Goal: Task Accomplishment & Management: Use online tool/utility

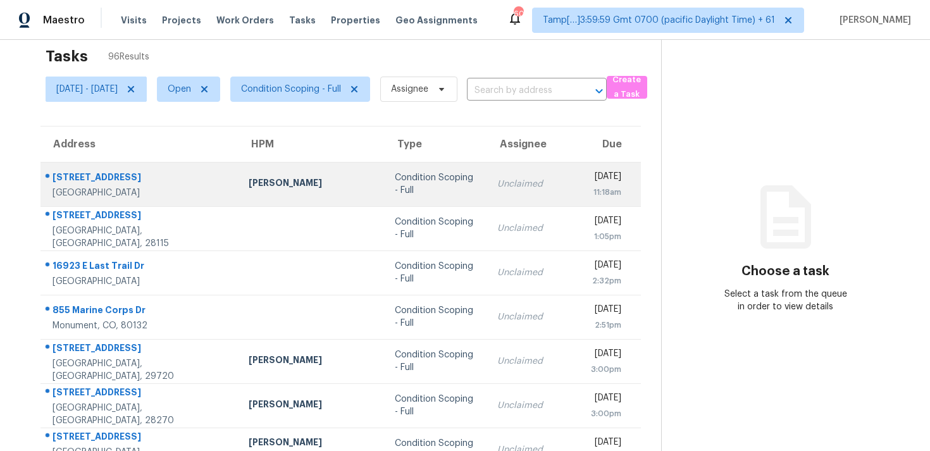
scroll to position [19, 0]
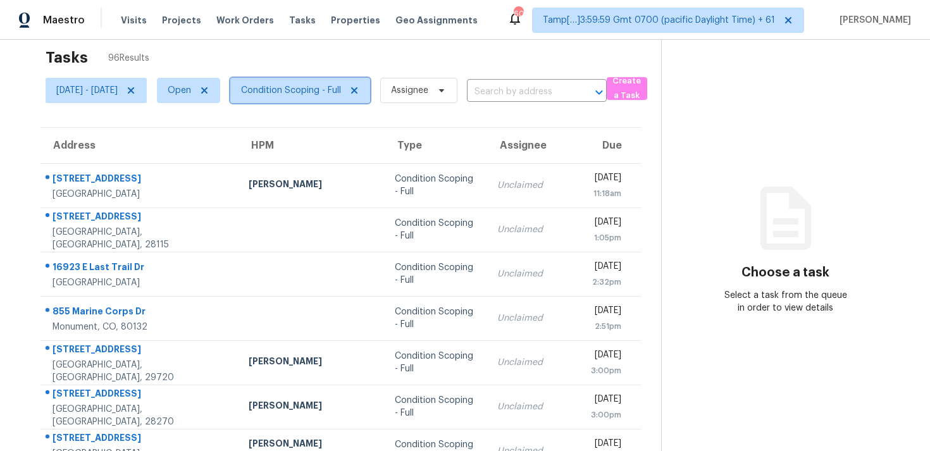
click at [309, 87] on span "Condition Scoping - Full" at bounding box center [291, 90] width 100 height 13
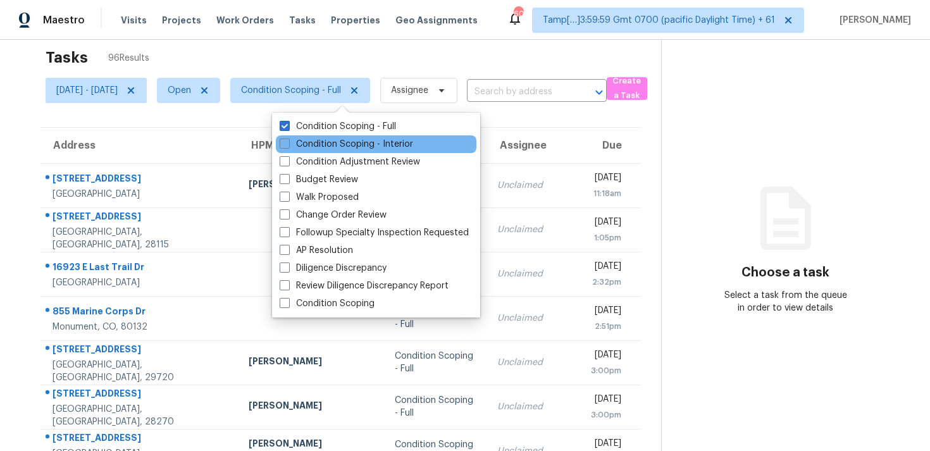
click at [315, 135] on div "Condition Scoping - Interior" at bounding box center [376, 144] width 201 height 18
click at [316, 144] on label "Condition Scoping - Interior" at bounding box center [347, 144] width 134 height 13
click at [288, 144] on input "Condition Scoping - Interior" at bounding box center [284, 142] width 8 height 8
checkbox input "true"
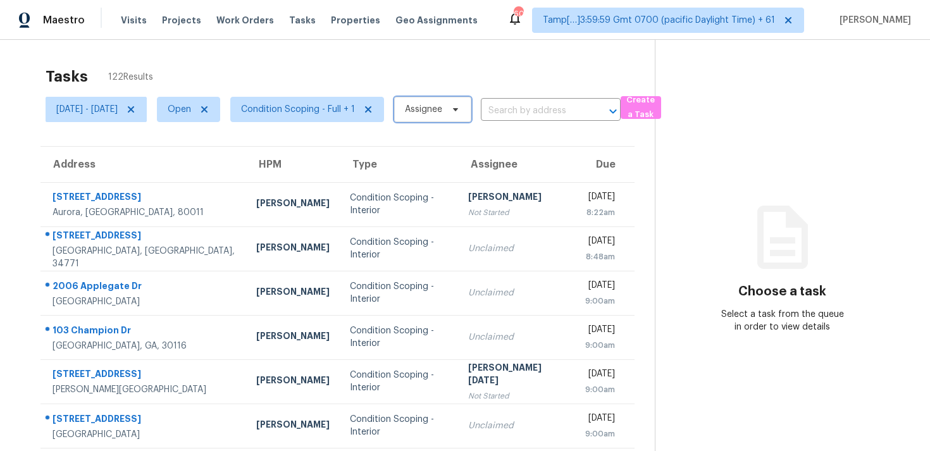
click at [471, 103] on span "Assignee" at bounding box center [432, 109] width 77 height 25
click at [541, 103] on input "text" at bounding box center [533, 111] width 104 height 20
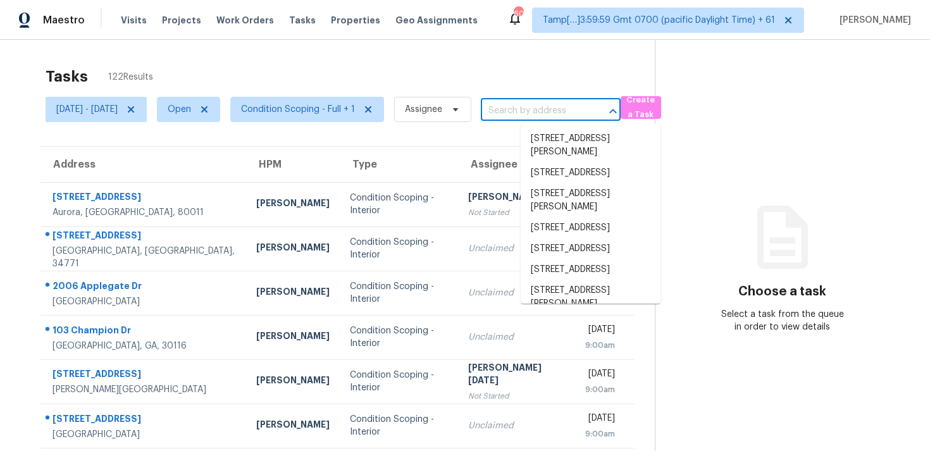
paste input "1120 Kinnett Rd, Covington, GA 30016"
type input "1120 Kinnett Rd, Covington, GA 30016"
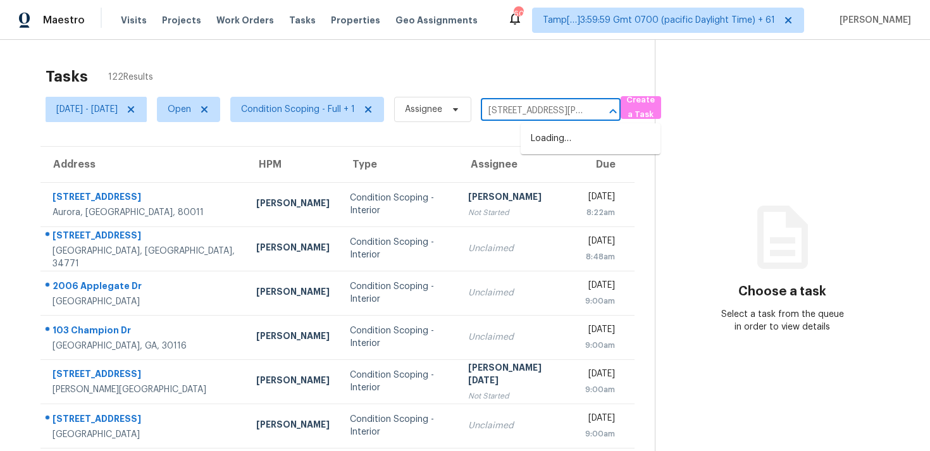
scroll to position [0, 61]
click at [578, 138] on li "1120 Kinnett Rd, Covington, GA 30016" at bounding box center [591, 145] width 140 height 34
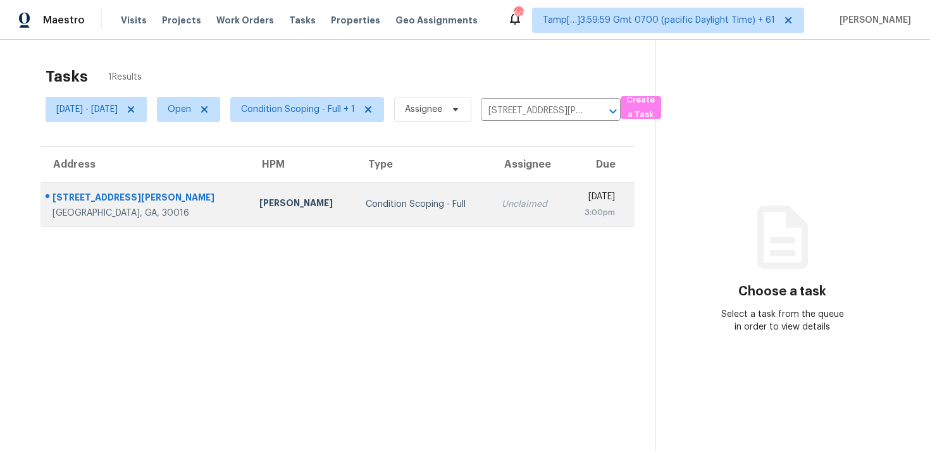
click at [576, 196] on div "Thu, Sep 18th 2025" at bounding box center [595, 198] width 39 height 16
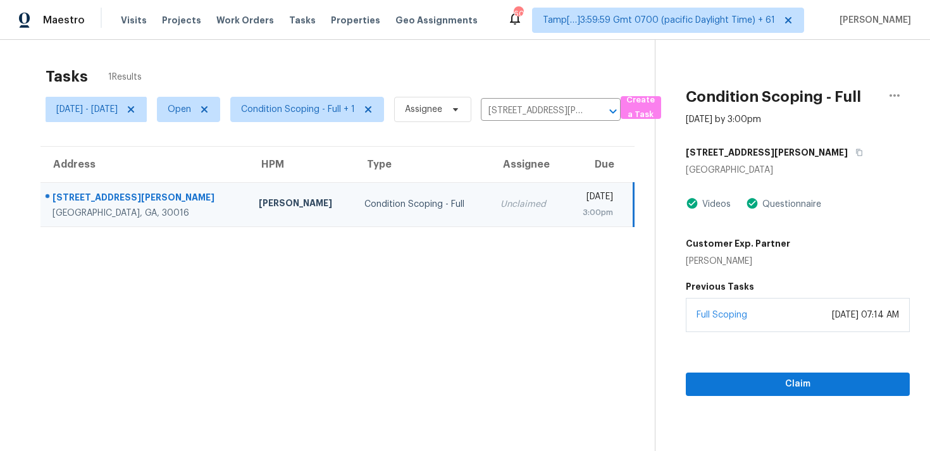
click at [832, 321] on div "August 29, 2025 at 07:14 AM" at bounding box center [865, 315] width 67 height 13
click at [802, 384] on span "Claim" at bounding box center [798, 385] width 204 height 16
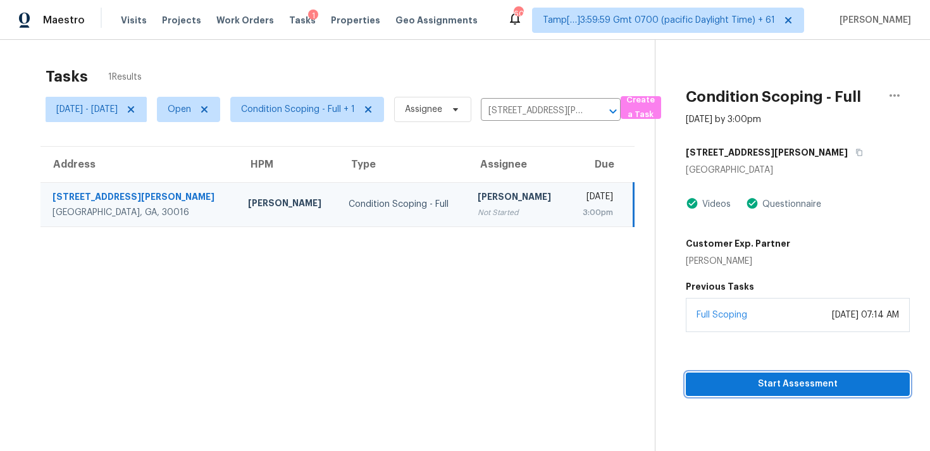
click at [781, 381] on span "Start Assessment" at bounding box center [798, 385] width 204 height 16
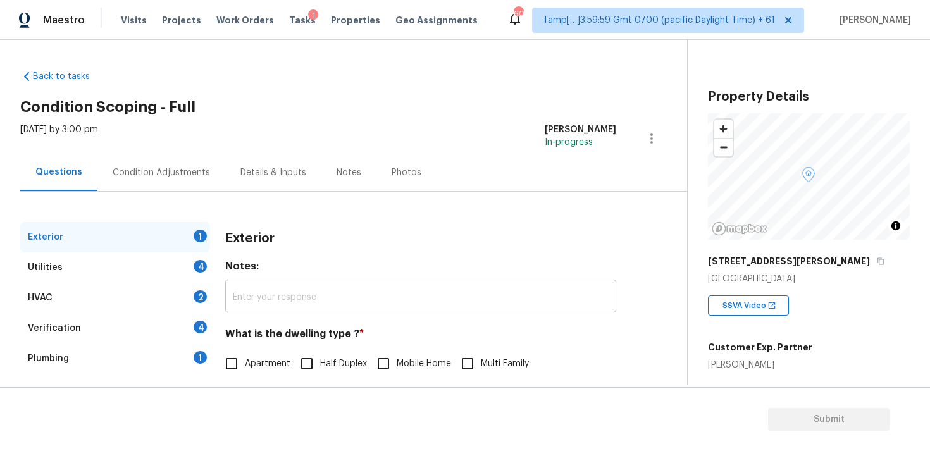
scroll to position [66, 0]
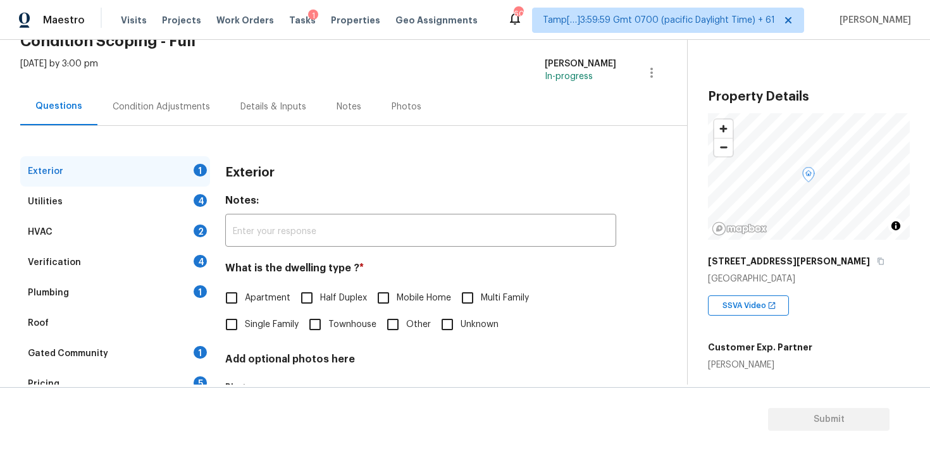
click at [260, 318] on label "Single Family" at bounding box center [258, 324] width 80 height 27
click at [245, 318] on input "Single Family" at bounding box center [231, 324] width 27 height 27
checkbox input "true"
click at [190, 124] on div "Condition Adjustments" at bounding box center [161, 106] width 128 height 37
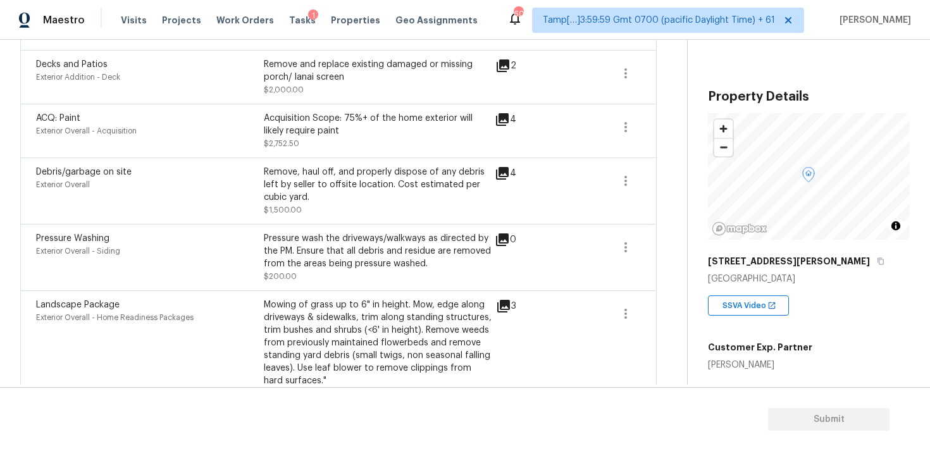
scroll to position [1140, 0]
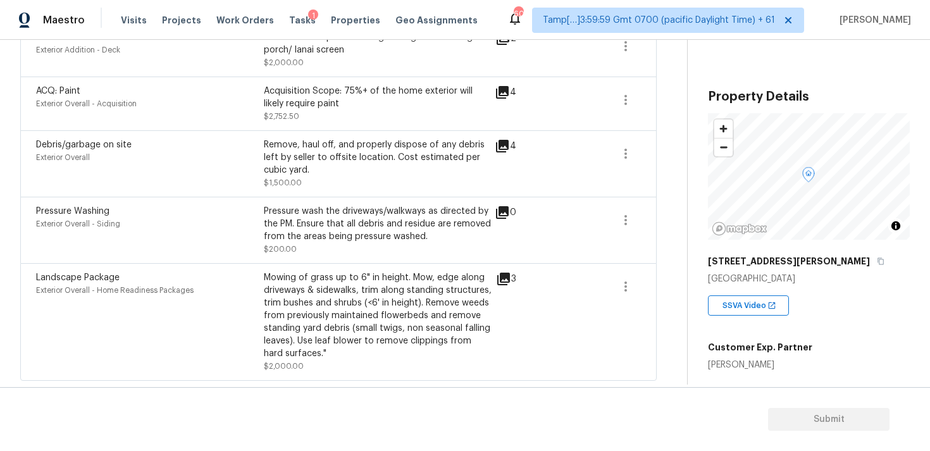
click at [318, 310] on div "Mowing of grass up to 6" in height. Mow, edge along driveways & sidewalks, trim…" at bounding box center [378, 315] width 228 height 89
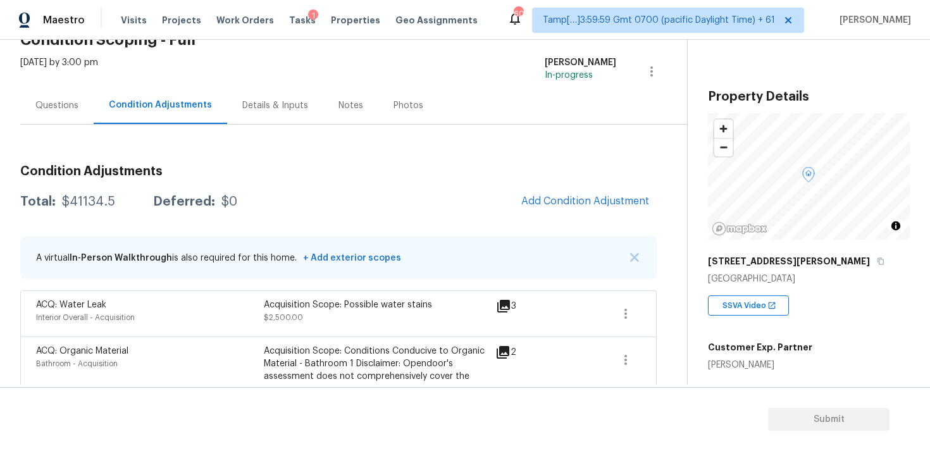
scroll to position [61, 0]
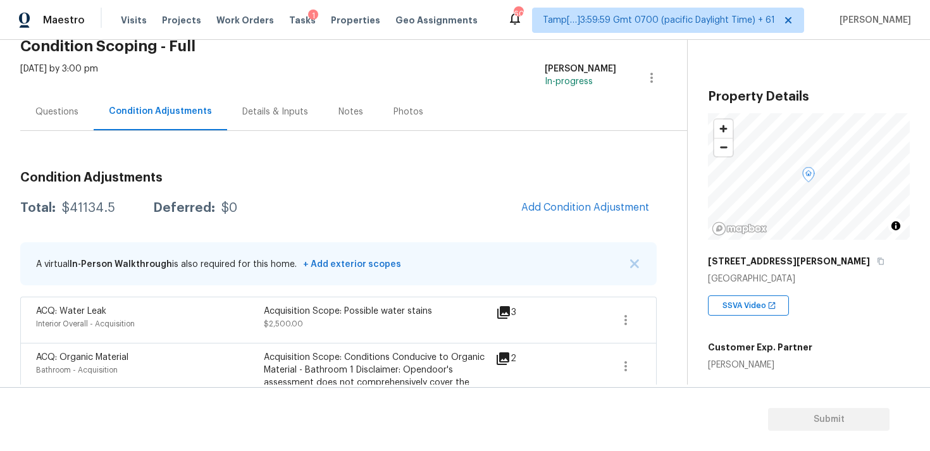
click at [616, 205] on span "Add Condition Adjustment" at bounding box center [585, 207] width 128 height 11
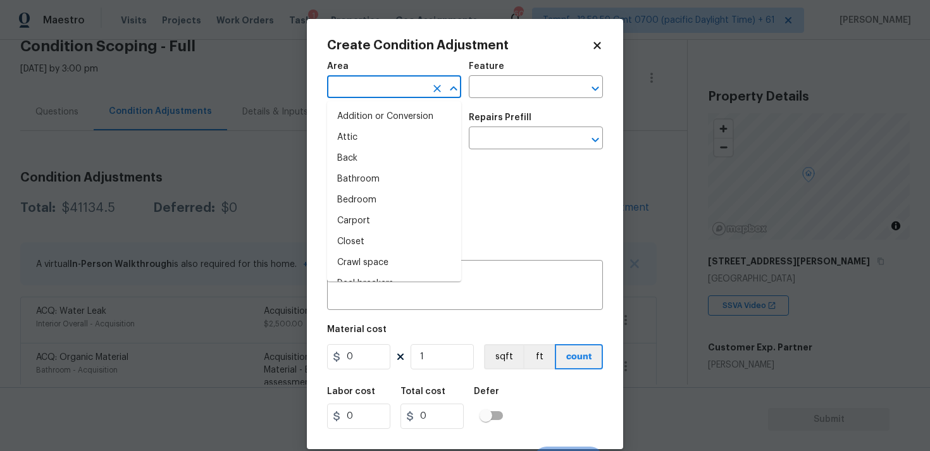
click at [381, 90] on input "text" at bounding box center [376, 88] width 99 height 20
type input "in"
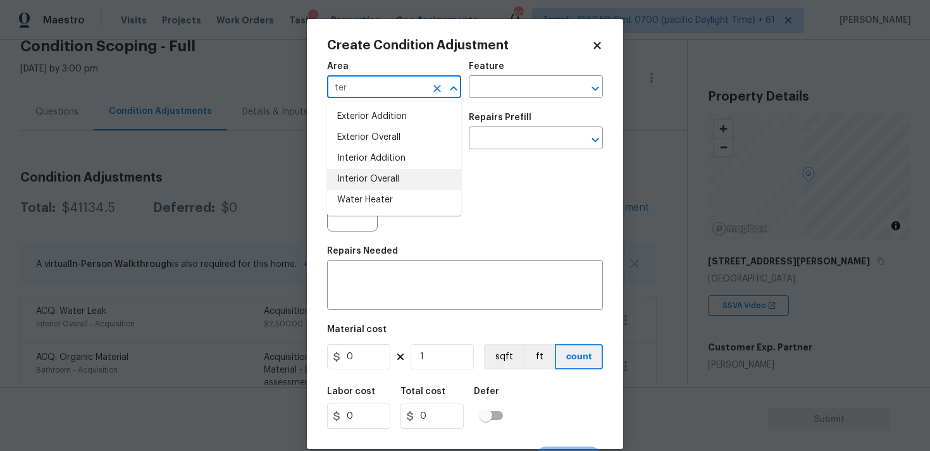
click at [383, 183] on li "Interior Overall" at bounding box center [394, 179] width 134 height 21
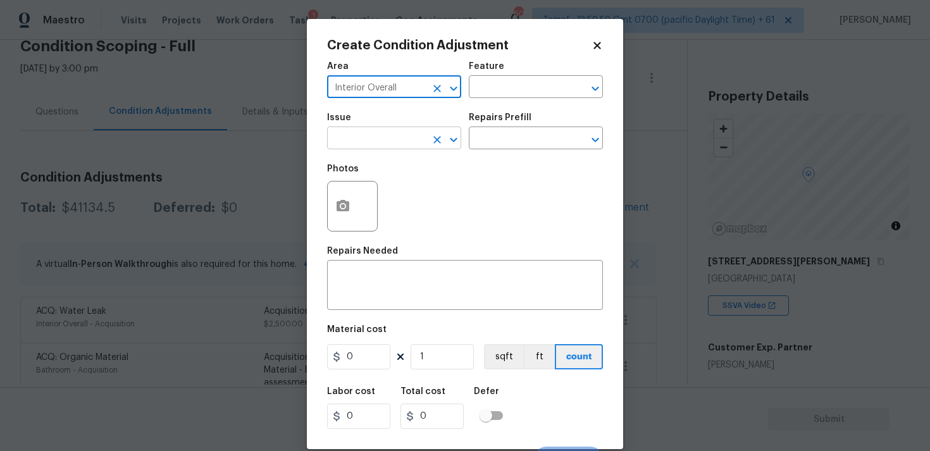
type input "Interior Overall"
click at [381, 130] on input "text" at bounding box center [376, 140] width 99 height 20
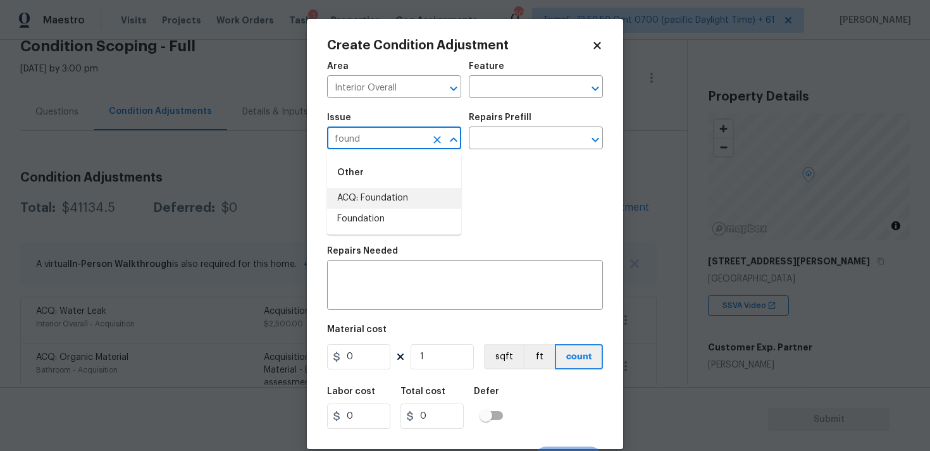
click at [394, 203] on li "ACQ: Foundation" at bounding box center [394, 198] width 134 height 21
type input "ACQ: Foundation"
click at [492, 141] on input "text" at bounding box center [518, 140] width 99 height 20
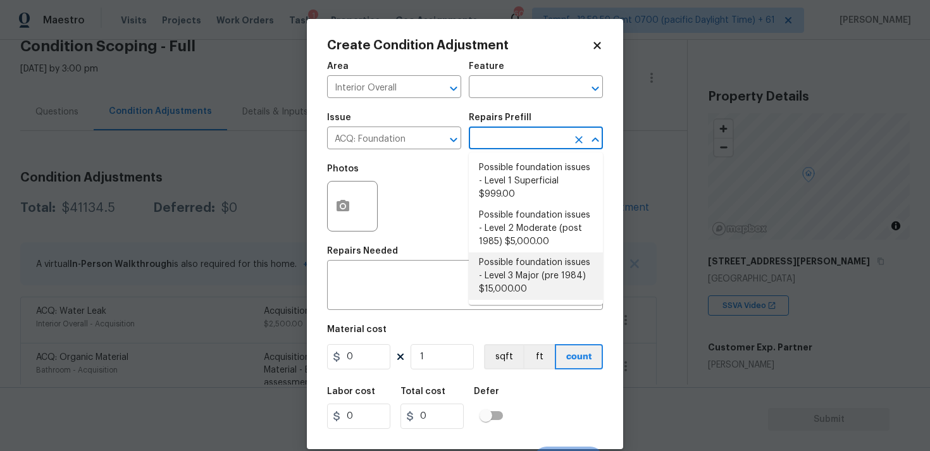
click at [514, 260] on li "Possible foundation issues - Level 3 Major (pre 1984) $15,000.00" at bounding box center [536, 275] width 134 height 47
type input "Acquisition"
type textarea "Possible foundation issues - Level 3 Major: Disclaimer: This is NOT a technical…"
type input "15000"
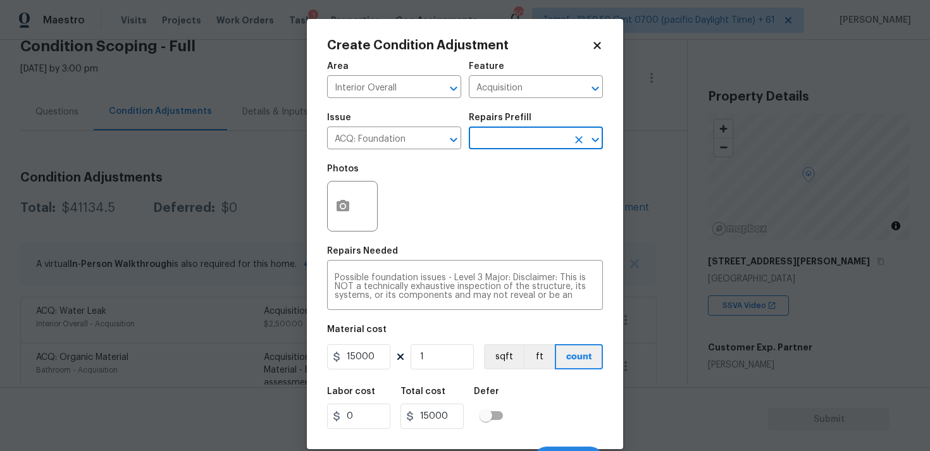
scroll to position [22, 0]
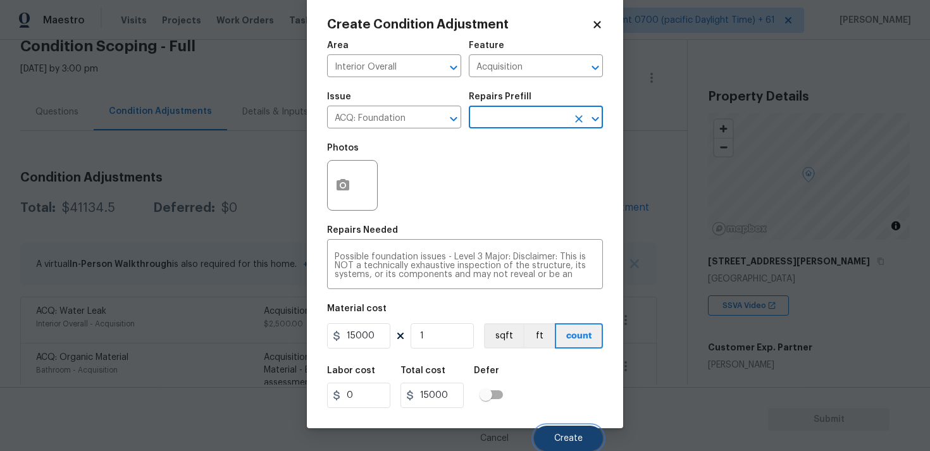
click at [570, 426] on button "Create" at bounding box center [568, 438] width 69 height 25
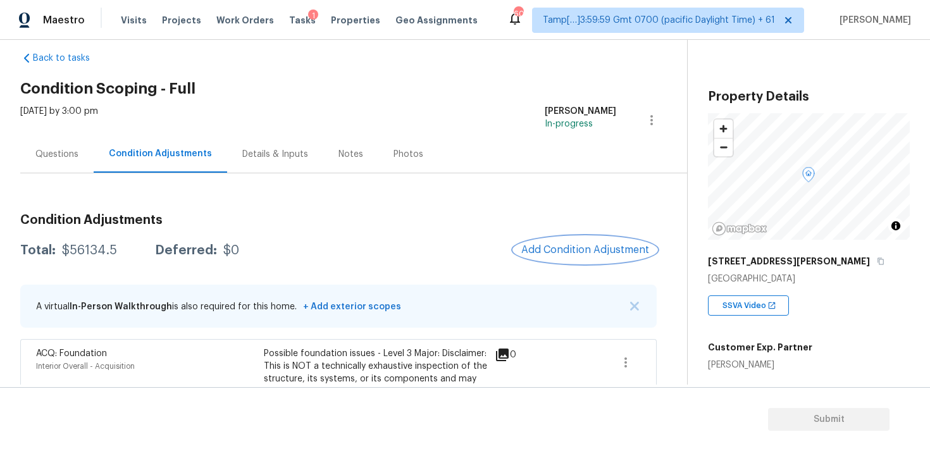
scroll to position [307, 0]
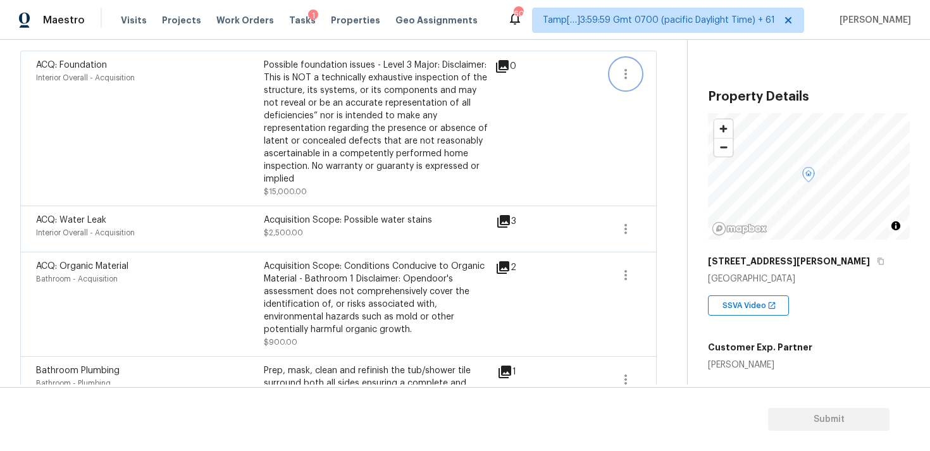
click at [626, 67] on icon "button" at bounding box center [625, 73] width 15 height 15
click at [659, 75] on div "Edit" at bounding box center [698, 71] width 99 height 13
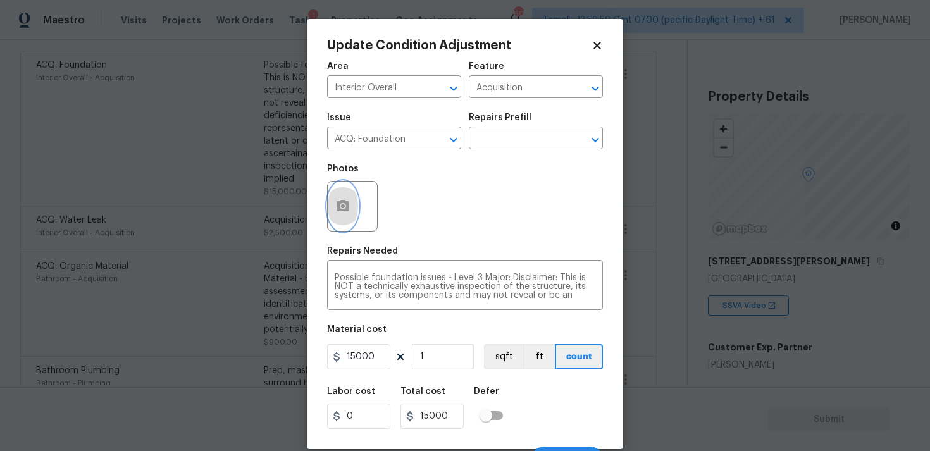
click at [356, 198] on button "button" at bounding box center [343, 206] width 30 height 49
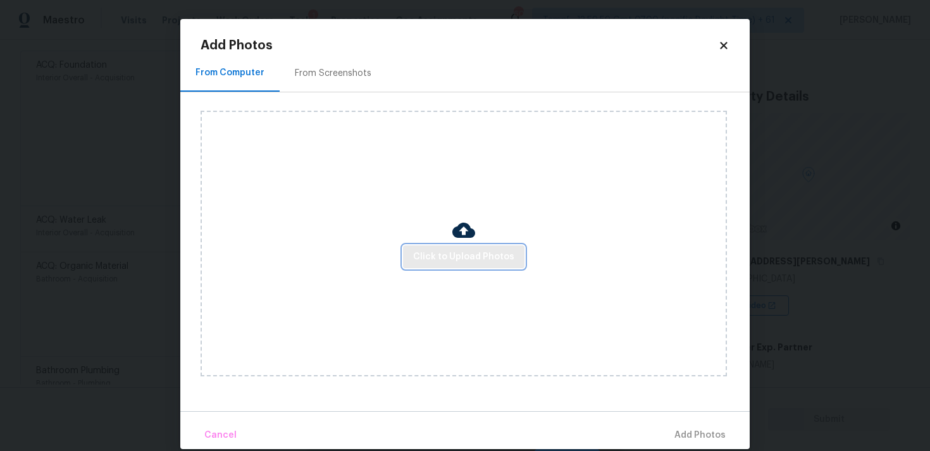
click at [508, 258] on span "Click to Upload Photos" at bounding box center [463, 257] width 101 height 16
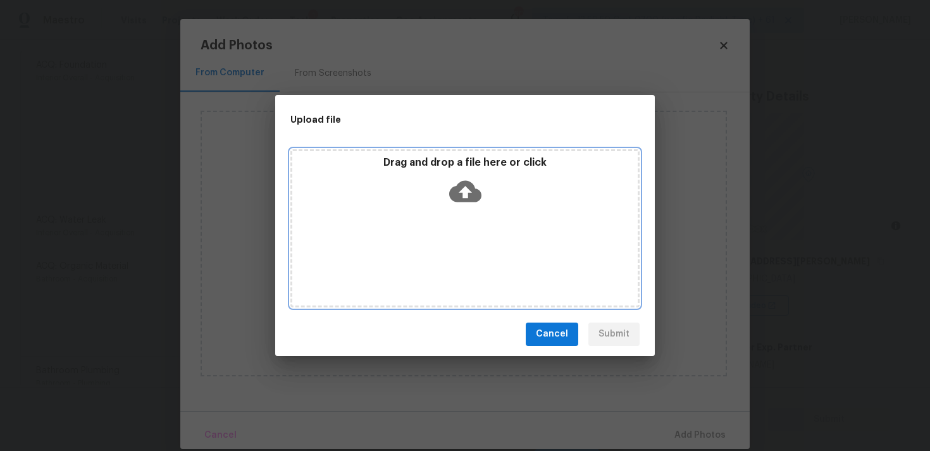
click at [463, 187] on icon at bounding box center [465, 191] width 32 height 32
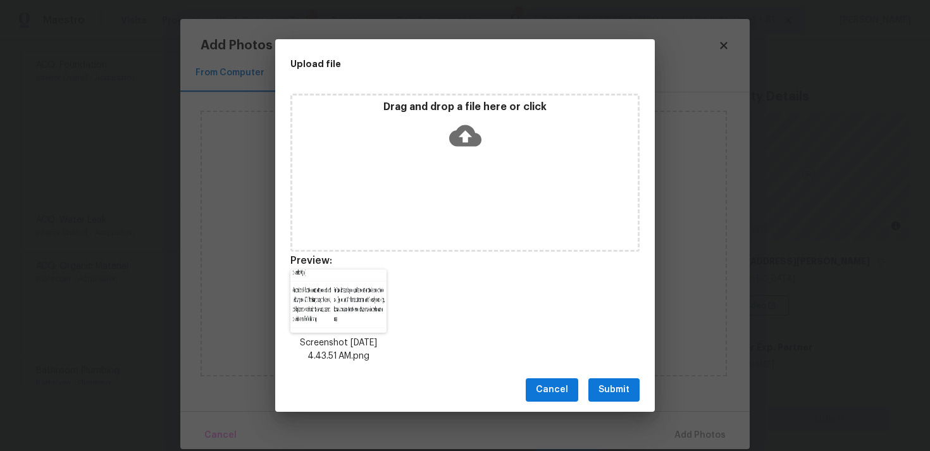
click at [625, 392] on span "Submit" at bounding box center [614, 390] width 31 height 16
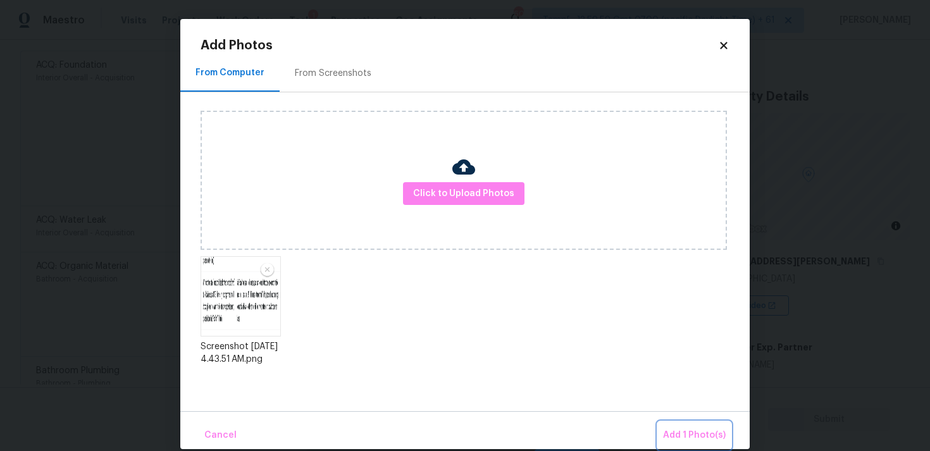
click at [697, 428] on span "Add 1 Photo(s)" at bounding box center [694, 436] width 63 height 16
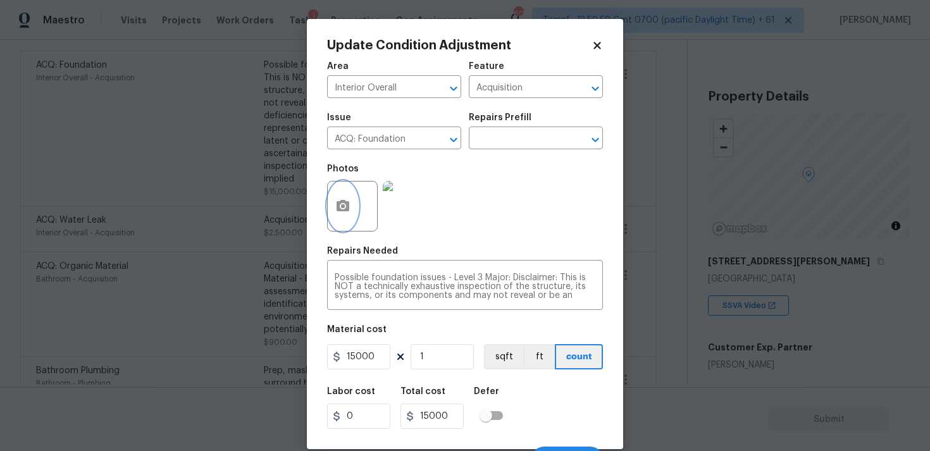
scroll to position [22, 0]
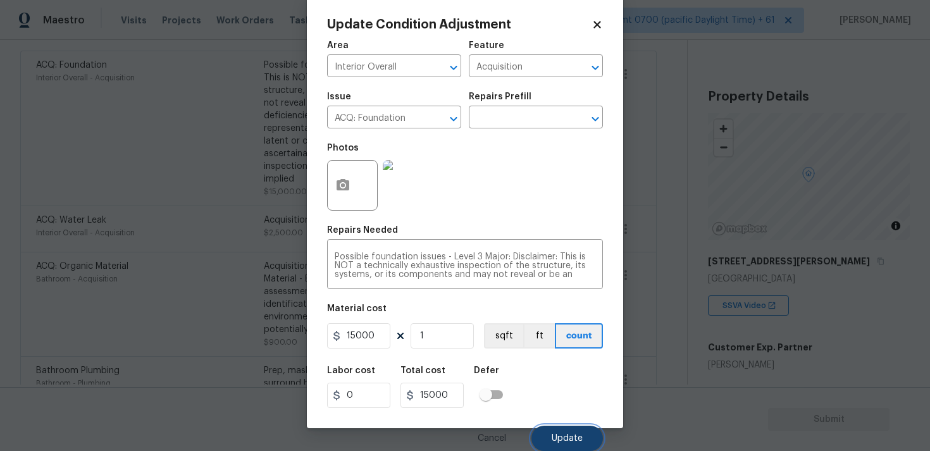
click at [557, 444] on button "Update" at bounding box center [568, 438] width 72 height 25
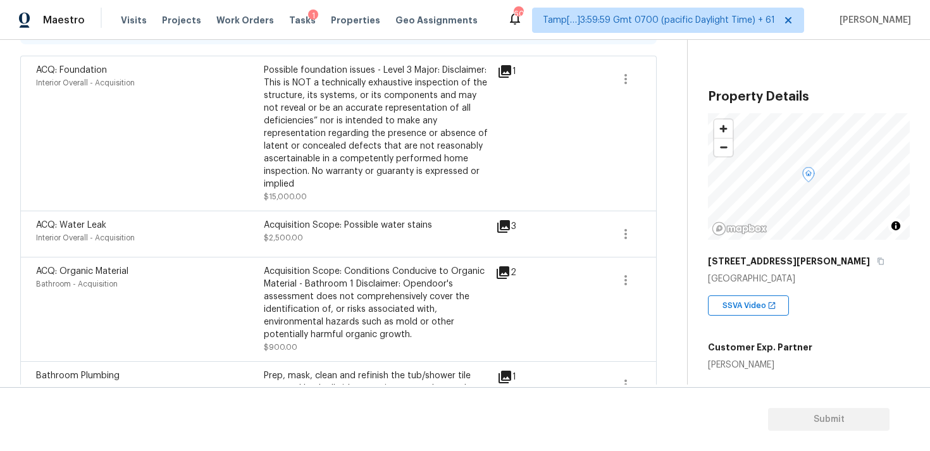
scroll to position [300, 0]
click at [502, 227] on icon at bounding box center [503, 228] width 13 height 13
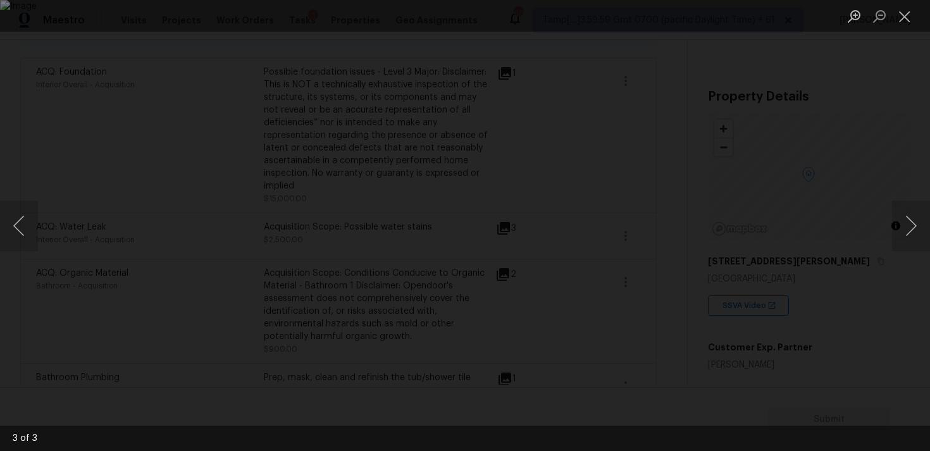
click at [843, 182] on div "Lightbox" at bounding box center [465, 225] width 930 height 451
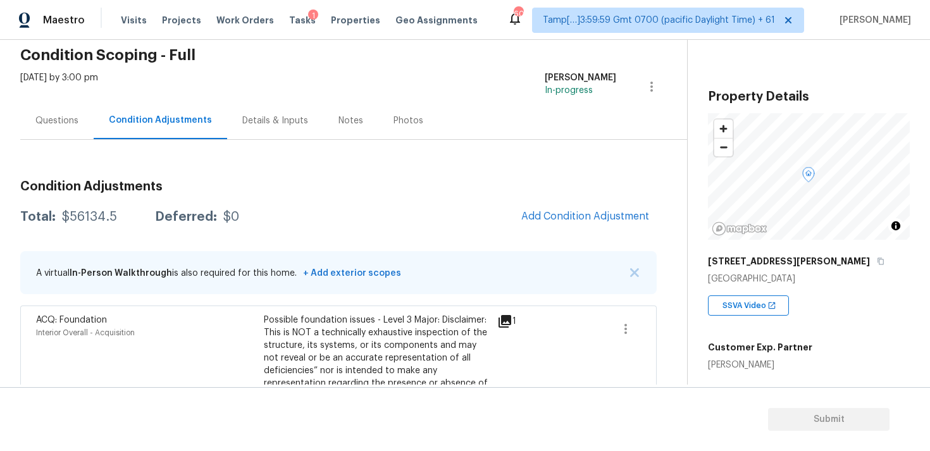
scroll to position [0, 0]
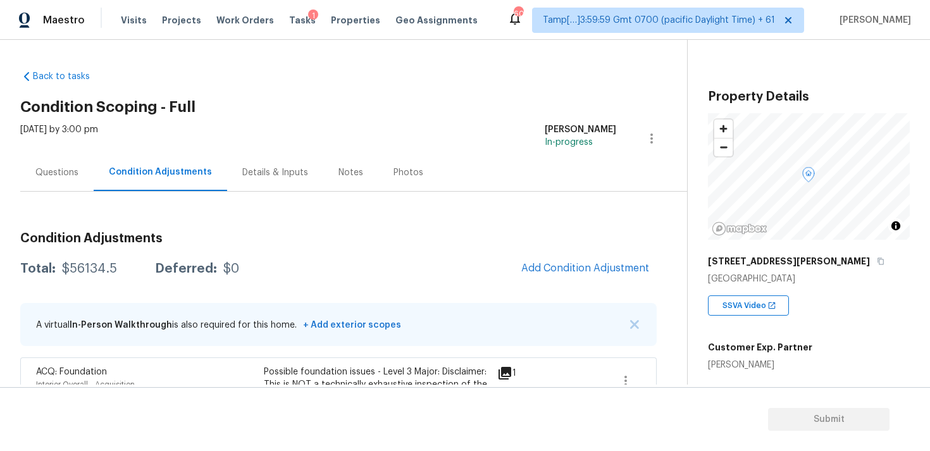
click at [73, 184] on div "Questions" at bounding box center [56, 172] width 73 height 37
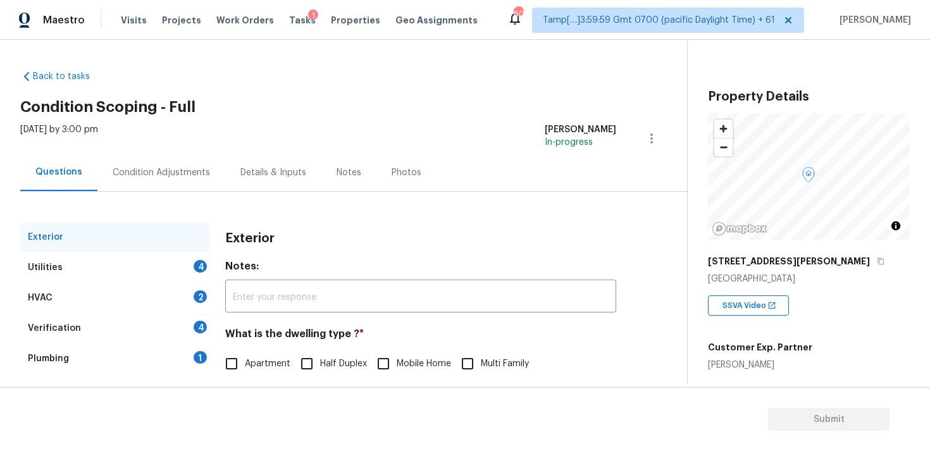
scroll to position [158, 0]
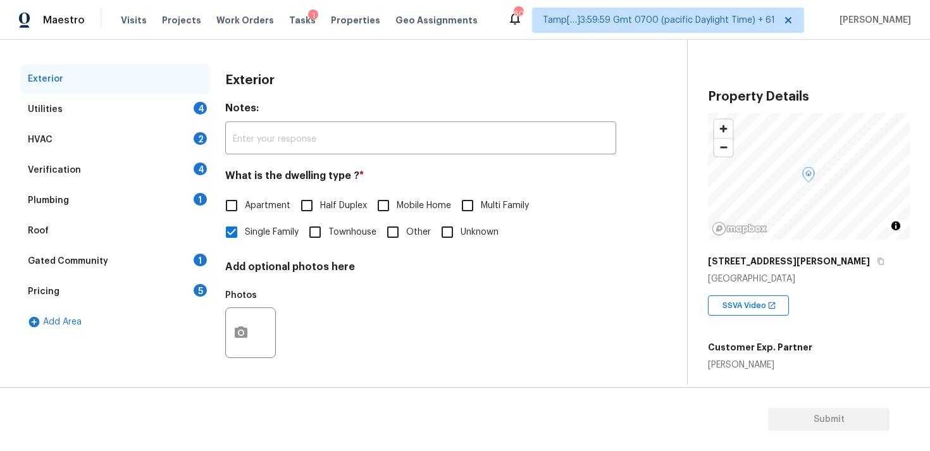
click at [134, 179] on div "Verification 4" at bounding box center [115, 170] width 190 height 30
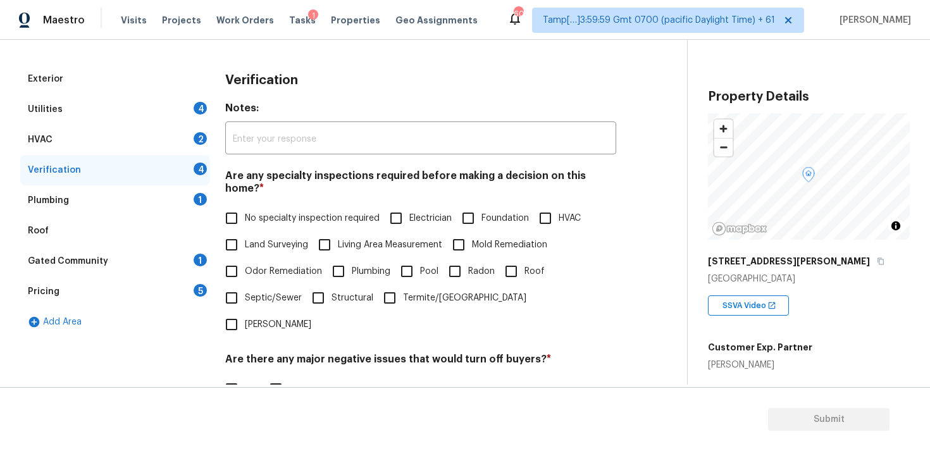
scroll to position [297, 0]
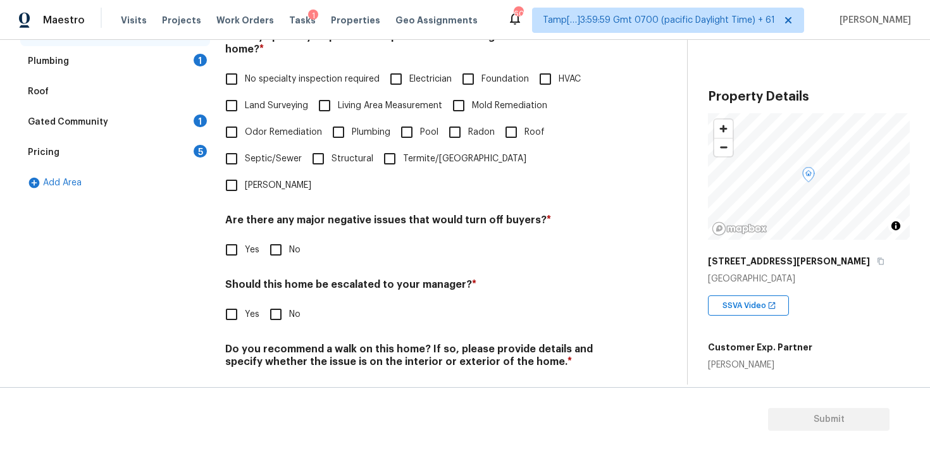
click at [213, 275] on div "Exterior Utilities 4 HVAC 2 Verification 4 Plumbing 1 Roof Gated Community 1 Pr…" at bounding box center [338, 172] width 637 height 495
click at [225, 301] on input "Yes" at bounding box center [231, 314] width 27 height 27
checkbox input "true"
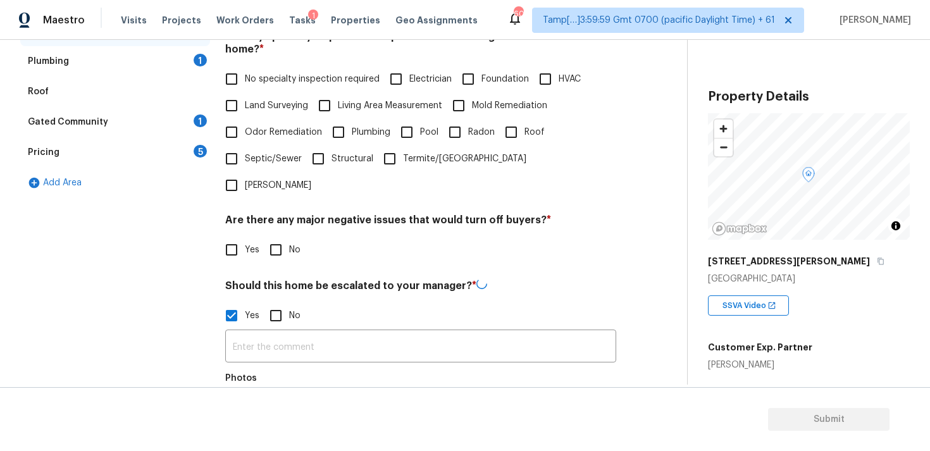
click at [282, 333] on input "text" at bounding box center [420, 348] width 391 height 30
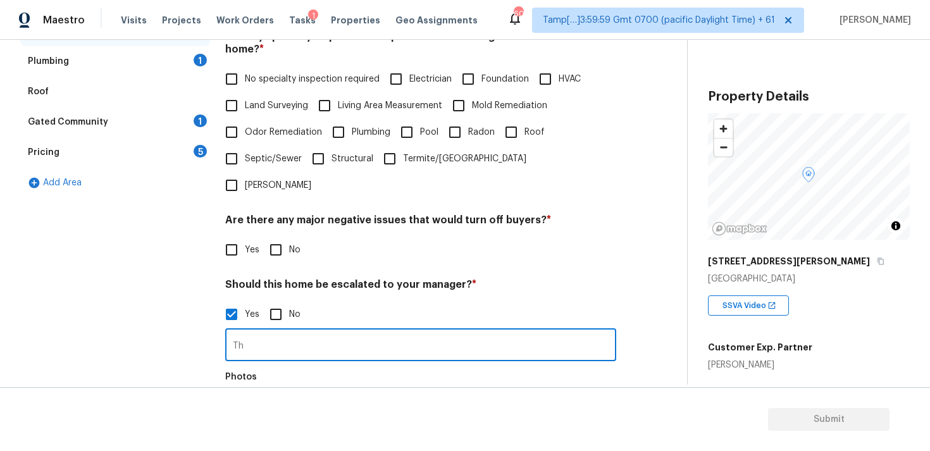
type input "T"
type input "This was previously escalated"
drag, startPoint x: 340, startPoint y: 308, endPoint x: 428, endPoint y: 306, distance: 88.6
click at [432, 332] on input "We previously decided to propose a walk." at bounding box center [420, 347] width 391 height 30
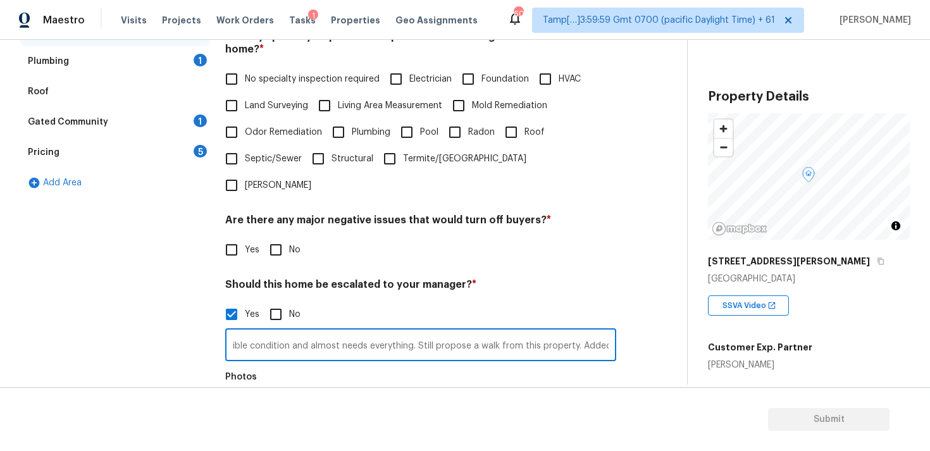
scroll to position [0, 542]
click at [595, 332] on input "We previously decided to walk from this home all the major scopes were added in…" at bounding box center [420, 347] width 391 height 30
click at [575, 332] on input "We previously decided to walk from this home all the major scopes were added in…" at bounding box center [420, 347] width 391 height 30
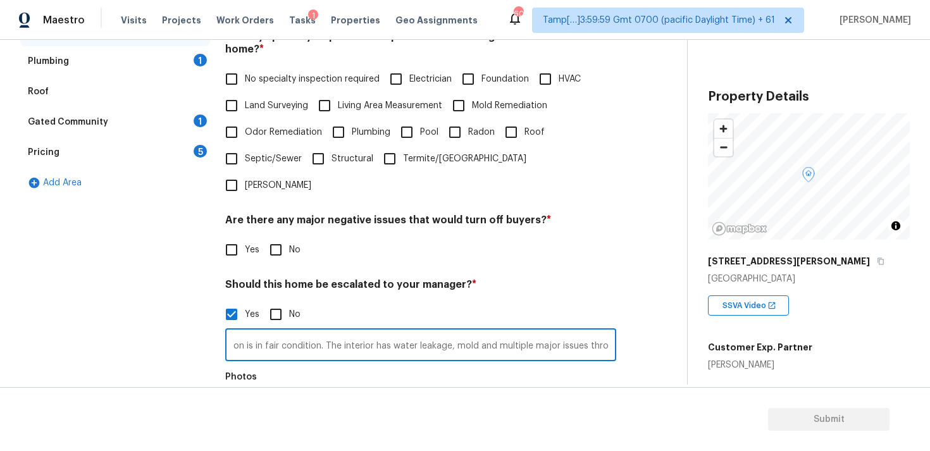
click at [597, 332] on input "We previously decided to walk from this home all the major scopes were added in…" at bounding box center [420, 347] width 391 height 30
type input "We previously decided to walk from this home all the major scopes were added in…"
click at [238, 408] on icon "button" at bounding box center [241, 413] width 13 height 11
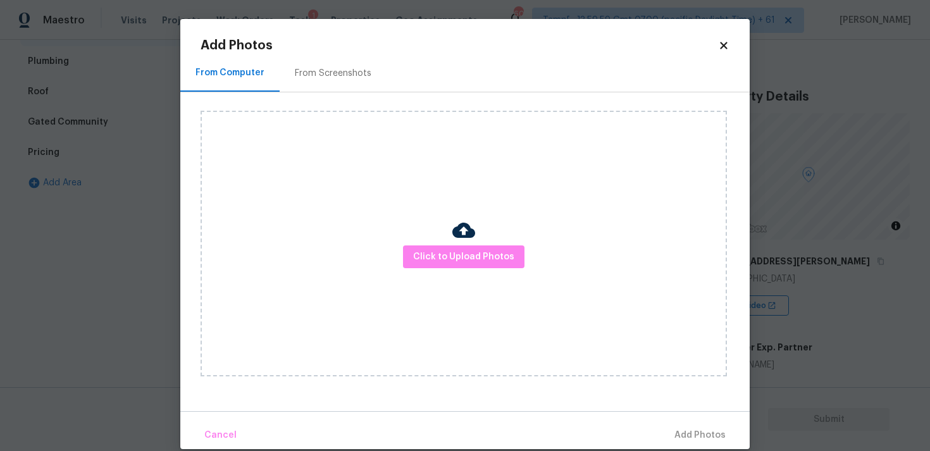
scroll to position [0, 0]
click at [460, 235] on img at bounding box center [463, 230] width 23 height 23
click at [459, 258] on span "Click to Upload Photos" at bounding box center [463, 257] width 101 height 16
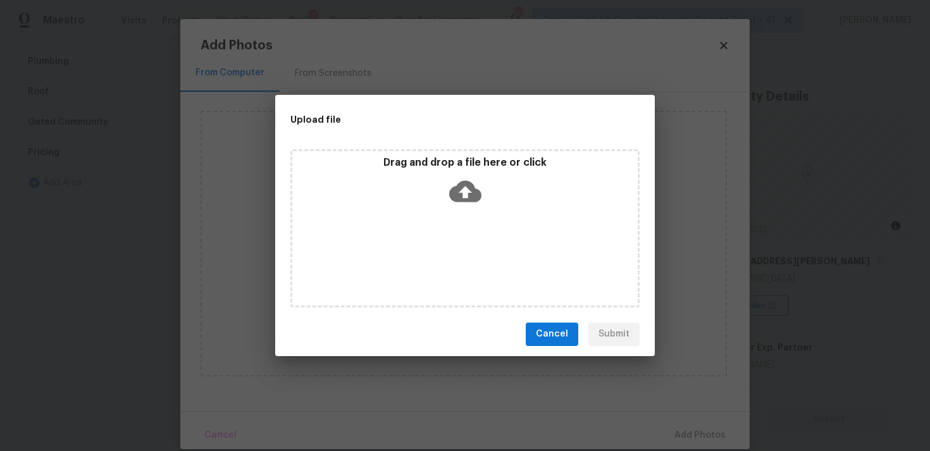
click at [467, 171] on div "Drag and drop a file here or click" at bounding box center [465, 183] width 346 height 54
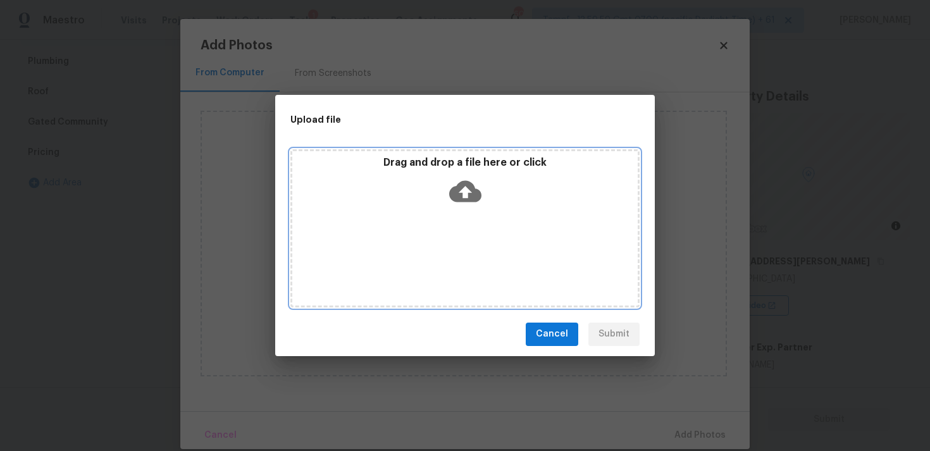
click at [495, 180] on div "Drag and drop a file here or click" at bounding box center [465, 183] width 346 height 54
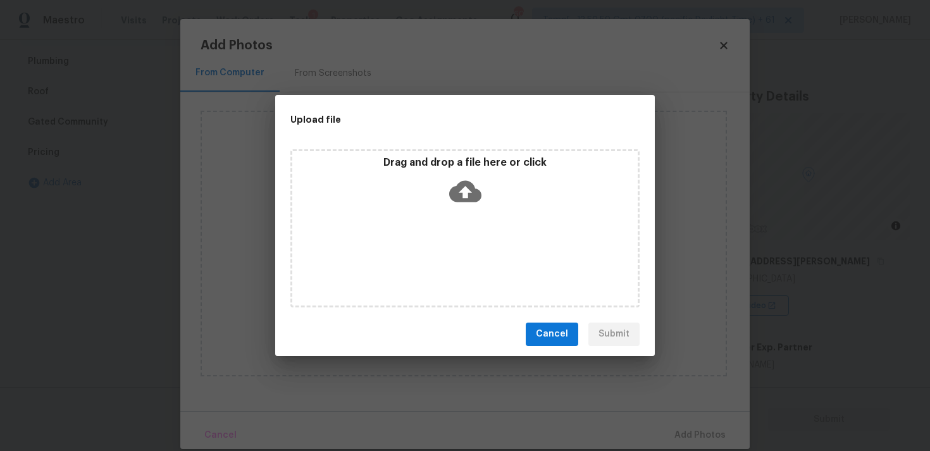
click at [565, 346] on div "Cancel Submit" at bounding box center [465, 335] width 380 height 44
click at [561, 340] on span "Cancel" at bounding box center [552, 335] width 32 height 16
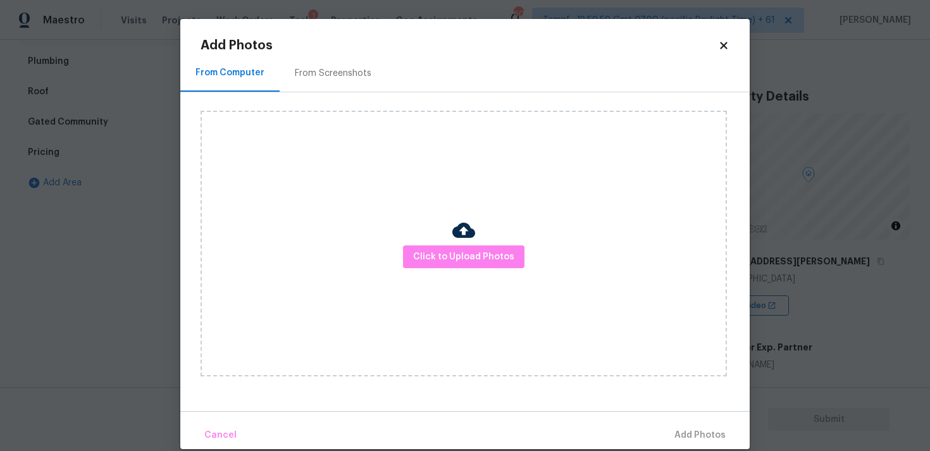
click at [316, 76] on div "From Screenshots" at bounding box center [333, 73] width 77 height 13
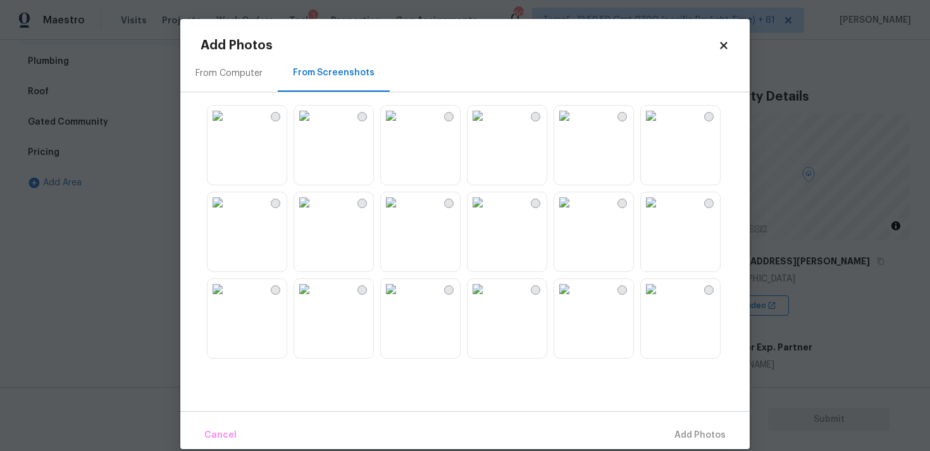
click at [315, 126] on img at bounding box center [304, 116] width 20 height 20
click at [228, 126] on img at bounding box center [218, 116] width 20 height 20
click at [228, 201] on img at bounding box center [218, 202] width 20 height 20
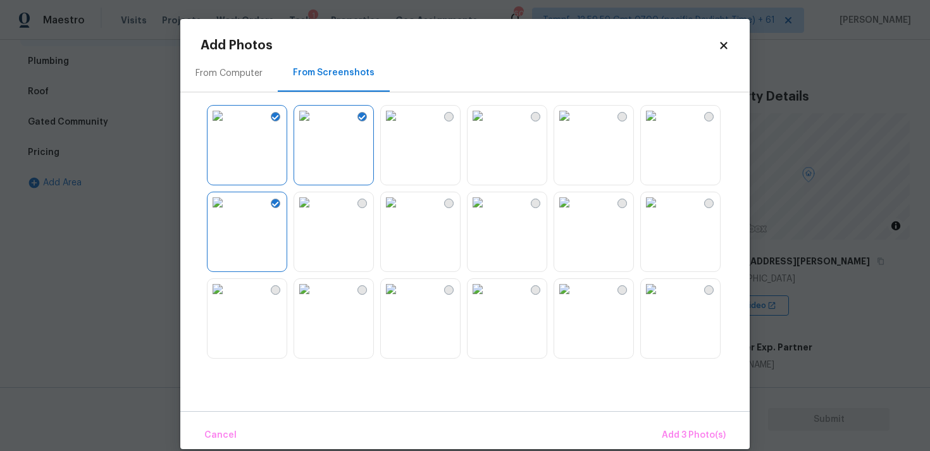
scroll to position [124, 0]
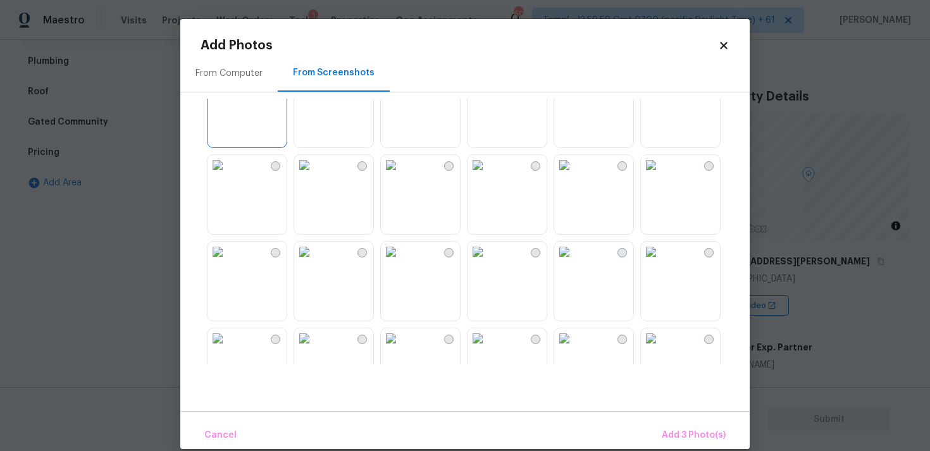
click at [401, 175] on img at bounding box center [391, 165] width 20 height 20
click at [315, 175] on img at bounding box center [304, 165] width 20 height 20
click at [228, 262] on img at bounding box center [218, 252] width 20 height 20
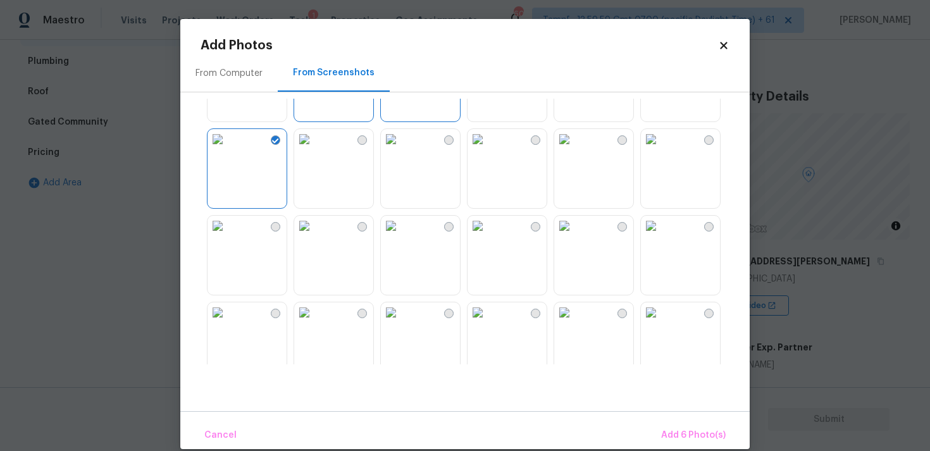
scroll to position [246, 0]
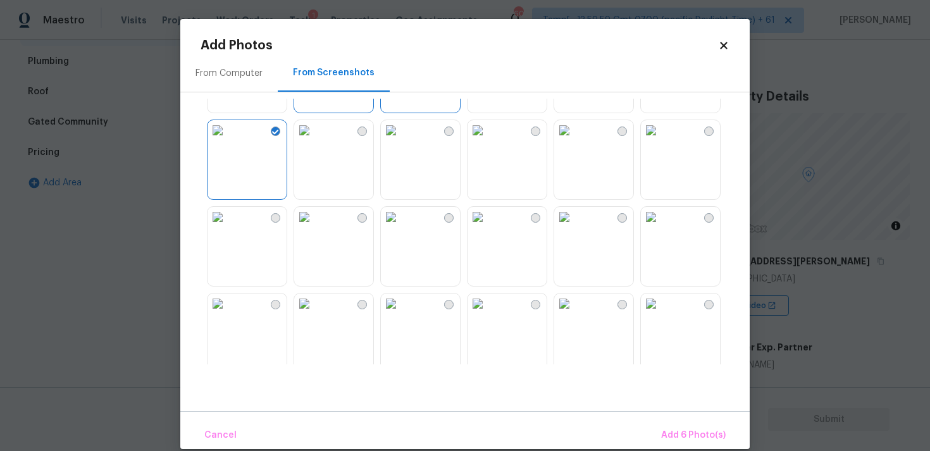
click at [315, 207] on img at bounding box center [304, 217] width 20 height 20
click at [315, 227] on img at bounding box center [304, 217] width 20 height 20
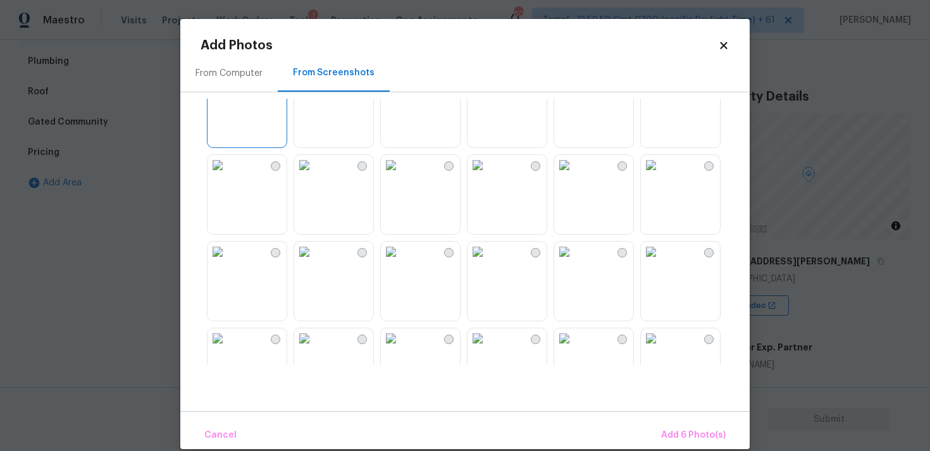
scroll to position [299, 0]
click at [661, 173] on img at bounding box center [651, 163] width 20 height 20
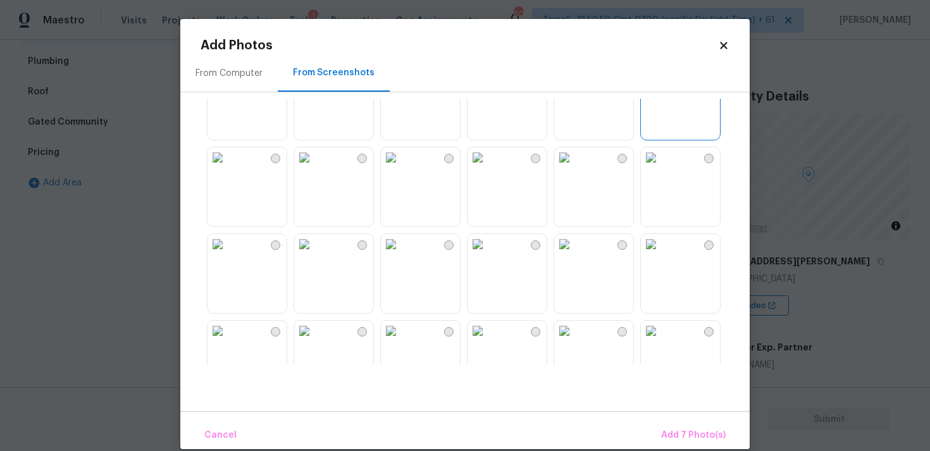
click at [388, 254] on img at bounding box center [391, 244] width 20 height 20
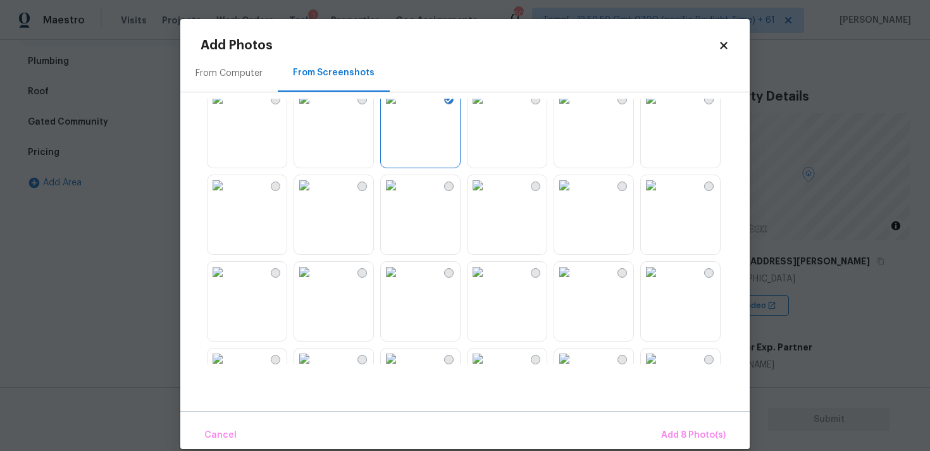
click at [488, 196] on img at bounding box center [478, 185] width 20 height 20
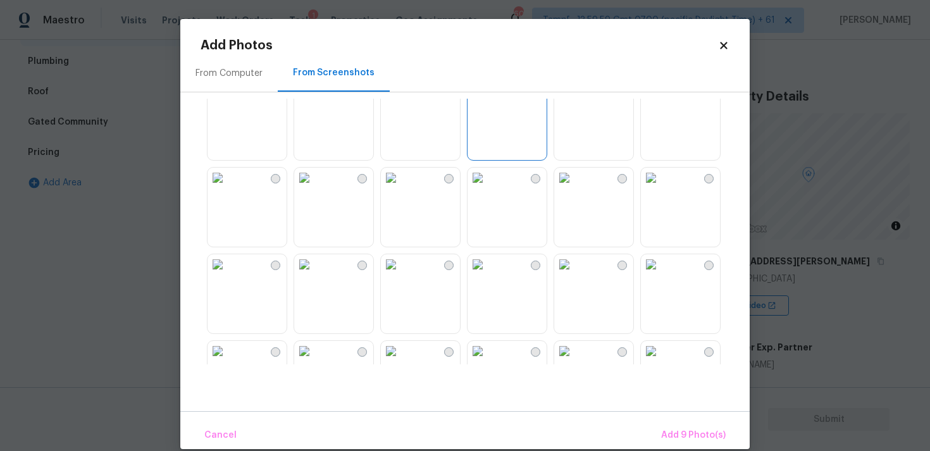
click at [661, 188] on img at bounding box center [651, 178] width 20 height 20
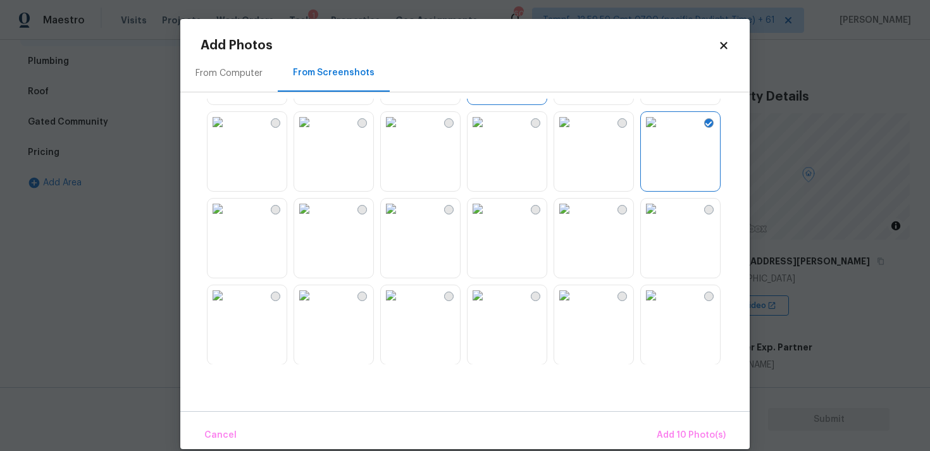
click at [488, 219] on img at bounding box center [478, 209] width 20 height 20
click at [288, 246] on div at bounding box center [475, 232] width 549 height 266
click at [228, 218] on img at bounding box center [218, 208] width 20 height 20
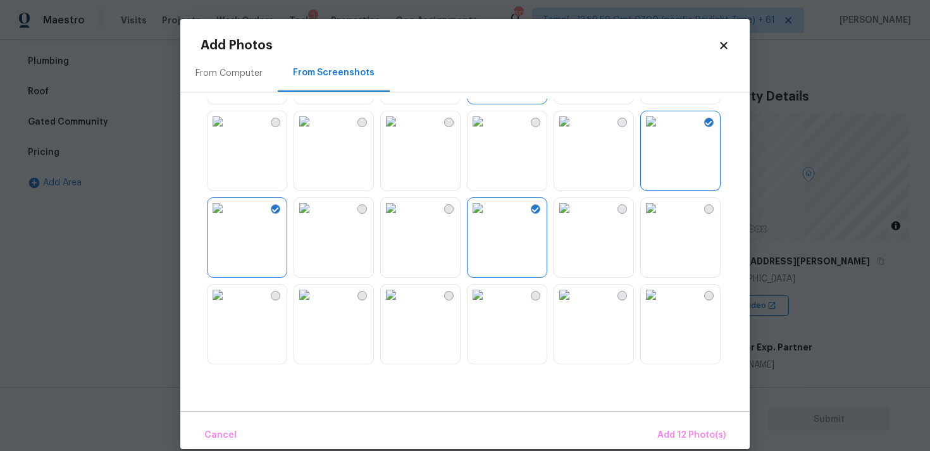
click at [575, 305] on img at bounding box center [564, 295] width 20 height 20
click at [488, 305] on img at bounding box center [478, 295] width 20 height 20
click at [649, 305] on img at bounding box center [651, 295] width 20 height 20
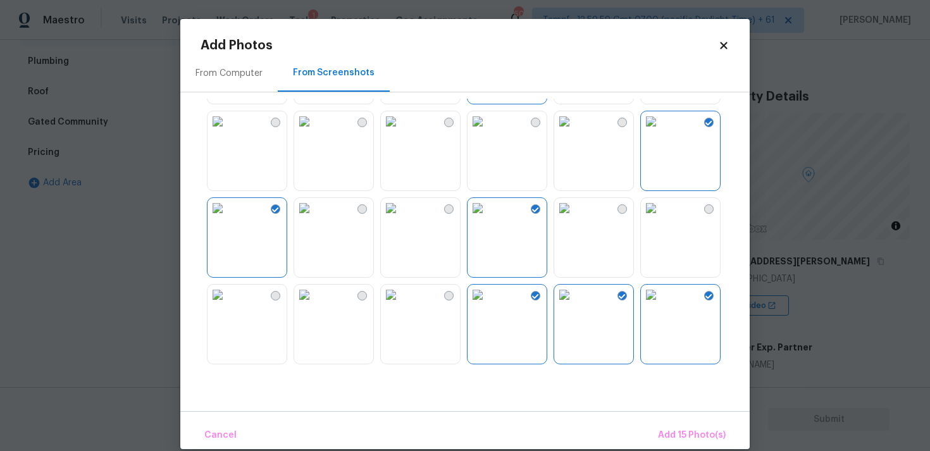
click at [401, 305] on img at bounding box center [391, 295] width 20 height 20
click at [315, 305] on img at bounding box center [304, 295] width 20 height 20
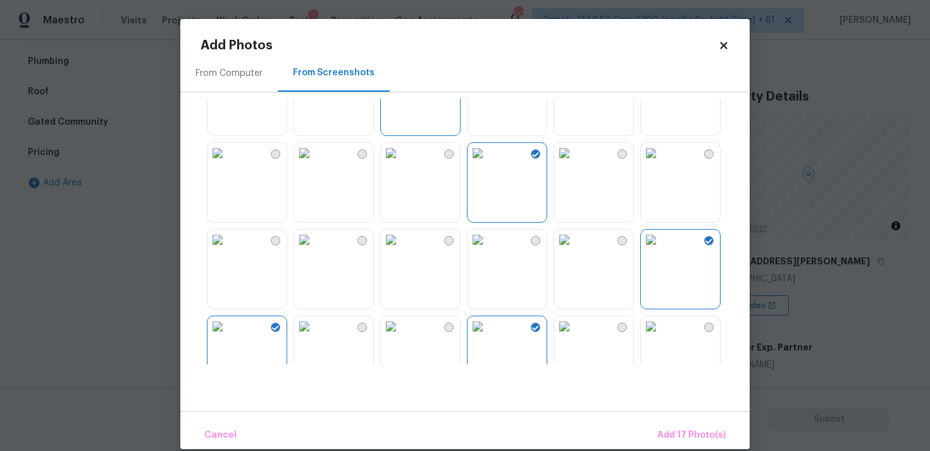
scroll to position [554, 0]
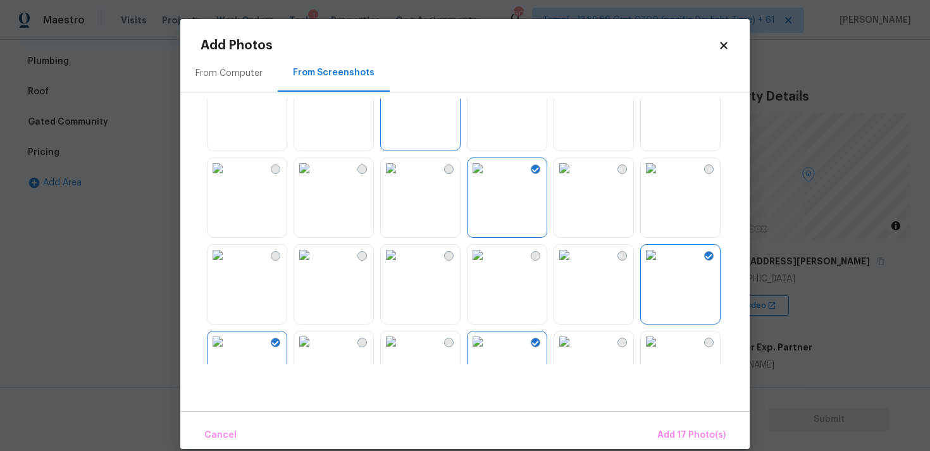
click at [401, 265] on img at bounding box center [391, 255] width 20 height 20
click at [684, 420] on div "Cancel Add 18 Photo(s)" at bounding box center [465, 430] width 570 height 38
click at [684, 422] on button "Add 18 Photo(s)" at bounding box center [691, 435] width 78 height 27
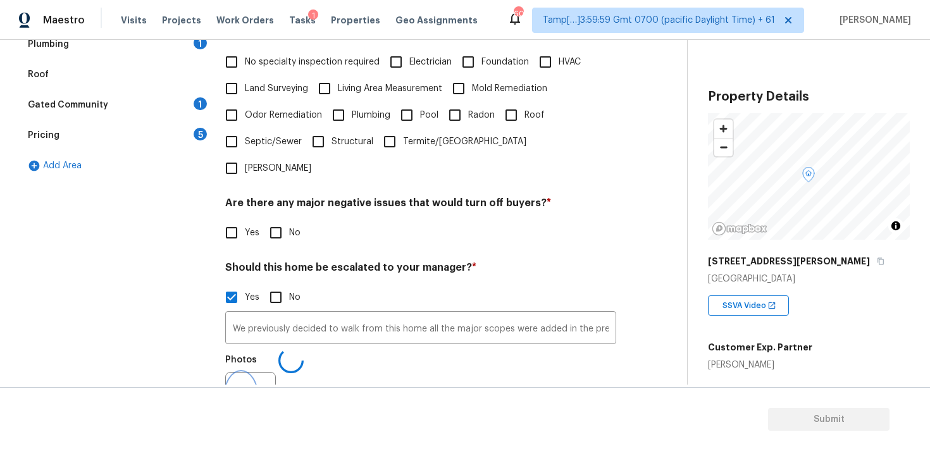
scroll to position [418, 0]
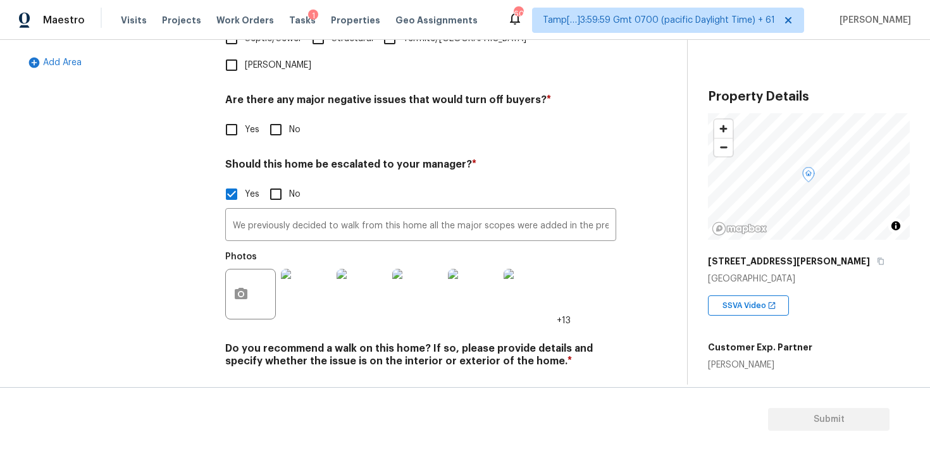
click at [271, 378] on input "No" at bounding box center [276, 391] width 27 height 27
checkbox input "true"
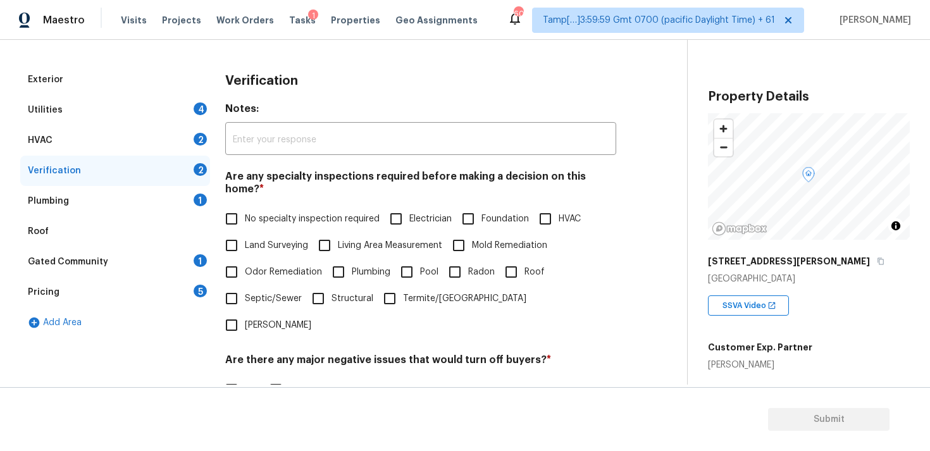
click at [172, 109] on div "Utilities 4" at bounding box center [115, 110] width 190 height 30
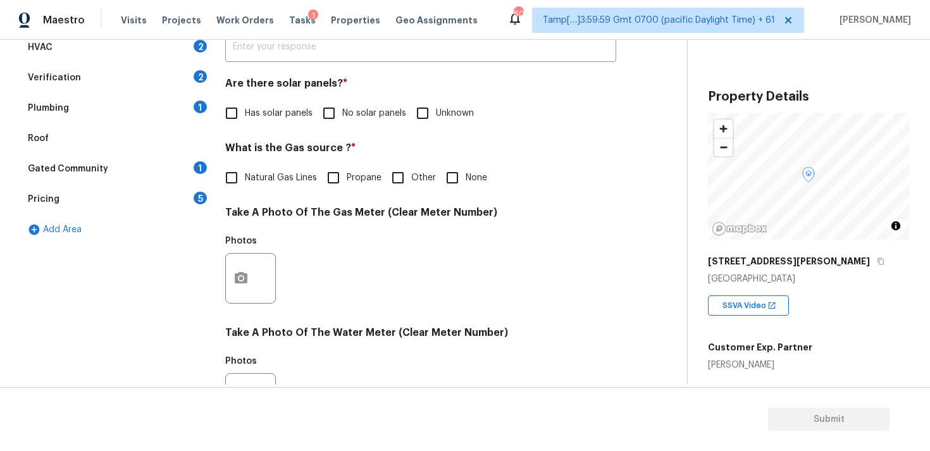
scroll to position [251, 0]
click at [350, 108] on span "No solar panels" at bounding box center [374, 112] width 64 height 13
click at [342, 108] on input "No solar panels" at bounding box center [329, 112] width 27 height 27
checkbox input "true"
click at [453, 186] on input "None" at bounding box center [452, 177] width 27 height 27
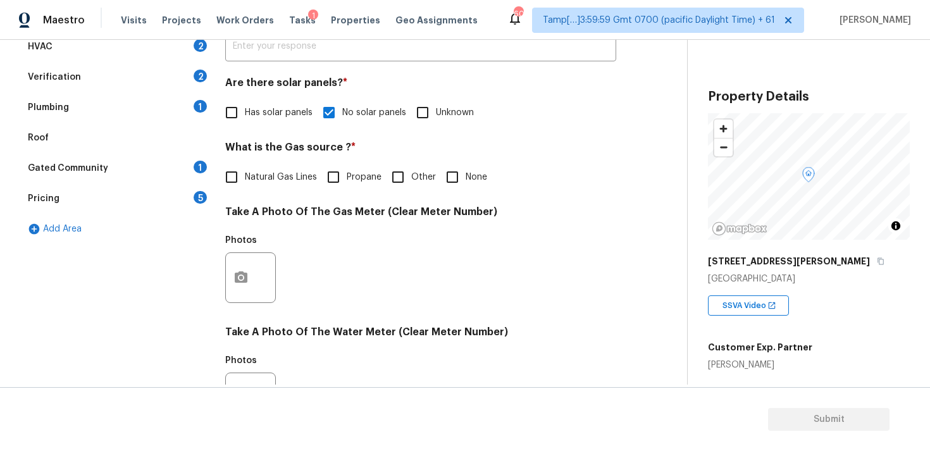
checkbox input "true"
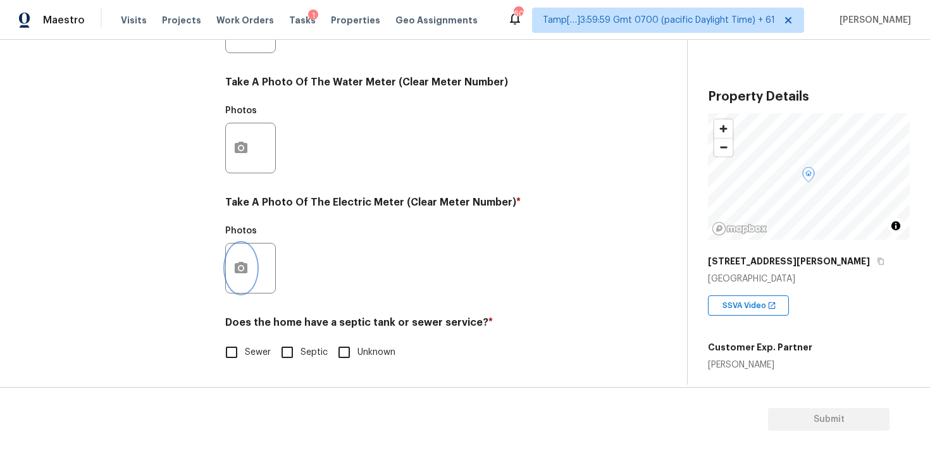
click at [247, 258] on button "button" at bounding box center [241, 268] width 30 height 49
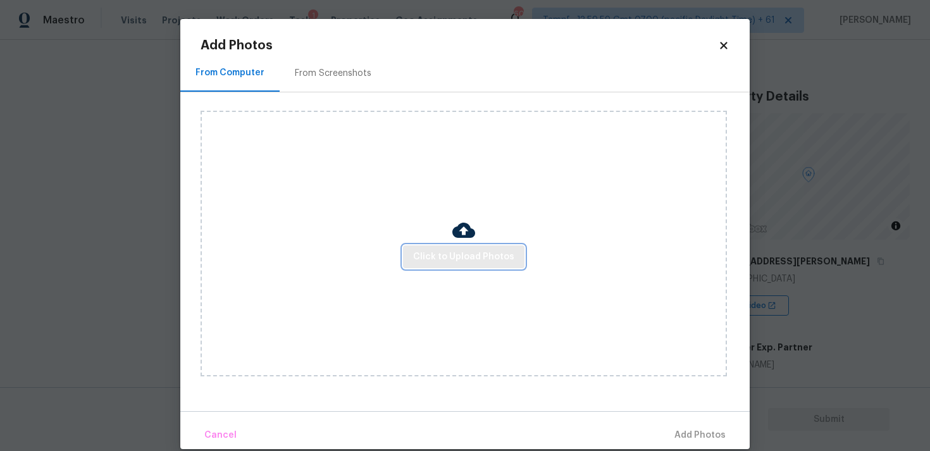
click at [478, 249] on span "Click to Upload Photos" at bounding box center [463, 257] width 101 height 16
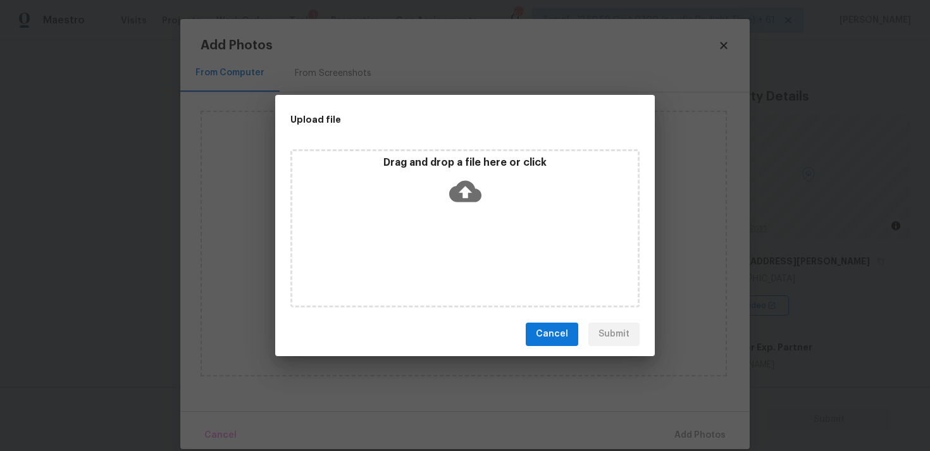
click at [461, 206] on icon at bounding box center [465, 191] width 32 height 32
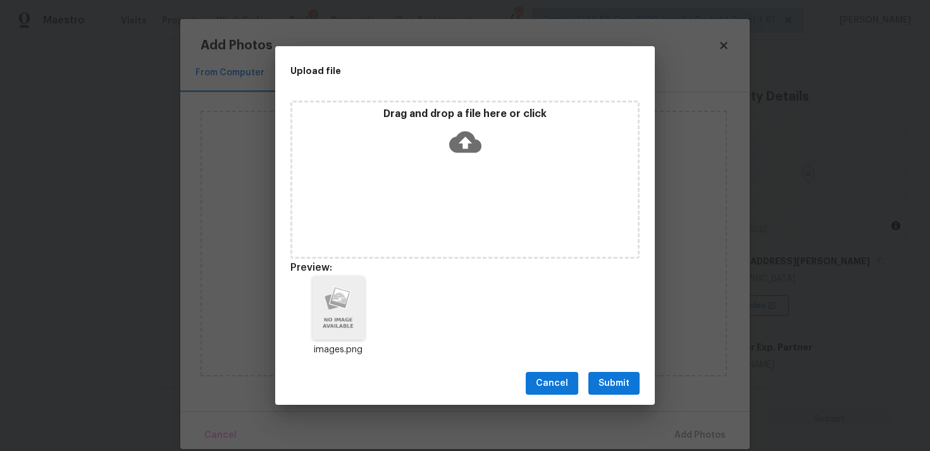
click at [616, 381] on span "Submit" at bounding box center [614, 384] width 31 height 16
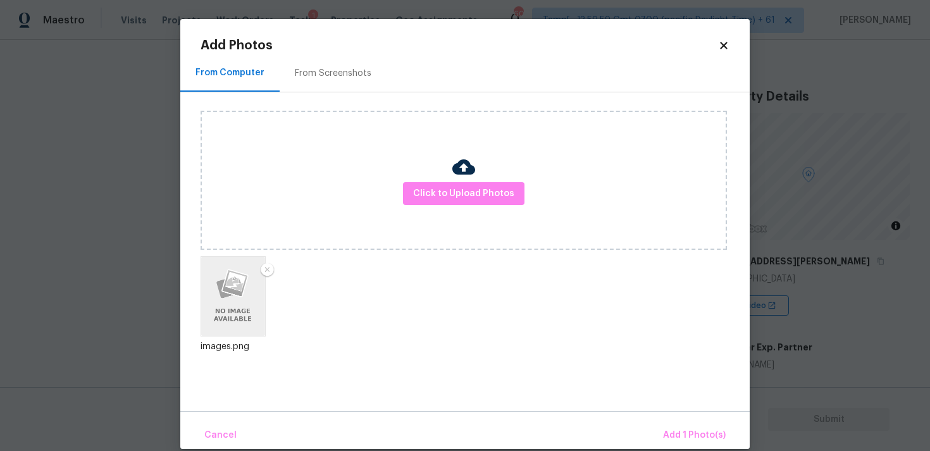
click at [668, 421] on div "Cancel Add 1 Photo(s)" at bounding box center [465, 430] width 570 height 38
click at [680, 441] on span "Add 1 Photo(s)" at bounding box center [694, 436] width 63 height 16
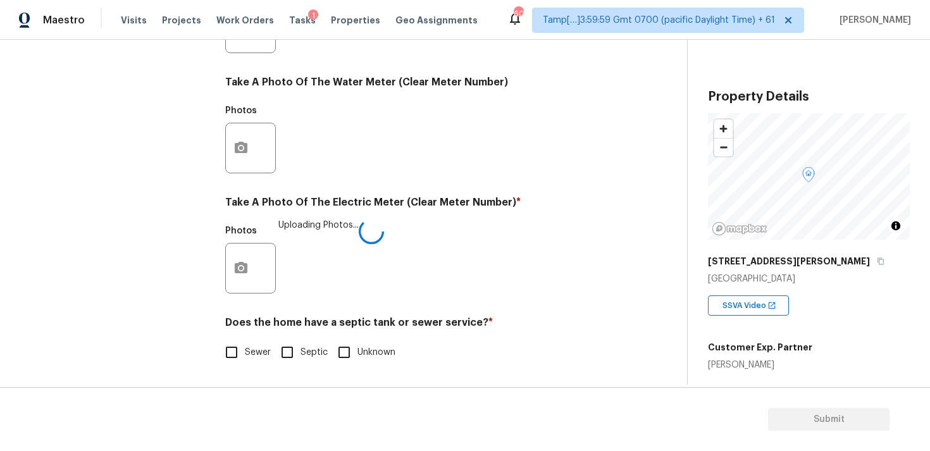
click at [287, 355] on input "Septic" at bounding box center [287, 352] width 27 height 27
checkbox input "true"
click at [252, 356] on span "Sewer" at bounding box center [258, 352] width 26 height 13
click at [245, 356] on input "Sewer" at bounding box center [231, 352] width 27 height 27
checkbox input "true"
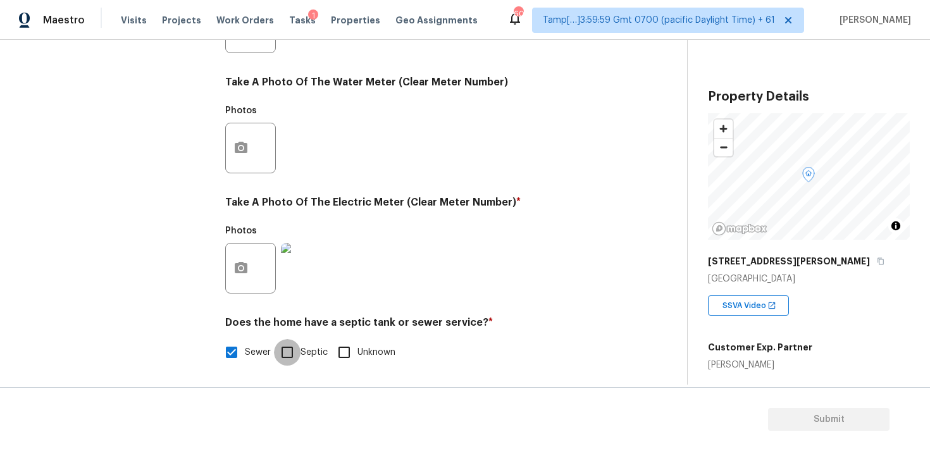
click at [298, 358] on input "Septic" at bounding box center [287, 352] width 27 height 27
checkbox input "true"
checkbox input "false"
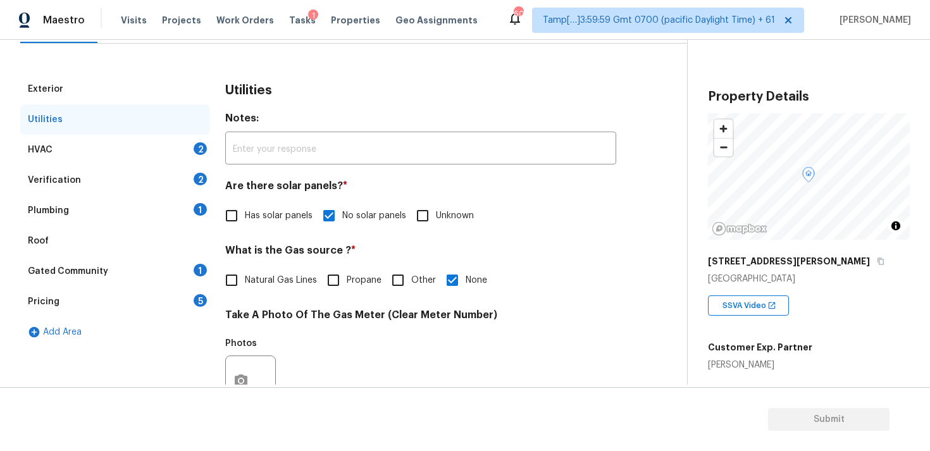
scroll to position [135, 0]
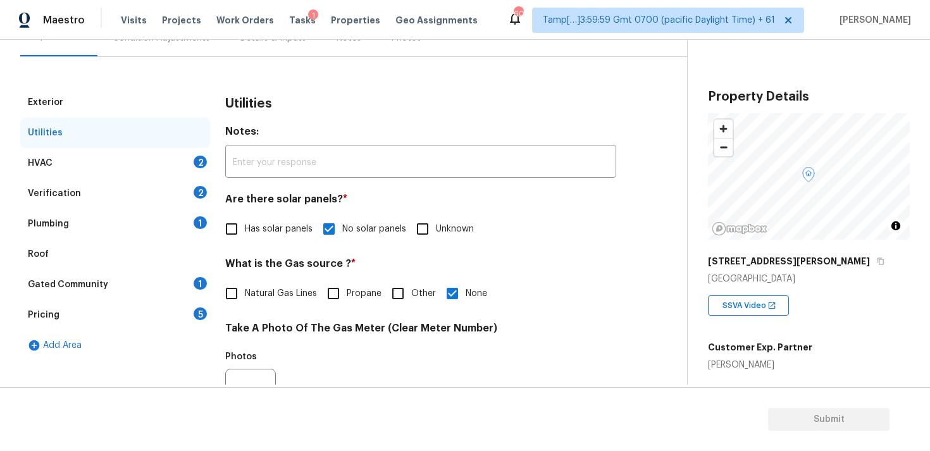
click at [192, 147] on div "Utilities" at bounding box center [115, 133] width 190 height 30
click at [193, 151] on div "HVAC 2" at bounding box center [115, 163] width 190 height 30
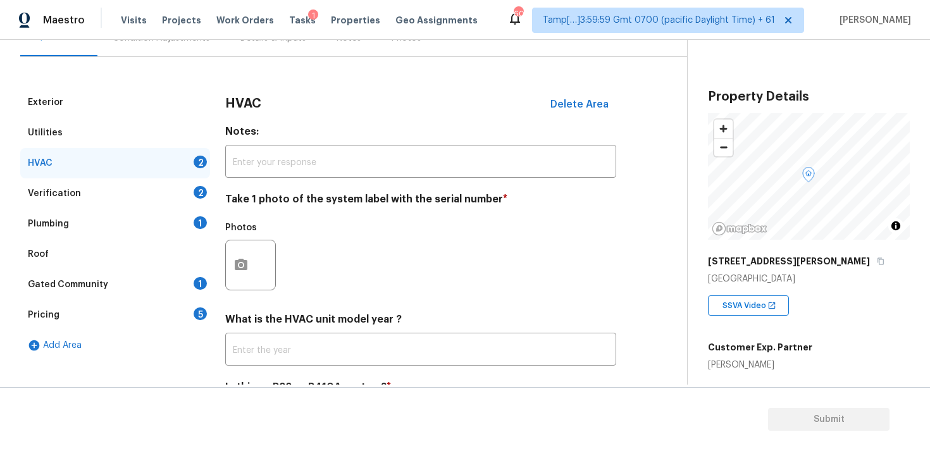
scroll to position [200, 0]
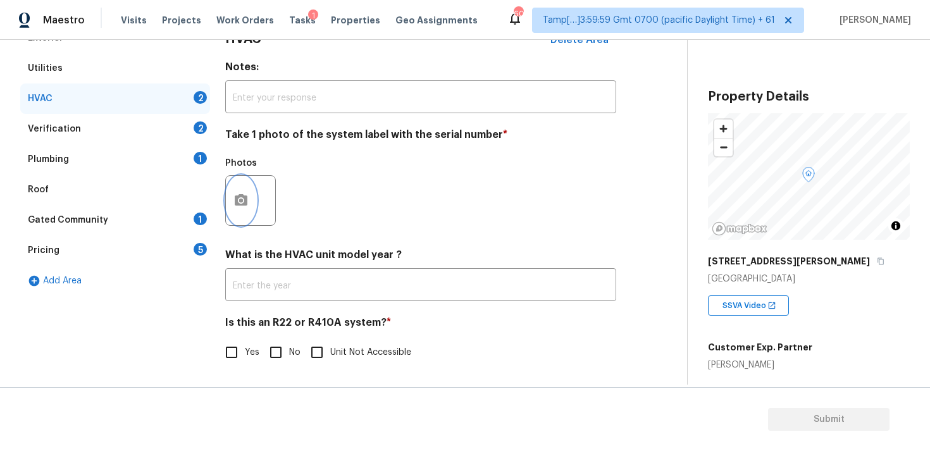
click at [241, 196] on icon "button" at bounding box center [241, 199] width 13 height 11
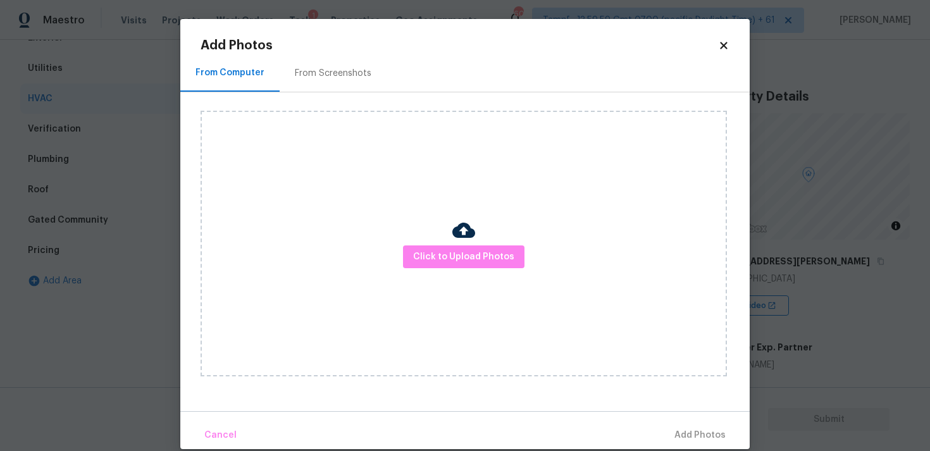
click at [424, 240] on div "Click to Upload Photos" at bounding box center [464, 244] width 527 height 266
click at [425, 247] on button "Click to Upload Photos" at bounding box center [464, 257] width 122 height 23
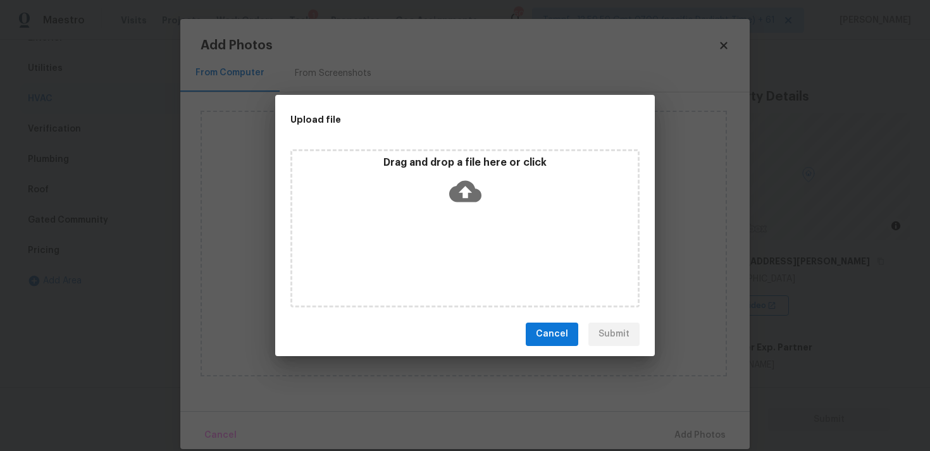
click at [463, 193] on icon at bounding box center [465, 191] width 32 height 32
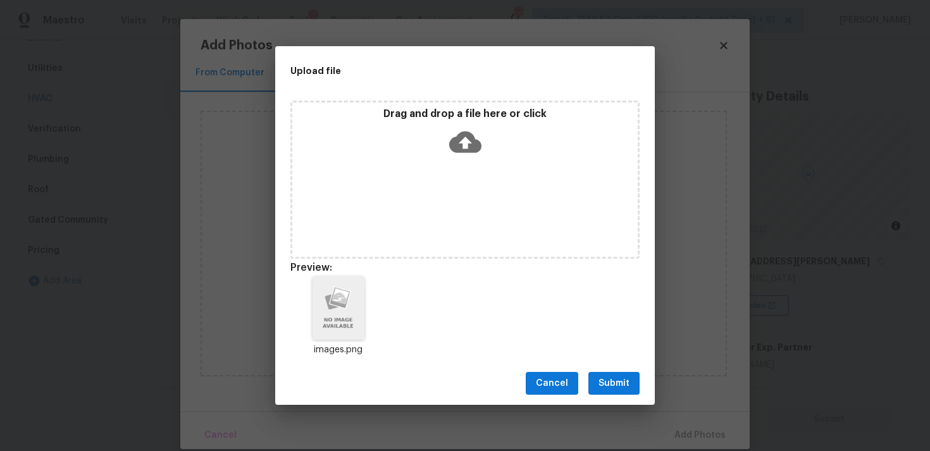
click at [609, 394] on button "Submit" at bounding box center [614, 383] width 51 height 23
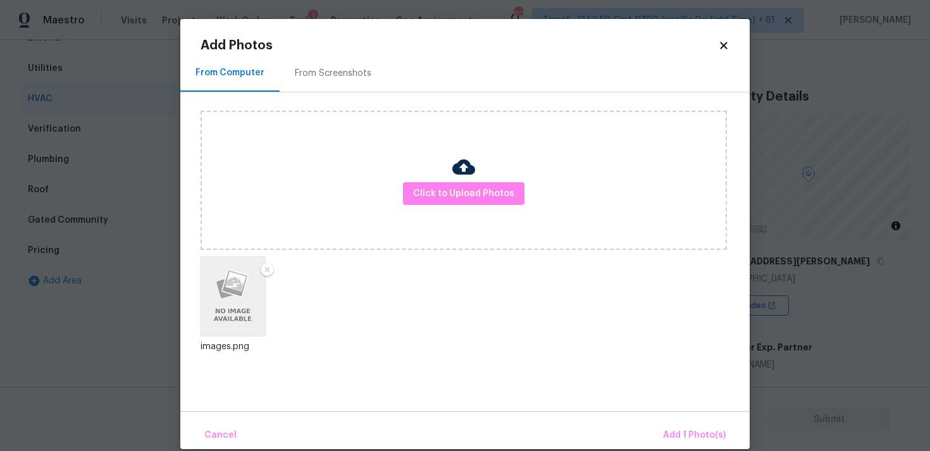
click at [685, 418] on div "Cancel Add 1 Photo(s)" at bounding box center [465, 430] width 570 height 38
click at [685, 421] on div "Cancel Add 1 Photo(s)" at bounding box center [465, 430] width 570 height 38
click at [685, 432] on span "Add 1 Photo(s)" at bounding box center [694, 436] width 63 height 16
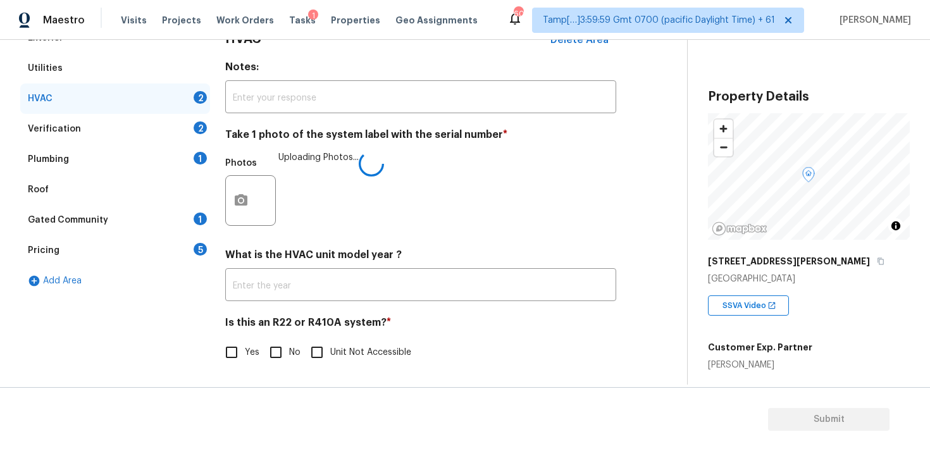
click at [275, 354] on input "No" at bounding box center [276, 352] width 27 height 27
checkbox input "true"
click at [192, 128] on div "Verification 2" at bounding box center [115, 129] width 190 height 30
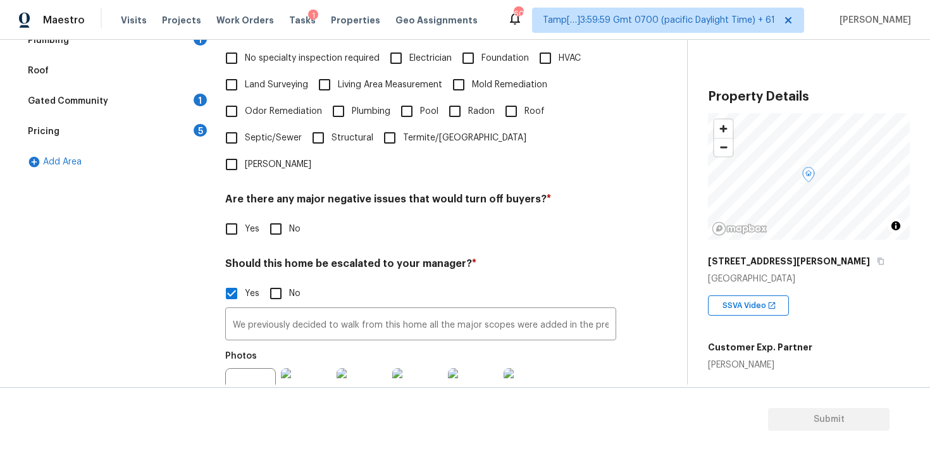
scroll to position [284, 0]
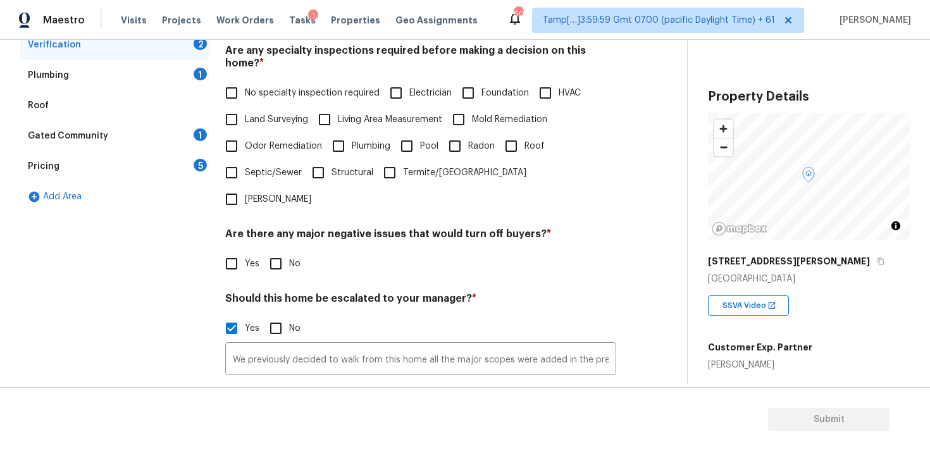
click at [396, 80] on input "Electrician" at bounding box center [396, 93] width 27 height 27
checkbox input "true"
click at [468, 92] on input "Foundation" at bounding box center [468, 94] width 27 height 27
checkbox input "true"
click at [577, 87] on span "HVAC" at bounding box center [570, 93] width 22 height 13
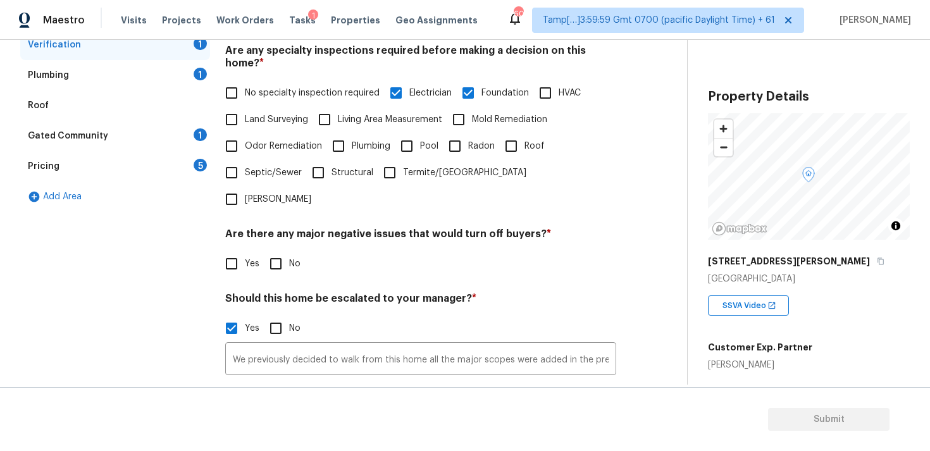
click at [559, 80] on input "HVAC" at bounding box center [545, 93] width 27 height 27
checkbox input "true"
click at [510, 133] on input "Roof" at bounding box center [511, 146] width 27 height 27
checkbox input "true"
click at [463, 118] on input "Mold Remediation" at bounding box center [459, 119] width 27 height 27
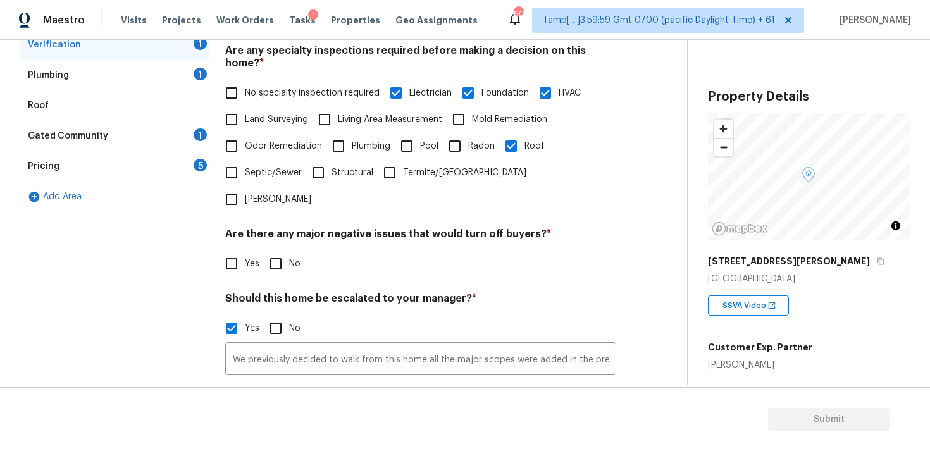
checkbox input "true"
click at [370, 133] on label "Plumbing" at bounding box center [357, 146] width 65 height 27
click at [352, 133] on input "Plumbing" at bounding box center [338, 146] width 27 height 27
checkbox input "true"
click at [372, 113] on span "Living Area Measurement" at bounding box center [390, 119] width 104 height 13
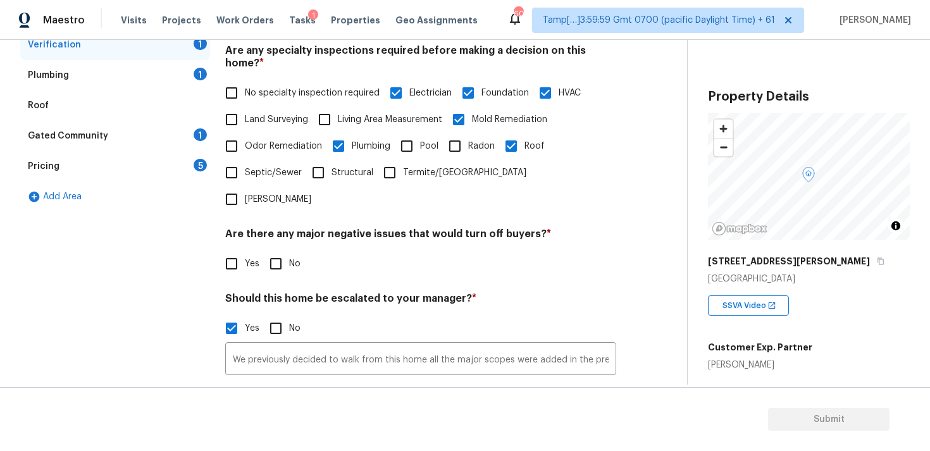
click at [338, 108] on input "Living Area Measurement" at bounding box center [324, 119] width 27 height 27
checkbox input "true"
click at [408, 172] on label "Termite/[GEOGRAPHIC_DATA]" at bounding box center [452, 172] width 150 height 27
click at [403, 172] on input "Termite/[GEOGRAPHIC_DATA]" at bounding box center [390, 172] width 27 height 27
checkbox input "true"
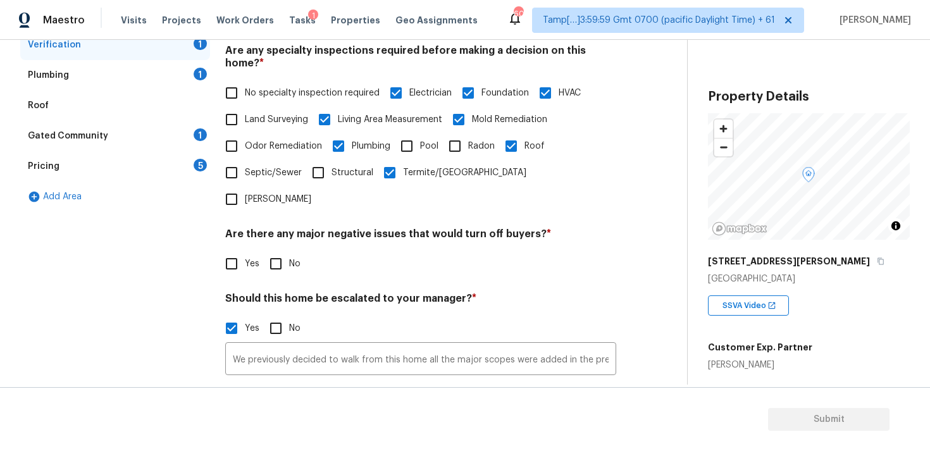
click at [280, 166] on span "Septic/Sewer" at bounding box center [273, 172] width 57 height 13
click at [245, 166] on input "Septic/Sewer" at bounding box center [231, 172] width 27 height 27
checkbox input "true"
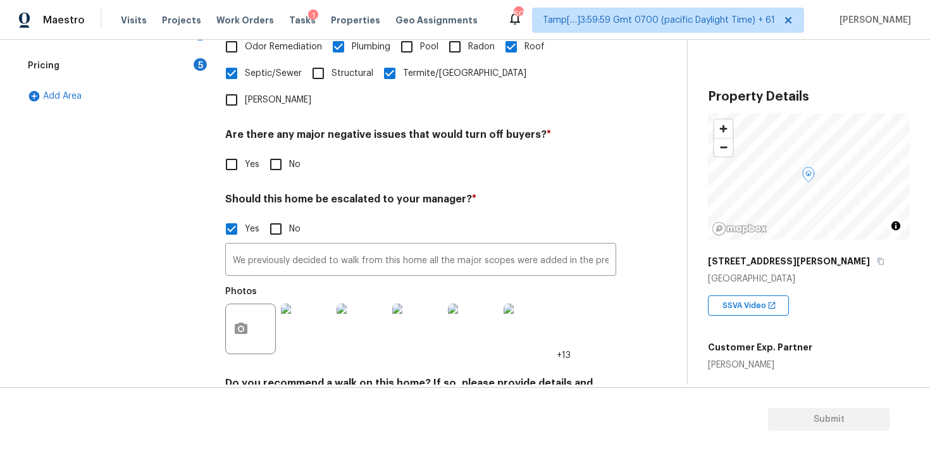
scroll to position [418, 0]
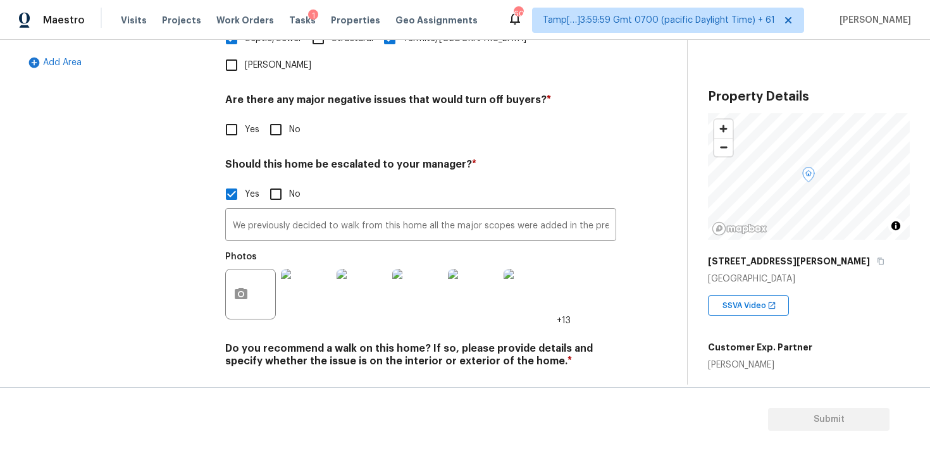
click at [260, 116] on div "Yes No" at bounding box center [420, 129] width 391 height 27
click at [270, 116] on input "No" at bounding box center [276, 129] width 27 height 27
checkbox input "true"
click at [292, 211] on input "We previously decided to walk from this home all the major scopes were added in…" at bounding box center [420, 226] width 391 height 30
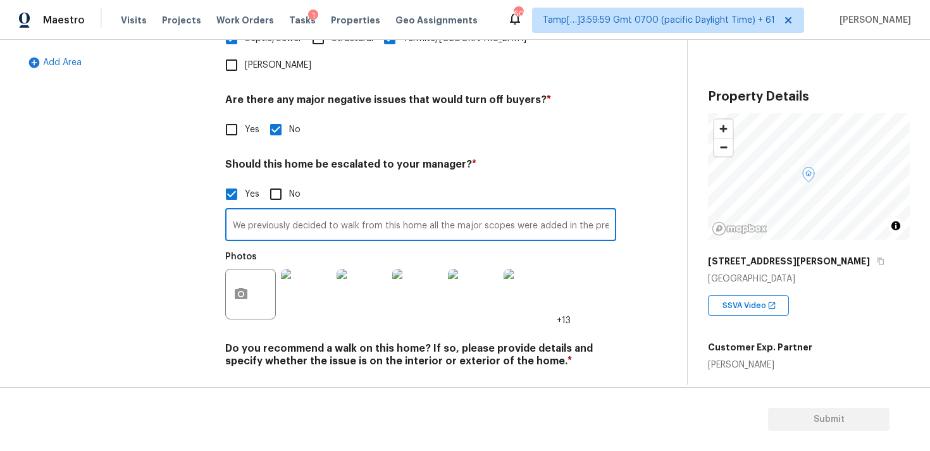
click at [292, 211] on input "We previously decided to walk from this home all the major scopes were added in…" at bounding box center [420, 226] width 391 height 30
click at [232, 378] on input "Yes" at bounding box center [231, 391] width 27 height 27
checkbox input "true"
checkbox input "false"
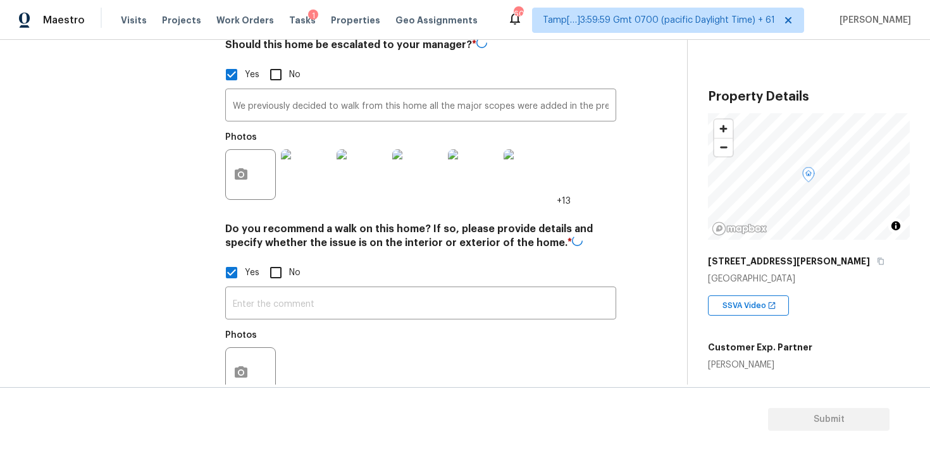
scroll to position [537, 0]
click at [301, 289] on input "text" at bounding box center [420, 304] width 391 height 30
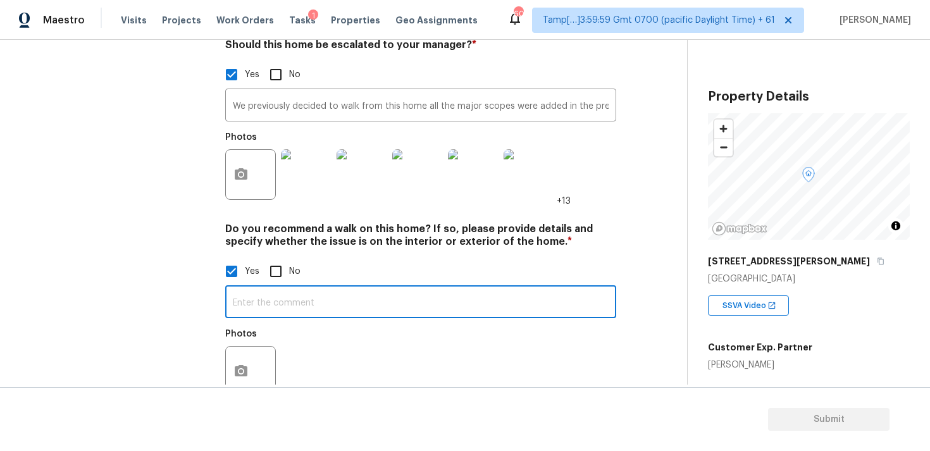
paste input "We previously decided to walk from this home all the major scopes were added in…"
type input "We previously decided to walk from this home all the major scopes were added in…"
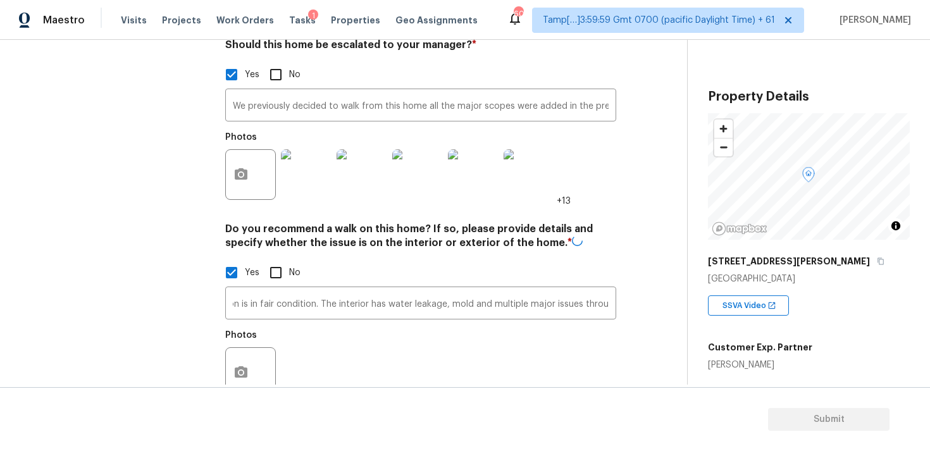
click at [233, 347] on div at bounding box center [250, 372] width 51 height 51
click at [239, 364] on icon "button" at bounding box center [241, 371] width 15 height 15
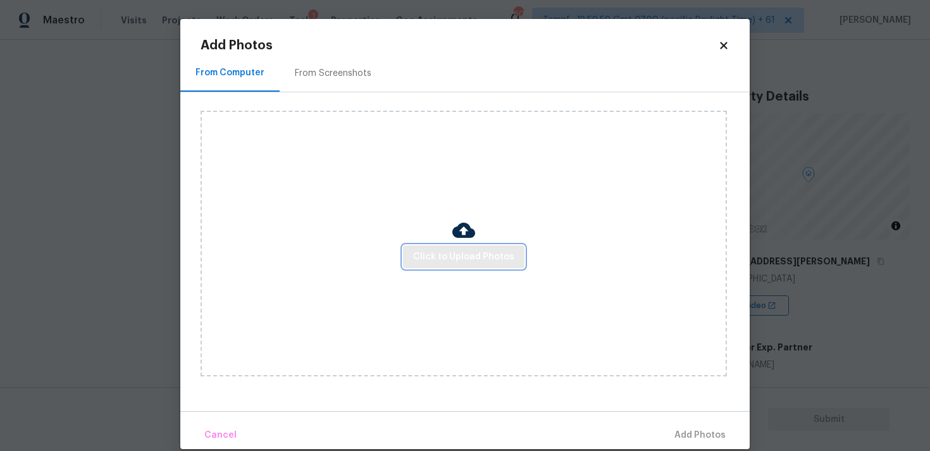
click at [464, 255] on span "Click to Upload Photos" at bounding box center [463, 257] width 101 height 16
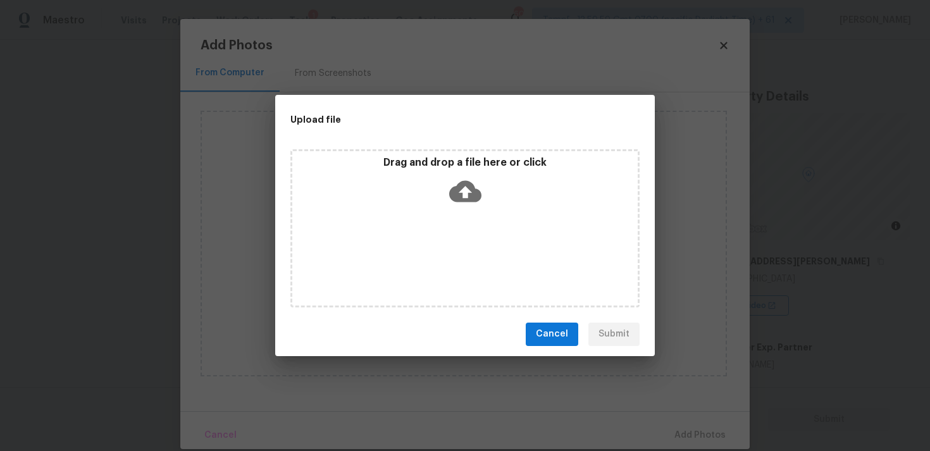
click at [459, 180] on icon at bounding box center [465, 191] width 32 height 32
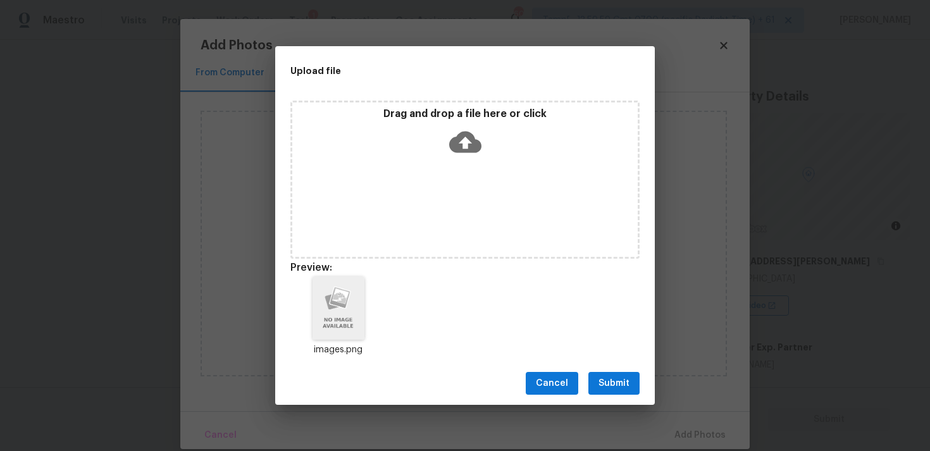
drag, startPoint x: 632, startPoint y: 376, endPoint x: 631, endPoint y: 370, distance: 6.5
click at [632, 377] on button "Submit" at bounding box center [614, 383] width 51 height 23
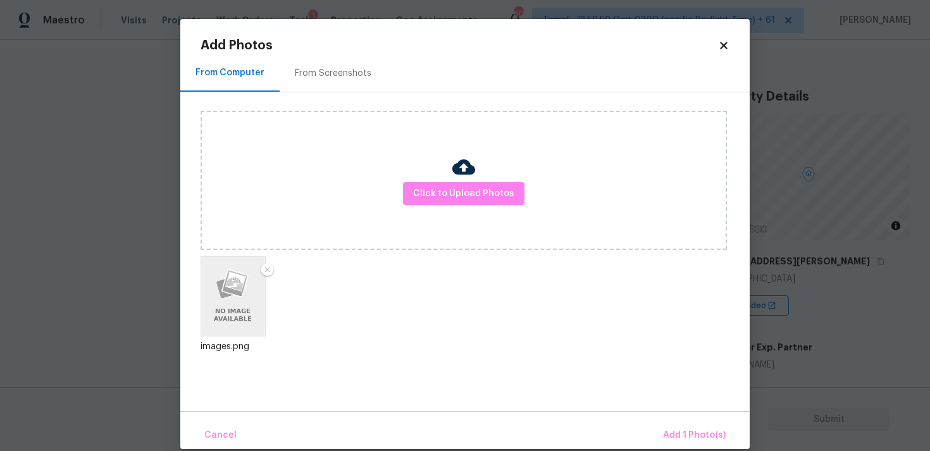
click at [680, 421] on div "Cancel Add 1 Photo(s)" at bounding box center [465, 430] width 570 height 38
click at [683, 432] on span "Add 1 Photo(s)" at bounding box center [694, 436] width 63 height 16
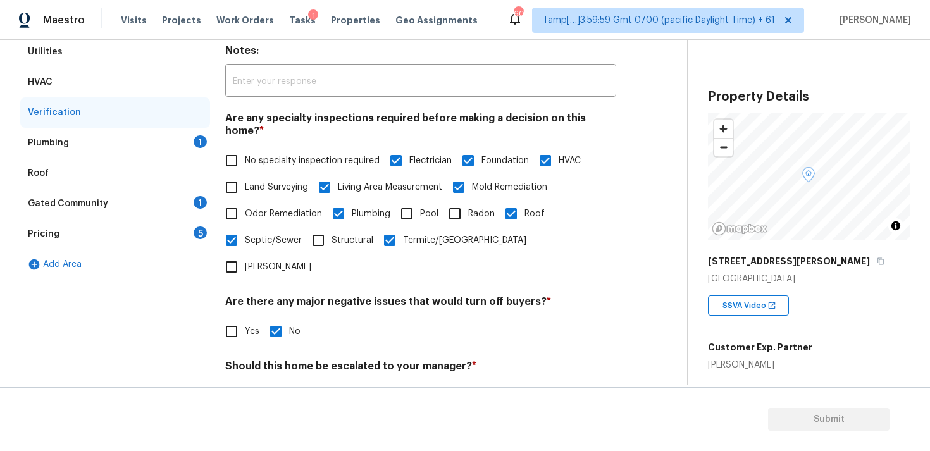
click at [180, 143] on div "Plumbing 1" at bounding box center [115, 143] width 190 height 30
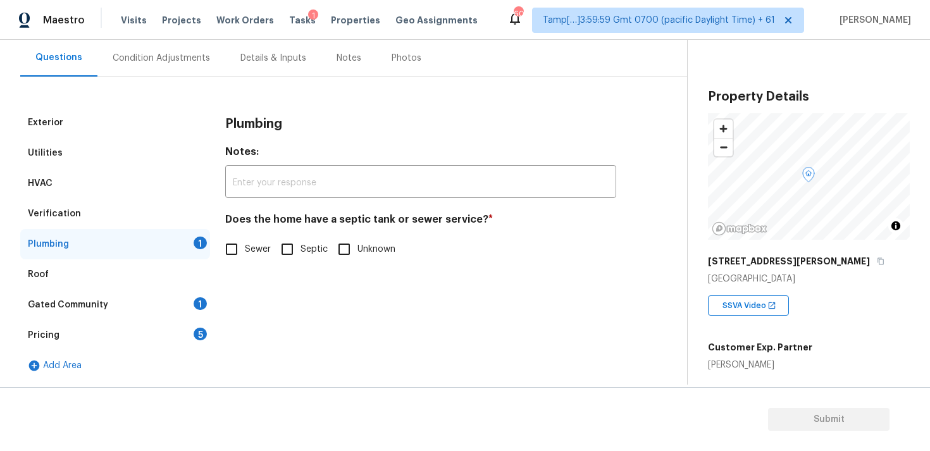
scroll to position [115, 0]
click at [238, 244] on input "Sewer" at bounding box center [231, 249] width 27 height 27
checkbox input "true"
click at [291, 249] on input "Septic" at bounding box center [287, 250] width 27 height 27
checkbox input "true"
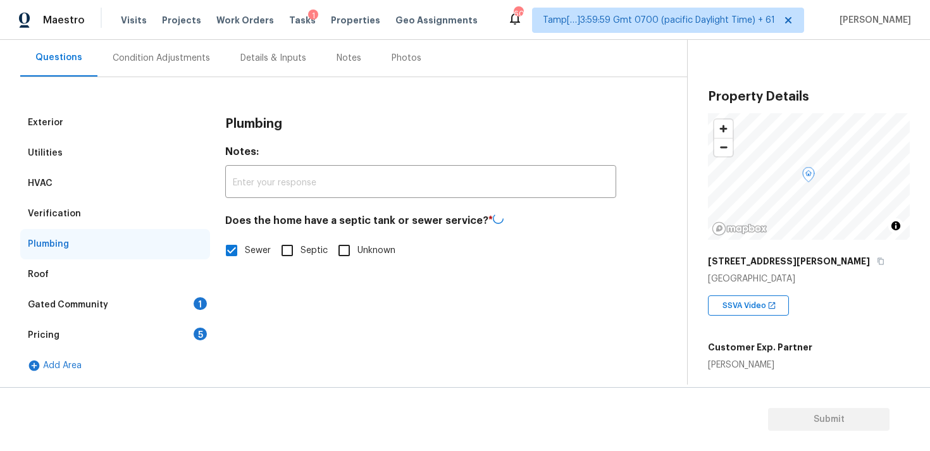
checkbox input "false"
drag, startPoint x: 199, startPoint y: 299, endPoint x: 196, endPoint y: 292, distance: 7.1
click at [200, 299] on div "1" at bounding box center [200, 303] width 13 height 13
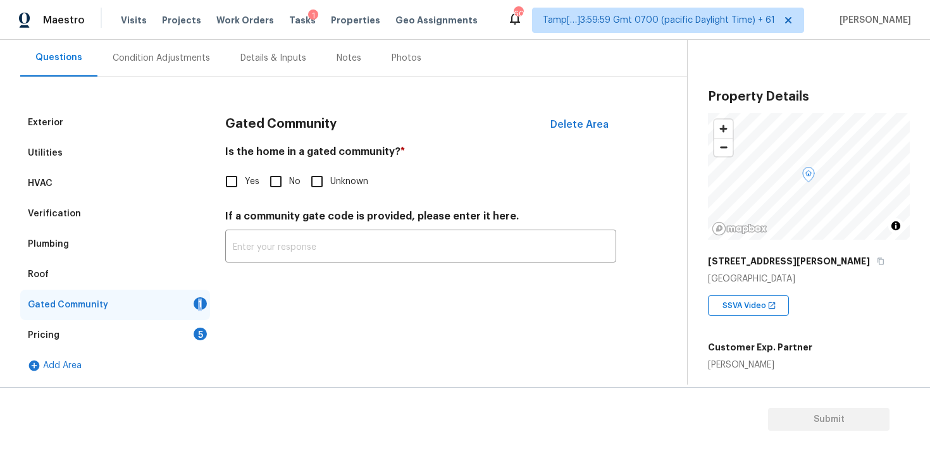
click at [270, 187] on input "No" at bounding box center [276, 181] width 27 height 27
checkbox input "true"
click at [175, 330] on div "Pricing 5" at bounding box center [115, 335] width 190 height 30
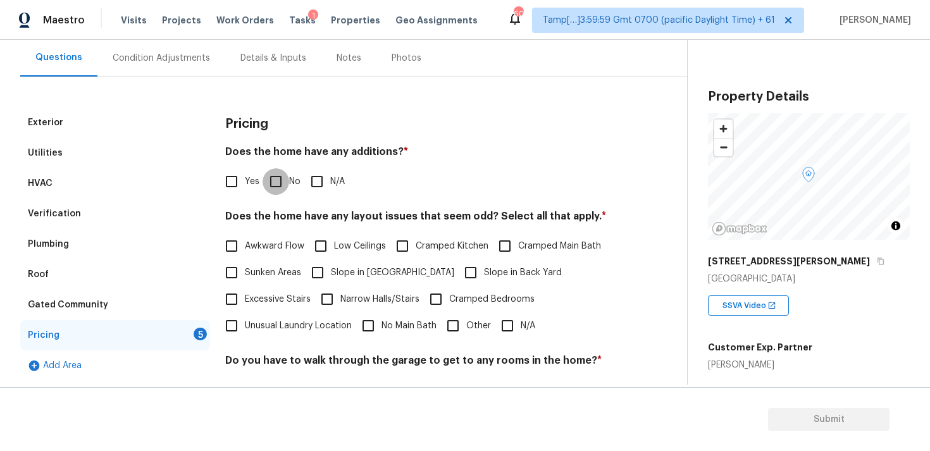
click at [276, 176] on input "No" at bounding box center [276, 181] width 27 height 27
checkbox input "true"
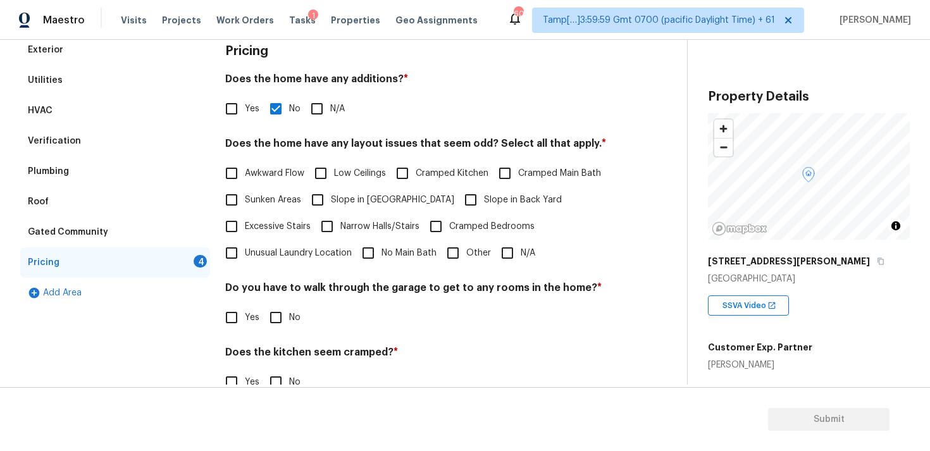
scroll to position [190, 0]
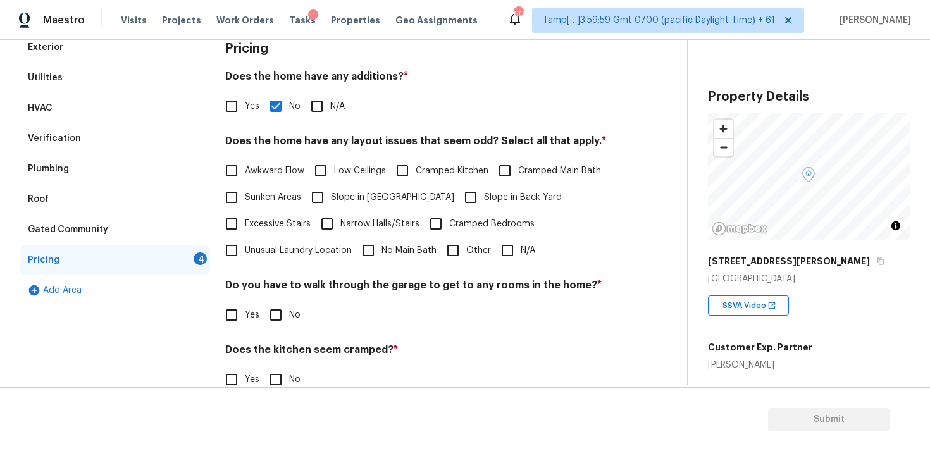
click at [383, 196] on span "Slope in Front Yard" at bounding box center [392, 197] width 123 height 13
click at [331, 196] on input "Slope in Front Yard" at bounding box center [317, 197] width 27 height 27
checkbox input "true"
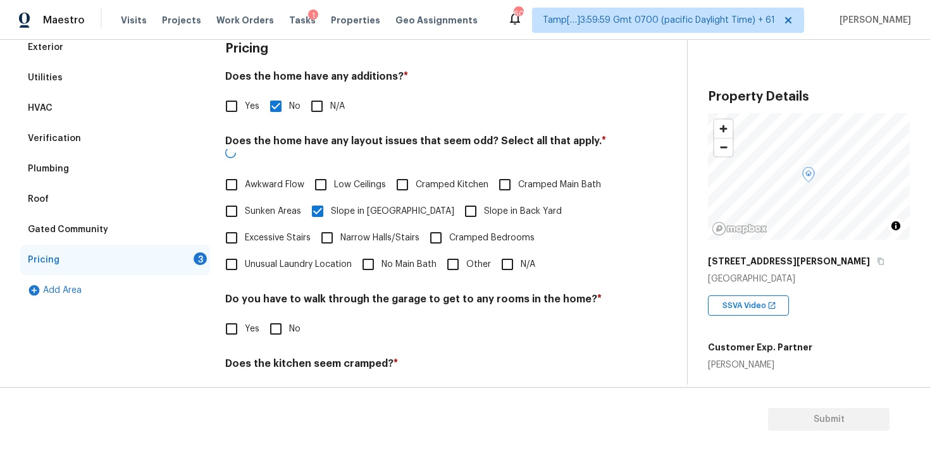
click at [484, 205] on span "Slope in Back Yard" at bounding box center [523, 211] width 78 height 13
click at [458, 198] on input "Slope in Back Yard" at bounding box center [471, 211] width 27 height 27
checkbox input "true"
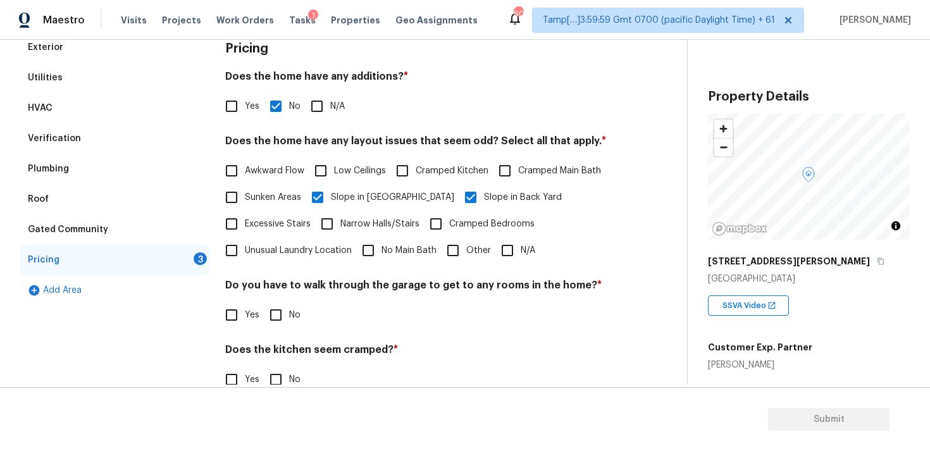
click at [265, 175] on span "Awkward Flow" at bounding box center [274, 171] width 59 height 13
click at [245, 175] on input "Awkward Flow" at bounding box center [231, 171] width 27 height 27
checkbox input "true"
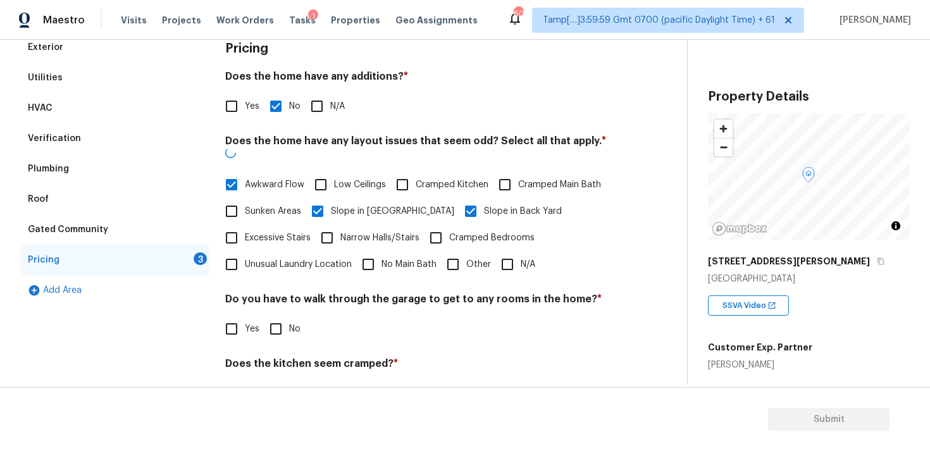
click at [304, 175] on div "Awkward Flow Low Ceilings Cramped Kitchen Cramped Main Bath Sunken Areas Slope …" at bounding box center [420, 224] width 391 height 106
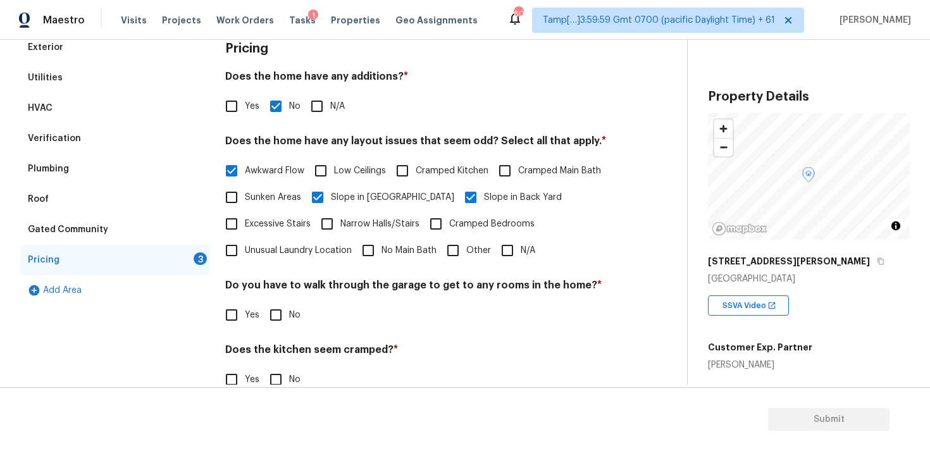
click at [318, 154] on div "Does the home have any layout issues that seem odd? Select all that apply. * Aw…" at bounding box center [420, 199] width 391 height 129
click at [326, 172] on input "Low Ceilings" at bounding box center [321, 171] width 27 height 27
checkbox input "true"
click at [367, 223] on span "Narrow Halls/Stairs" at bounding box center [379, 224] width 79 height 13
click at [340, 223] on input "Narrow Halls/Stairs" at bounding box center [327, 224] width 27 height 27
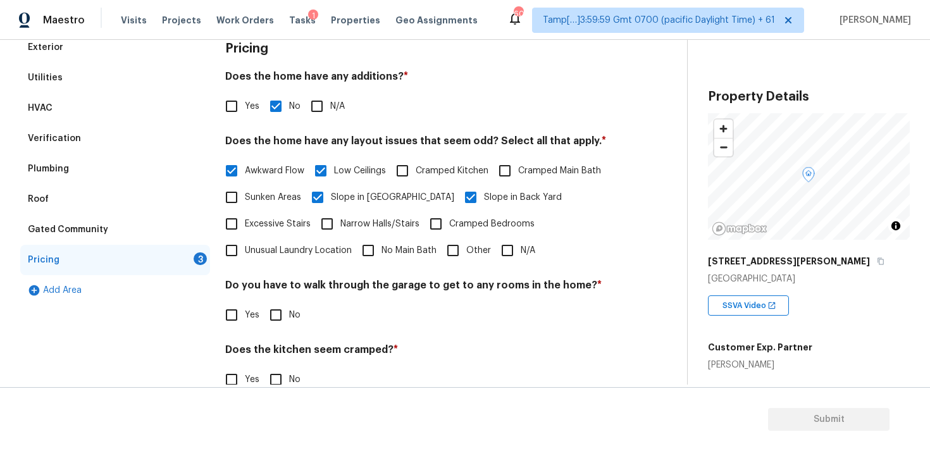
checkbox input "true"
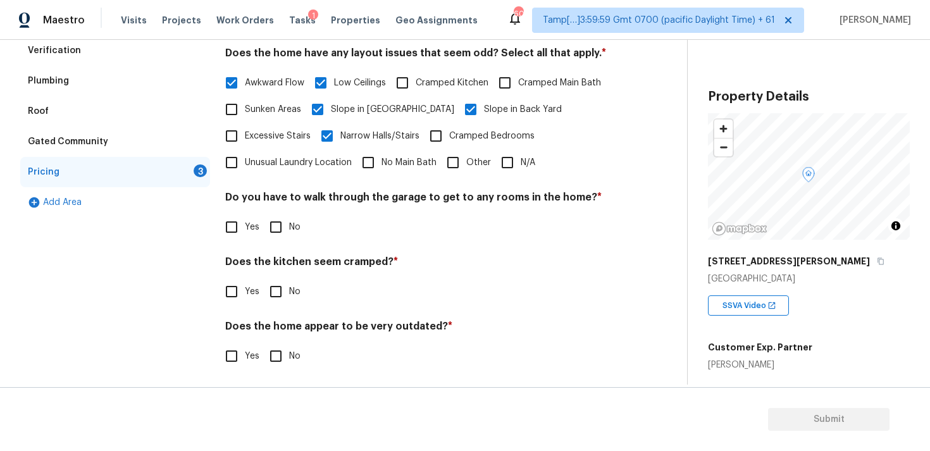
scroll to position [282, 0]
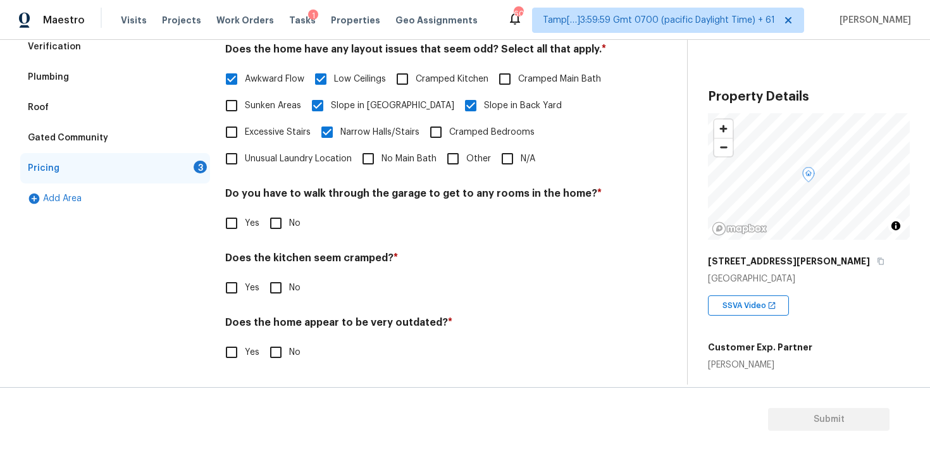
click at [269, 220] on input "No" at bounding box center [276, 223] width 27 height 27
checkbox input "true"
click at [281, 286] on input "No" at bounding box center [276, 289] width 27 height 27
checkbox input "true"
click at [280, 335] on h4 "Does the home appear to be very outdated? *" at bounding box center [420, 327] width 391 height 18
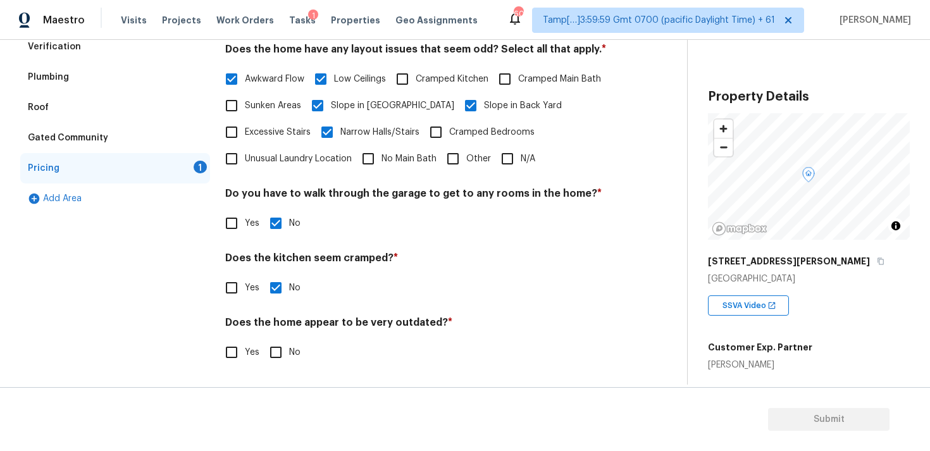
click at [285, 351] on input "No" at bounding box center [276, 352] width 27 height 27
checkbox input "true"
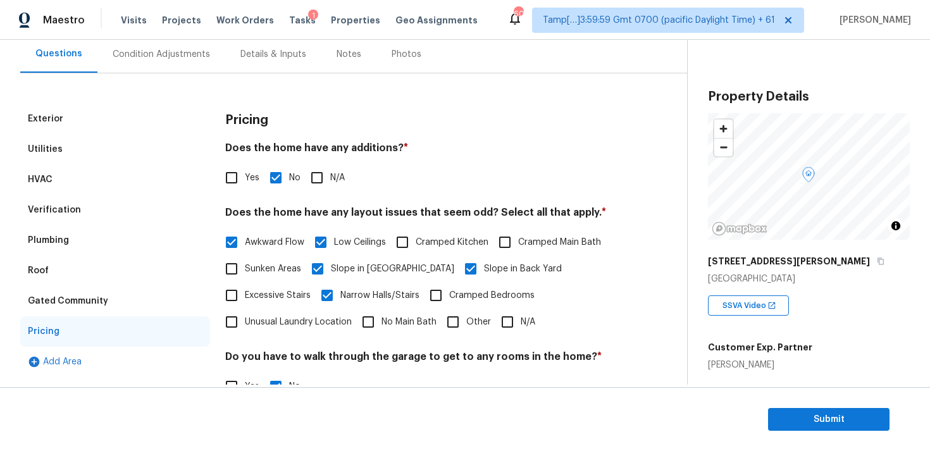
scroll to position [23, 0]
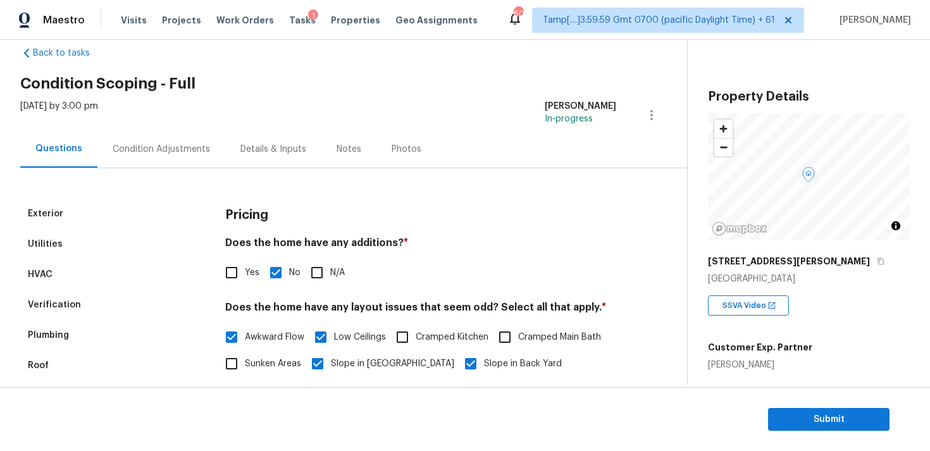
click at [196, 146] on div "Condition Adjustments" at bounding box center [161, 149] width 97 height 13
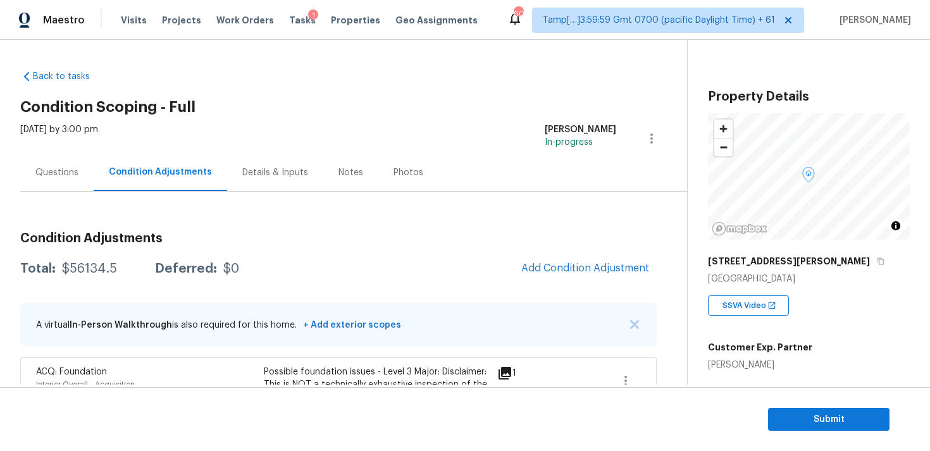
click at [634, 255] on span "Add Condition Adjustment" at bounding box center [585, 269] width 143 height 28
click at [568, 270] on span "Add Condition Adjustment" at bounding box center [585, 268] width 128 height 11
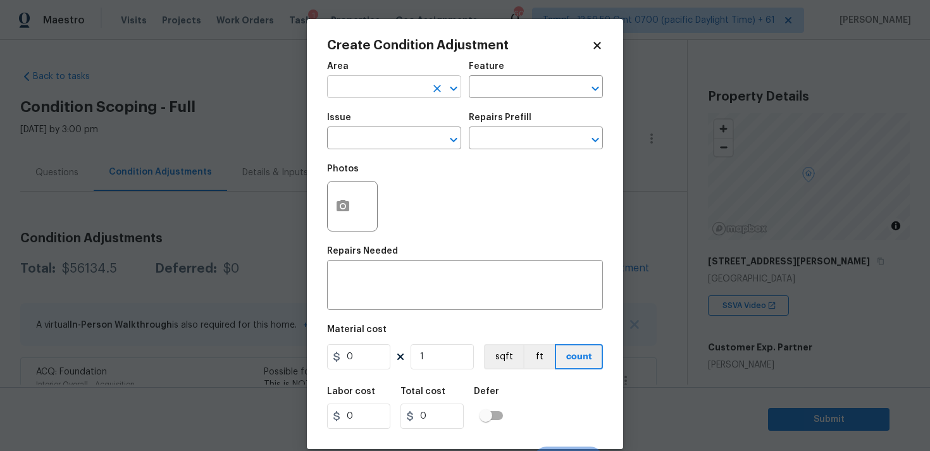
click at [408, 85] on input "text" at bounding box center [376, 88] width 99 height 20
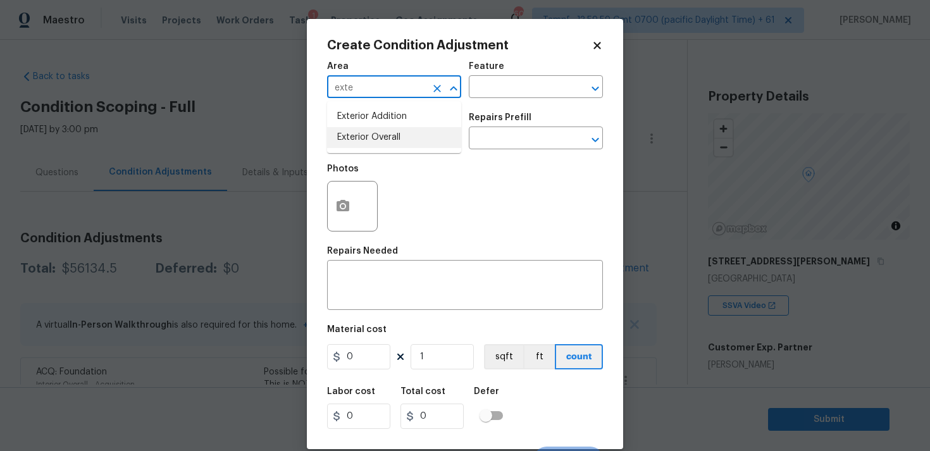
click at [399, 128] on li "Exterior Overall" at bounding box center [394, 137] width 134 height 21
type input "Exterior Overall"
click at [402, 147] on input "text" at bounding box center [376, 140] width 99 height 20
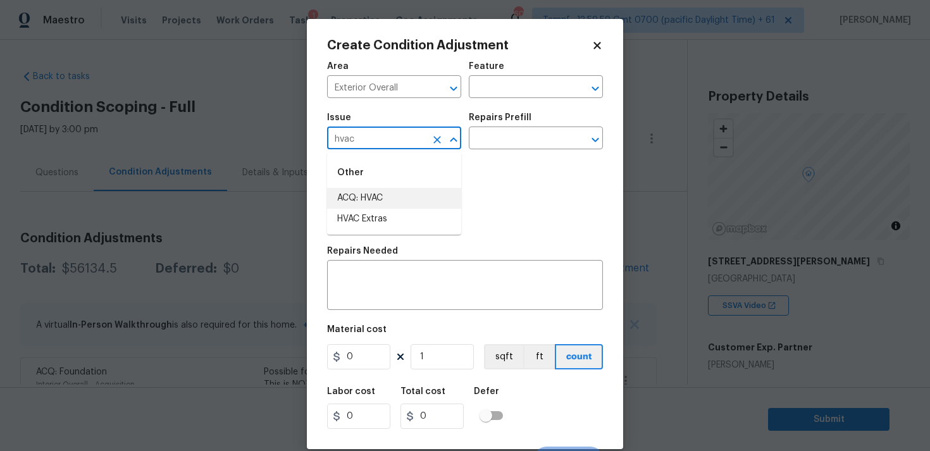
click at [402, 198] on li "ACQ: HVAC" at bounding box center [394, 198] width 134 height 21
type input "ACQ: HVAC"
click at [487, 141] on input "text" at bounding box center [518, 140] width 99 height 20
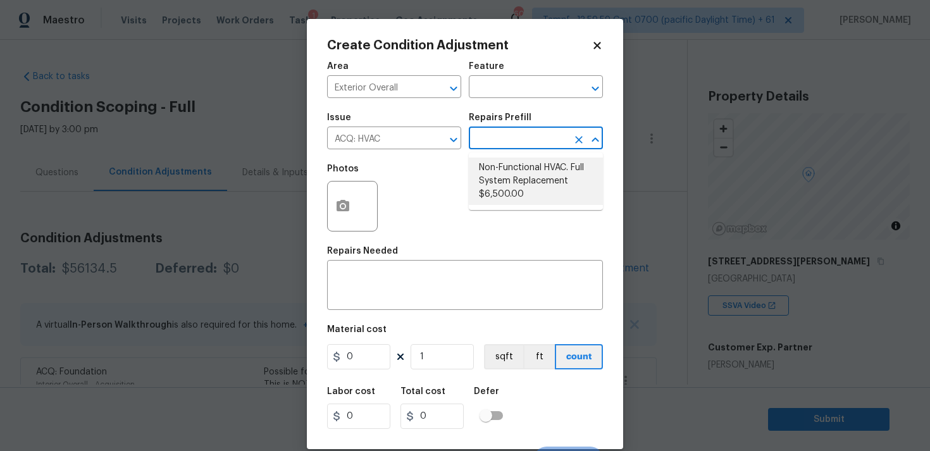
click at [509, 170] on li "Non-Functional HVAC. Full System Replacement $6,500.00" at bounding box center [536, 181] width 134 height 47
type input "Acquisition"
type textarea "Acquisition Scope: Full System Replacement"
type input "6500"
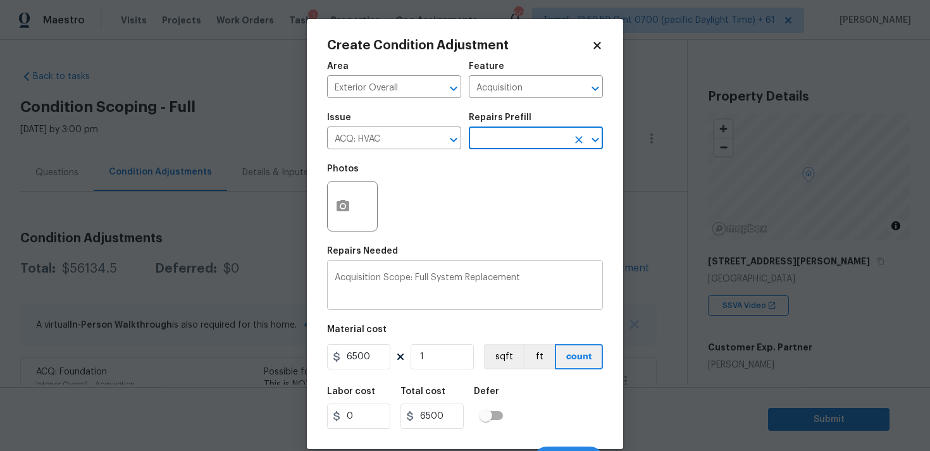
scroll to position [22, 0]
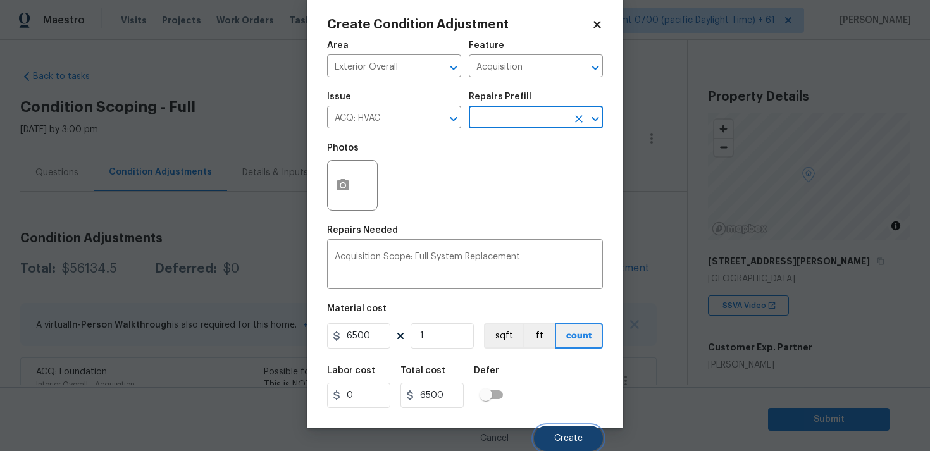
click at [578, 437] on span "Create" at bounding box center [568, 438] width 28 height 9
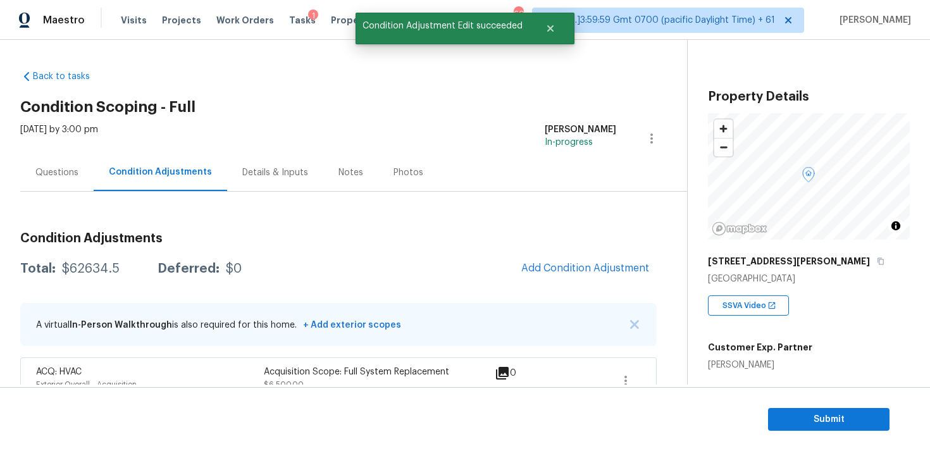
scroll to position [311, 0]
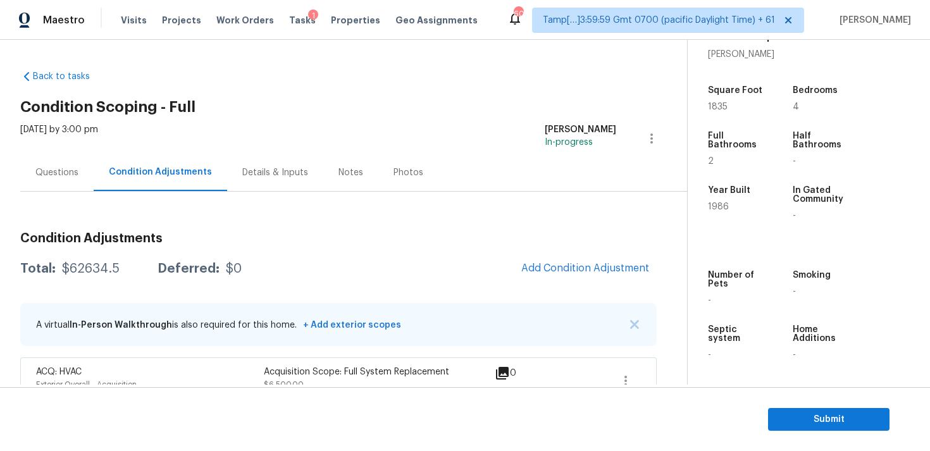
click at [600, 275] on button "Add Condition Adjustment" at bounding box center [585, 268] width 143 height 27
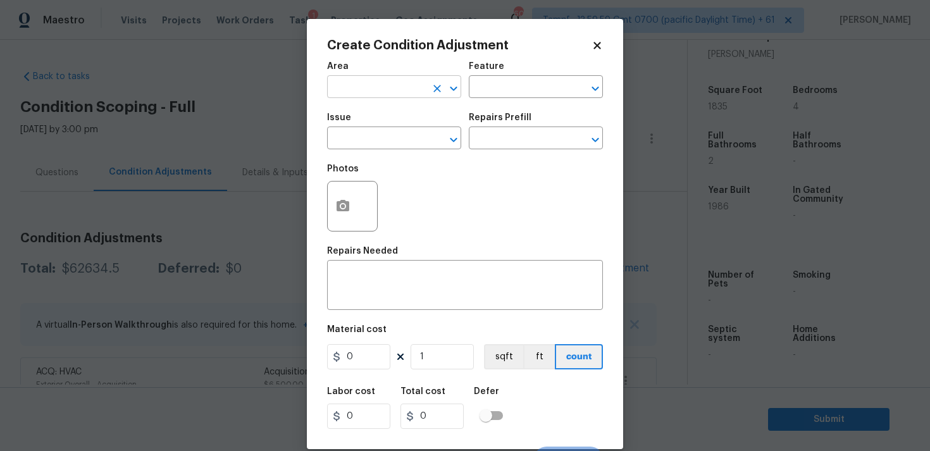
click at [419, 90] on input "text" at bounding box center [376, 88] width 99 height 20
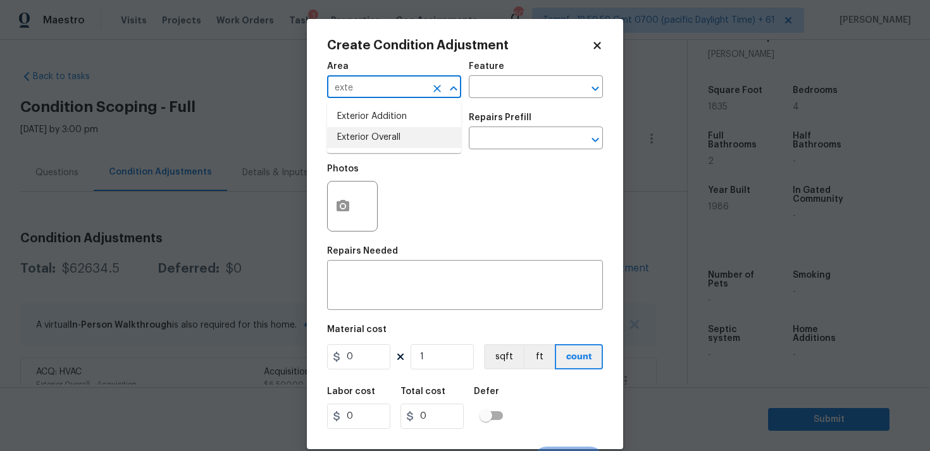
click at [393, 142] on li "Exterior Overall" at bounding box center [394, 137] width 134 height 21
type input "Exterior Overall"
click at [393, 142] on input "text" at bounding box center [376, 140] width 99 height 20
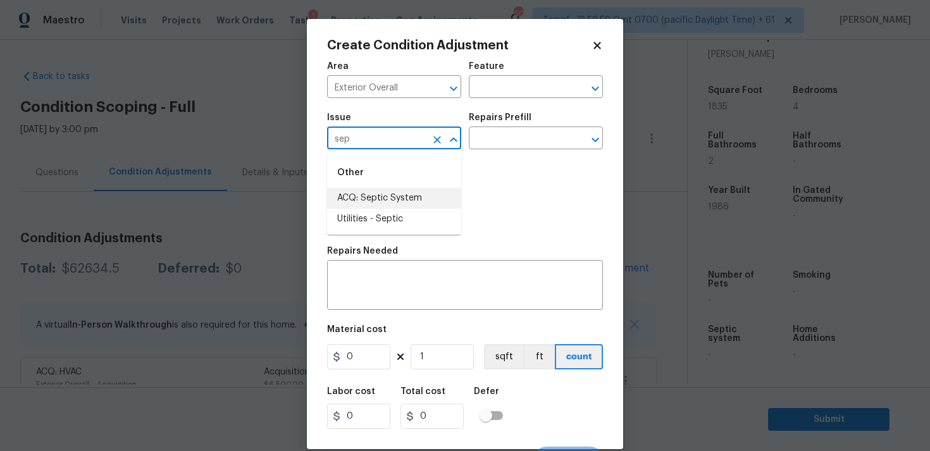
click at [388, 202] on li "ACQ: Septic System" at bounding box center [394, 198] width 134 height 21
type input "ACQ: Septic System"
click at [499, 140] on input "text" at bounding box center [518, 140] width 99 height 20
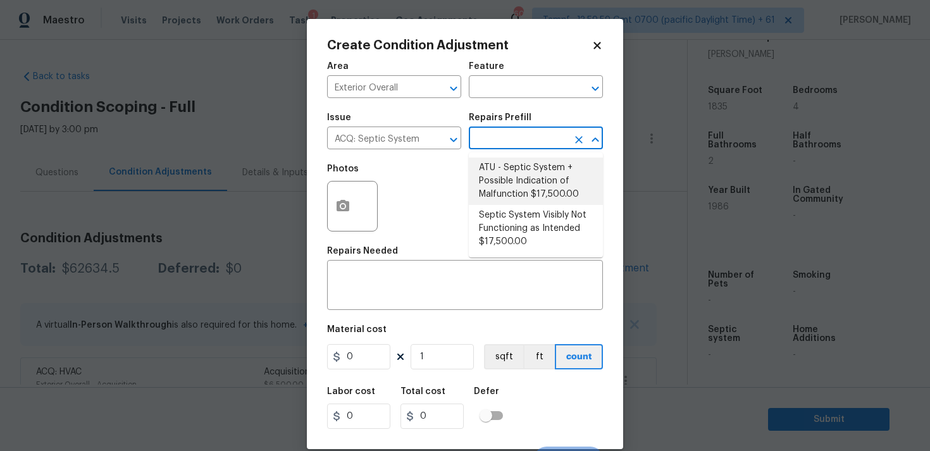
click at [499, 171] on li "ATU - Septic System + Possible Indication of Malfunction $17,500.00" at bounding box center [536, 181] width 134 height 47
type input "Acquisition"
type textarea "Acquisition Scope: ATU Septic System + Possible Indication of Malfunction Discl…"
type input "17500"
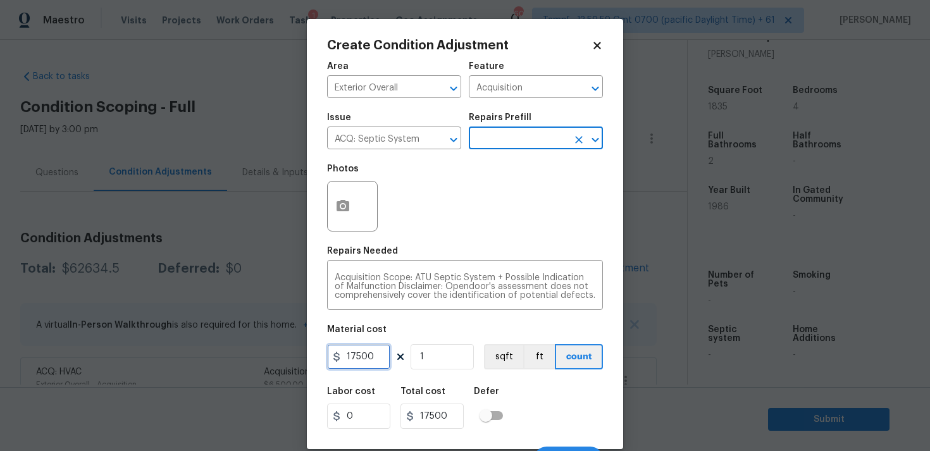
click at [370, 357] on input "17500" at bounding box center [358, 356] width 63 height 25
type input "2500"
click at [565, 392] on div "Labor cost 0 Total cost 2500 Defer" at bounding box center [465, 408] width 276 height 57
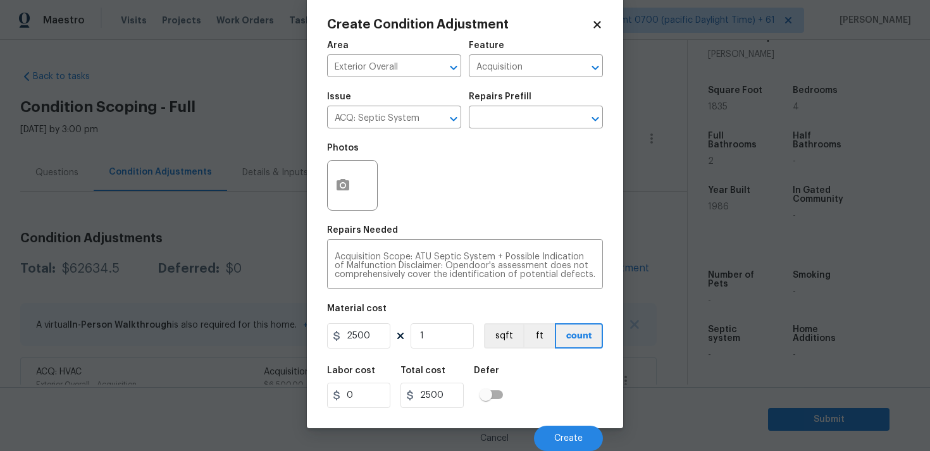
click at [570, 420] on div "Cancel Create" at bounding box center [465, 433] width 276 height 35
click at [571, 436] on span "Create" at bounding box center [568, 438] width 28 height 9
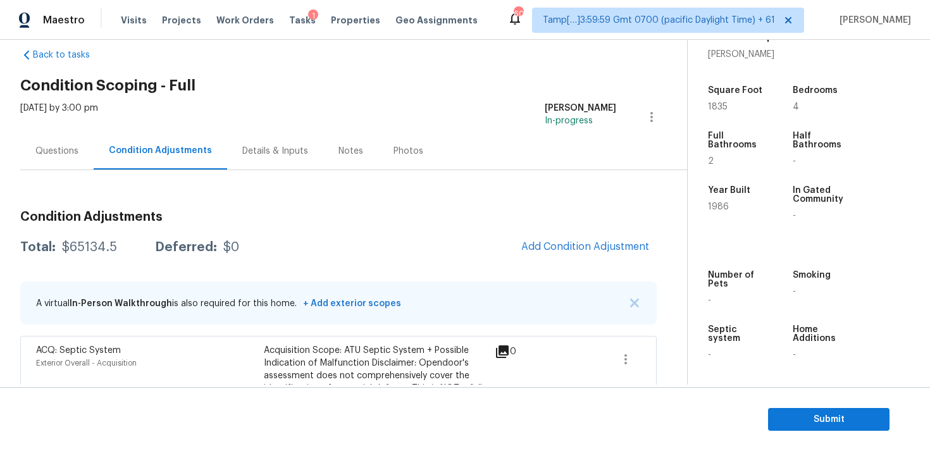
click at [67, 165] on div "Questions" at bounding box center [56, 150] width 73 height 37
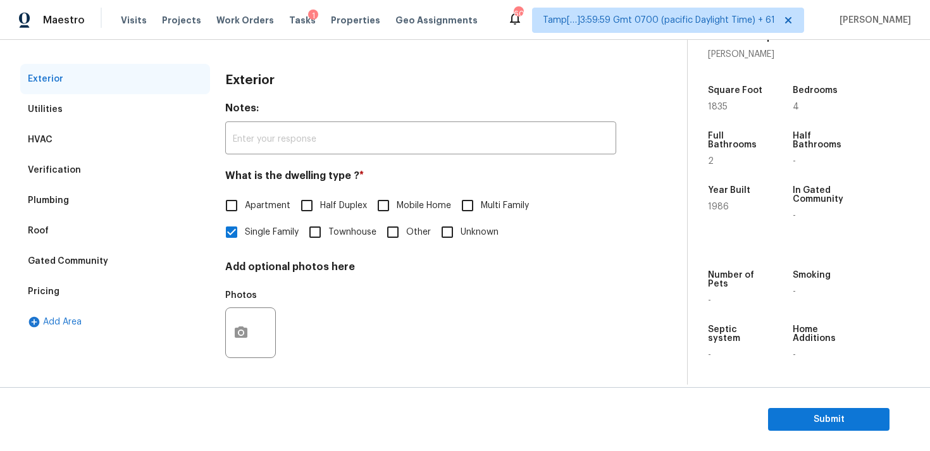
click at [135, 187] on div "Plumbing" at bounding box center [115, 200] width 190 height 30
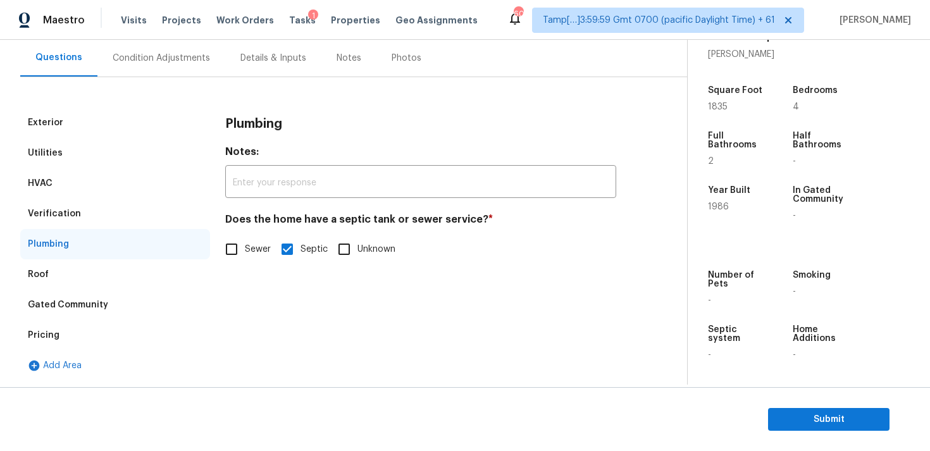
click at [137, 203] on div "Verification" at bounding box center [115, 214] width 190 height 30
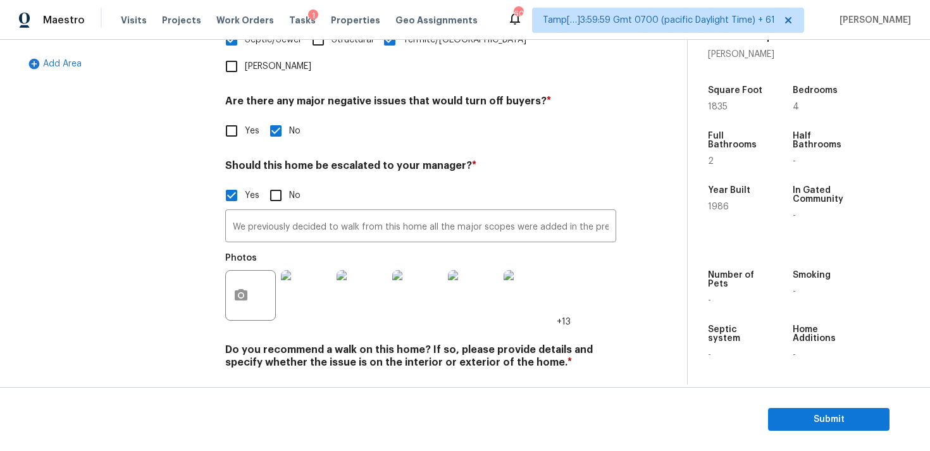
scroll to position [421, 0]
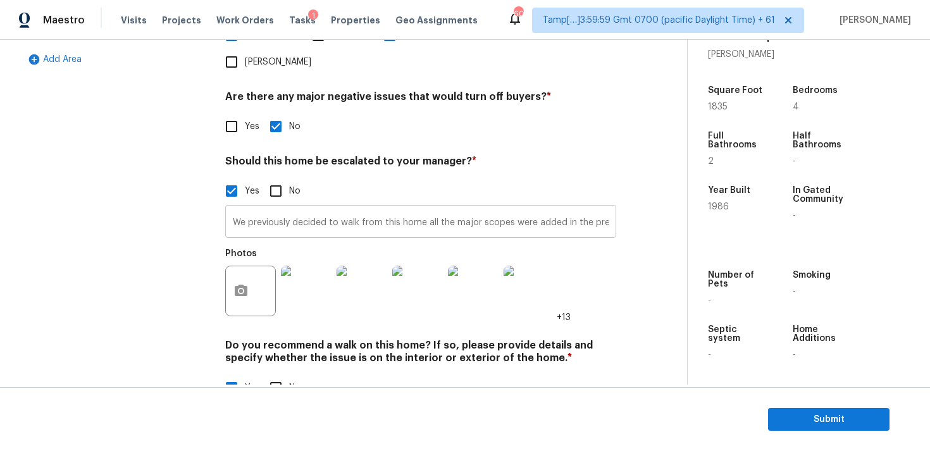
click at [436, 208] on input "We previously decided to walk from this home all the major scopes were added in…" at bounding box center [420, 223] width 391 height 30
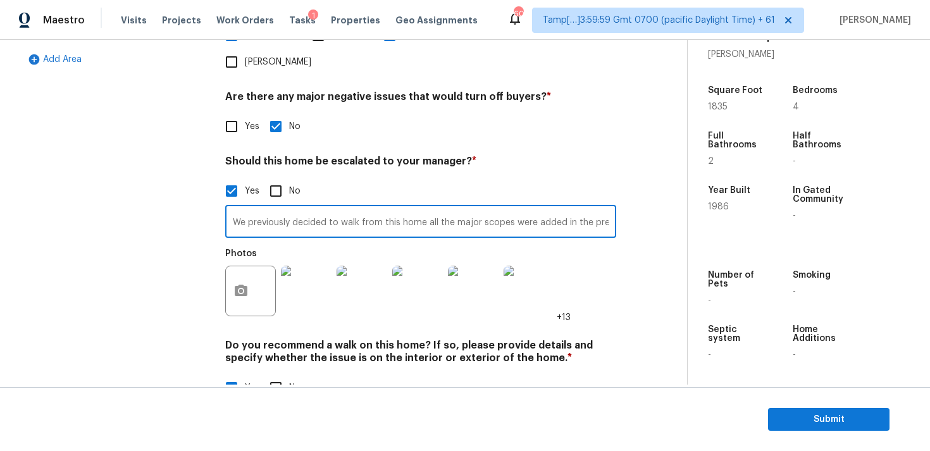
click at [436, 208] on input "We previously decided to walk from this home all the major scopes were added in…" at bounding box center [420, 223] width 391 height 30
click at [423, 208] on input "We previously decided to walk from this home all the major scopes were added in…" at bounding box center [420, 223] width 391 height 30
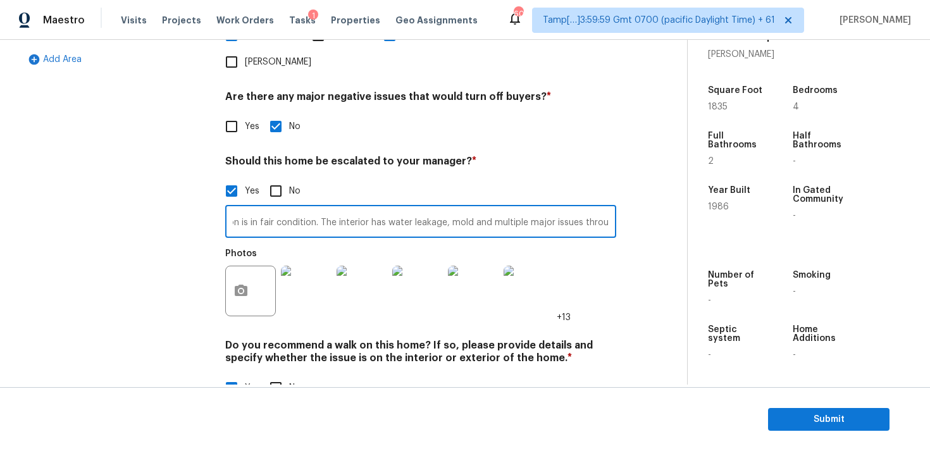
click at [423, 208] on input "We previously decided to walk from this home all the major scopes were added in…" at bounding box center [420, 223] width 391 height 30
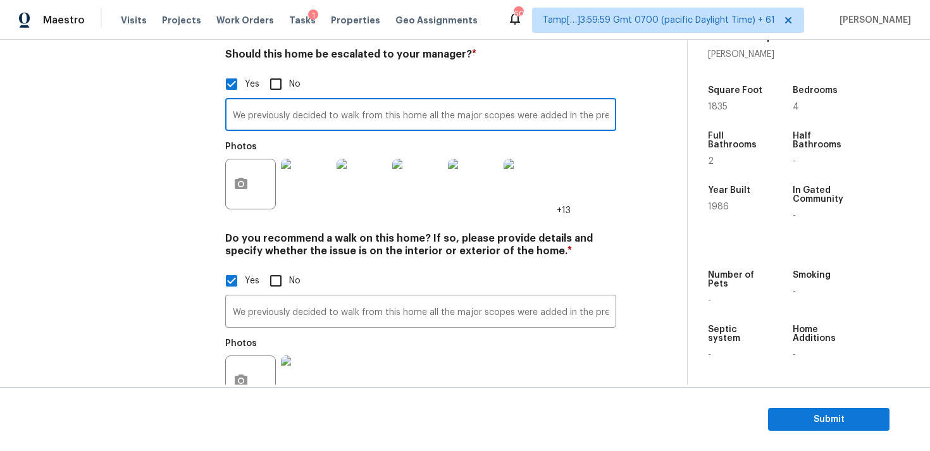
scroll to position [537, 0]
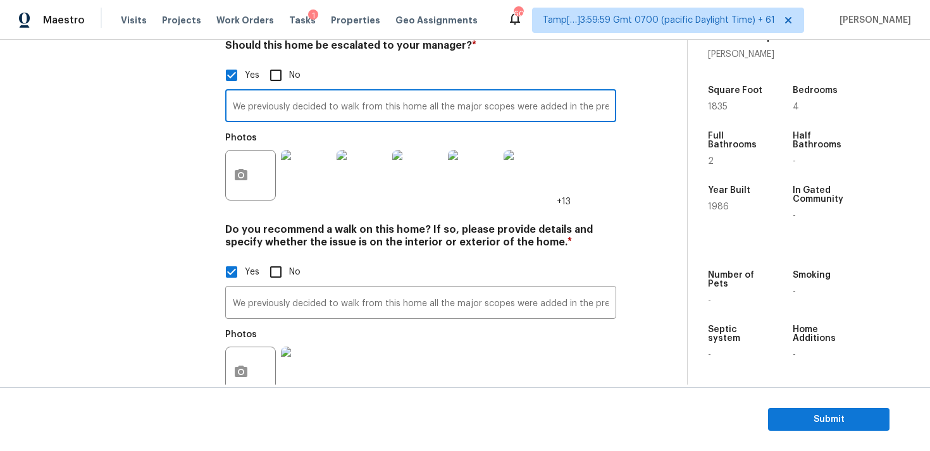
click at [645, 348] on div "Exterior Utilities HVAC Verification Plumbing Roof Gated Community Pricing Add …" at bounding box center [338, 52] width 637 height 735
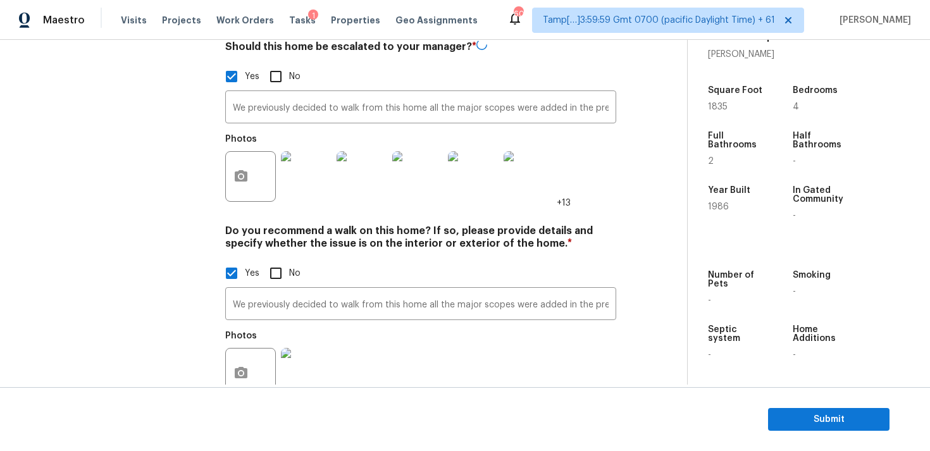
click at [847, 398] on section "Submit" at bounding box center [465, 419] width 930 height 65
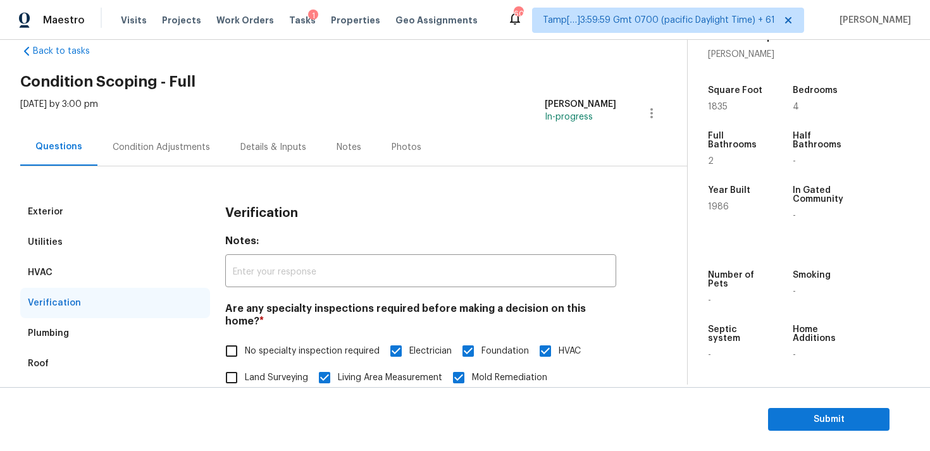
scroll to position [0, 0]
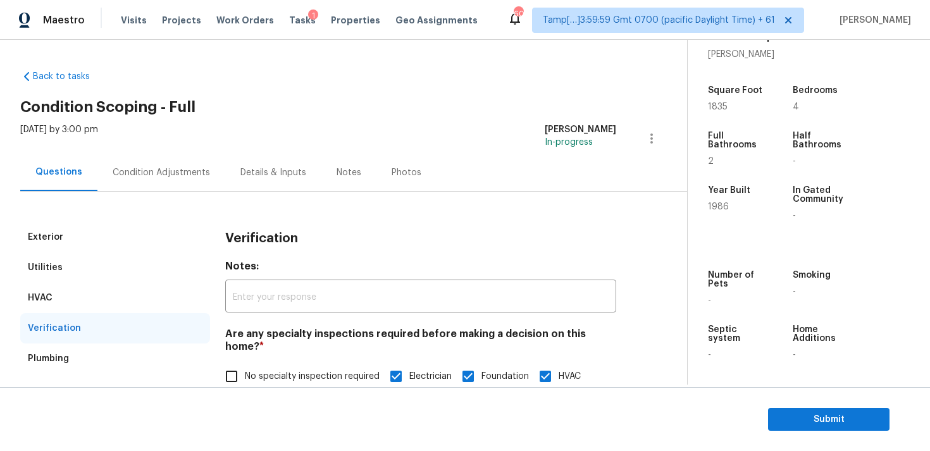
click at [158, 191] on div "Questions Condition Adjustments Details & Inputs Notes Photos" at bounding box center [353, 173] width 667 height 38
click at [158, 178] on div "Condition Adjustments" at bounding box center [161, 172] width 97 height 13
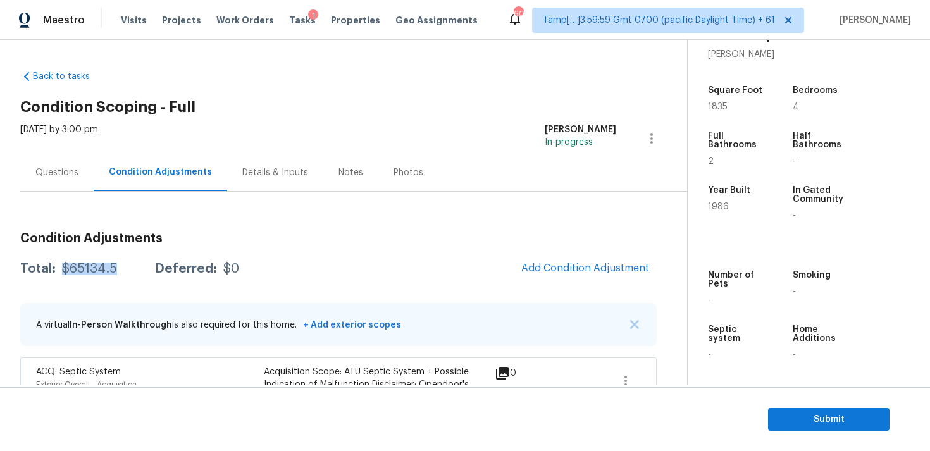
drag, startPoint x: 63, startPoint y: 265, endPoint x: 122, endPoint y: 263, distance: 58.2
click at [122, 263] on div "Total: $65134.5 Deferred: $0" at bounding box center [129, 269] width 219 height 13
copy div "$65134.5"
click at [551, 273] on span "Add Condition Adjustment" at bounding box center [585, 268] width 128 height 11
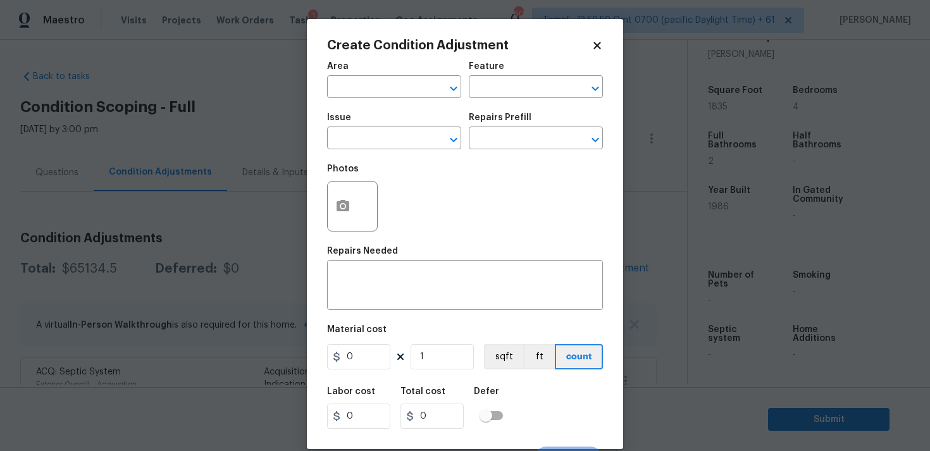
click at [389, 71] on div "Area" at bounding box center [394, 70] width 134 height 16
click at [390, 80] on input "text" at bounding box center [376, 88] width 99 height 20
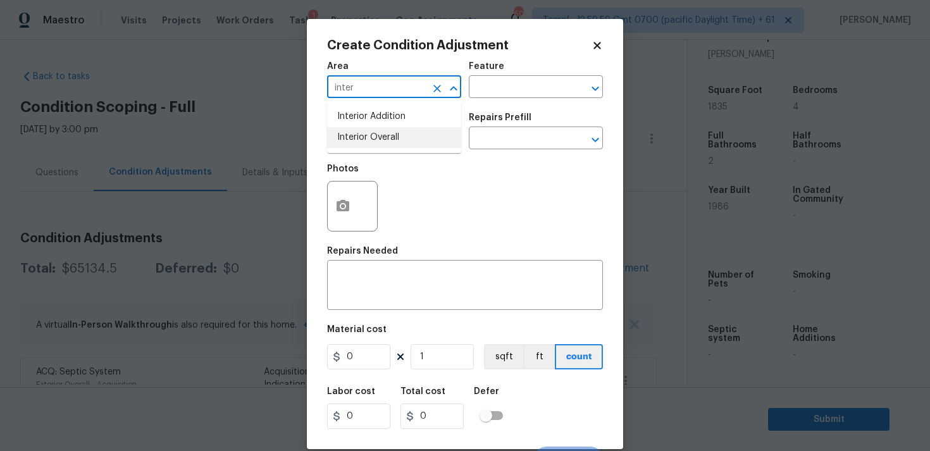
click at [388, 132] on li "Interior Overall" at bounding box center [394, 137] width 134 height 21
type input "Interior Overall"
click at [388, 132] on input "text" at bounding box center [376, 140] width 99 height 20
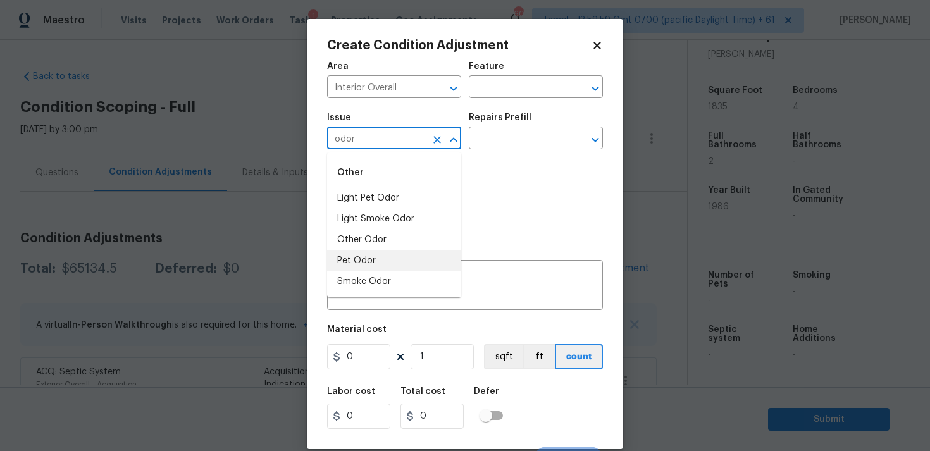
click at [395, 252] on li "Pet Odor" at bounding box center [394, 261] width 134 height 21
type input "Pet Odor"
click at [486, 139] on input "text" at bounding box center [518, 140] width 99 height 20
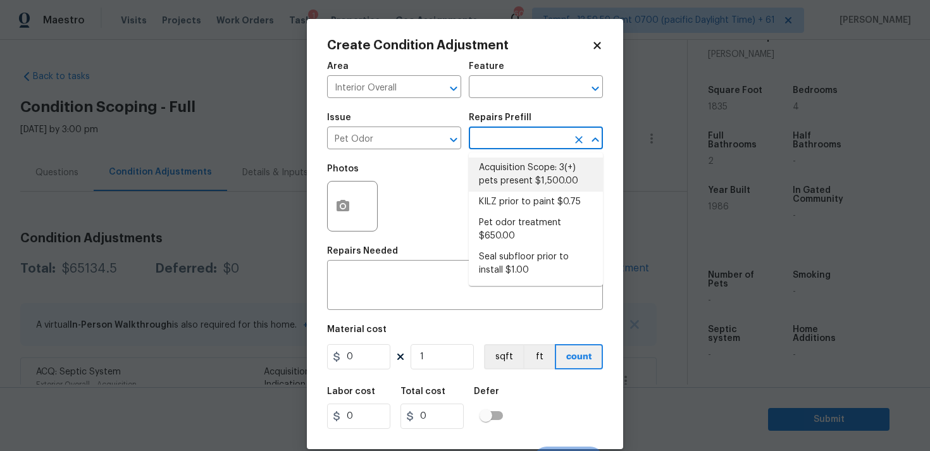
click at [507, 172] on li "Acquisition Scope: 3(+) pets present $1,500.00" at bounding box center [536, 175] width 134 height 34
type textarea "Acquisition Scope: 3(+) pets present"
type input "1500"
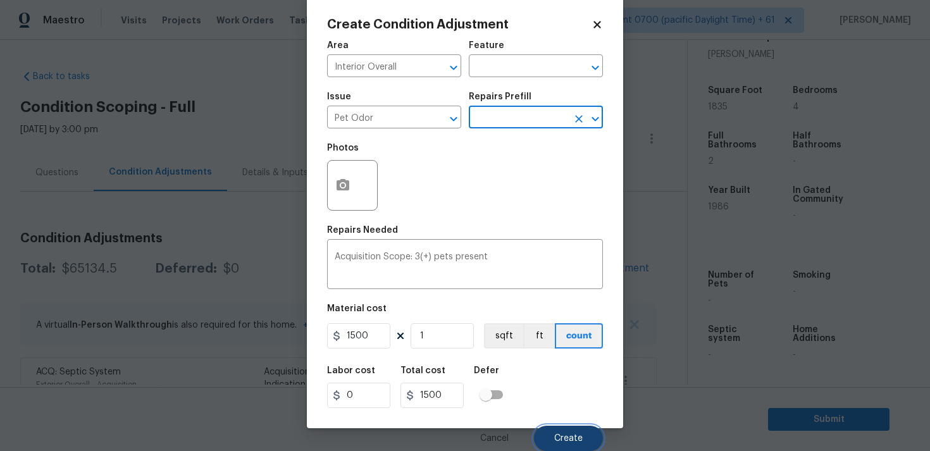
click at [573, 429] on button "Create" at bounding box center [568, 438] width 69 height 25
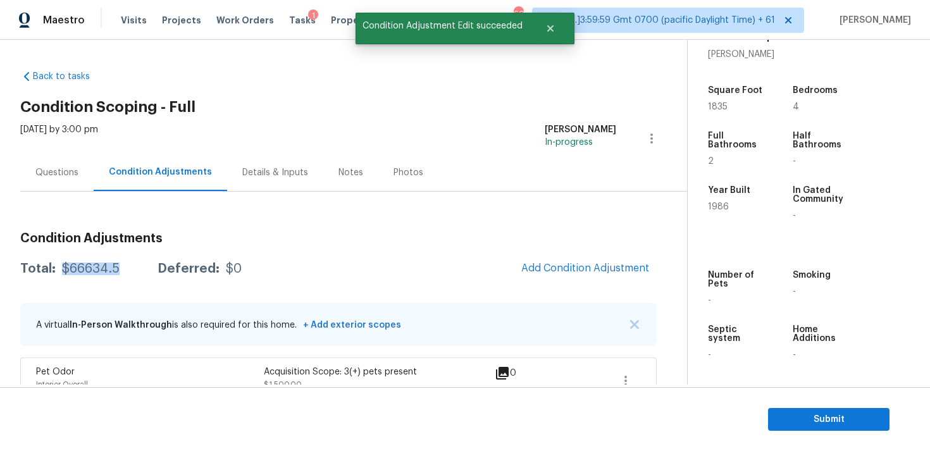
drag, startPoint x: 59, startPoint y: 270, endPoint x: 122, endPoint y: 269, distance: 62.7
click at [122, 269] on div "Total: $66634.5 Deferred: $0" at bounding box center [130, 269] width 221 height 13
copy div "$66634.5"
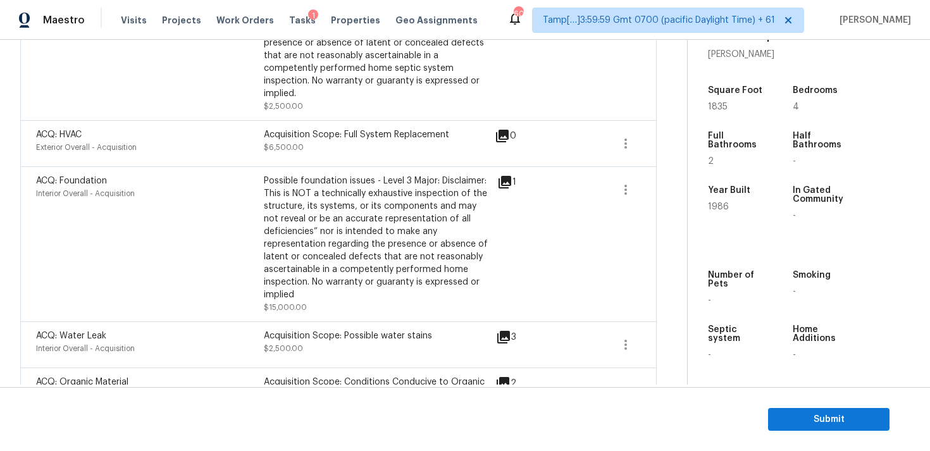
scroll to position [487, 0]
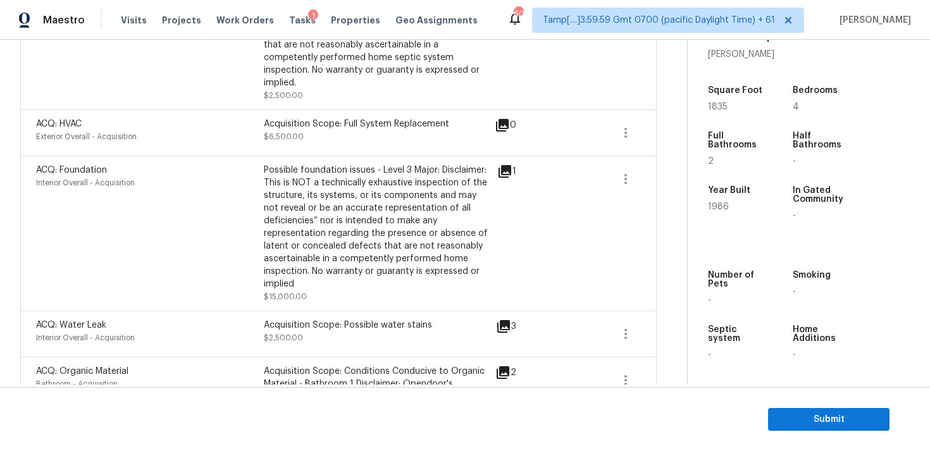
click at [794, 399] on section "Submit" at bounding box center [465, 419] width 930 height 65
click at [797, 410] on button "Submit" at bounding box center [829, 419] width 122 height 23
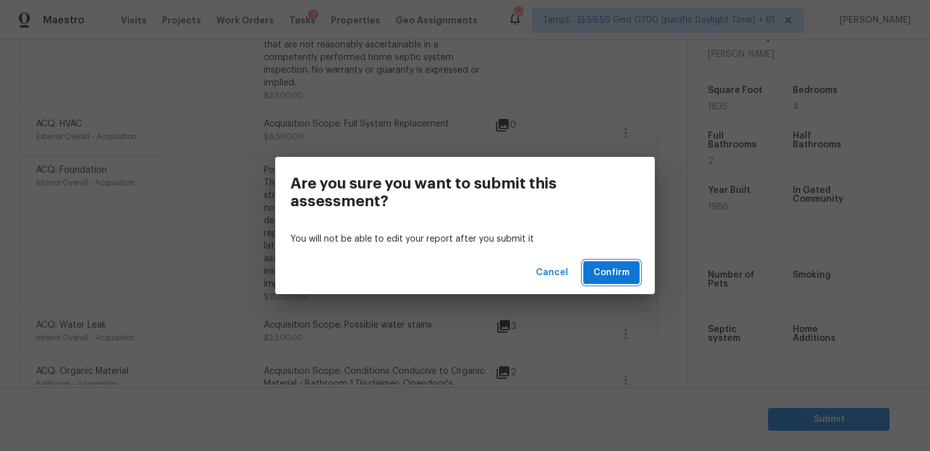
click at [621, 278] on span "Confirm" at bounding box center [612, 273] width 36 height 16
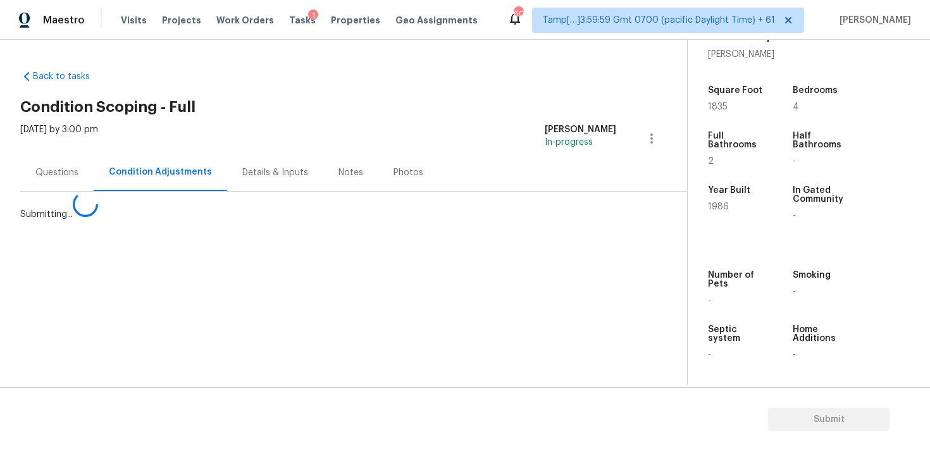
scroll to position [0, 0]
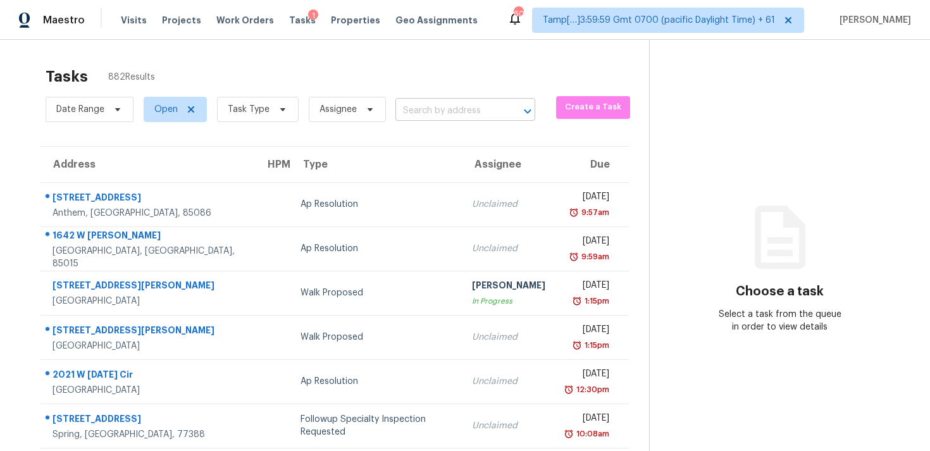
click at [467, 111] on input "text" at bounding box center [448, 111] width 104 height 20
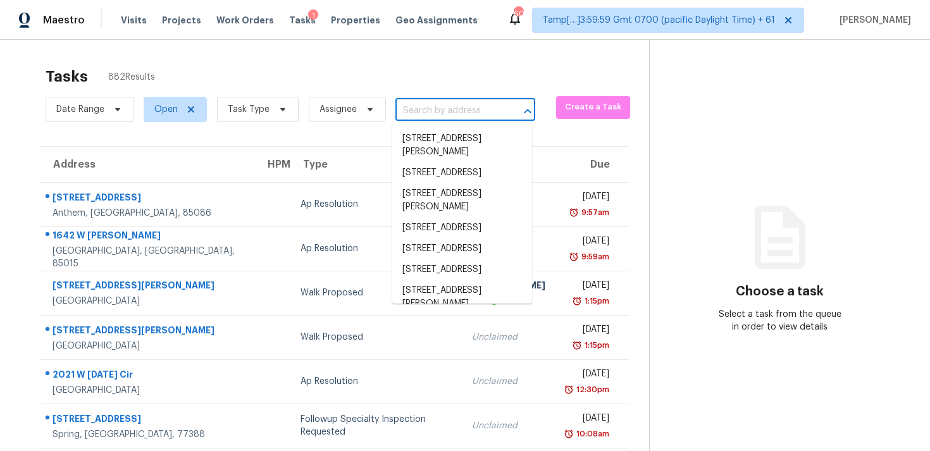
paste input "196 Gainsborough Way, Lawrenceville, GA 30044"
type input "196 Gainsborough Way, Lawrenceville, GA 30044"
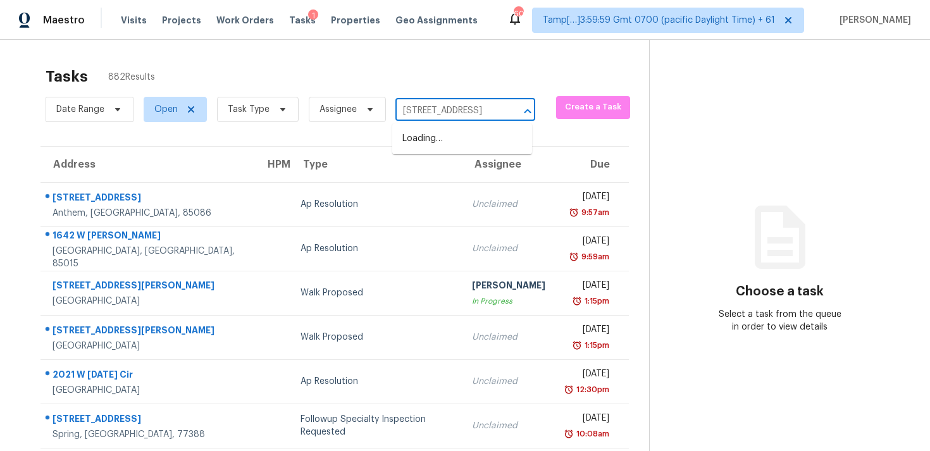
scroll to position [0, 107]
click at [483, 141] on li "196 Gainsborough Way, Lawrenceville, GA 30044" at bounding box center [462, 138] width 140 height 21
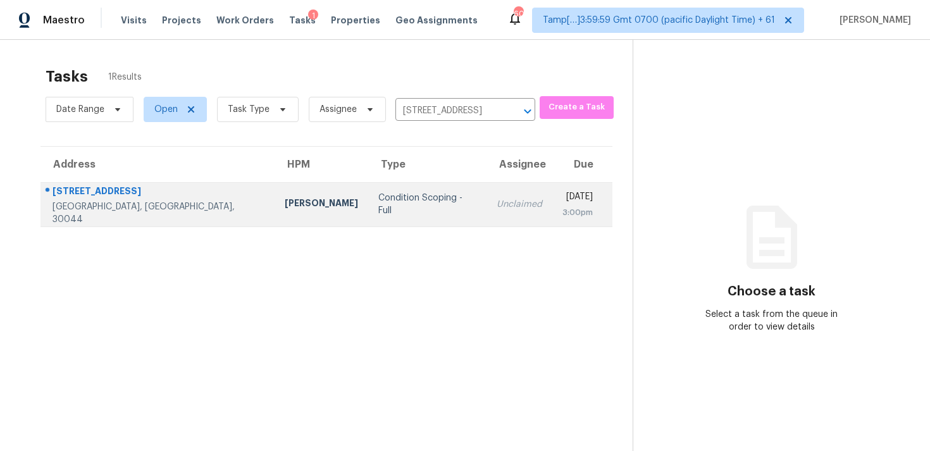
click at [563, 194] on div "[DATE]" at bounding box center [578, 198] width 30 height 16
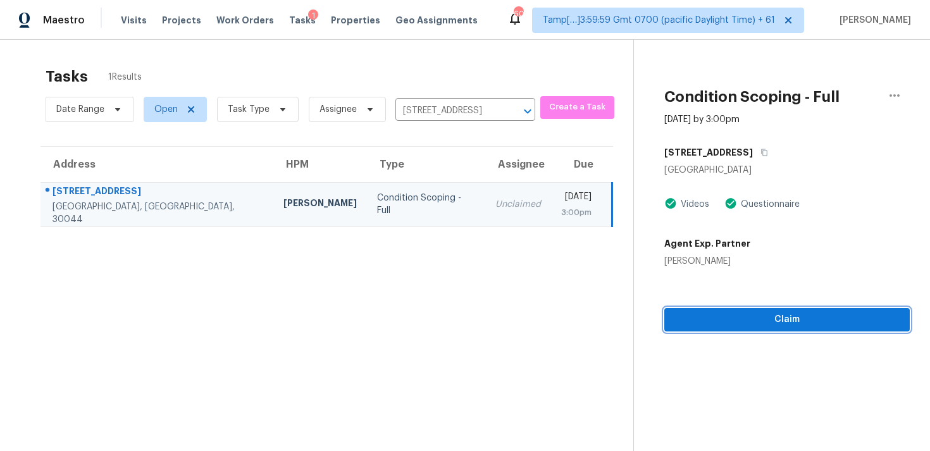
click at [697, 328] on button "Claim" at bounding box center [787, 319] width 246 height 23
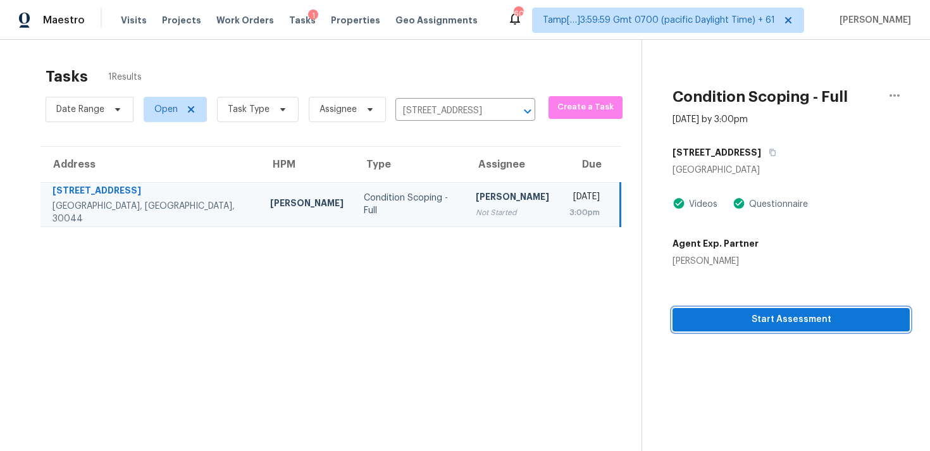
click at [697, 328] on button "Start Assessment" at bounding box center [791, 319] width 237 height 23
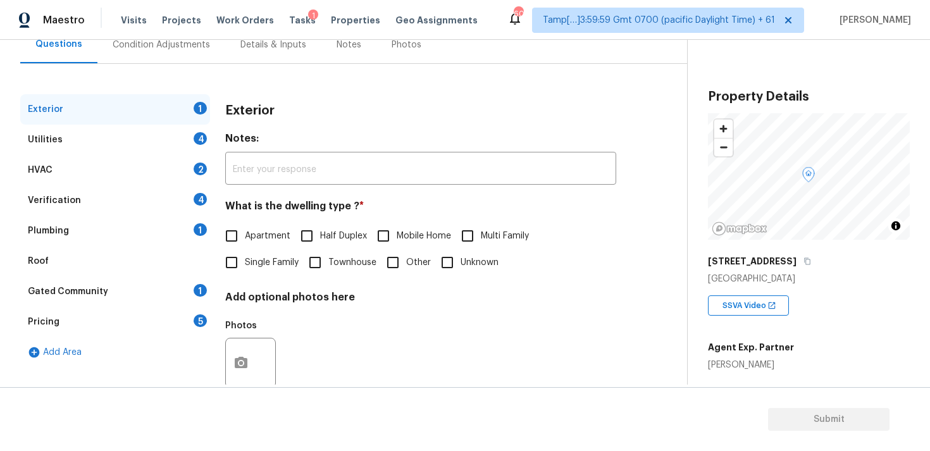
scroll to position [127, 0]
click at [236, 265] on input "Single Family" at bounding box center [231, 263] width 27 height 27
checkbox input "true"
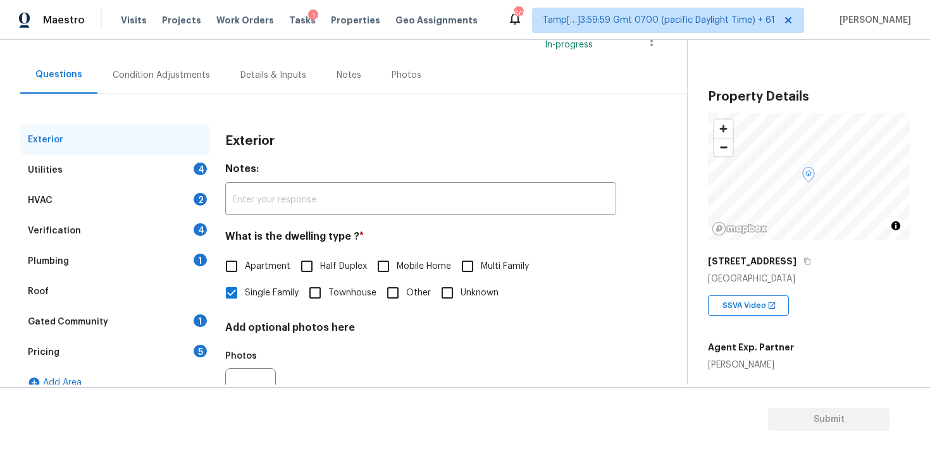
scroll to position [65, 0]
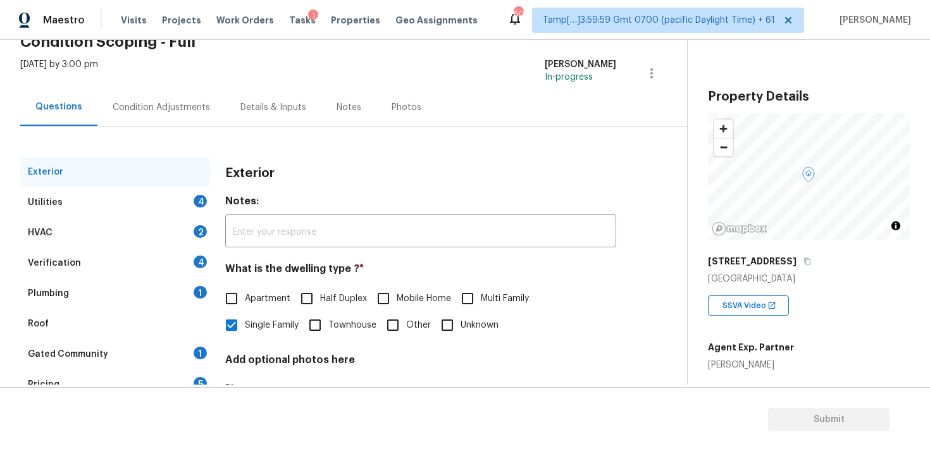
click at [175, 107] on div "Condition Adjustments" at bounding box center [161, 107] width 97 height 13
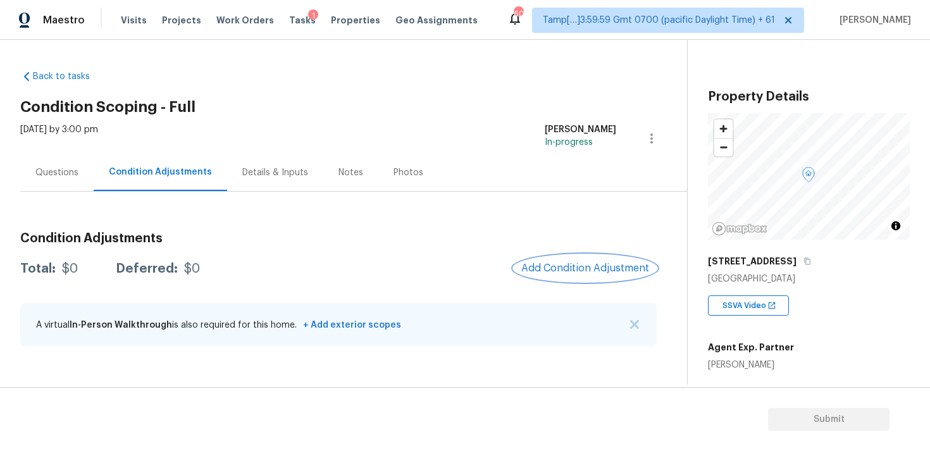
click at [572, 265] on span "Add Condition Adjustment" at bounding box center [585, 268] width 128 height 11
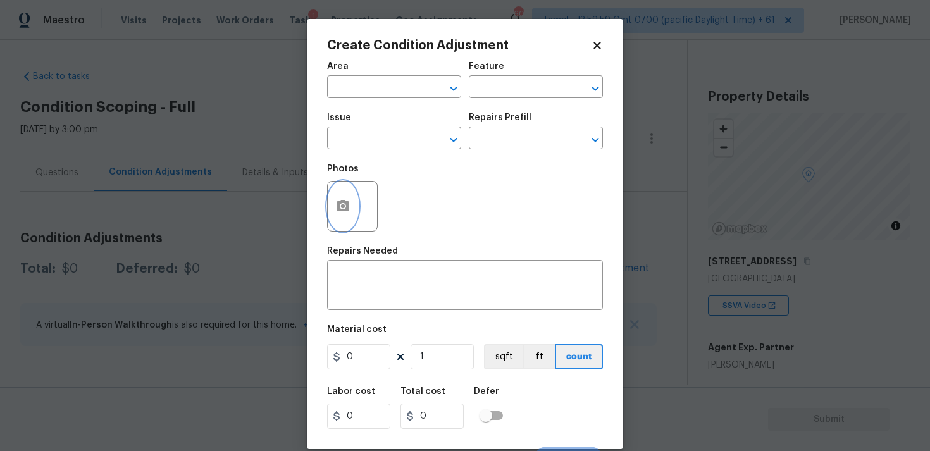
click at [353, 219] on button "button" at bounding box center [343, 206] width 30 height 49
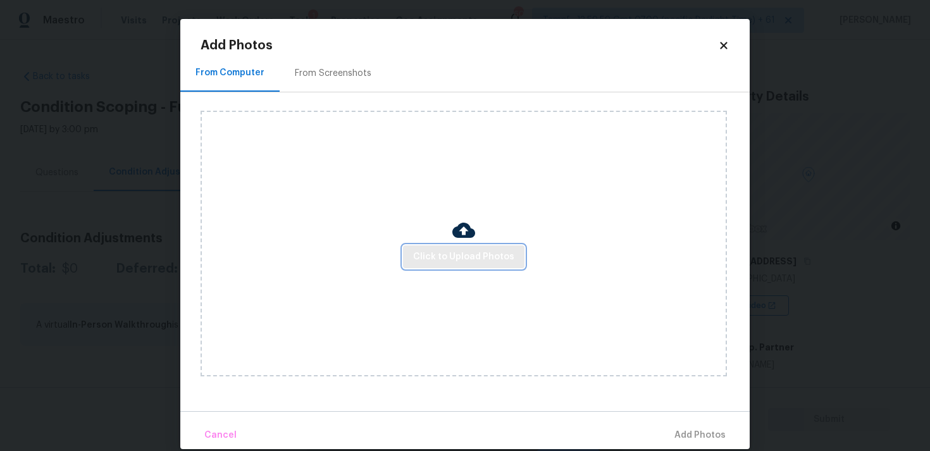
click at [456, 259] on span "Click to Upload Photos" at bounding box center [463, 257] width 101 height 16
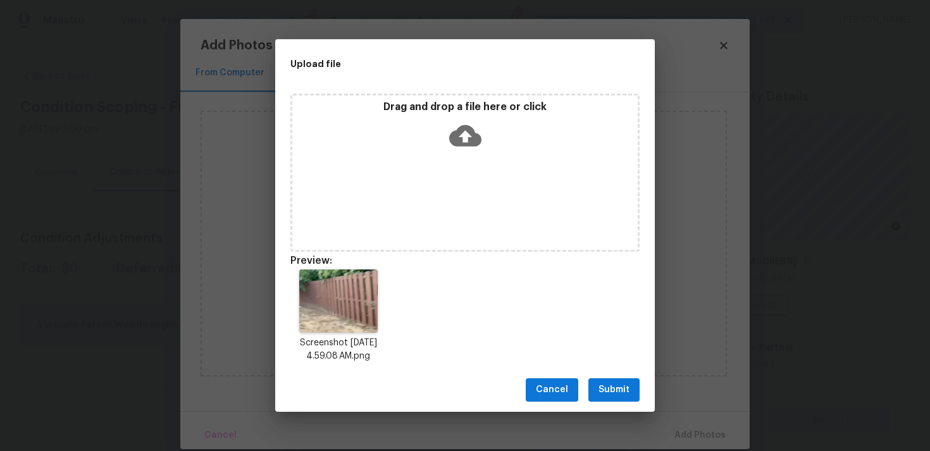
click at [468, 162] on div "Drag and drop a file here or click" at bounding box center [464, 173] width 349 height 158
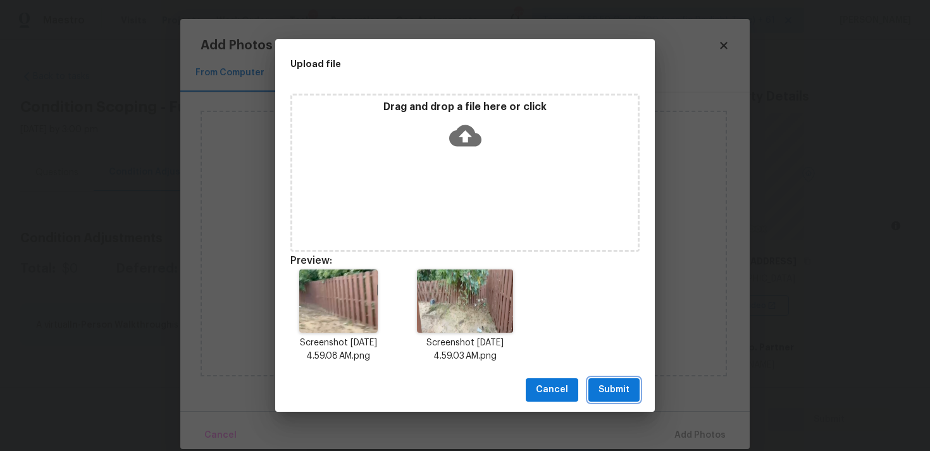
click at [629, 398] on button "Submit" at bounding box center [614, 389] width 51 height 23
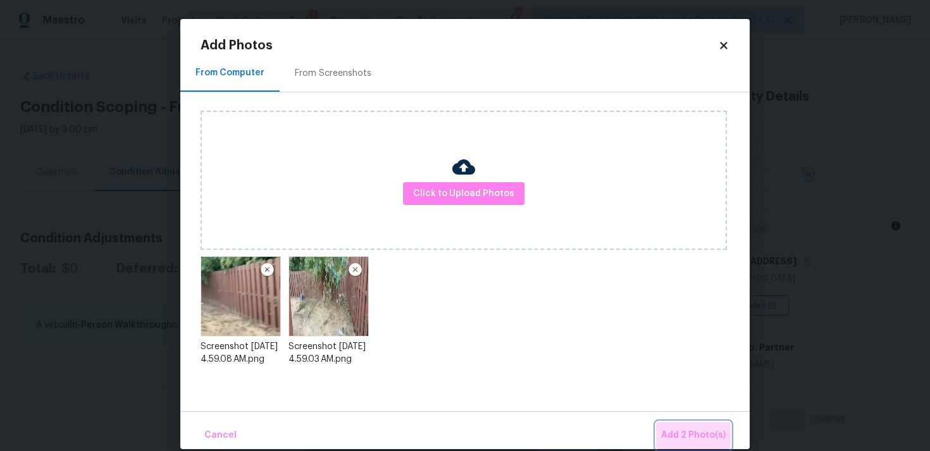
click at [694, 430] on span "Add 2 Photo(s)" at bounding box center [693, 436] width 65 height 16
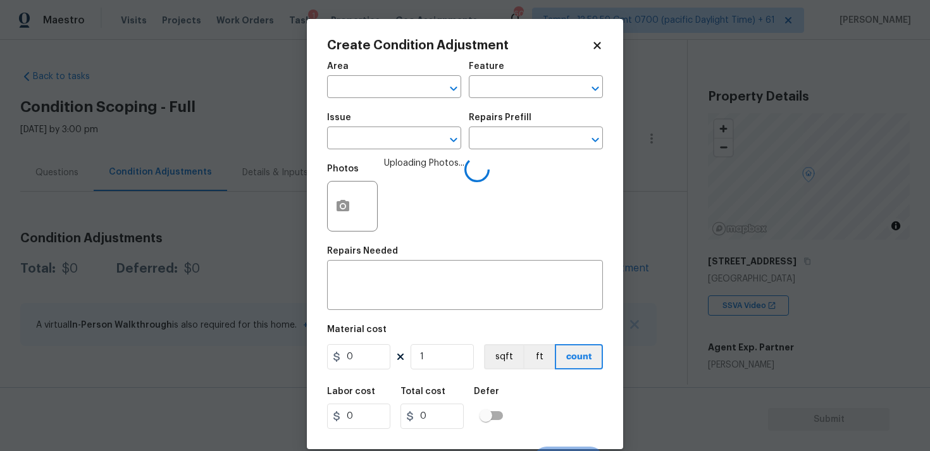
click at [385, 71] on div "Area" at bounding box center [394, 70] width 134 height 16
click at [392, 85] on input "text" at bounding box center [376, 88] width 99 height 20
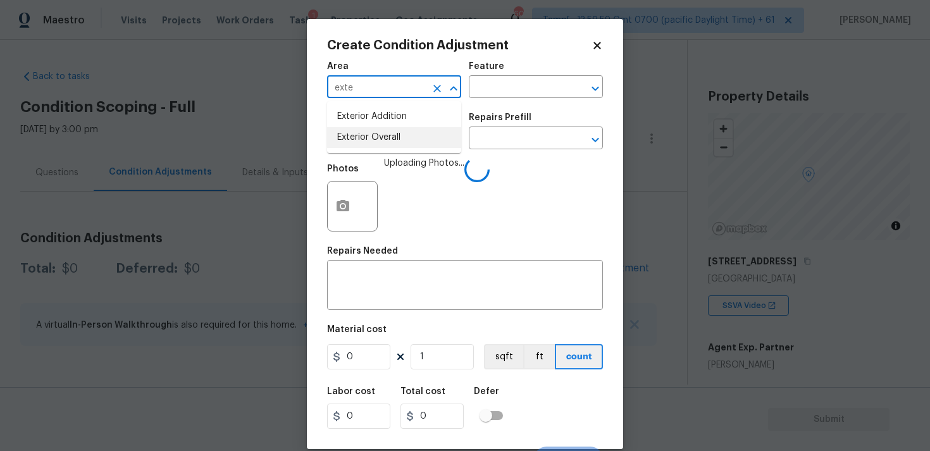
click at [378, 137] on li "Exterior Overall" at bounding box center [394, 137] width 134 height 21
type input "Exterior Overall"
click at [378, 137] on input "text" at bounding box center [376, 140] width 99 height 20
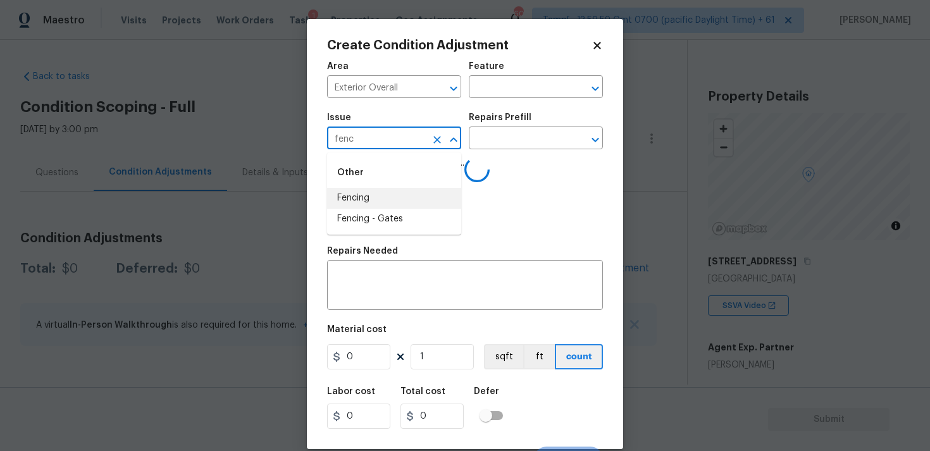
click at [378, 194] on li "Fencing" at bounding box center [394, 198] width 134 height 21
type input "Fencing"
click at [382, 290] on textarea at bounding box center [465, 286] width 261 height 27
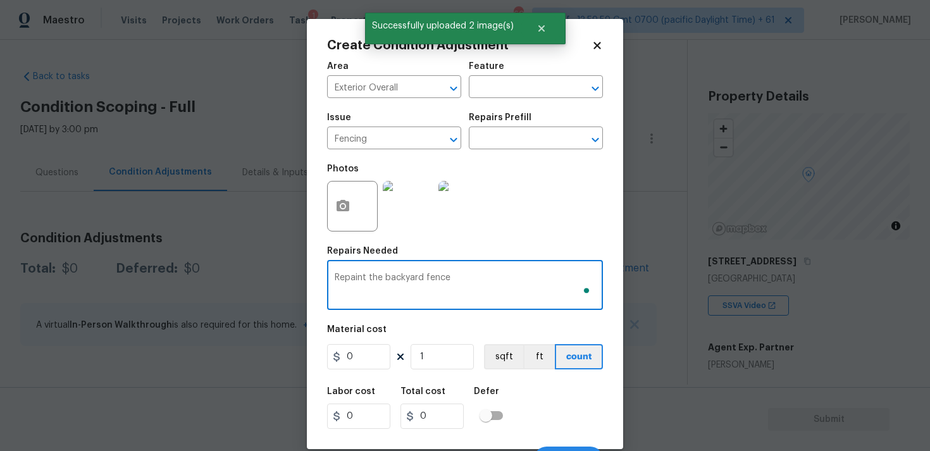
type textarea "Repaint the backyard fence"
click at [366, 359] on input "0" at bounding box center [358, 356] width 63 height 25
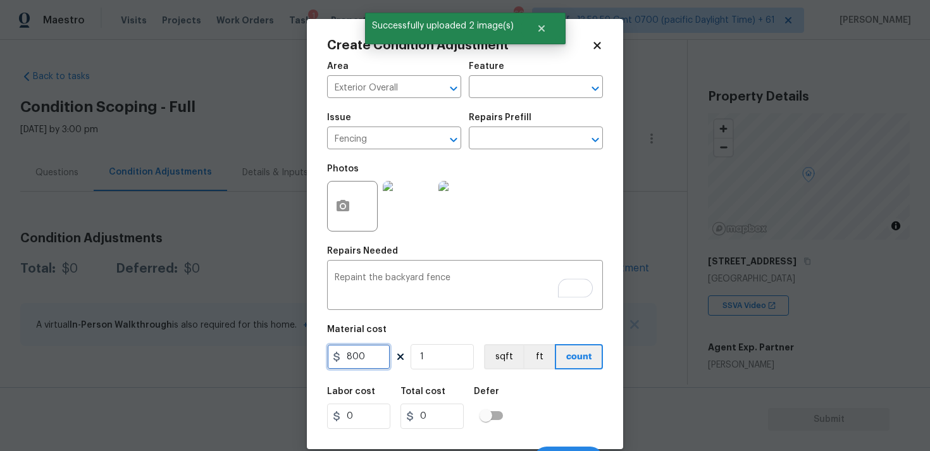
type input "800"
click at [497, 390] on div "Defer" at bounding box center [492, 395] width 37 height 16
type input "800"
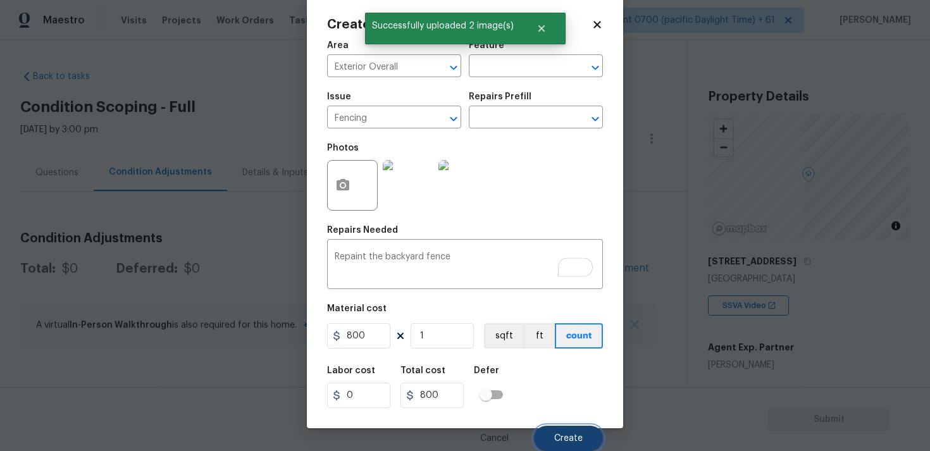
click at [563, 435] on span "Create" at bounding box center [568, 438] width 28 height 9
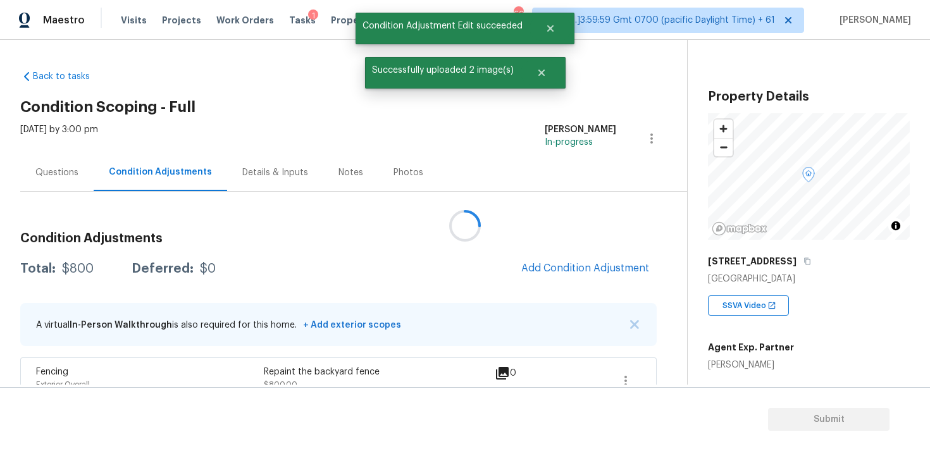
scroll to position [0, 0]
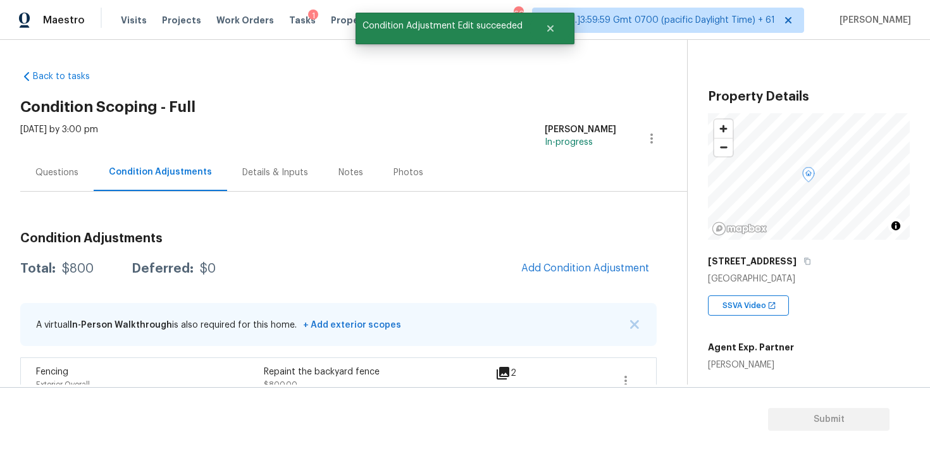
click at [619, 250] on div "Condition Adjustments Total: $800 Deferred: $0 Add Condition Adjustment A virtu…" at bounding box center [338, 313] width 637 height 182
click at [601, 268] on span "Add Condition Adjustment" at bounding box center [585, 268] width 128 height 11
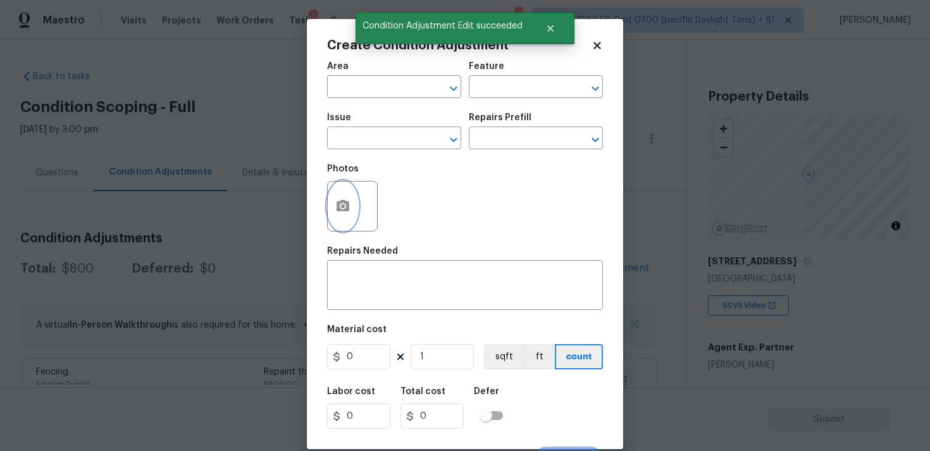
click at [349, 192] on button "button" at bounding box center [343, 206] width 30 height 49
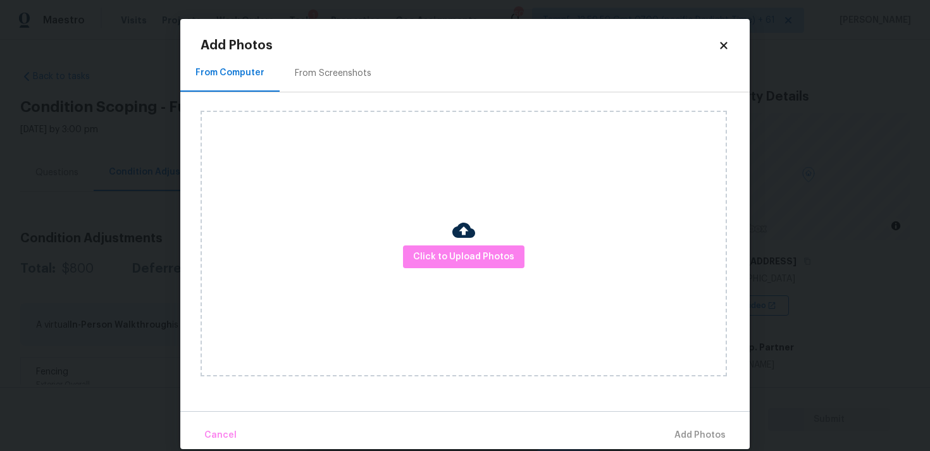
click at [456, 242] on div at bounding box center [463, 232] width 23 height 27
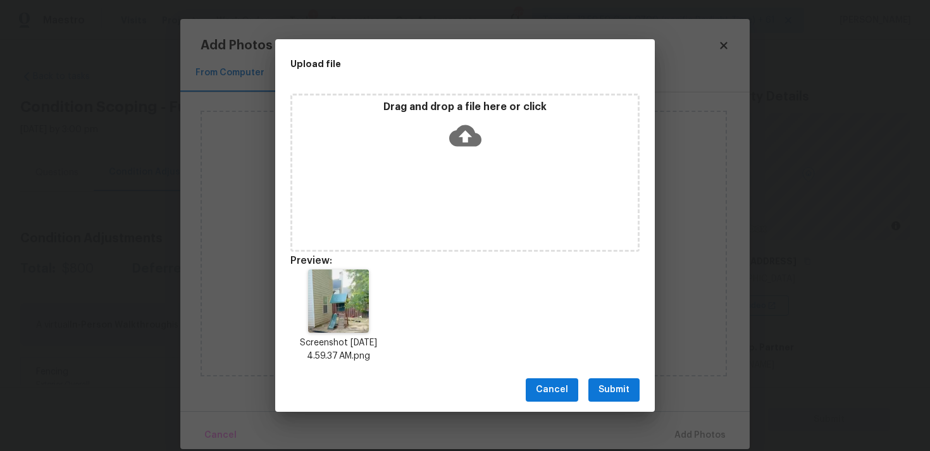
click at [600, 388] on span "Submit" at bounding box center [614, 390] width 31 height 16
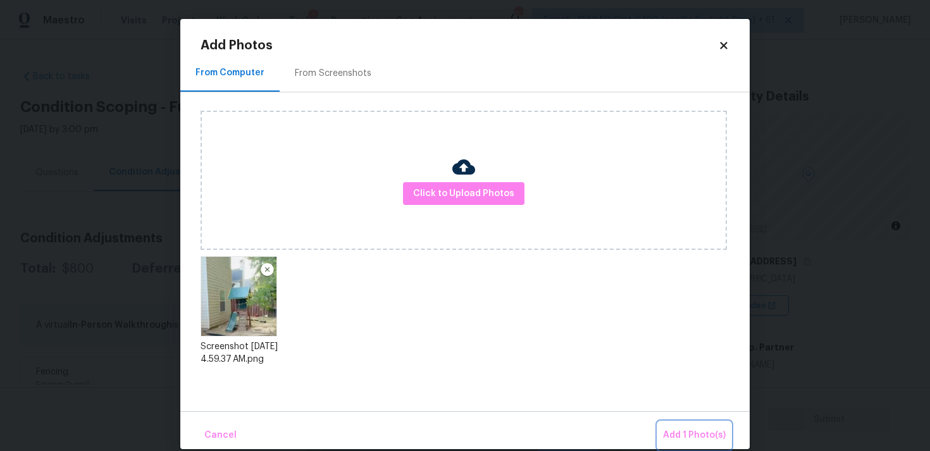
click at [687, 425] on button "Add 1 Photo(s)" at bounding box center [694, 435] width 73 height 27
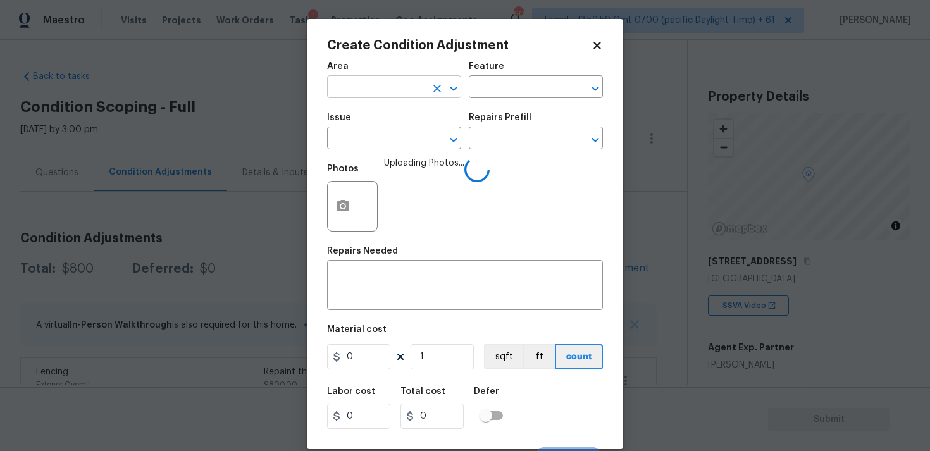
click at [352, 97] on input "text" at bounding box center [376, 88] width 99 height 20
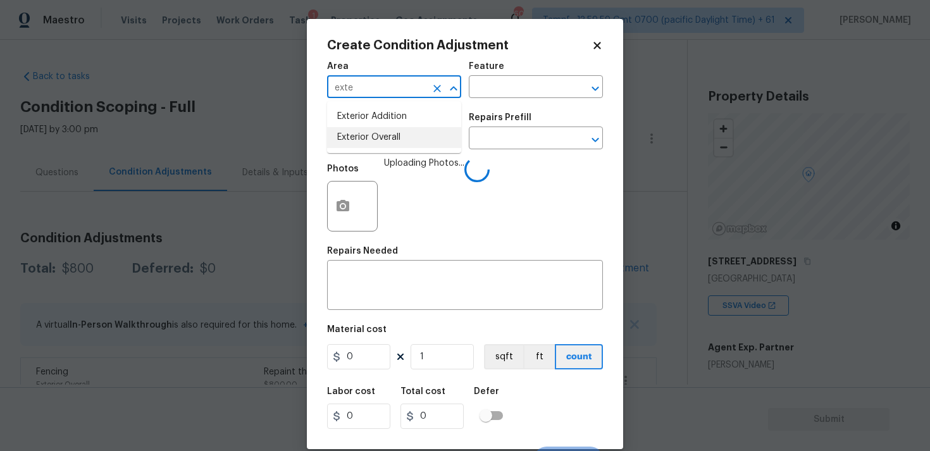
click at [356, 135] on li "Exterior Overall" at bounding box center [394, 137] width 134 height 21
type input "Exterior Overall"
click at [356, 135] on input "text" at bounding box center [376, 140] width 99 height 20
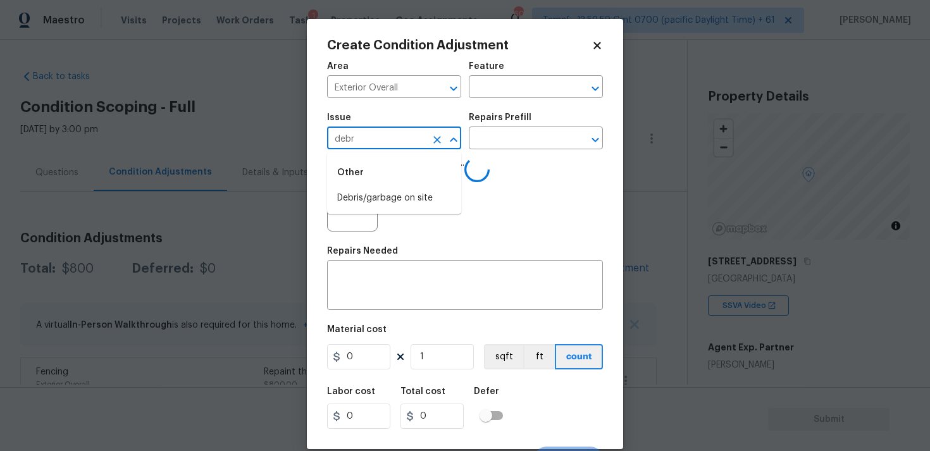
type input "debri"
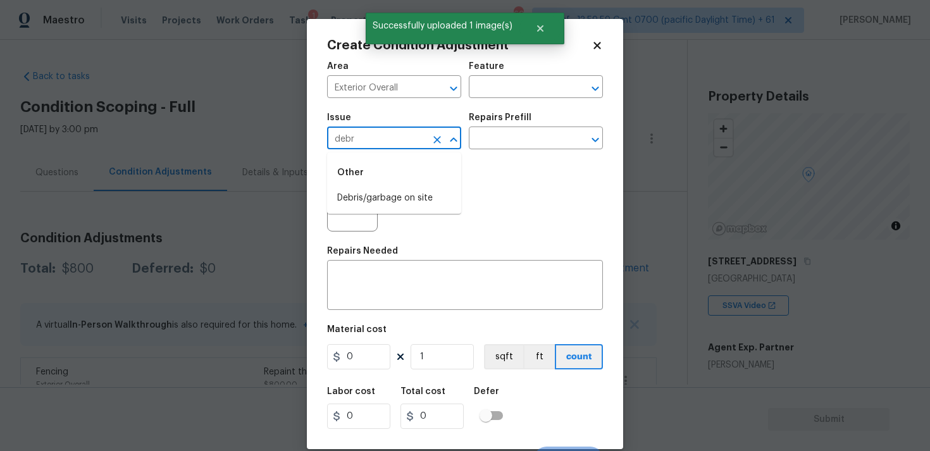
type input "debri"
click at [382, 195] on li "Debris/garbage on site" at bounding box center [394, 198] width 134 height 21
type input "Debris/garbage on site"
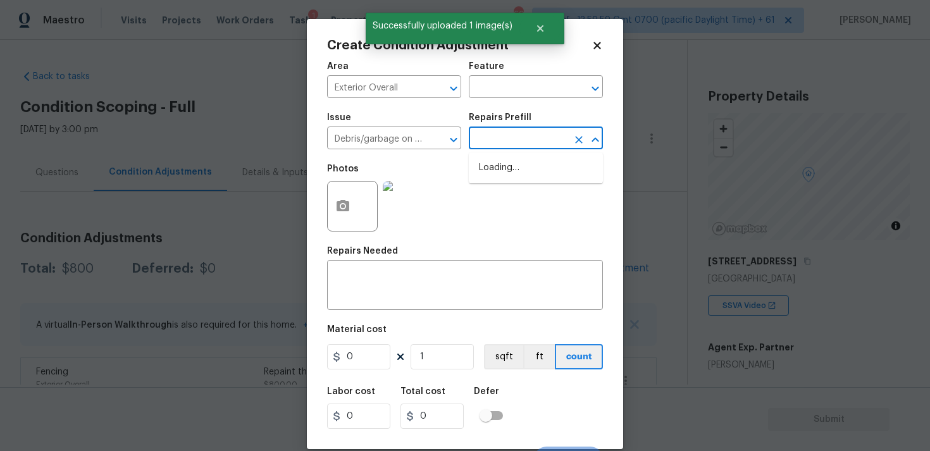
click at [486, 147] on input "text" at bounding box center [518, 140] width 99 height 20
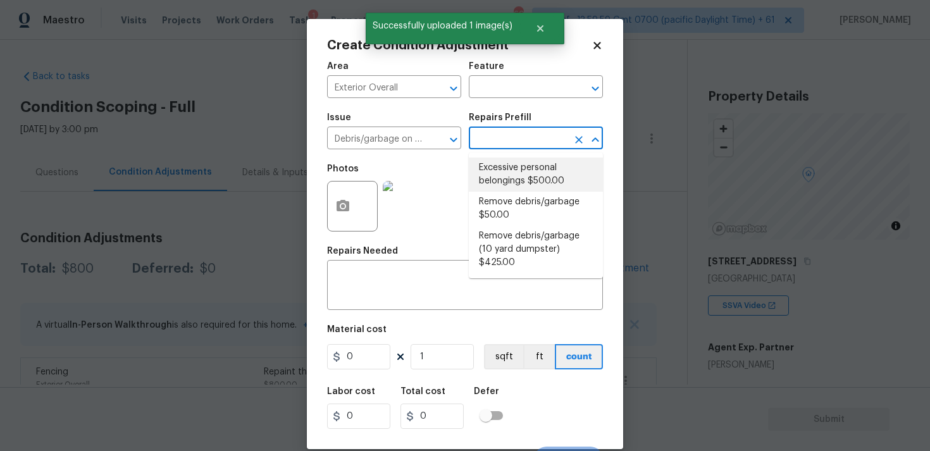
click at [495, 174] on li "Excessive personal belongings $500.00" at bounding box center [536, 175] width 134 height 34
type input "500"
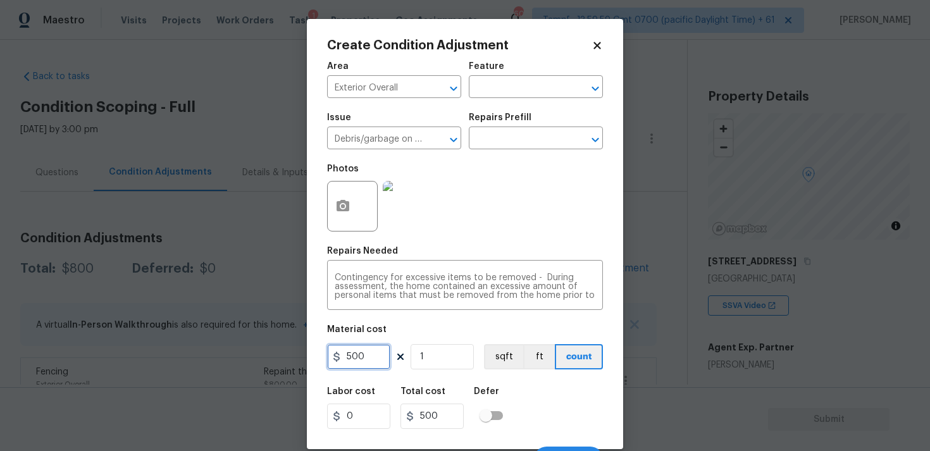
drag, startPoint x: 378, startPoint y: 354, endPoint x: 377, endPoint y: 347, distance: 7.0
click at [378, 355] on input "500" at bounding box center [358, 356] width 63 height 25
type input "300"
click at [540, 385] on div "Labor cost 0 Total cost 300 Defer" at bounding box center [465, 408] width 276 height 57
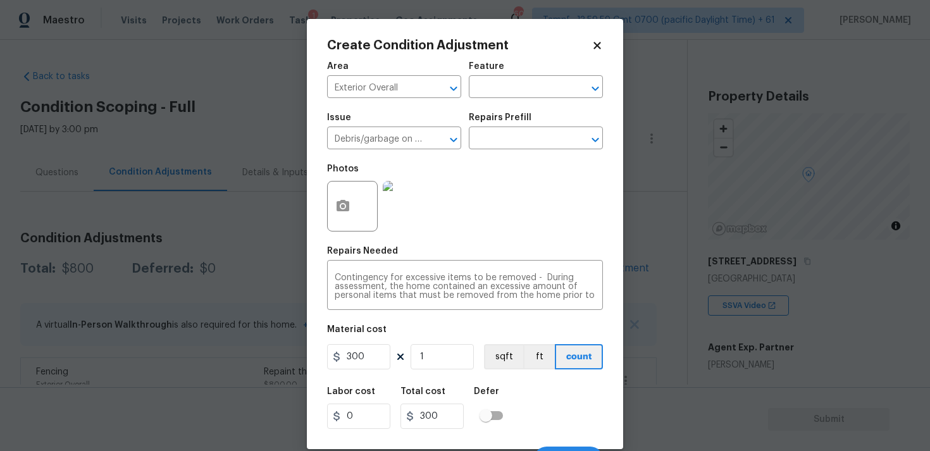
scroll to position [22, 0]
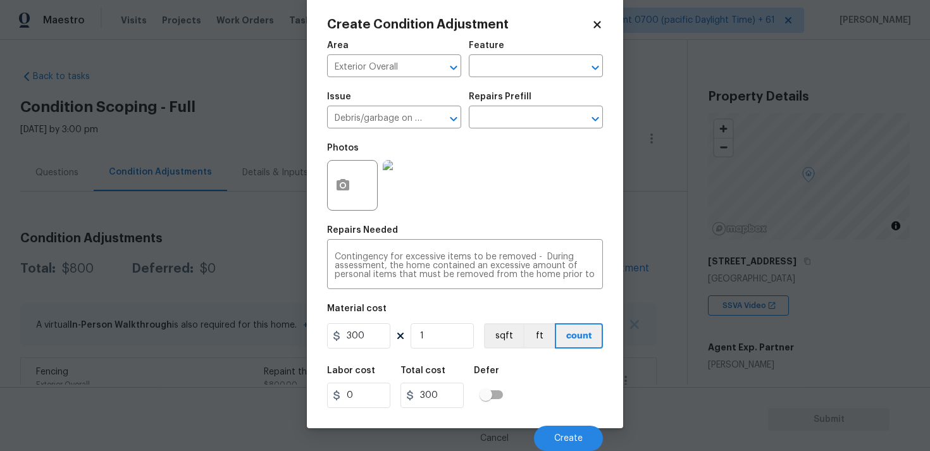
click at [568, 423] on div "Cancel Create" at bounding box center [465, 433] width 276 height 35
click at [569, 434] on span "Create" at bounding box center [568, 438] width 28 height 9
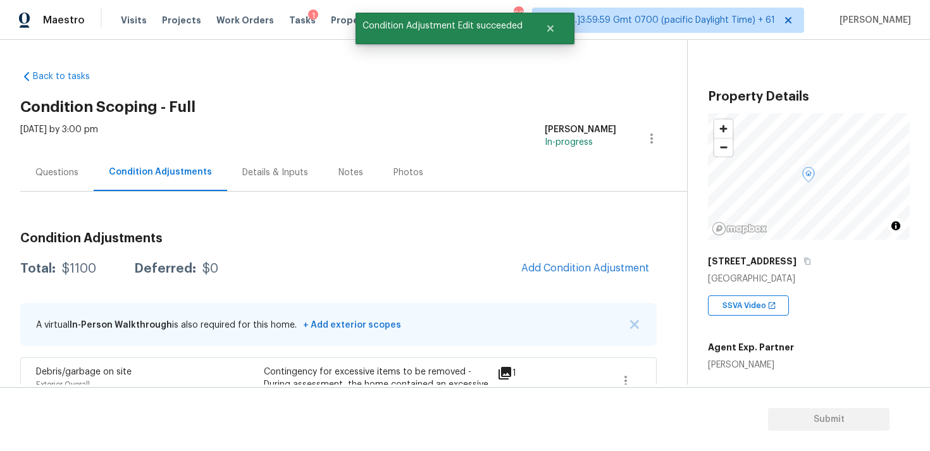
scroll to position [0, 0]
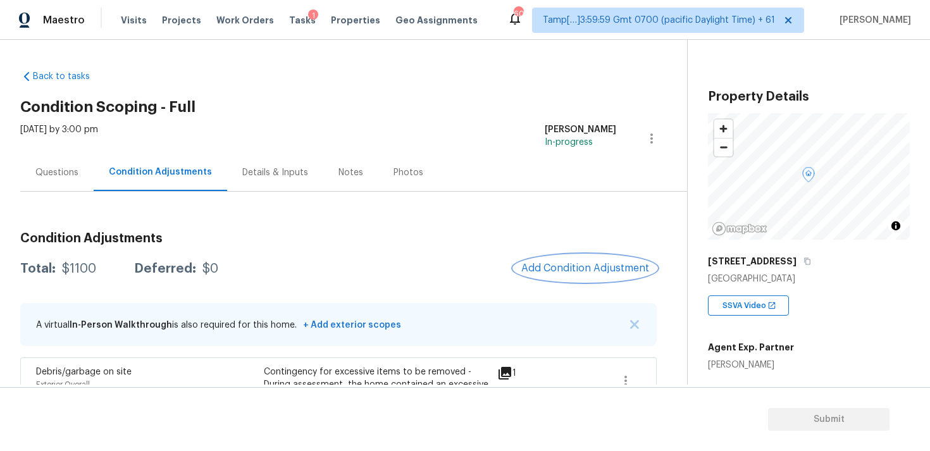
click at [571, 262] on button "Add Condition Adjustment" at bounding box center [585, 268] width 143 height 27
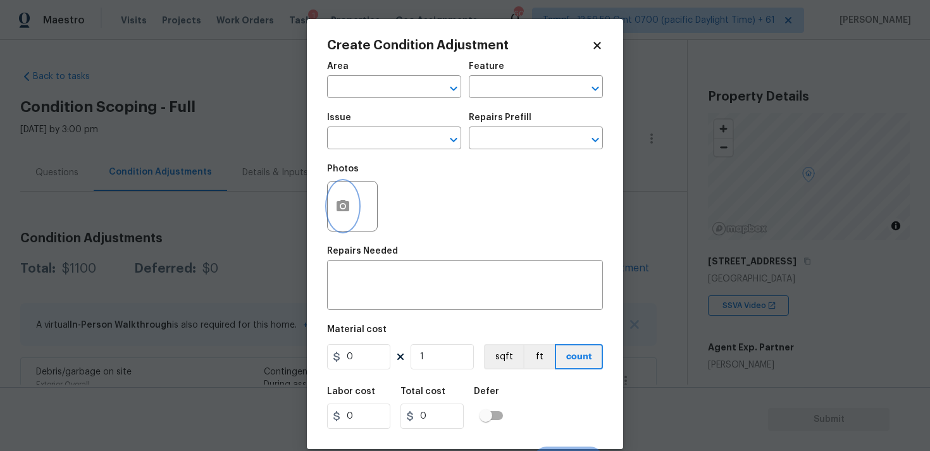
click at [350, 209] on icon "button" at bounding box center [342, 206] width 15 height 15
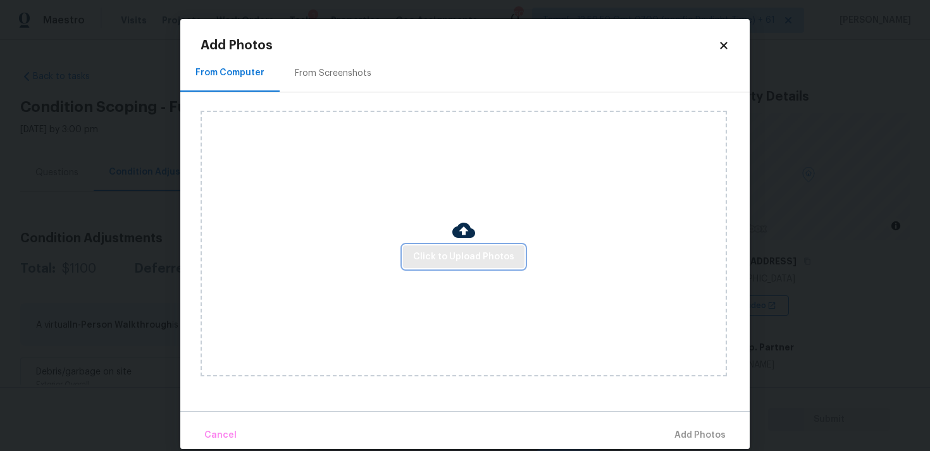
click at [465, 252] on span "Click to Upload Photos" at bounding box center [463, 257] width 101 height 16
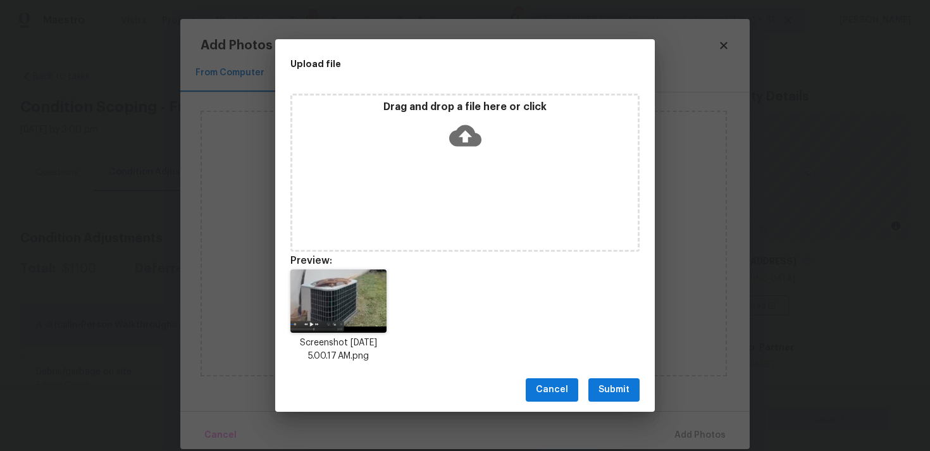
click at [618, 382] on button "Submit" at bounding box center [614, 389] width 51 height 23
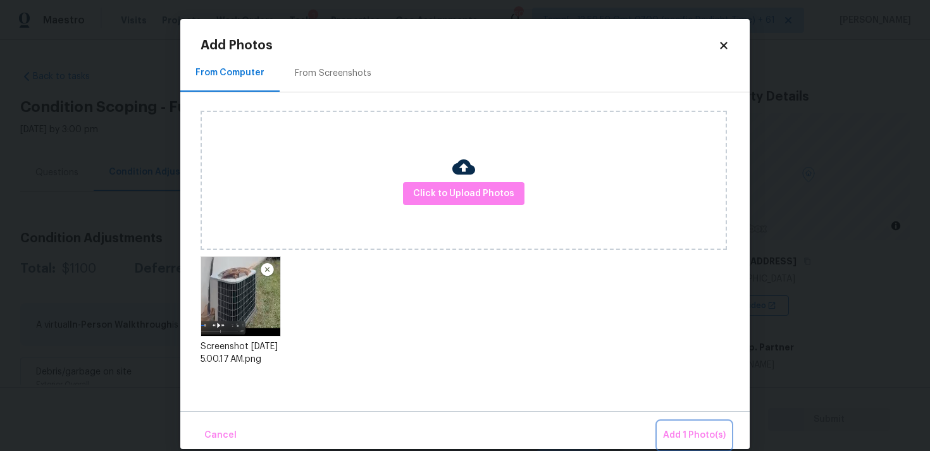
click at [675, 423] on button "Add 1 Photo(s)" at bounding box center [694, 435] width 73 height 27
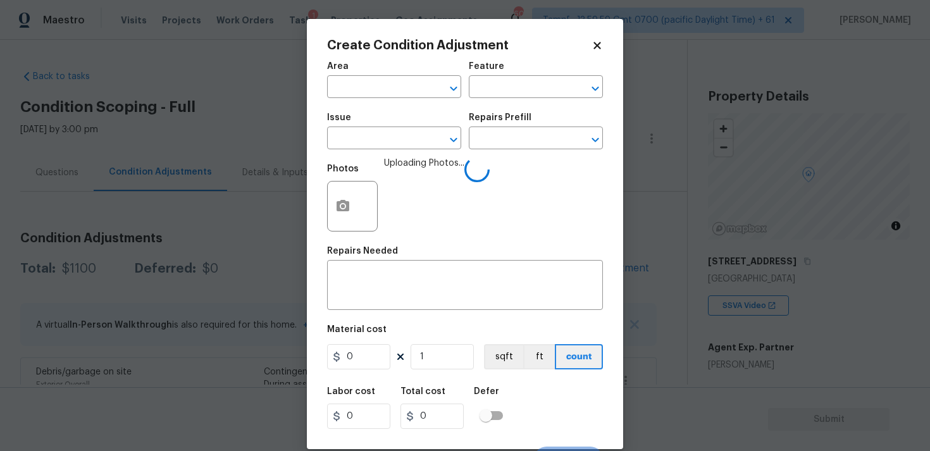
click at [428, 98] on span "Area ​" at bounding box center [394, 79] width 134 height 51
click at [416, 89] on input "text" at bounding box center [376, 88] width 99 height 20
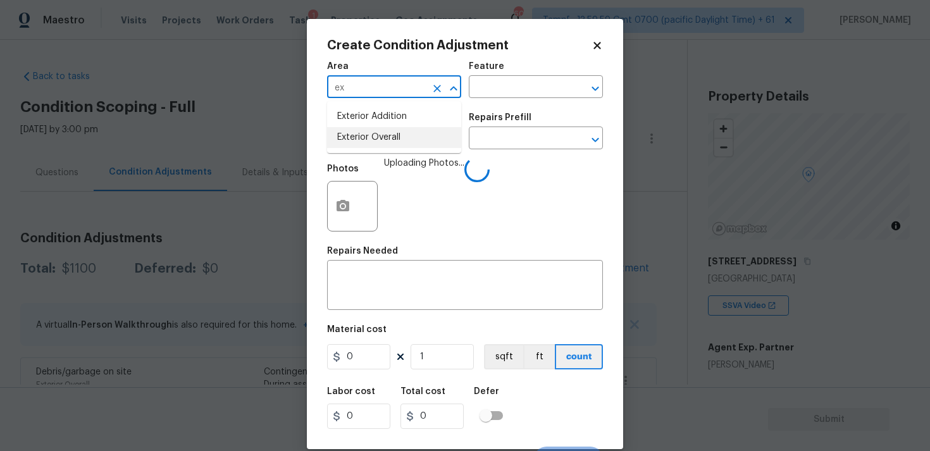
type input "ex"
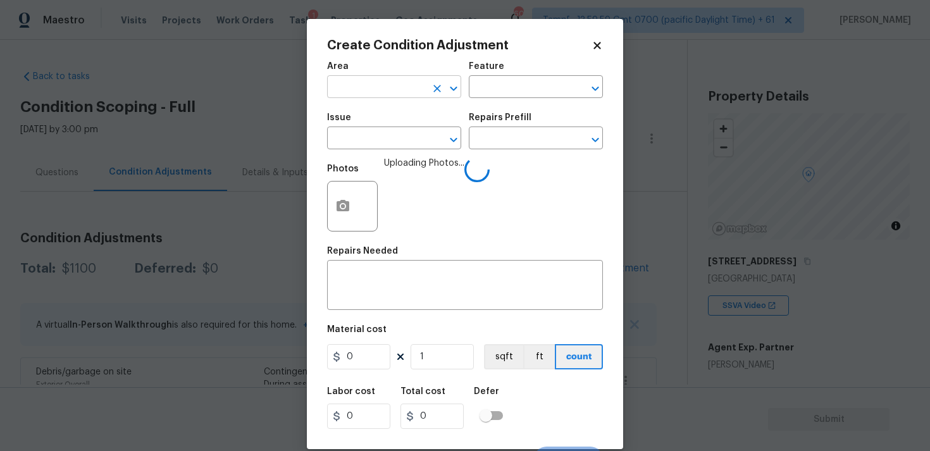
click at [385, 85] on input "text" at bounding box center [376, 88] width 99 height 20
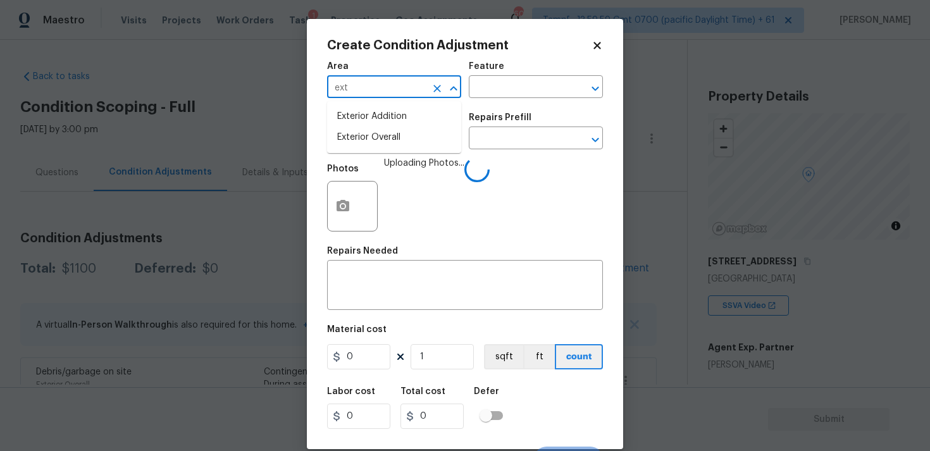
type input "exte"
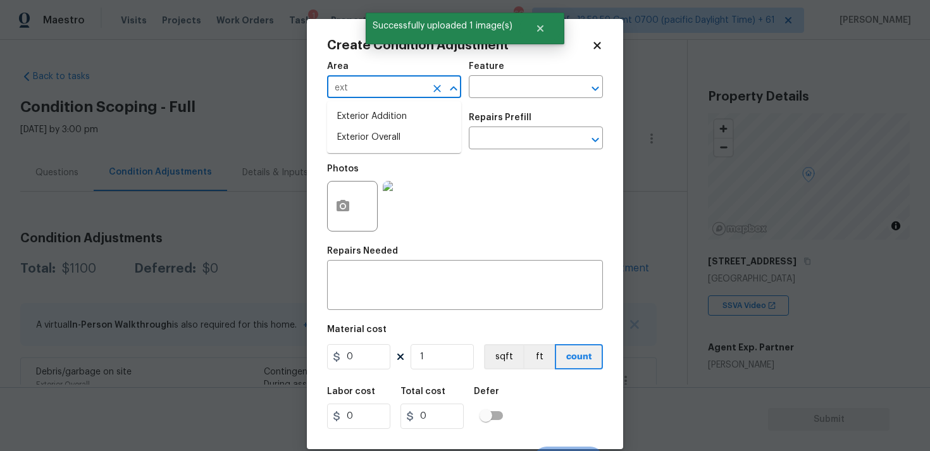
type input "exte"
click at [377, 139] on li "Exterior Overall" at bounding box center [394, 137] width 134 height 21
type input "Exterior Overall"
click at [377, 139] on input "text" at bounding box center [376, 140] width 99 height 20
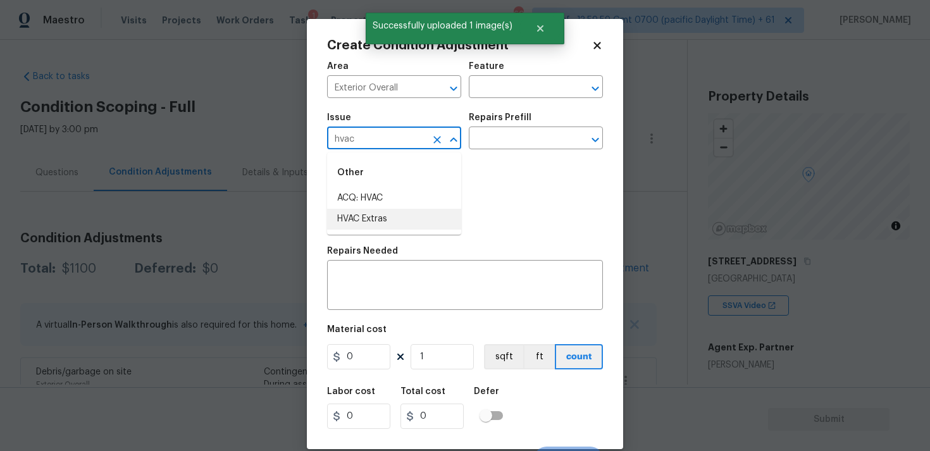
click at [382, 216] on li "HVAC Extras" at bounding box center [394, 219] width 134 height 21
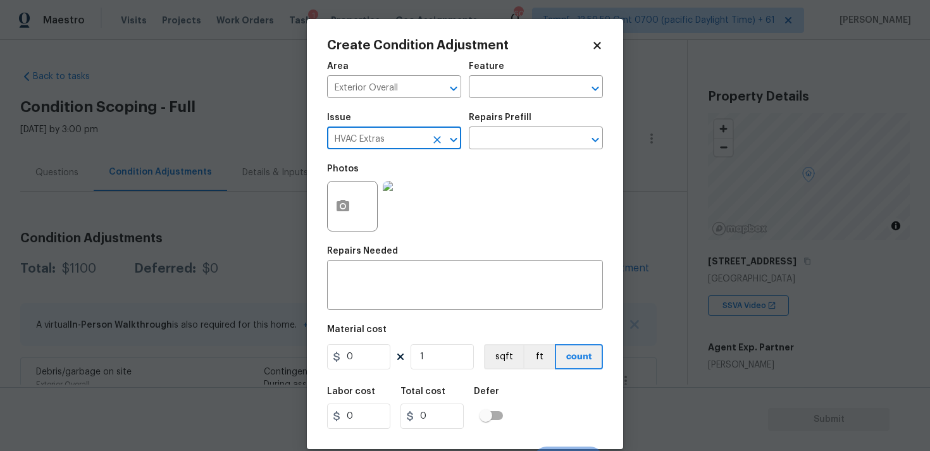
type input "HVAC Extras"
click at [492, 128] on div "Repairs Prefill" at bounding box center [536, 121] width 134 height 16
click at [491, 141] on input "text" at bounding box center [518, 140] width 99 height 20
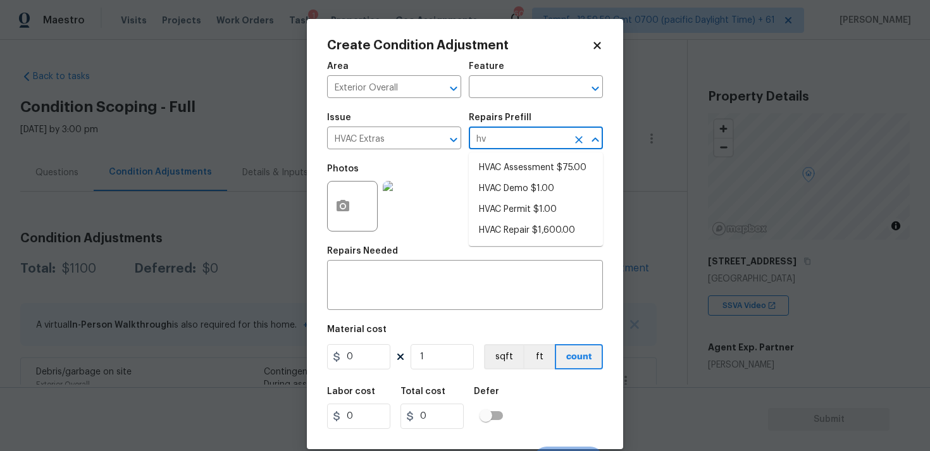
type input "hva"
click at [516, 230] on li "HVAC Repair $1,600.00" at bounding box center [536, 230] width 134 height 21
type input "HVAC"
type textarea "HVAC Repair"
type input "1600"
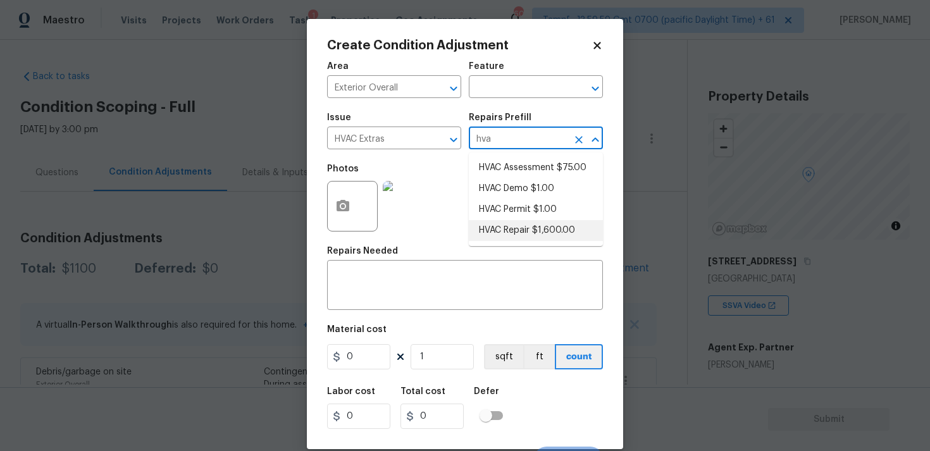
type input "1600"
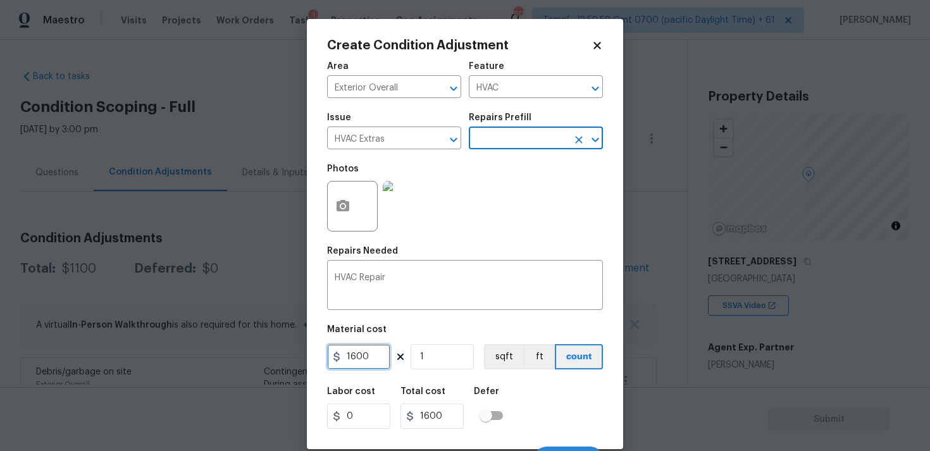
click at [371, 363] on input "1600" at bounding box center [358, 356] width 63 height 25
type input "1000"
click at [522, 403] on div "Labor cost 0 Total cost 1000 Defer" at bounding box center [465, 408] width 276 height 57
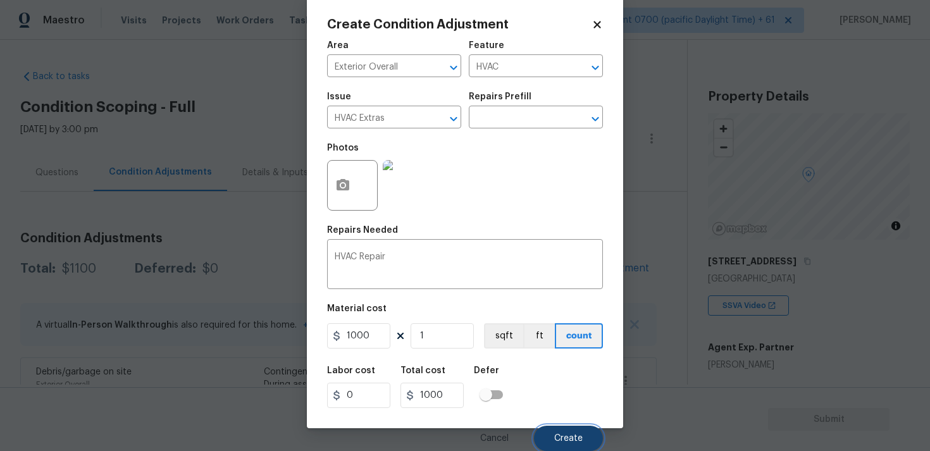
click at [561, 436] on span "Create" at bounding box center [568, 438] width 28 height 9
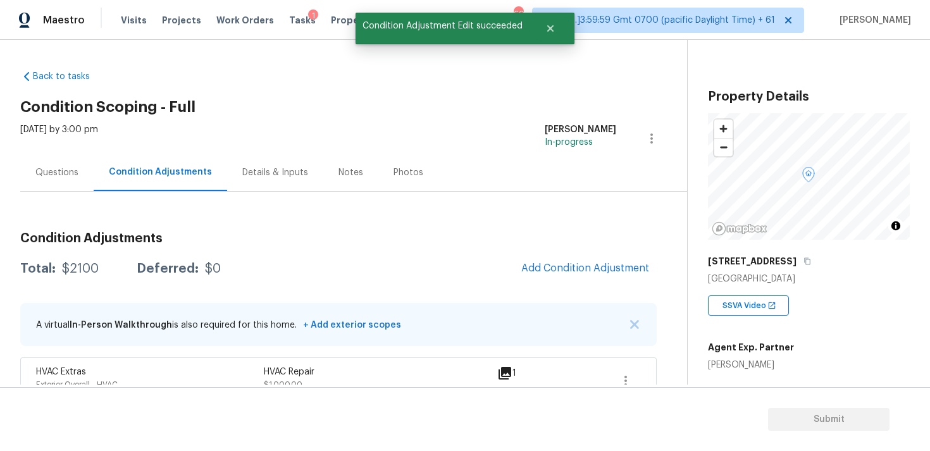
scroll to position [0, 0]
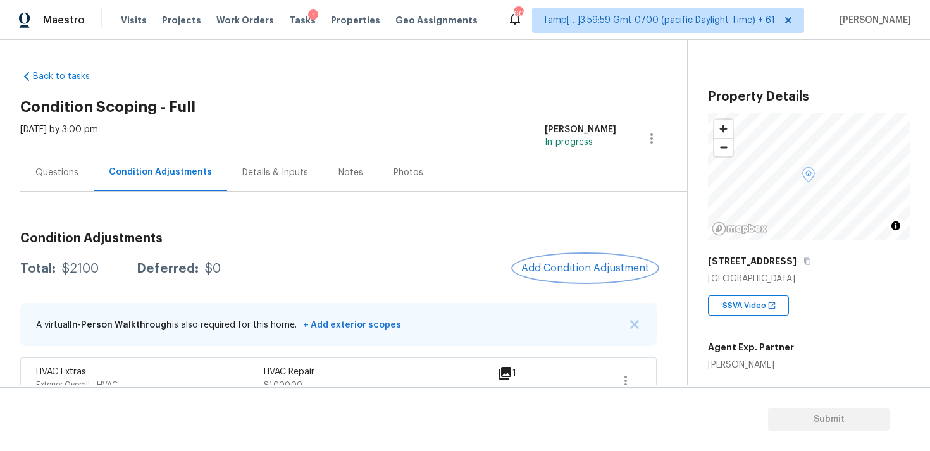
click at [569, 261] on button "Add Condition Adjustment" at bounding box center [585, 268] width 143 height 27
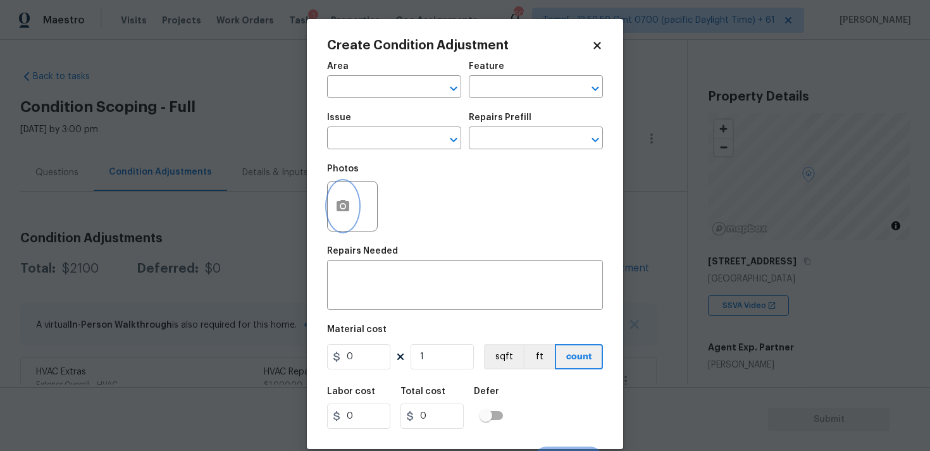
click at [347, 199] on icon "button" at bounding box center [342, 206] width 15 height 15
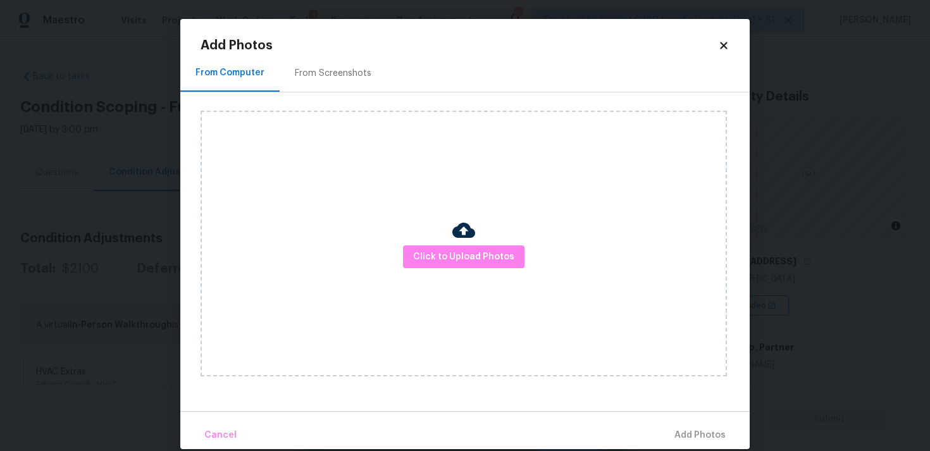
click at [452, 244] on div at bounding box center [463, 232] width 23 height 27
click at [502, 253] on span "Click to Upload Photos" at bounding box center [463, 257] width 101 height 16
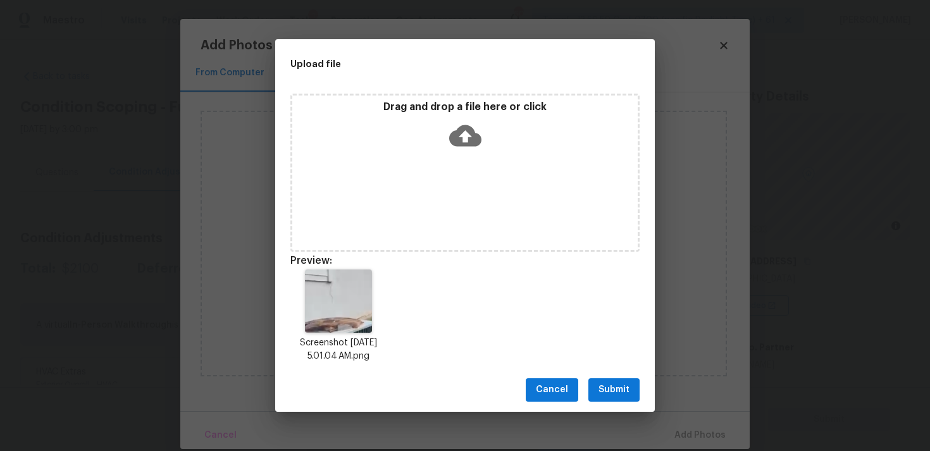
click at [606, 385] on span "Submit" at bounding box center [614, 390] width 31 height 16
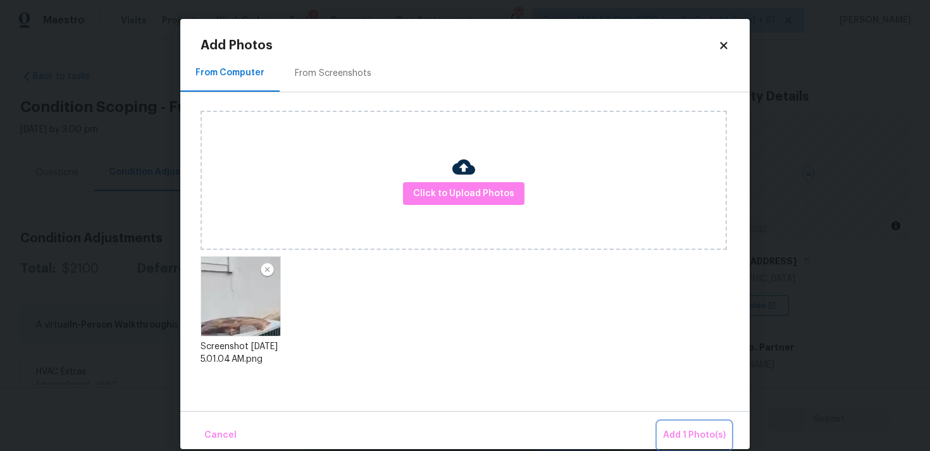
click at [675, 429] on span "Add 1 Photo(s)" at bounding box center [694, 436] width 63 height 16
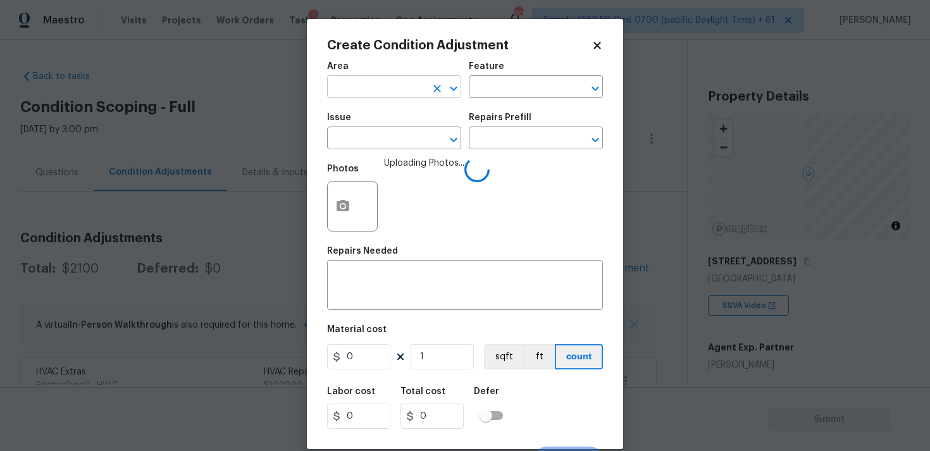
click at [377, 87] on input "text" at bounding box center [376, 88] width 99 height 20
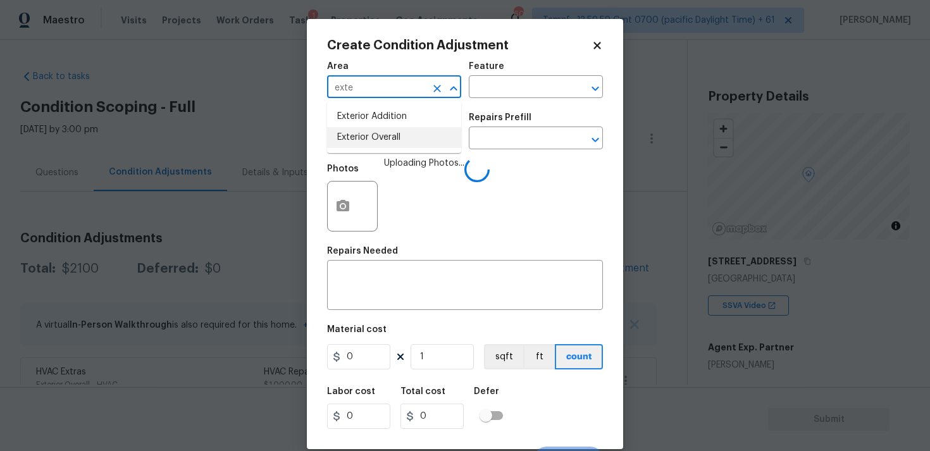
click at [382, 135] on li "Exterior Overall" at bounding box center [394, 137] width 134 height 21
type input "Exterior Overall"
click at [382, 135] on input "text" at bounding box center [376, 140] width 99 height 20
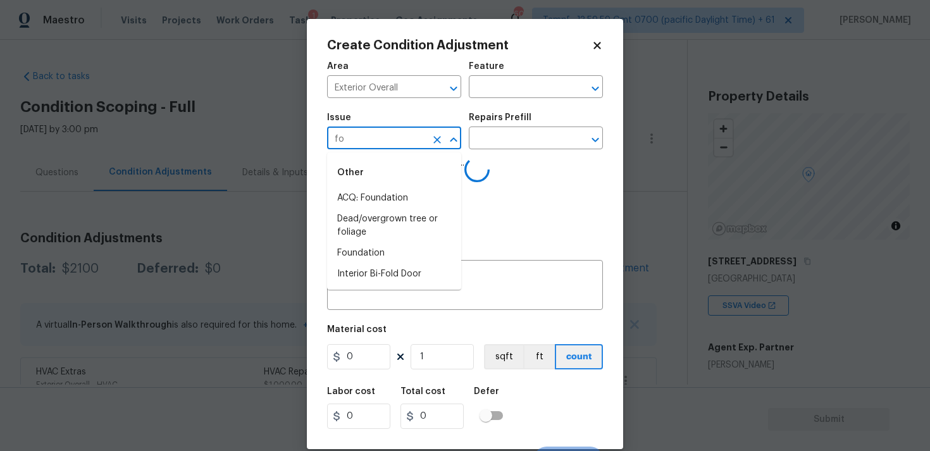
type input "fou"
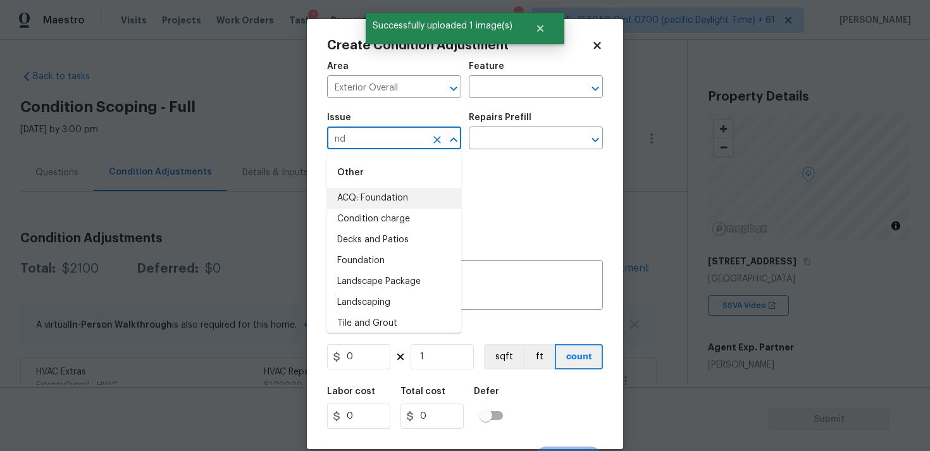
click at [397, 199] on li "ACQ: Foundation" at bounding box center [394, 198] width 134 height 21
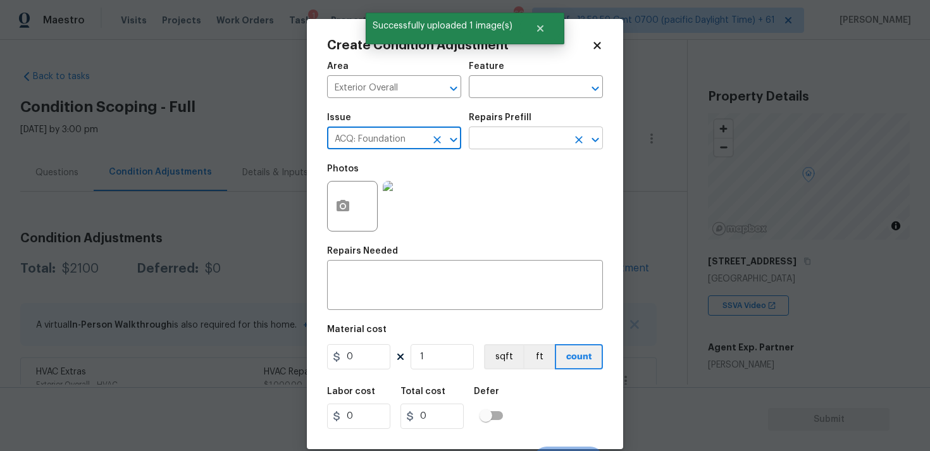
type input "ACQ: Foundation"
click at [512, 135] on input "text" at bounding box center [518, 140] width 99 height 20
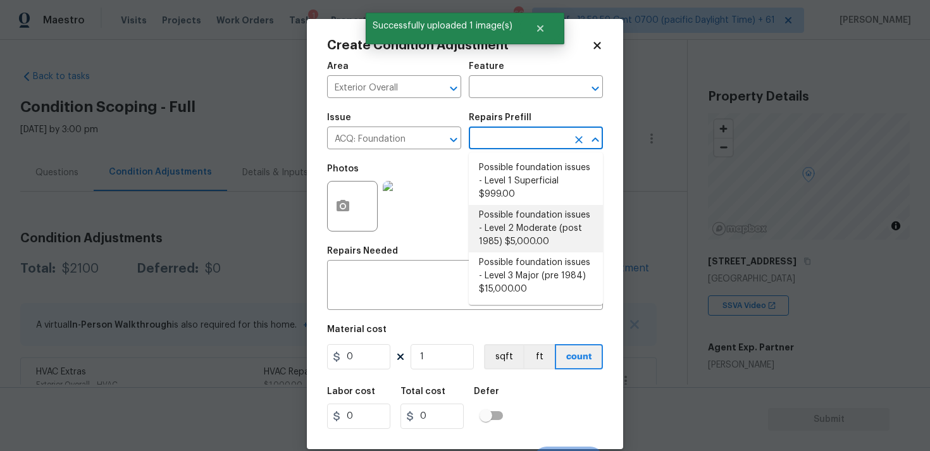
click at [535, 227] on li "Possible foundation issues - Level 2 Moderate (post 1985) $5,000.00" at bounding box center [536, 228] width 134 height 47
type input "Acquisition"
type textarea "Possible foundation issues - Level 2 Moderate: Disclaimer: This is NOT a techni…"
type input "5000"
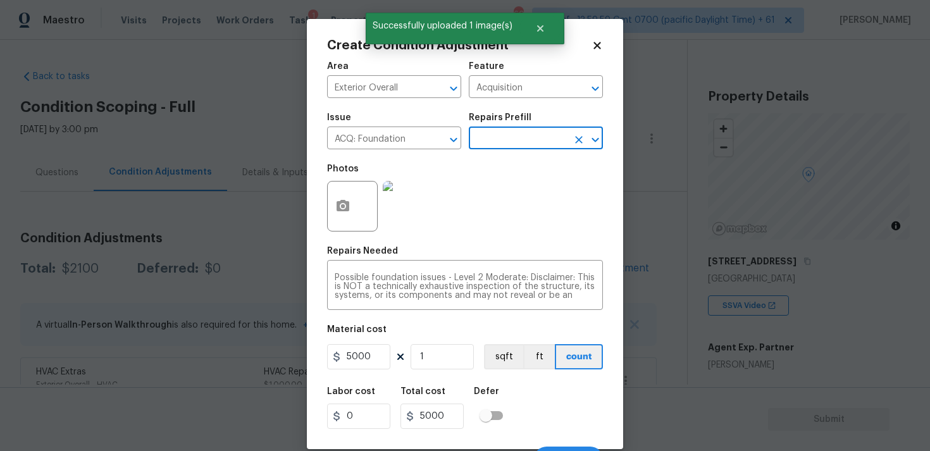
scroll to position [22, 0]
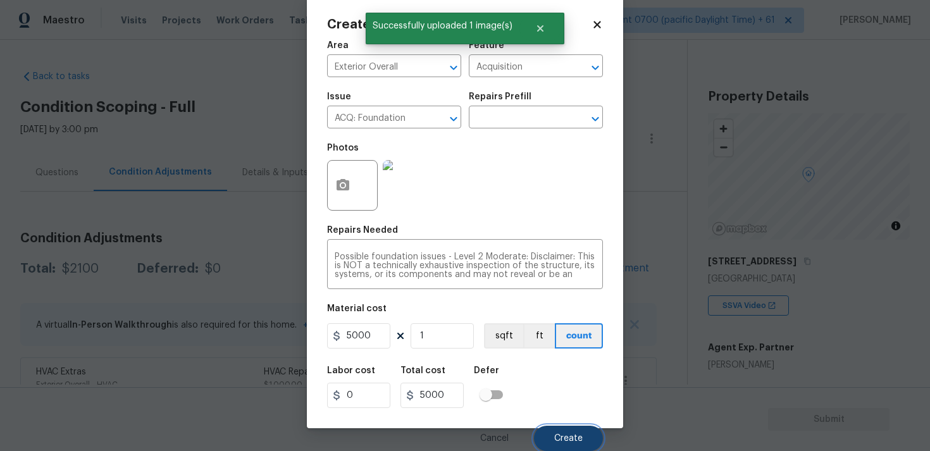
click at [574, 438] on span "Create" at bounding box center [568, 438] width 28 height 9
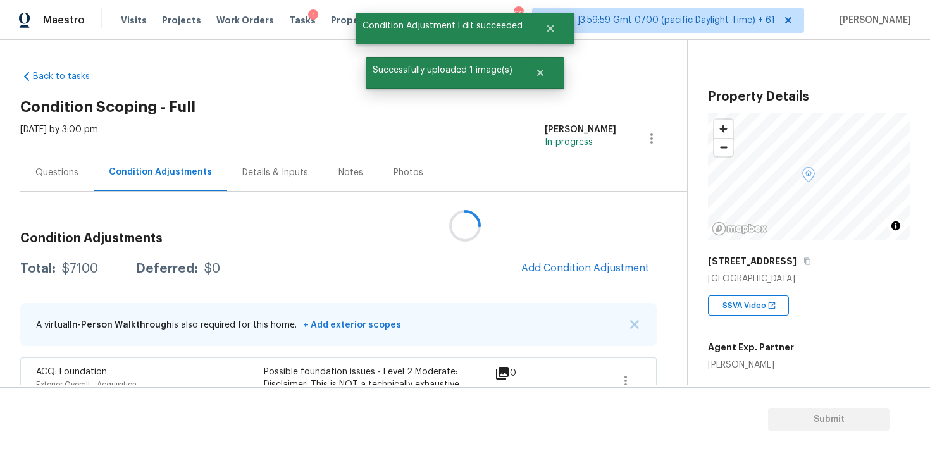
scroll to position [0, 0]
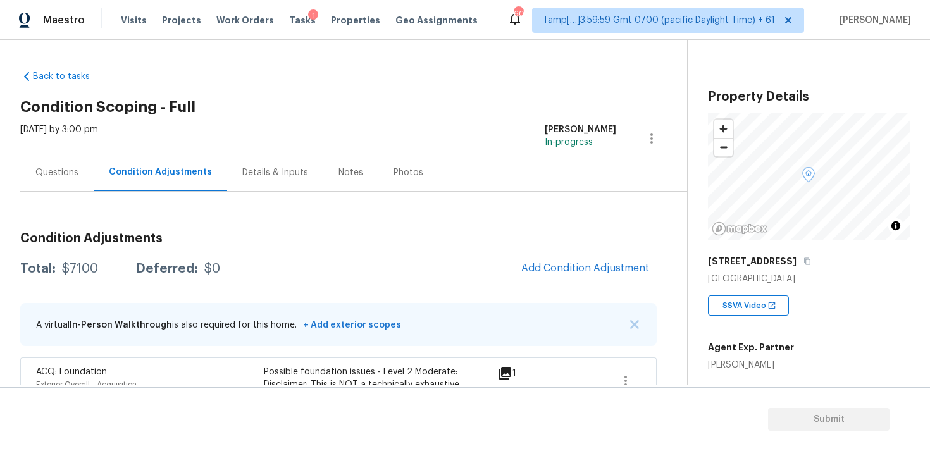
click at [76, 173] on div "Questions" at bounding box center [56, 172] width 43 height 13
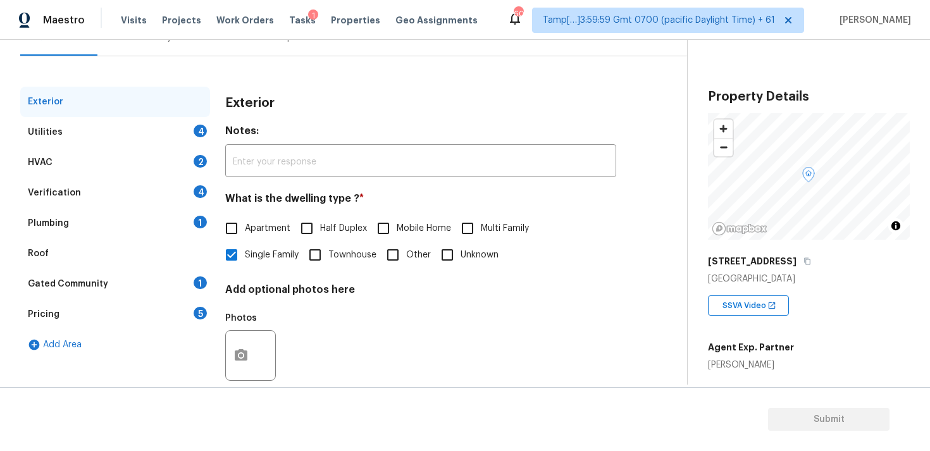
scroll to position [158, 0]
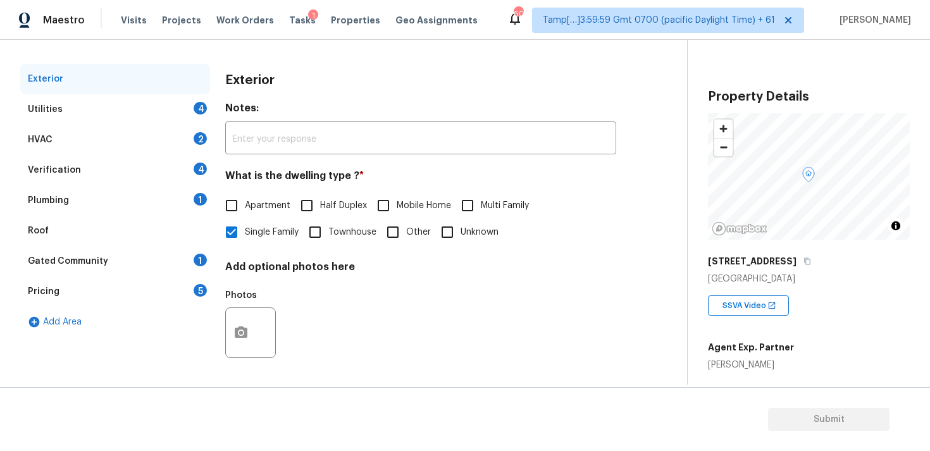
click at [131, 163] on div "Verification 4" at bounding box center [115, 170] width 190 height 30
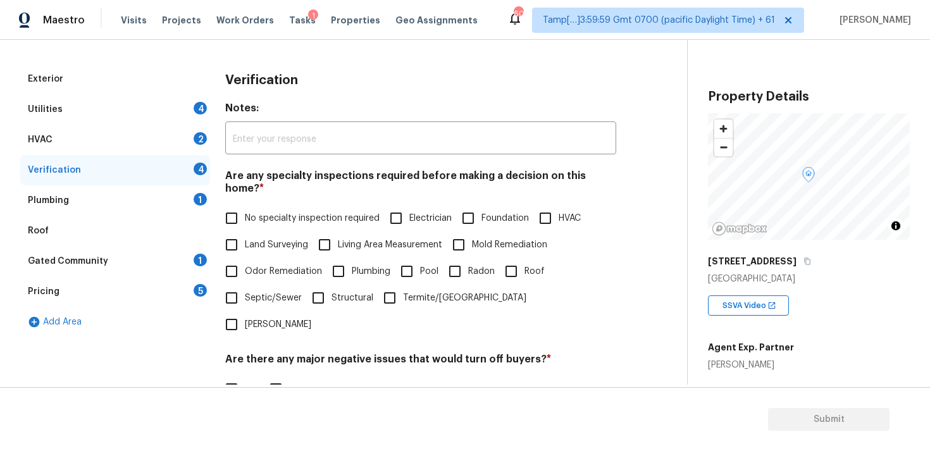
scroll to position [297, 0]
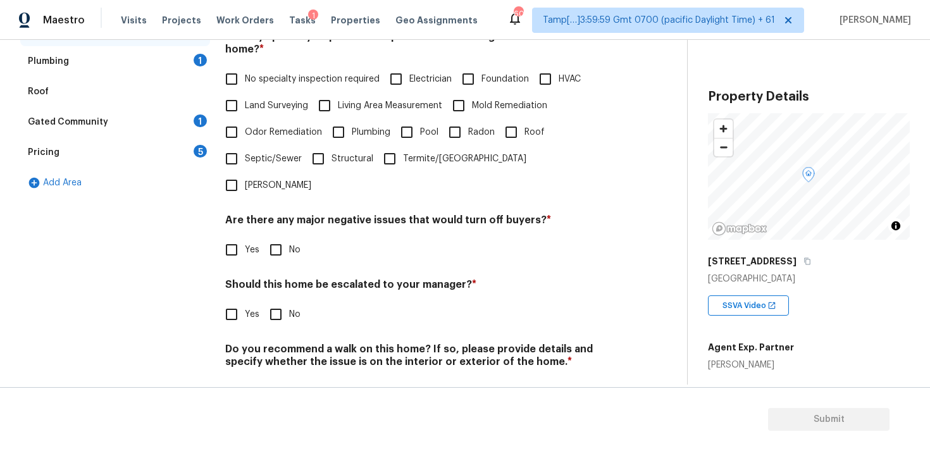
click at [229, 278] on h4 "Should this home be escalated to your manager? *" at bounding box center [420, 287] width 391 height 18
click at [231, 301] on input "Yes" at bounding box center [231, 314] width 27 height 27
checkbox input "true"
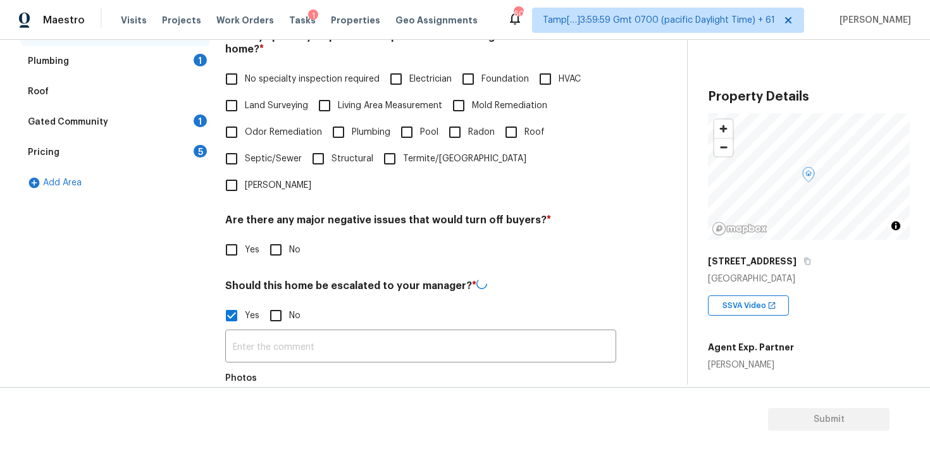
click at [285, 333] on input "text" at bounding box center [420, 348] width 391 height 30
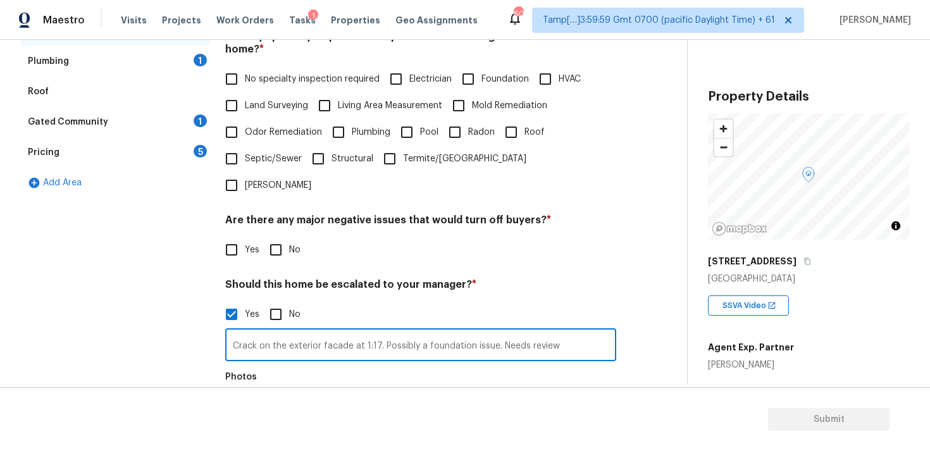
type input "Crack on the exterior facade at 1:17. Possibly a foundation issue. Needs review"
click at [247, 407] on icon "button" at bounding box center [241, 414] width 15 height 15
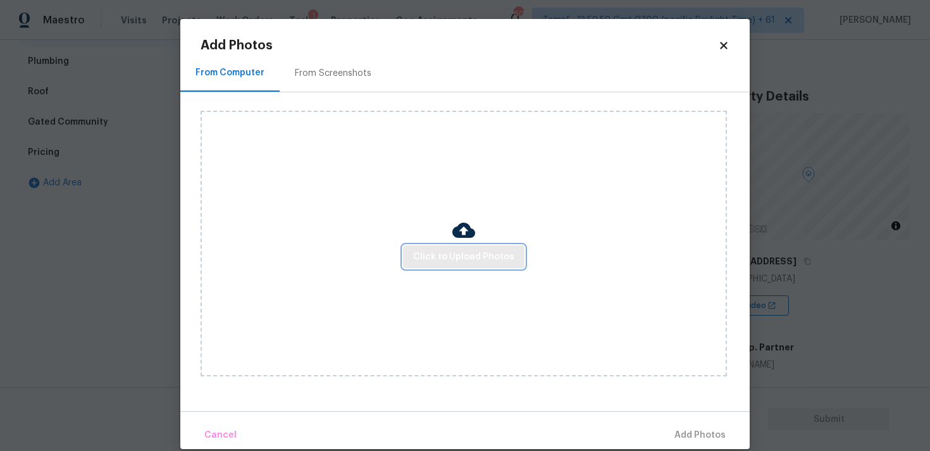
click at [432, 256] on span "Click to Upload Photos" at bounding box center [463, 257] width 101 height 16
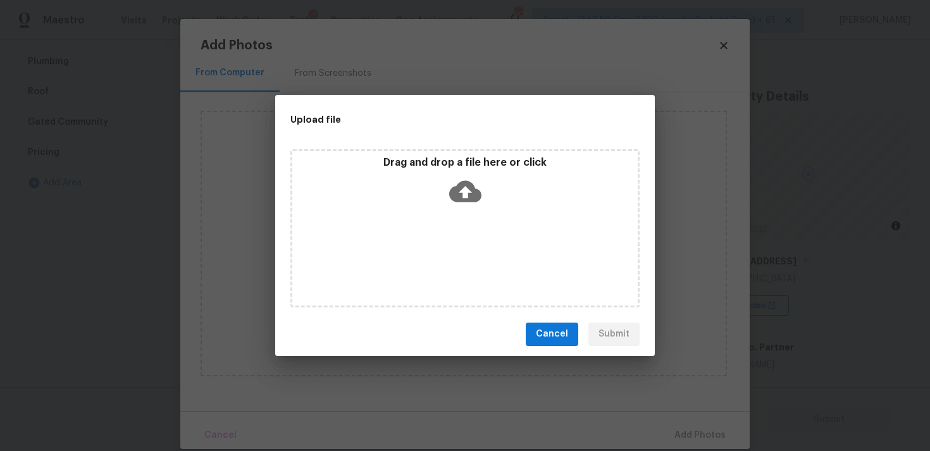
click at [463, 209] on div "Drag and drop a file here or click" at bounding box center [464, 228] width 349 height 158
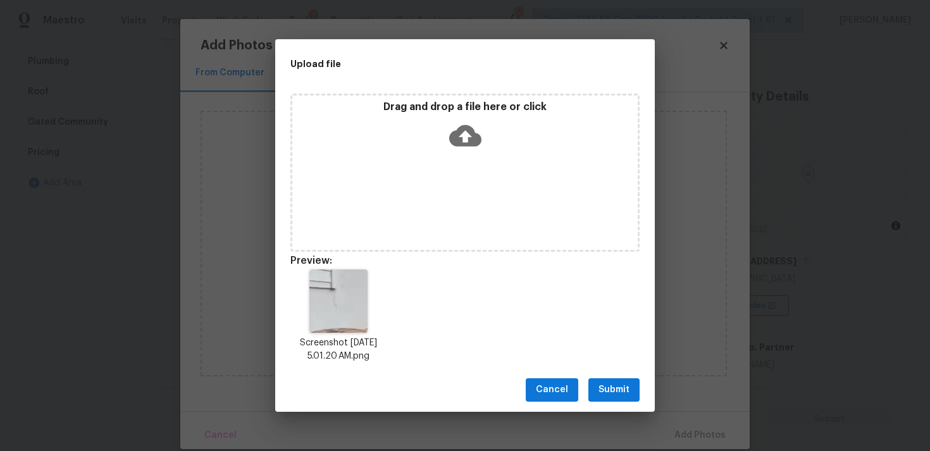
scroll to position [10, 0]
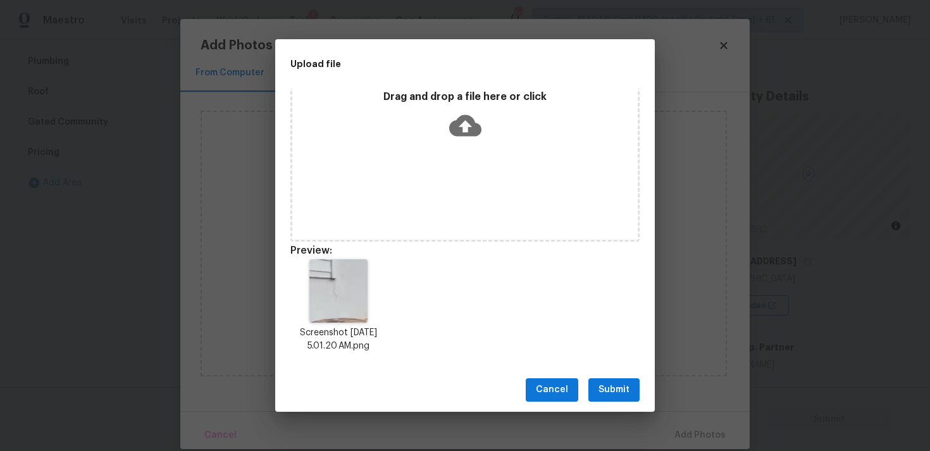
click at [611, 392] on span "Submit" at bounding box center [614, 390] width 31 height 16
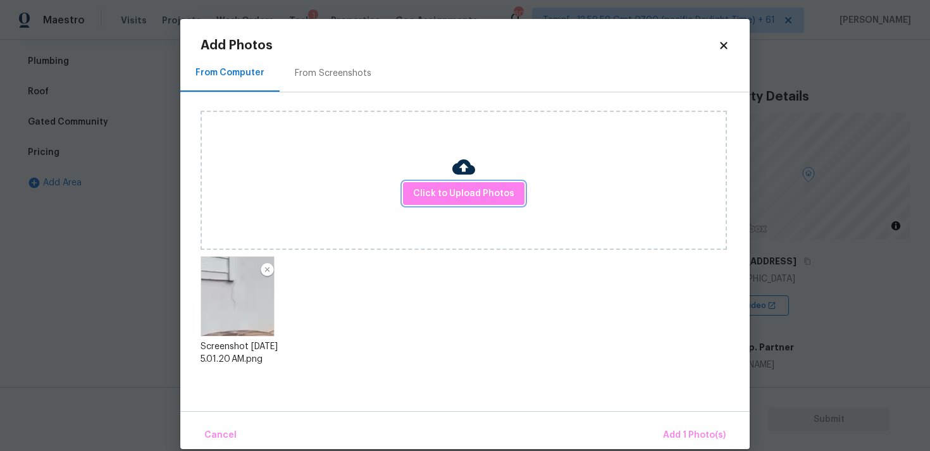
scroll to position [0, 0]
click at [675, 425] on button "Add 1 Photo(s)" at bounding box center [694, 435] width 73 height 27
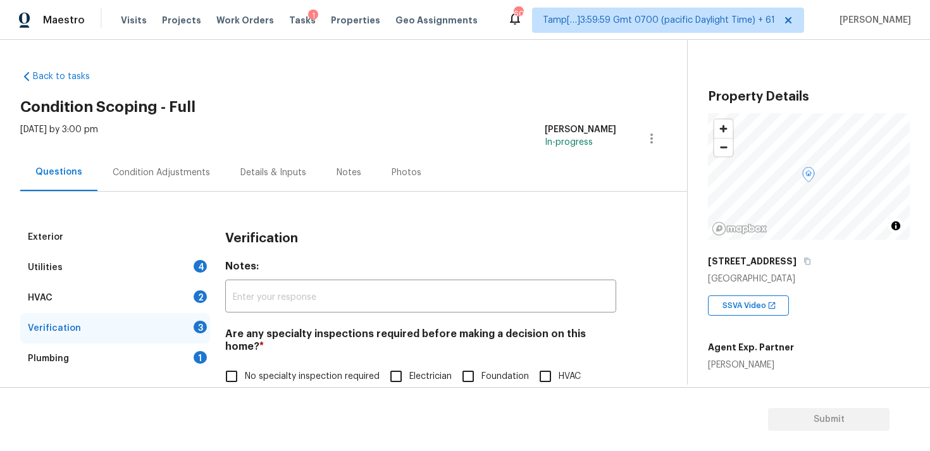
click at [197, 159] on div "Condition Adjustments" at bounding box center [161, 172] width 128 height 37
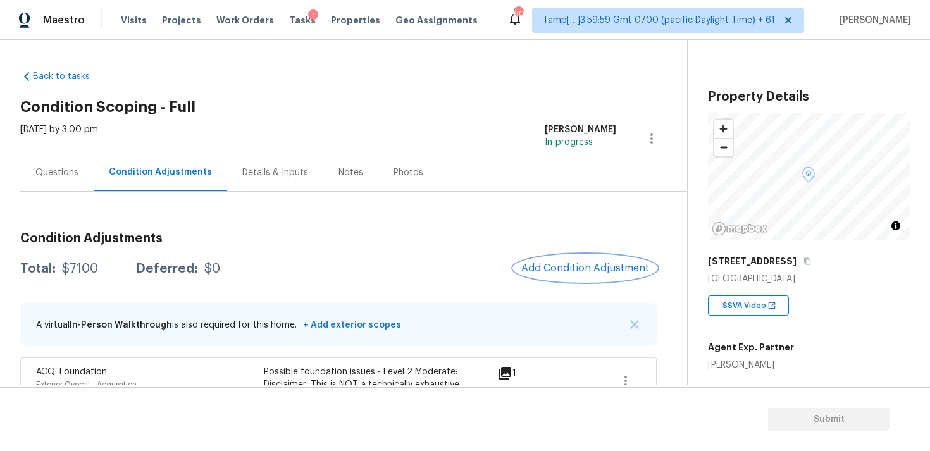
click at [555, 275] on button "Add Condition Adjustment" at bounding box center [585, 268] width 143 height 27
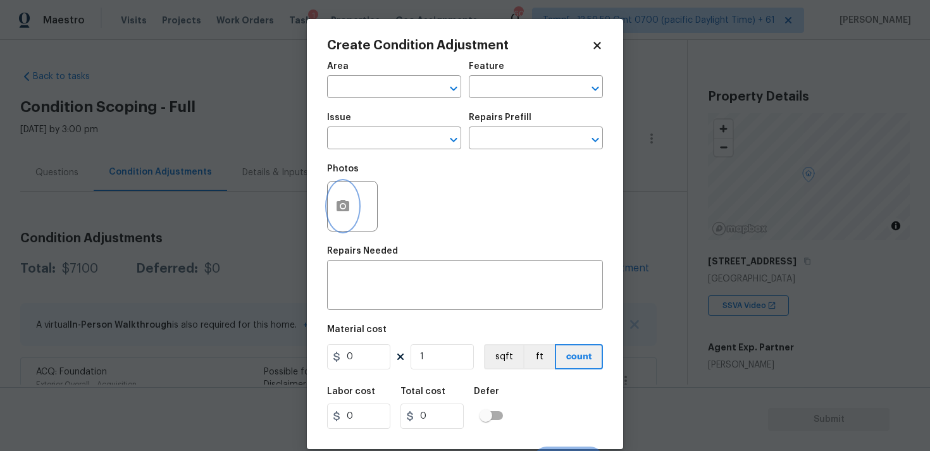
click at [332, 205] on button "button" at bounding box center [343, 206] width 30 height 49
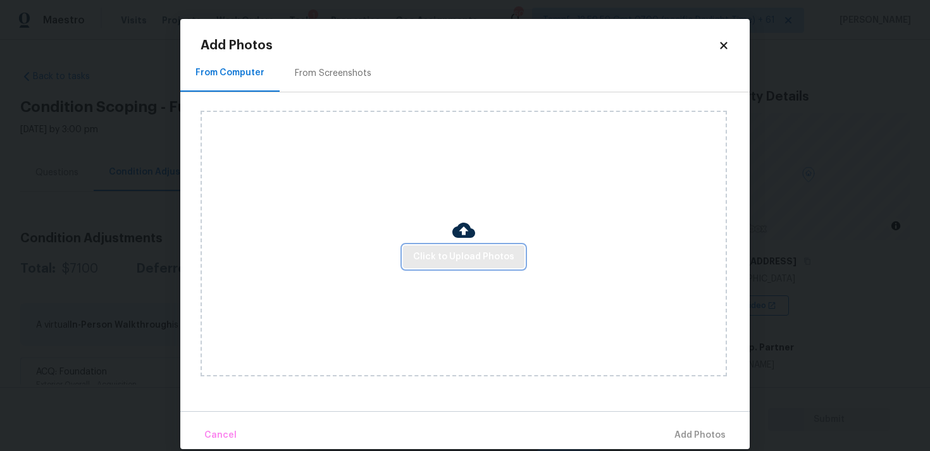
click at [479, 265] on button "Click to Upload Photos" at bounding box center [464, 257] width 122 height 23
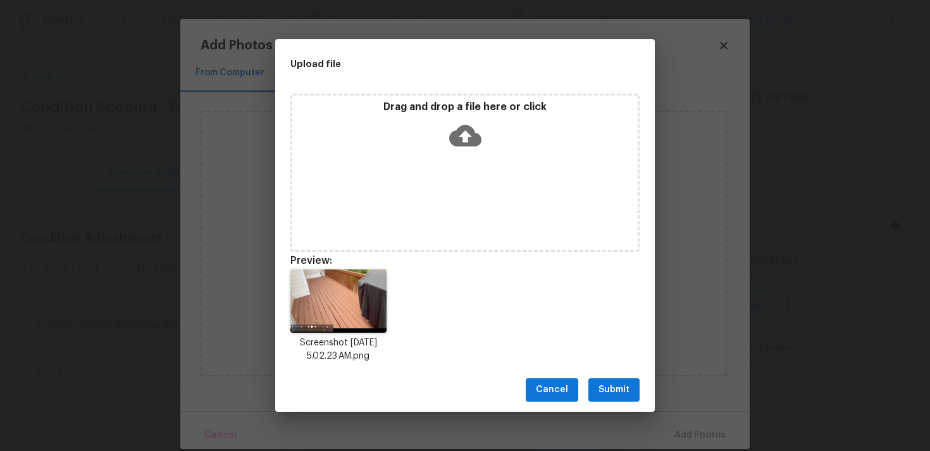
click at [614, 392] on span "Submit" at bounding box center [614, 390] width 31 height 16
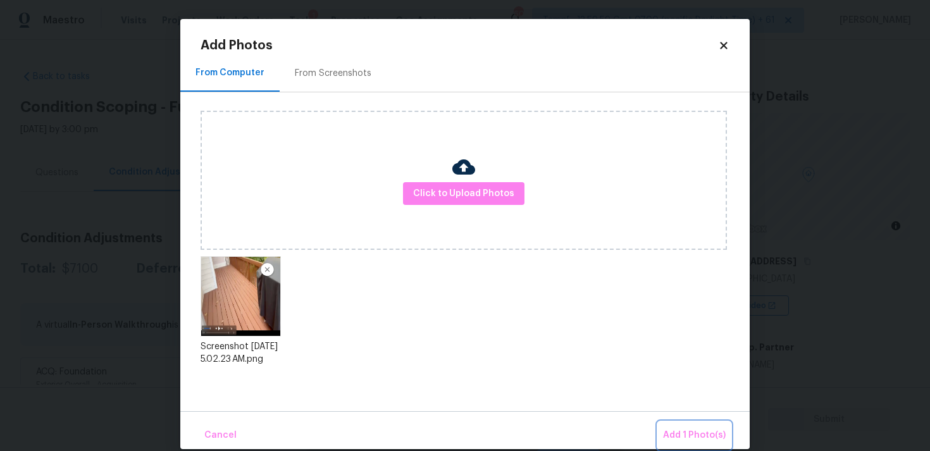
click at [676, 423] on button "Add 1 Photo(s)" at bounding box center [694, 435] width 73 height 27
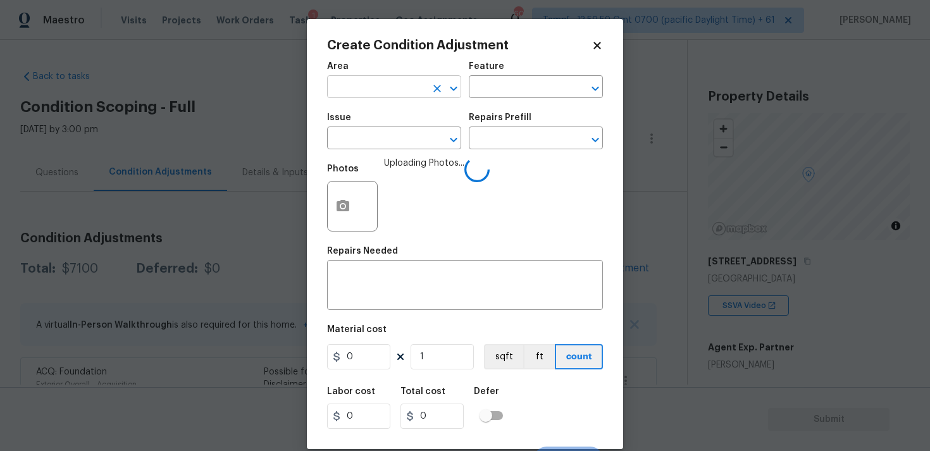
click at [407, 89] on input "text" at bounding box center [376, 88] width 99 height 20
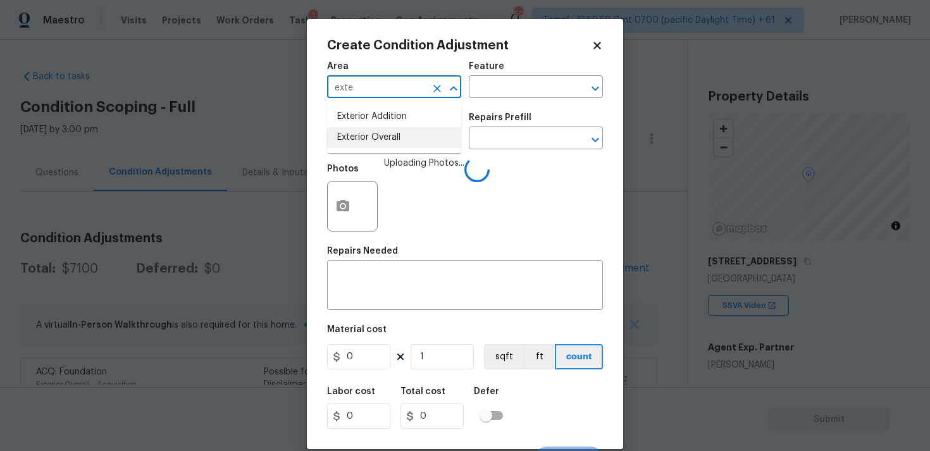
click at [382, 131] on li "Exterior Overall" at bounding box center [394, 137] width 134 height 21
type input "Exterior Overall"
click at [382, 131] on input "text" at bounding box center [376, 140] width 99 height 20
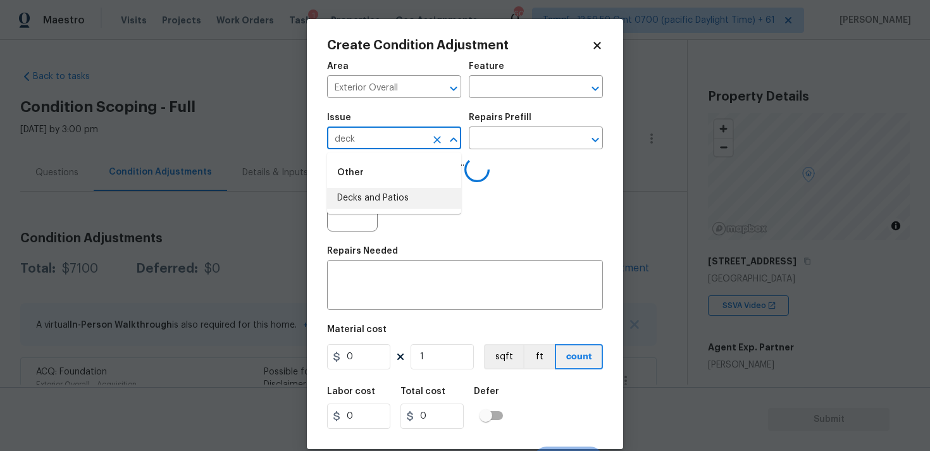
click at [381, 196] on li "Decks and Patios" at bounding box center [394, 198] width 134 height 21
type input "Decks and Patios"
click at [384, 275] on textarea at bounding box center [465, 286] width 261 height 27
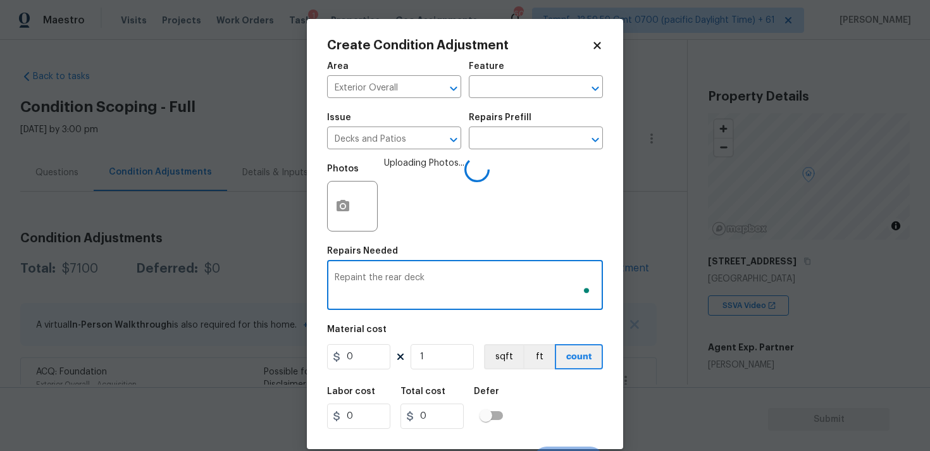
type textarea "Repaint the rear deck"
click at [362, 370] on figure "Material cost 0 1 sqft ft count" at bounding box center [465, 348] width 276 height 47
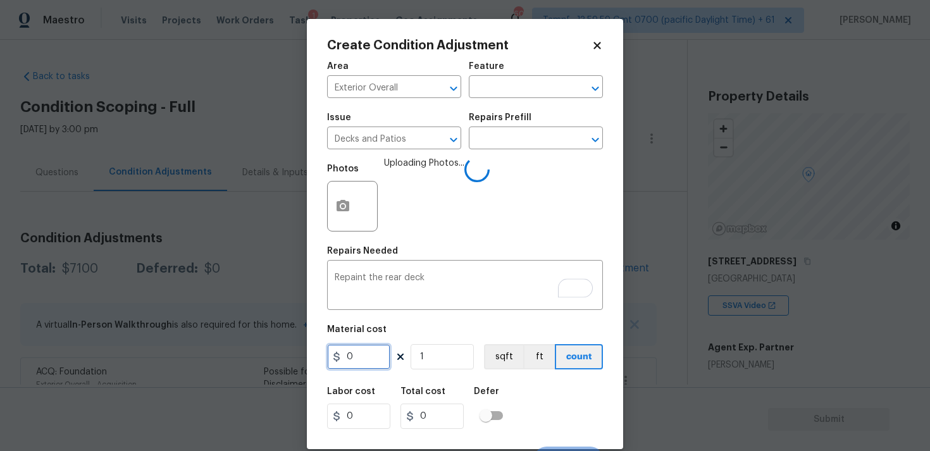
click at [360, 363] on input "0" at bounding box center [358, 356] width 63 height 25
type input "800"
click at [533, 391] on div "Labor cost 0 Total cost 800 Defer" at bounding box center [465, 408] width 276 height 57
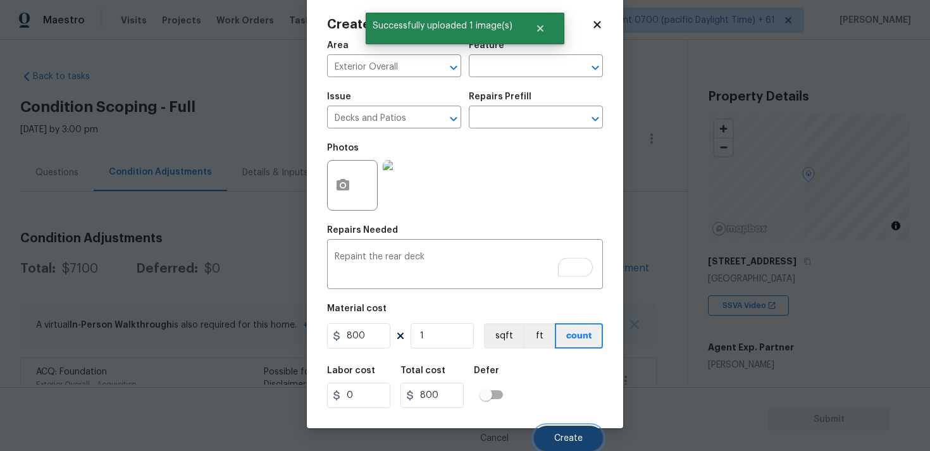
click at [561, 439] on span "Create" at bounding box center [568, 438] width 28 height 9
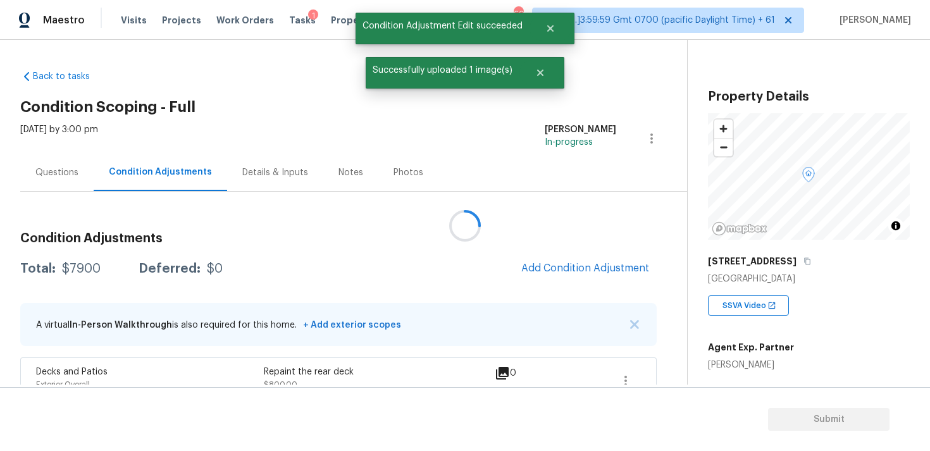
scroll to position [0, 0]
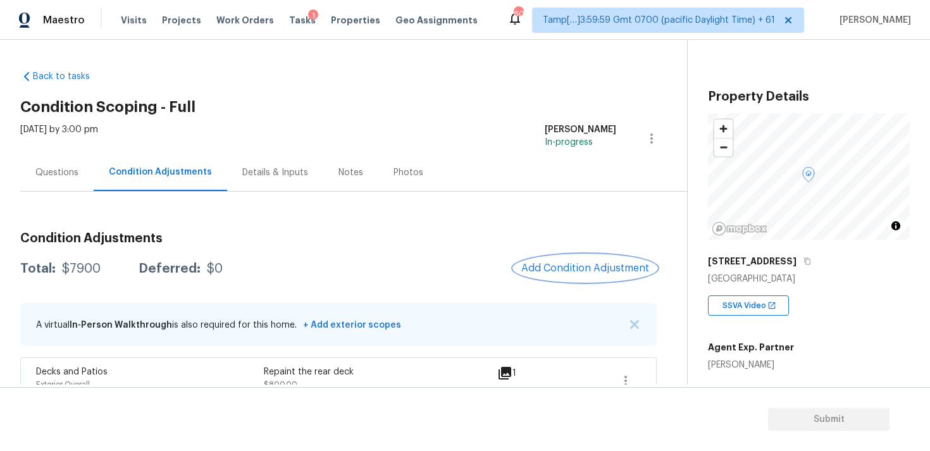
click at [580, 263] on span "Add Condition Adjustment" at bounding box center [585, 268] width 128 height 11
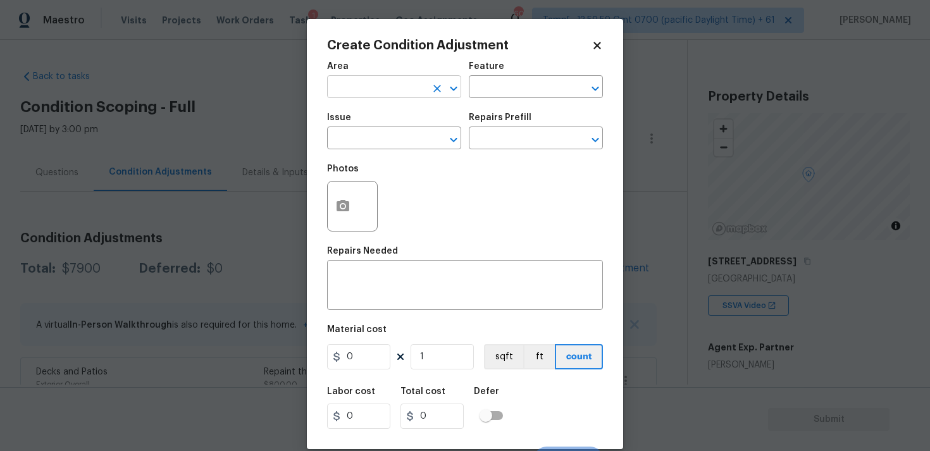
click at [408, 97] on input "text" at bounding box center [376, 88] width 99 height 20
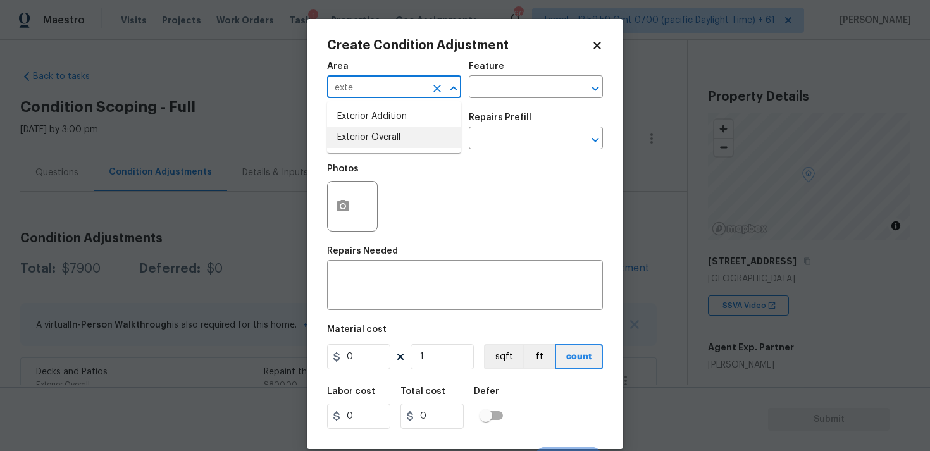
click at [402, 140] on li "Exterior Overall" at bounding box center [394, 137] width 134 height 21
type input "Exterior Overall"
click at [402, 140] on input "text" at bounding box center [376, 140] width 99 height 20
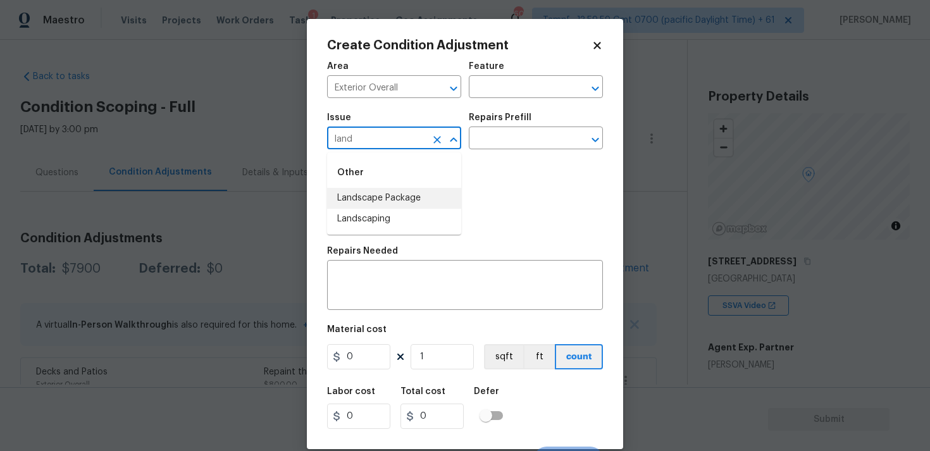
click at [406, 187] on div "Other" at bounding box center [394, 173] width 134 height 30
click at [416, 199] on li "Landscape Package" at bounding box center [394, 198] width 134 height 21
type input "Landscape Package"
click at [492, 143] on input "text" at bounding box center [518, 140] width 99 height 20
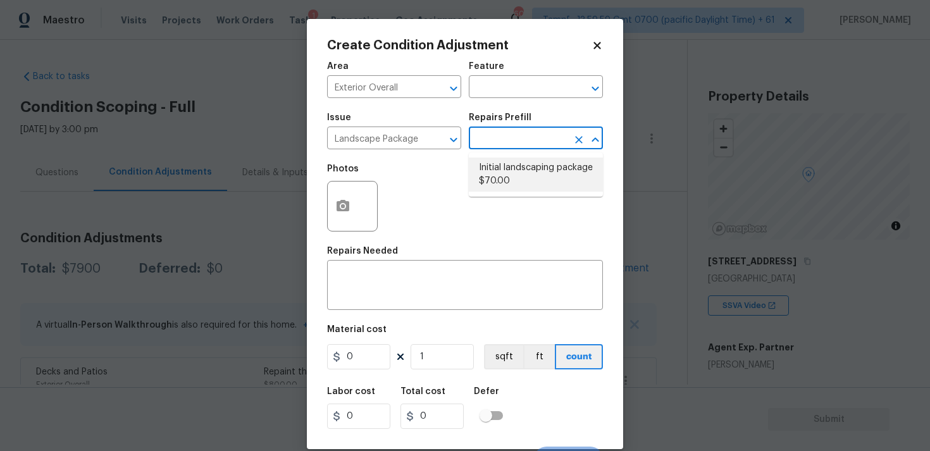
click at [501, 180] on li "Initial landscaping package $70.00" at bounding box center [536, 175] width 134 height 34
type input "Home Readiness Packages"
type textarea "Mowing of grass up to 6" in height. Mow, edge along driveways & sidewalks, trim…"
type input "70"
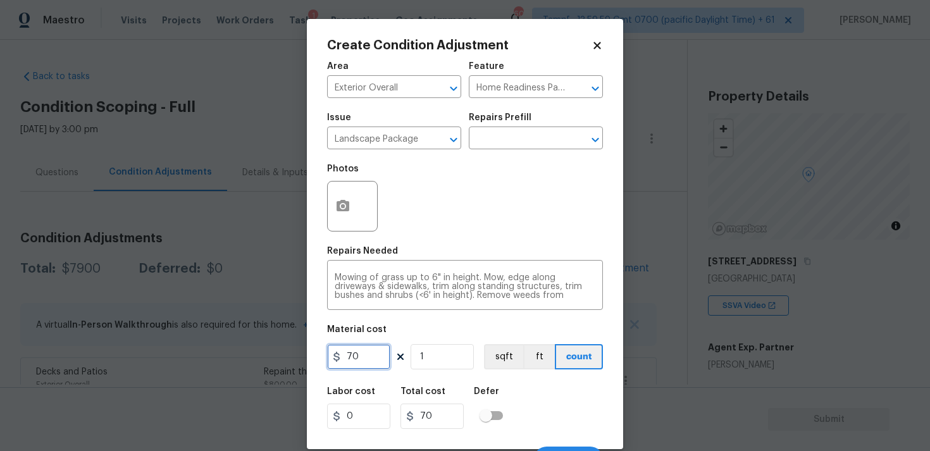
click at [368, 358] on input "70" at bounding box center [358, 356] width 63 height 25
type input "300"
click at [539, 371] on figure "Material cost 300 1 sqft ft count" at bounding box center [465, 348] width 276 height 47
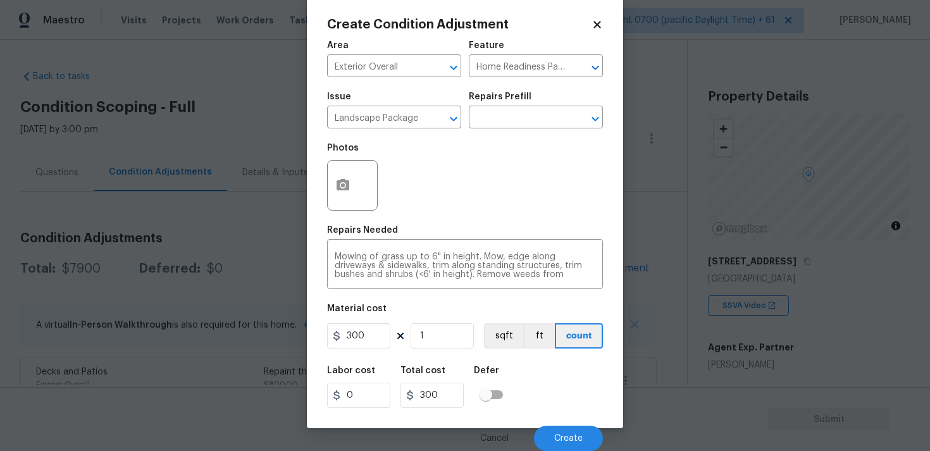
click at [557, 413] on div "Labor cost 0 Total cost 300 Defer" at bounding box center [465, 387] width 276 height 57
click at [564, 429] on button "Create" at bounding box center [568, 438] width 69 height 25
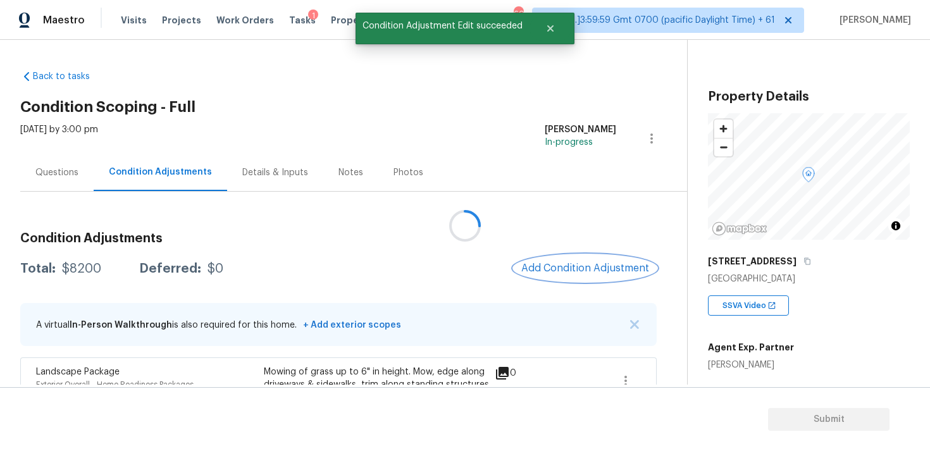
scroll to position [0, 0]
click at [572, 272] on span "Add Condition Adjustment" at bounding box center [585, 268] width 128 height 11
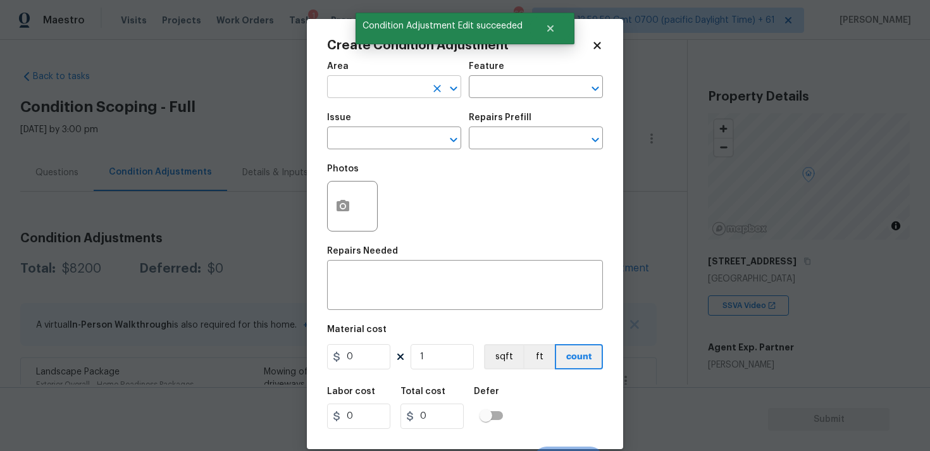
click at [401, 93] on input "text" at bounding box center [376, 88] width 99 height 20
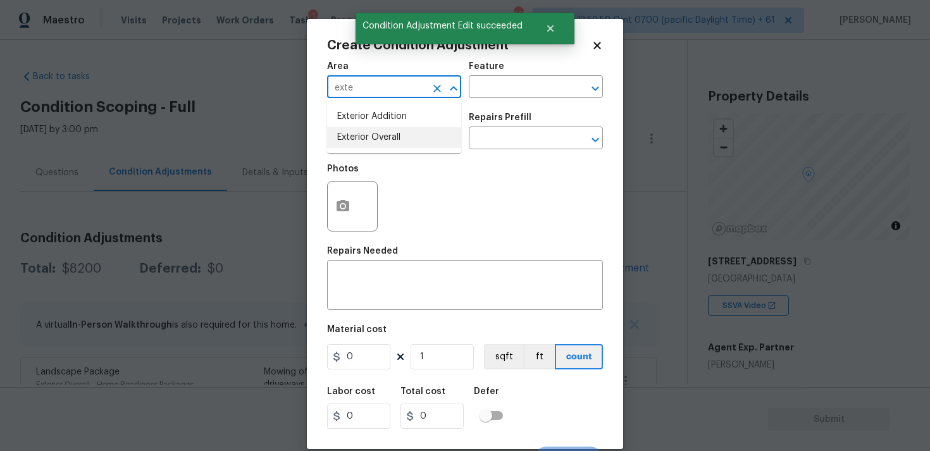
click at [392, 144] on li "Exterior Overall" at bounding box center [394, 137] width 134 height 21
type input "Exterior Overall"
click at [392, 144] on input "text" at bounding box center [376, 140] width 99 height 20
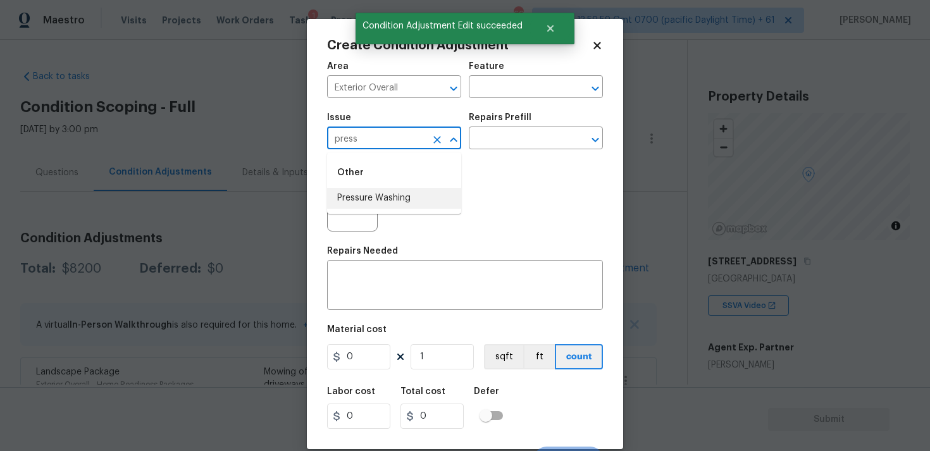
click at [388, 199] on li "Pressure Washing" at bounding box center [394, 198] width 134 height 21
type input "Pressure Washing"
click at [499, 144] on input "text" at bounding box center [518, 140] width 99 height 20
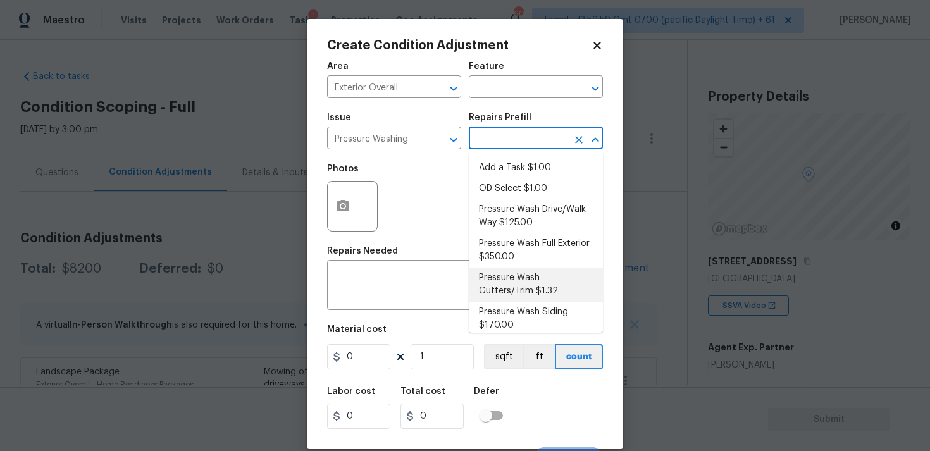
click at [514, 286] on li "Pressure Wash Gutters/Trim $1.32" at bounding box center [536, 285] width 134 height 34
type input "Siding"
type textarea "Protect areas as needed for pressure washing. Pressure wash the gutters and tri…"
type input "1.32"
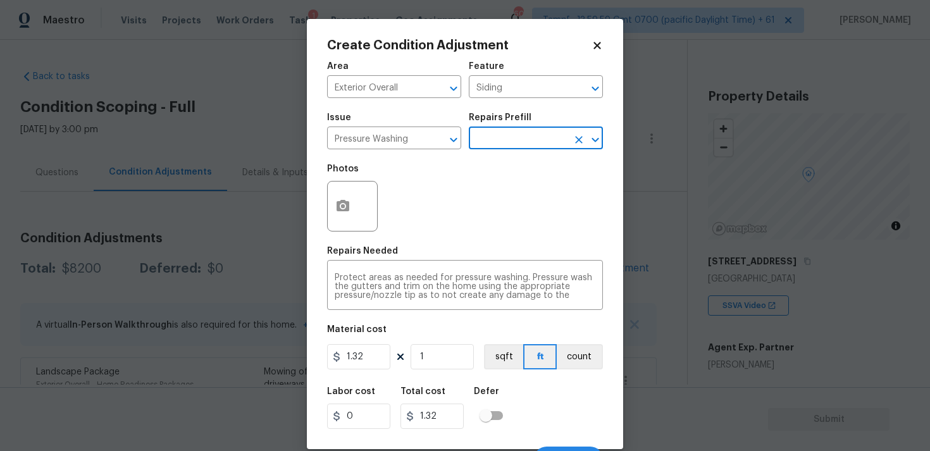
click at [520, 139] on input "text" at bounding box center [518, 140] width 99 height 20
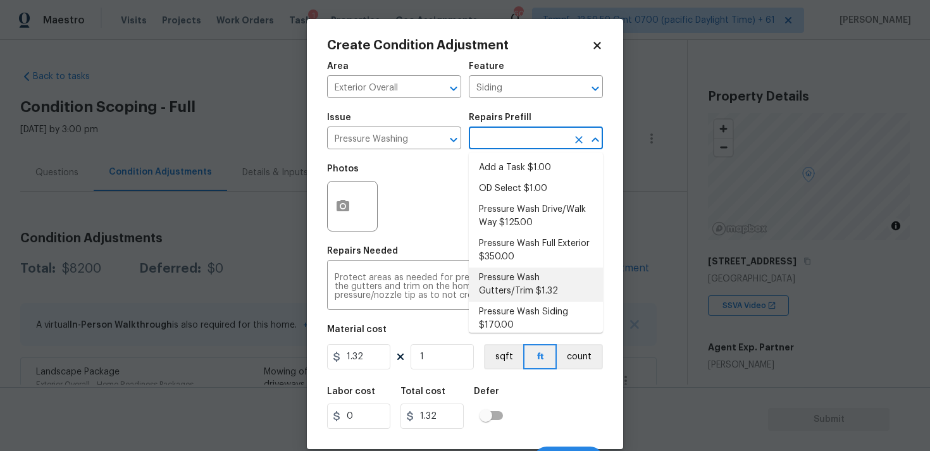
scroll to position [8, 0]
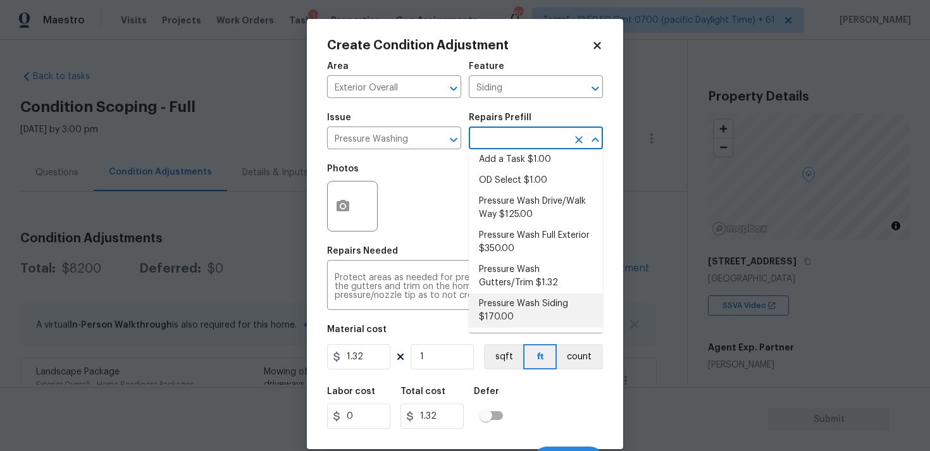
click at [524, 297] on li "Pressure Wash Siding $170.00" at bounding box center [536, 311] width 134 height 34
type textarea "Protect areas as needed for pressure washing. Pressure wash the siding on the h…"
type input "170"
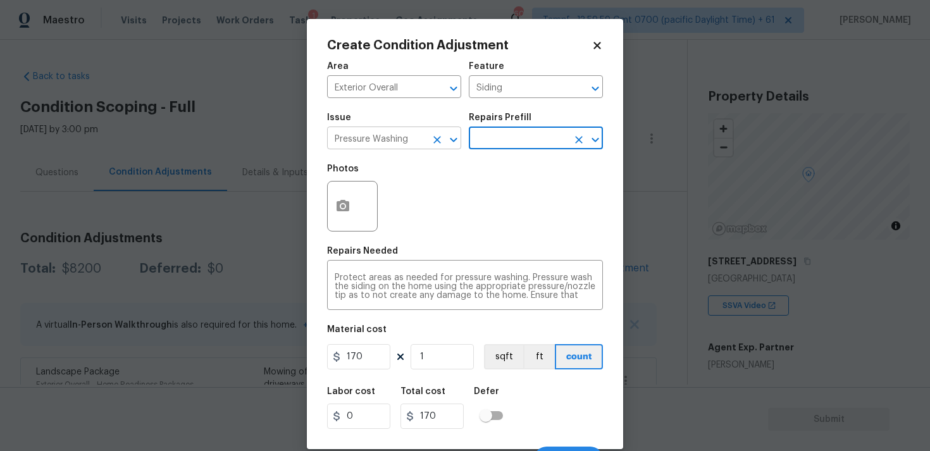
click at [433, 139] on icon "Clear" at bounding box center [437, 140] width 13 height 13
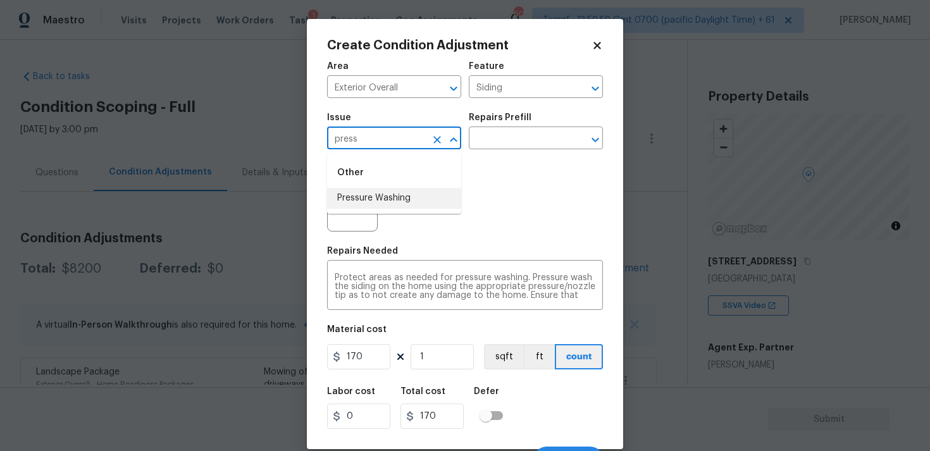
click at [424, 201] on li "Pressure Washing" at bounding box center [394, 198] width 134 height 21
type input "Pressure Washing"
click at [507, 150] on div "Issue Pressure Washing ​ Repairs Prefill ​" at bounding box center [465, 131] width 276 height 51
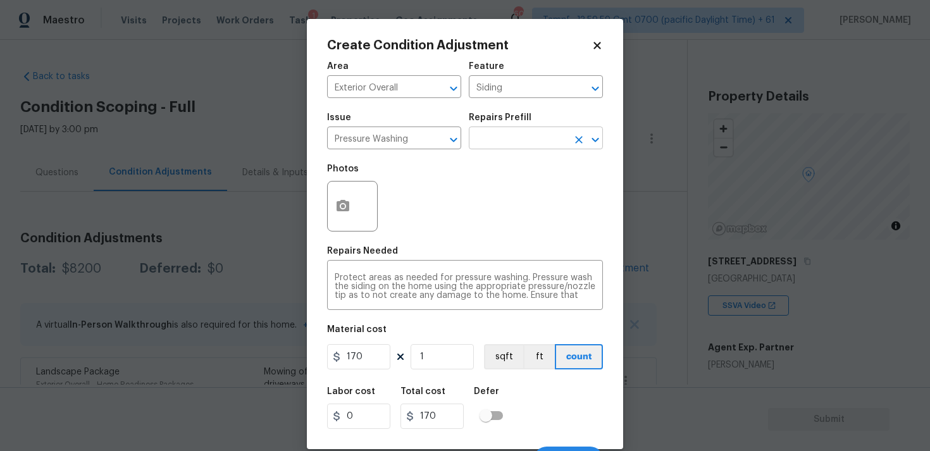
click at [513, 134] on input "text" at bounding box center [518, 140] width 99 height 20
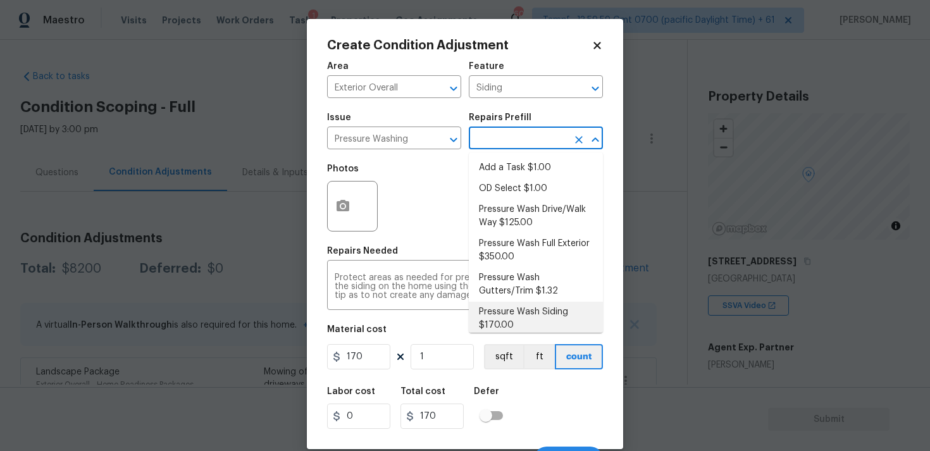
scroll to position [3, 0]
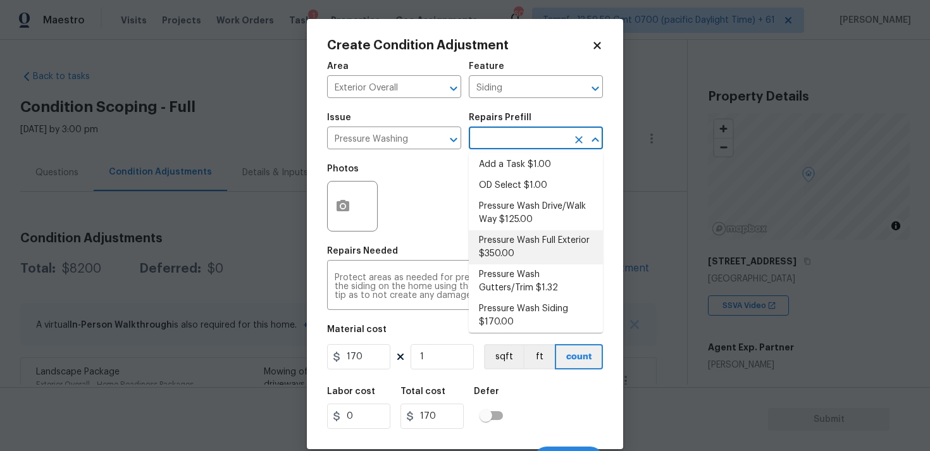
click at [521, 240] on li "Pressure Wash Full Exterior $350.00" at bounding box center [536, 247] width 134 height 34
type textarea "Pressure wash the House, Flatwork, Deck and Garage interior."
type input "350"
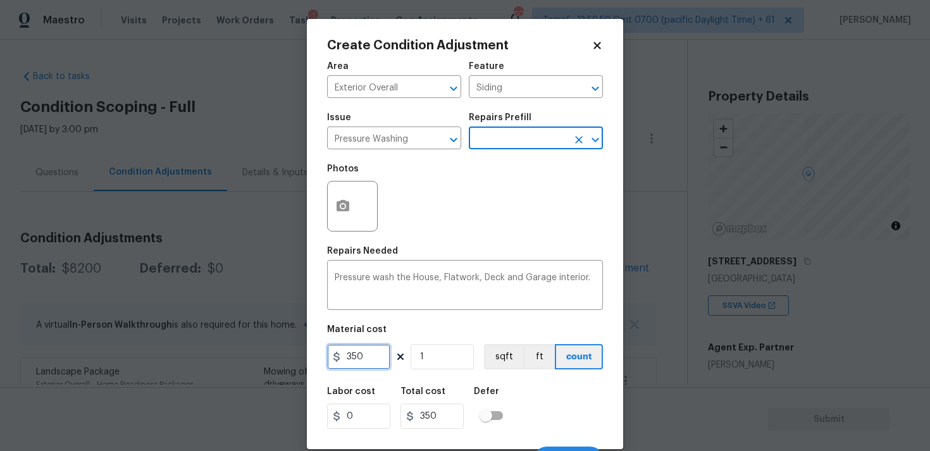
click at [379, 355] on input "350" at bounding box center [358, 356] width 63 height 25
click at [528, 374] on div "Area Exterior Overall ​ Feature Siding ​ Issue Pressure Washing ​ Repairs Prefi…" at bounding box center [465, 263] width 276 height 418
click at [363, 365] on input "350" at bounding box center [358, 356] width 63 height 25
type input "400"
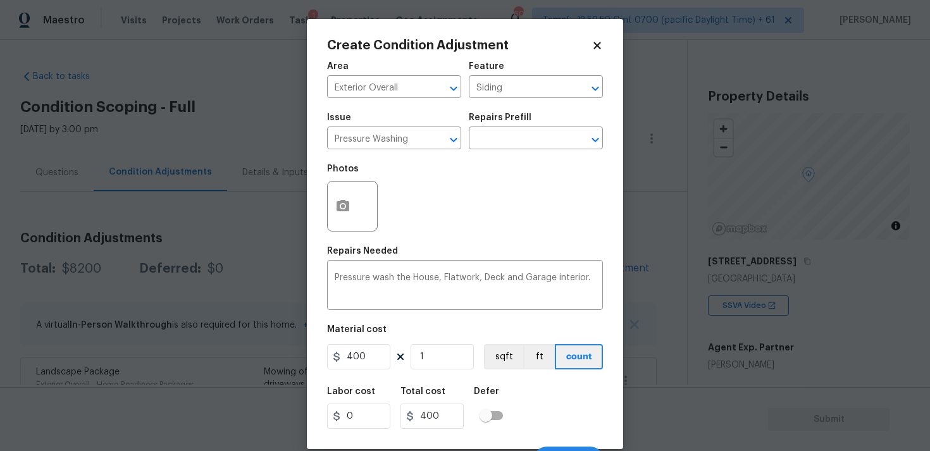
click at [483, 402] on div "Defer" at bounding box center [492, 395] width 37 height 16
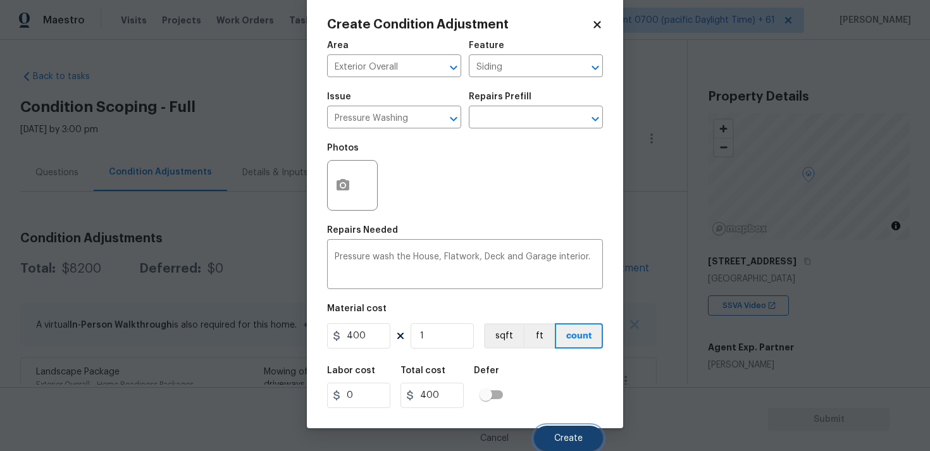
click at [580, 435] on span "Create" at bounding box center [568, 438] width 28 height 9
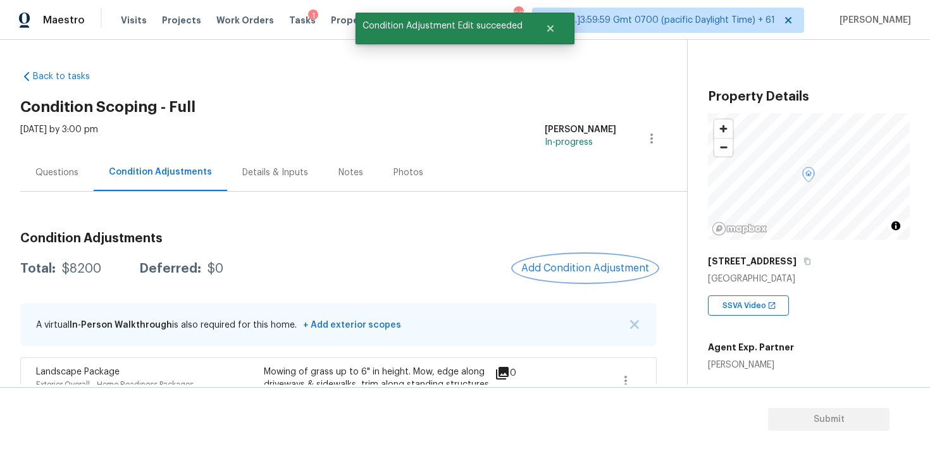
scroll to position [0, 0]
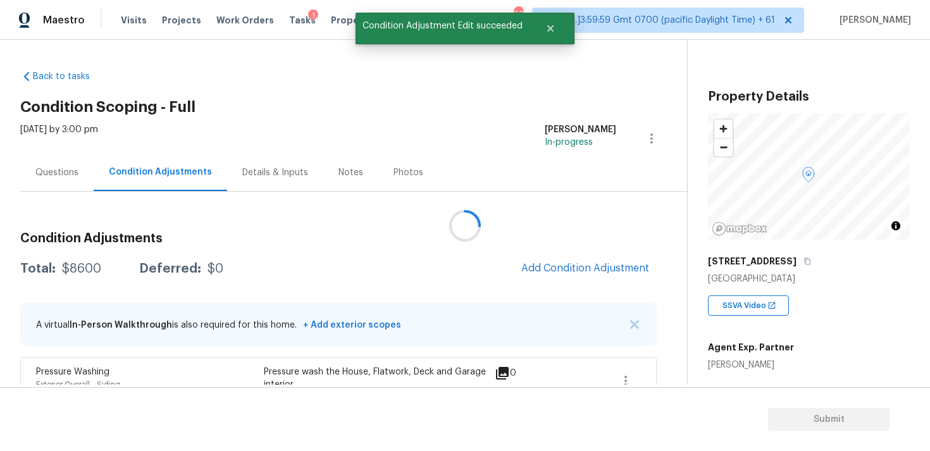
click at [583, 275] on button "Add Condition Adjustment" at bounding box center [585, 268] width 143 height 27
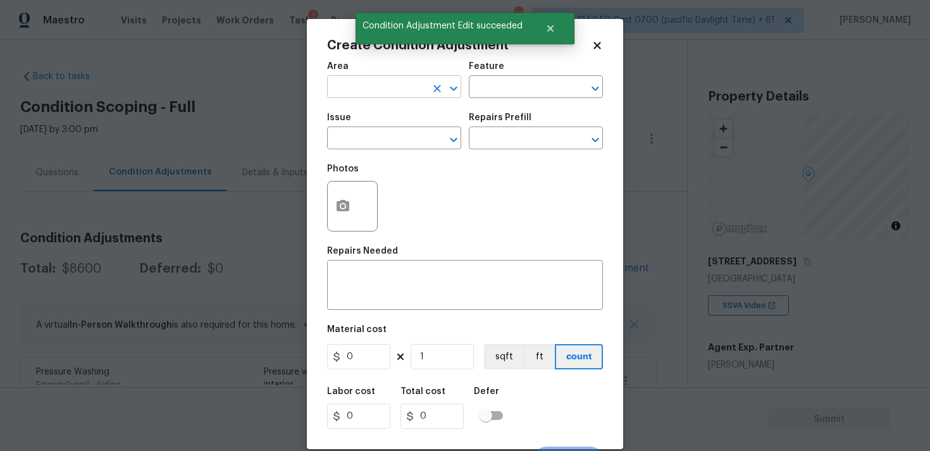
click at [398, 92] on input "text" at bounding box center [376, 88] width 99 height 20
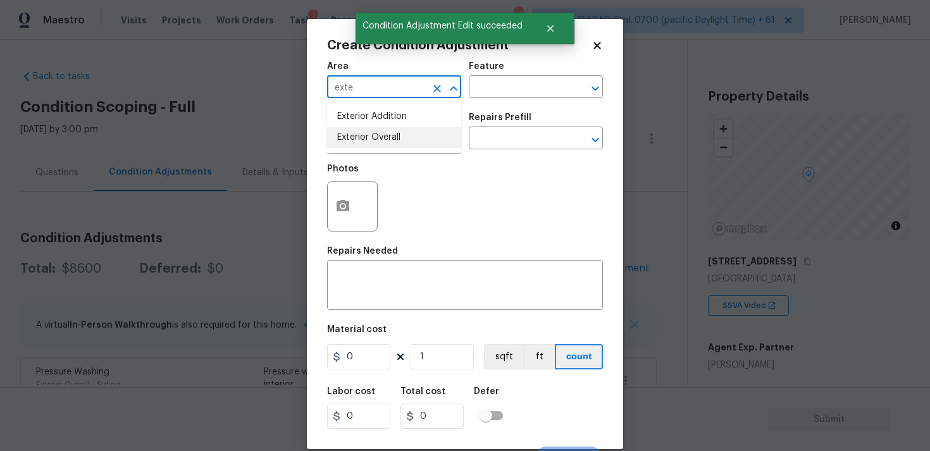
click at [382, 138] on li "Exterior Overall" at bounding box center [394, 137] width 134 height 21
type input "Exterior Overall"
click at [382, 138] on input "text" at bounding box center [376, 140] width 99 height 20
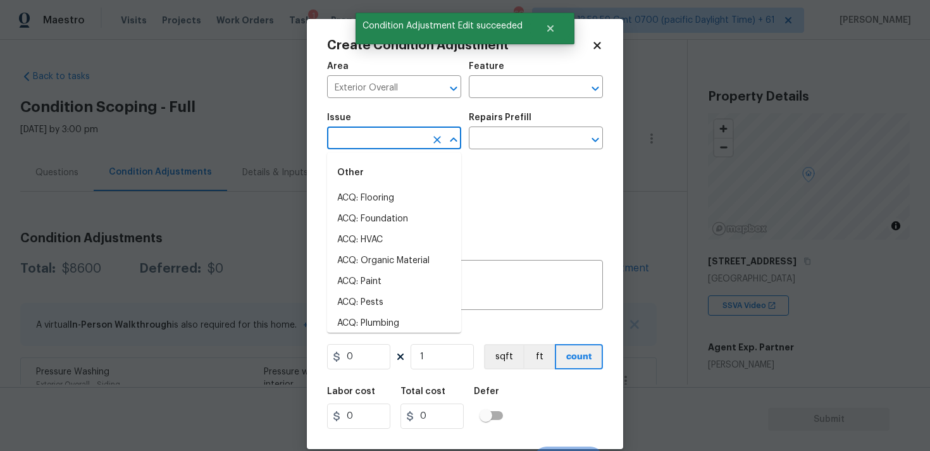
type input "r"
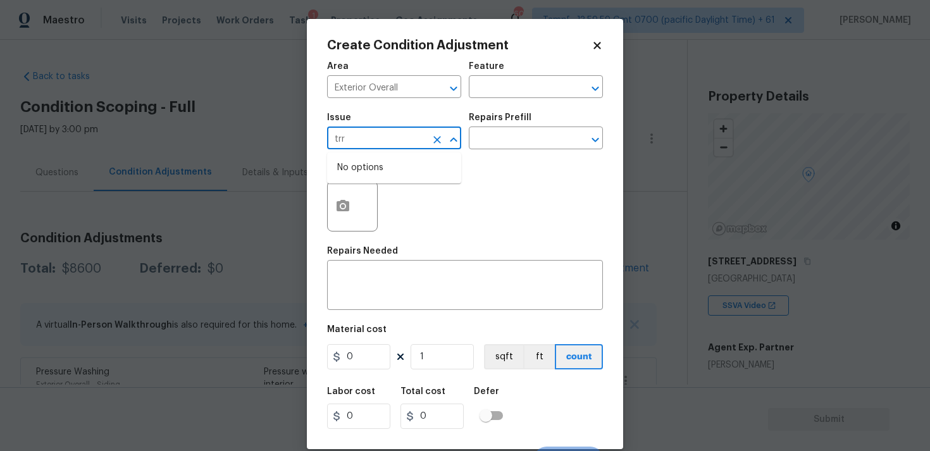
click at [382, 138] on input "trr" at bounding box center [376, 140] width 99 height 20
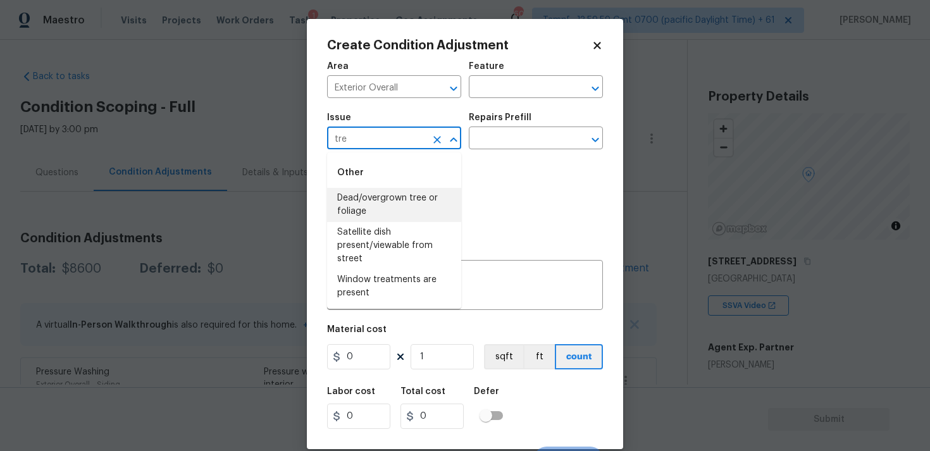
click at [386, 218] on li "Dead/overgrown tree or foliage" at bounding box center [394, 205] width 134 height 34
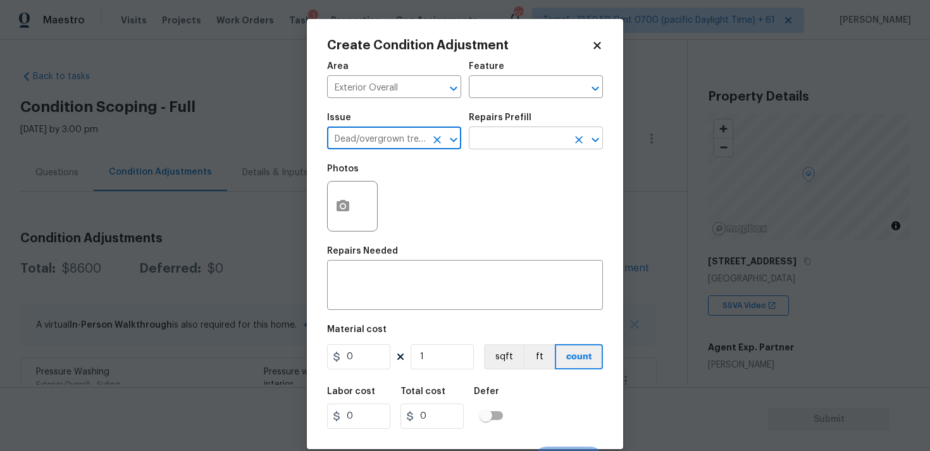
type input "Dead/overgrown tree or foliage"
click at [480, 147] on input "text" at bounding box center [518, 140] width 99 height 20
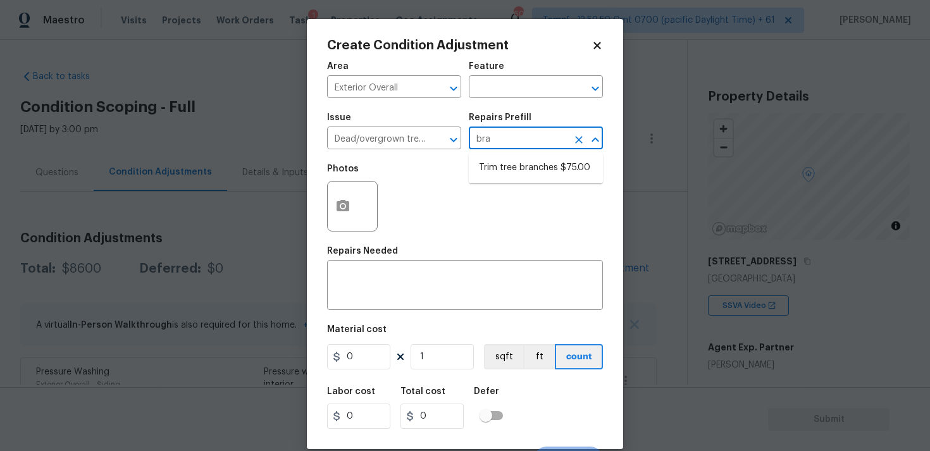
type input "bran"
click at [487, 156] on ul "Trim tree branches $75.00" at bounding box center [536, 168] width 134 height 31
click at [485, 161] on li "Trim tree branches $75.00" at bounding box center [536, 168] width 134 height 21
type textarea "Trim back overgrown tree branches in contact with home & branches hanging low o…"
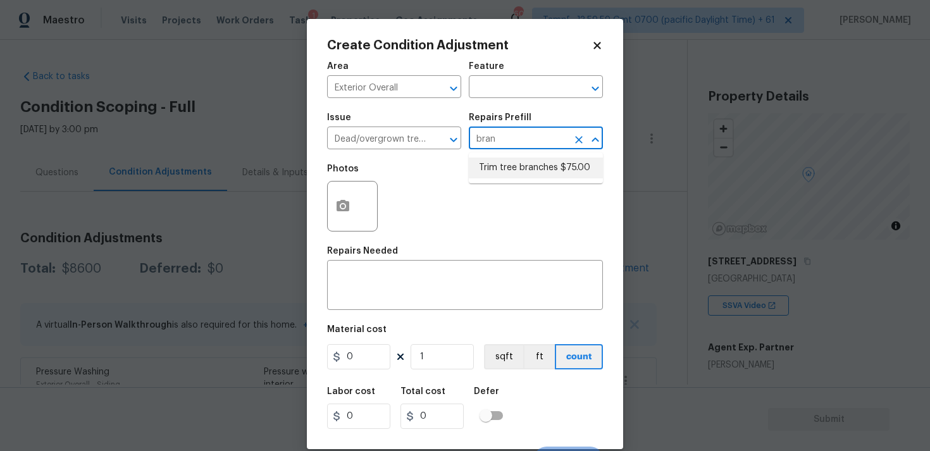
type input "75"
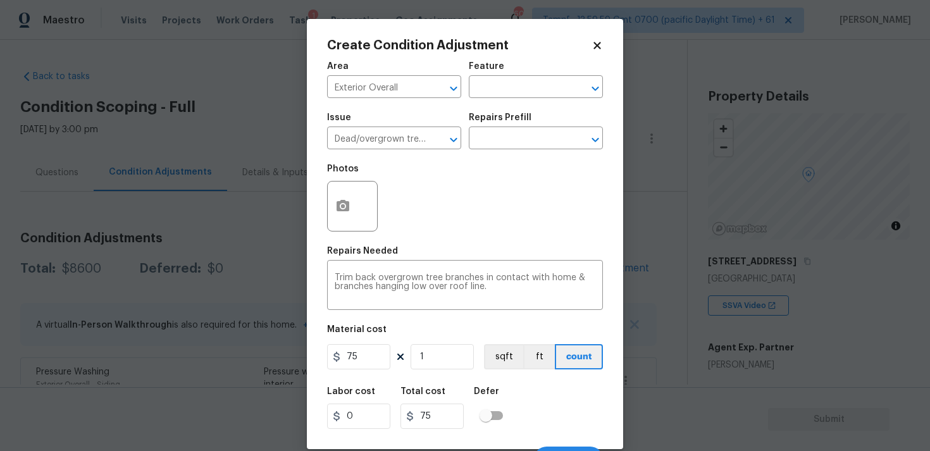
click at [359, 211] on div at bounding box center [352, 206] width 51 height 51
click at [347, 206] on icon "button" at bounding box center [343, 205] width 13 height 11
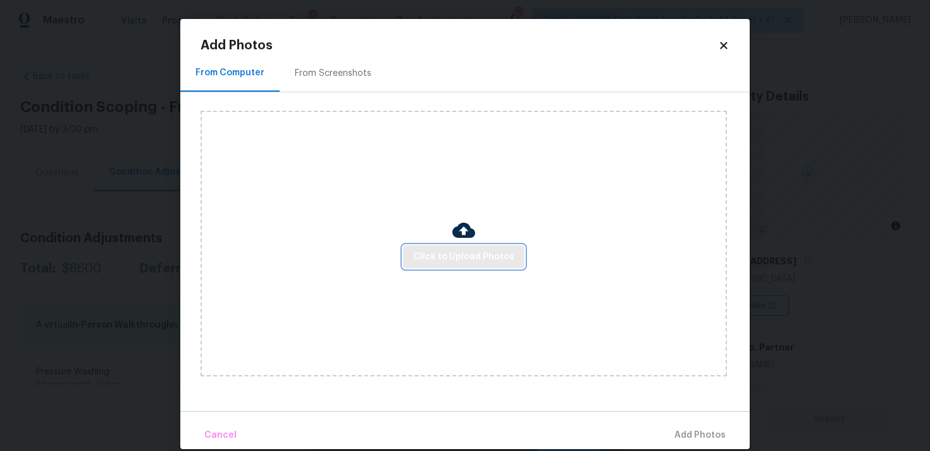
click at [462, 246] on button "Click to Upload Photos" at bounding box center [464, 257] width 122 height 23
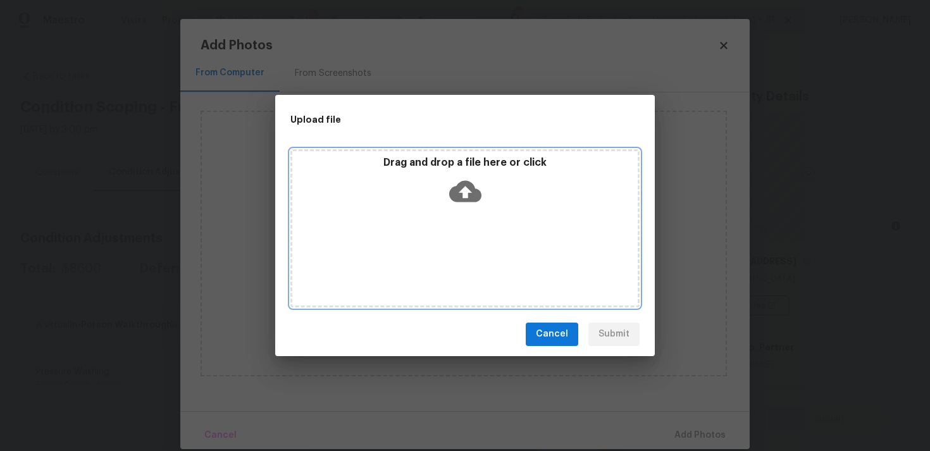
click at [462, 185] on icon at bounding box center [465, 191] width 32 height 22
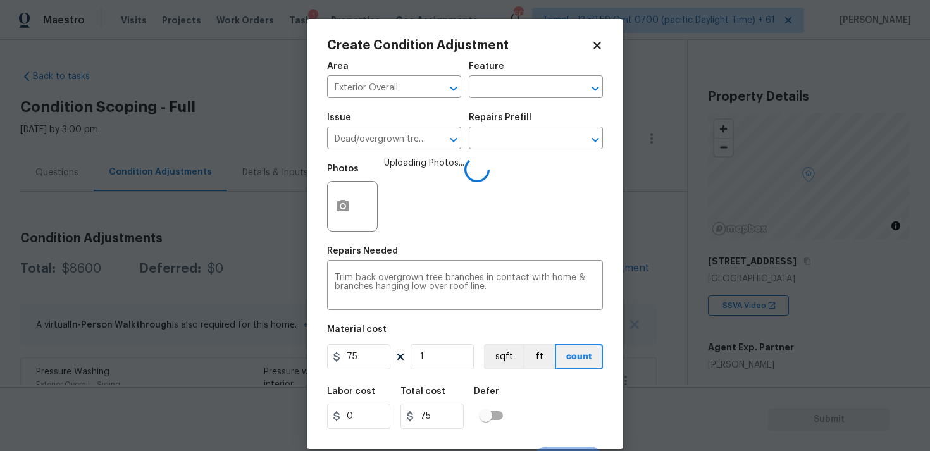
scroll to position [22, 0]
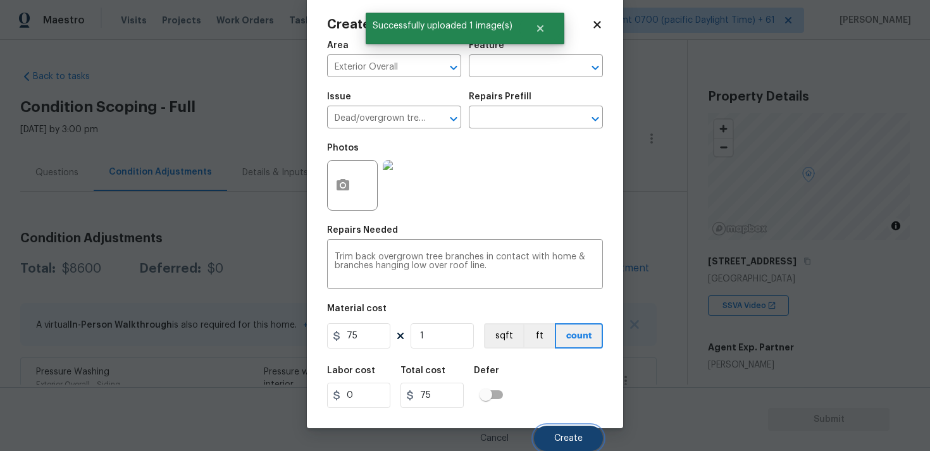
click at [564, 436] on span "Create" at bounding box center [568, 438] width 28 height 9
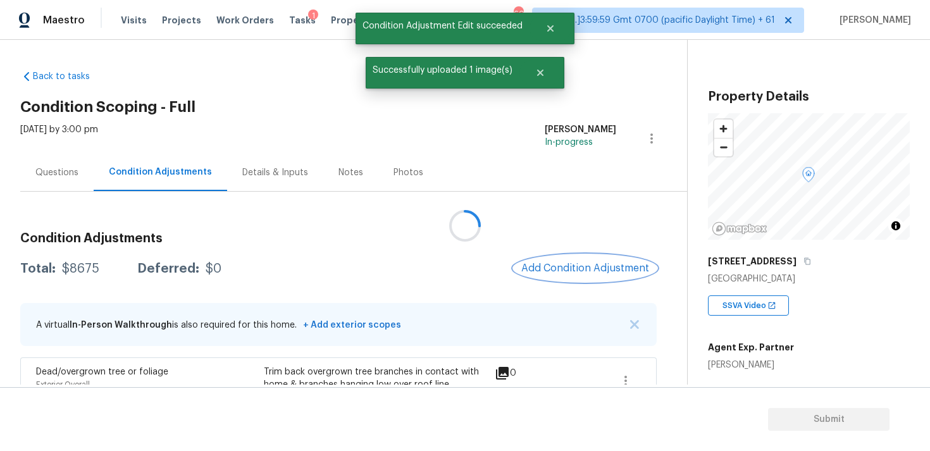
scroll to position [0, 0]
click at [556, 265] on span "Add Condition Adjustment" at bounding box center [585, 268] width 128 height 11
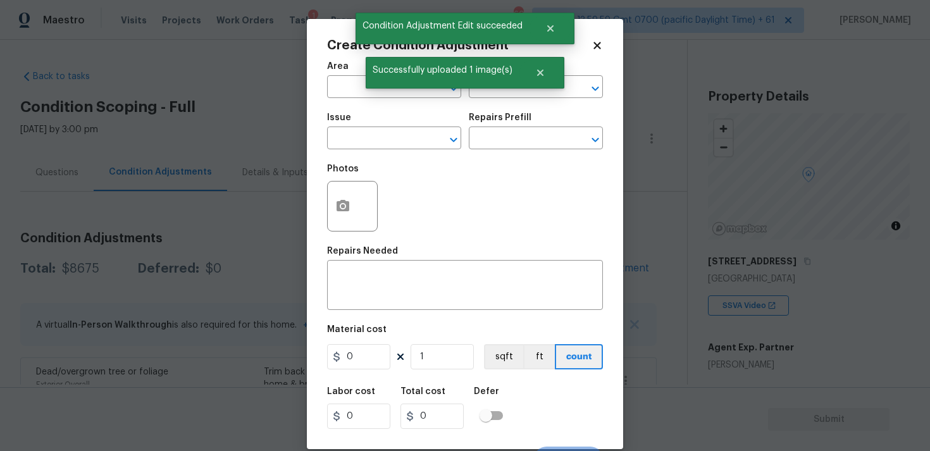
click at [361, 99] on span "Area ​" at bounding box center [394, 79] width 134 height 51
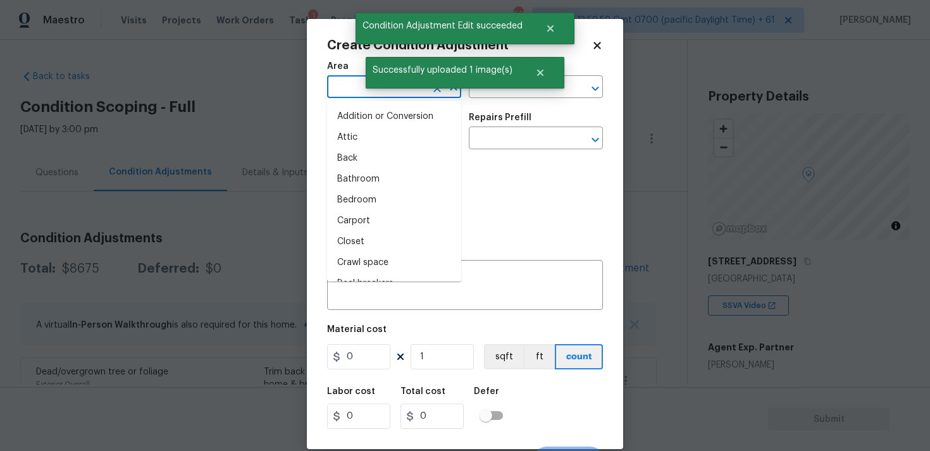
click at [359, 89] on input "text" at bounding box center [376, 88] width 99 height 20
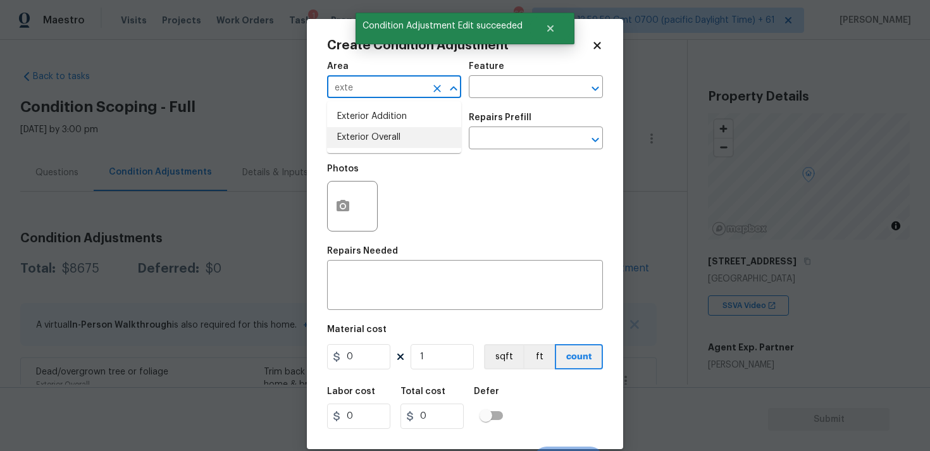
click at [356, 144] on li "Exterior Overall" at bounding box center [394, 137] width 134 height 21
type input "Exterior Overall"
click at [356, 144] on input "text" at bounding box center [376, 140] width 99 height 20
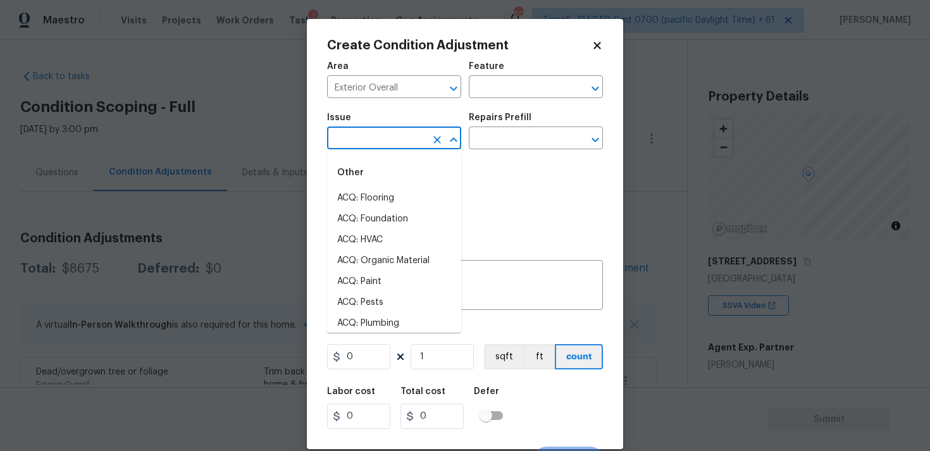
click at [263, 196] on body "Maestro Visits Projects Work Orders Tasks 1 Properties Geo Assignments 603 Tamp…" at bounding box center [465, 225] width 930 height 451
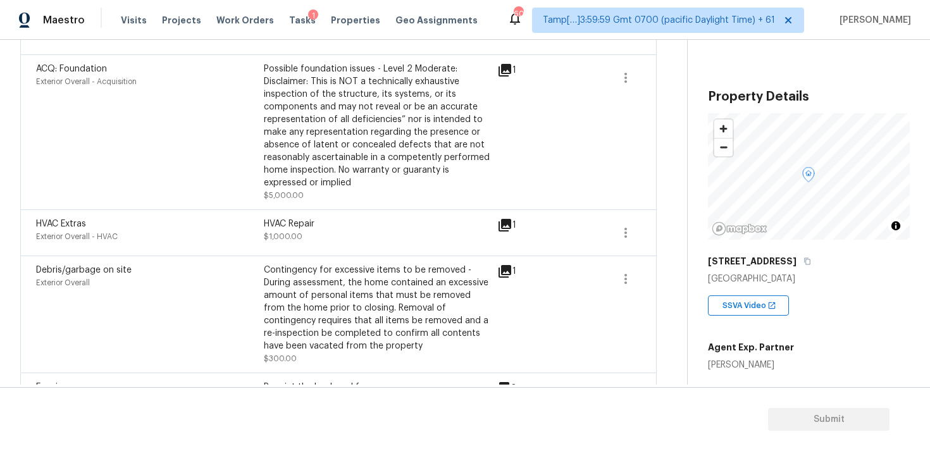
scroll to position [578, 0]
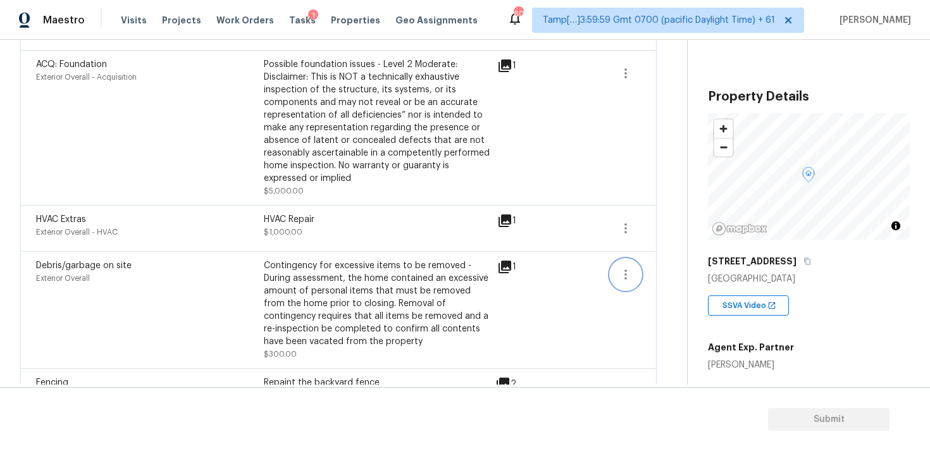
click at [623, 271] on icon "button" at bounding box center [625, 274] width 15 height 15
click at [671, 270] on div "Edit" at bounding box center [698, 273] width 99 height 13
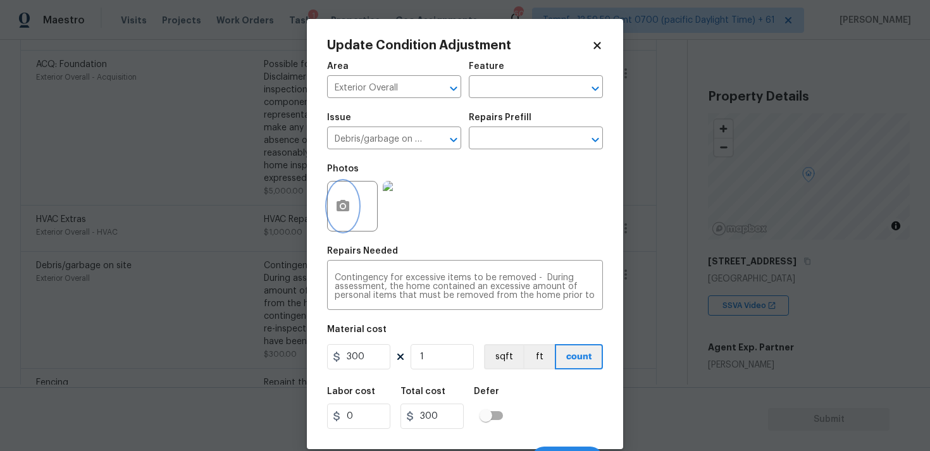
click at [335, 209] on icon "button" at bounding box center [342, 206] width 15 height 15
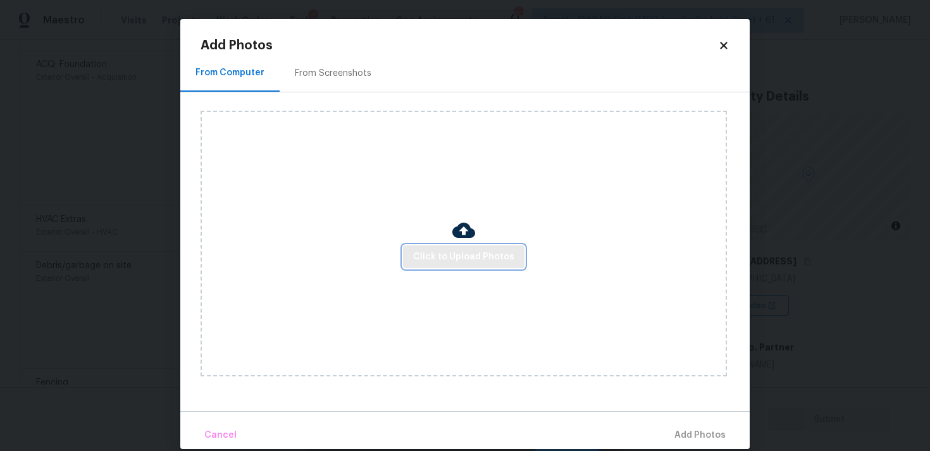
click at [448, 251] on span "Click to Upload Photos" at bounding box center [463, 257] width 101 height 16
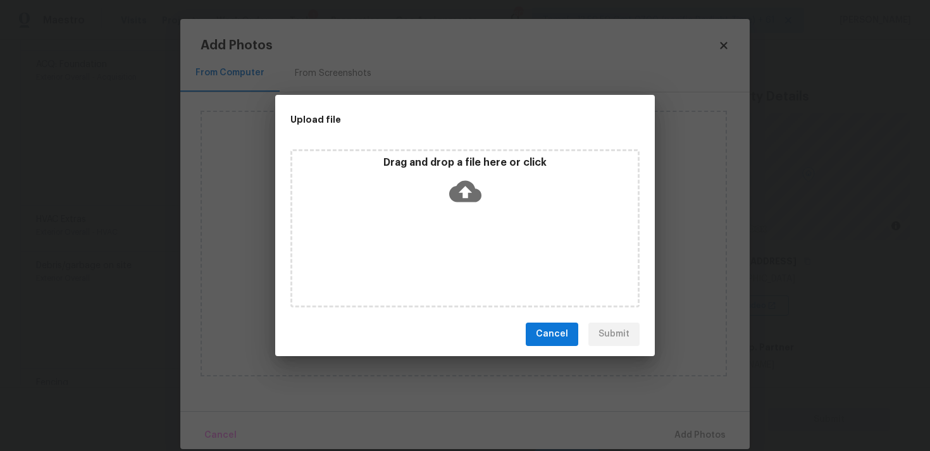
click at [452, 209] on div "Drag and drop a file here or click" at bounding box center [465, 183] width 346 height 54
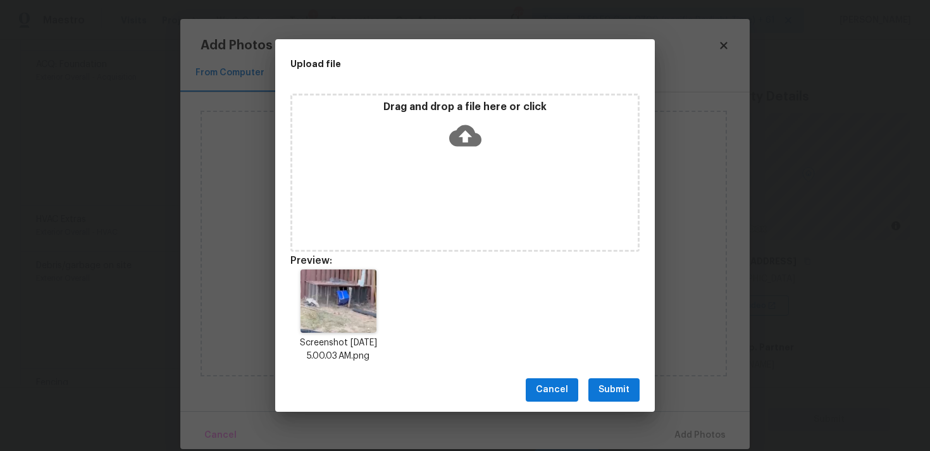
click at [604, 394] on span "Submit" at bounding box center [614, 390] width 31 height 16
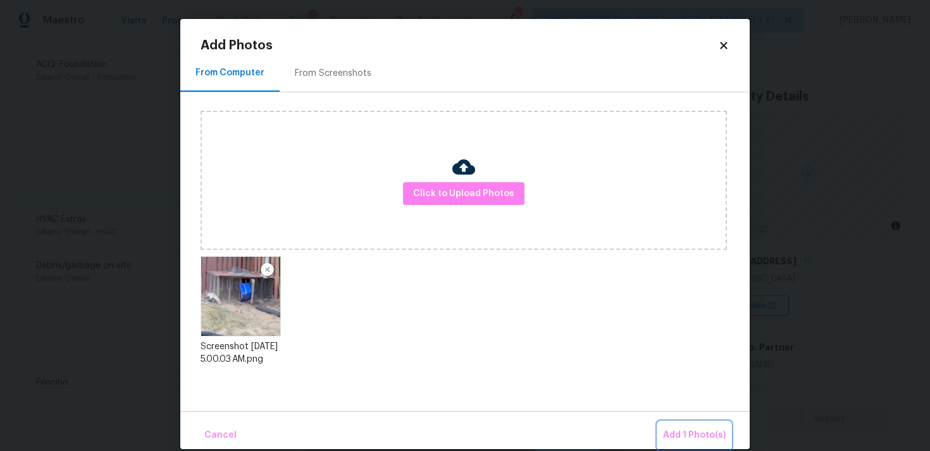
click at [684, 440] on span "Add 1 Photo(s)" at bounding box center [694, 436] width 63 height 16
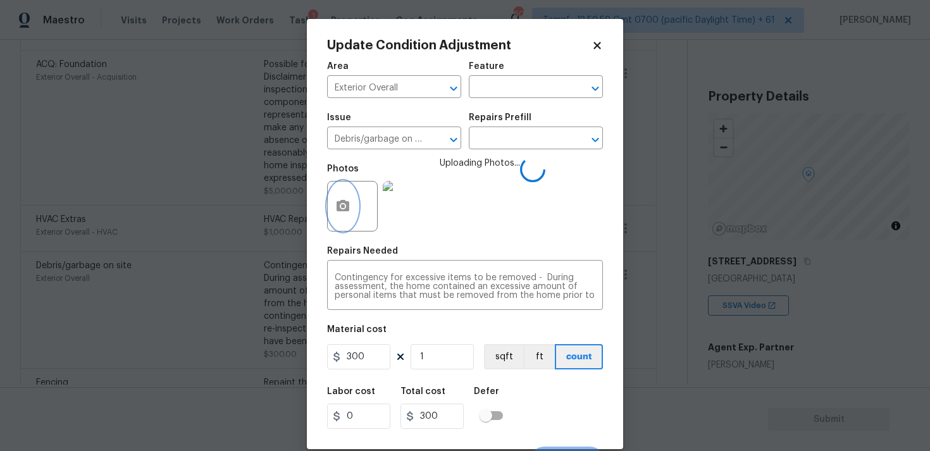
scroll to position [22, 0]
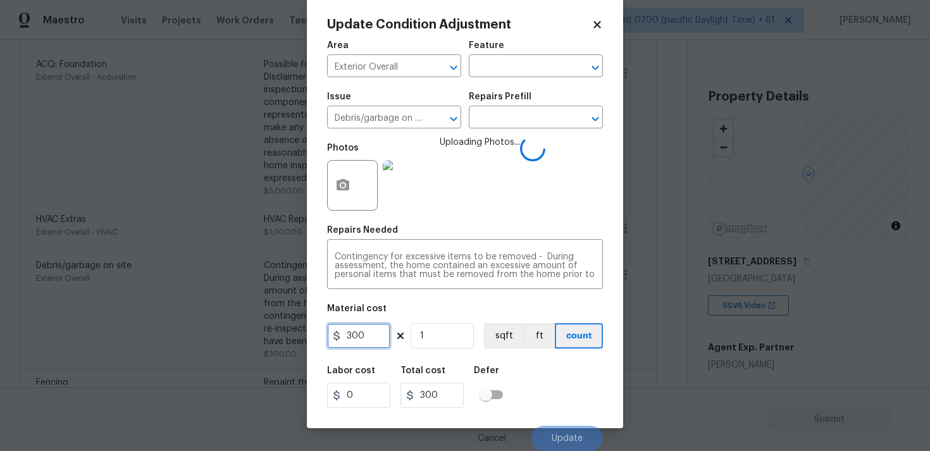
click at [369, 340] on input "300" at bounding box center [358, 335] width 63 height 25
type input "350"
click at [546, 397] on div "Labor cost 0 Total cost 300 Defer" at bounding box center [465, 387] width 276 height 57
type input "350"
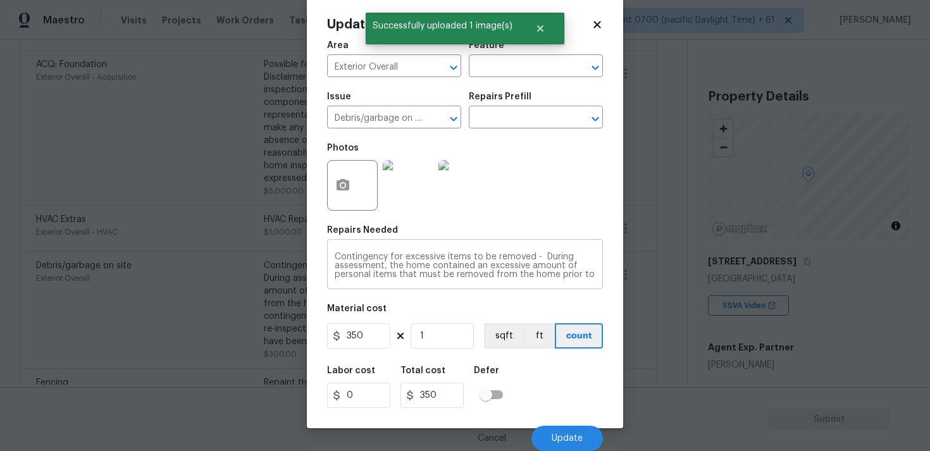
scroll to position [27, 0]
click at [559, 426] on button "Update" at bounding box center [568, 438] width 72 height 25
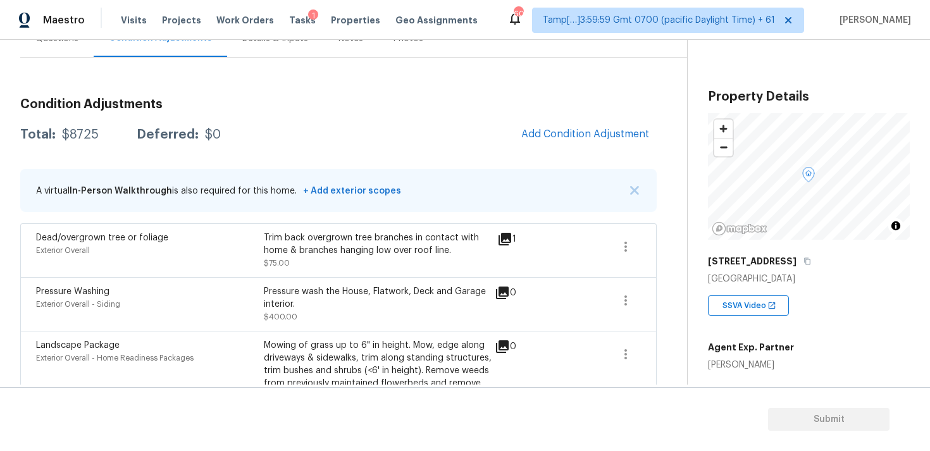
scroll to position [130, 0]
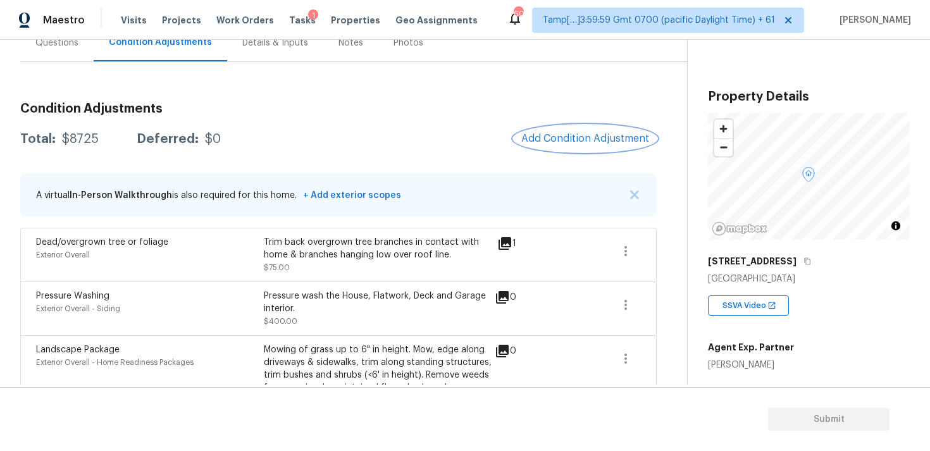
click at [559, 140] on span "Add Condition Adjustment" at bounding box center [585, 138] width 128 height 11
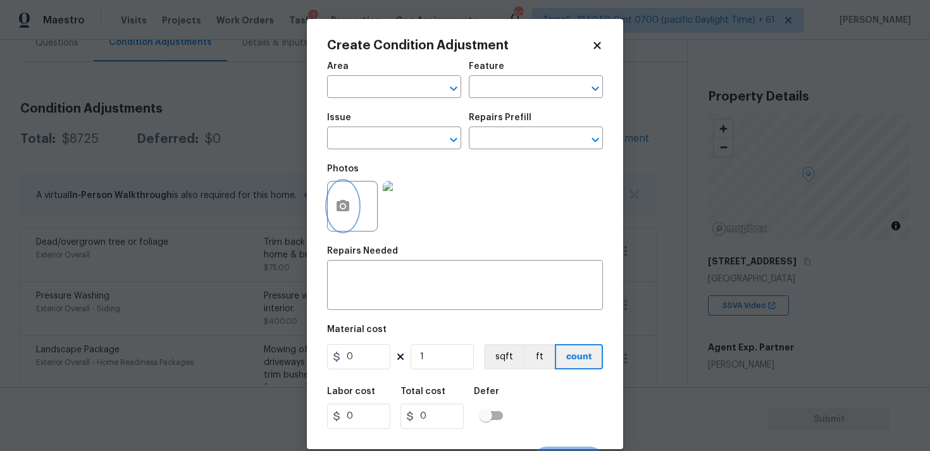
click at [347, 212] on icon "button" at bounding box center [342, 206] width 15 height 15
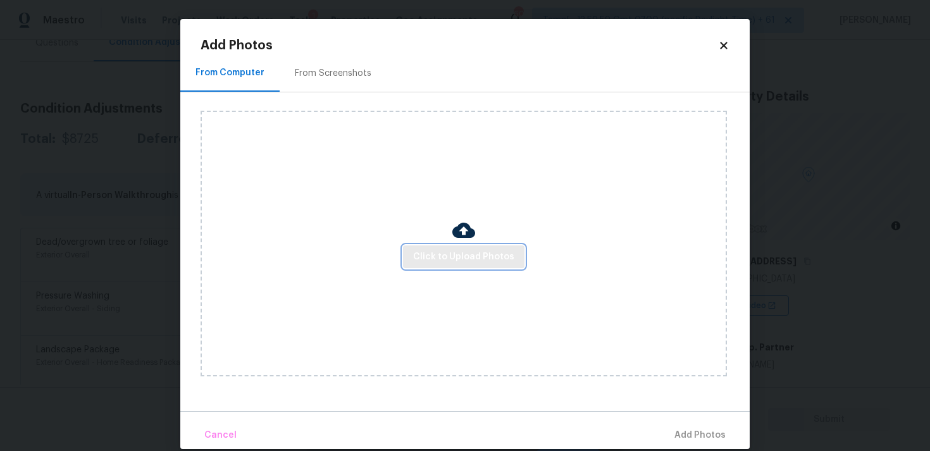
click at [439, 249] on span "Click to Upload Photos" at bounding box center [463, 257] width 101 height 16
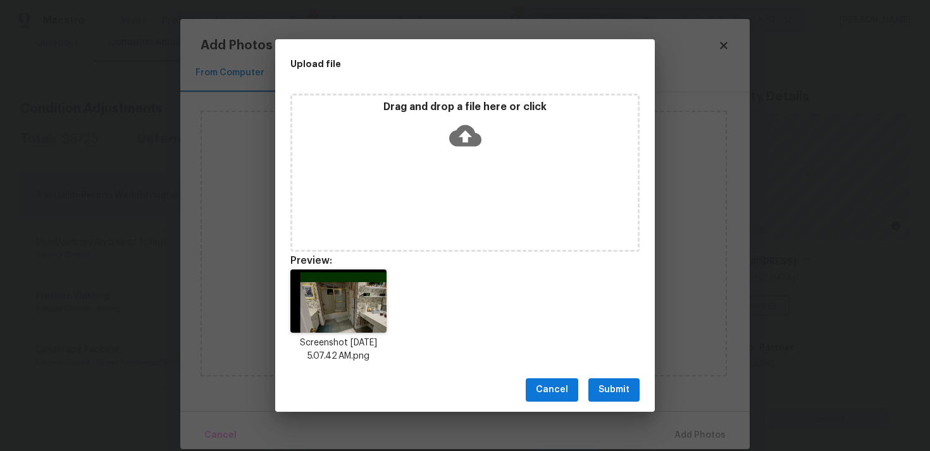
click at [609, 385] on span "Submit" at bounding box center [614, 390] width 31 height 16
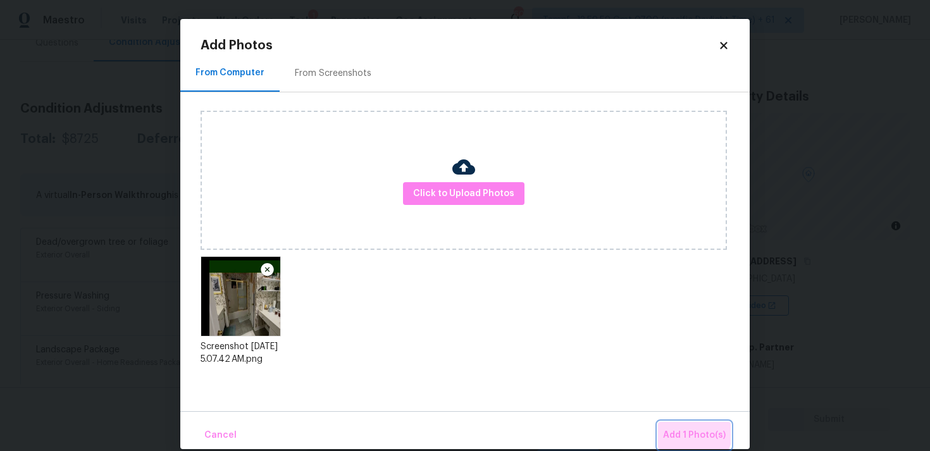
click at [676, 425] on button "Add 1 Photo(s)" at bounding box center [694, 435] width 73 height 27
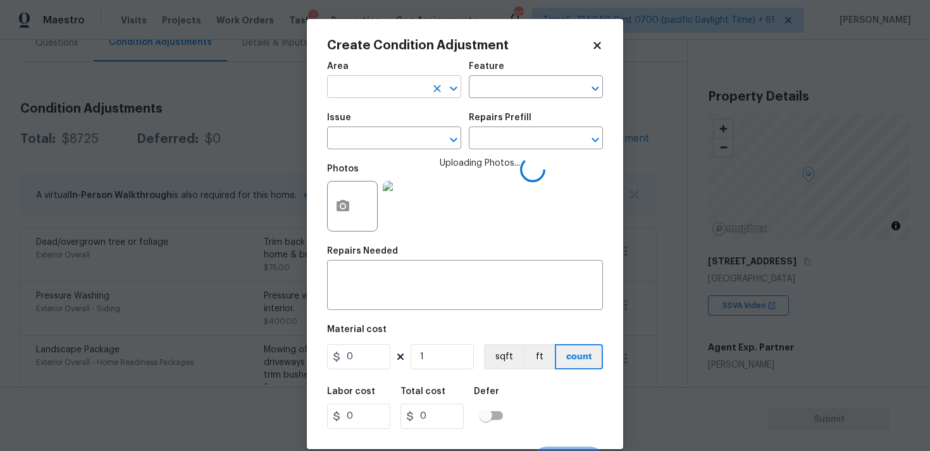
click at [390, 78] on input "text" at bounding box center [376, 88] width 99 height 20
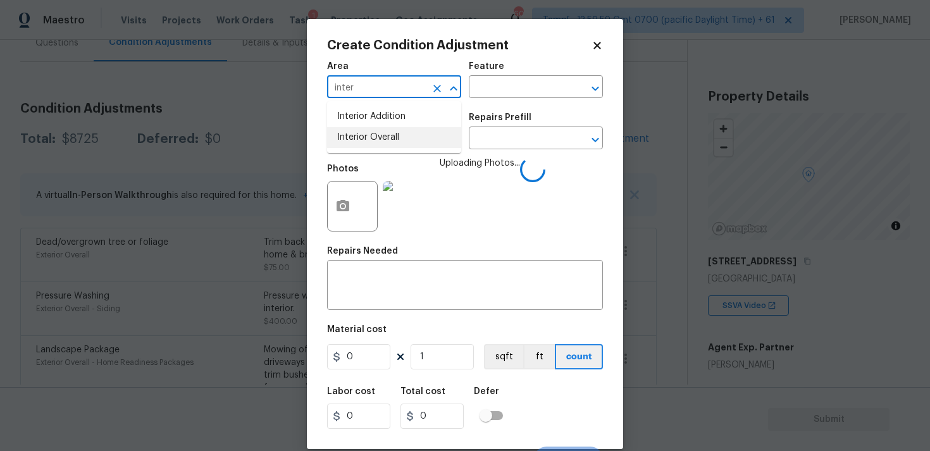
click at [387, 130] on li "Interior Overall" at bounding box center [394, 137] width 134 height 21
type input "Interior Overall"
click at [388, 132] on input "text" at bounding box center [376, 140] width 99 height 20
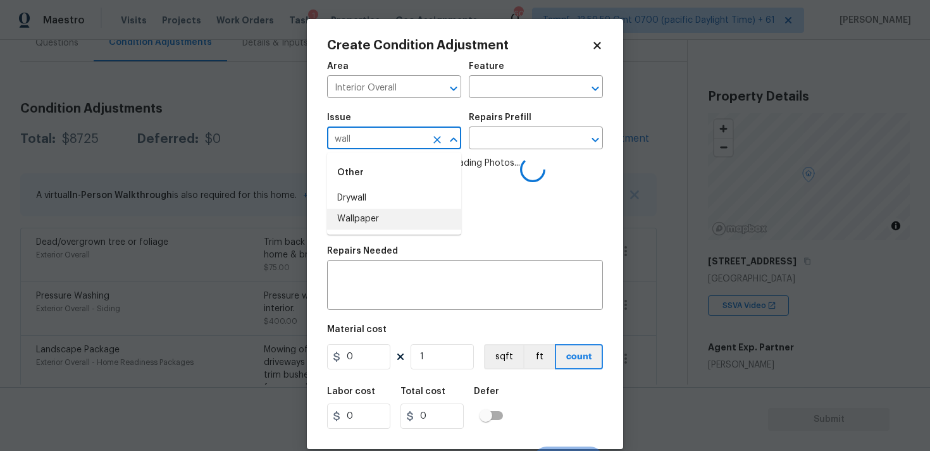
click at [389, 220] on li "Wallpaper" at bounding box center [394, 219] width 134 height 21
type input "Wallpaper"
click at [492, 136] on input "text" at bounding box center [518, 140] width 99 height 20
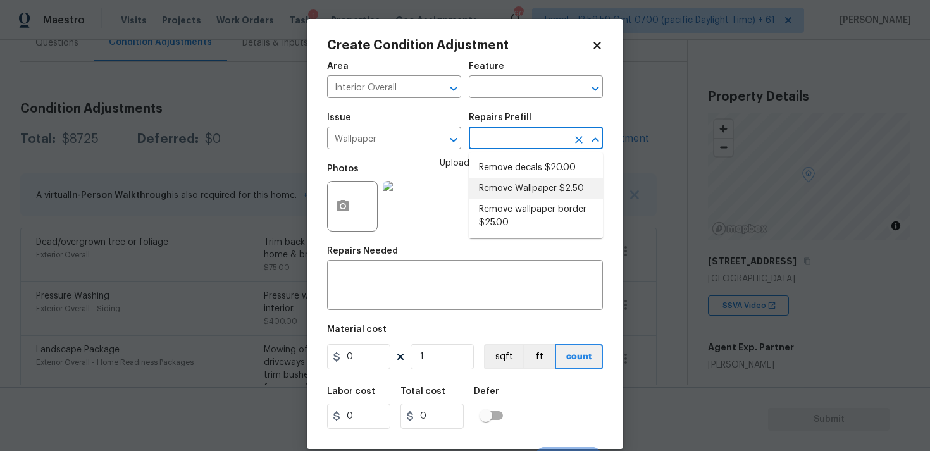
click at [511, 190] on li "Remove Wallpaper $2.50" at bounding box center [536, 188] width 134 height 21
type input "Walls and Ceiling"
type textarea "Remove wallpaper and texture walls to best match existing conditions"
type input "2.5"
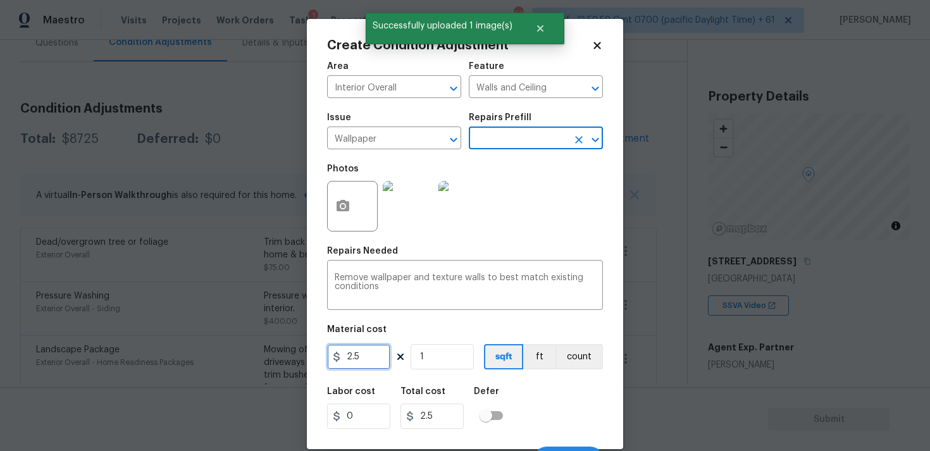
click at [373, 368] on input "2.5" at bounding box center [358, 356] width 63 height 25
type input "200"
click at [525, 387] on div "Labor cost 0 Total cost 2.5 Defer" at bounding box center [465, 408] width 276 height 57
type input "200"
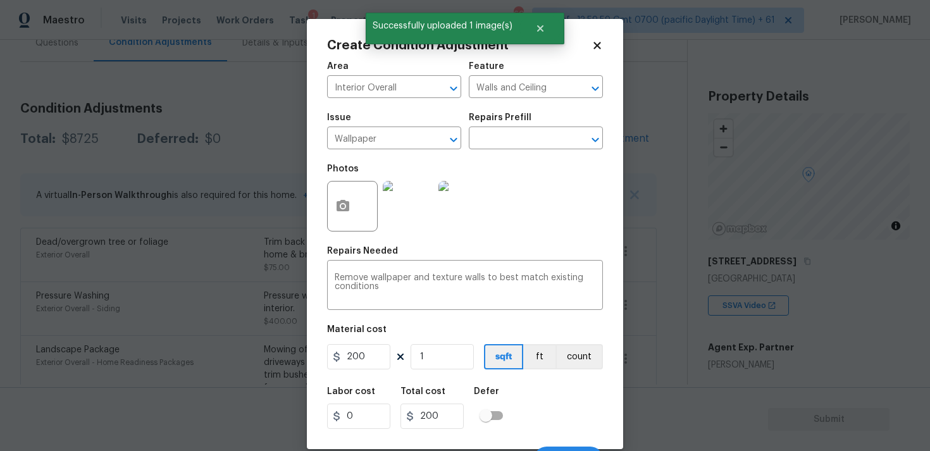
scroll to position [22, 0]
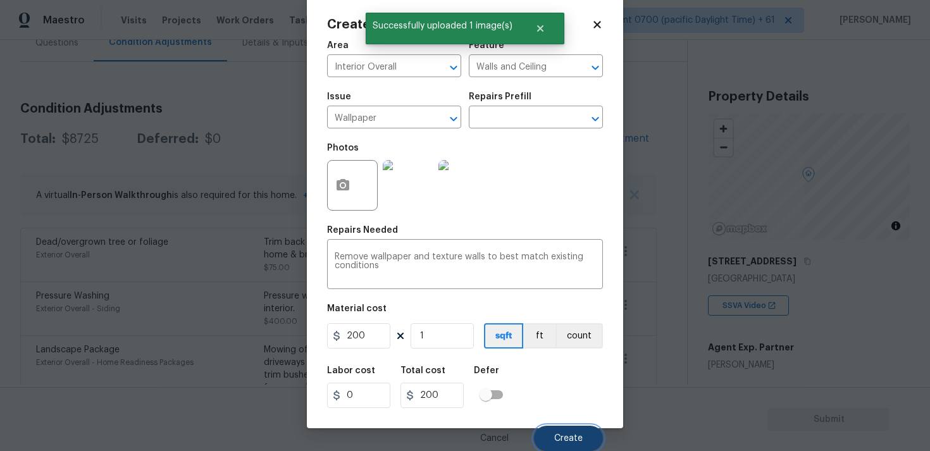
click at [566, 437] on span "Create" at bounding box center [568, 438] width 28 height 9
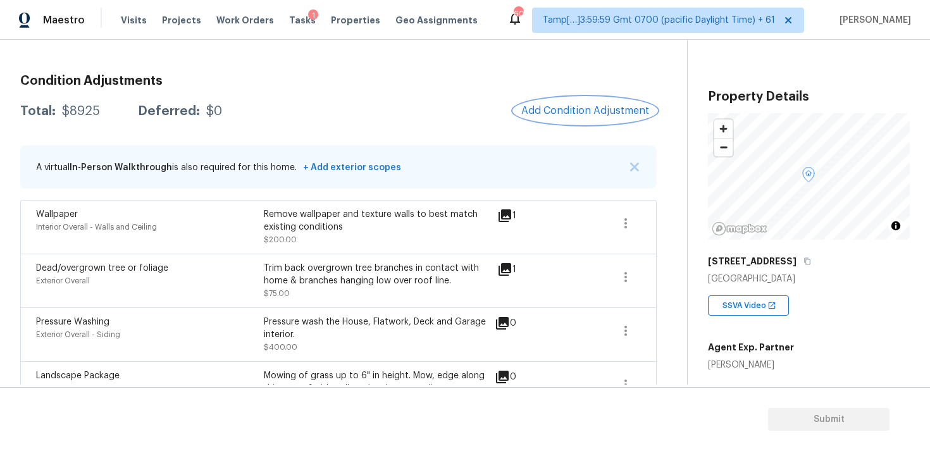
scroll to position [149, 0]
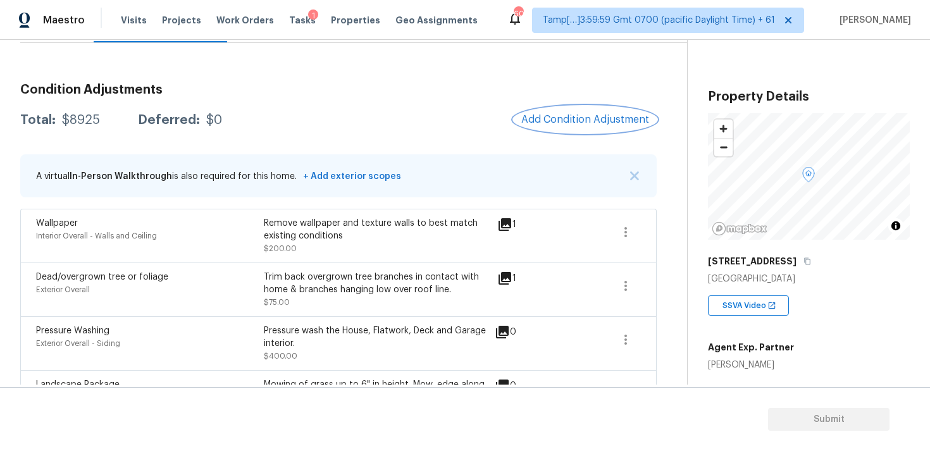
click at [573, 120] on span "Add Condition Adjustment" at bounding box center [585, 119] width 128 height 11
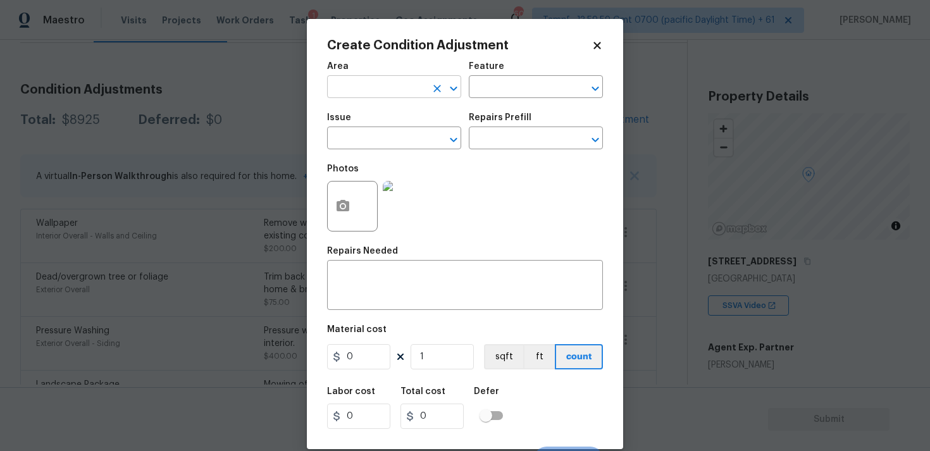
click at [398, 84] on input "text" at bounding box center [376, 88] width 99 height 20
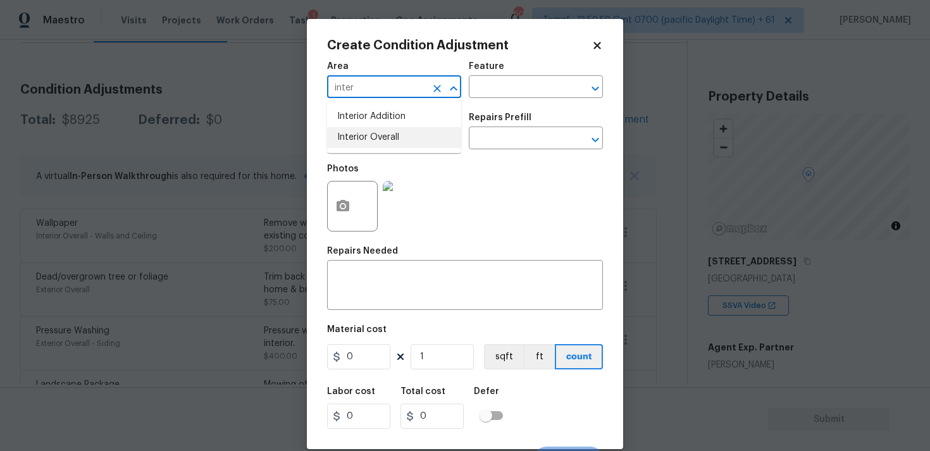
click at [400, 134] on li "Interior Overall" at bounding box center [394, 137] width 134 height 21
type input "Interior Overall"
click at [400, 134] on input "text" at bounding box center [376, 140] width 99 height 20
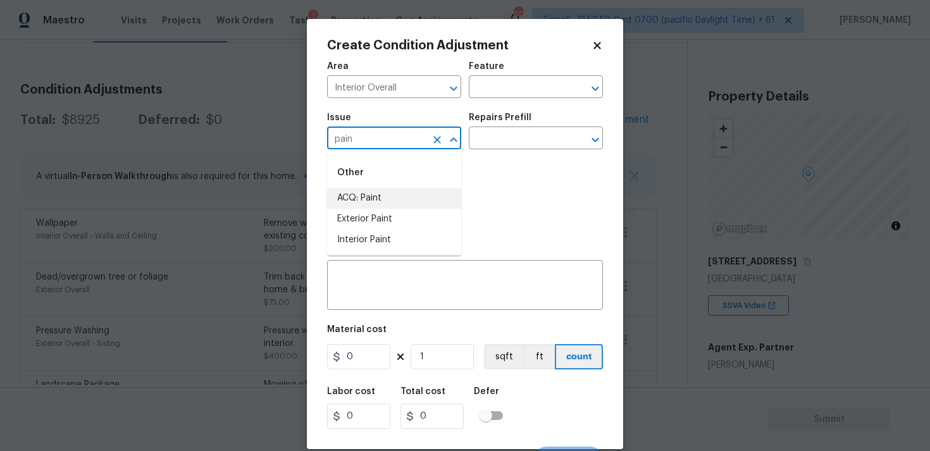
click at [399, 191] on li "ACQ: Paint" at bounding box center [394, 198] width 134 height 21
type input "ACQ: Paint"
click at [504, 146] on input "text" at bounding box center [518, 140] width 99 height 20
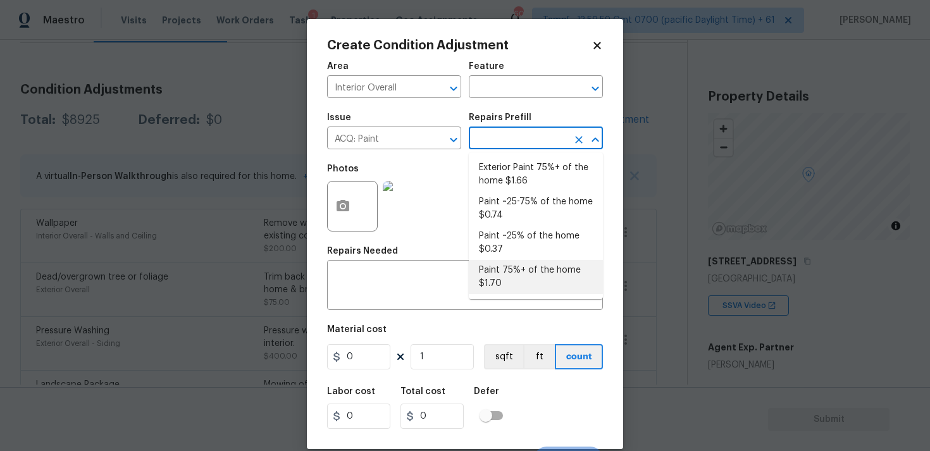
click at [513, 276] on li "Paint 75%+ of the home $1.70" at bounding box center [536, 277] width 134 height 34
type input "Acquisition"
type textarea "Acquisition Scope: 75%+ of the home will likely require interior paint"
type input "1.7"
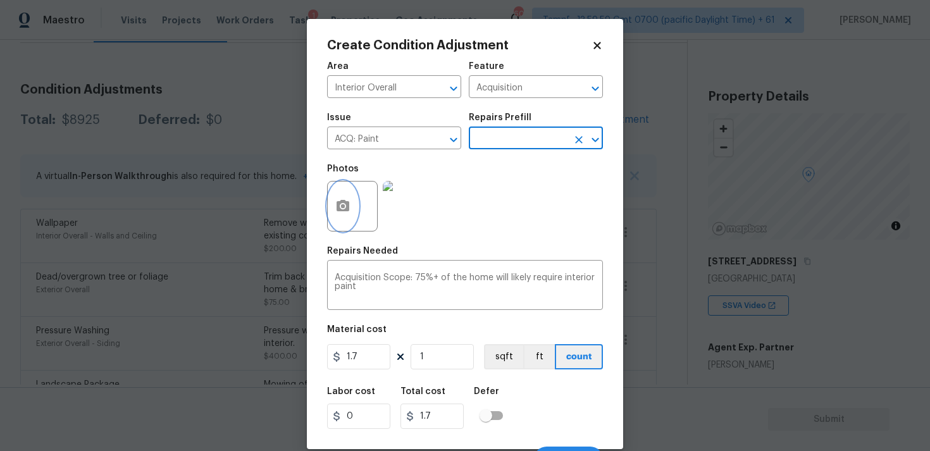
click at [352, 217] on button "button" at bounding box center [343, 206] width 30 height 49
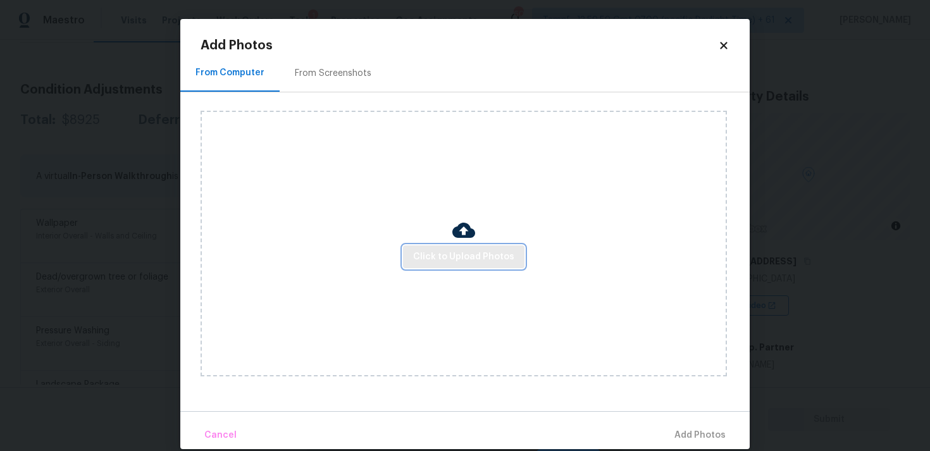
click at [467, 261] on span "Click to Upload Photos" at bounding box center [463, 257] width 101 height 16
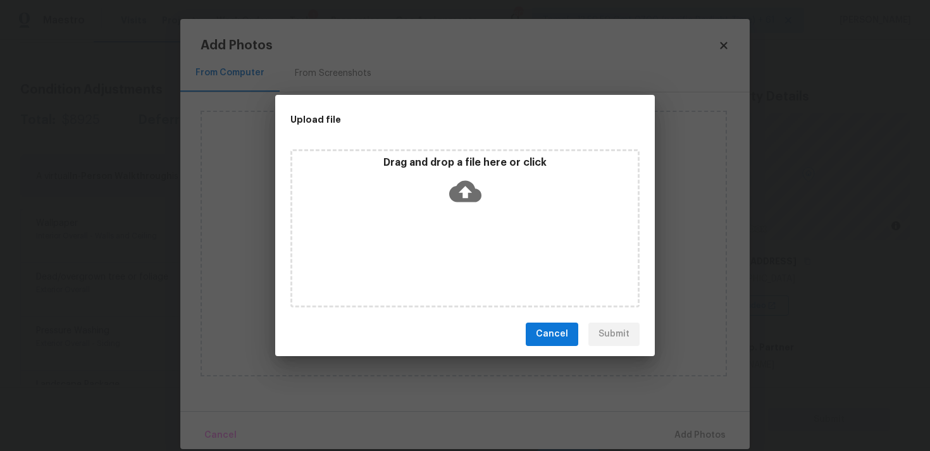
click at [466, 192] on icon at bounding box center [465, 191] width 32 height 32
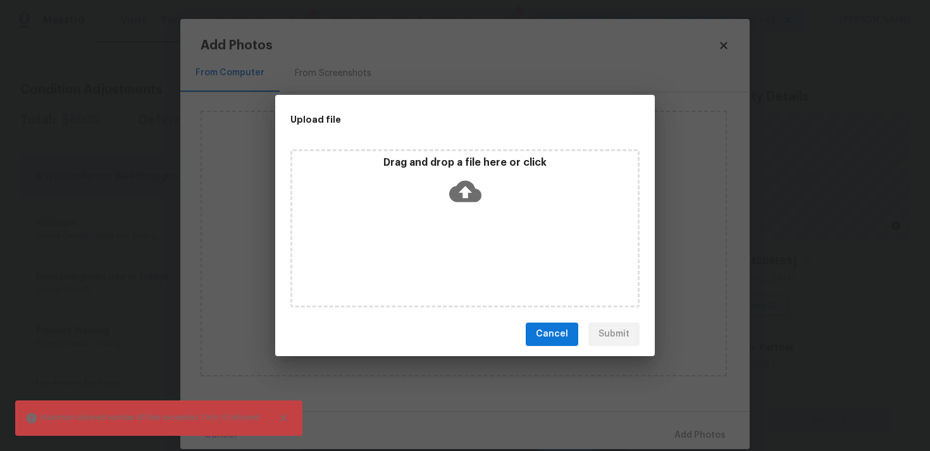
click at [450, 211] on div "Drag and drop a file here or click" at bounding box center [464, 228] width 349 height 158
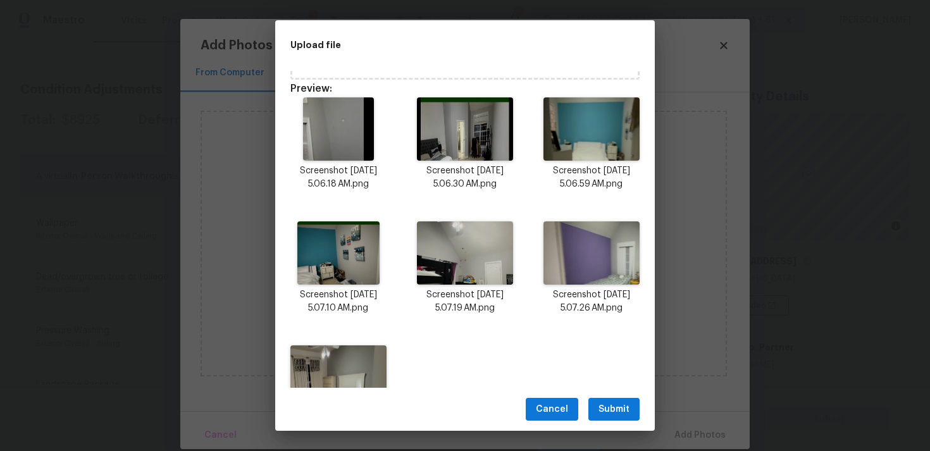
scroll to position [219, 0]
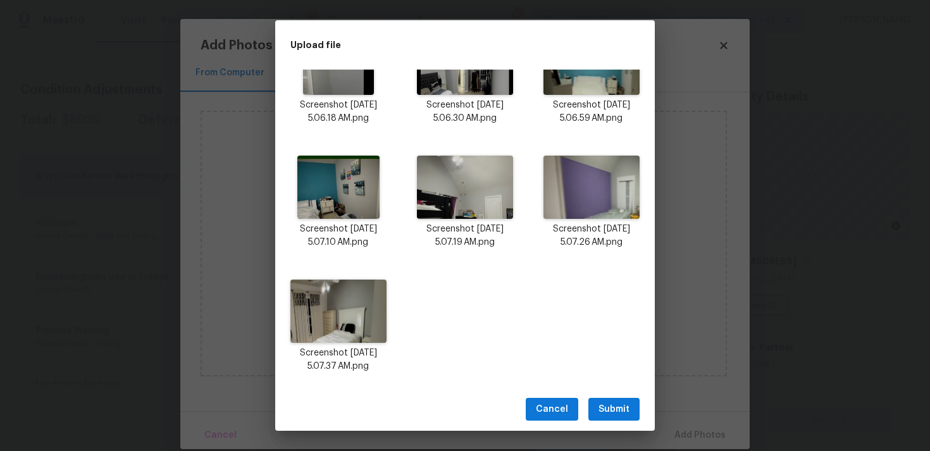
click at [618, 398] on button "Submit" at bounding box center [614, 409] width 51 height 23
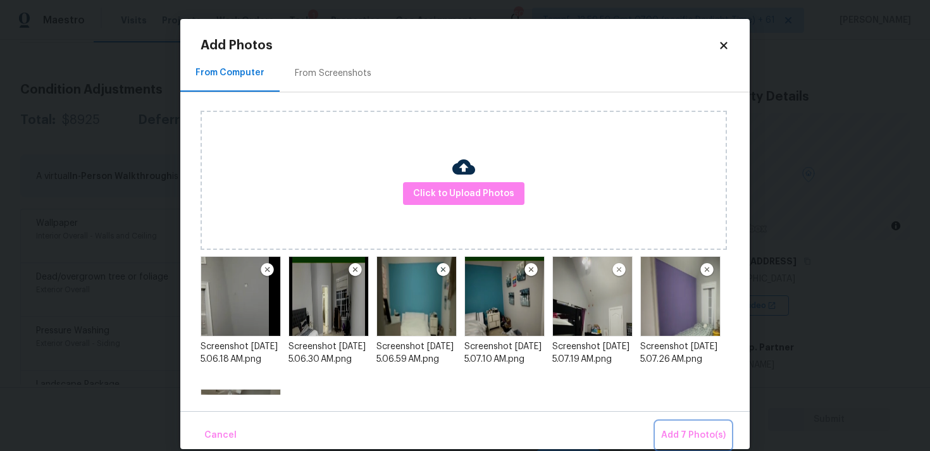
click at [689, 422] on button "Add 7 Photo(s)" at bounding box center [693, 435] width 75 height 27
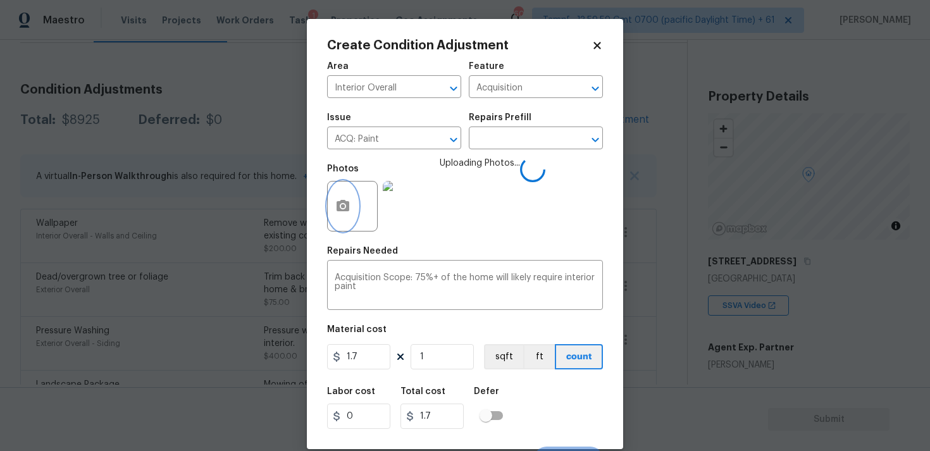
click at [337, 198] on button "button" at bounding box center [343, 206] width 30 height 49
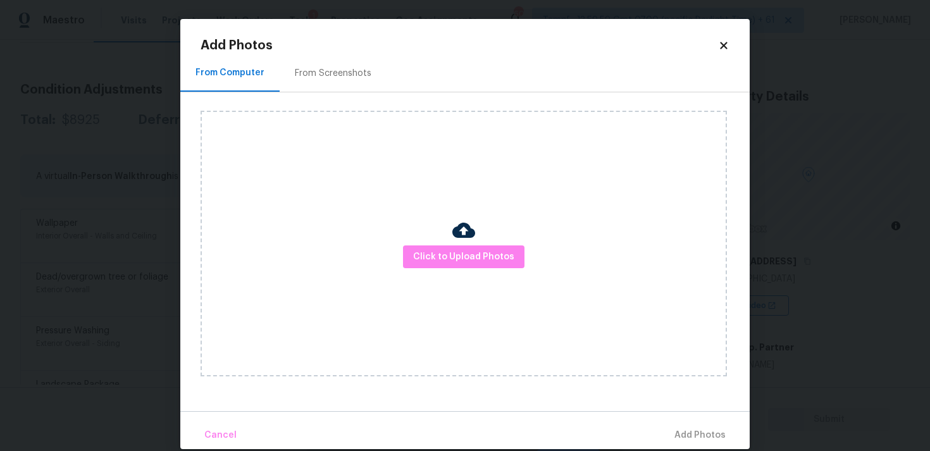
click at [464, 271] on div "Click to Upload Photos" at bounding box center [464, 244] width 527 height 266
click at [459, 252] on span "Click to Upload Photos" at bounding box center [463, 257] width 101 height 16
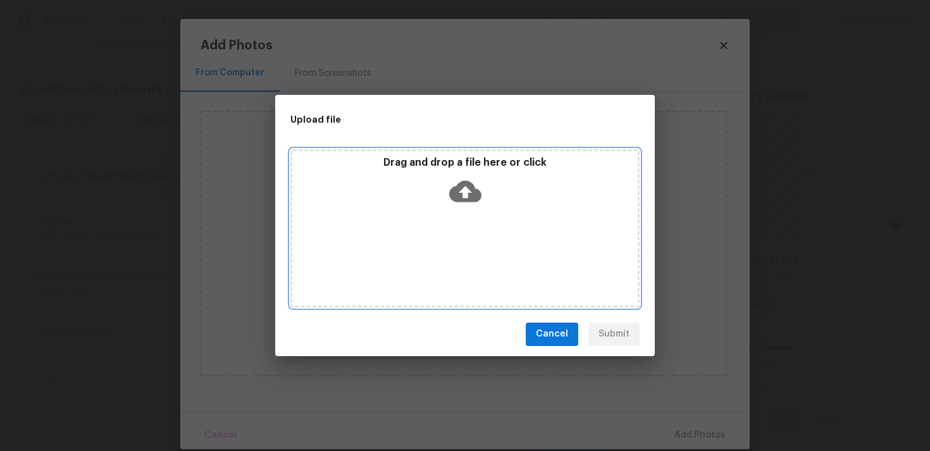
click at [456, 190] on icon at bounding box center [465, 191] width 32 height 22
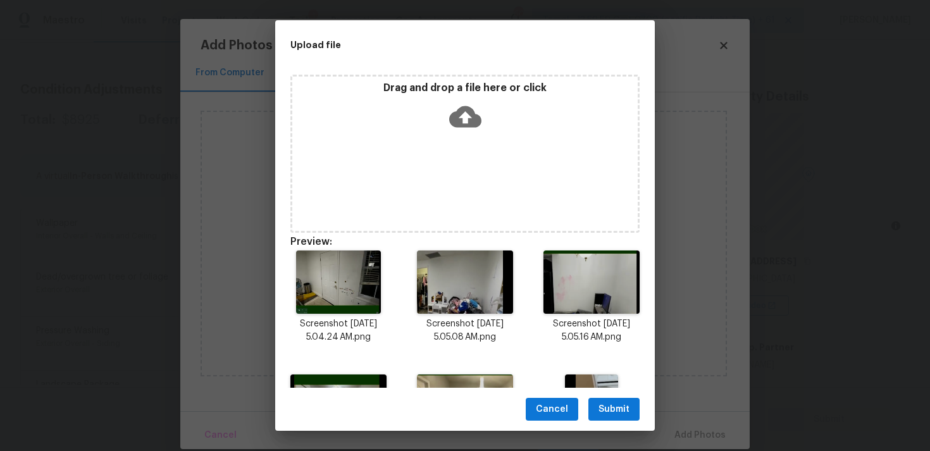
scroll to position [219, 0]
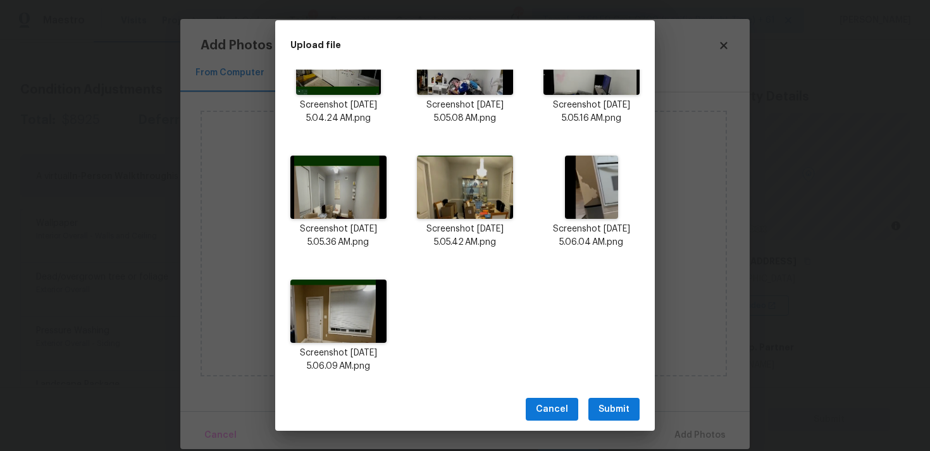
click at [618, 396] on div "Cancel Submit" at bounding box center [465, 410] width 380 height 44
click at [621, 402] on span "Submit" at bounding box center [614, 410] width 31 height 16
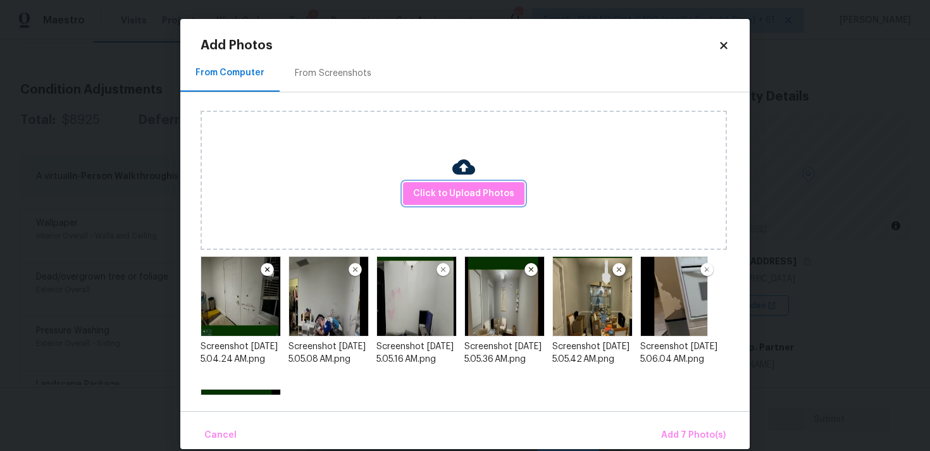
scroll to position [0, 0]
click at [682, 431] on span "Add 7 Photo(s)" at bounding box center [693, 436] width 65 height 16
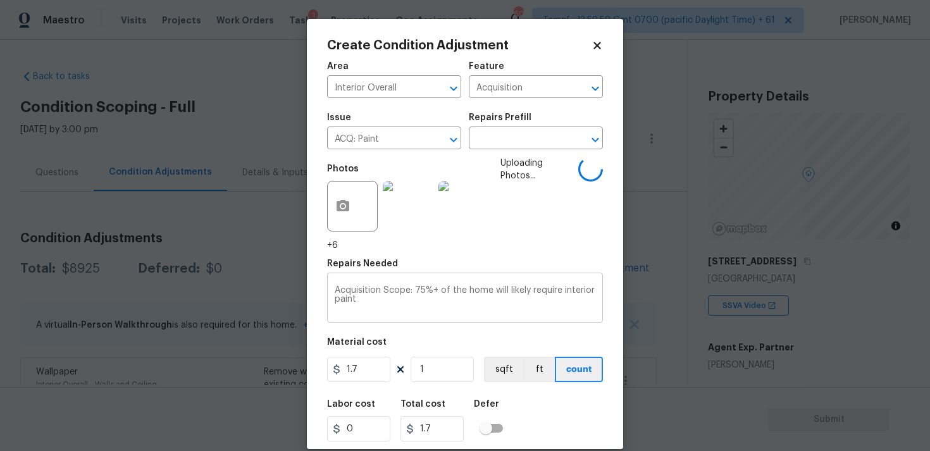
scroll to position [149, 0]
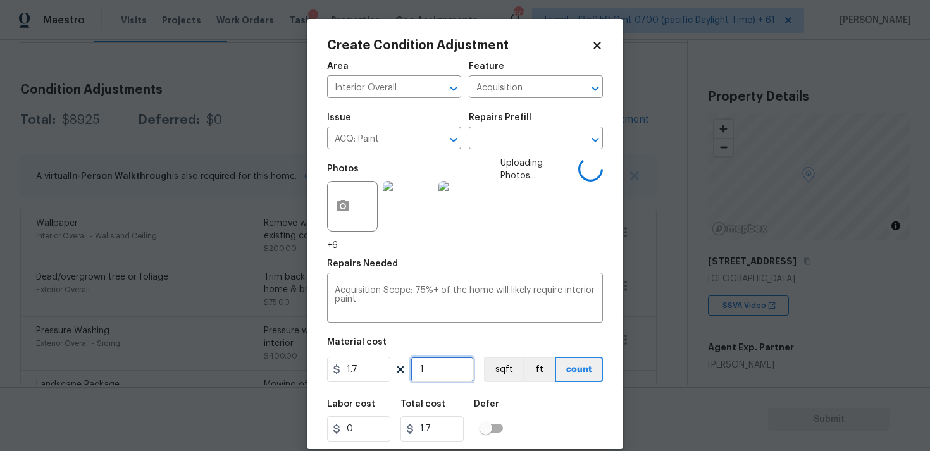
click at [453, 367] on input "1" at bounding box center [442, 369] width 63 height 25
type input "0"
paste input "6572"
type input "6572"
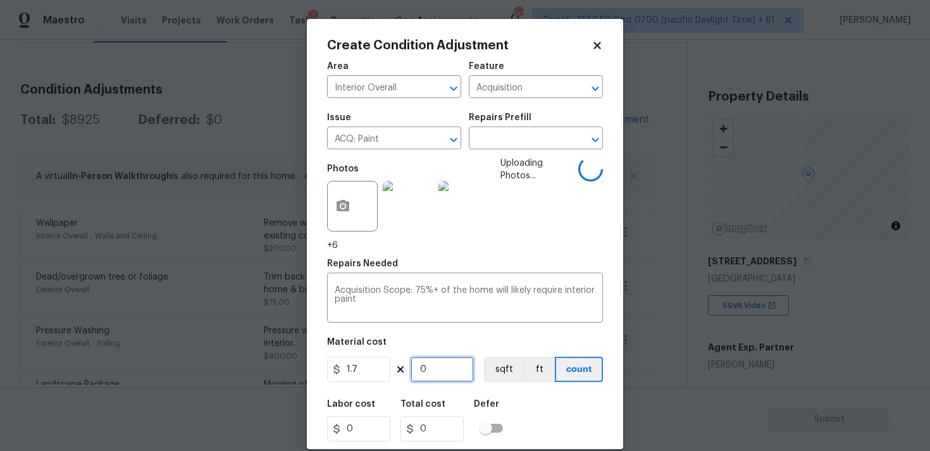
type input "11172.4"
type input "6572"
click at [493, 370] on button "sqft" at bounding box center [503, 369] width 39 height 25
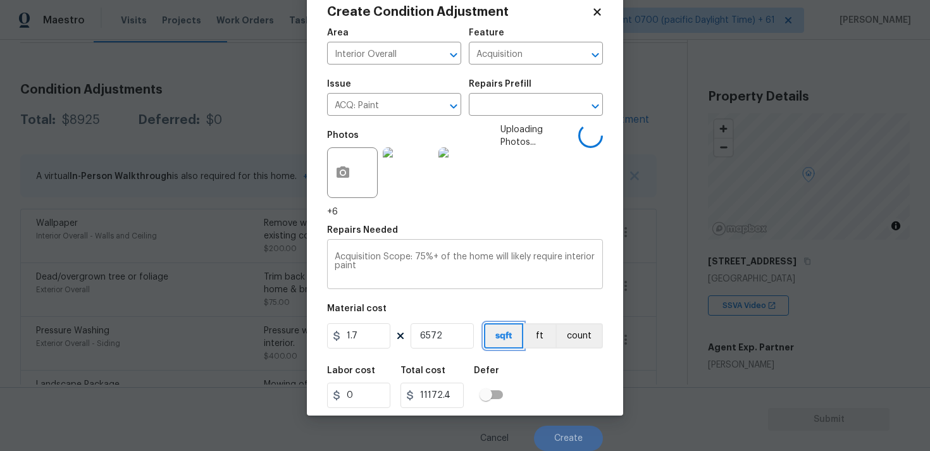
scroll to position [22, 0]
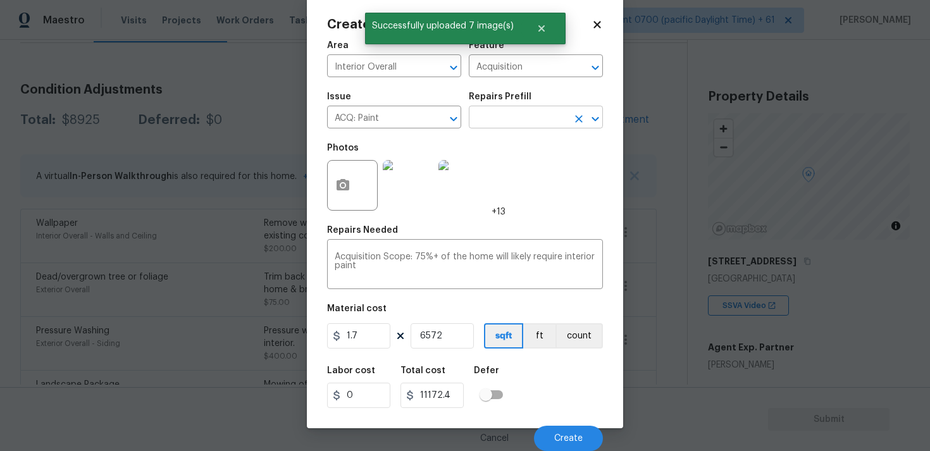
click at [532, 121] on input "text" at bounding box center [518, 119] width 99 height 20
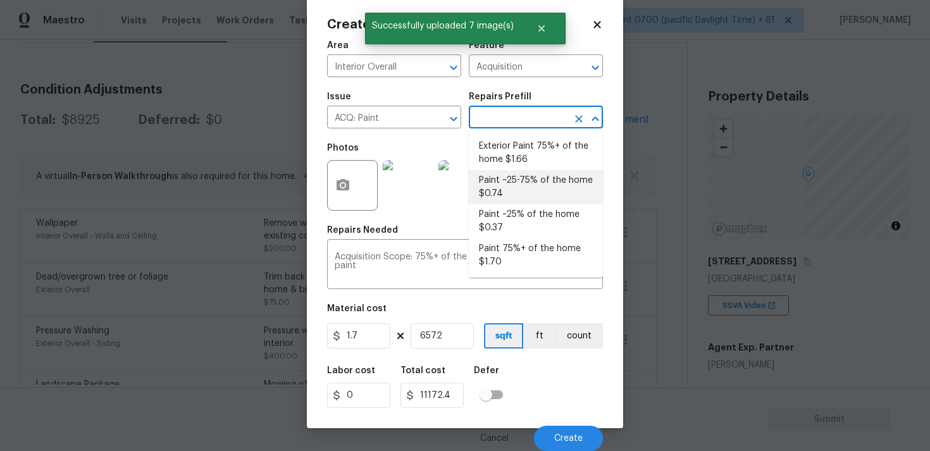
click at [527, 201] on li "Paint ~25-75% of the home $0.74" at bounding box center [536, 187] width 134 height 34
type input "0.74"
type input "4863.28"
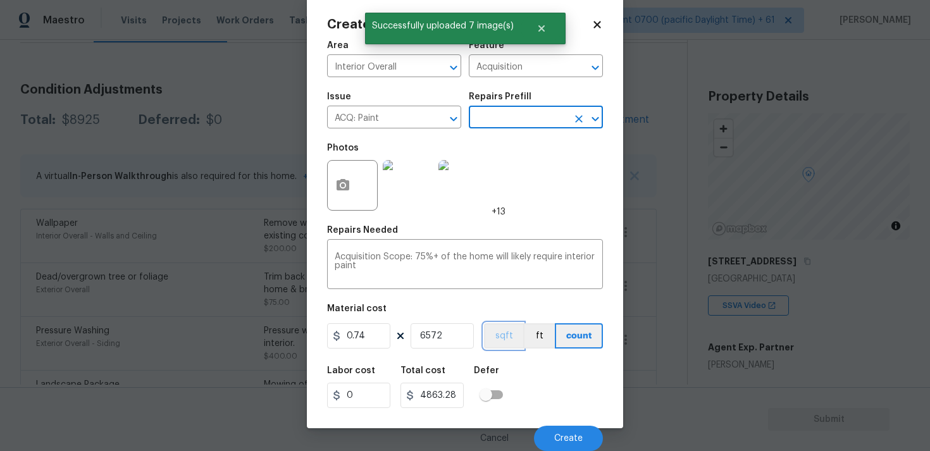
click at [499, 343] on button "sqft" at bounding box center [503, 335] width 39 height 25
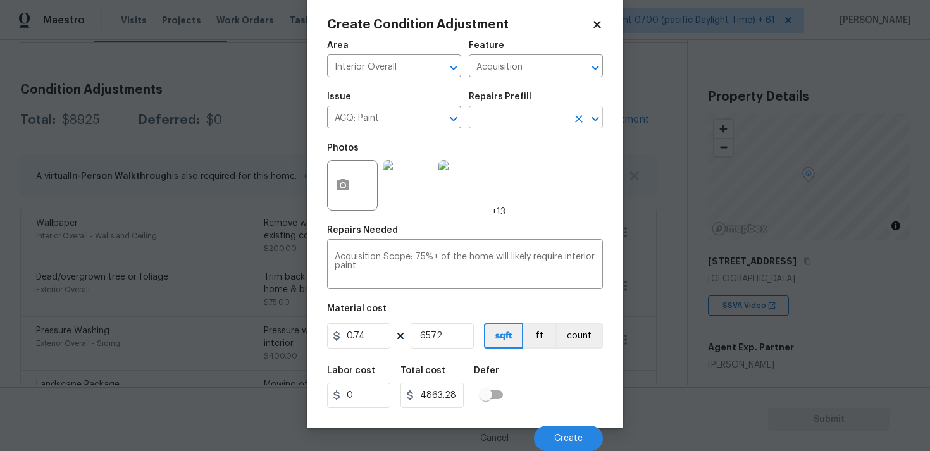
click at [492, 120] on input "text" at bounding box center [518, 119] width 99 height 20
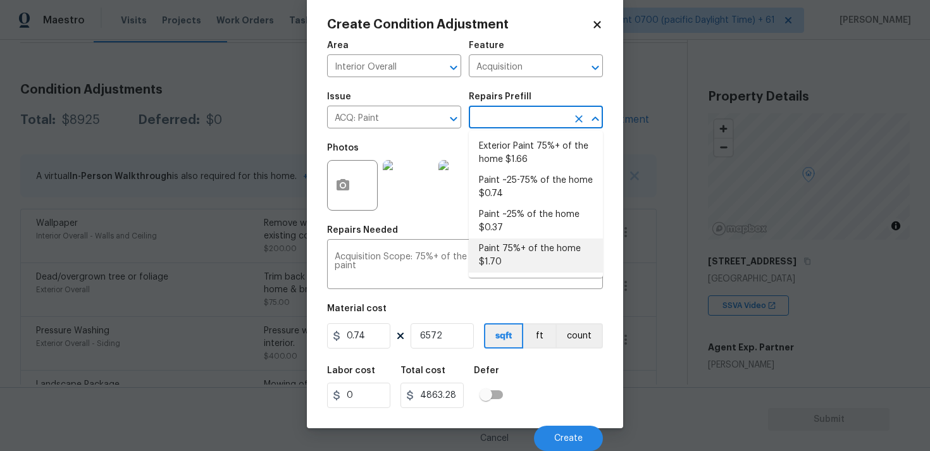
click at [564, 379] on div "Labor cost 0 Total cost 4863.28 Defer" at bounding box center [465, 387] width 276 height 57
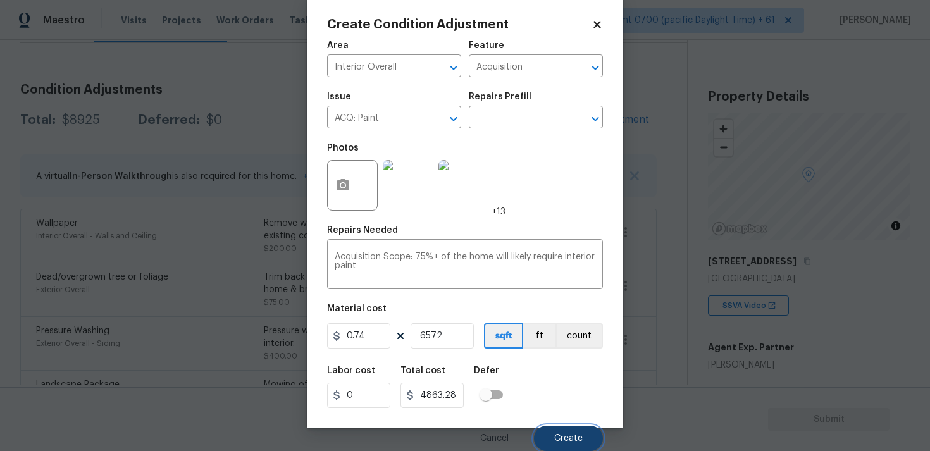
click at [554, 434] on button "Create" at bounding box center [568, 438] width 69 height 25
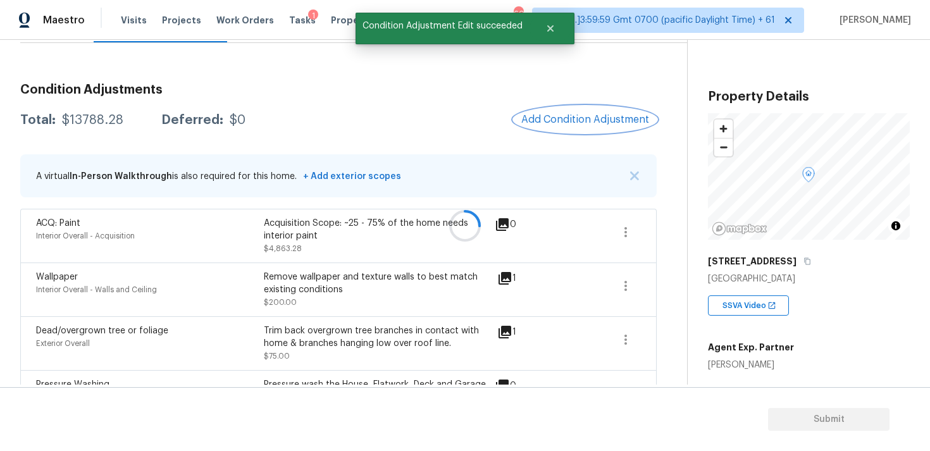
scroll to position [0, 0]
click at [579, 111] on button "Add Condition Adjustment" at bounding box center [585, 119] width 143 height 27
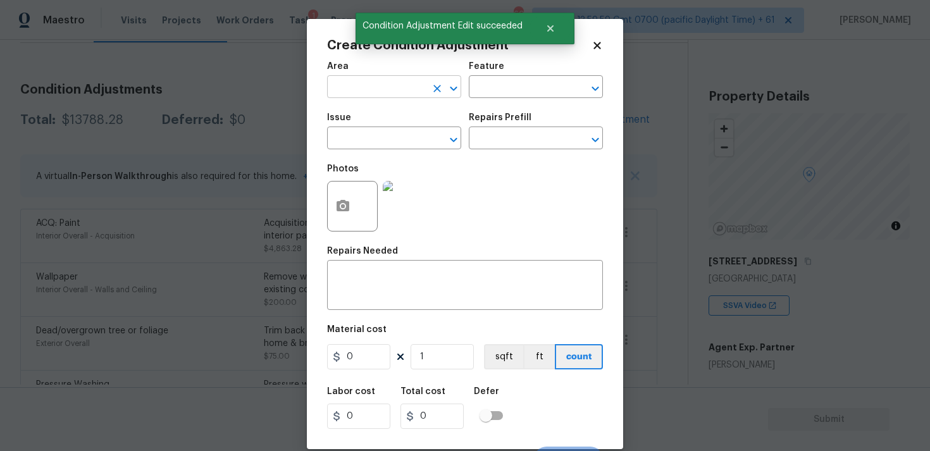
click at [374, 82] on input "text" at bounding box center [376, 88] width 99 height 20
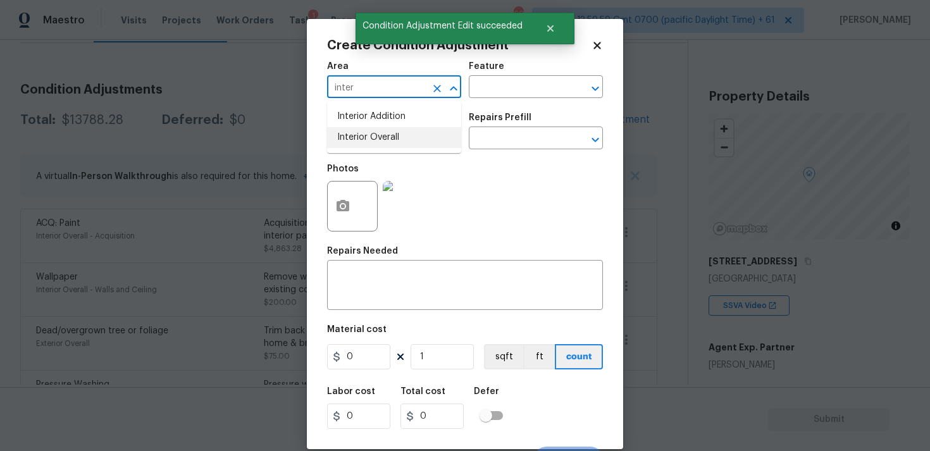
click at [385, 128] on li "Interior Overall" at bounding box center [394, 137] width 134 height 21
type input "Interior Overall"
click at [385, 128] on div "Issue" at bounding box center [394, 121] width 134 height 16
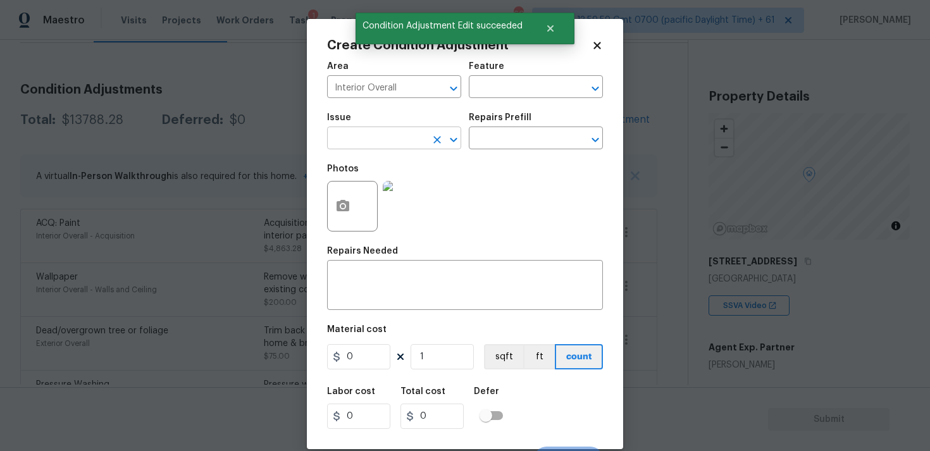
click at [391, 135] on input "text" at bounding box center [376, 140] width 99 height 20
type input "["
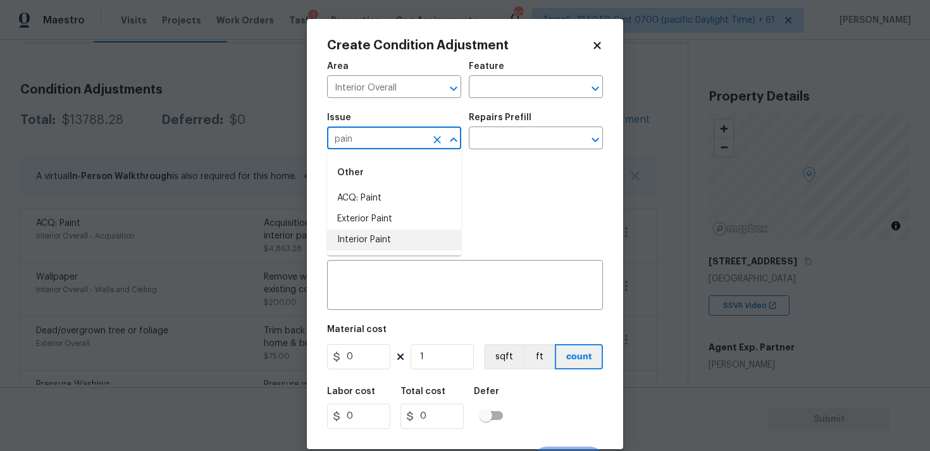
click at [387, 235] on li "Interior Paint" at bounding box center [394, 240] width 134 height 21
type input "Interior Paint"
click at [487, 139] on input "text" at bounding box center [518, 140] width 99 height 20
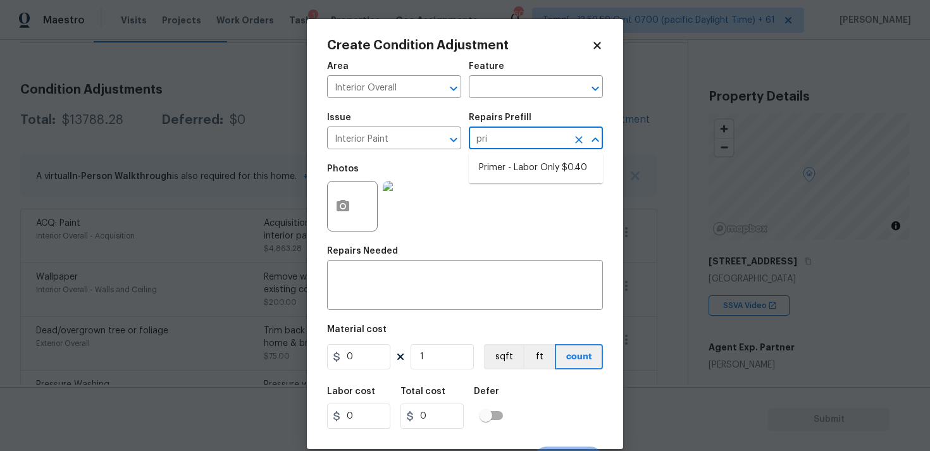
type input "prim"
click at [505, 170] on li "Primer - Labor Only $0.40" at bounding box center [536, 168] width 134 height 21
type input "Overall Paint"
type textarea "Interior primer - PRIMER PROVIDED BY OPENDOOR - All nails, screws, drywall anch…"
type input "0.4"
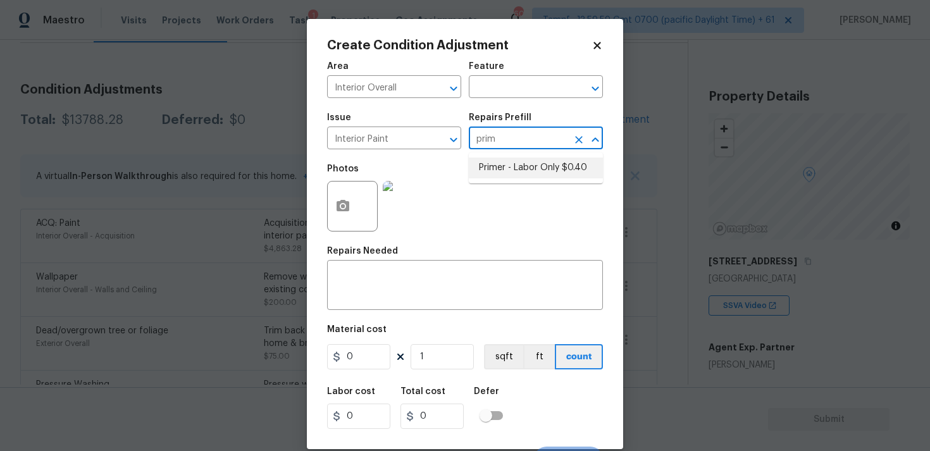
type input "0.4"
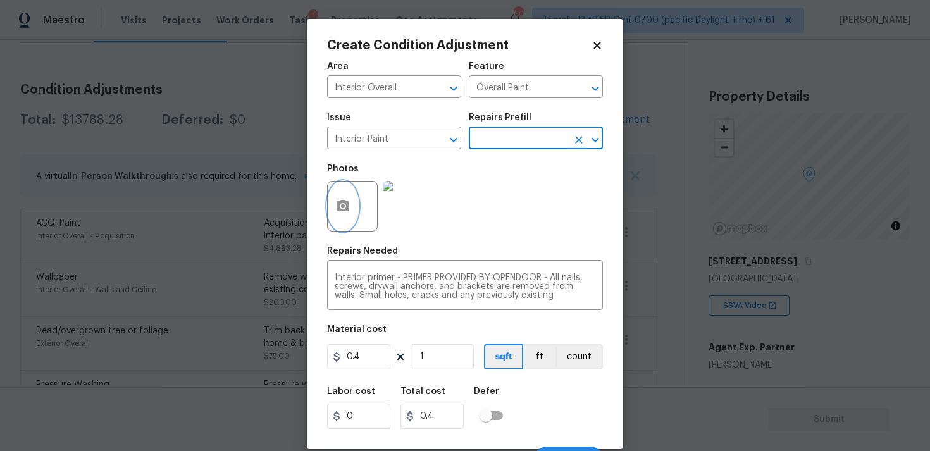
click at [340, 213] on icon "button" at bounding box center [342, 206] width 15 height 15
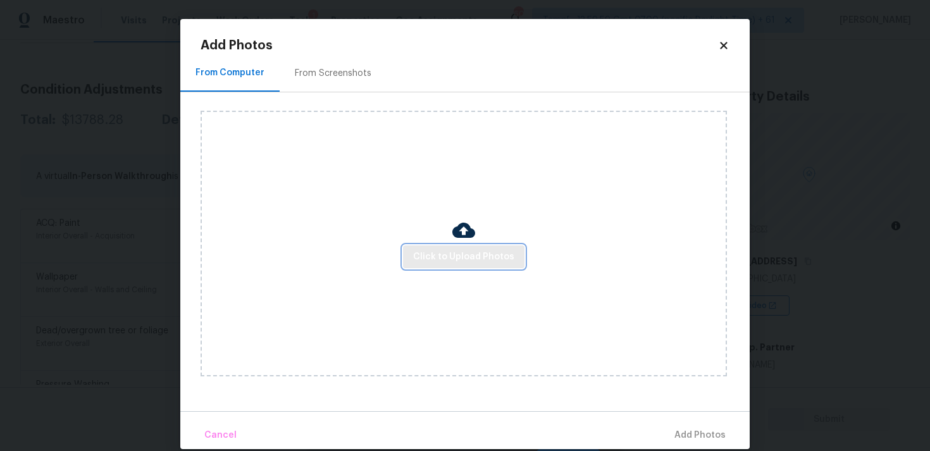
click at [501, 261] on span "Click to Upload Photos" at bounding box center [463, 257] width 101 height 16
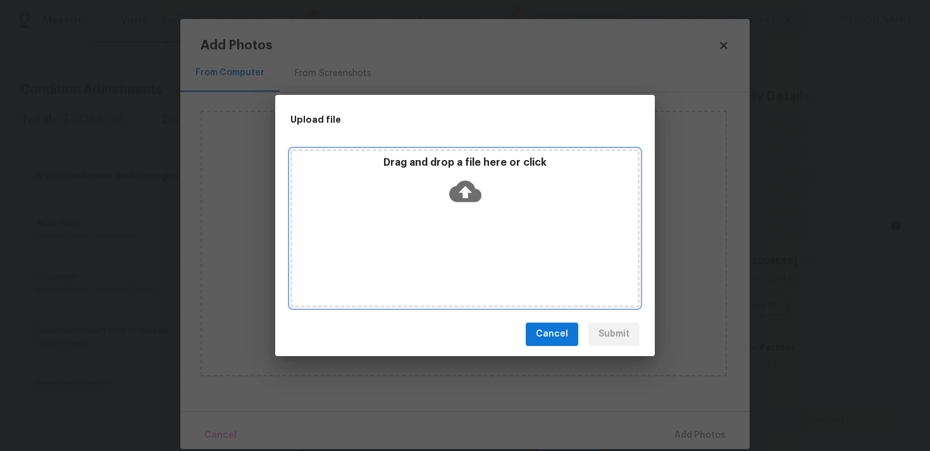
click at [463, 185] on icon at bounding box center [465, 191] width 32 height 22
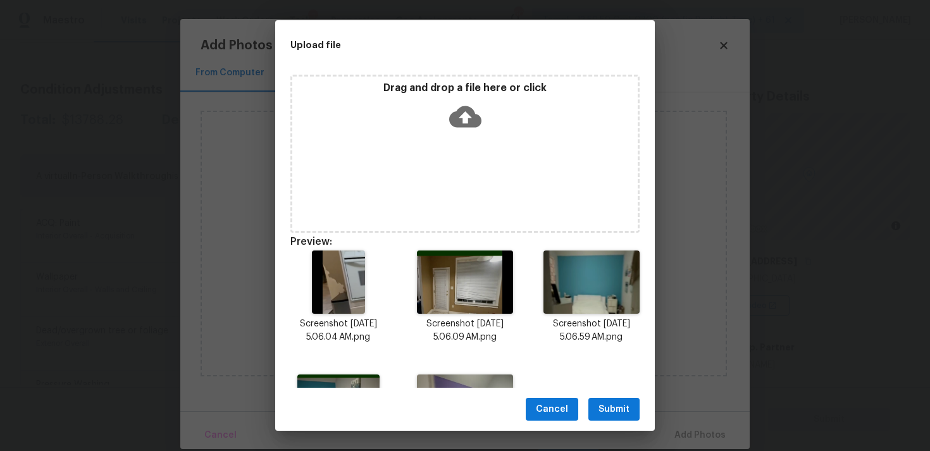
scroll to position [96, 0]
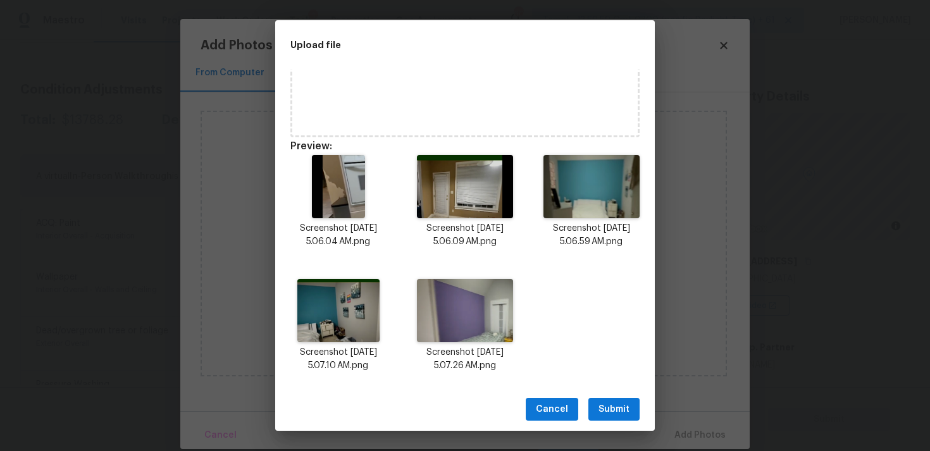
click at [607, 416] on span "Submit" at bounding box center [614, 410] width 31 height 16
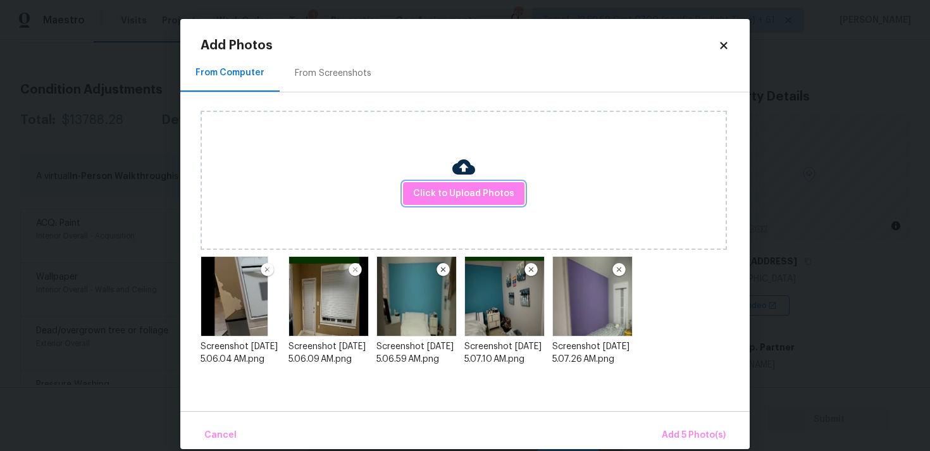
scroll to position [0, 0]
click at [683, 431] on span "Add 5 Photo(s)" at bounding box center [694, 436] width 64 height 16
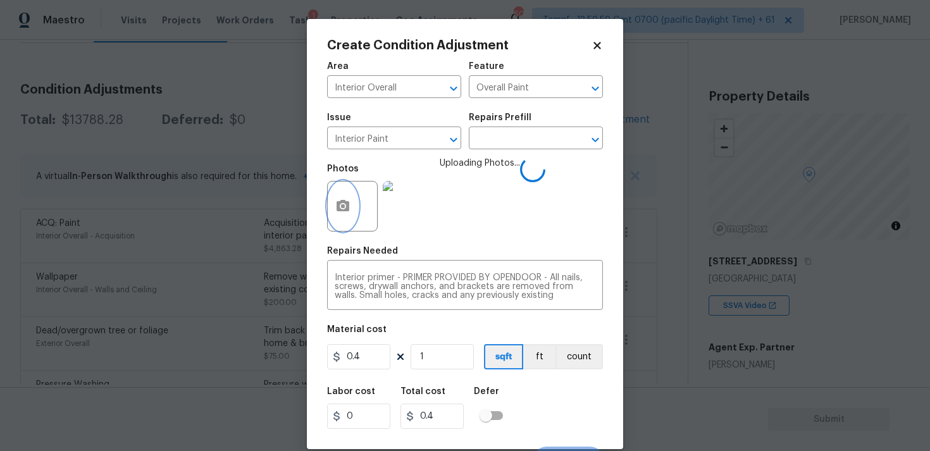
scroll to position [22, 0]
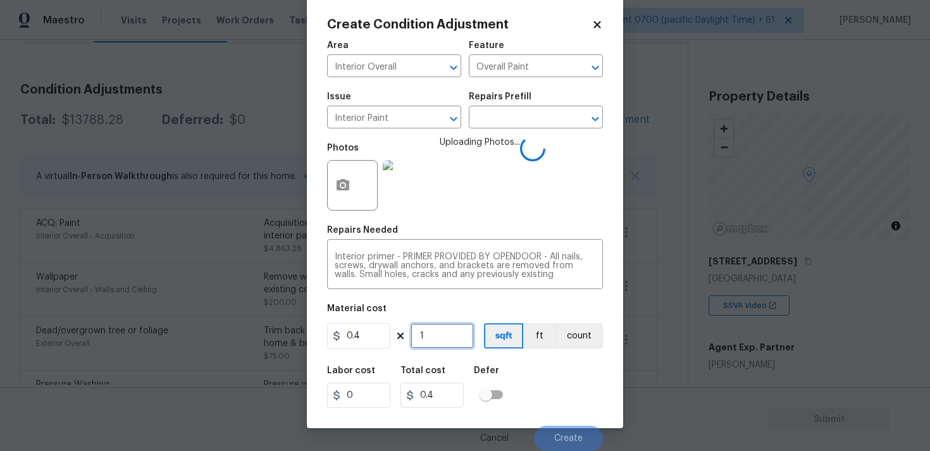
click at [457, 342] on input "1" at bounding box center [442, 335] width 63 height 25
type input "0"
paste input "6572"
type input "6572"
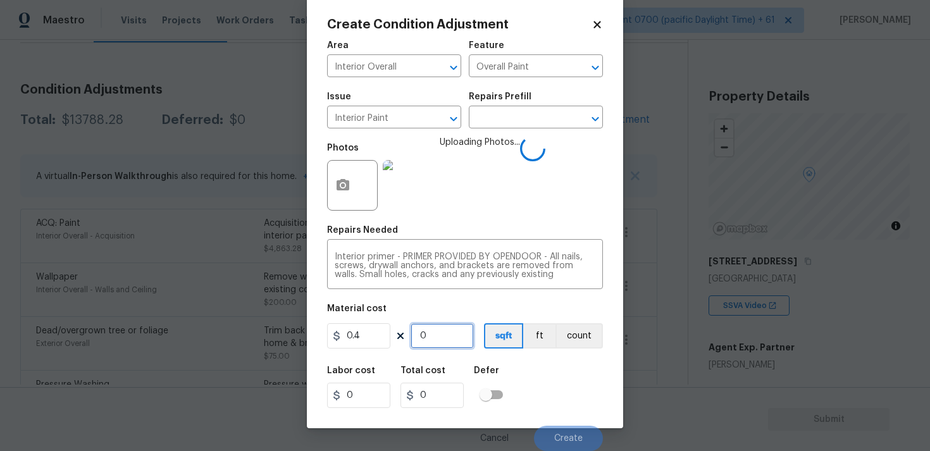
type input "2628.8"
click at [542, 369] on div "Labor cost 0 Total cost 2628.8 Defer" at bounding box center [465, 387] width 276 height 57
click at [458, 336] on input "6572" at bounding box center [442, 335] width 63 height 25
type input "0"
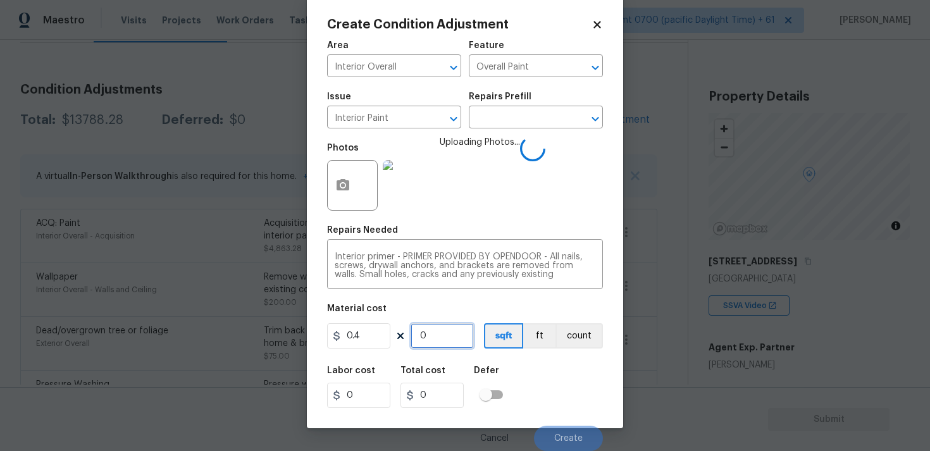
type input "0"
click at [365, 342] on input "0.4" at bounding box center [358, 335] width 63 height 25
type input "500"
click at [440, 340] on input "0" at bounding box center [442, 335] width 63 height 25
type input "1"
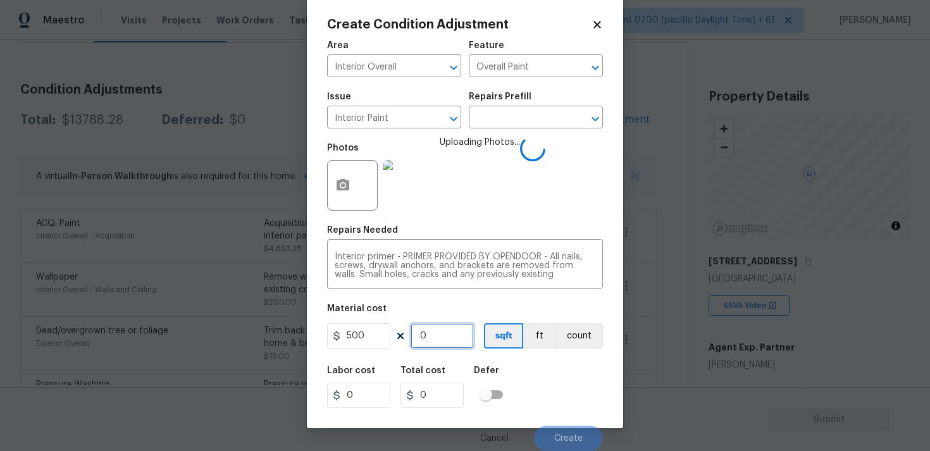
type input "500"
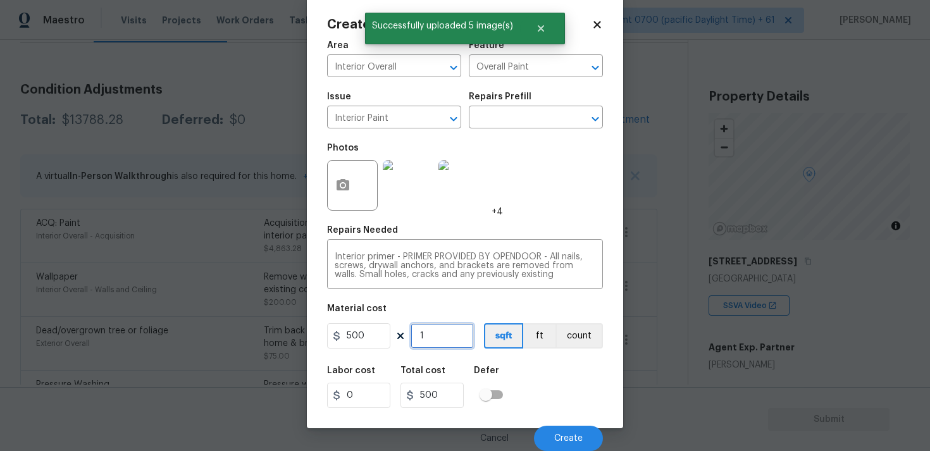
type input "1"
click at [551, 370] on div "Labor cost 0 Total cost 500 Defer" at bounding box center [465, 387] width 276 height 57
click at [575, 434] on span "Create" at bounding box center [568, 438] width 28 height 9
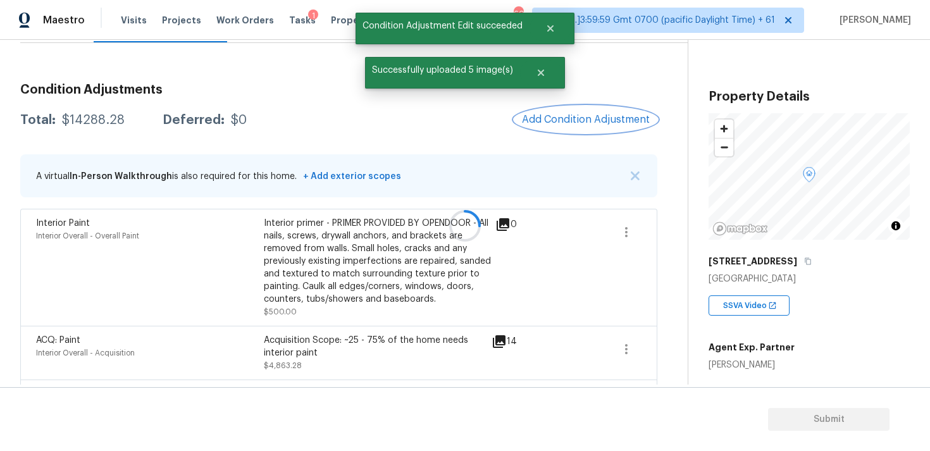
scroll to position [0, 0]
click at [581, 122] on span "Add Condition Adjustment" at bounding box center [586, 119] width 128 height 11
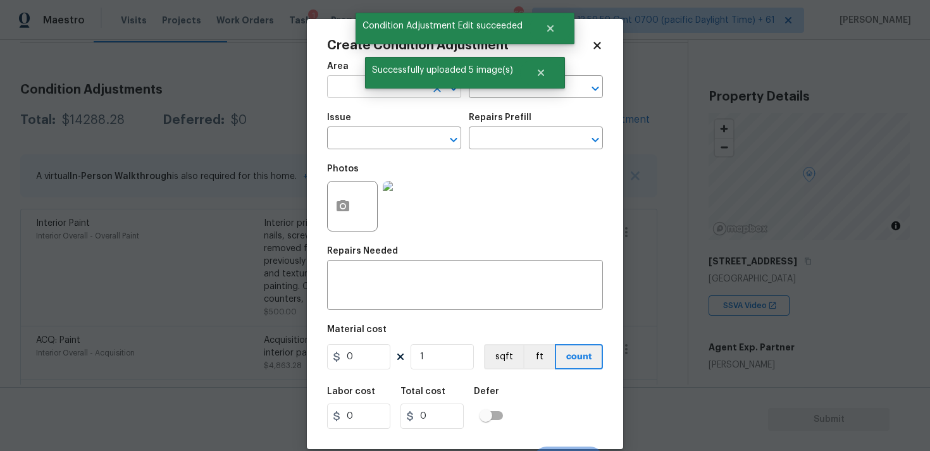
click at [383, 97] on input "text" at bounding box center [376, 88] width 99 height 20
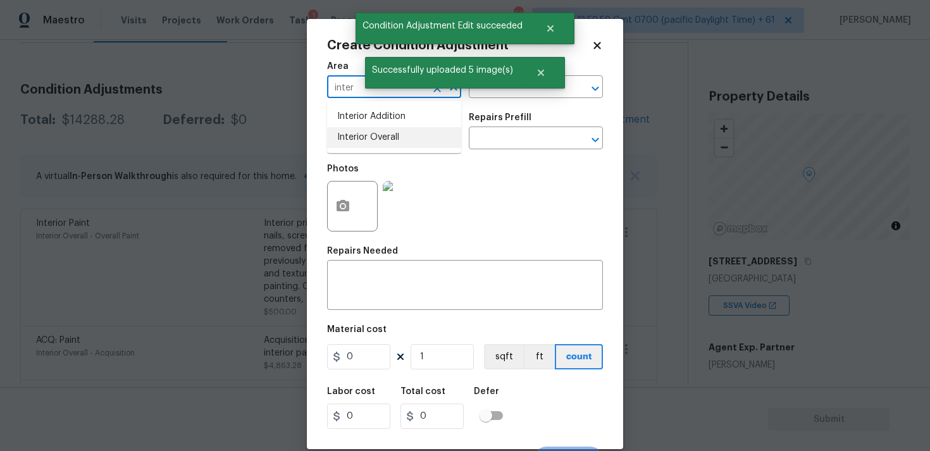
click at [385, 144] on li "Interior Overall" at bounding box center [394, 137] width 134 height 21
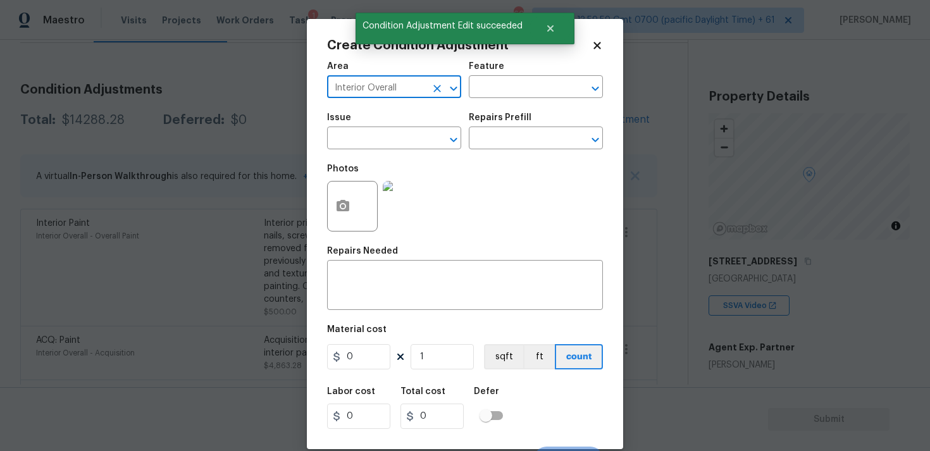
type input "Interior Overall"
click at [385, 144] on input "text" at bounding box center [376, 140] width 99 height 20
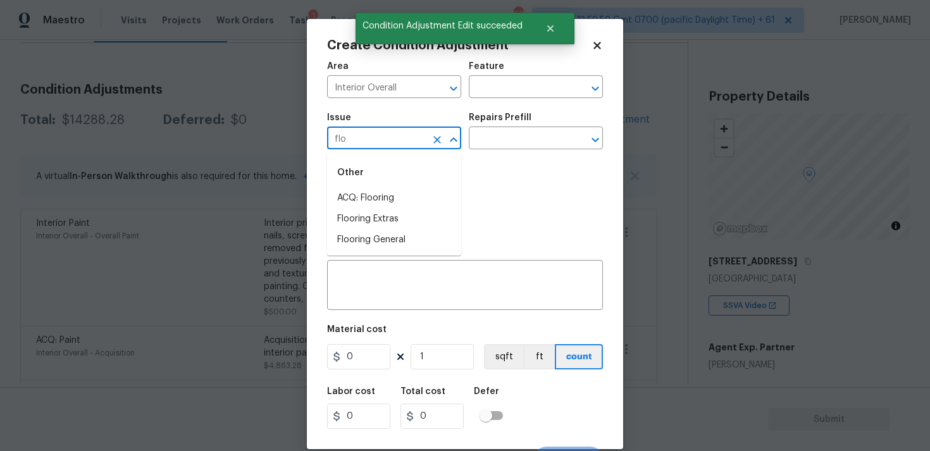
click at [377, 197] on li "ACQ: Flooring" at bounding box center [394, 198] width 134 height 21
type input "ACQ: Flooring"
click at [530, 152] on div "Issue ACQ: Flooring ​ Repairs Prefill ​" at bounding box center [465, 131] width 276 height 51
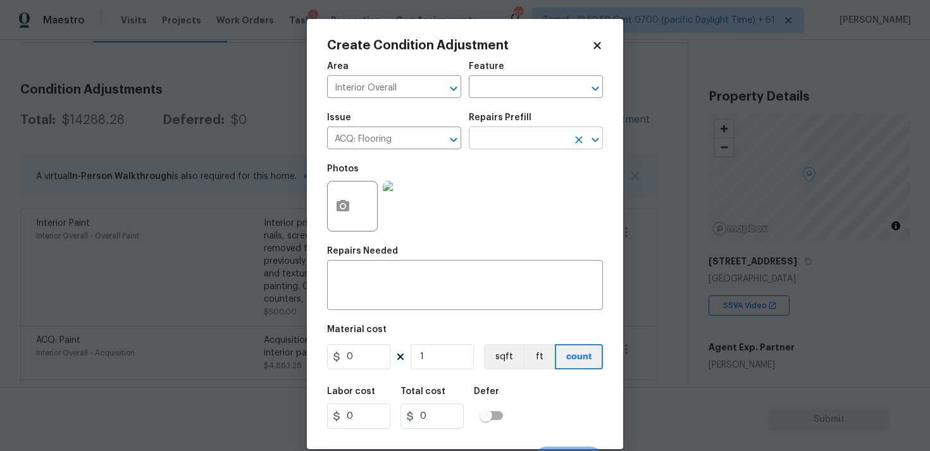
click at [528, 140] on input "text" at bounding box center [518, 140] width 99 height 20
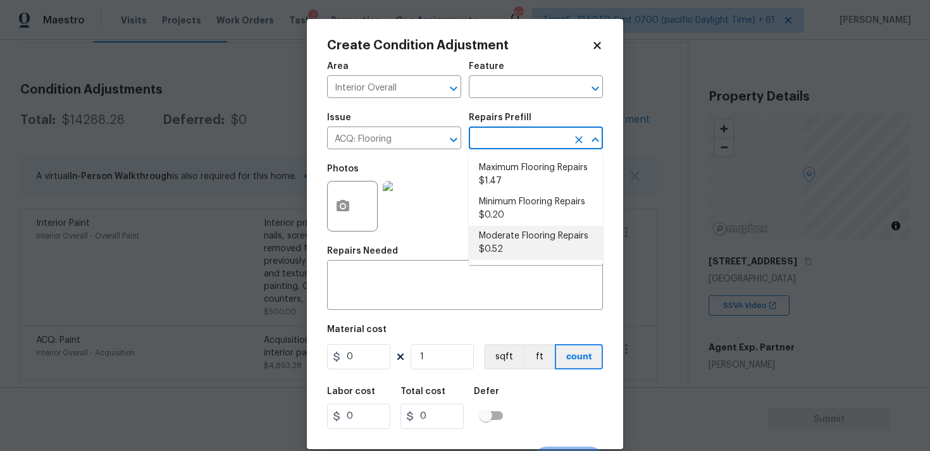
click at [525, 245] on li "Moderate Flooring Repairs $0.52" at bounding box center [536, 243] width 134 height 34
type input "Acquisition"
type textarea "Acquisition Scope: Moderate flooring repairs"
type input "0.52"
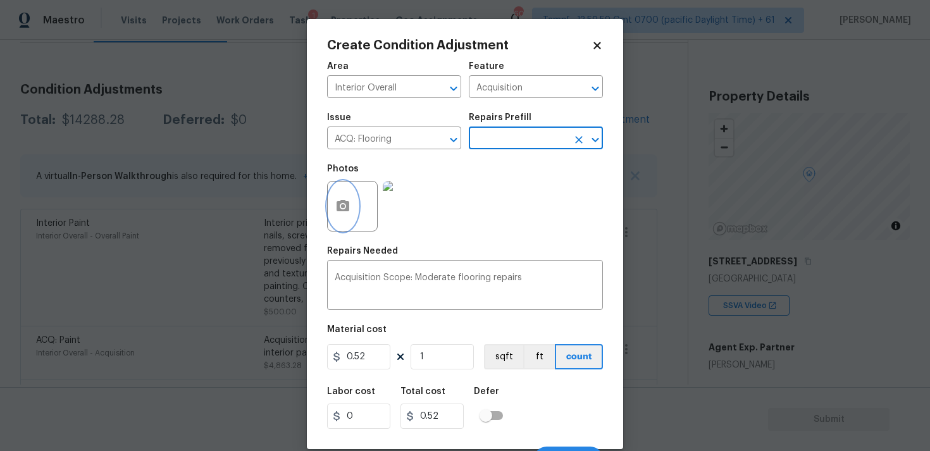
click at [354, 204] on button "button" at bounding box center [343, 206] width 30 height 49
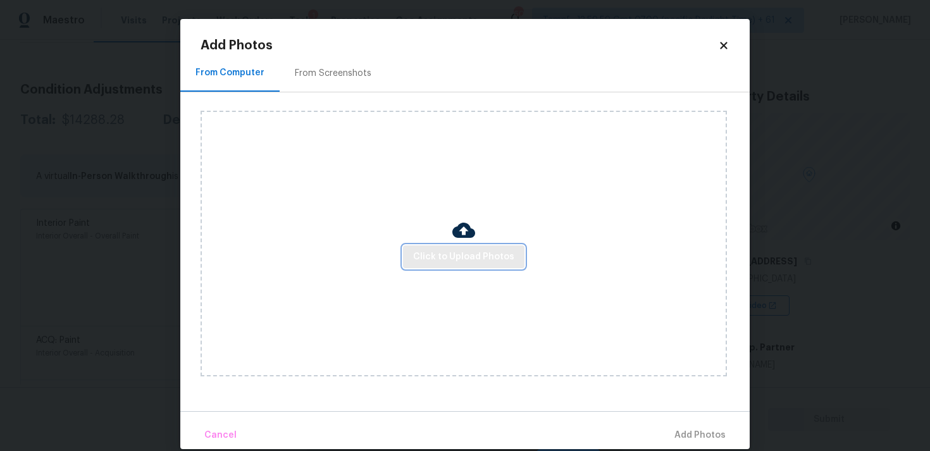
click at [452, 259] on span "Click to Upload Photos" at bounding box center [463, 257] width 101 height 16
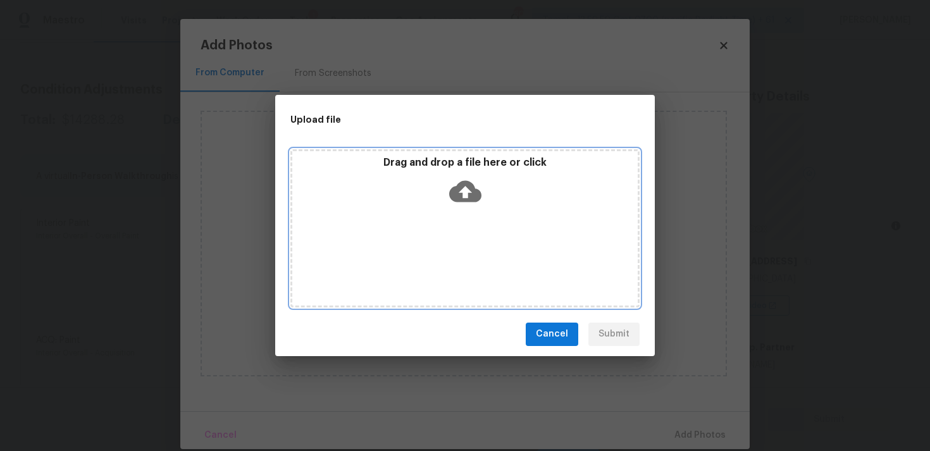
click at [462, 188] on icon at bounding box center [465, 191] width 32 height 32
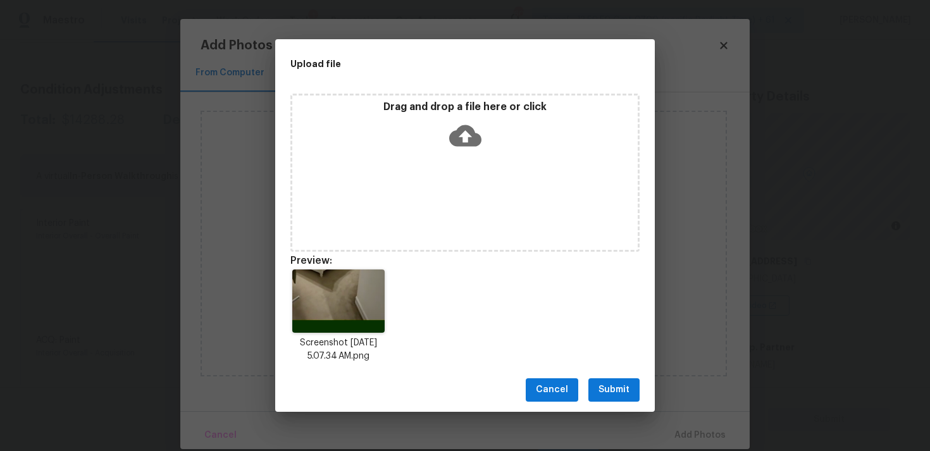
click at [447, 137] on div "Drag and drop a file here or click" at bounding box center [465, 128] width 346 height 54
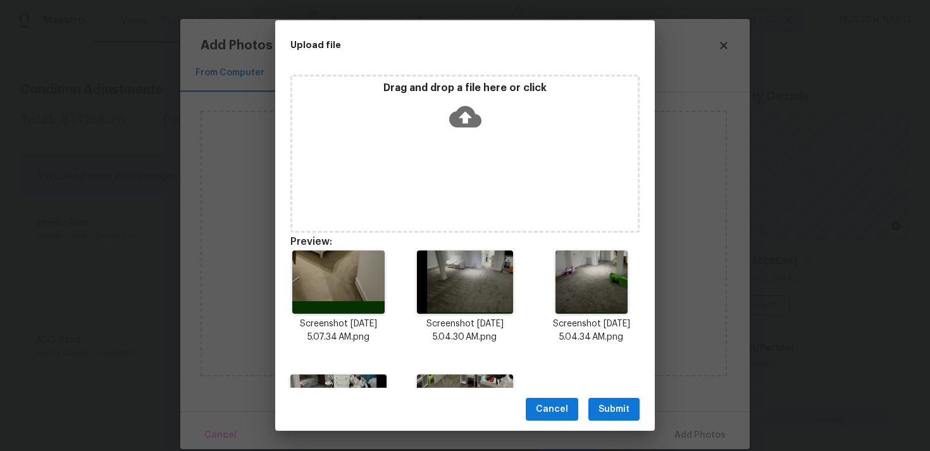
scroll to position [96, 0]
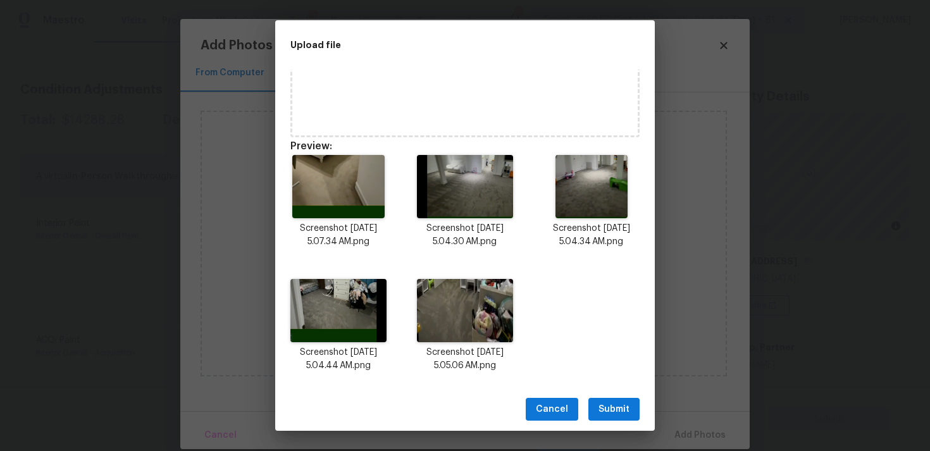
click at [609, 408] on span "Submit" at bounding box center [614, 410] width 31 height 16
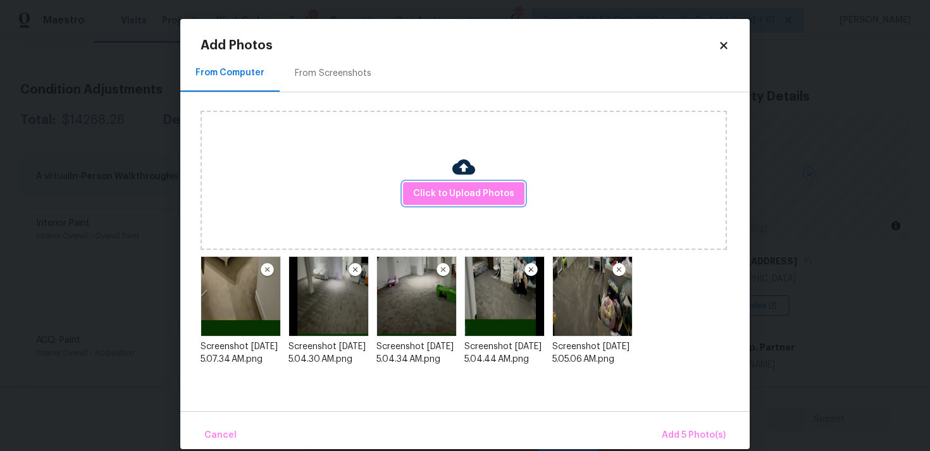
scroll to position [0, 0]
click at [680, 438] on span "Add 5 Photo(s)" at bounding box center [694, 436] width 64 height 16
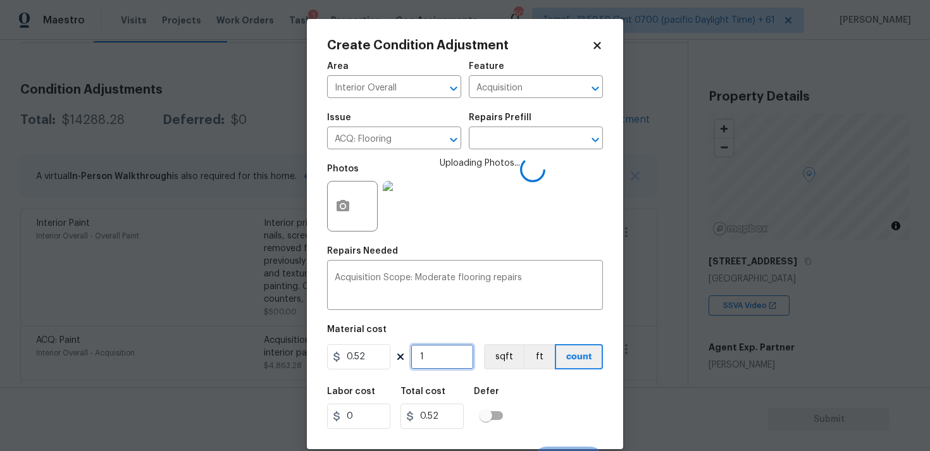
click at [470, 359] on input "1" at bounding box center [442, 356] width 63 height 25
type input "0"
paste input "6572"
type input "6572"
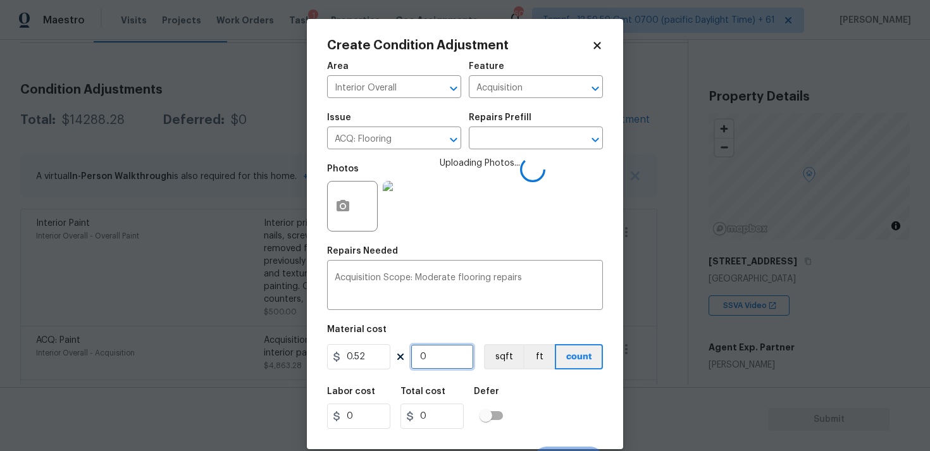
type input "3417.44"
type input "6572"
click at [523, 357] on button "ft" at bounding box center [539, 356] width 32 height 25
click at [508, 357] on button "sqft" at bounding box center [503, 356] width 39 height 25
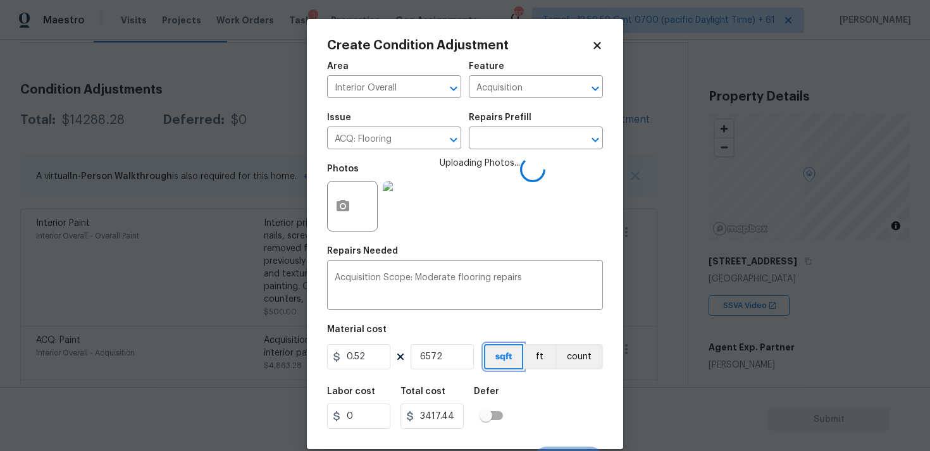
scroll to position [22, 0]
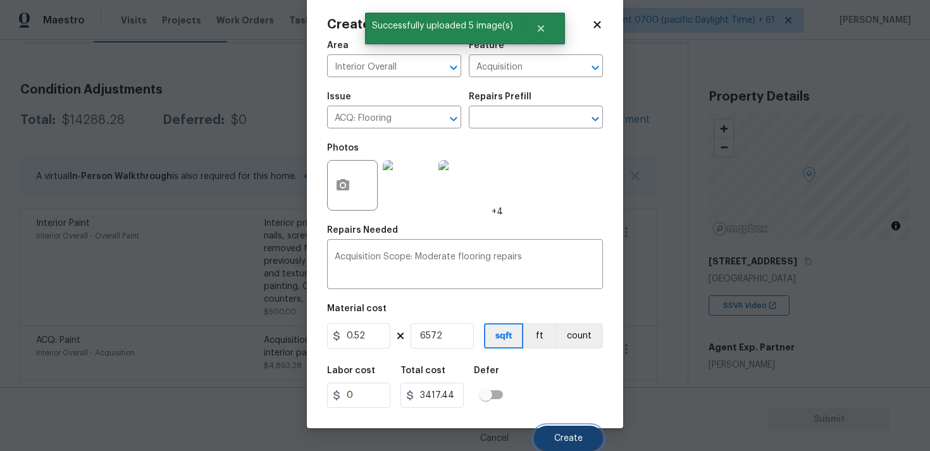
click at [550, 433] on button "Create" at bounding box center [568, 438] width 69 height 25
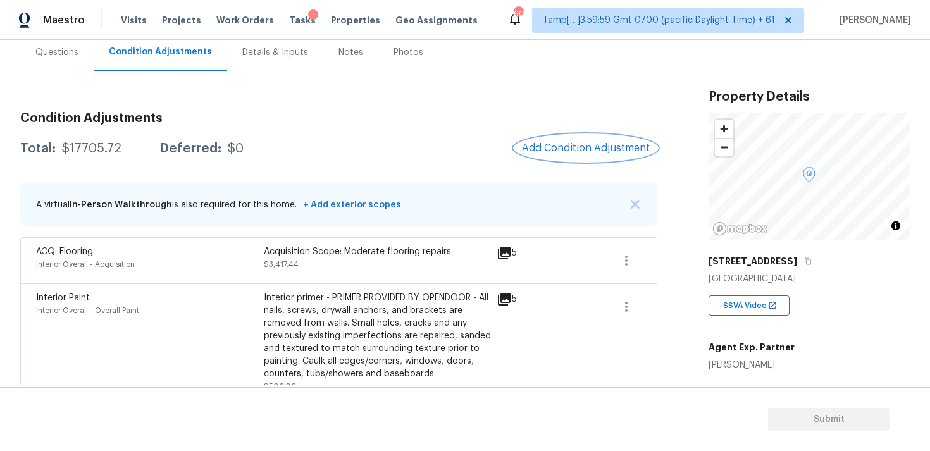
scroll to position [115, 0]
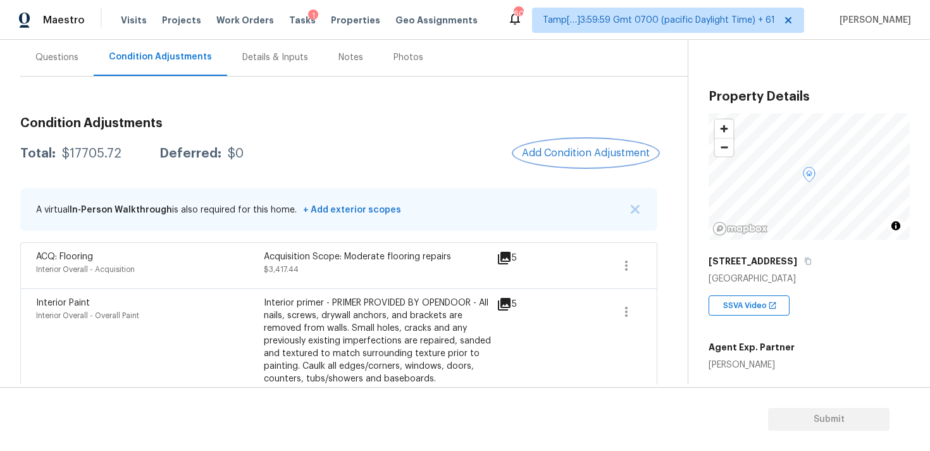
click at [595, 162] on button "Add Condition Adjustment" at bounding box center [585, 153] width 143 height 27
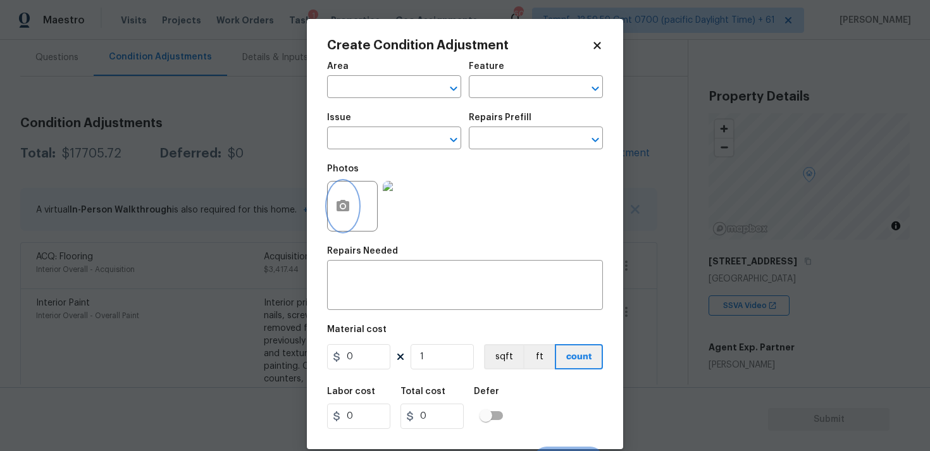
click at [344, 205] on circle "button" at bounding box center [343, 206] width 4 height 4
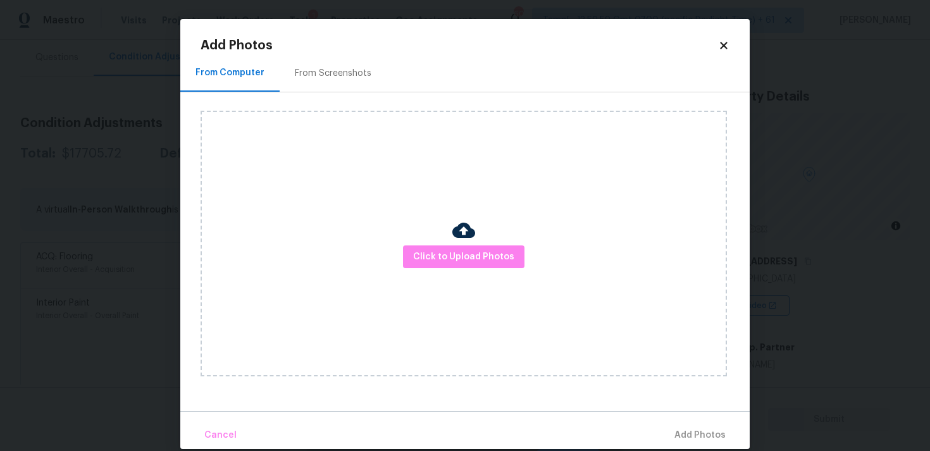
click at [459, 238] on img at bounding box center [463, 230] width 23 height 23
click at [468, 247] on button "Click to Upload Photos" at bounding box center [464, 257] width 122 height 23
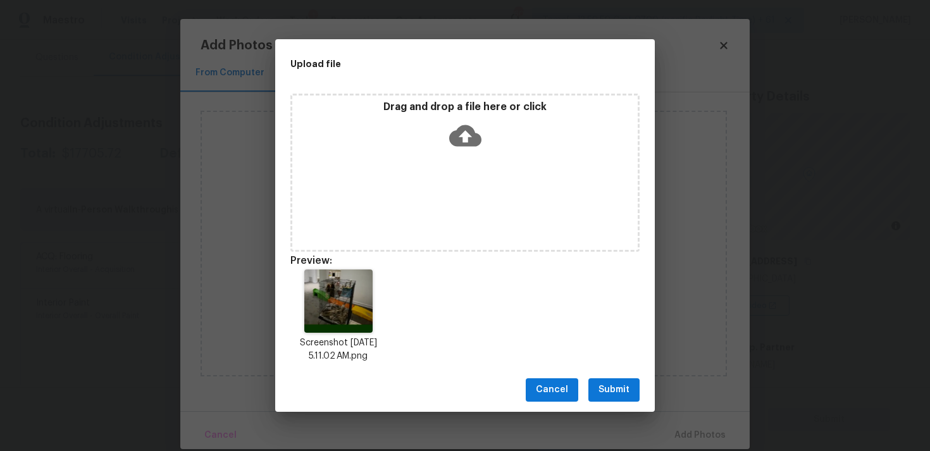
click at [619, 396] on span "Submit" at bounding box center [614, 390] width 31 height 16
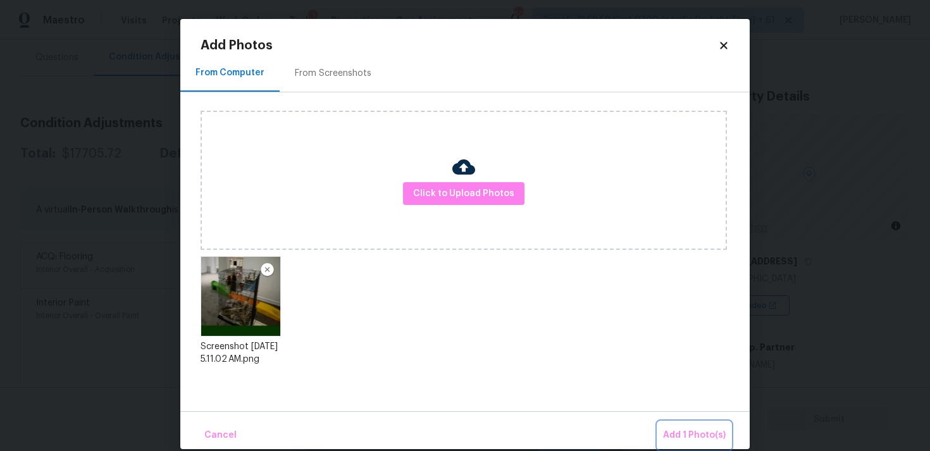
click at [697, 433] on span "Add 1 Photo(s)" at bounding box center [694, 436] width 63 height 16
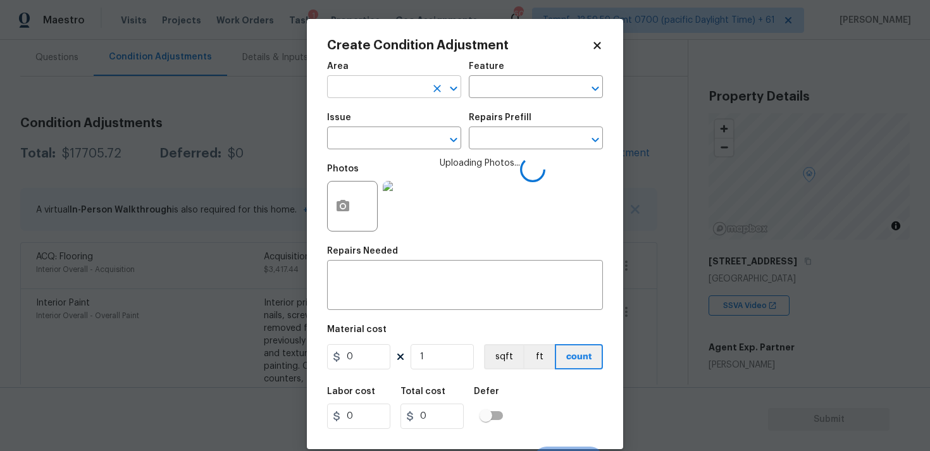
click at [370, 85] on input "text" at bounding box center [376, 88] width 99 height 20
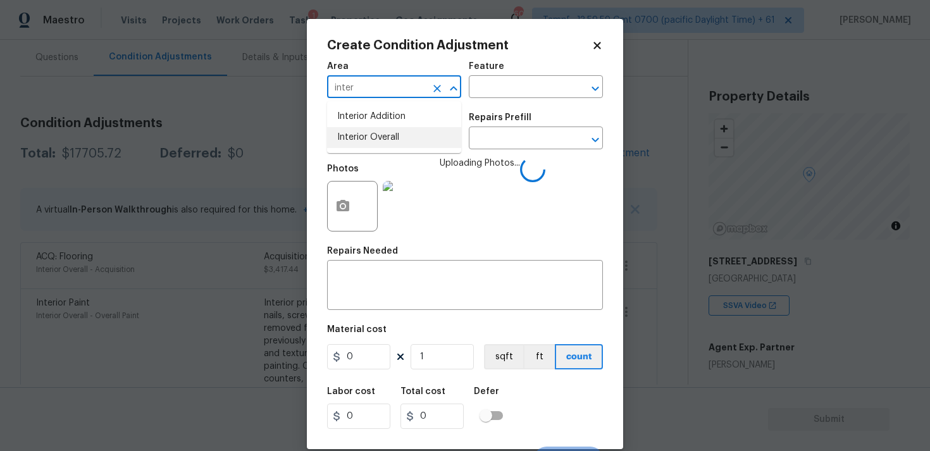
click at [373, 131] on li "Interior Overall" at bounding box center [394, 137] width 134 height 21
type input "Interior Overall"
click at [373, 131] on input "text" at bounding box center [376, 140] width 99 height 20
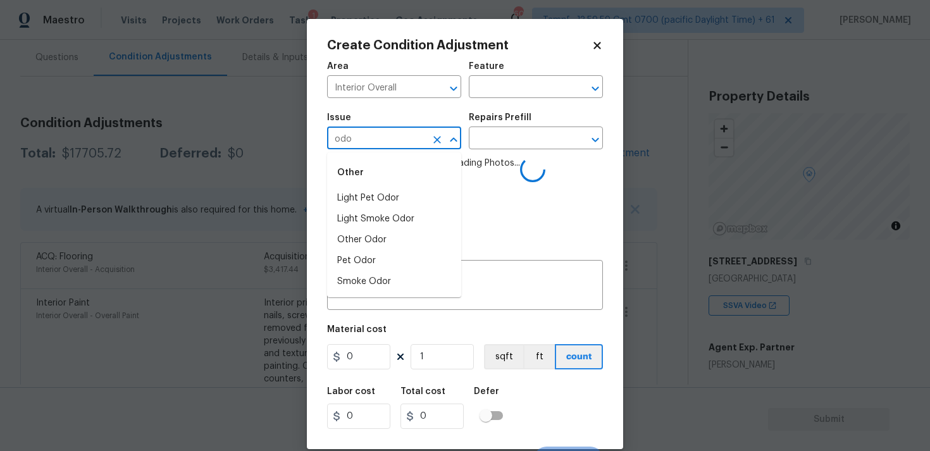
type input "odor"
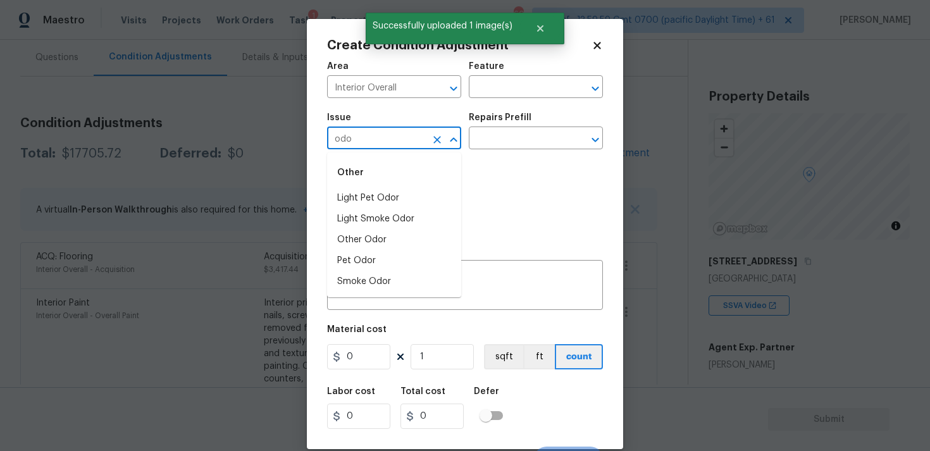
type input "odor"
click at [403, 192] on li "ACQ: Flooring" at bounding box center [394, 198] width 134 height 21
type input "ACQ: Flooring"
click at [442, 141] on icon "Clear" at bounding box center [437, 140] width 13 height 13
click at [448, 190] on li "Light Pet Odor" at bounding box center [394, 198] width 134 height 21
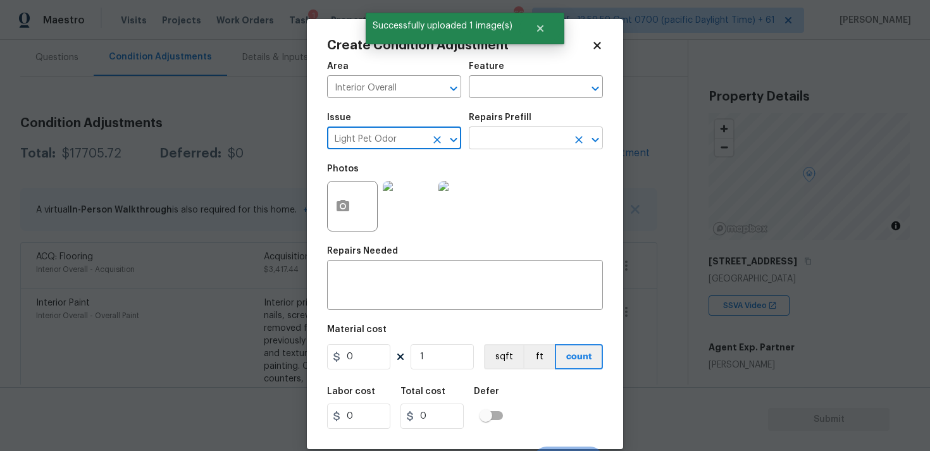
type input "Light Pet Odor"
click at [508, 147] on input "text" at bounding box center [518, 140] width 99 height 20
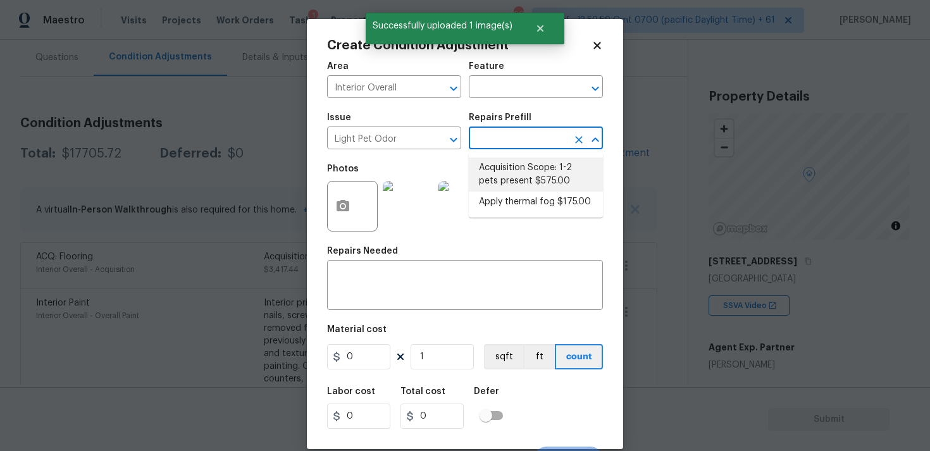
click at [512, 178] on li "Acquisition Scope: 1-2 pets present $575.00" at bounding box center [536, 175] width 134 height 34
type textarea "Acquisition Scope: 1-2 pets present"
type input "575"
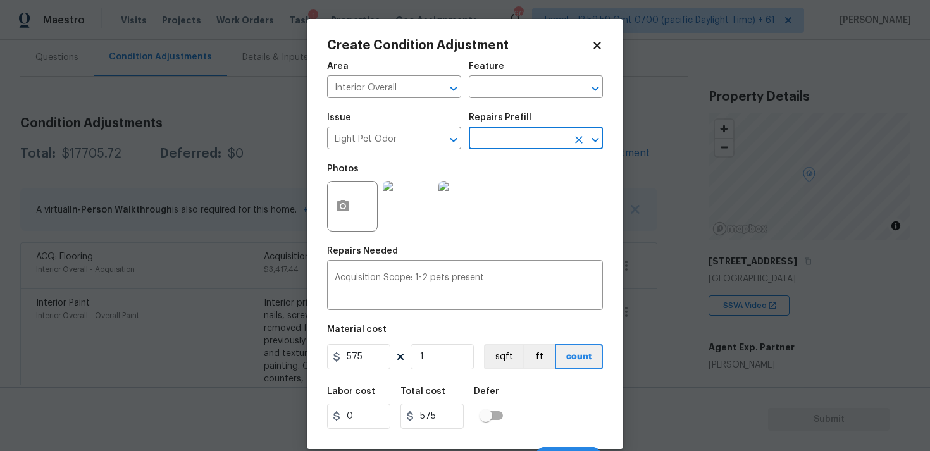
scroll to position [22, 0]
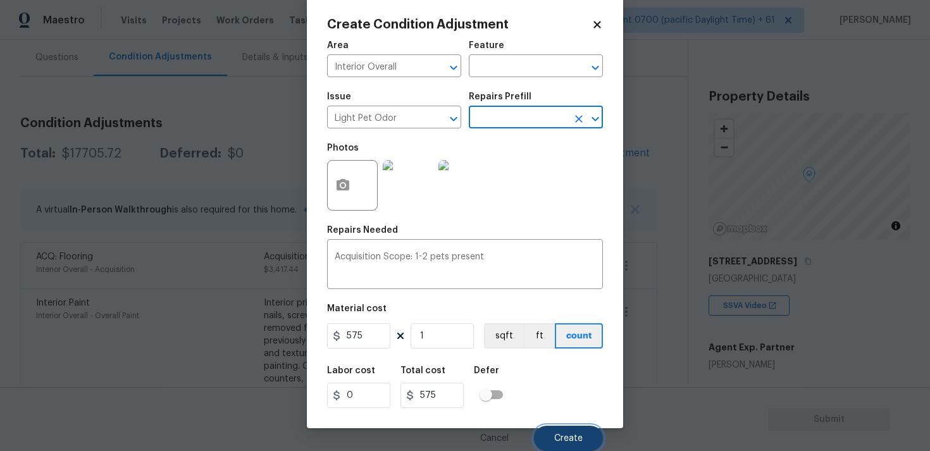
click at [580, 434] on span "Create" at bounding box center [568, 438] width 28 height 9
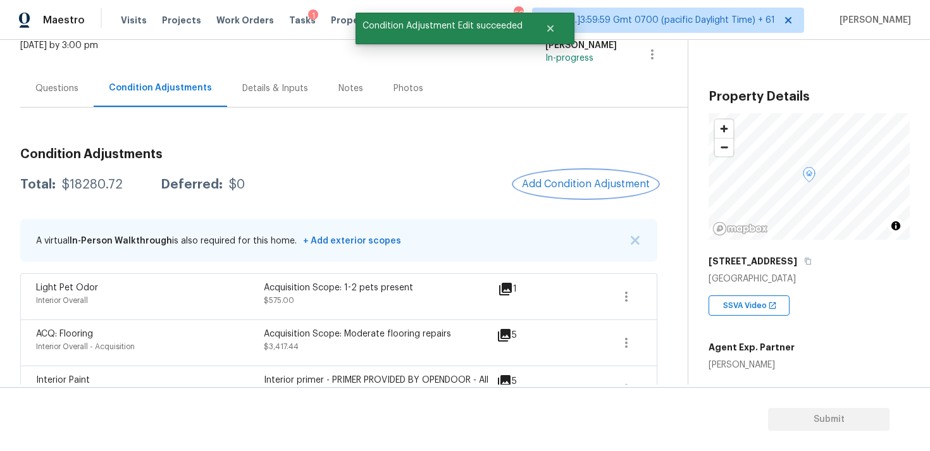
scroll to position [0, 0]
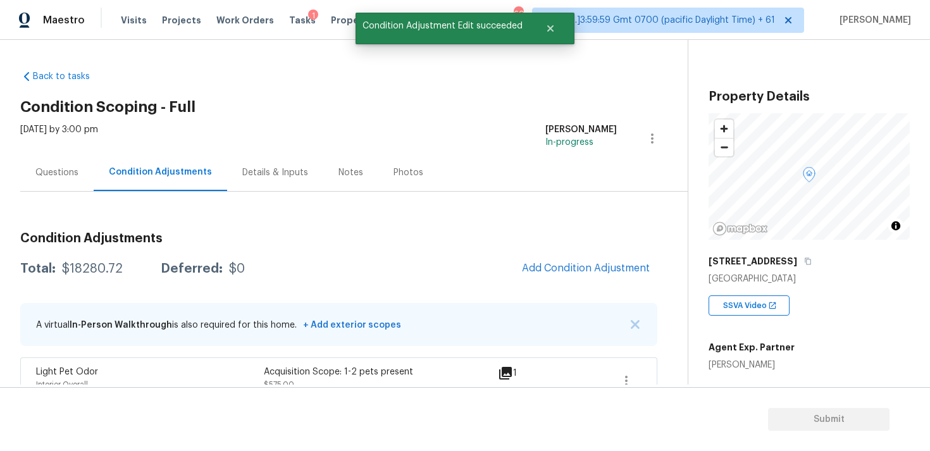
click at [86, 170] on div "Questions" at bounding box center [56, 172] width 73 height 37
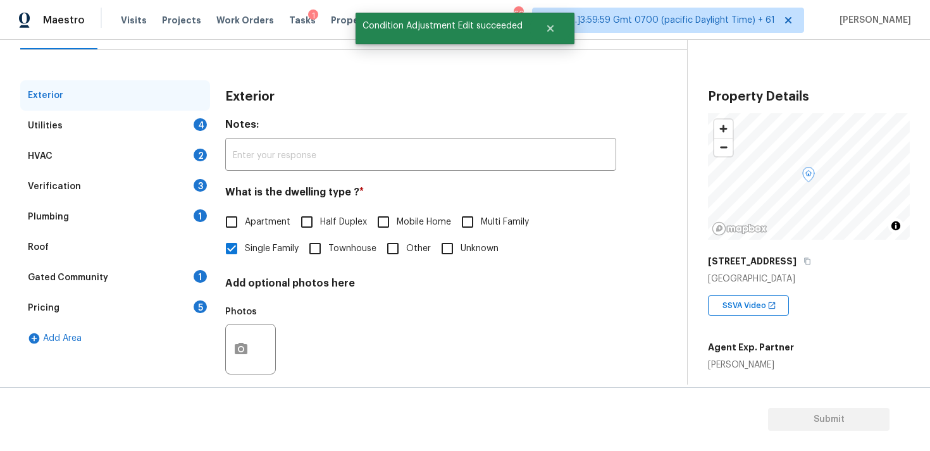
scroll to position [158, 0]
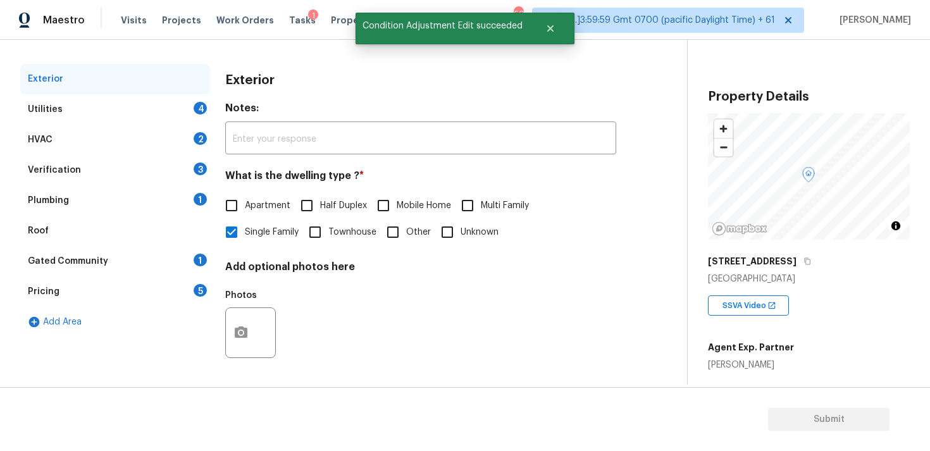
click at [161, 114] on div "Utilities 4" at bounding box center [115, 109] width 190 height 30
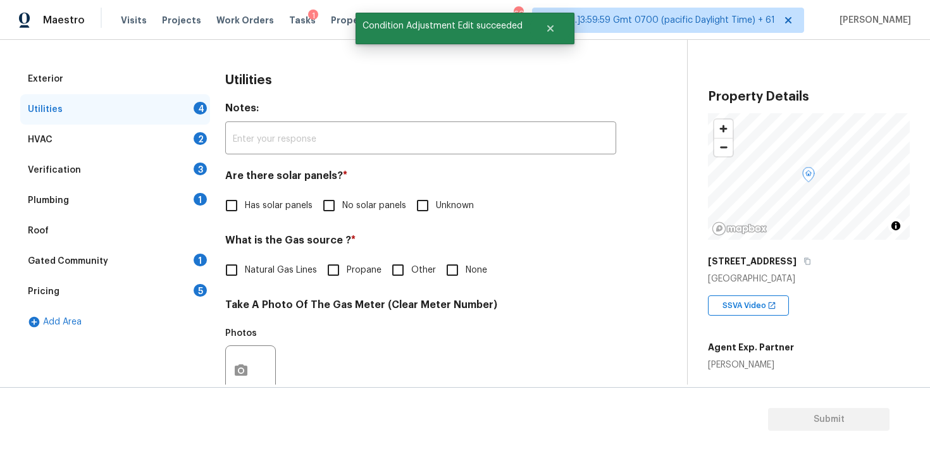
scroll to position [247, 0]
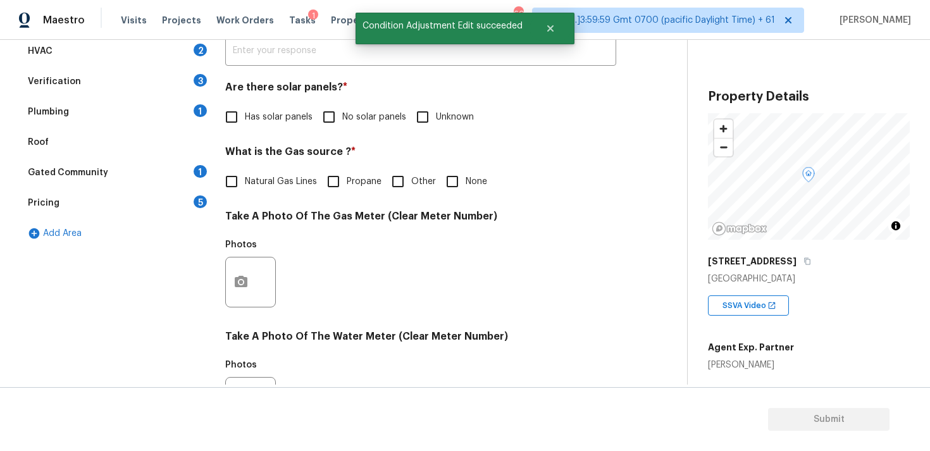
click at [328, 113] on input "No solar panels" at bounding box center [329, 117] width 27 height 27
checkbox input "true"
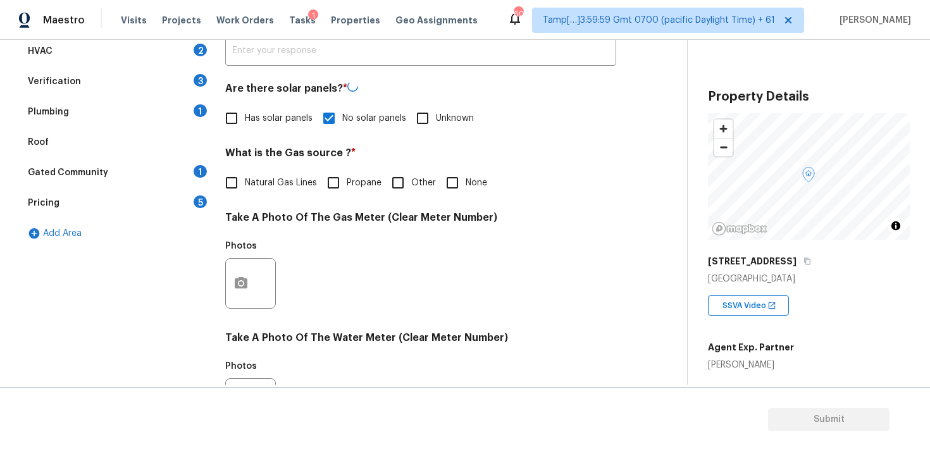
click at [286, 193] on label "Natural Gas Lines" at bounding box center [267, 183] width 99 height 27
click at [245, 193] on input "Natural Gas Lines" at bounding box center [231, 183] width 27 height 27
checkbox input "true"
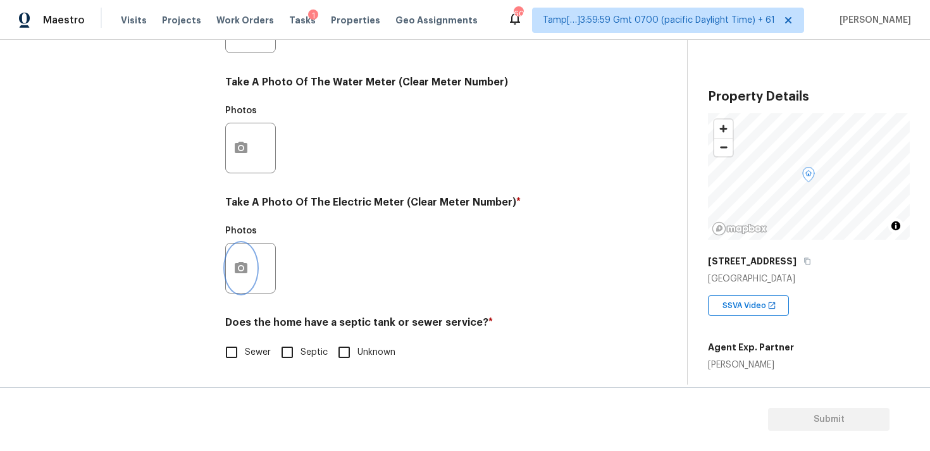
click at [251, 284] on button "button" at bounding box center [241, 268] width 30 height 49
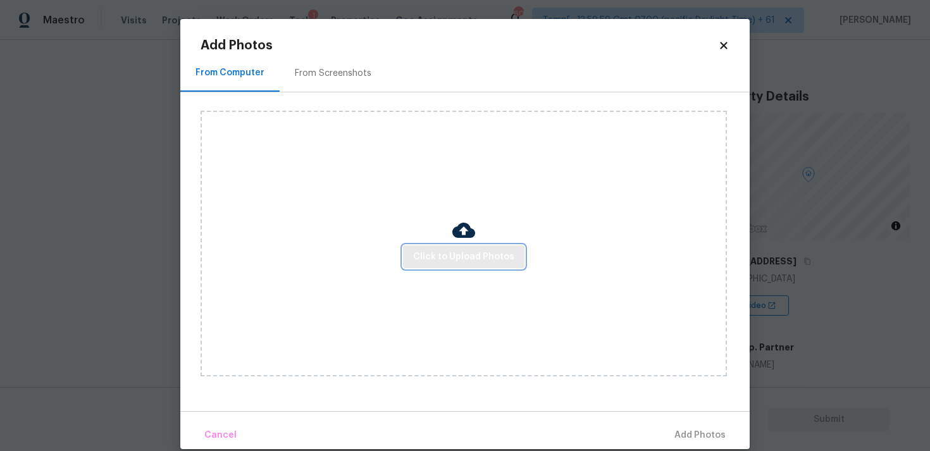
click at [463, 253] on span "Click to Upload Photos" at bounding box center [463, 257] width 101 height 16
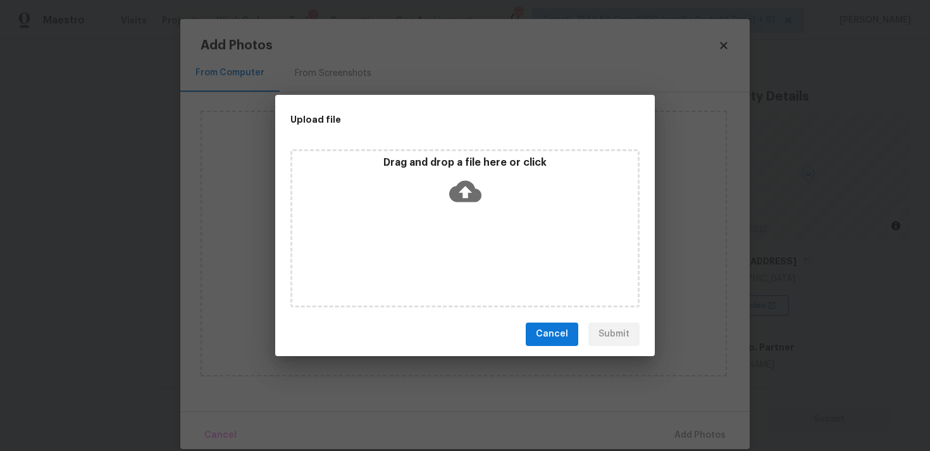
click at [458, 211] on div "Drag and drop a file here or click" at bounding box center [464, 228] width 349 height 158
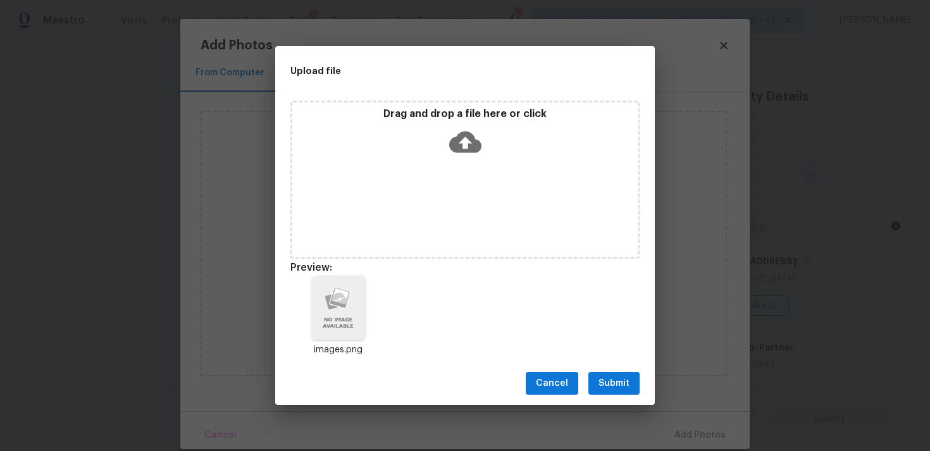
click at [636, 372] on button "Submit" at bounding box center [614, 383] width 51 height 23
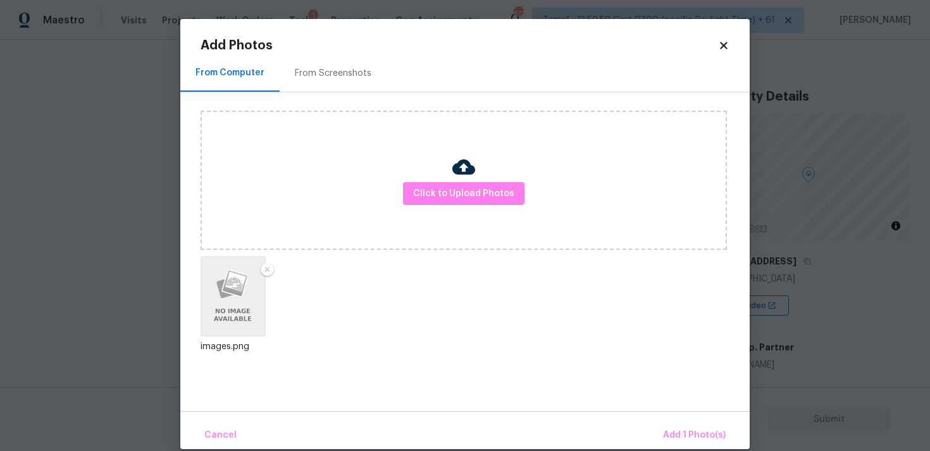
click at [663, 411] on div "Cancel Add 1 Photo(s)" at bounding box center [465, 430] width 570 height 38
click at [681, 430] on span "Add 1 Photo(s)" at bounding box center [694, 436] width 63 height 16
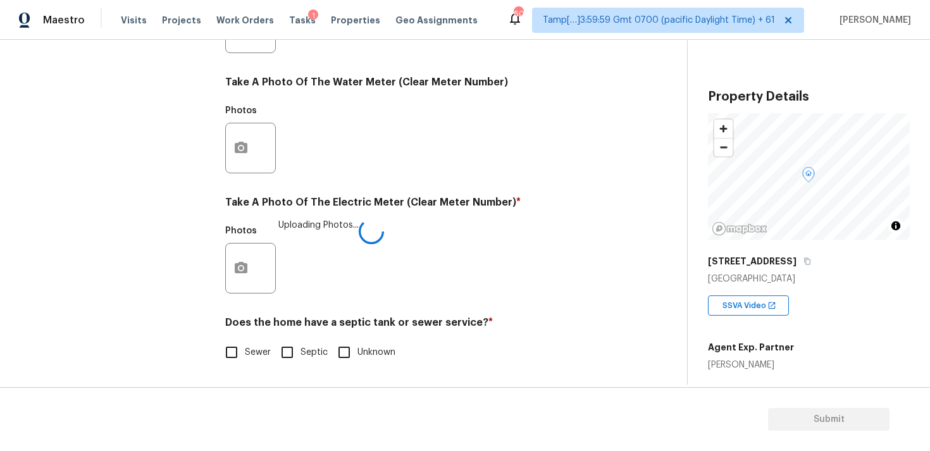
click at [260, 343] on label "Sewer" at bounding box center [244, 352] width 53 height 27
click at [245, 343] on input "Sewer" at bounding box center [231, 352] width 27 height 27
checkbox input "true"
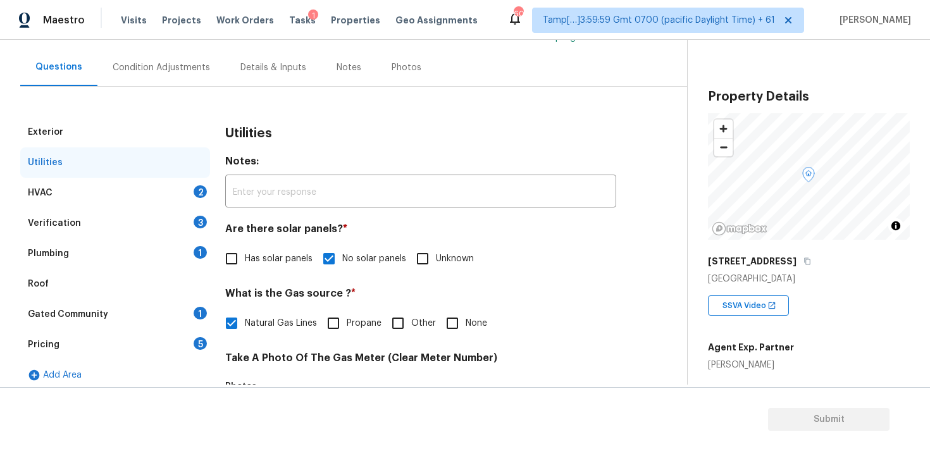
scroll to position [78, 0]
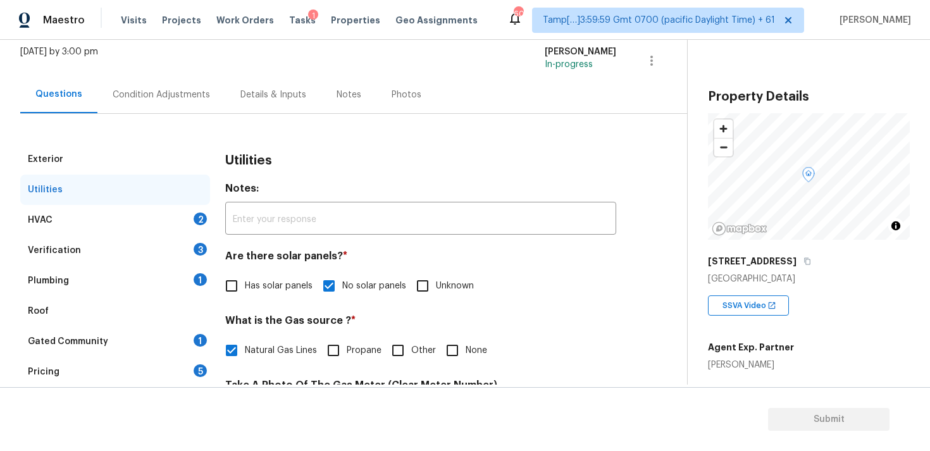
click at [192, 215] on div "HVAC 2" at bounding box center [115, 220] width 190 height 30
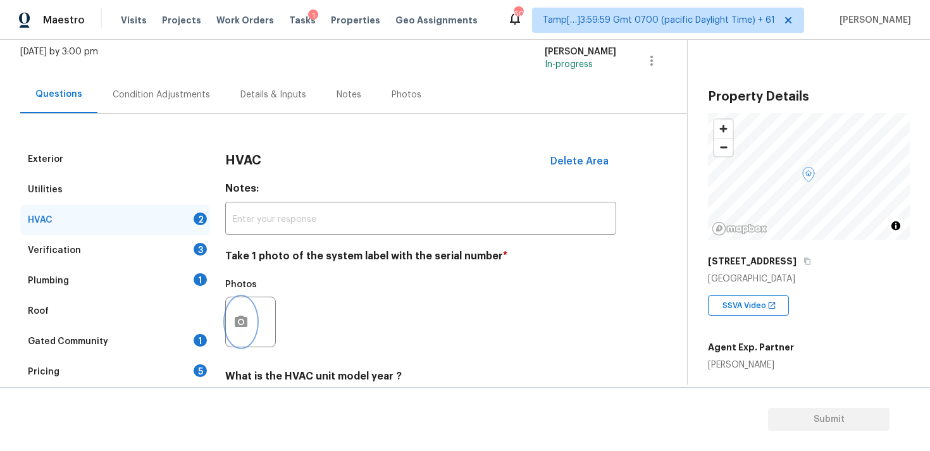
click at [241, 320] on circle "button" at bounding box center [241, 322] width 4 height 4
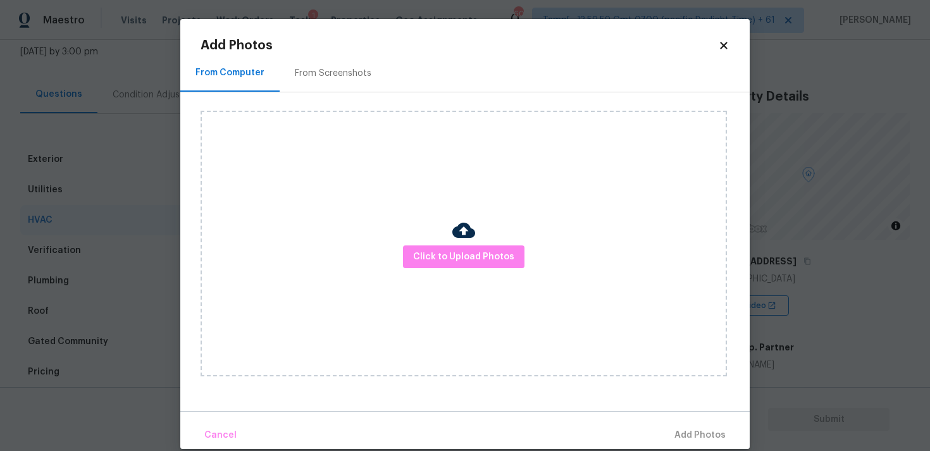
click at [454, 242] on div at bounding box center [463, 232] width 23 height 27
click at [454, 252] on span "Click to Upload Photos" at bounding box center [463, 257] width 101 height 16
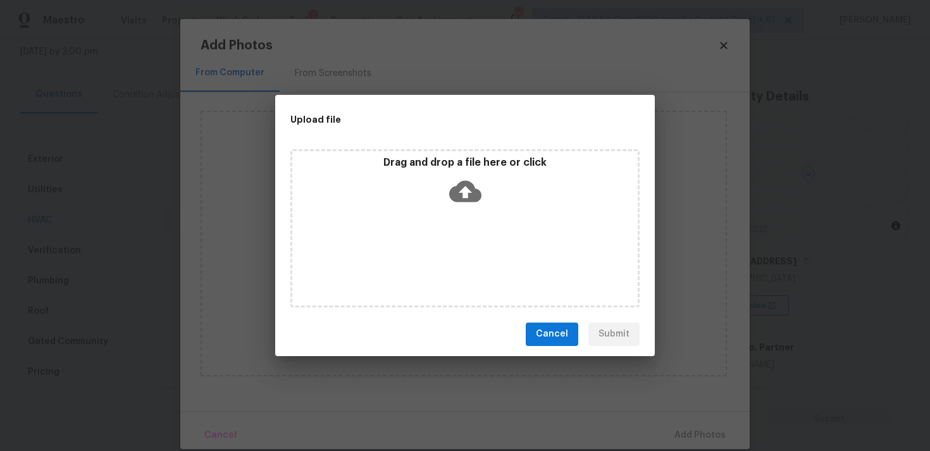
click at [460, 198] on icon at bounding box center [465, 191] width 32 height 22
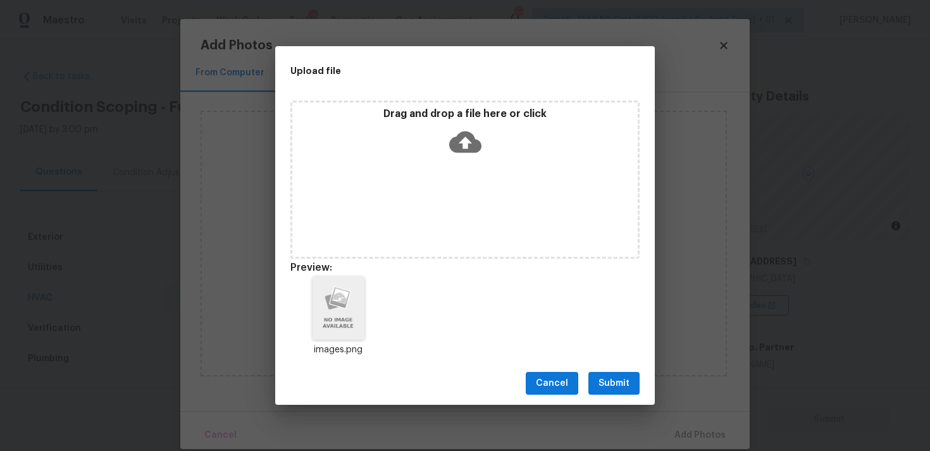
scroll to position [78, 0]
click at [623, 382] on span "Submit" at bounding box center [614, 384] width 31 height 16
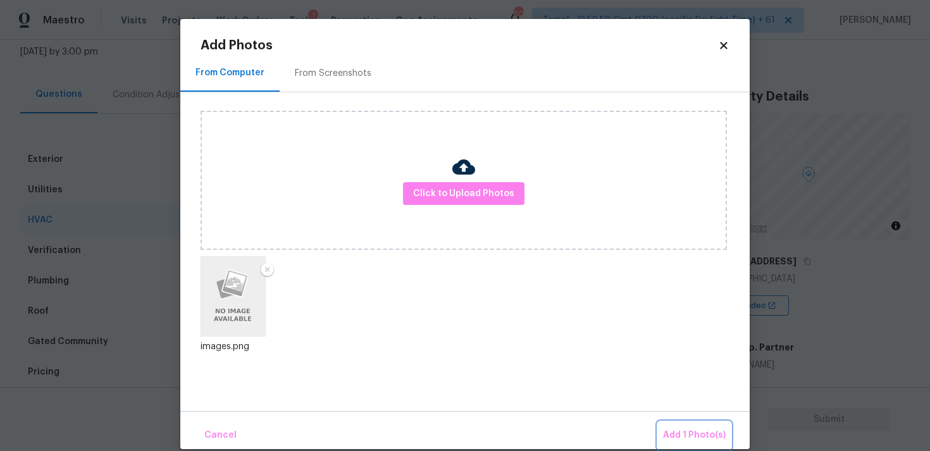
click at [685, 427] on button "Add 1 Photo(s)" at bounding box center [694, 435] width 73 height 27
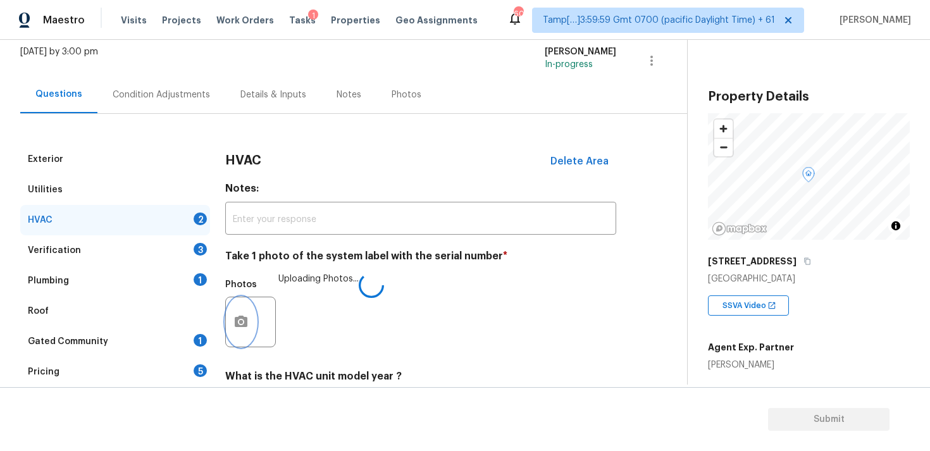
scroll to position [200, 0]
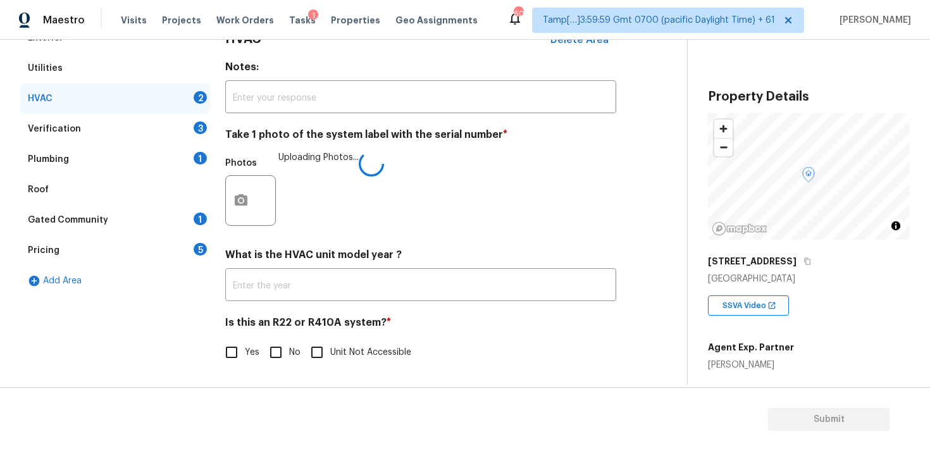
click at [278, 357] on input "No" at bounding box center [276, 352] width 27 height 27
checkbox input "true"
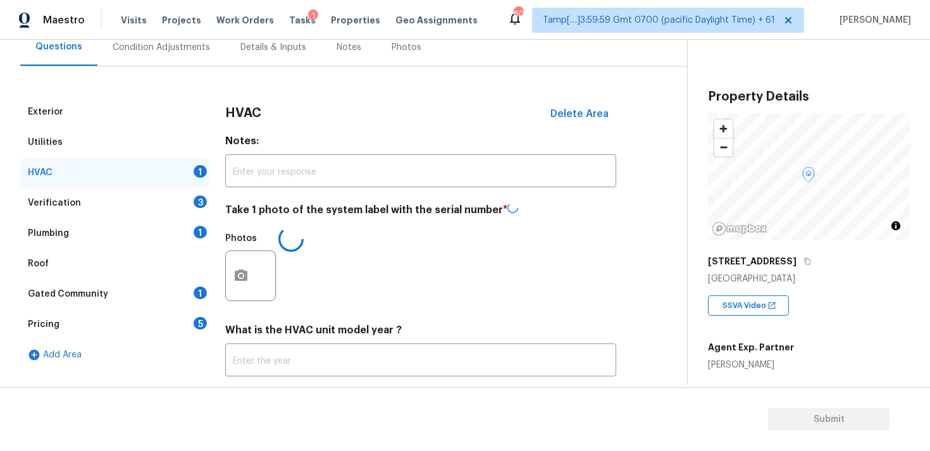
scroll to position [112, 0]
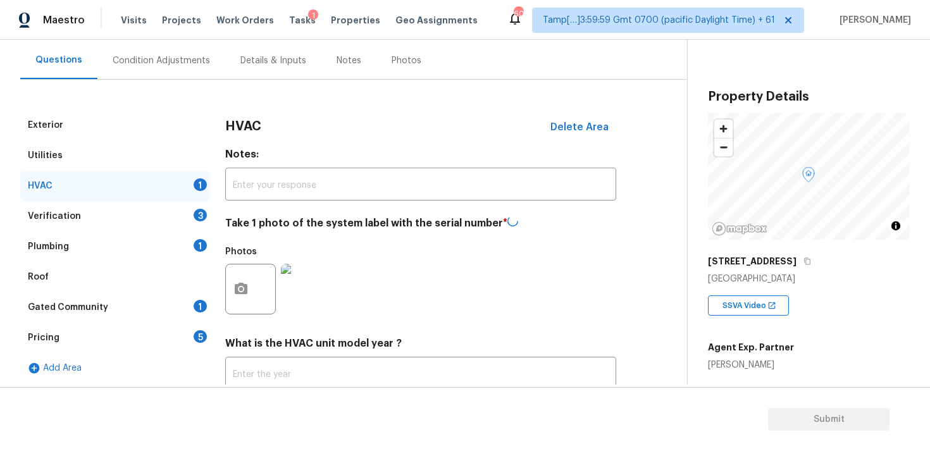
click at [183, 210] on div "Verification 3" at bounding box center [115, 216] width 190 height 30
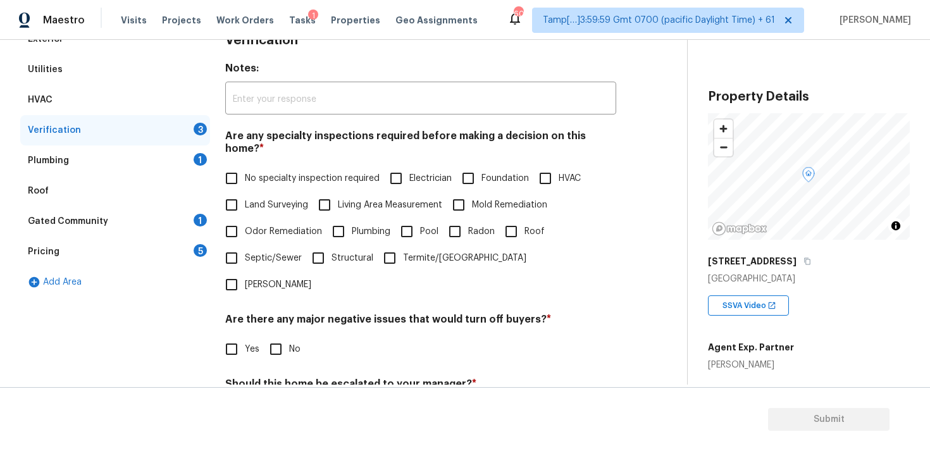
scroll to position [214, 0]
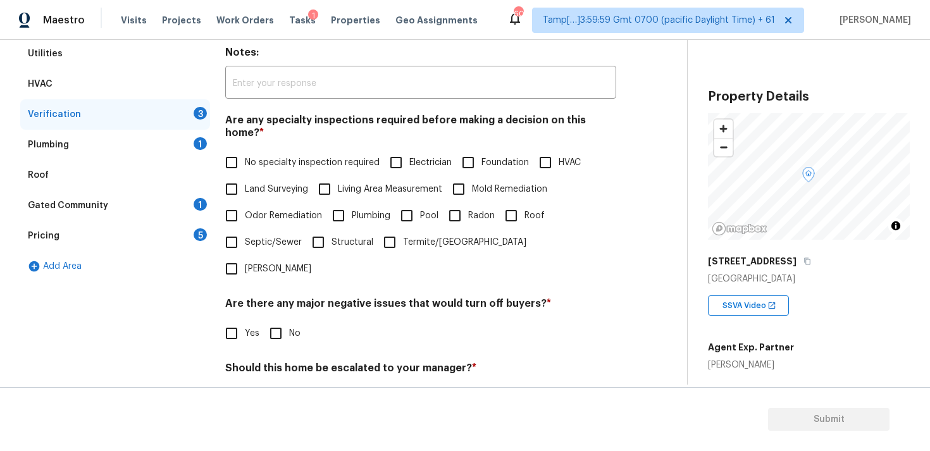
click at [486, 149] on label "Foundation" at bounding box center [492, 162] width 74 height 27
click at [482, 149] on input "Foundation" at bounding box center [468, 162] width 27 height 27
checkbox input "true"
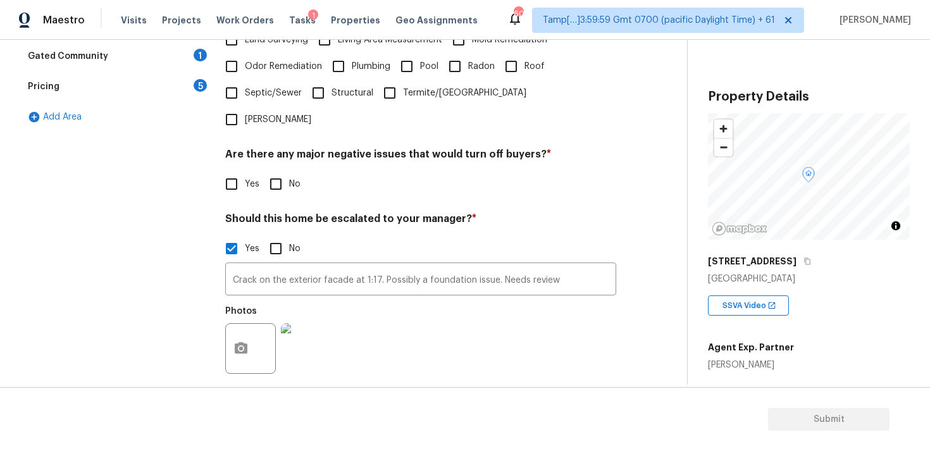
click at [280, 171] on input "No" at bounding box center [276, 184] width 27 height 27
checkbox input "true"
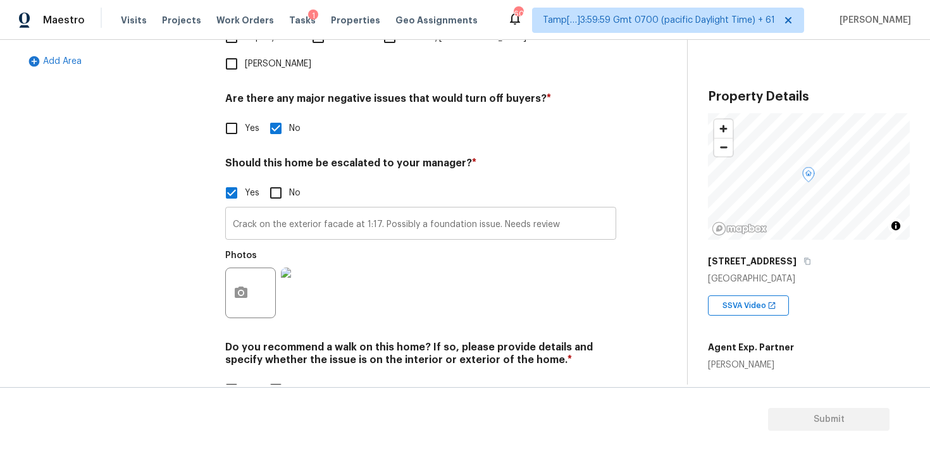
scroll to position [418, 0]
click at [271, 378] on input "No" at bounding box center [276, 391] width 27 height 27
checkbox input "true"
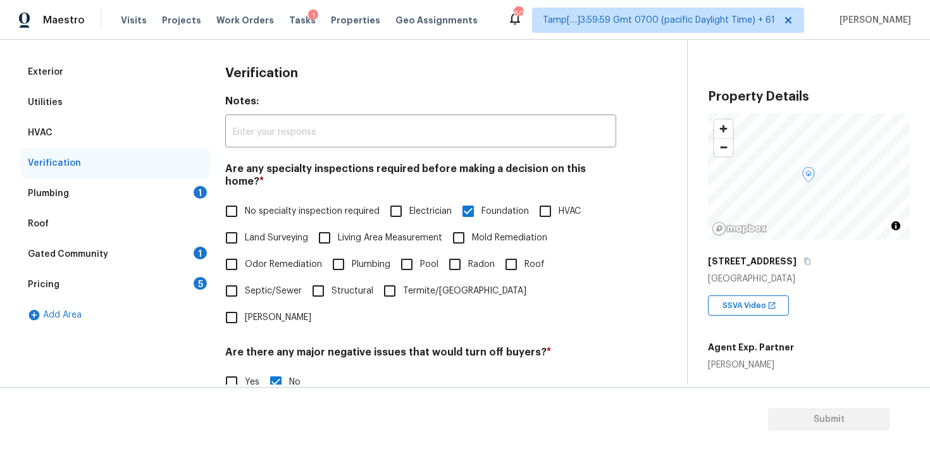
click at [185, 192] on div "Plumbing 1" at bounding box center [115, 193] width 190 height 30
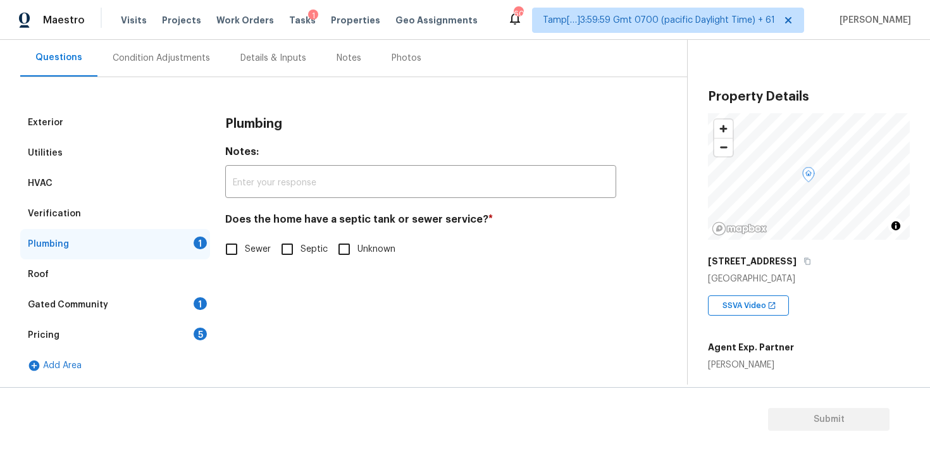
click at [228, 251] on input "Sewer" at bounding box center [231, 249] width 27 height 27
checkbox input "true"
click at [178, 303] on div "Gated Community 1" at bounding box center [115, 305] width 190 height 30
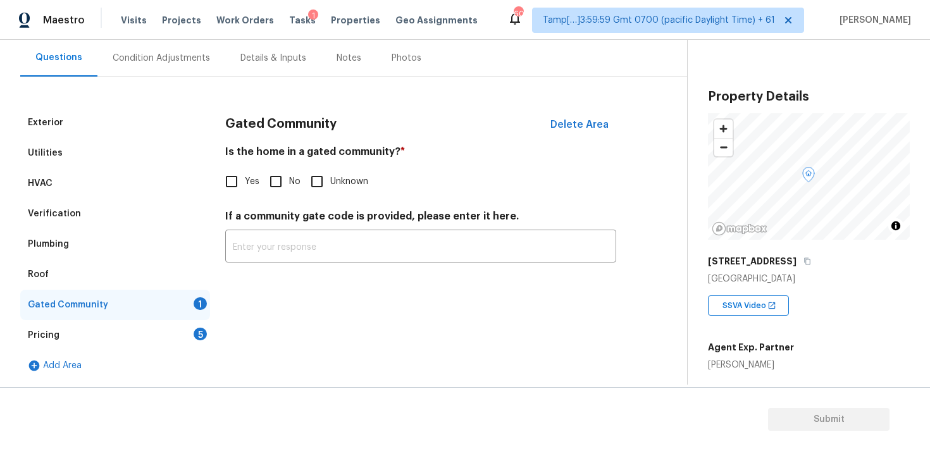
click at [272, 187] on input "No" at bounding box center [276, 181] width 27 height 27
checkbox input "true"
click at [197, 334] on div "5" at bounding box center [200, 334] width 13 height 13
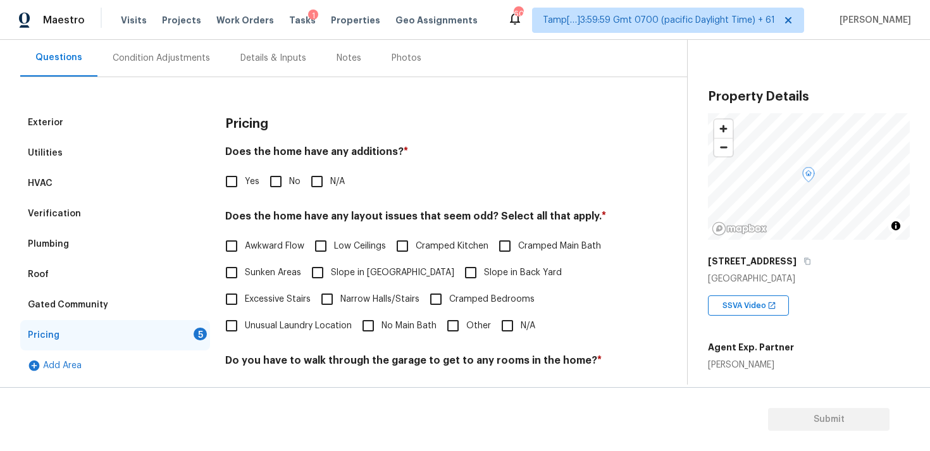
click at [266, 173] on input "No" at bounding box center [276, 181] width 27 height 27
checkbox input "true"
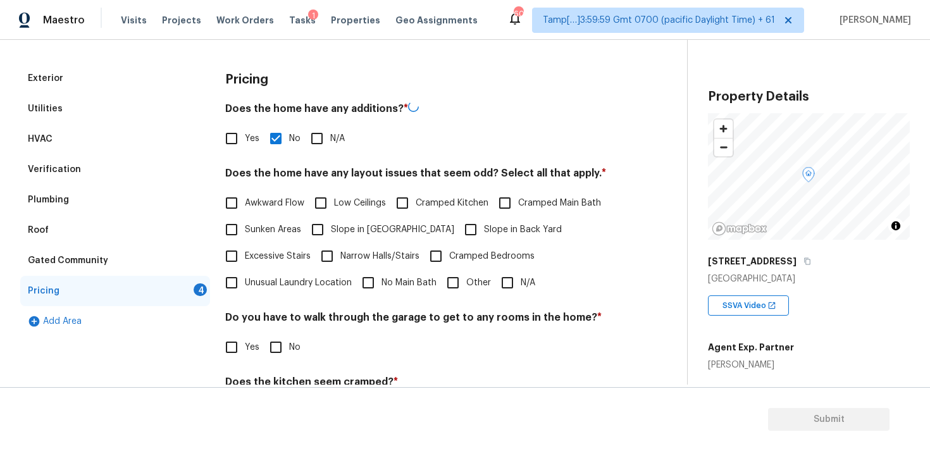
scroll to position [165, 0]
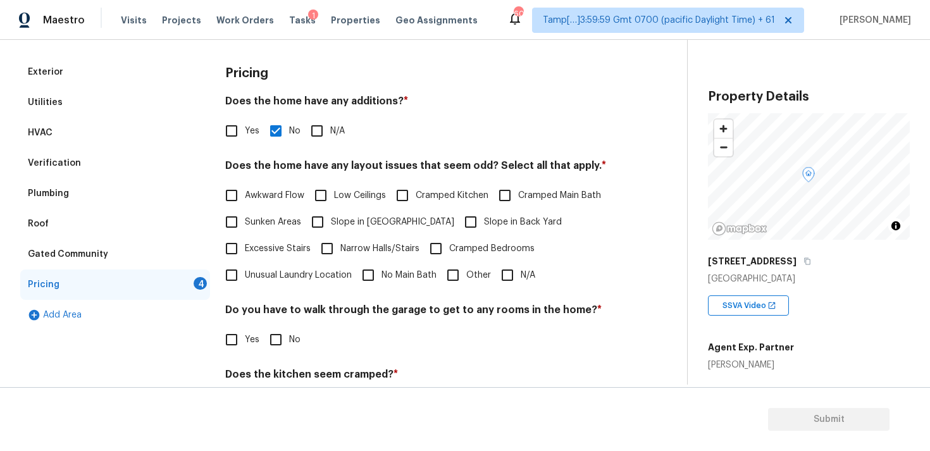
click at [373, 220] on span "Slope in Front Yard" at bounding box center [392, 222] width 123 height 13
click at [331, 220] on input "Slope in Front Yard" at bounding box center [317, 222] width 27 height 27
checkbox input "true"
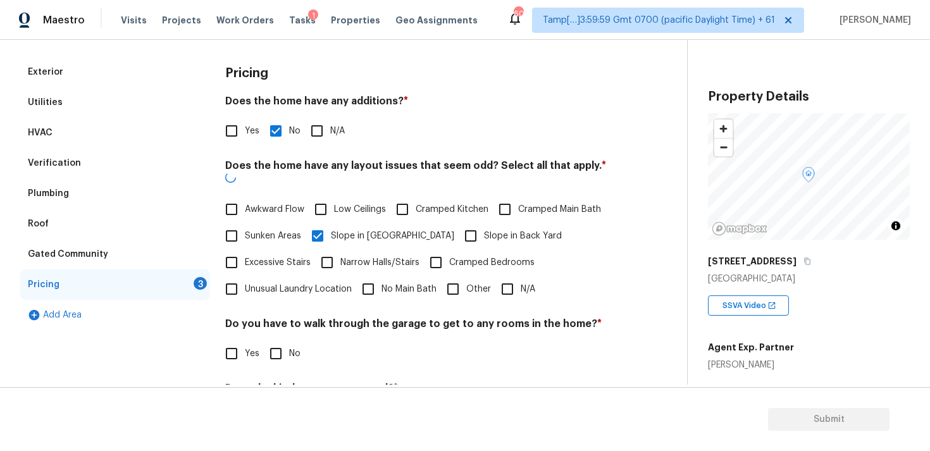
click at [484, 230] on span "Slope in Back Yard" at bounding box center [523, 236] width 78 height 13
click at [459, 223] on input "Slope in Back Yard" at bounding box center [471, 236] width 27 height 27
checkbox input "true"
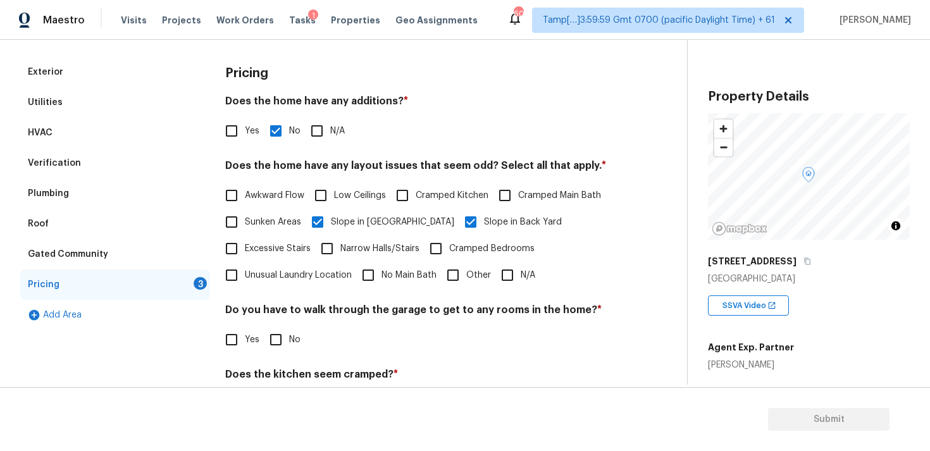
scroll to position [282, 0]
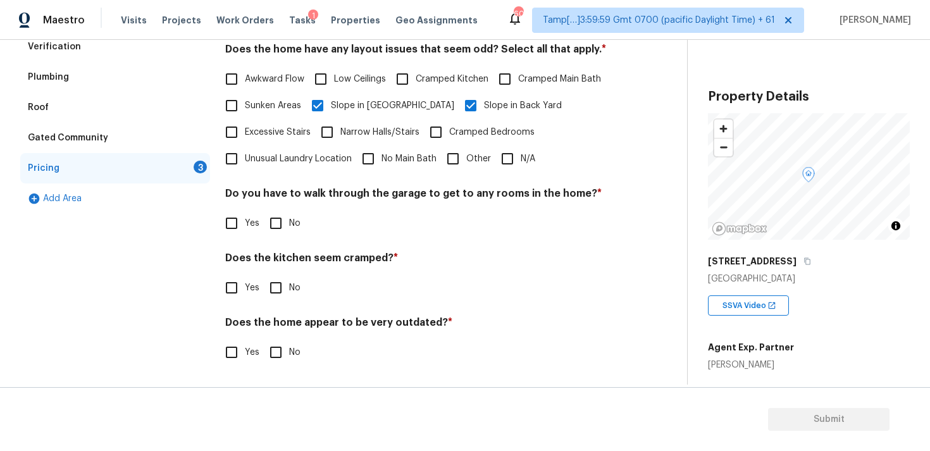
click at [285, 232] on input "No" at bounding box center [276, 223] width 27 height 27
checkbox input "true"
click at [280, 294] on input "No" at bounding box center [276, 288] width 27 height 27
checkbox input "true"
click at [283, 352] on input "No" at bounding box center [276, 353] width 27 height 27
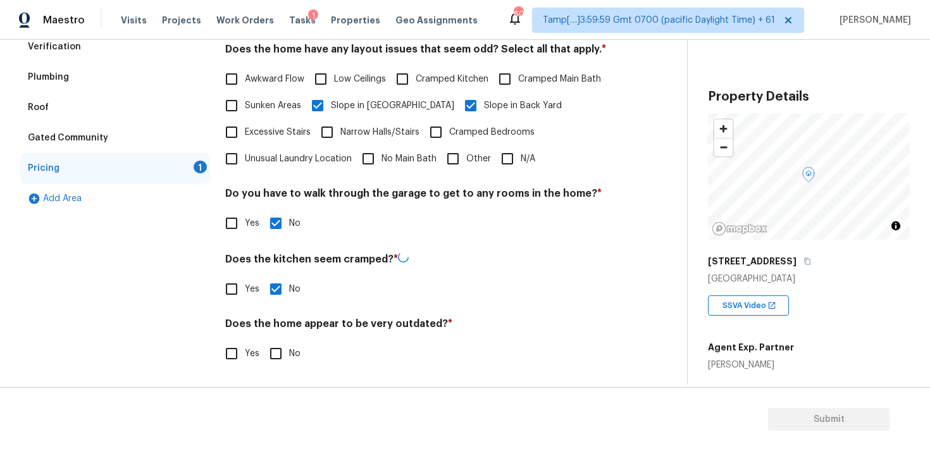
checkbox input "true"
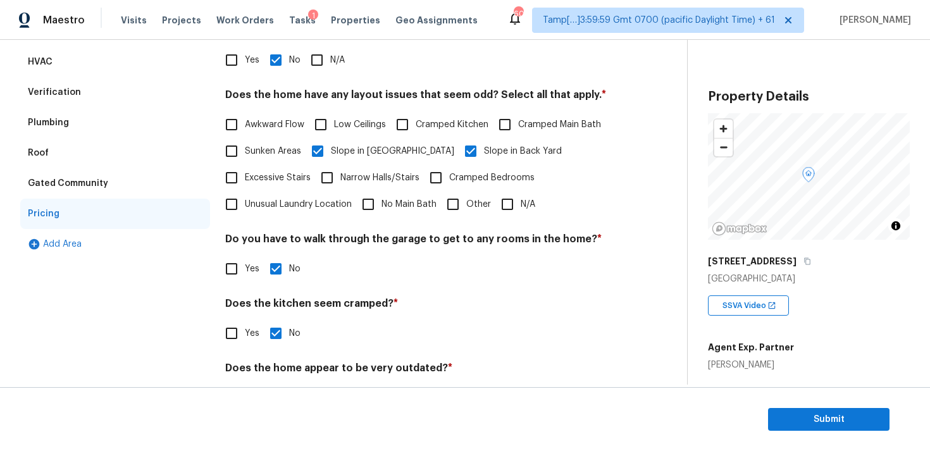
scroll to position [232, 0]
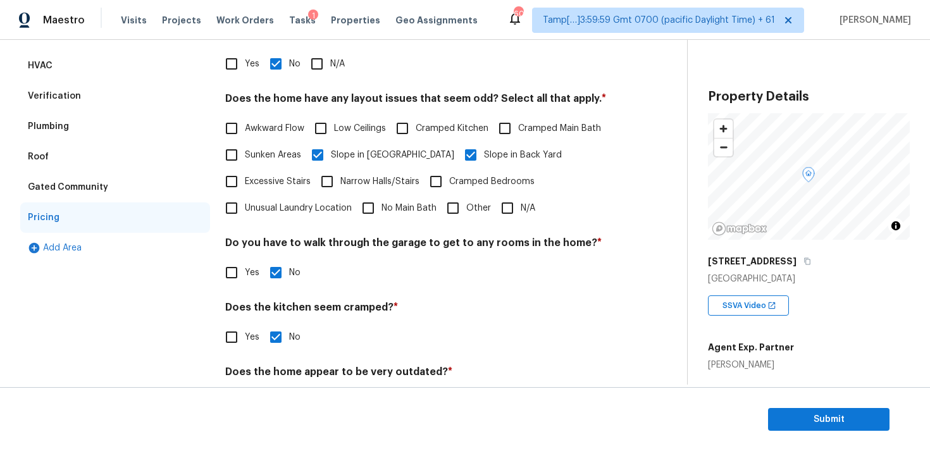
click at [157, 108] on div "Verification" at bounding box center [115, 96] width 190 height 30
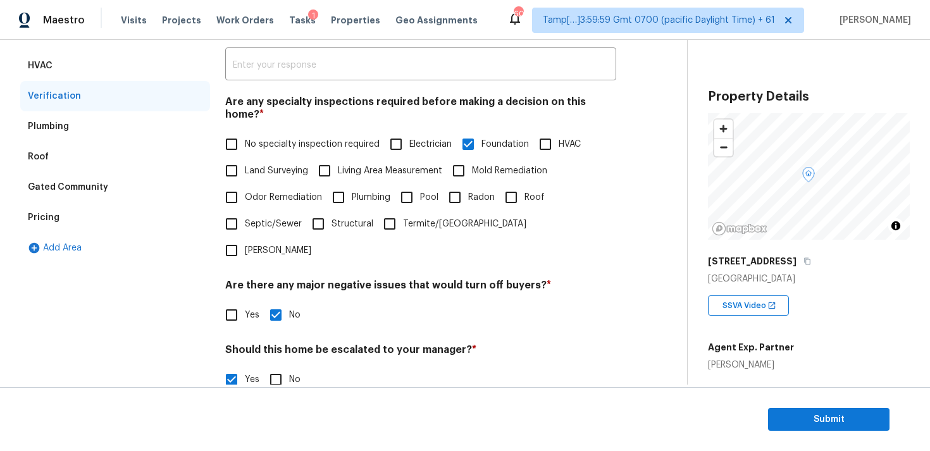
click at [284, 397] on input "Crack on the exterior facade at 1:17. Possibly a foundation issue. Needs review" at bounding box center [420, 412] width 391 height 30
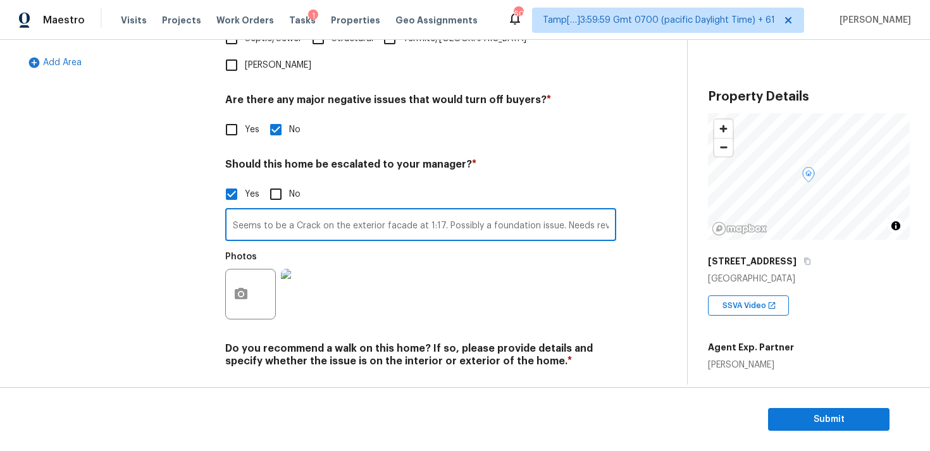
type input "Seems to be a Crack on the exterior facade at 1:17. Possibly a foundation issue…"
click at [413, 245] on div "Photos" at bounding box center [420, 286] width 391 height 82
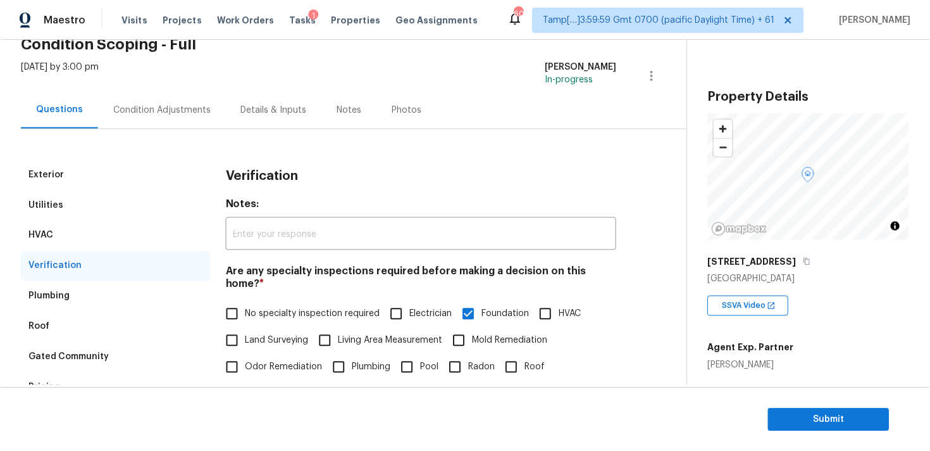
scroll to position [0, 0]
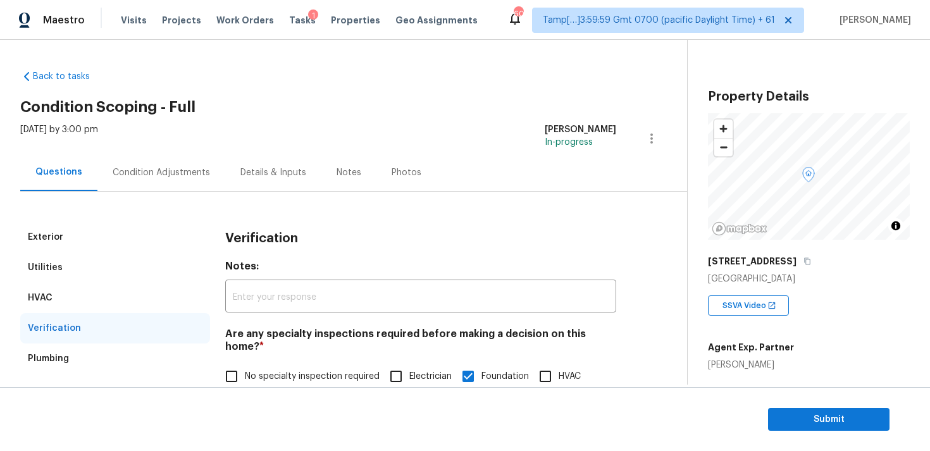
click at [176, 183] on div "Condition Adjustments" at bounding box center [161, 172] width 128 height 37
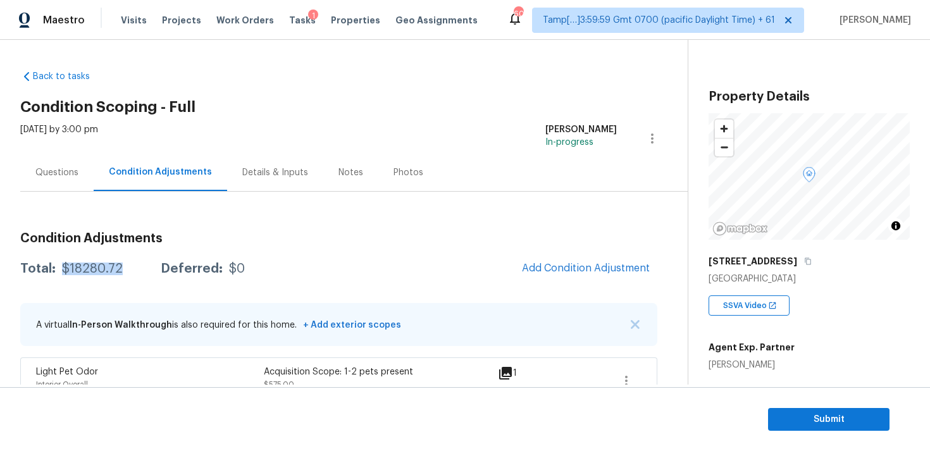
drag, startPoint x: 63, startPoint y: 268, endPoint x: 136, endPoint y: 268, distance: 72.8
click at [136, 268] on div "Total: $18280.72 Deferred: $0" at bounding box center [132, 269] width 225 height 13
copy div "$18280.72"
click at [126, 273] on div "Total: $18280.72 Deferred: $0" at bounding box center [132, 269] width 225 height 13
drag, startPoint x: 57, startPoint y: 266, endPoint x: 151, endPoint y: 266, distance: 93.7
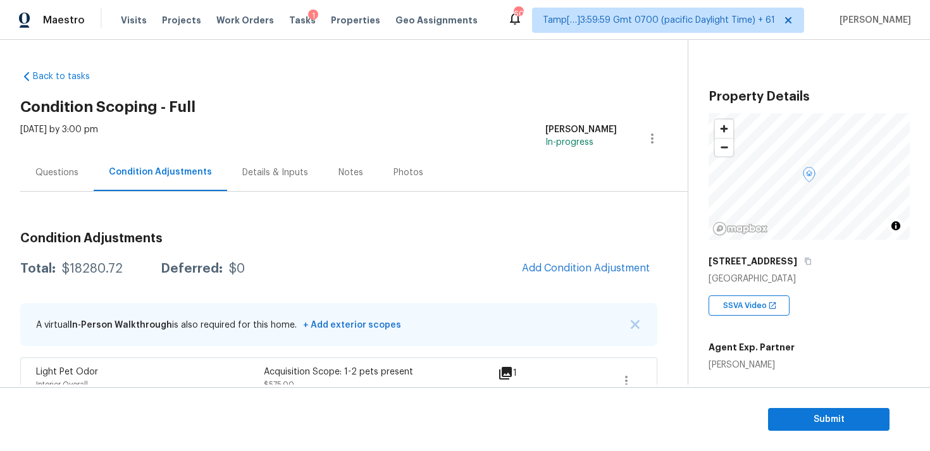
click at [151, 266] on div "Total: $18280.72 Deferred: $0" at bounding box center [132, 269] width 225 height 13
drag, startPoint x: 65, startPoint y: 269, endPoint x: 122, endPoint y: 269, distance: 57.0
click at [122, 269] on div "Total: $18280.72 Deferred: $0" at bounding box center [132, 269] width 225 height 13
copy div "18280.72"
click at [66, 161] on div "Questions" at bounding box center [56, 172] width 73 height 37
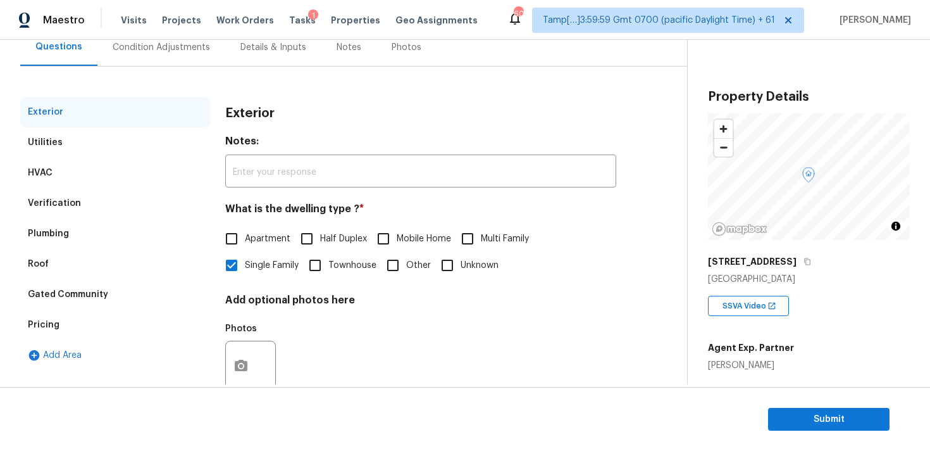
scroll to position [146, 0]
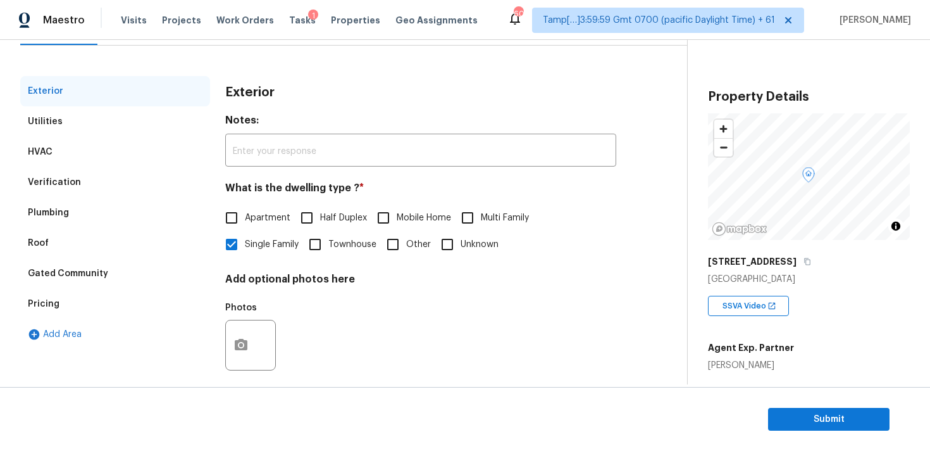
click at [134, 304] on div "Pricing" at bounding box center [115, 304] width 190 height 30
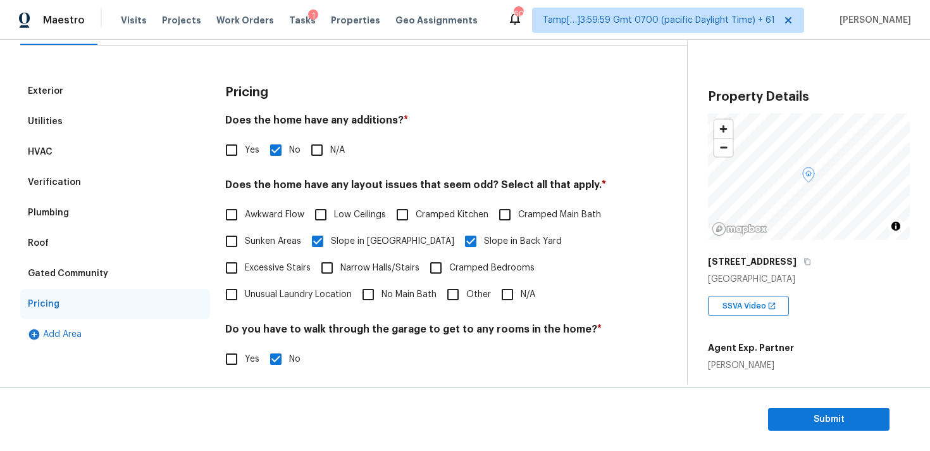
click at [120, 180] on div "Verification" at bounding box center [115, 182] width 190 height 30
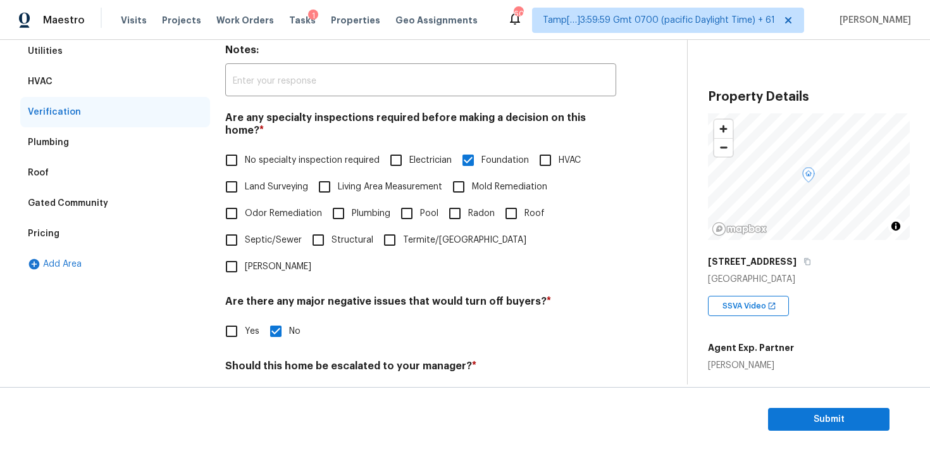
scroll to position [228, 0]
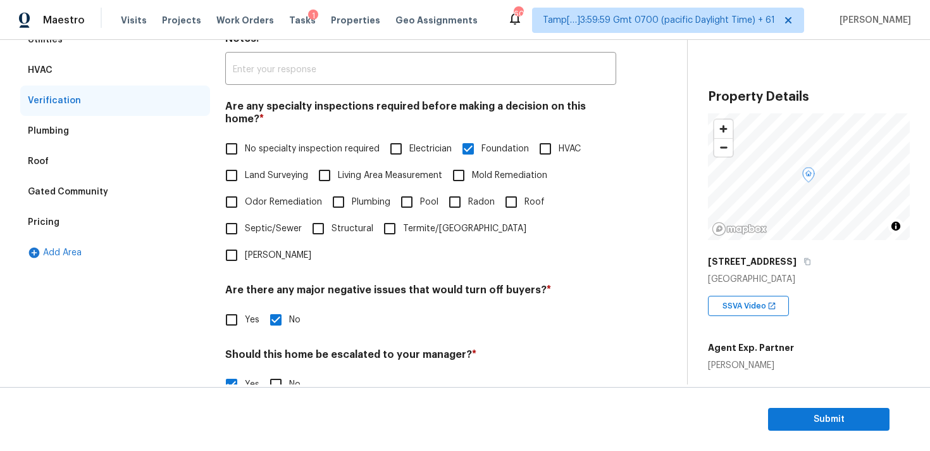
click at [425, 401] on input "Seems to be a Crack on the exterior facade at 1:17. Possibly a foundation issue…" at bounding box center [420, 416] width 391 height 30
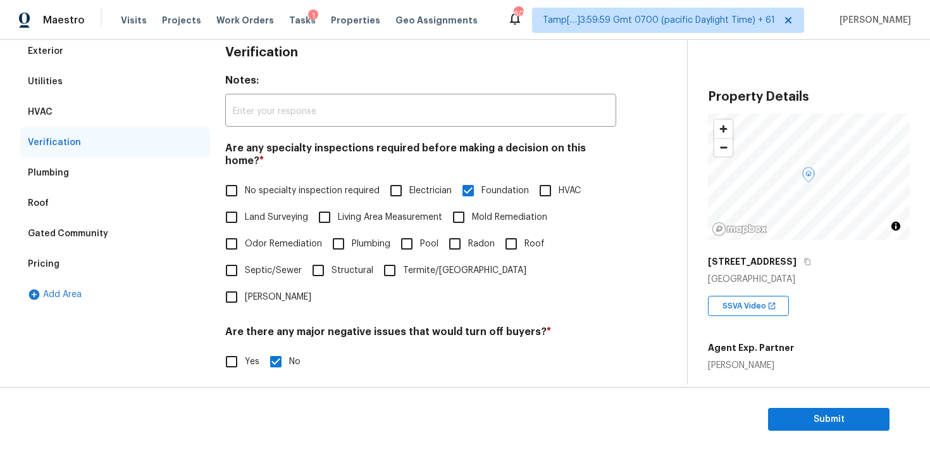
scroll to position [88, 0]
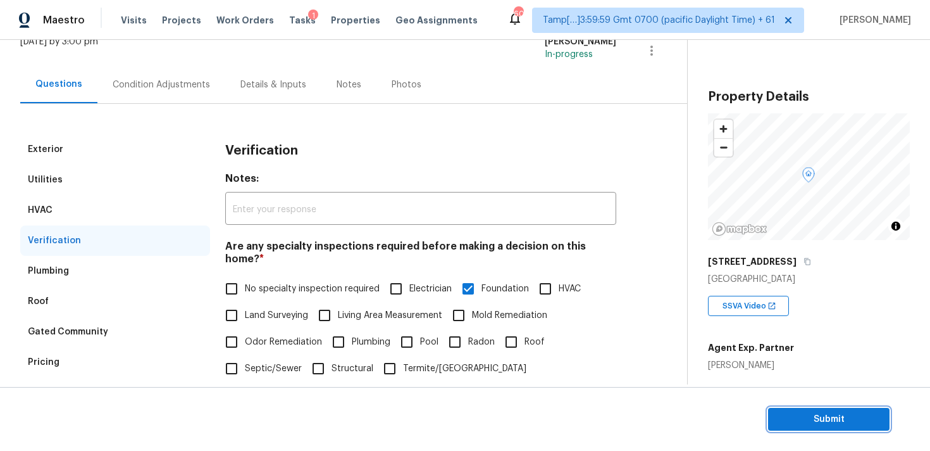
click at [851, 413] on span "Submit" at bounding box center [828, 419] width 101 height 16
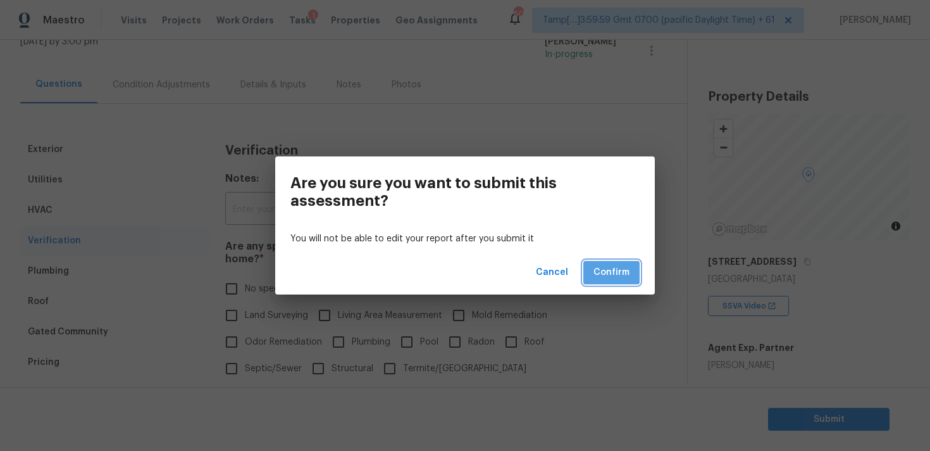
click at [610, 271] on span "Confirm" at bounding box center [612, 273] width 36 height 16
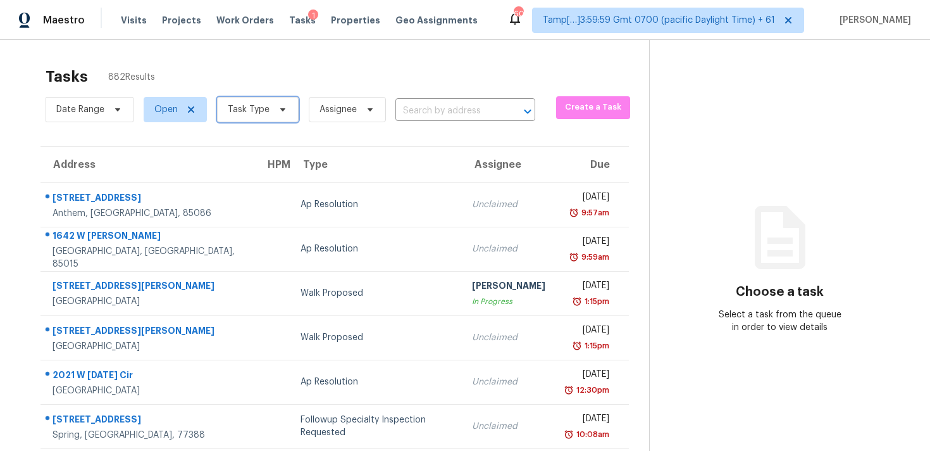
click at [264, 110] on span "Task Type" at bounding box center [249, 109] width 42 height 13
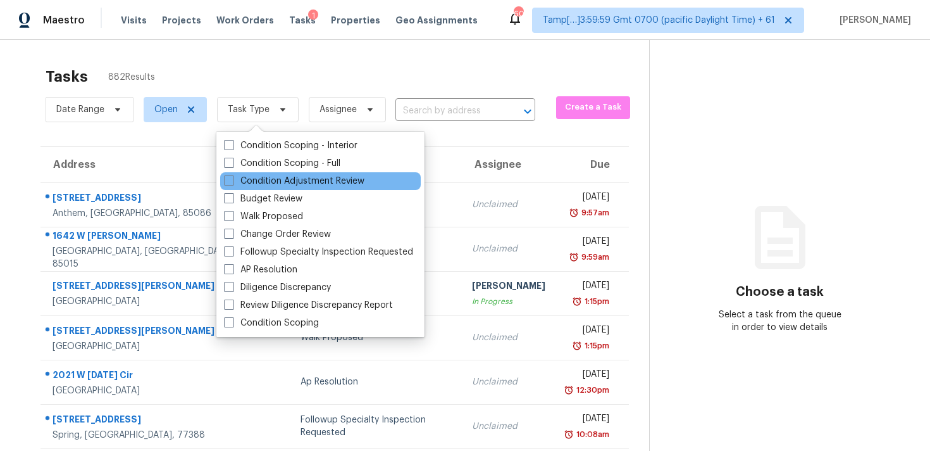
click at [275, 172] on div "Condition Adjustment Review" at bounding box center [320, 181] width 201 height 18
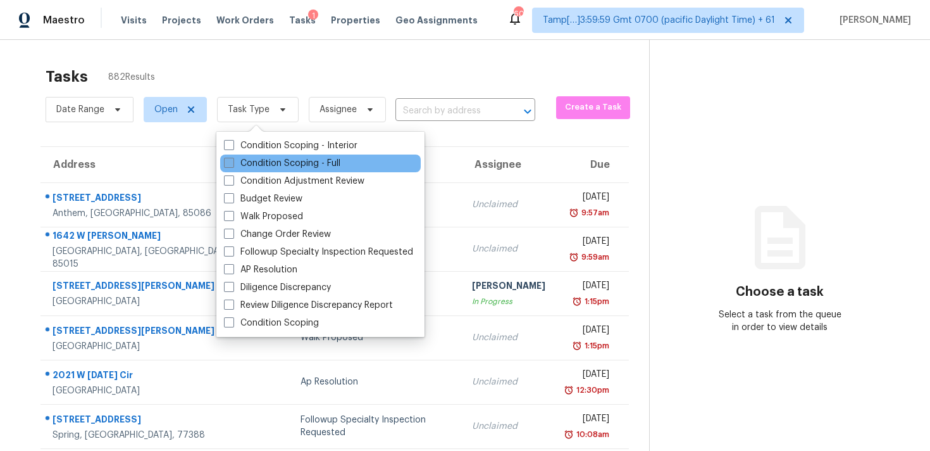
click at [273, 163] on label "Condition Scoping - Full" at bounding box center [282, 163] width 116 height 13
click at [232, 163] on input "Condition Scoping - Full" at bounding box center [228, 161] width 8 height 8
checkbox input "true"
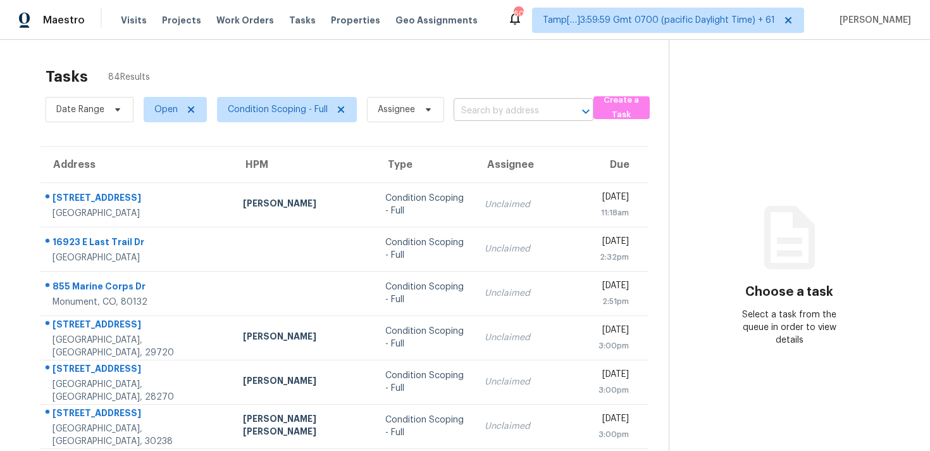
click at [493, 106] on input "text" at bounding box center [506, 111] width 104 height 20
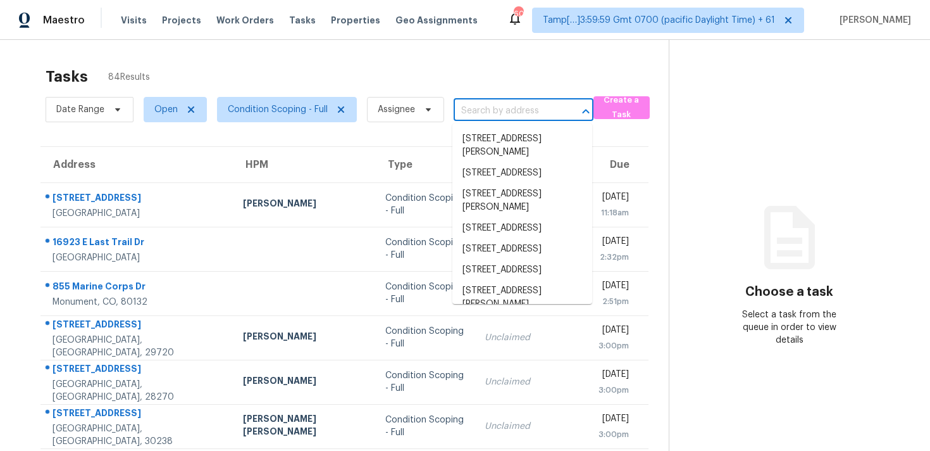
paste input "[STREET_ADDRESS]"
type input "[STREET_ADDRESS]"
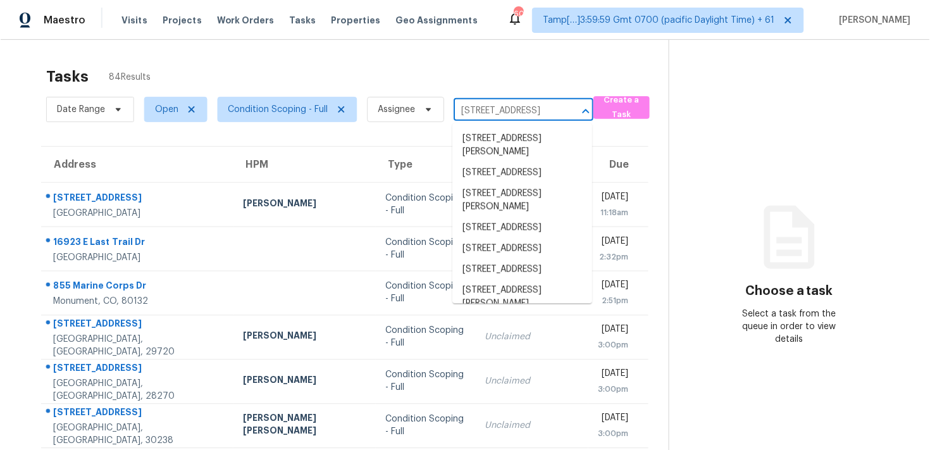
scroll to position [0, 91]
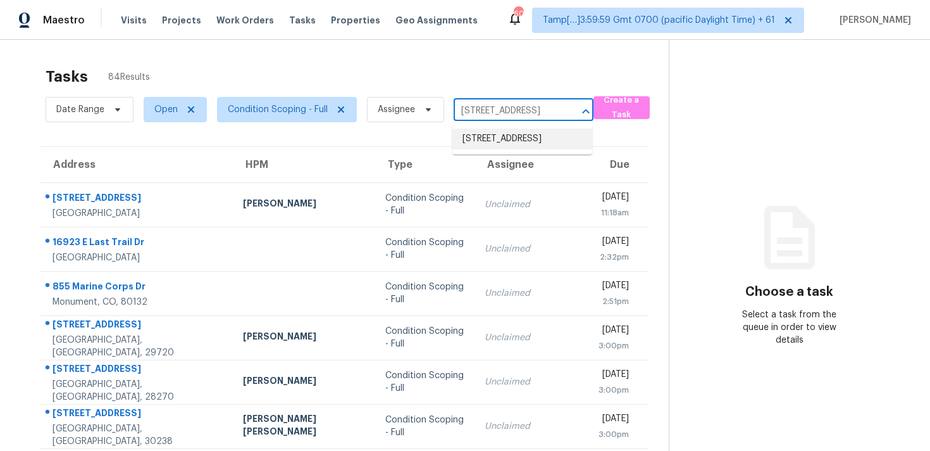
click at [520, 143] on li "[STREET_ADDRESS]" at bounding box center [522, 138] width 140 height 21
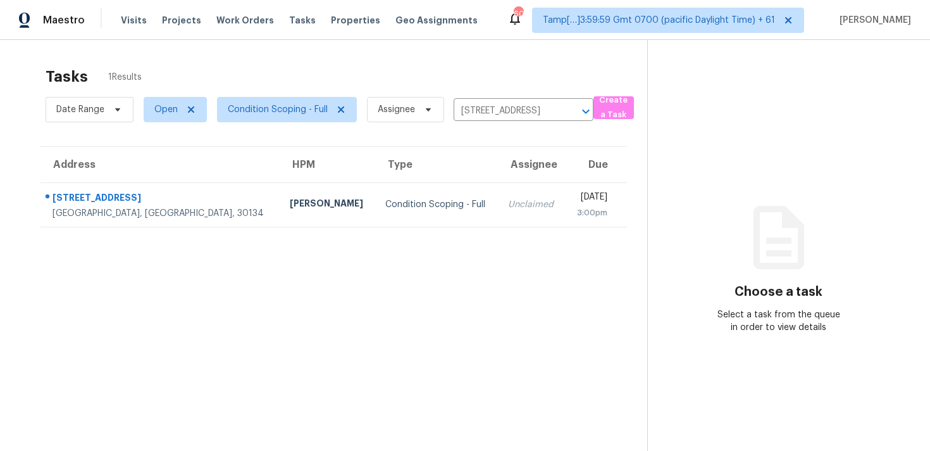
click at [576, 202] on div "[DATE]" at bounding box center [592, 198] width 32 height 16
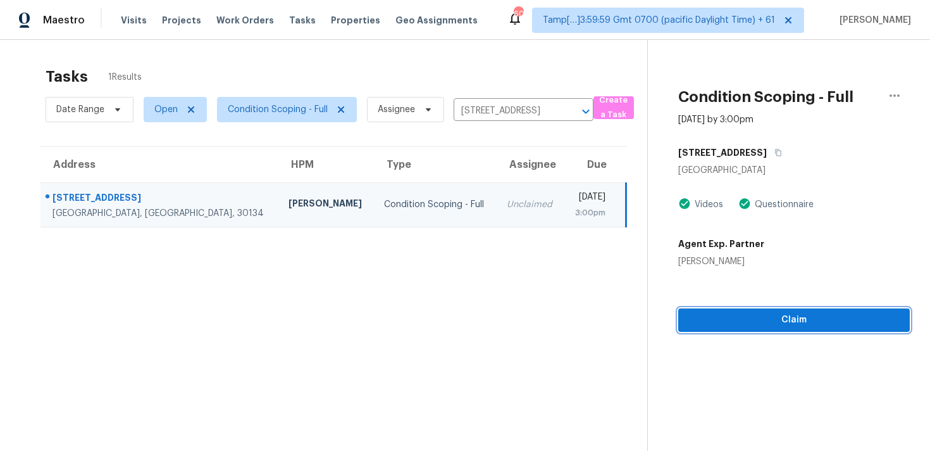
click at [794, 313] on span "Claim" at bounding box center [794, 320] width 211 height 16
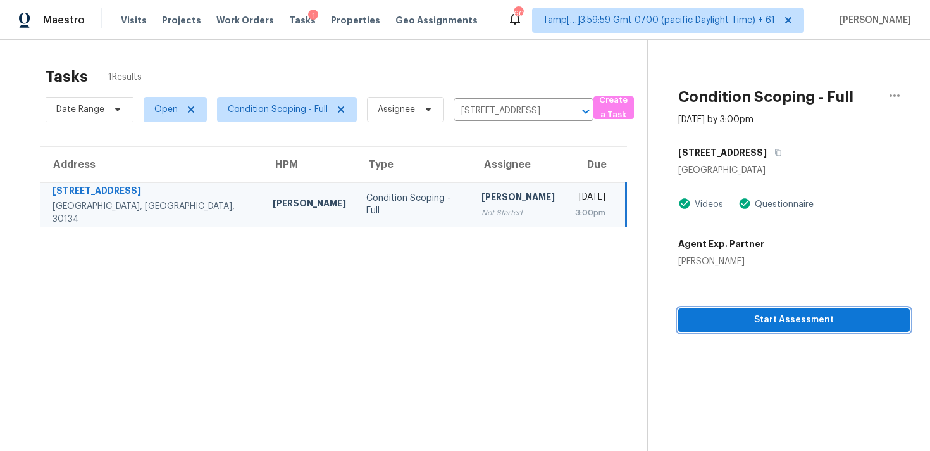
click at [794, 313] on span "Start Assessment" at bounding box center [794, 320] width 211 height 16
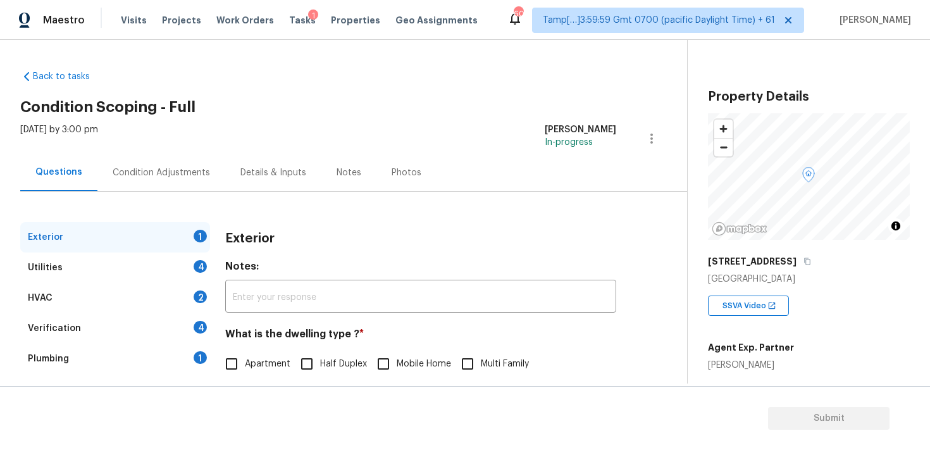
scroll to position [120, 0]
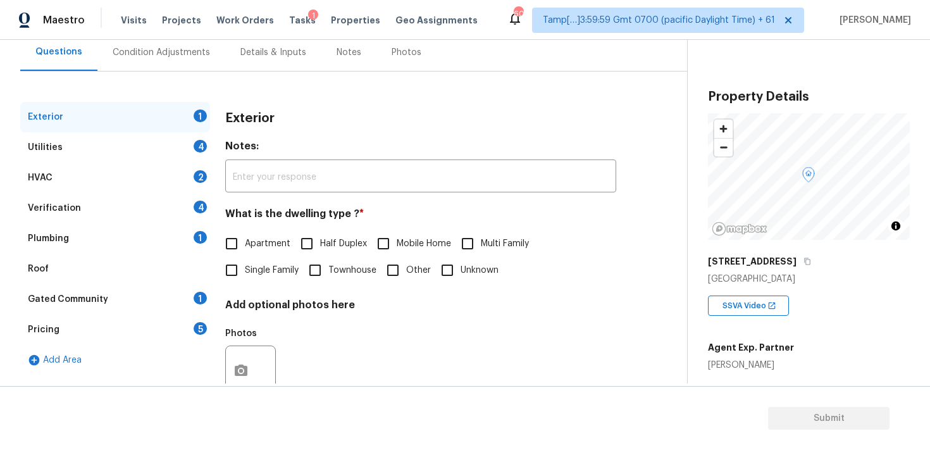
click at [289, 97] on div "Exterior 1 Utilities 4 HVAC 2 Verification 4 Plumbing 1 Roof Gated Community 1 …" at bounding box center [338, 245] width 637 height 347
click at [153, 42] on div "Condition Adjustments" at bounding box center [161, 52] width 128 height 37
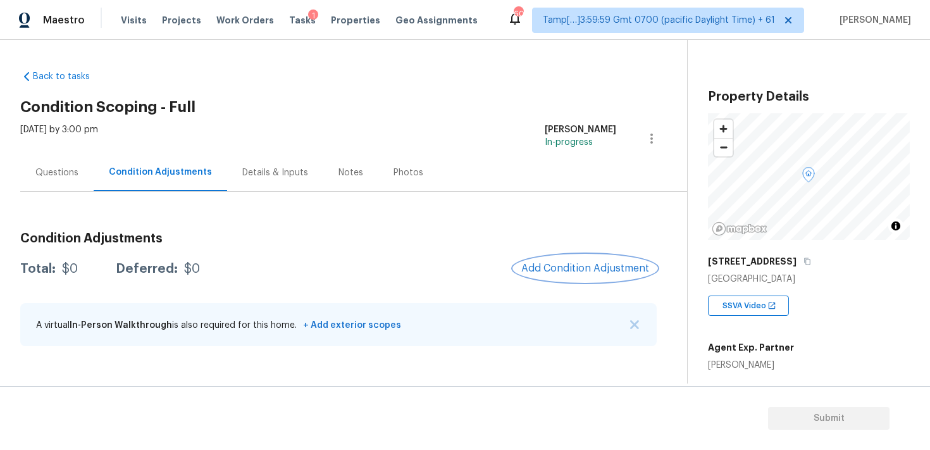
click at [535, 276] on button "Add Condition Adjustment" at bounding box center [585, 268] width 143 height 27
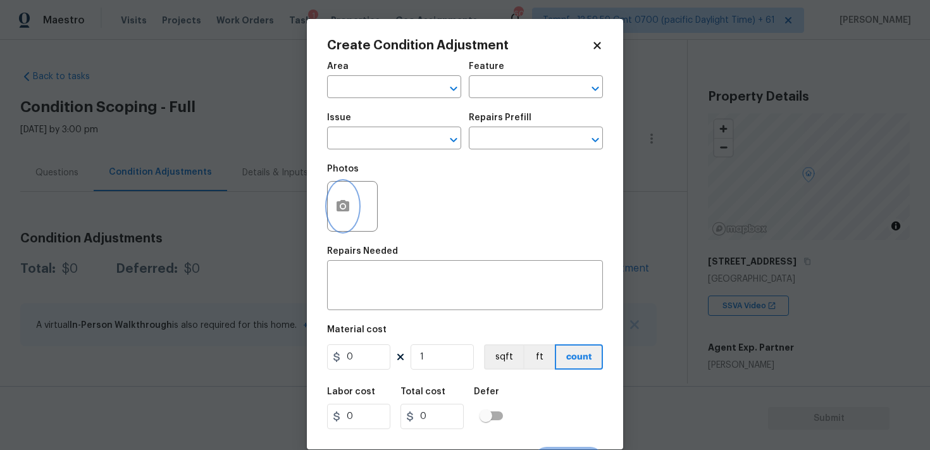
click at [353, 206] on button "button" at bounding box center [343, 206] width 30 height 49
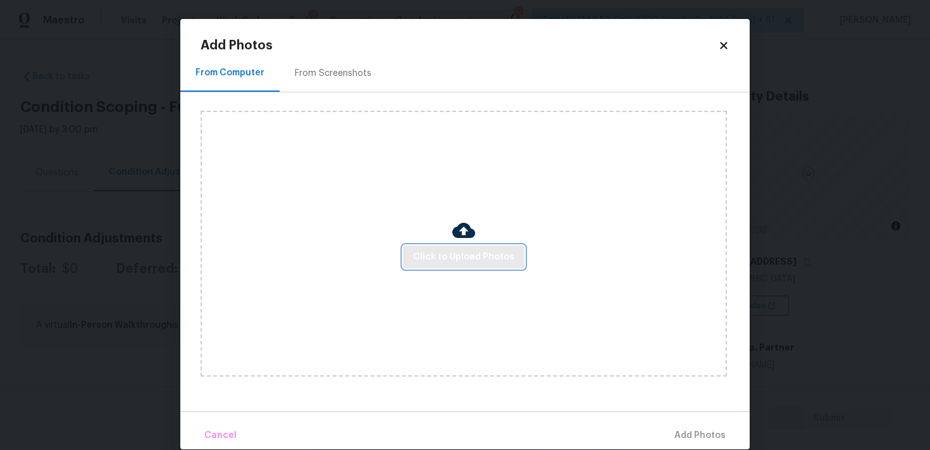
click at [464, 251] on span "Click to Upload Photos" at bounding box center [463, 257] width 101 height 16
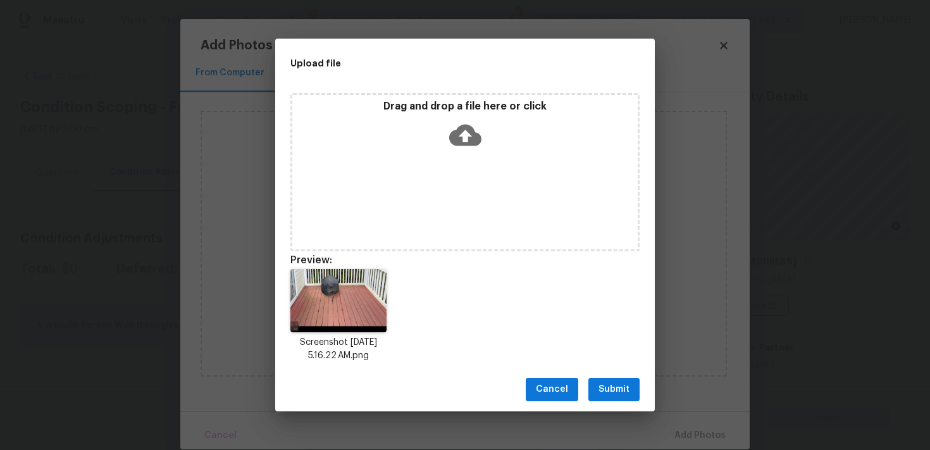
click at [609, 380] on button "Submit" at bounding box center [614, 389] width 51 height 23
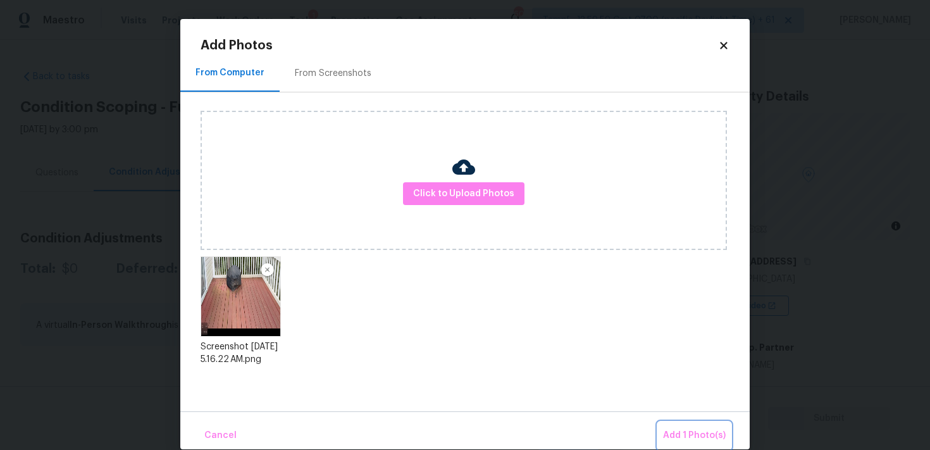
click at [695, 430] on span "Add 1 Photo(s)" at bounding box center [694, 436] width 63 height 16
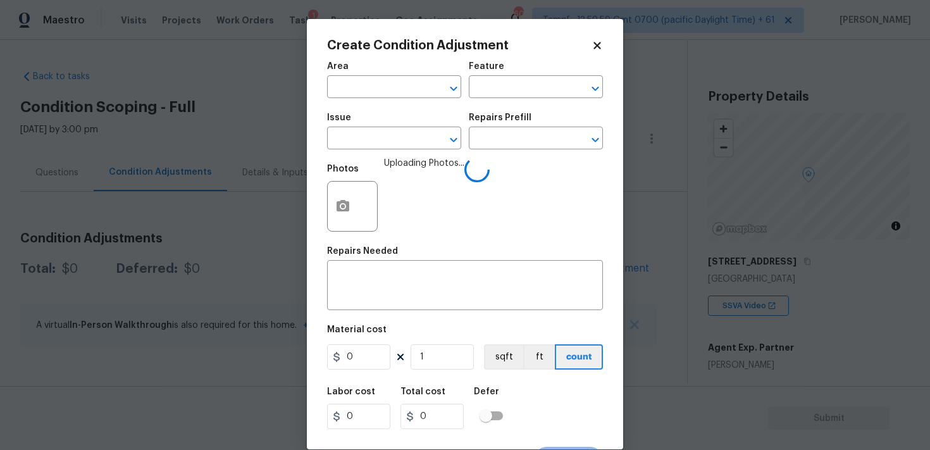
click at [365, 104] on span "Area ​" at bounding box center [394, 79] width 134 height 51
click at [364, 89] on input "text" at bounding box center [376, 88] width 99 height 20
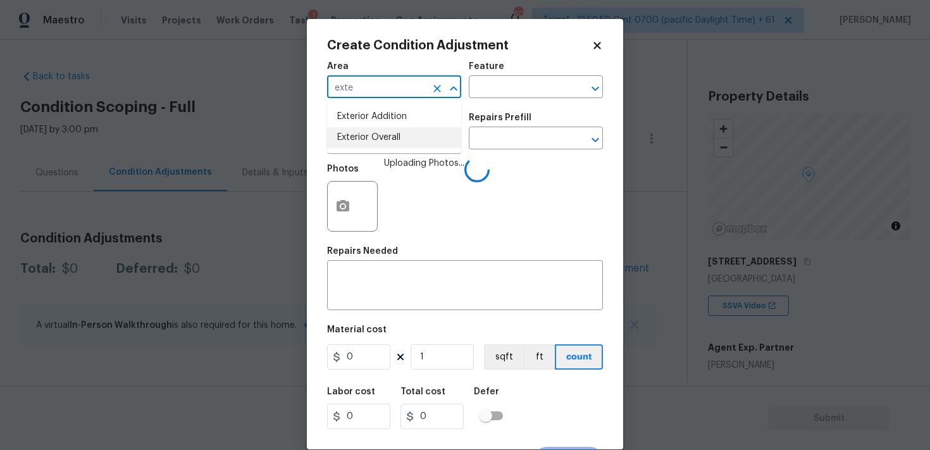
click at [363, 139] on li "Exterior Overall" at bounding box center [394, 137] width 134 height 21
type input "Exterior Overall"
click at [363, 139] on input "text" at bounding box center [376, 140] width 99 height 20
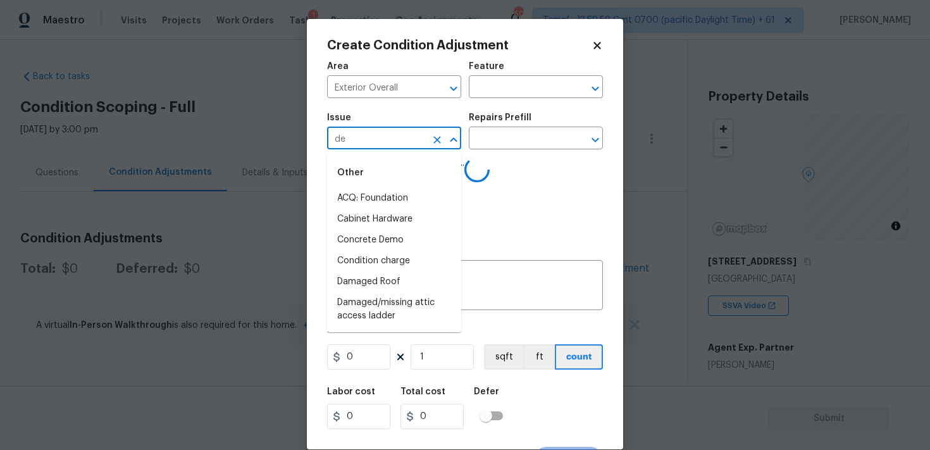
type input "dec"
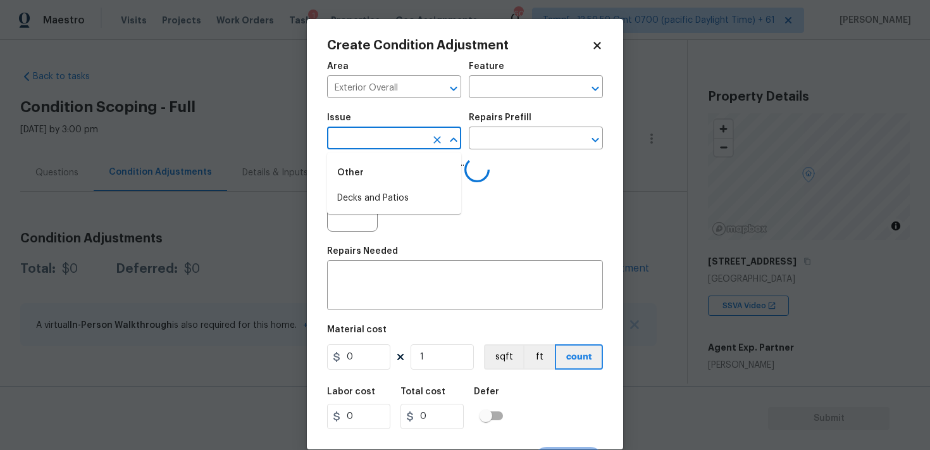
type input "j"
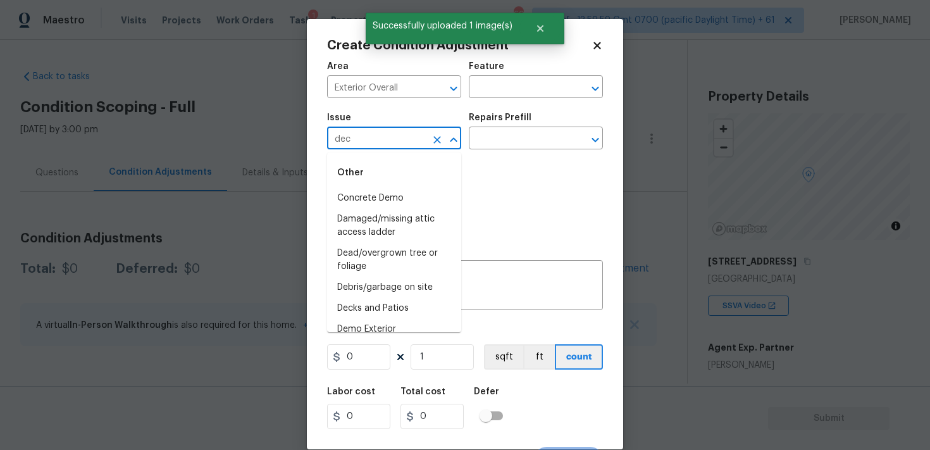
type input "deck"
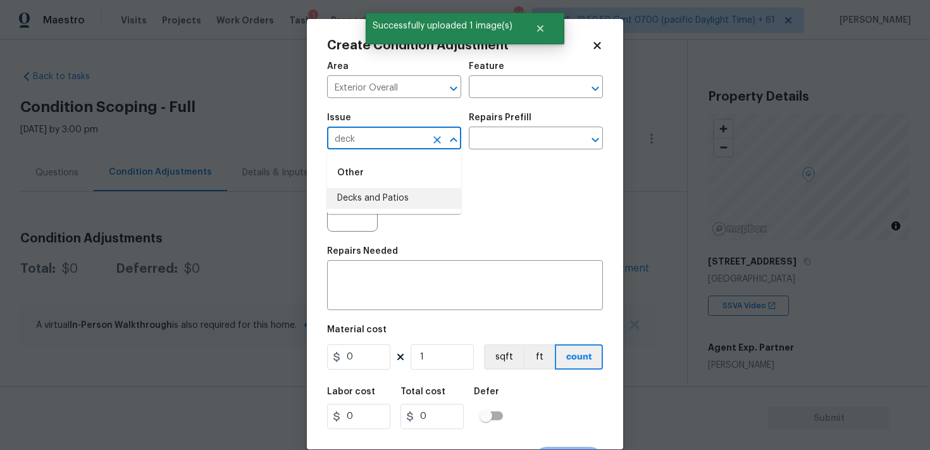
click at [371, 197] on li "Decks and Patios" at bounding box center [394, 198] width 134 height 21
type input "Decks and Patios"
click at [382, 276] on textarea at bounding box center [465, 286] width 261 height 27
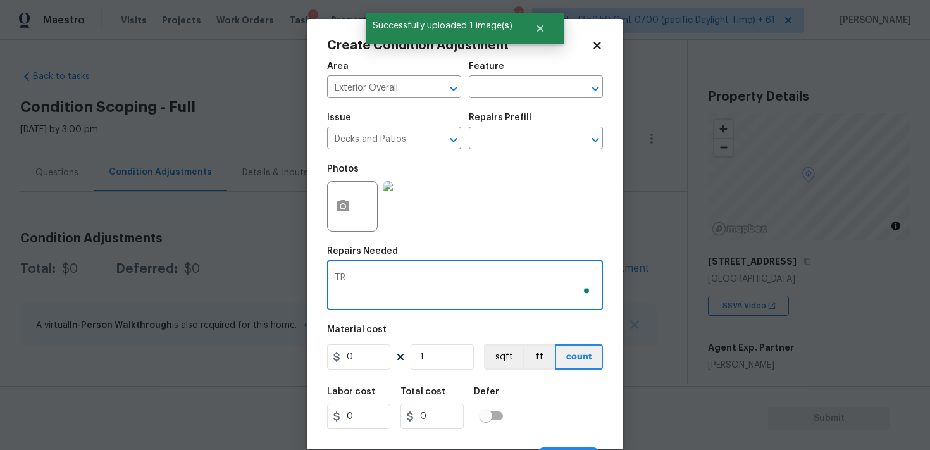
type textarea "T"
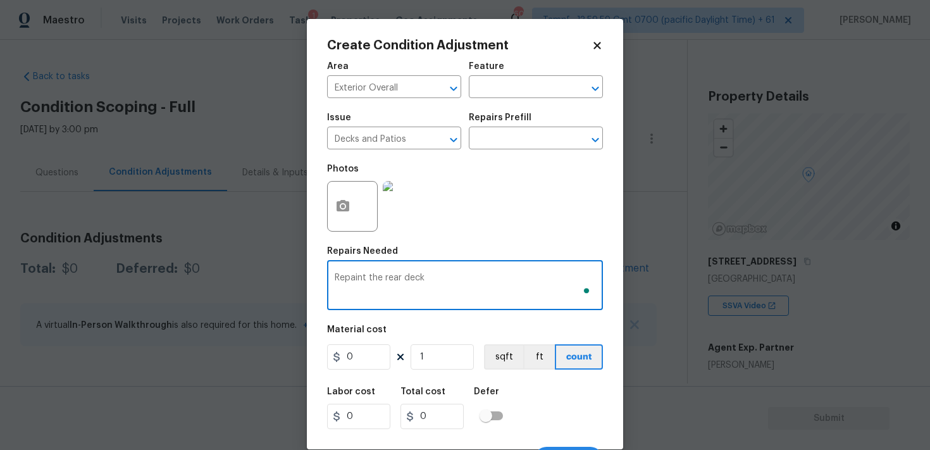
type textarea "Repaint the rear deck"
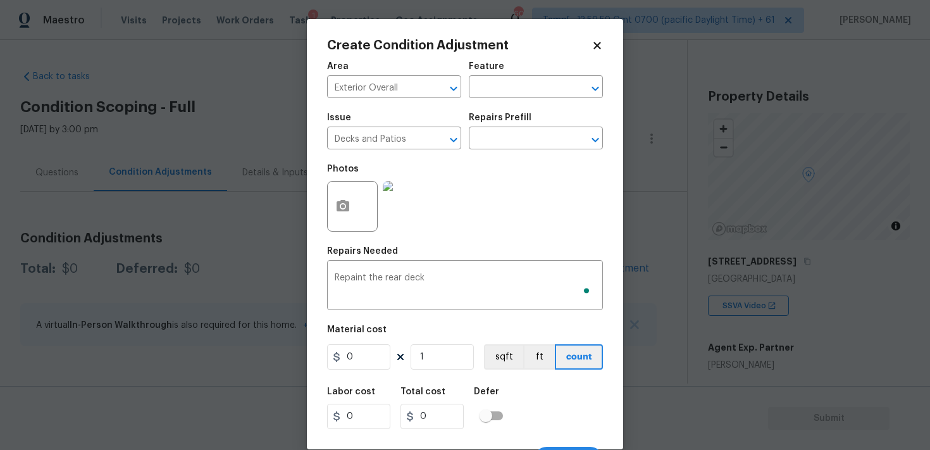
click at [360, 377] on div "Area Exterior Overall ​ Feature ​ Issue Decks and Patios ​ Repairs Prefill ​ Ph…" at bounding box center [465, 263] width 276 height 418
click at [360, 365] on input "0" at bounding box center [358, 356] width 63 height 25
type input "800"
click at [570, 401] on div "Labor cost 0 Total cost 800 Defer" at bounding box center [465, 408] width 276 height 57
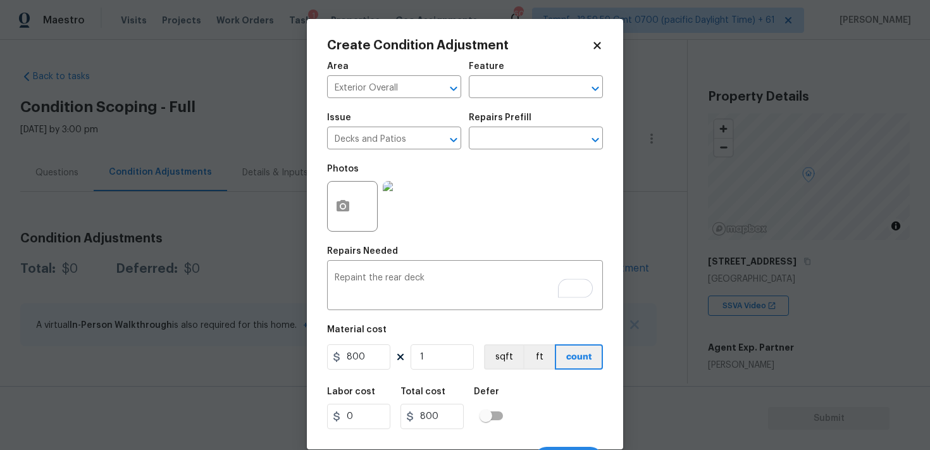
scroll to position [23, 0]
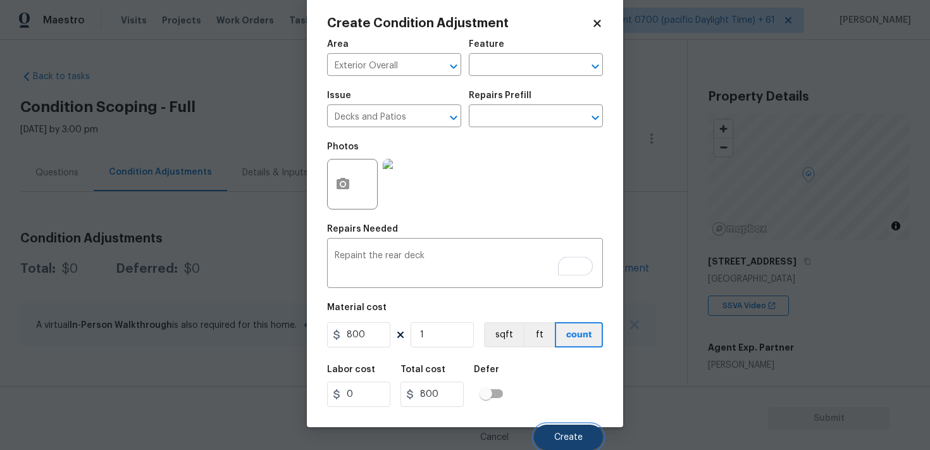
click at [586, 433] on button "Create" at bounding box center [568, 437] width 69 height 25
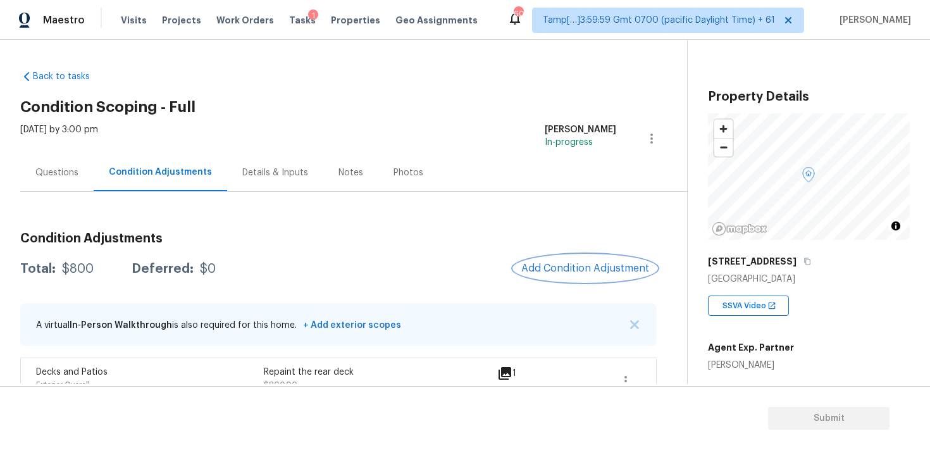
scroll to position [25, 0]
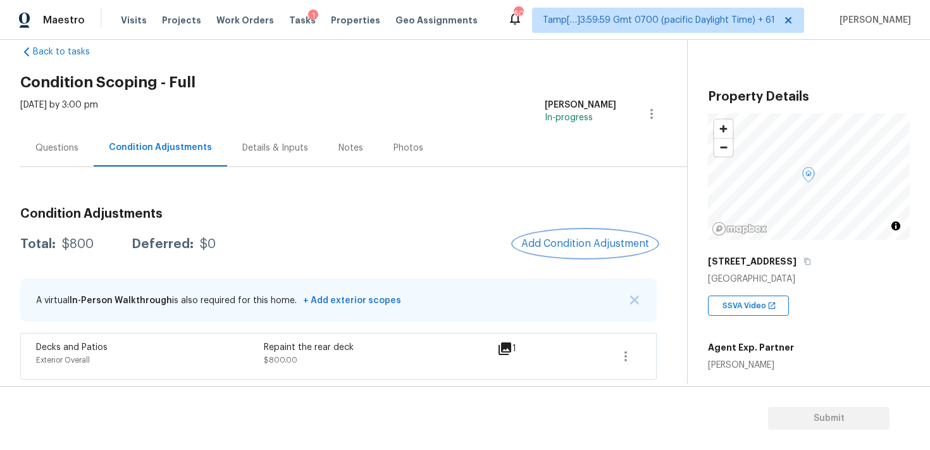
click at [612, 231] on button "Add Condition Adjustment" at bounding box center [585, 243] width 143 height 27
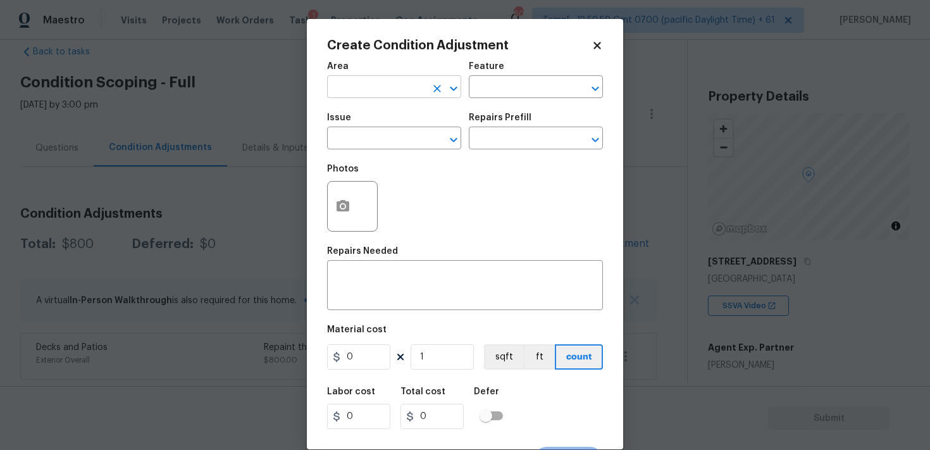
click at [380, 93] on input "text" at bounding box center [376, 88] width 99 height 20
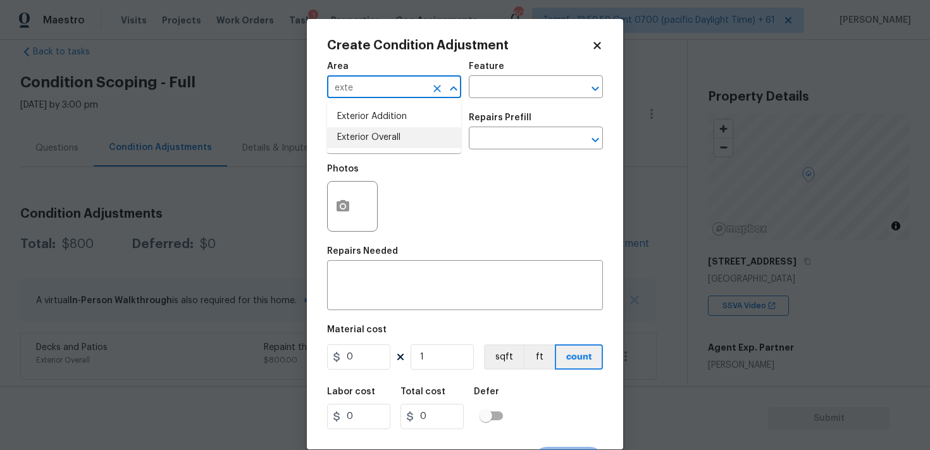
click at [380, 140] on li "Exterior Overall" at bounding box center [394, 137] width 134 height 21
type input "Exterior Overall"
click at [380, 140] on input "text" at bounding box center [376, 140] width 99 height 20
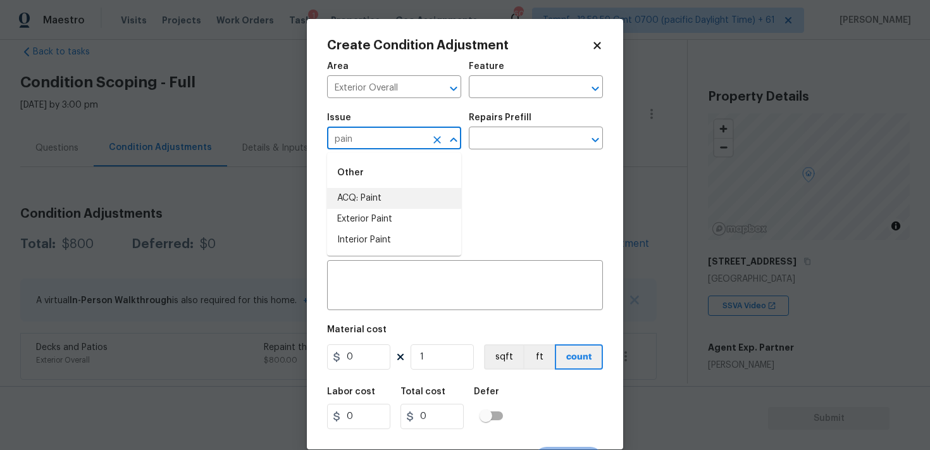
click at [376, 196] on li "ACQ: Paint" at bounding box center [394, 198] width 134 height 21
type input "ACQ: Paint"
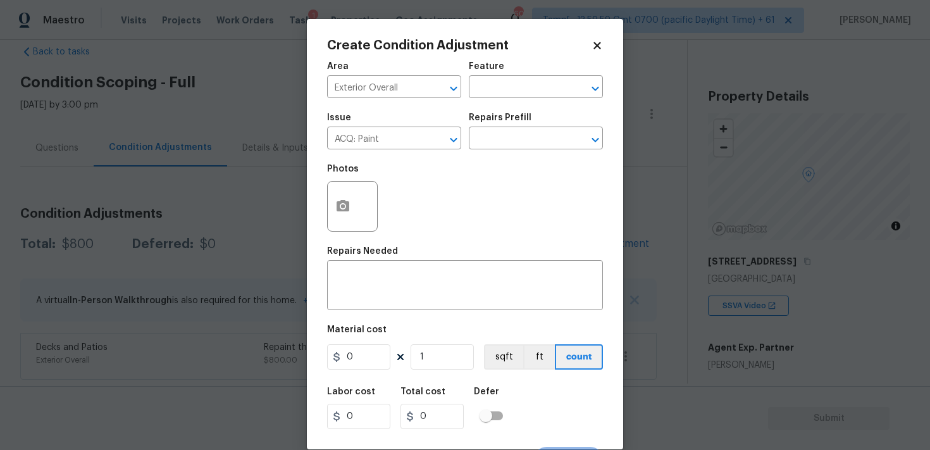
click at [489, 126] on div "Repairs Prefill" at bounding box center [536, 121] width 134 height 16
click at [492, 138] on input "text" at bounding box center [518, 140] width 99 height 20
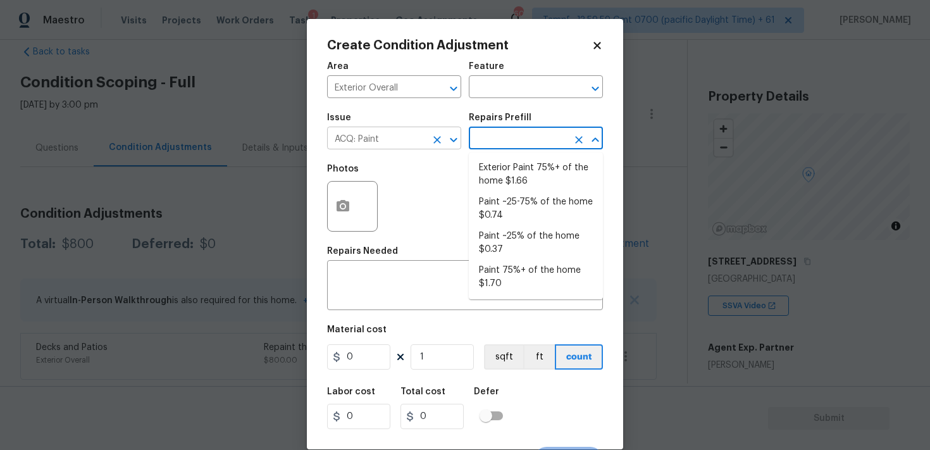
click at [428, 136] on div at bounding box center [444, 140] width 33 height 18
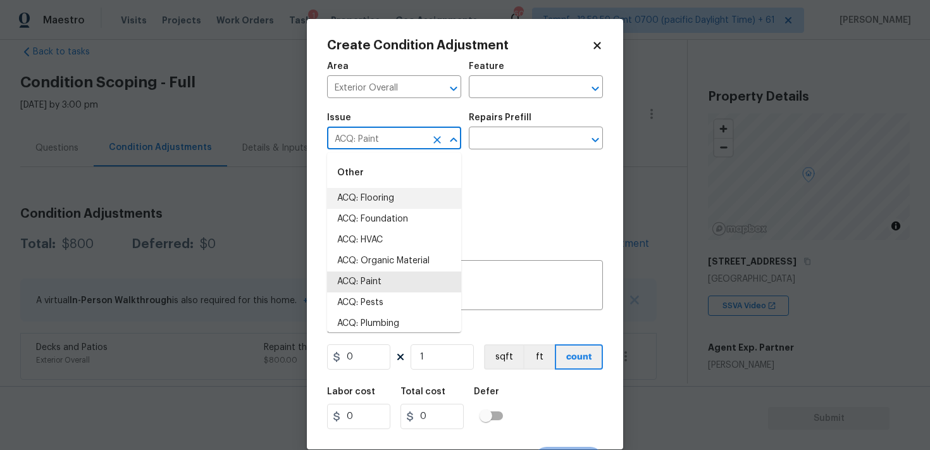
click at [439, 137] on icon "Clear" at bounding box center [437, 140] width 13 height 13
click at [408, 277] on li "Exterior Paint" at bounding box center [394, 281] width 134 height 21
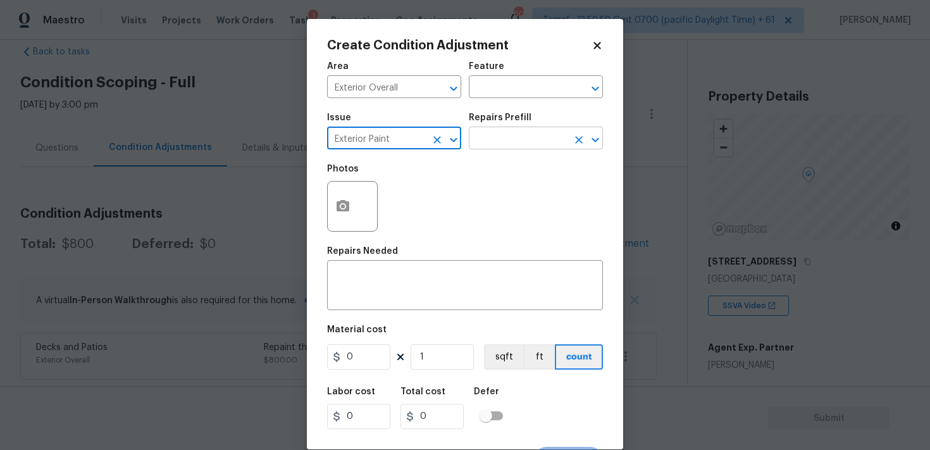
type input "Exterior Paint"
click at [511, 148] on input "text" at bounding box center [518, 140] width 99 height 20
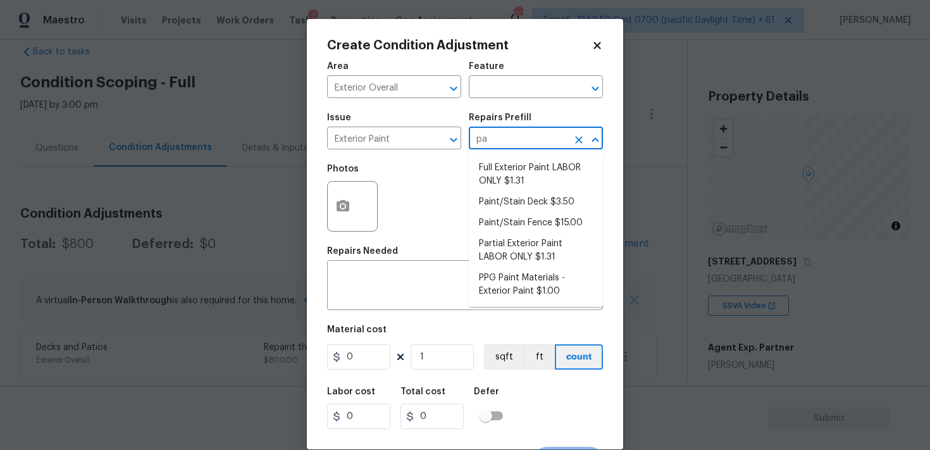
type input "pai"
click at [502, 248] on li "Partial Exterior Paint LABOR ONLY $1.31" at bounding box center [536, 251] width 134 height 34
type input "Overall Paint"
type textarea "Partial Exterior Paint - Prep, mask and paint the exterior of the home in the a…"
type input "1.31"
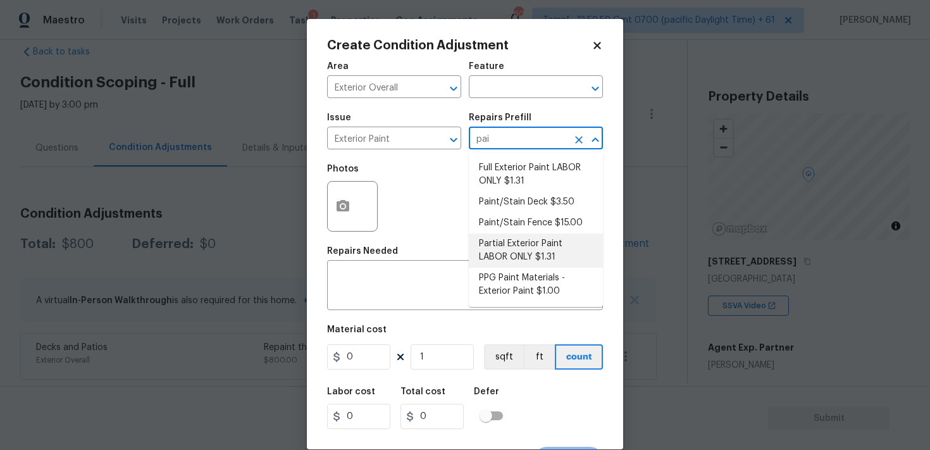
type input "1.31"
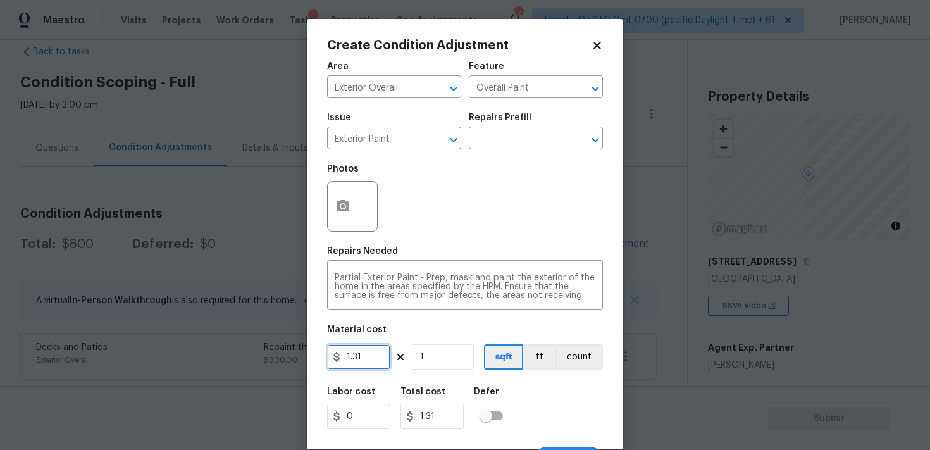
click at [371, 361] on input "1.31" at bounding box center [358, 356] width 63 height 25
type input "0.65"
click at [447, 343] on figure "Material cost 0.65 1 sqft ft count" at bounding box center [465, 348] width 276 height 47
click at [447, 354] on input "1" at bounding box center [442, 356] width 63 height 25
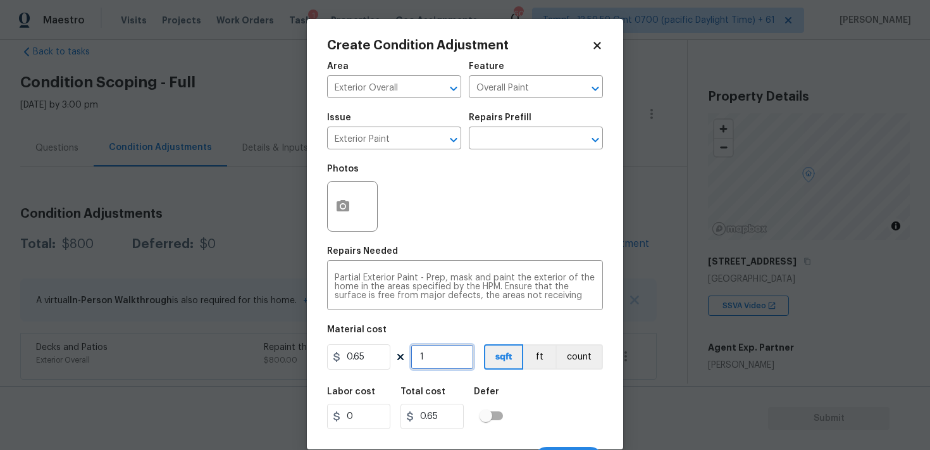
type input "0"
paste input "234"
type input "2340"
type input "1521"
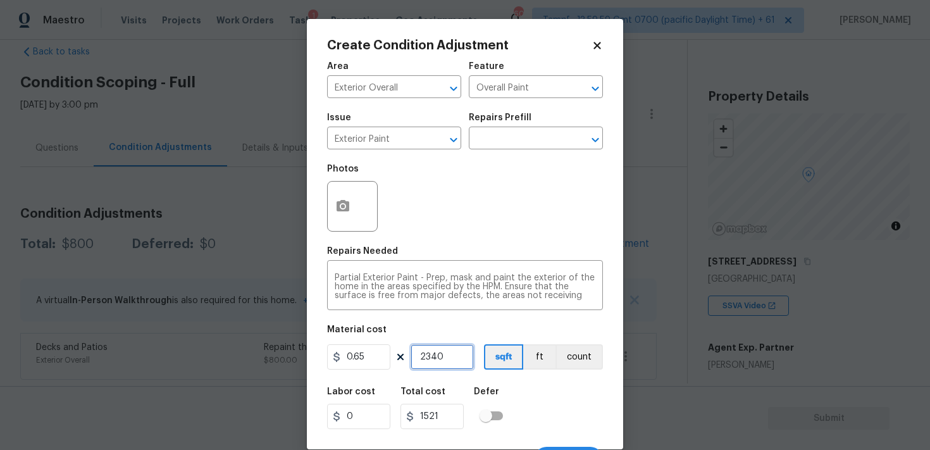
type input "2340"
click at [362, 215] on div at bounding box center [352, 206] width 51 height 51
click at [348, 204] on icon "button" at bounding box center [343, 205] width 13 height 11
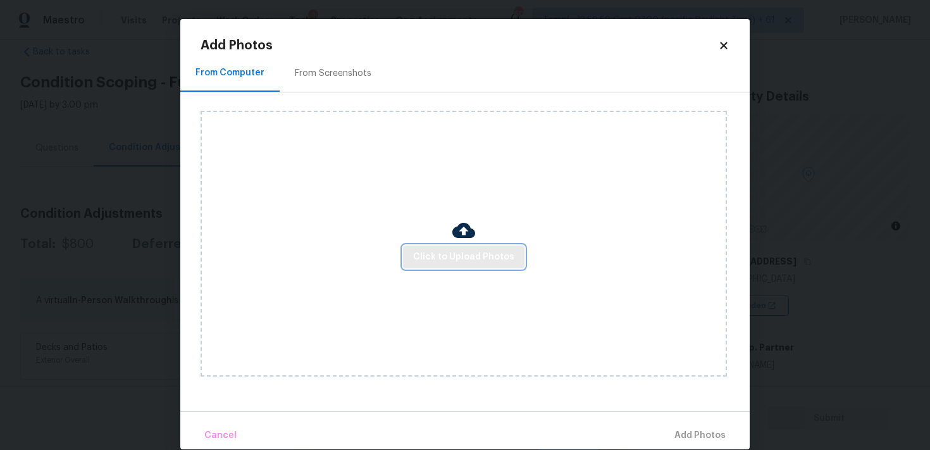
click at [446, 265] on button "Click to Upload Photos" at bounding box center [464, 257] width 122 height 23
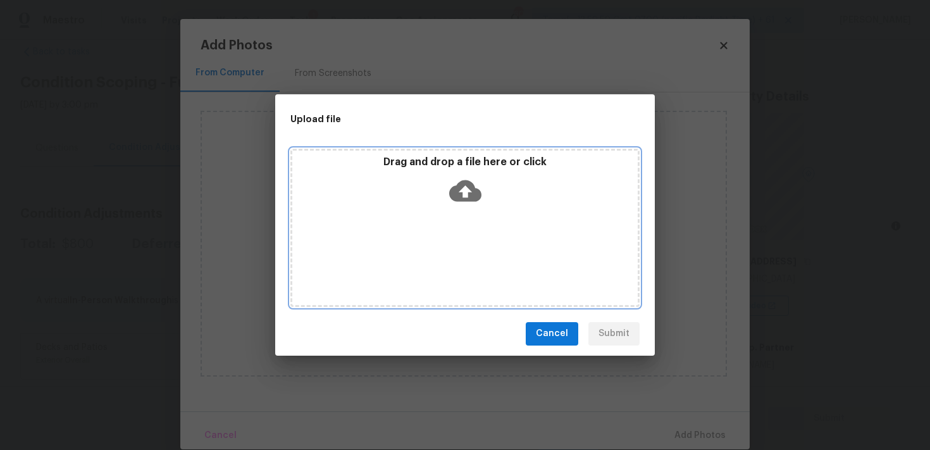
click at [456, 185] on icon at bounding box center [465, 191] width 32 height 22
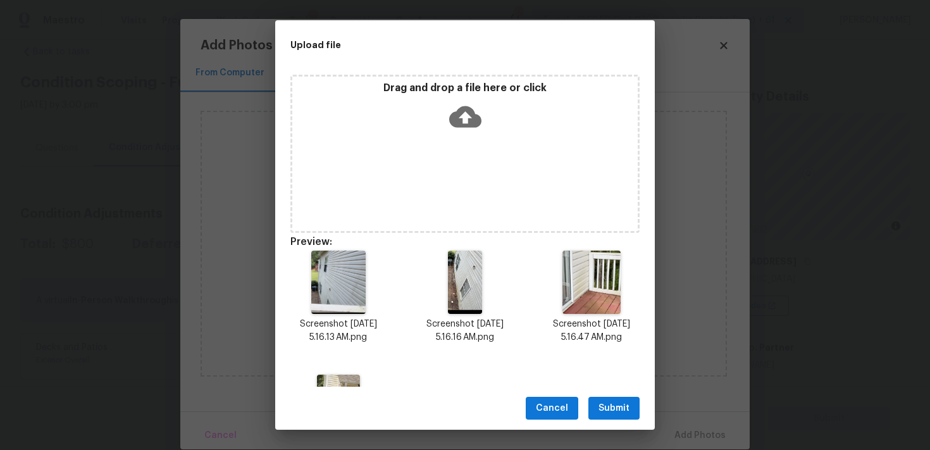
scroll to position [97, 0]
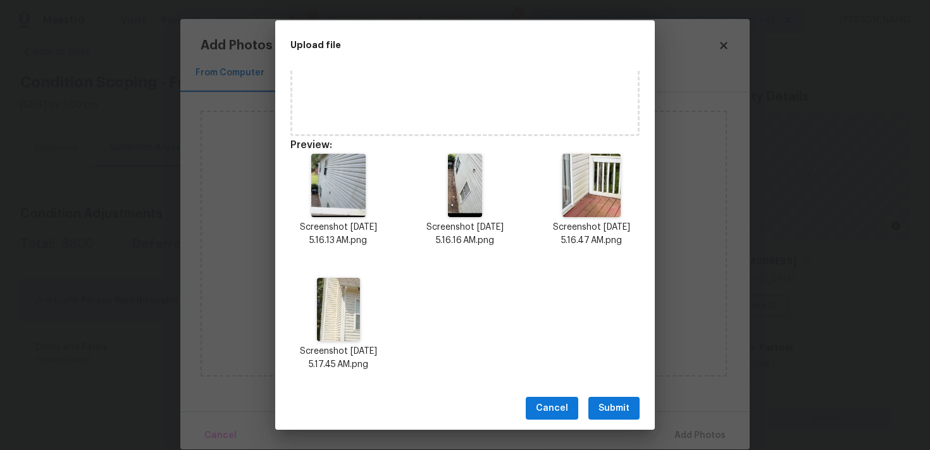
click at [626, 397] on button "Submit" at bounding box center [614, 408] width 51 height 23
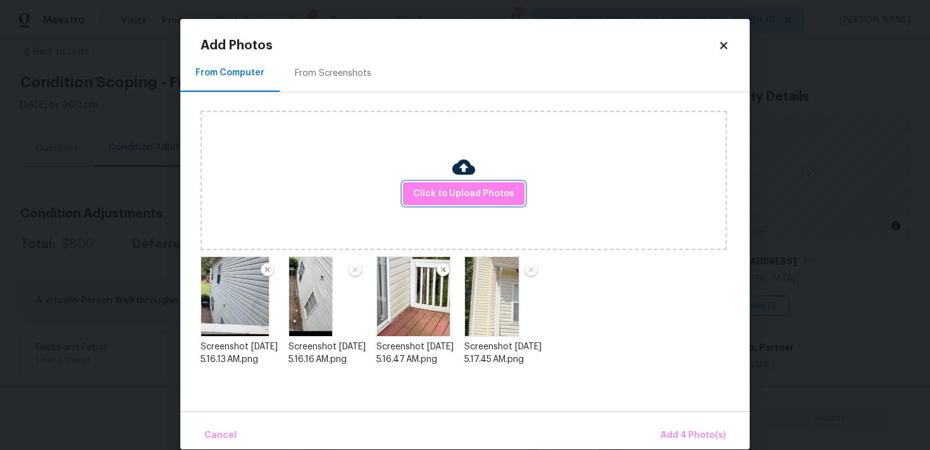
scroll to position [0, 0]
click at [686, 423] on button "Add 4 Photo(s)" at bounding box center [693, 435] width 75 height 27
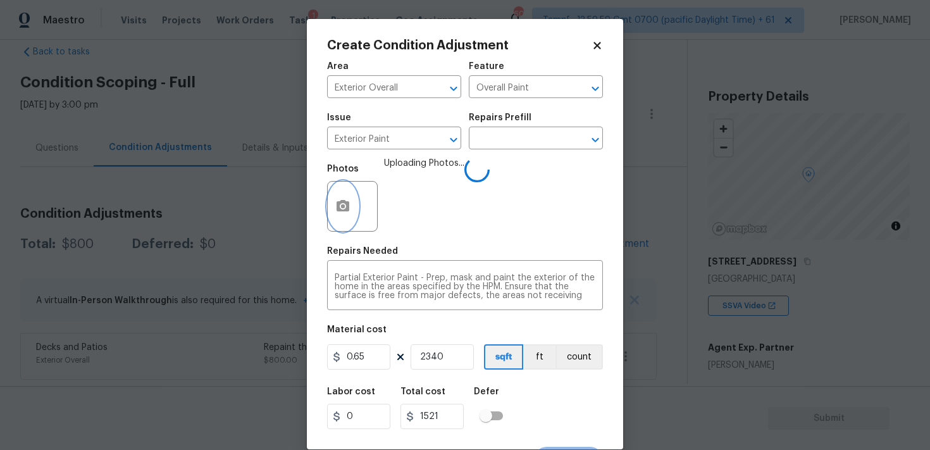
scroll to position [23, 0]
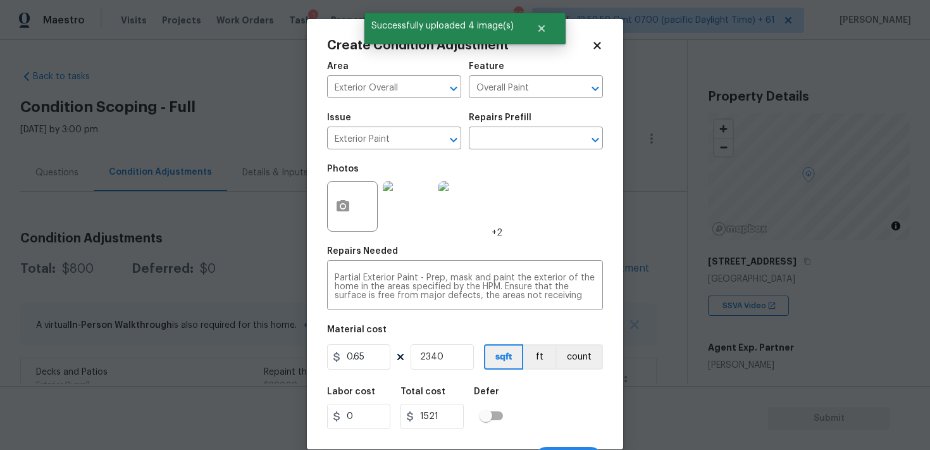
scroll to position [23, 0]
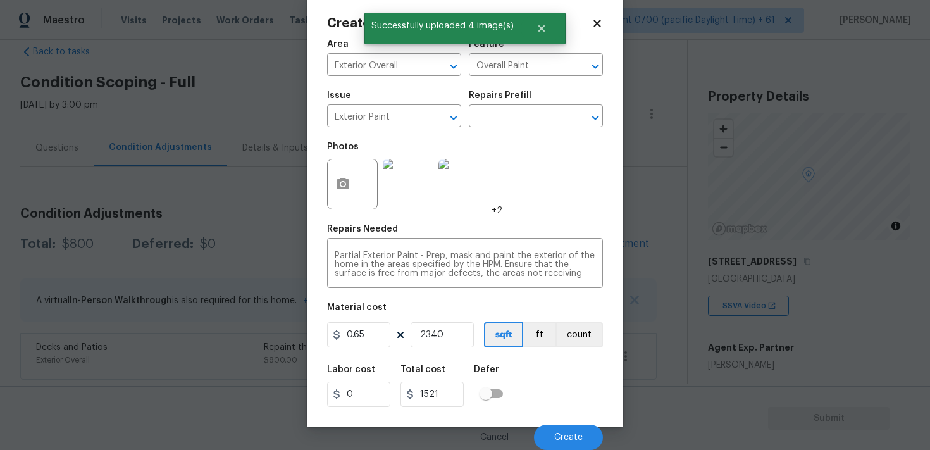
click at [558, 423] on div "Cancel Create" at bounding box center [465, 431] width 276 height 35
click at [558, 428] on button "Create" at bounding box center [568, 437] width 69 height 25
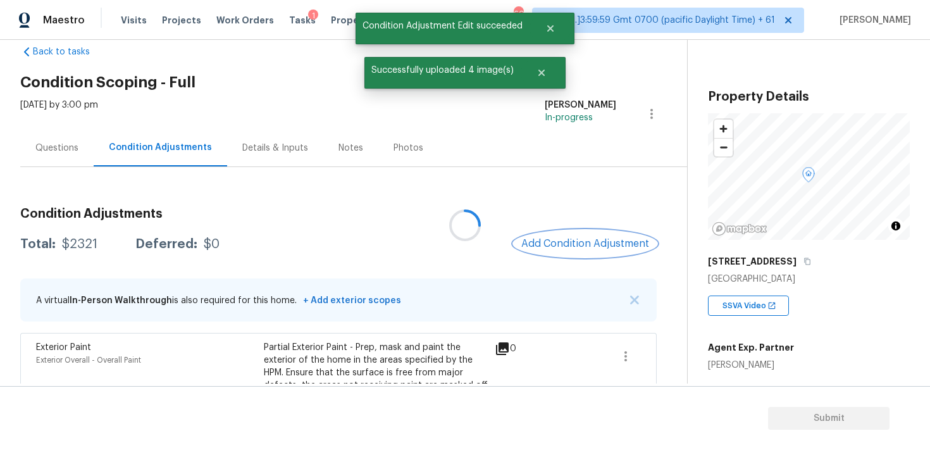
scroll to position [0, 0]
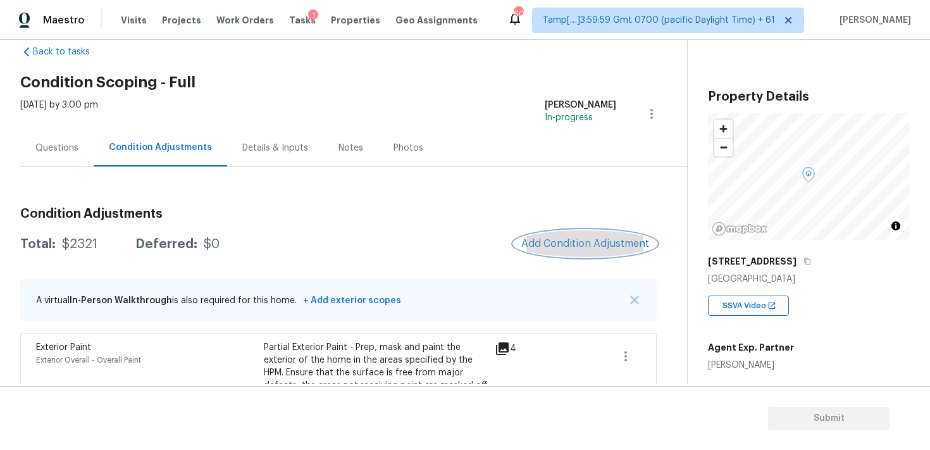
click at [607, 240] on span "Add Condition Adjustment" at bounding box center [585, 243] width 128 height 11
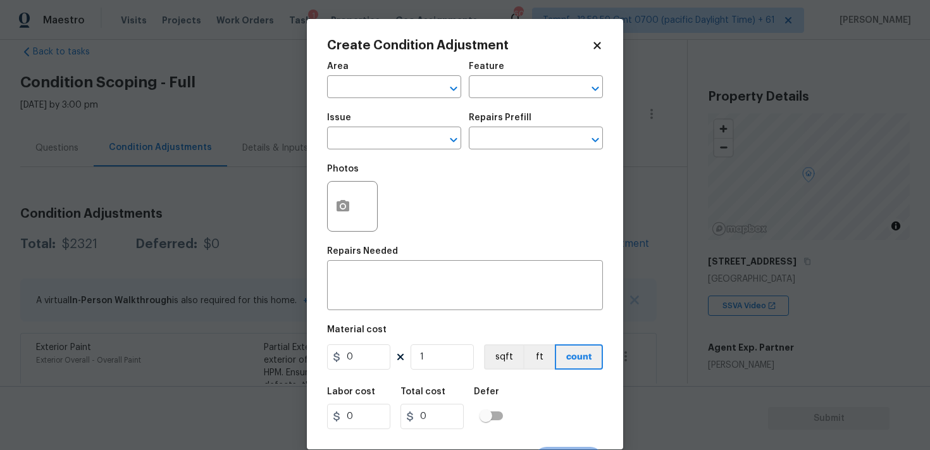
click at [337, 72] on div "Area" at bounding box center [394, 70] width 134 height 16
click at [351, 88] on input "text" at bounding box center [376, 88] width 99 height 20
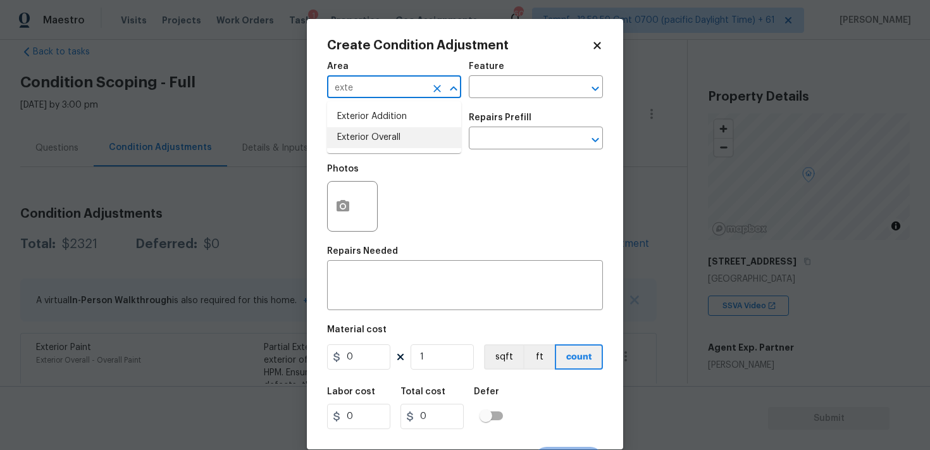
click at [354, 135] on li "Exterior Overall" at bounding box center [394, 137] width 134 height 21
type input "Exterior Overall"
click at [354, 135] on input "text" at bounding box center [376, 140] width 99 height 20
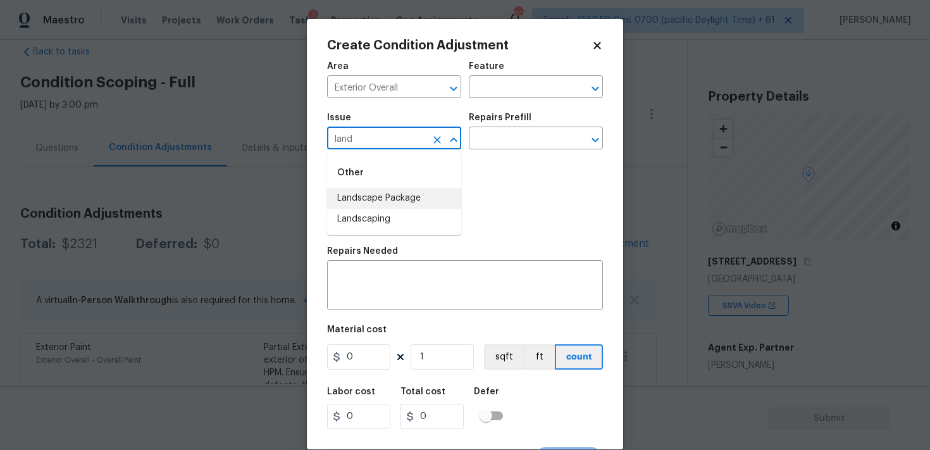
click at [368, 199] on li "Landscape Package" at bounding box center [394, 198] width 134 height 21
type input "Landscape Package"
click at [490, 143] on input "text" at bounding box center [518, 140] width 99 height 20
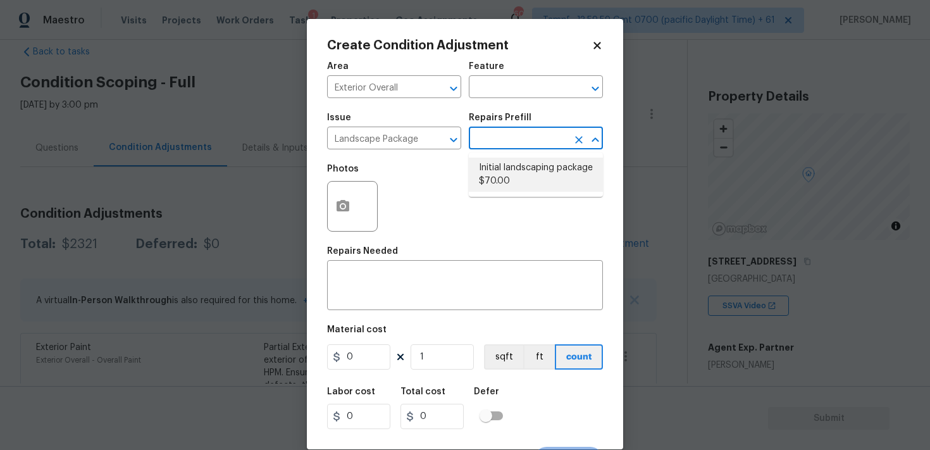
click at [504, 177] on li "Initial landscaping package $70.00" at bounding box center [536, 175] width 134 height 34
type input "Home Readiness Packages"
type textarea "Mowing of grass up to 6" in height. Mow, edge along driveways & sidewalks, trim…"
type input "70"
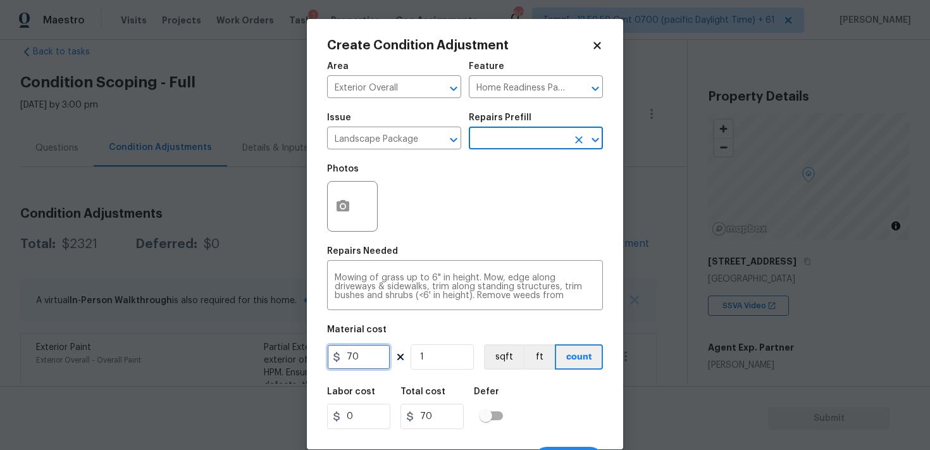
click at [349, 359] on input "70" at bounding box center [358, 356] width 63 height 25
type input "750"
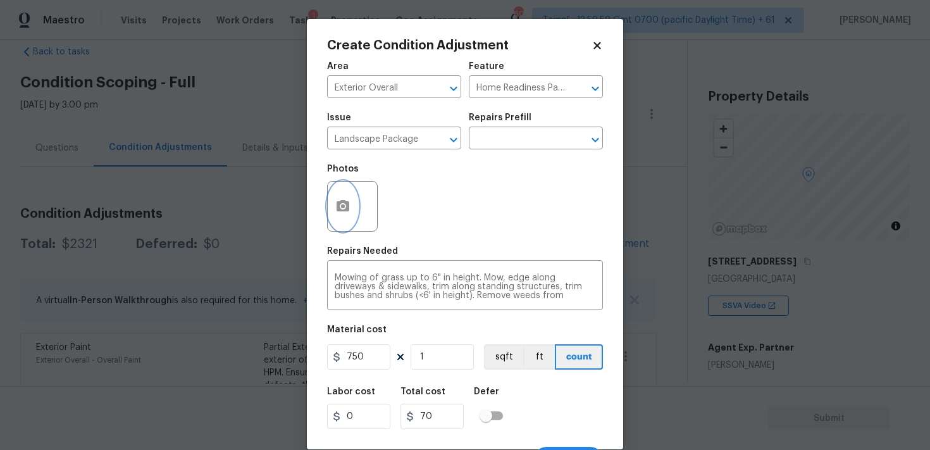
click at [346, 203] on icon "button" at bounding box center [343, 205] width 13 height 11
type input "750"
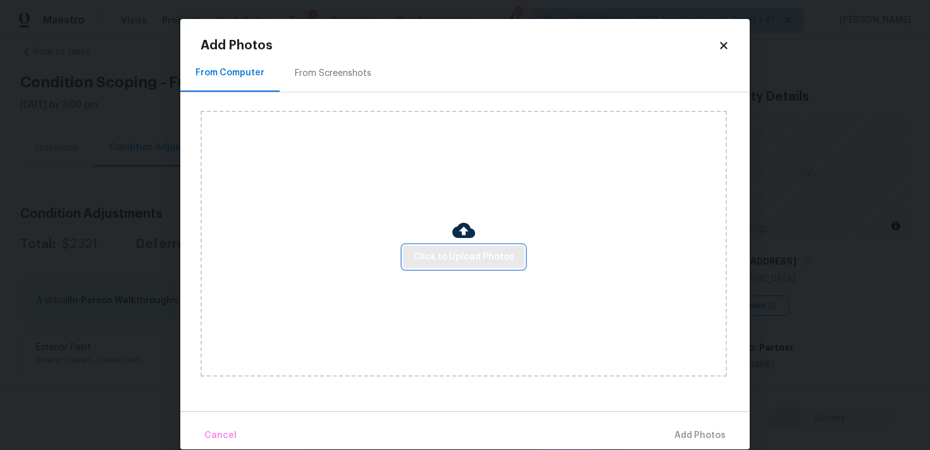
click at [454, 259] on span "Click to Upload Photos" at bounding box center [463, 257] width 101 height 16
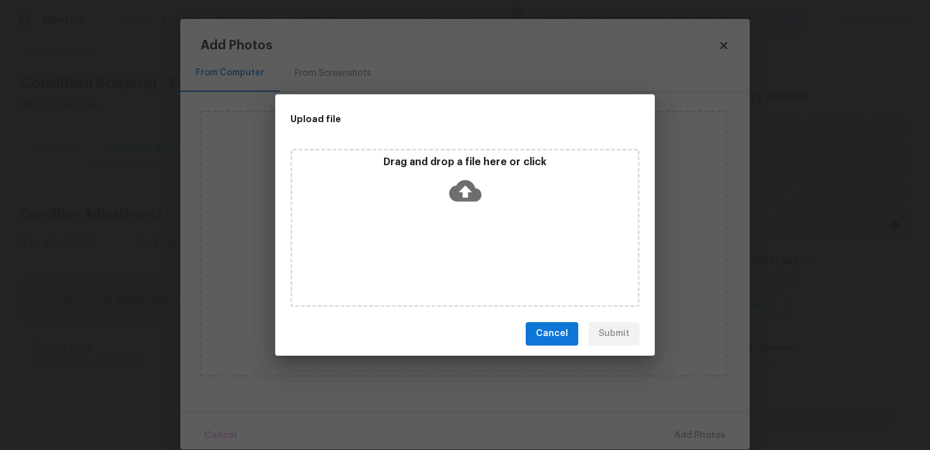
click at [461, 178] on icon at bounding box center [465, 191] width 32 height 32
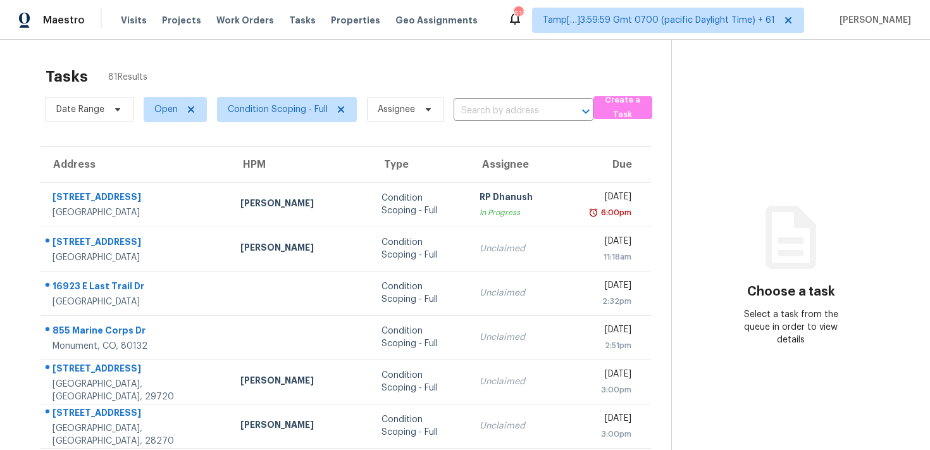
click at [480, 122] on div "Date Range Open Condition Scoping - Full Assignee ​" at bounding box center [320, 109] width 548 height 33
click at [482, 118] on input "text" at bounding box center [506, 111] width 104 height 20
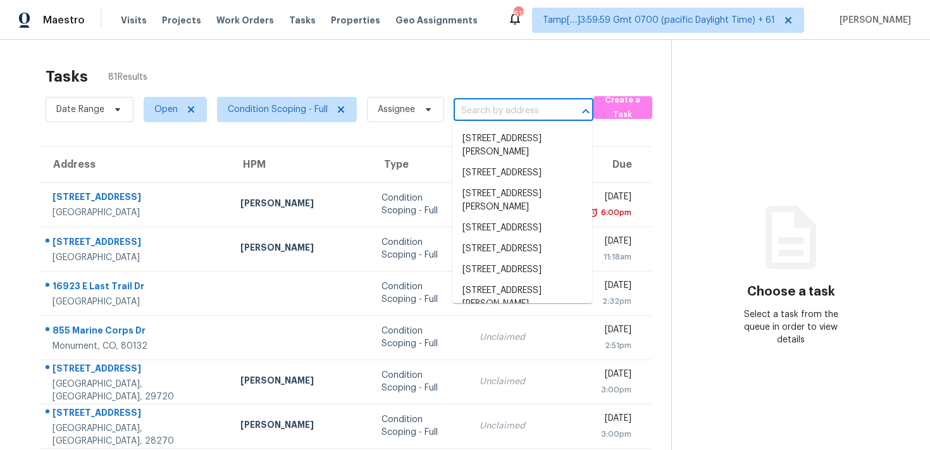
paste input "[STREET_ADDRESS]"
type input "[STREET_ADDRESS]"
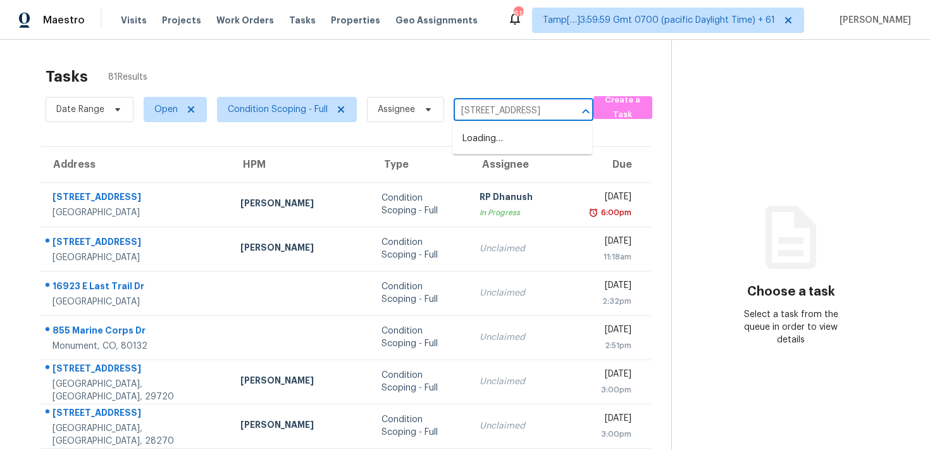
scroll to position [0, 94]
click at [512, 147] on li "[STREET_ADDRESS]" at bounding box center [522, 138] width 140 height 21
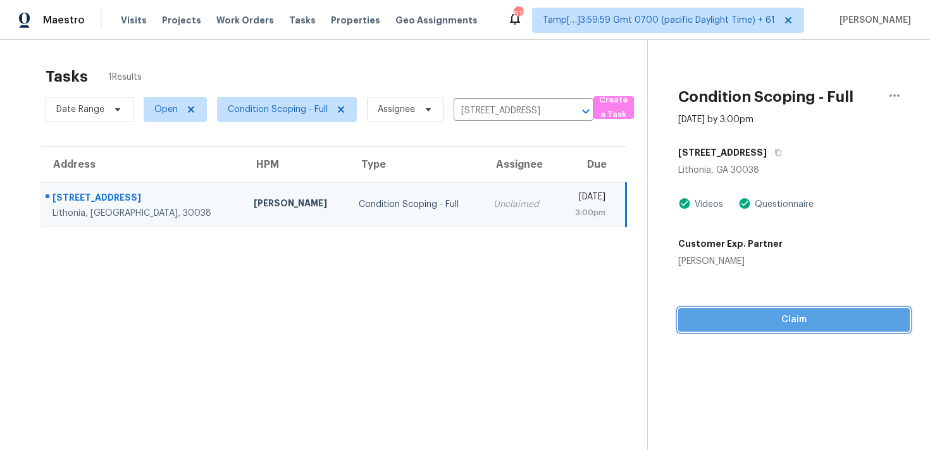
click at [766, 310] on button "Claim" at bounding box center [794, 319] width 232 height 23
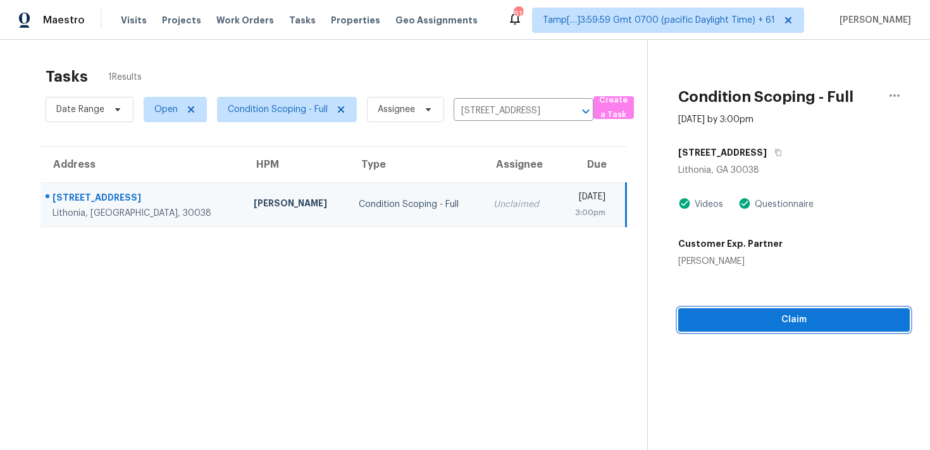
click at [766, 310] on button "Claim" at bounding box center [794, 319] width 232 height 23
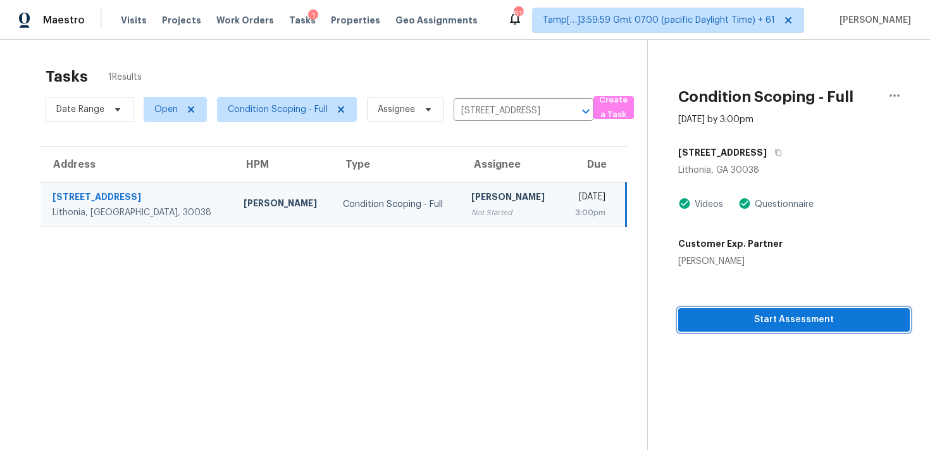
click at [766, 310] on button "Start Assessment" at bounding box center [794, 319] width 232 height 23
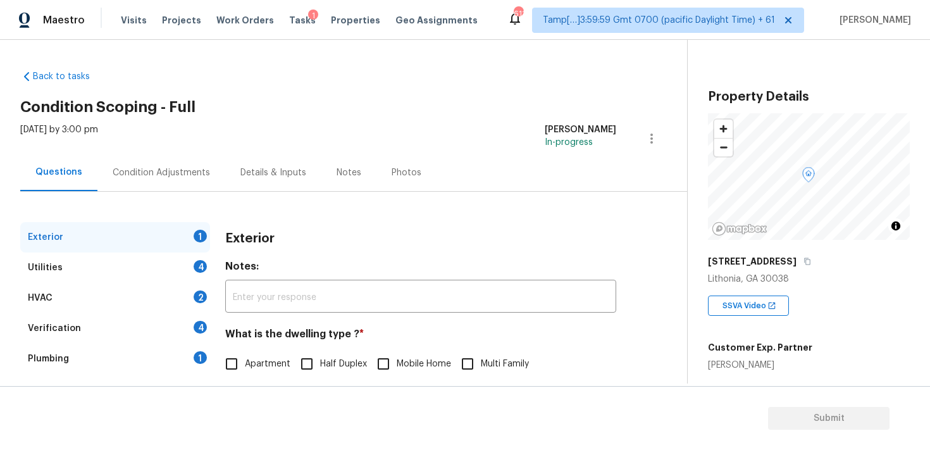
click at [584, 104] on h2 "Condition Scoping - Full" at bounding box center [353, 107] width 667 height 13
click at [166, 181] on div "Condition Adjustments" at bounding box center [161, 172] width 128 height 37
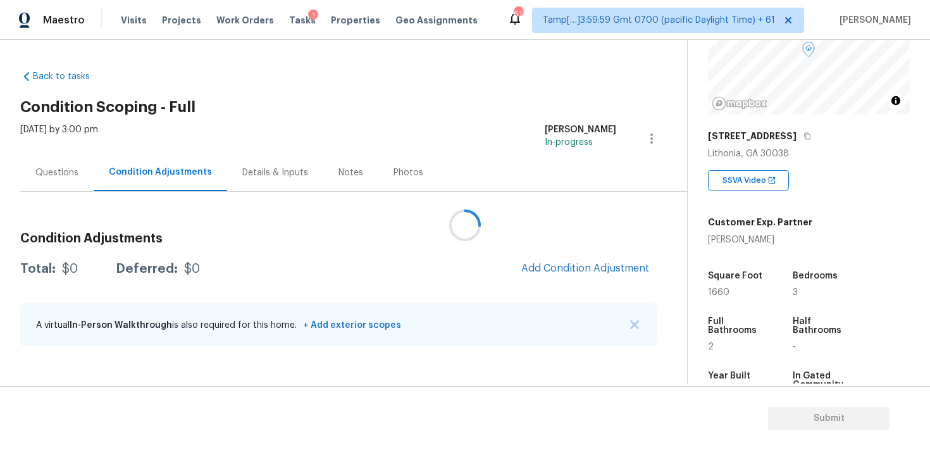
scroll to position [142, 0]
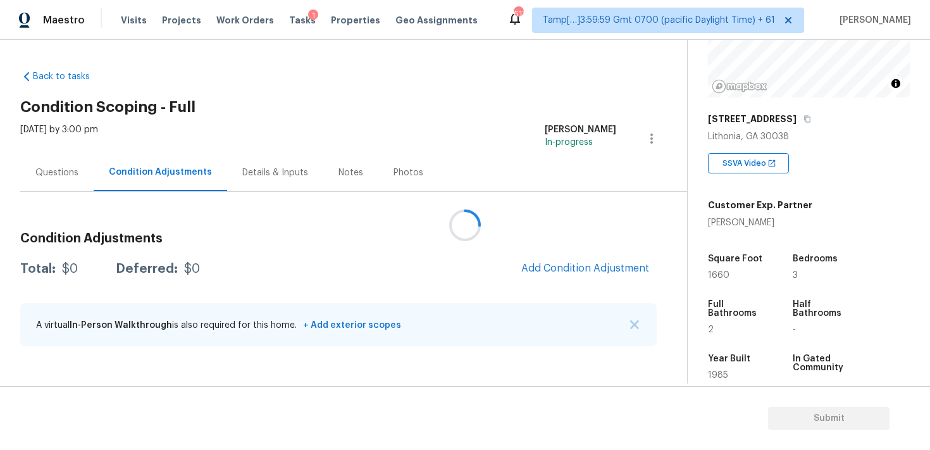
click at [567, 257] on div at bounding box center [465, 225] width 930 height 450
click at [568, 268] on span "Add Condition Adjustment" at bounding box center [585, 268] width 128 height 11
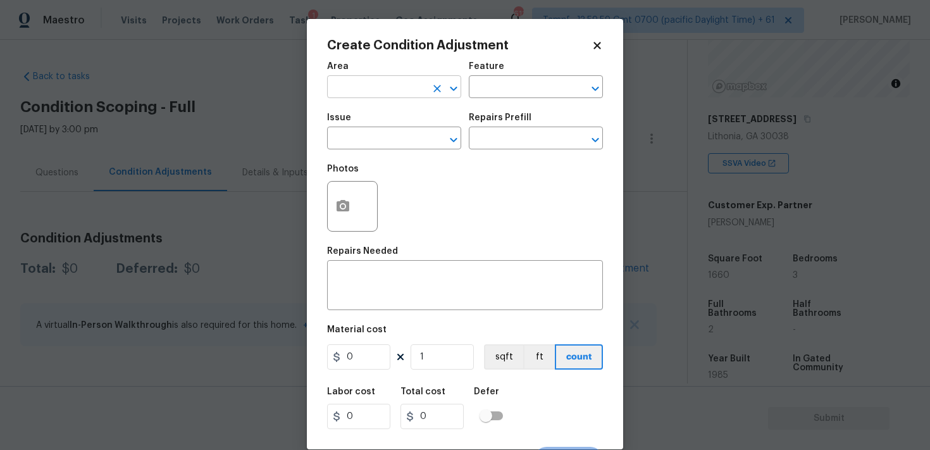
click at [392, 86] on input "text" at bounding box center [376, 88] width 99 height 20
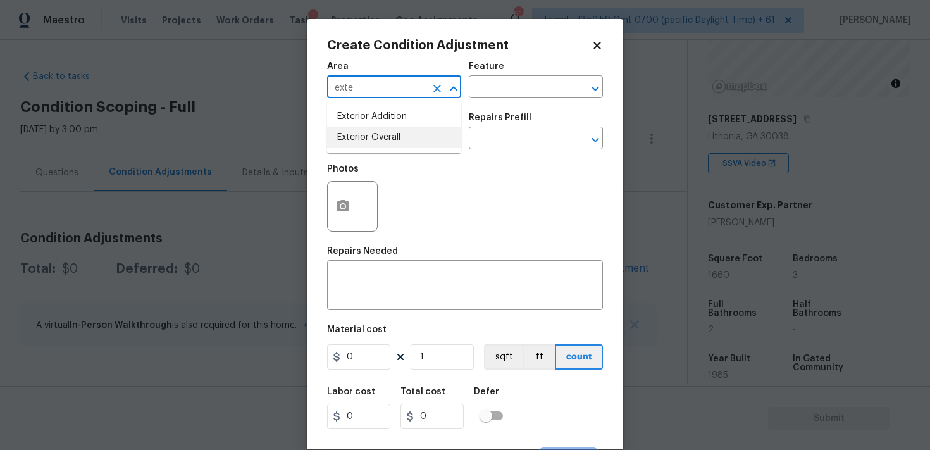
click at [382, 135] on li "Exterior Overall" at bounding box center [394, 137] width 134 height 21
type input "Exterior Overall"
click at [382, 135] on input "text" at bounding box center [376, 140] width 99 height 20
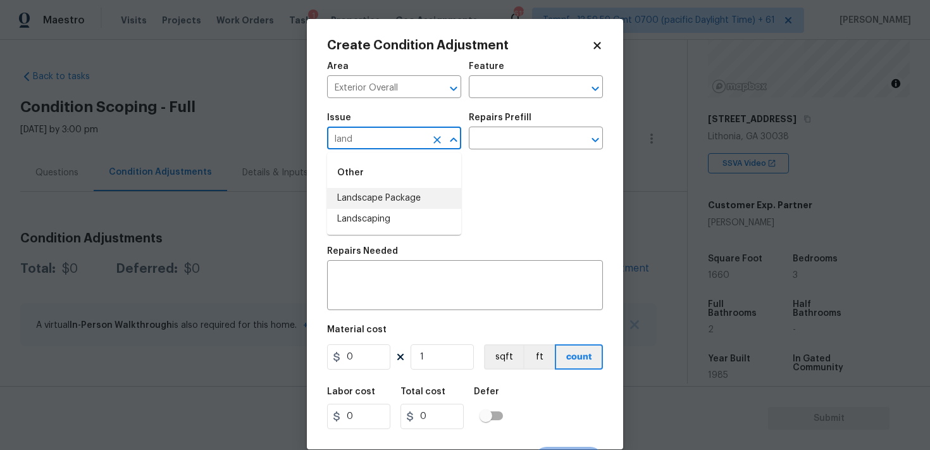
click at [387, 203] on li "Landscape Package" at bounding box center [394, 198] width 134 height 21
type input "Landscape Package"
click at [519, 127] on div "Repairs Prefill" at bounding box center [536, 121] width 134 height 16
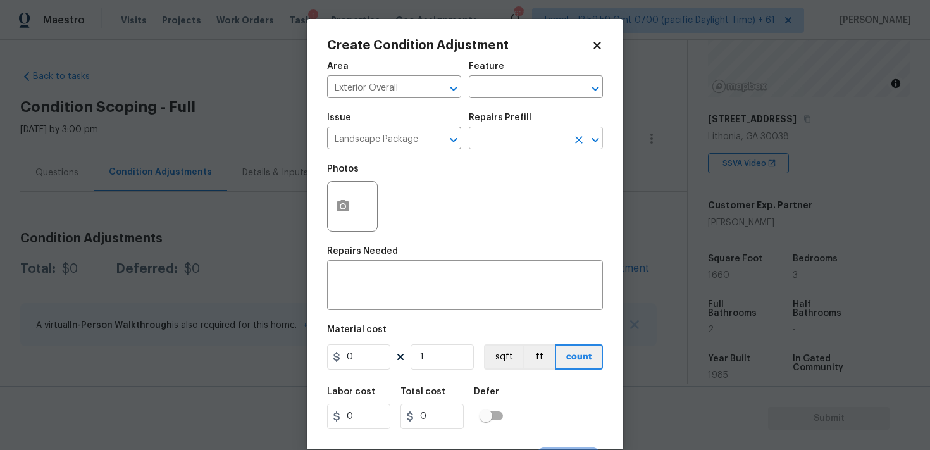
click at [520, 135] on input "text" at bounding box center [518, 140] width 99 height 20
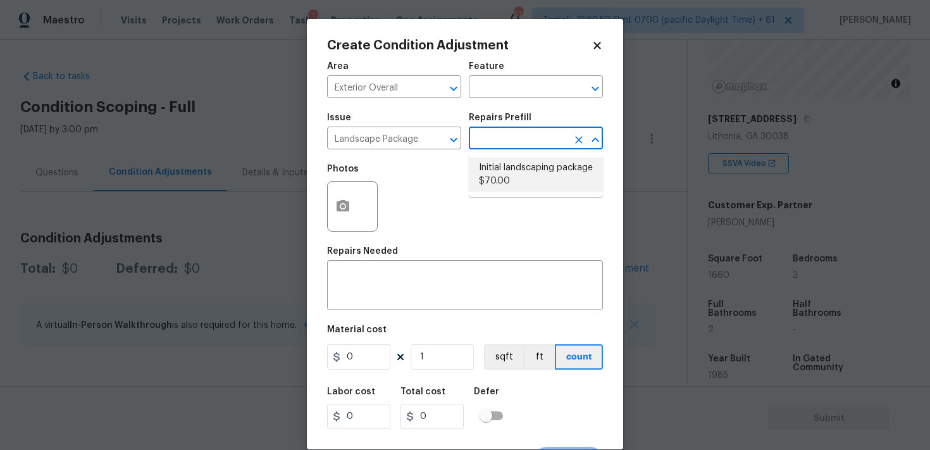
click at [523, 184] on li "Initial landscaping package $70.00" at bounding box center [536, 175] width 134 height 34
type input "Home Readiness Packages"
type textarea "Mowing of grass up to 6" in height. Mow, edge along driveways & sidewalks, trim…"
type input "70"
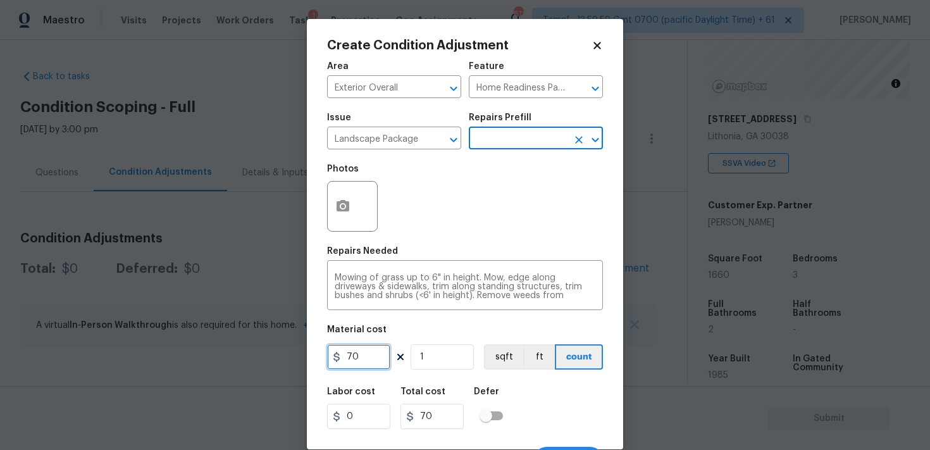
click at [361, 359] on input "70" at bounding box center [358, 356] width 63 height 25
type input "1000"
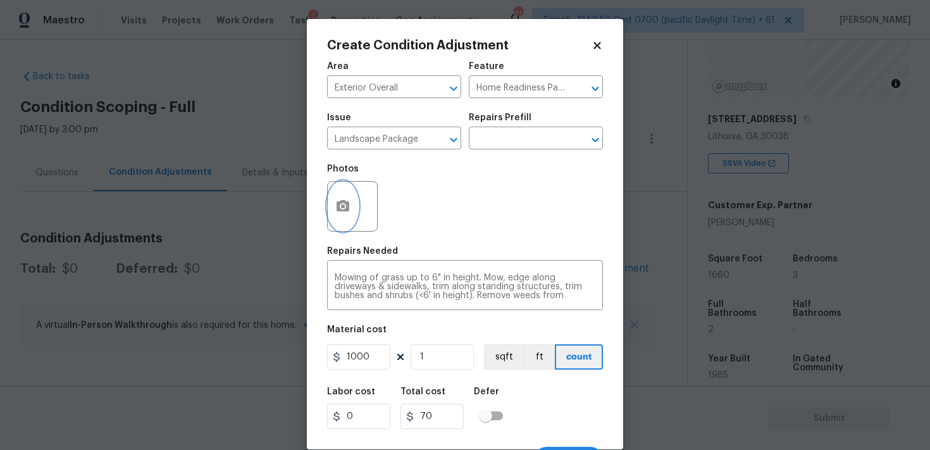
type input "1000"
click at [352, 213] on button "button" at bounding box center [343, 206] width 30 height 49
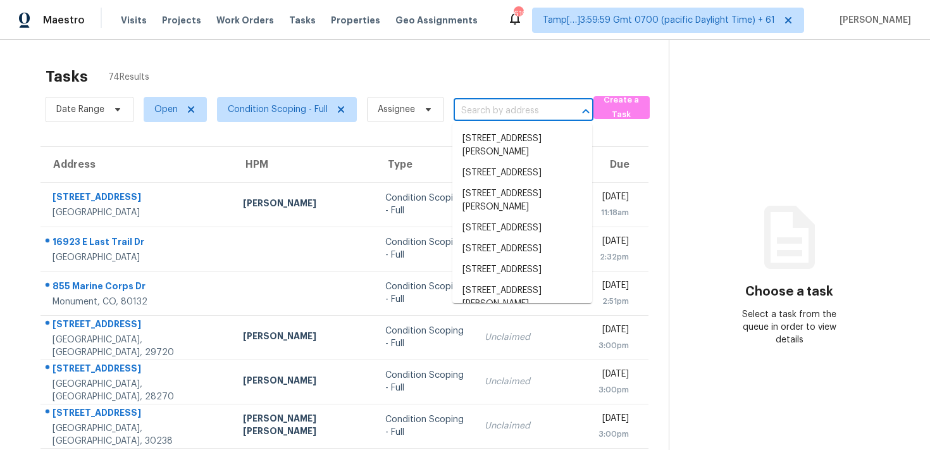
click at [494, 107] on input "text" at bounding box center [506, 111] width 104 height 20
paste input "[STREET_ADDRESS]"
type input "[STREET_ADDRESS]"
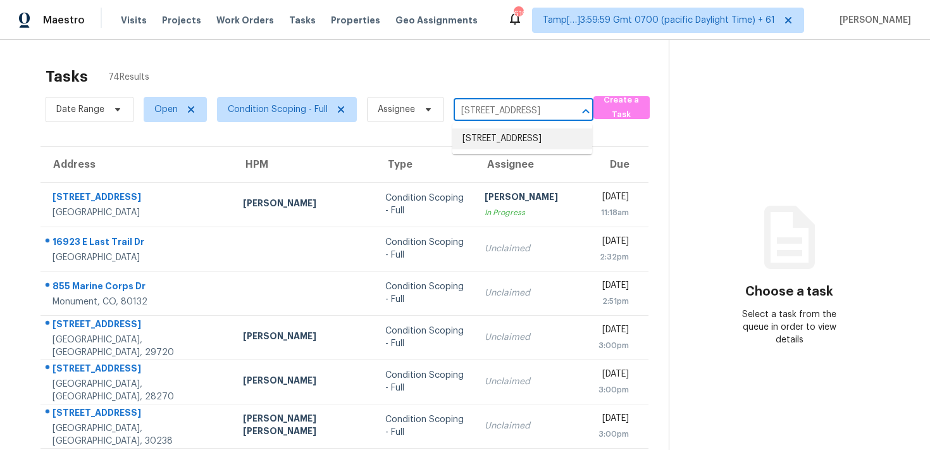
click at [518, 135] on li "25273 Lost Oak Cir, Leesburg, FL 34748" at bounding box center [522, 138] width 140 height 21
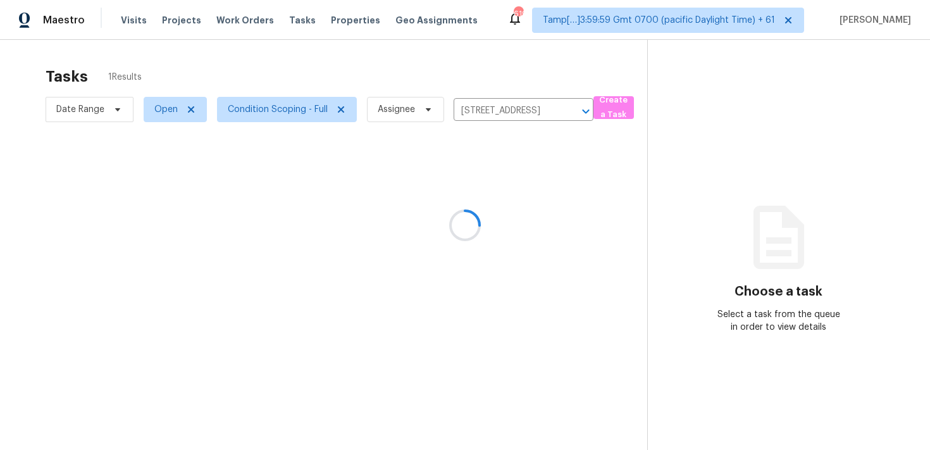
click at [550, 190] on div at bounding box center [465, 225] width 930 height 450
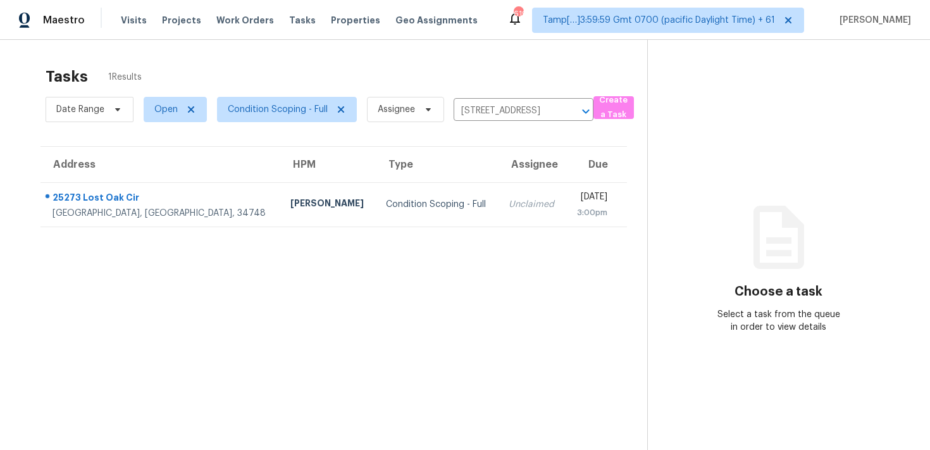
click at [576, 190] on div "Thu, Sep 18th 2025" at bounding box center [592, 198] width 32 height 16
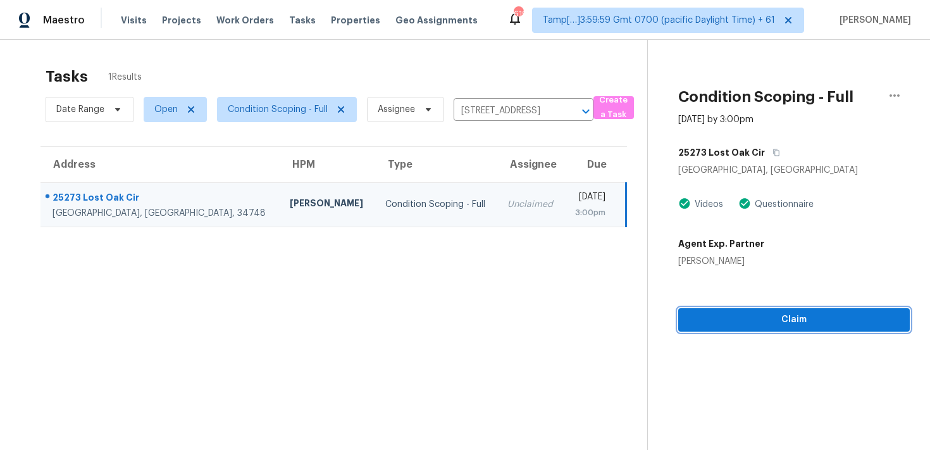
click at [773, 328] on button "Claim" at bounding box center [794, 319] width 232 height 23
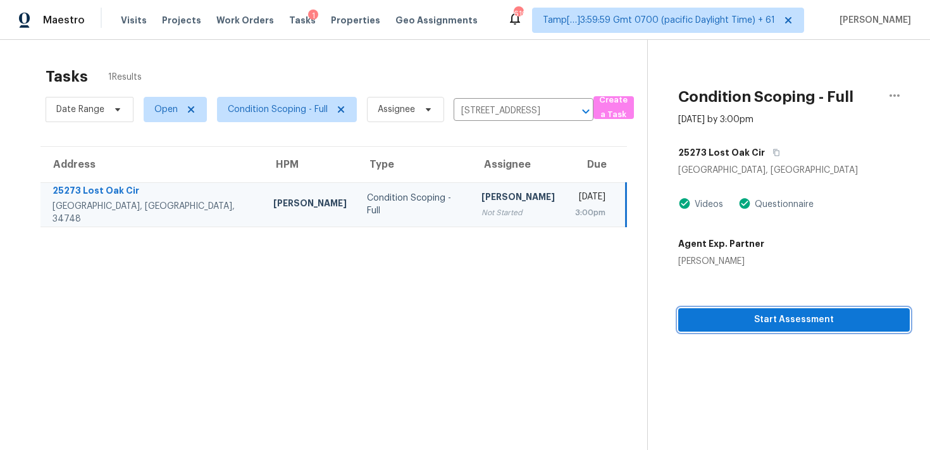
click at [773, 327] on span "Start Assessment" at bounding box center [794, 320] width 211 height 16
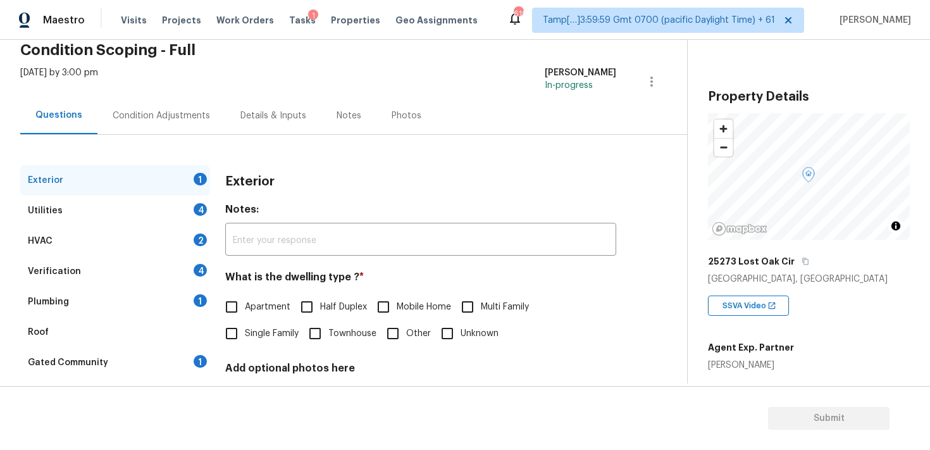
click at [152, 265] on div "Verification 4" at bounding box center [115, 271] width 190 height 30
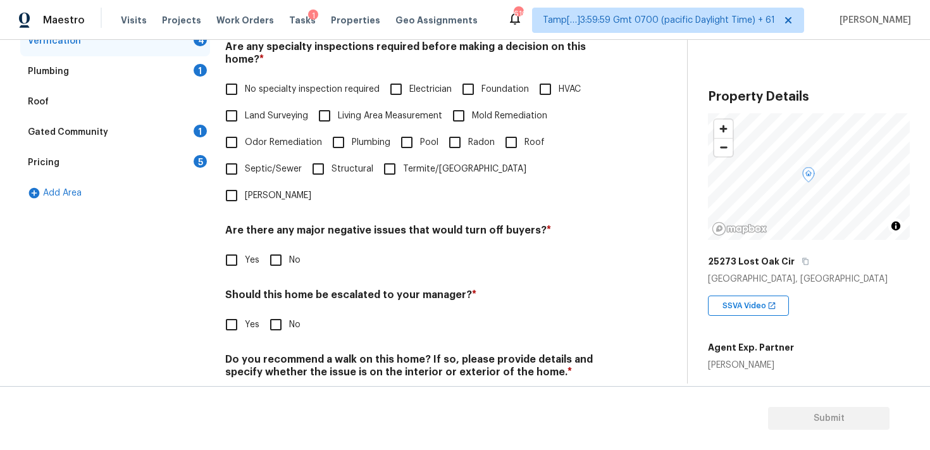
scroll to position [299, 0]
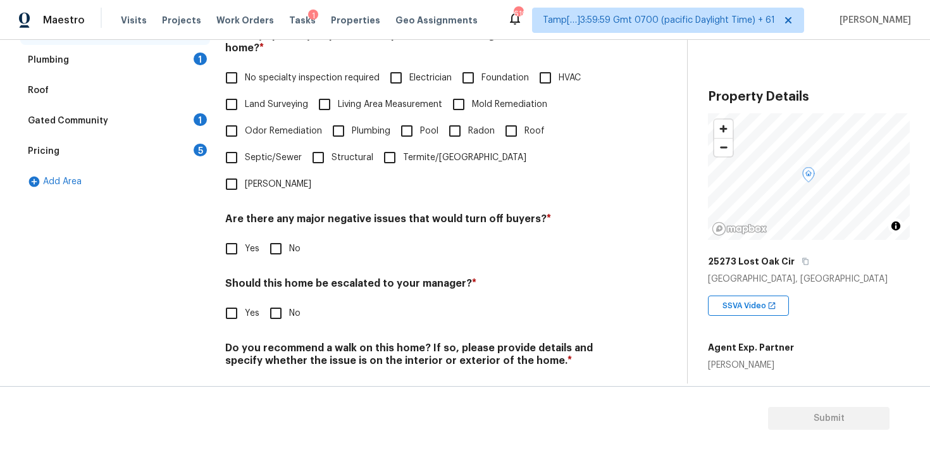
click at [227, 291] on div "Verification Notes: ​ Are any specialty inspections required before making a de…" at bounding box center [420, 170] width 391 height 495
click at [230, 300] on input "Yes" at bounding box center [231, 313] width 27 height 27
checkbox input "true"
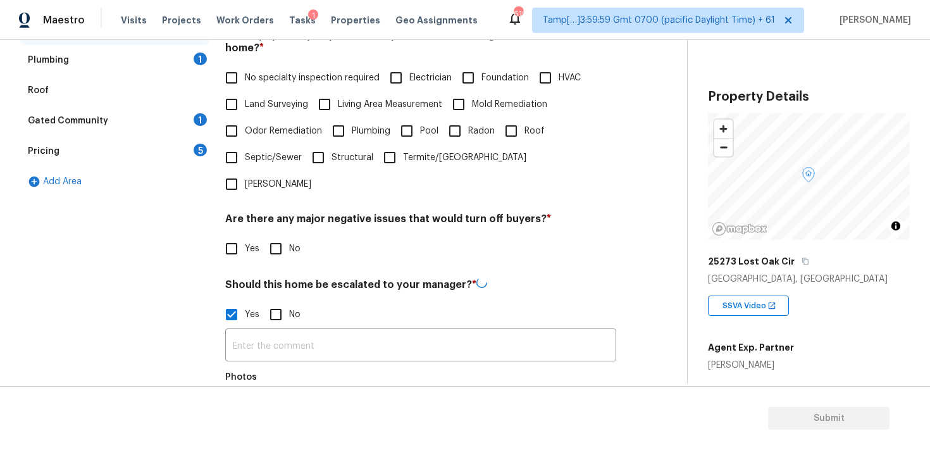
click at [292, 365] on div "Photos" at bounding box center [420, 406] width 391 height 82
click at [291, 330] on input "text" at bounding box center [420, 345] width 391 height 30
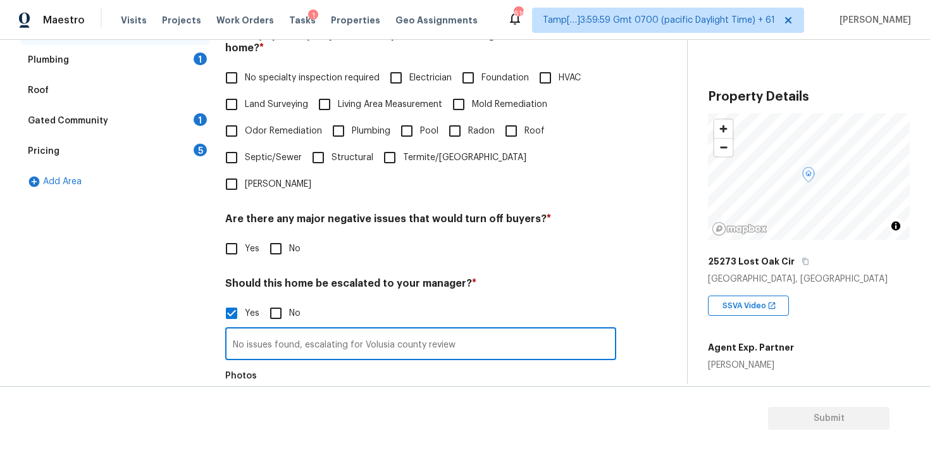
scroll to position [419, 0]
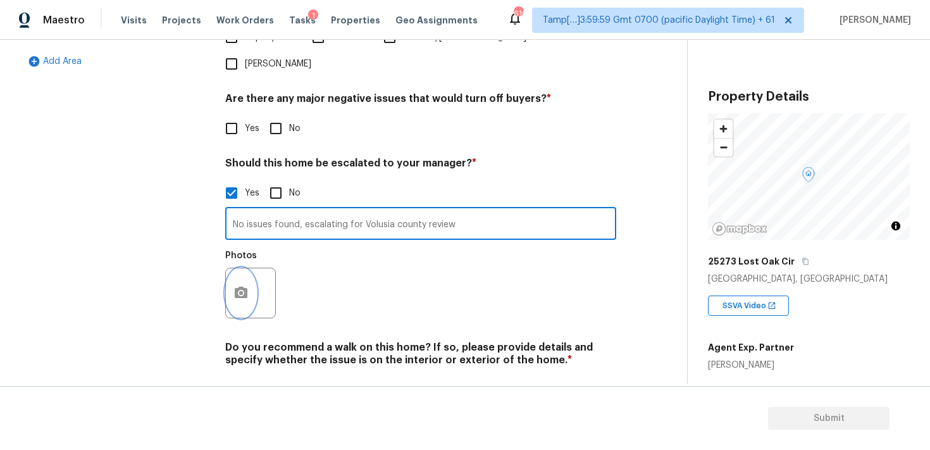
click at [230, 268] on button "button" at bounding box center [241, 292] width 30 height 49
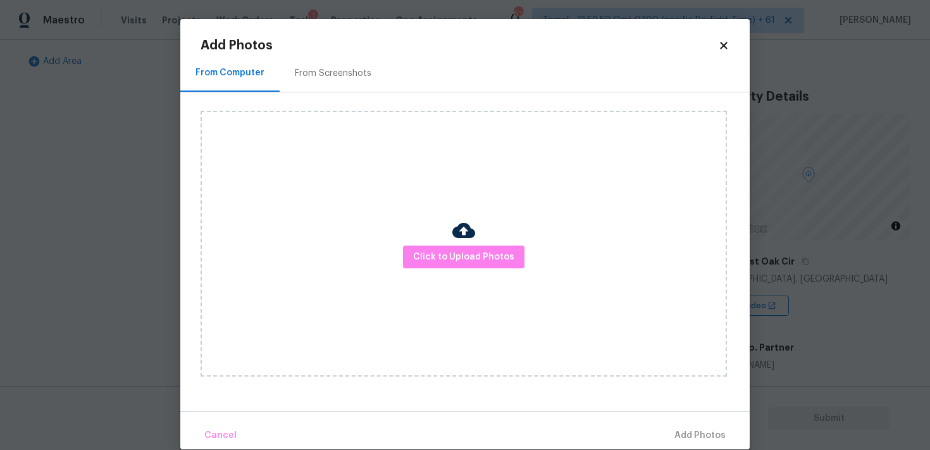
click at [418, 275] on div "Click to Upload Photos" at bounding box center [464, 244] width 527 height 266
click at [439, 240] on div "Click to Upload Photos" at bounding box center [464, 244] width 527 height 266
click at [443, 254] on span "Click to Upload Photos" at bounding box center [463, 257] width 101 height 16
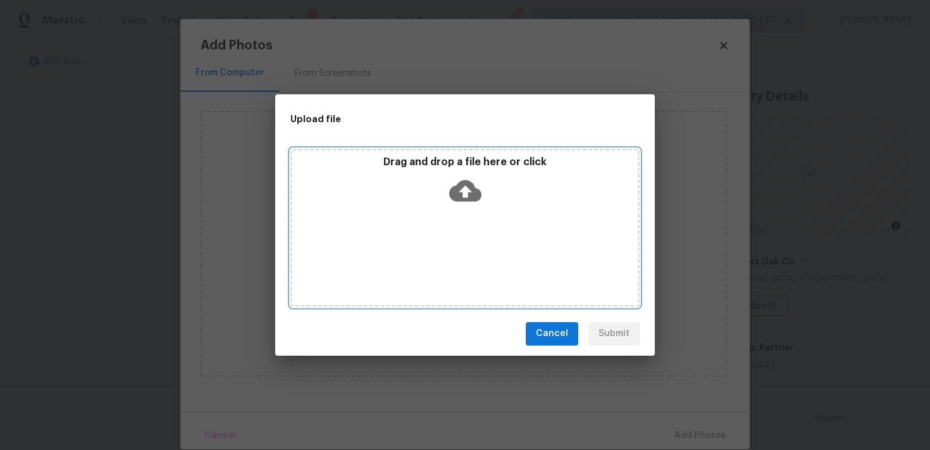
click at [458, 195] on icon at bounding box center [465, 191] width 32 height 22
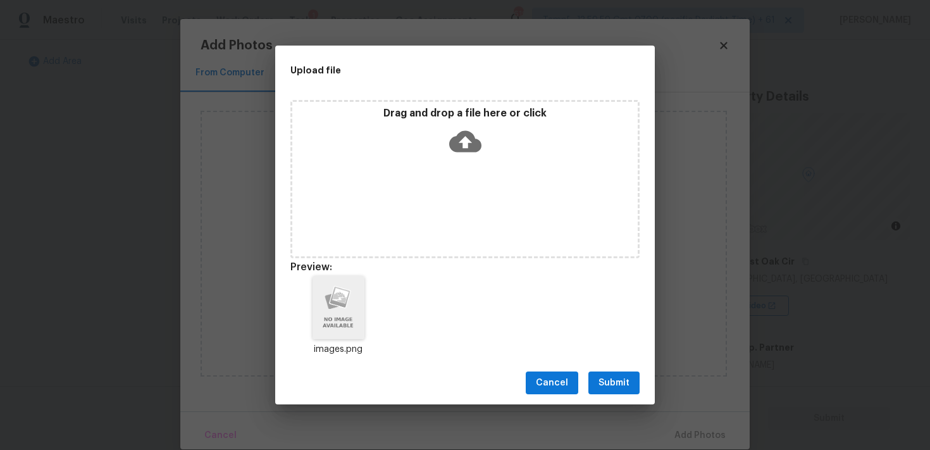
click at [625, 382] on span "Submit" at bounding box center [614, 383] width 31 height 16
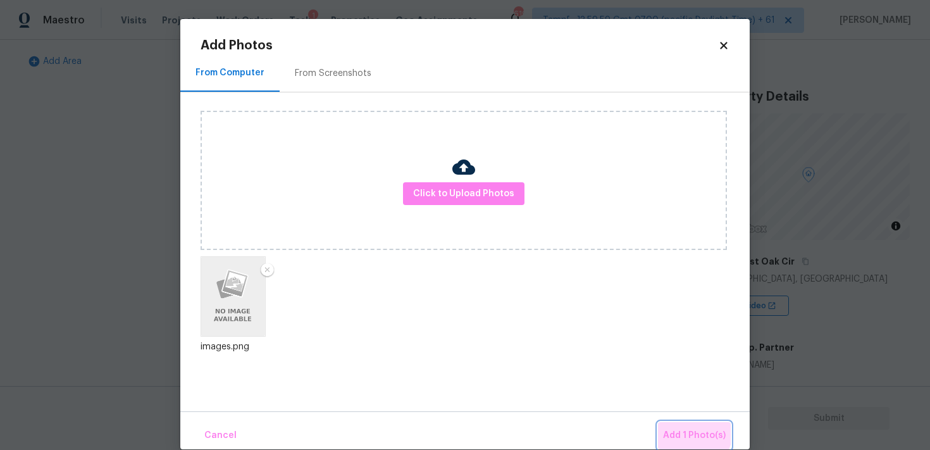
click at [676, 428] on span "Add 1 Photo(s)" at bounding box center [694, 436] width 63 height 16
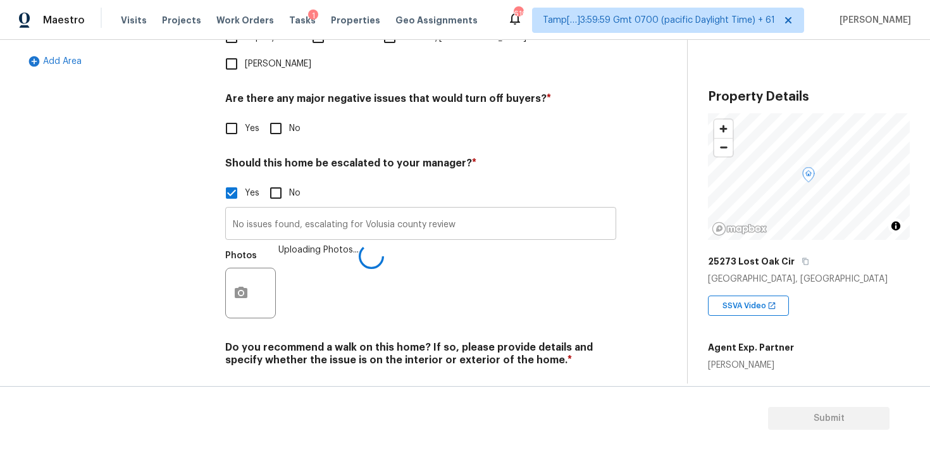
click at [397, 210] on input "No issues found, escalating for Volusia county review" at bounding box center [420, 225] width 391 height 30
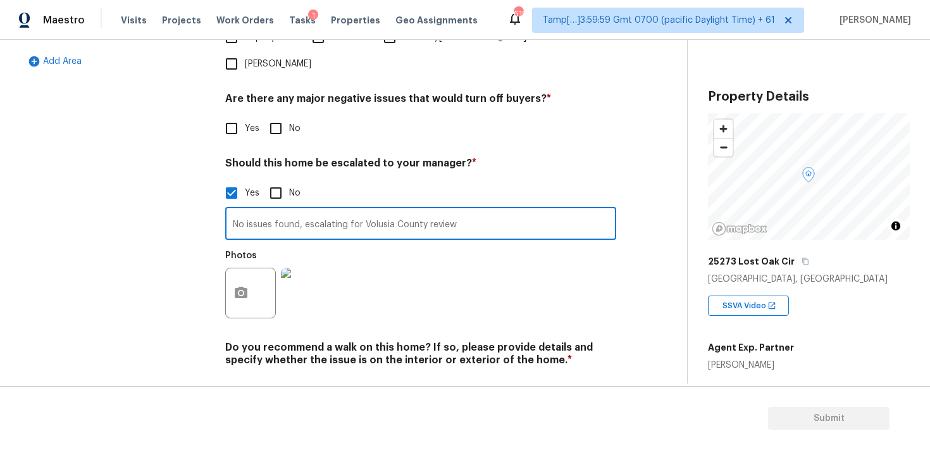
type input "No issues found, escalating for Volusia County review"
click at [432, 244] on div "Photos" at bounding box center [420, 285] width 391 height 82
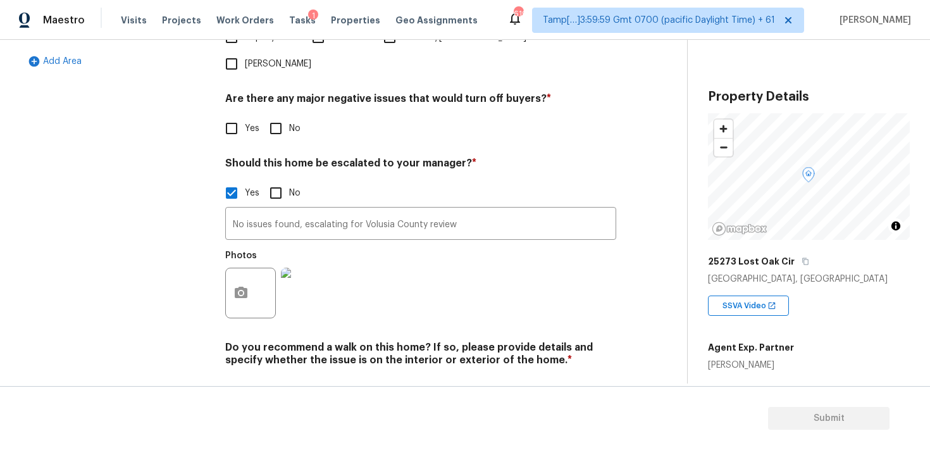
scroll to position [333, 0]
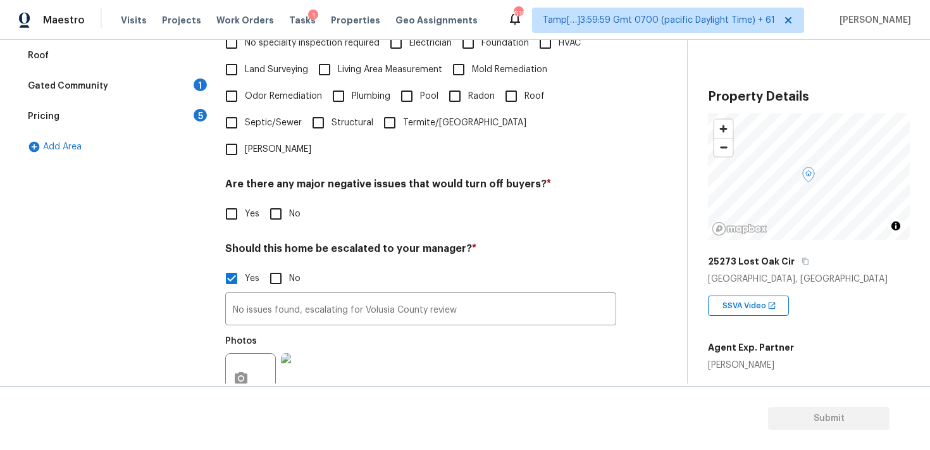
click at [126, 90] on div "Gated Community 1" at bounding box center [115, 86] width 190 height 30
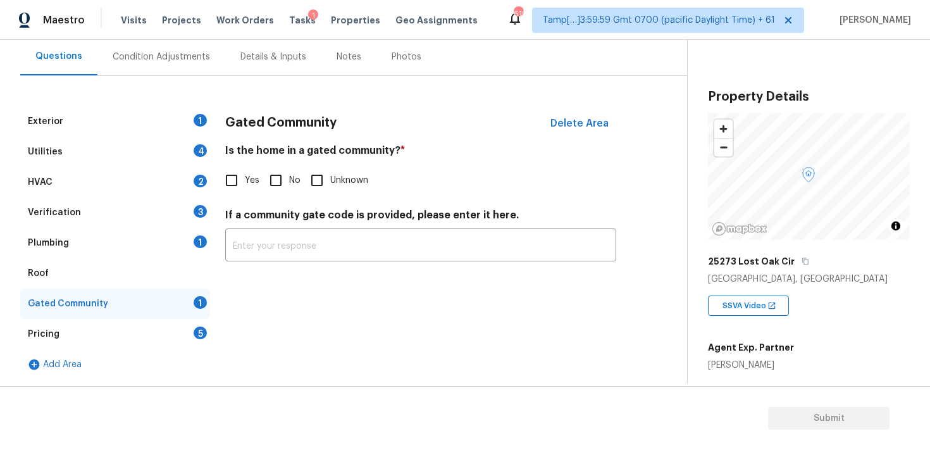
scroll to position [116, 0]
click at [236, 182] on input "Yes" at bounding box center [231, 180] width 27 height 27
checkbox input "true"
click at [271, 253] on input "text" at bounding box center [420, 248] width 391 height 30
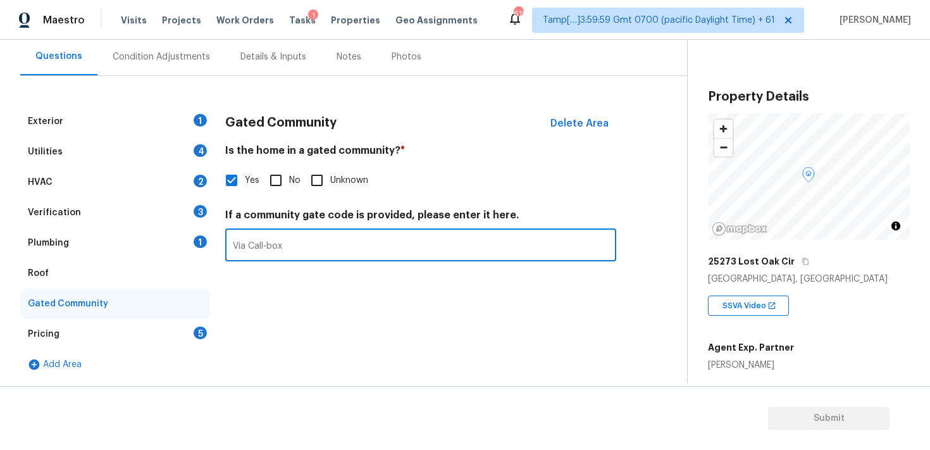
type input "Via Call-box"
click at [276, 323] on div "Gated Community Delete Area Is the home in a gated community? * Yes No Unknown …" at bounding box center [420, 242] width 391 height 273
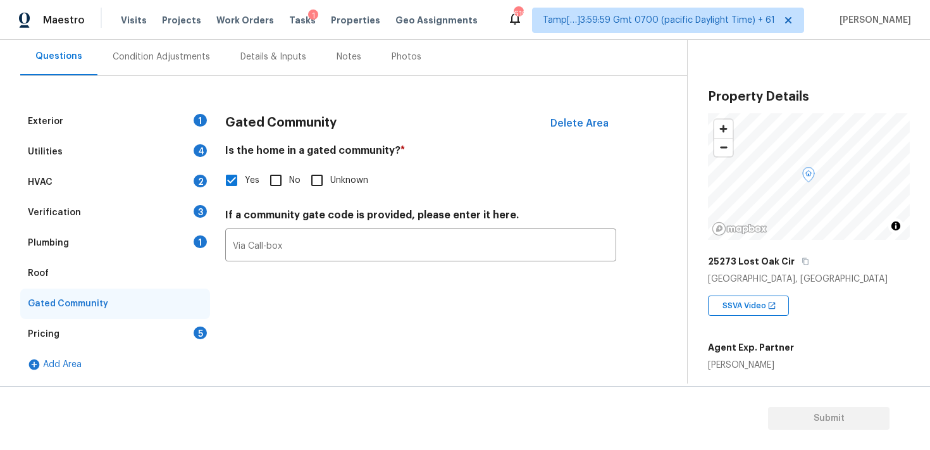
click at [135, 144] on div "Utilities 4" at bounding box center [115, 152] width 190 height 30
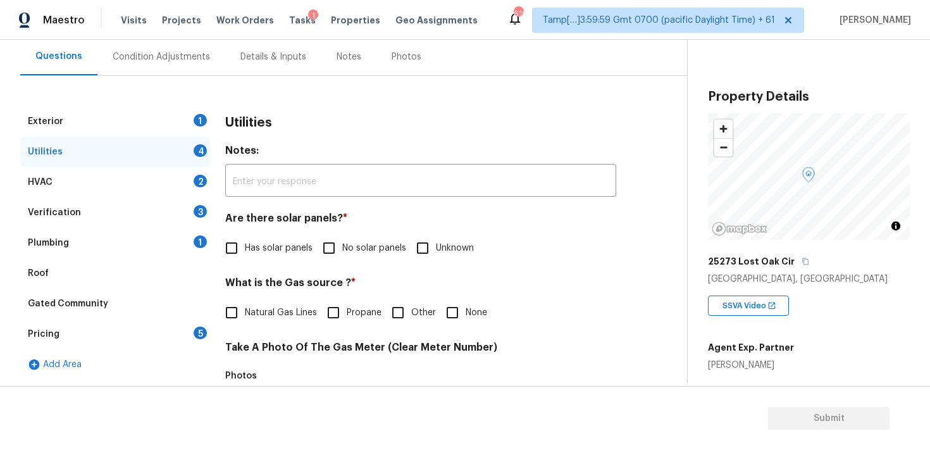
click at [248, 245] on span "Has solar panels" at bounding box center [279, 248] width 68 height 13
click at [245, 245] on input "Has solar panels" at bounding box center [231, 248] width 27 height 27
checkbox input "true"
click at [150, 59] on div "Condition Adjustments" at bounding box center [161, 57] width 97 height 13
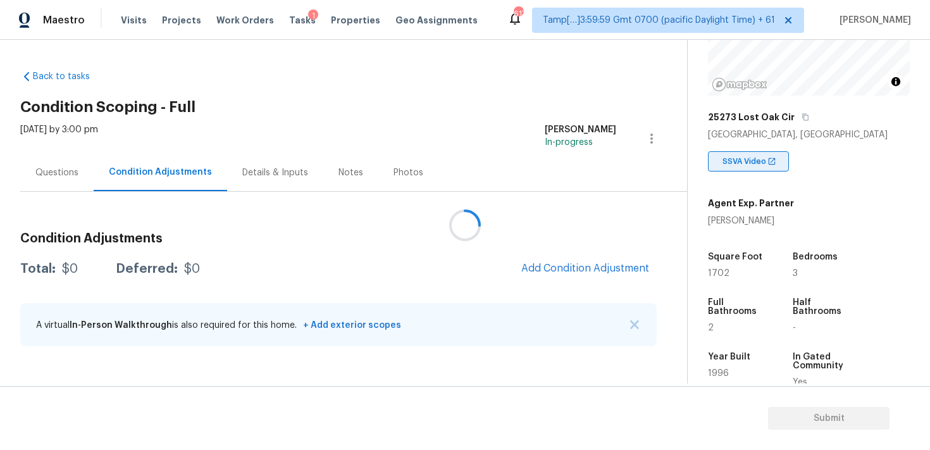
scroll to position [161, 0]
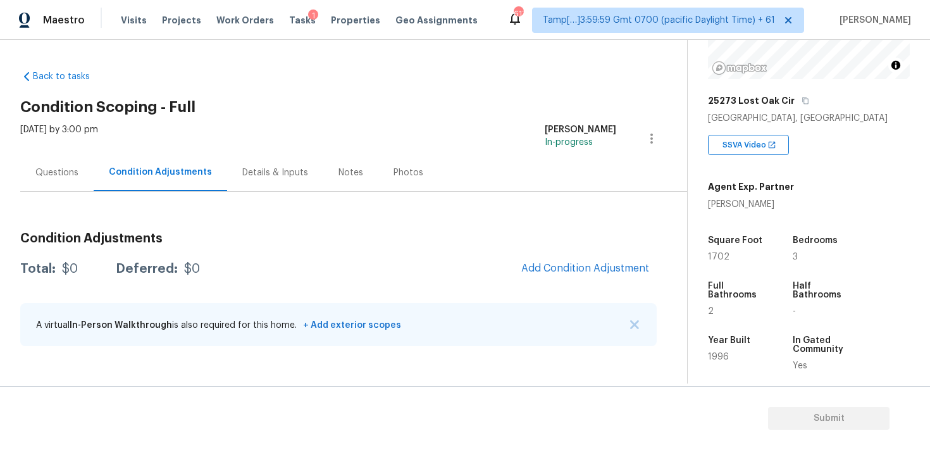
click at [549, 252] on div "Condition Adjustments Total: $0 Deferred: $0 Add Condition Adjustment A virtual…" at bounding box center [338, 289] width 637 height 135
click at [549, 260] on button "Add Condition Adjustment" at bounding box center [585, 268] width 143 height 27
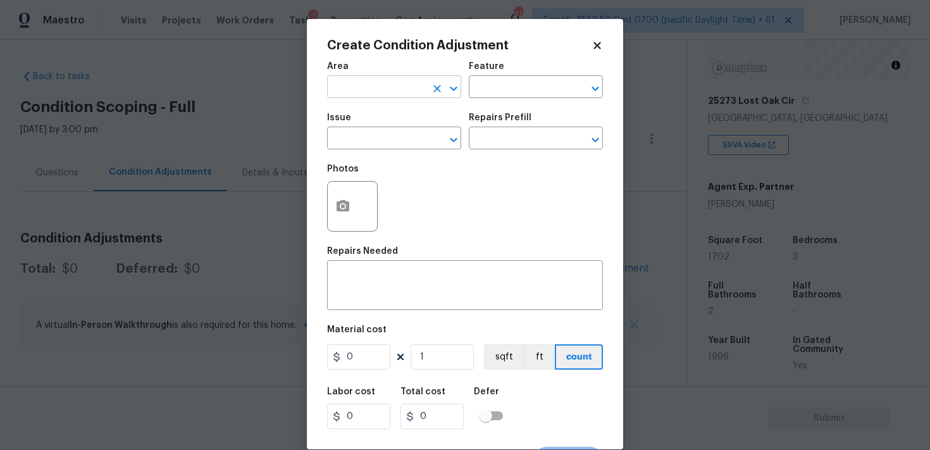
click at [396, 87] on input "text" at bounding box center [376, 88] width 99 height 20
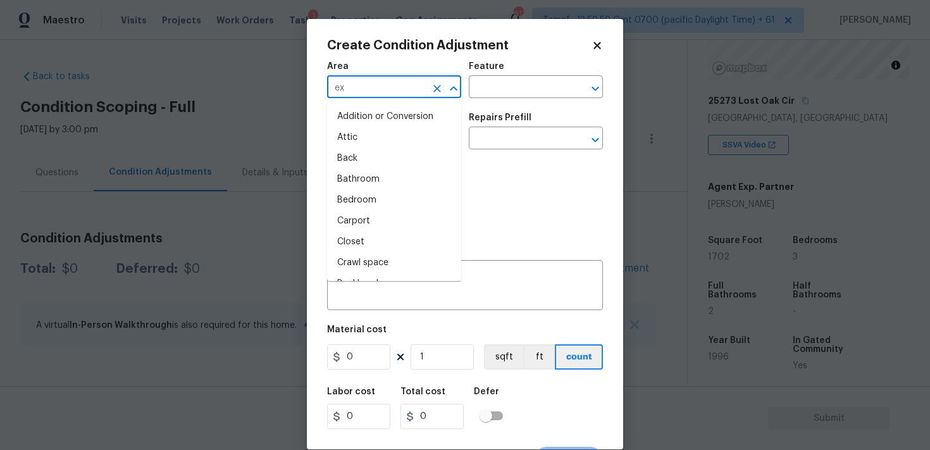
type input "ext"
type input "e"
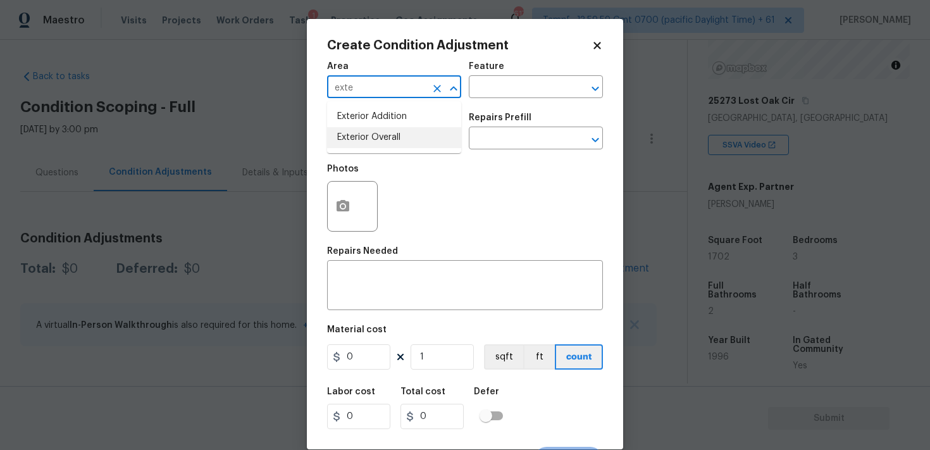
click at [384, 142] on li "Exterior Overall" at bounding box center [394, 137] width 134 height 21
type input "Exterior Overall"
click at [384, 142] on input "text" at bounding box center [376, 140] width 99 height 20
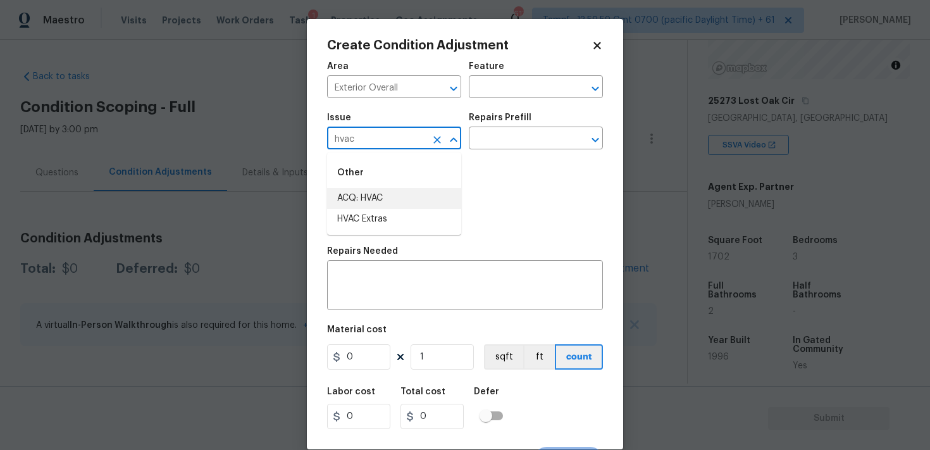
click at [383, 198] on li "ACQ: HVAC" at bounding box center [394, 198] width 134 height 21
type input "ACQ: HVAC"
click at [509, 121] on h5 "Repairs Prefill" at bounding box center [500, 117] width 63 height 9
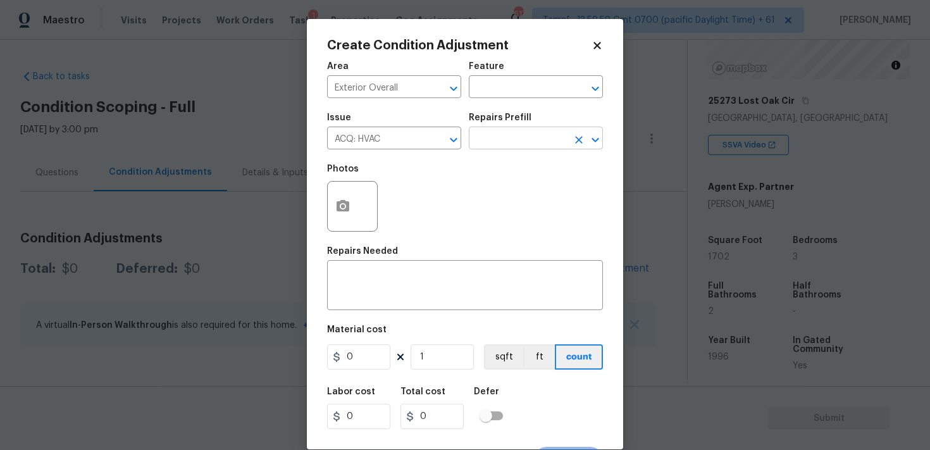
click at [510, 134] on input "text" at bounding box center [518, 140] width 99 height 20
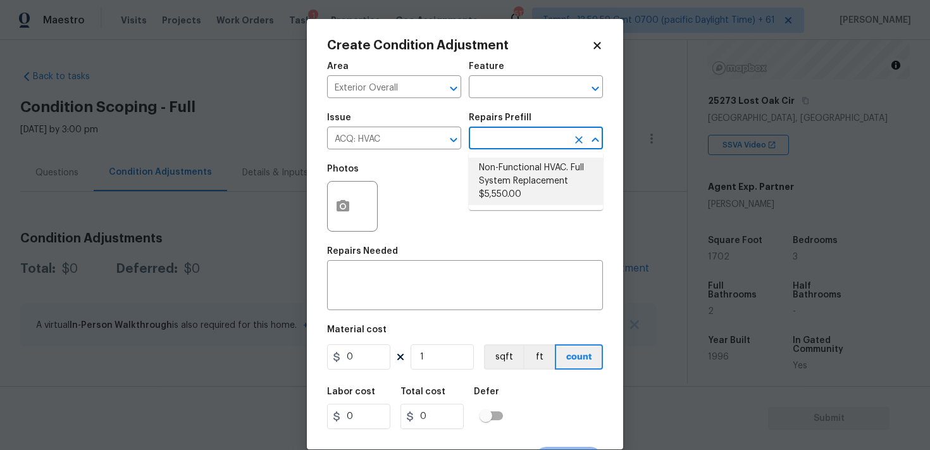
click at [510, 166] on li "Non-Functional HVAC. Full System Replacement $5,550.00" at bounding box center [536, 181] width 134 height 47
type input "Acquisition"
type textarea "Acquisition Scope: Full System Replacement"
type input "5550"
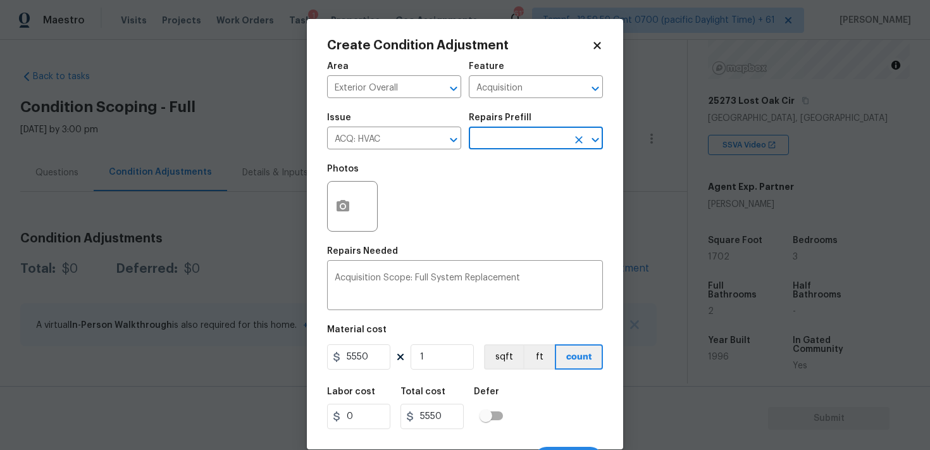
scroll to position [23, 0]
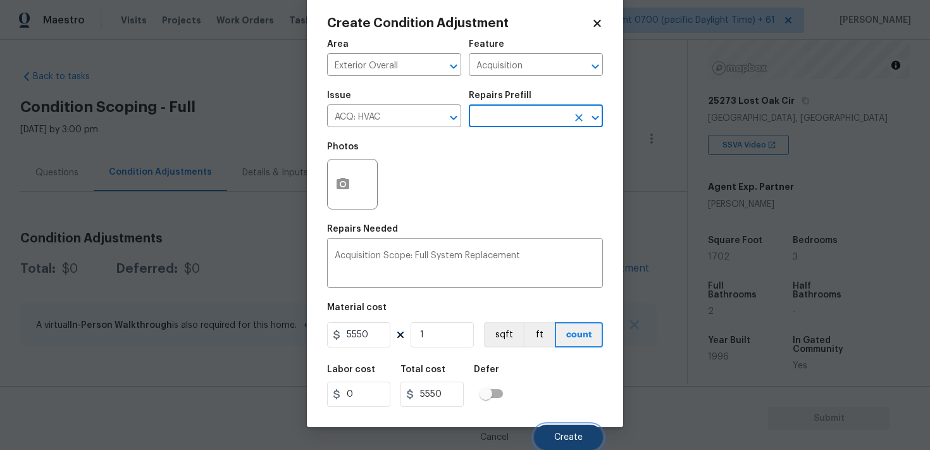
click at [570, 438] on span "Create" at bounding box center [568, 437] width 28 height 9
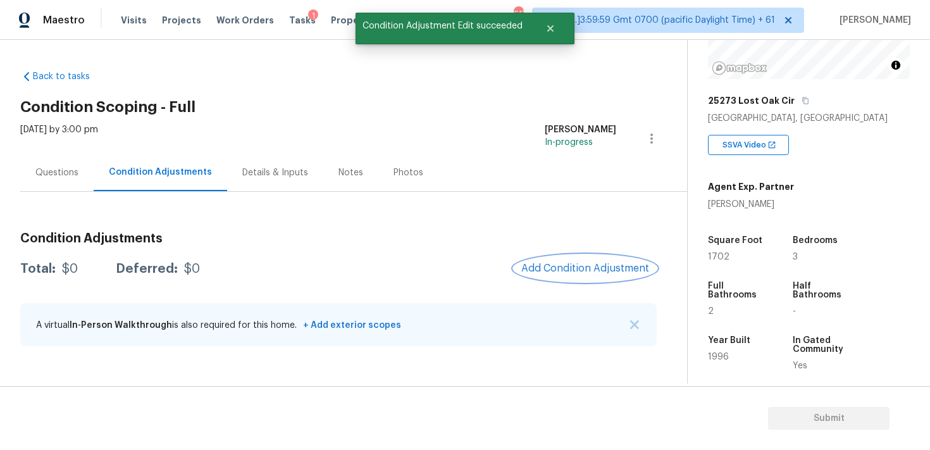
scroll to position [0, 0]
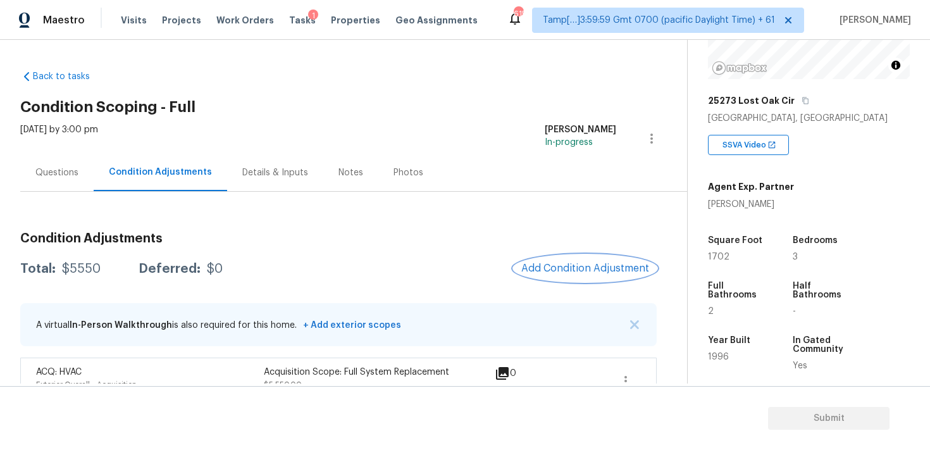
click at [583, 266] on span "Add Condition Adjustment" at bounding box center [585, 268] width 128 height 11
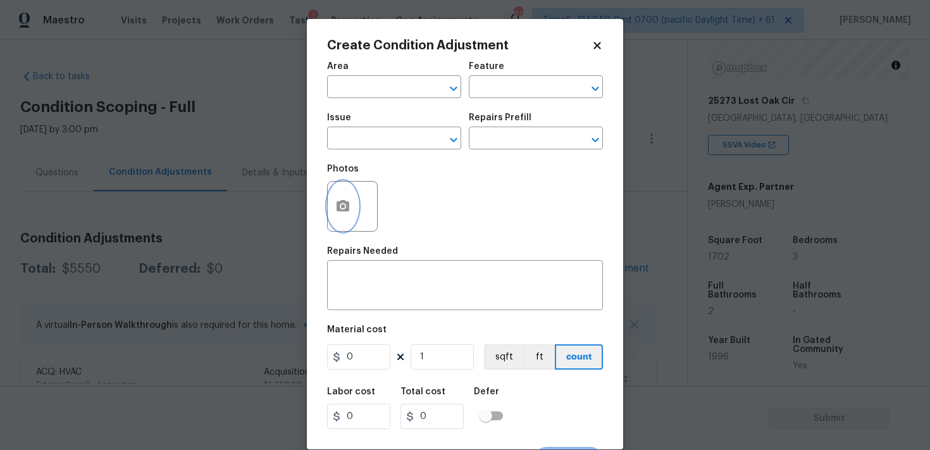
click at [351, 191] on button "button" at bounding box center [343, 206] width 30 height 49
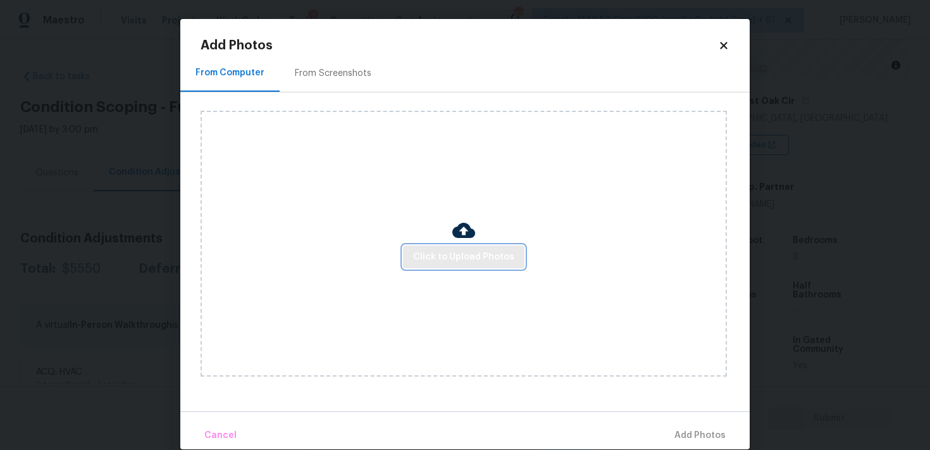
click at [475, 258] on span "Click to Upload Photos" at bounding box center [463, 257] width 101 height 16
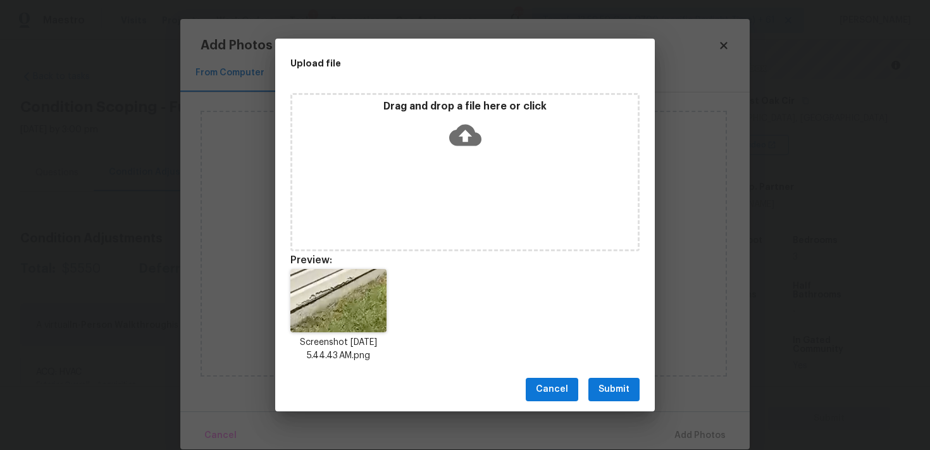
click at [622, 387] on span "Submit" at bounding box center [614, 390] width 31 height 16
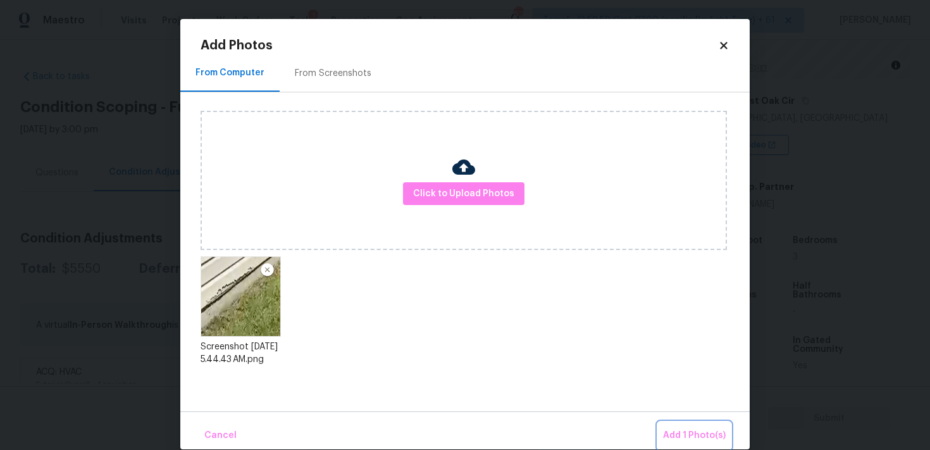
click at [701, 433] on span "Add 1 Photo(s)" at bounding box center [694, 436] width 63 height 16
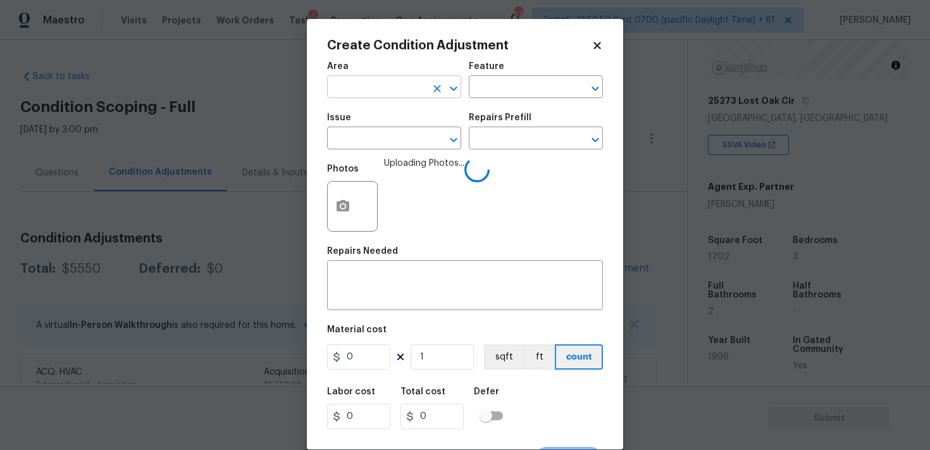
click at [402, 89] on input "text" at bounding box center [376, 88] width 99 height 20
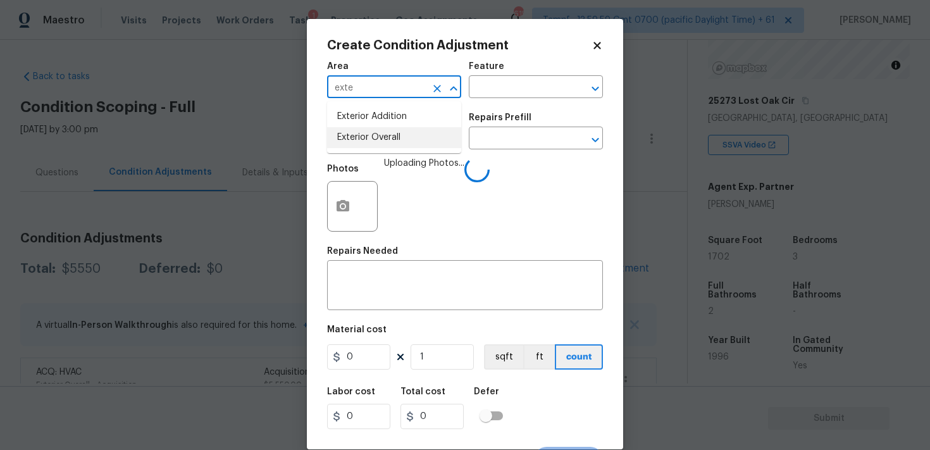
click at [398, 132] on li "Exterior Overall" at bounding box center [394, 137] width 134 height 21
type input "Exterior Overall"
click at [398, 132] on input "text" at bounding box center [376, 140] width 99 height 20
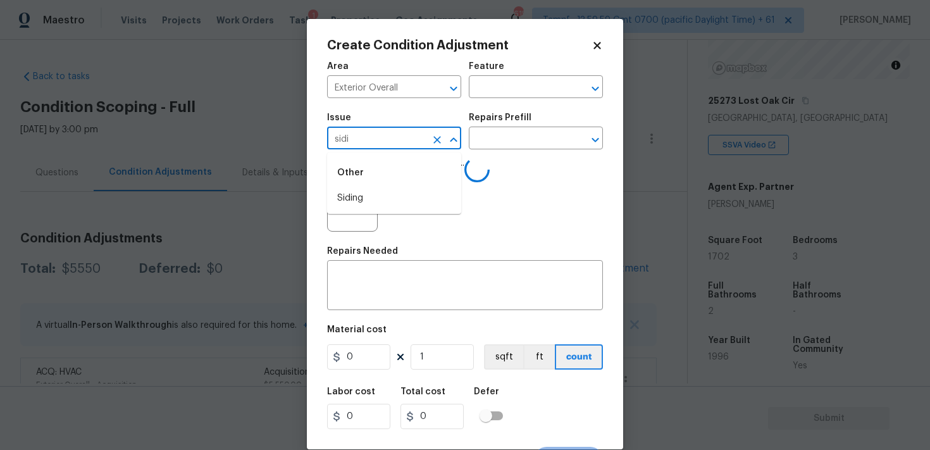
click at [397, 187] on div "Other" at bounding box center [394, 173] width 134 height 30
click at [397, 193] on li "Siding" at bounding box center [394, 198] width 134 height 21
type input "Siding"
click at [409, 263] on div "Repairs Needed" at bounding box center [465, 255] width 276 height 16
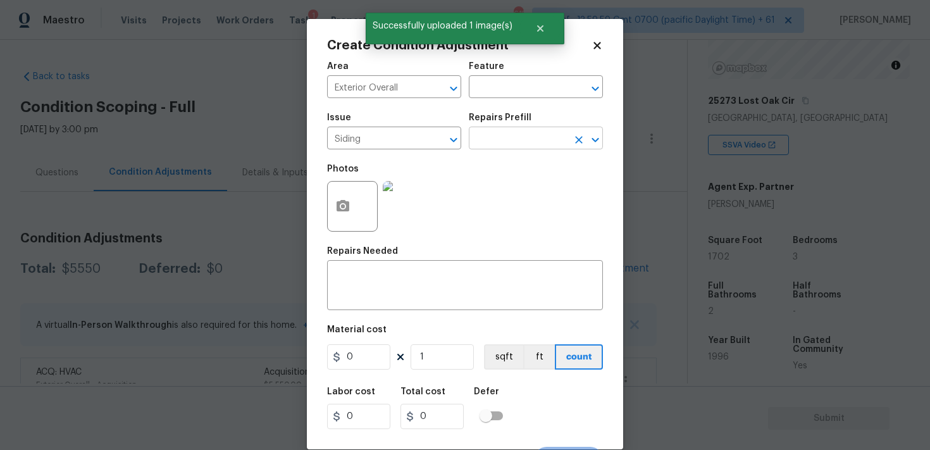
click at [523, 140] on input "text" at bounding box center [518, 140] width 99 height 20
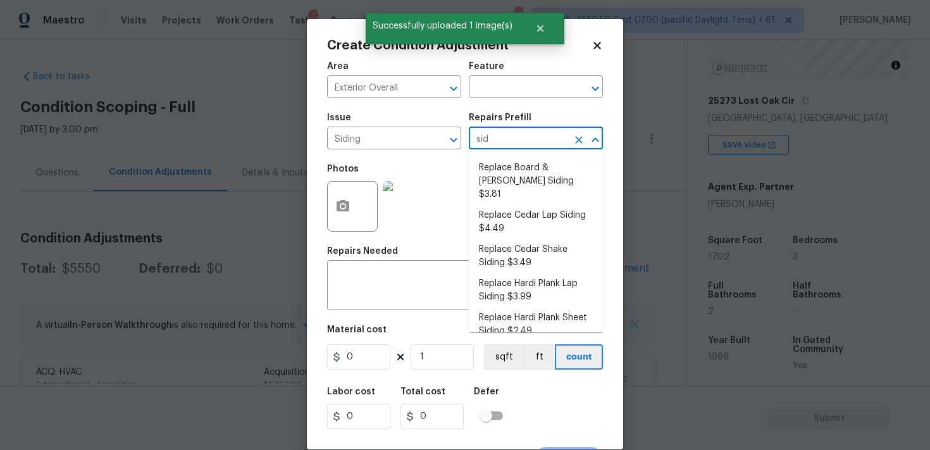
type input "sidi"
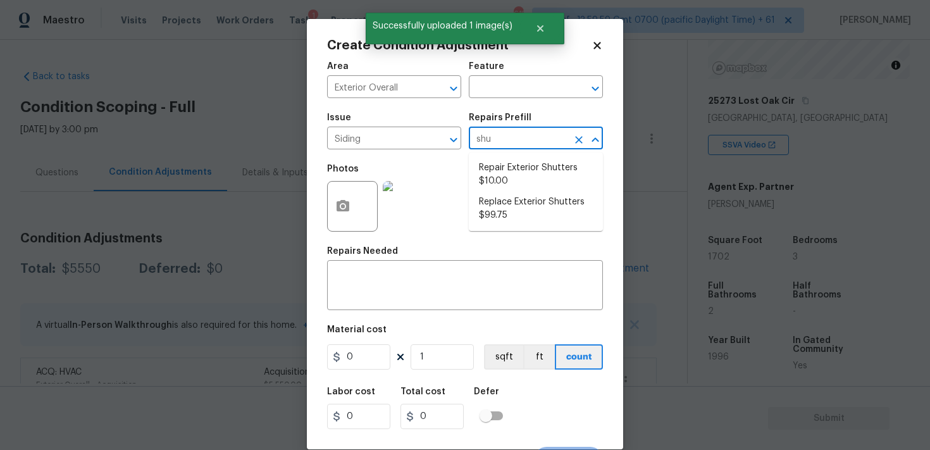
type input "shut"
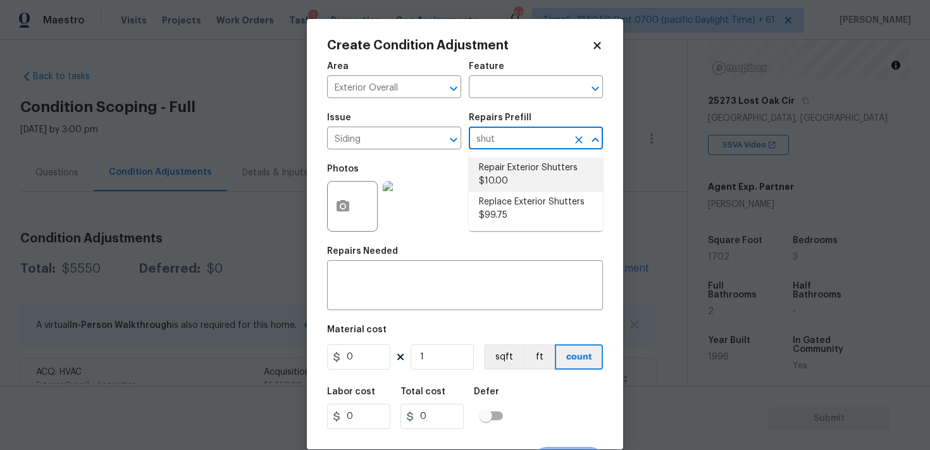
click at [546, 173] on li "Repair Exterior Shutters $10.00" at bounding box center [536, 175] width 134 height 34
type input "Siding"
type textarea "Repair the existing exterior shutters on the home (cracks, chips, holes, etc.).…"
type input "10"
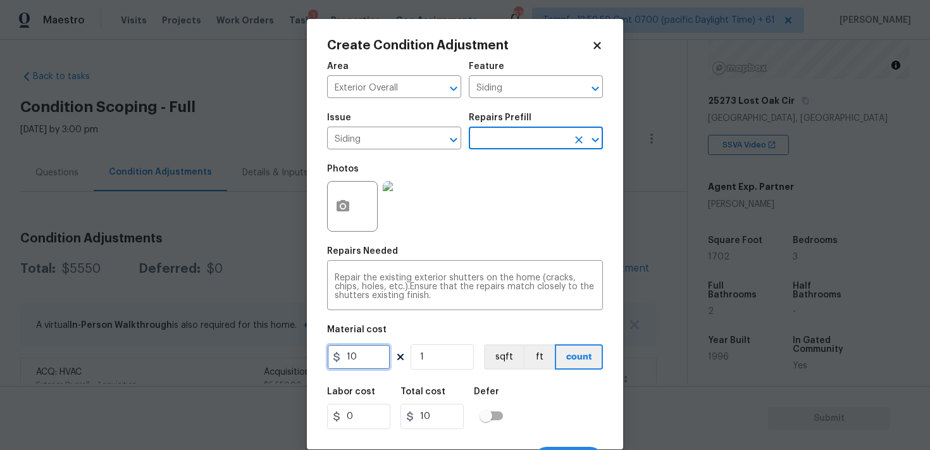
click at [377, 350] on input "10" at bounding box center [358, 356] width 63 height 25
type input "575"
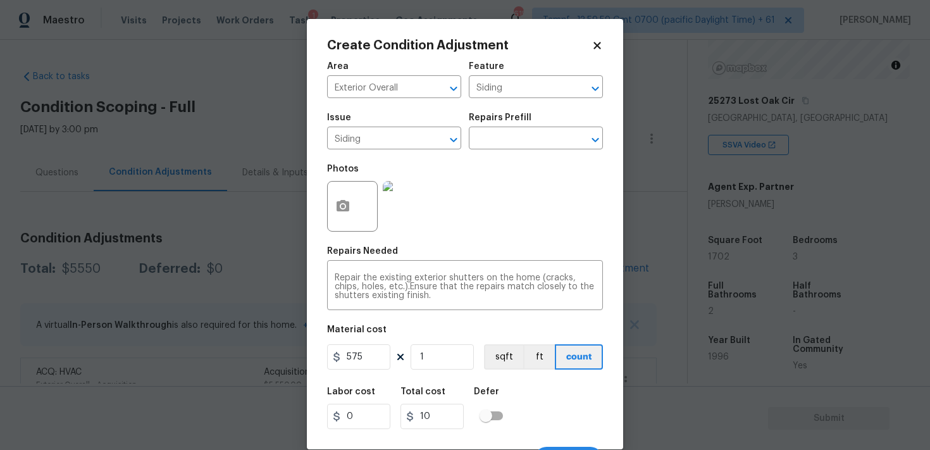
type input "575"
click at [544, 394] on div "Labor cost 0 Total cost 575 Defer" at bounding box center [465, 408] width 276 height 57
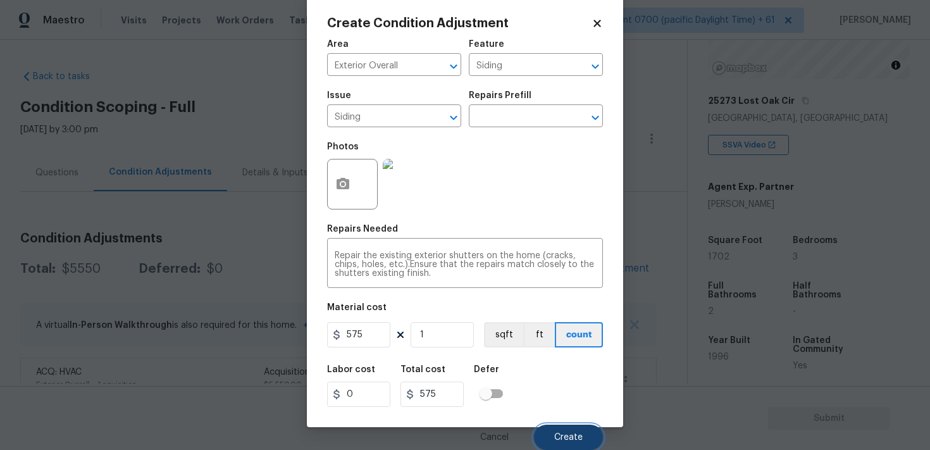
click at [575, 442] on button "Create" at bounding box center [568, 437] width 69 height 25
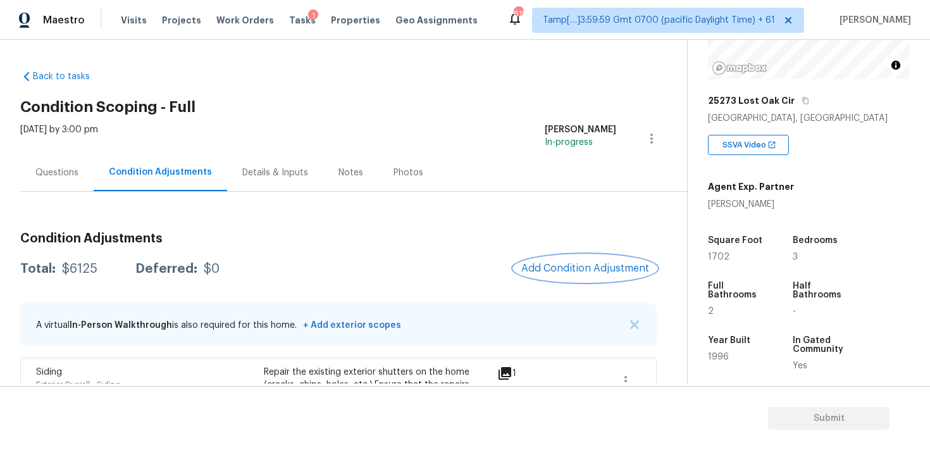
scroll to position [91, 0]
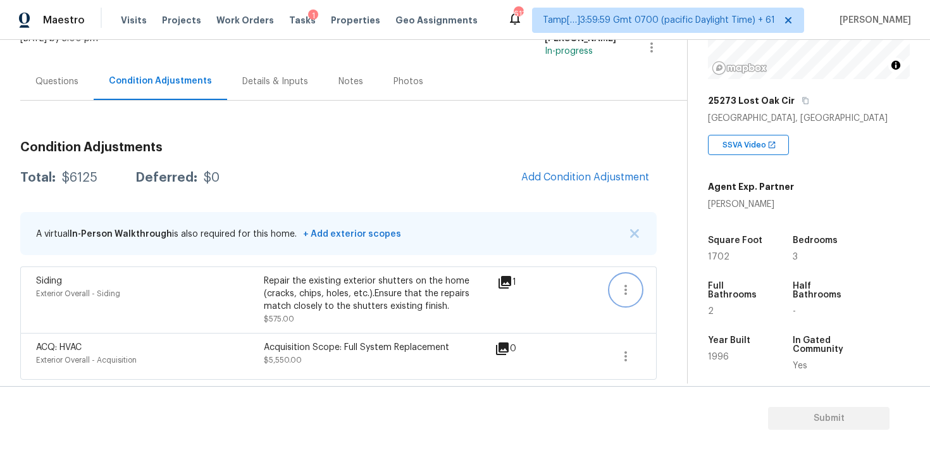
click at [620, 294] on icon "button" at bounding box center [625, 289] width 15 height 15
click at [702, 284] on div "Edit" at bounding box center [698, 287] width 99 height 13
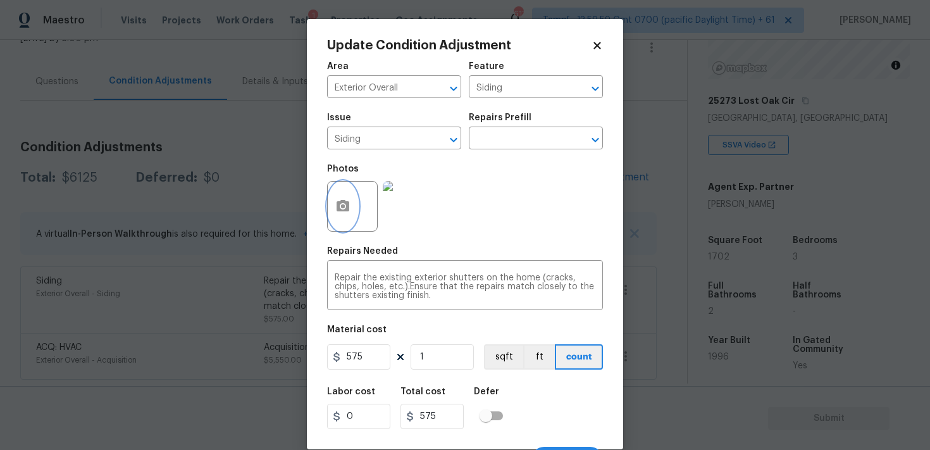
click at [329, 199] on button "button" at bounding box center [343, 206] width 30 height 49
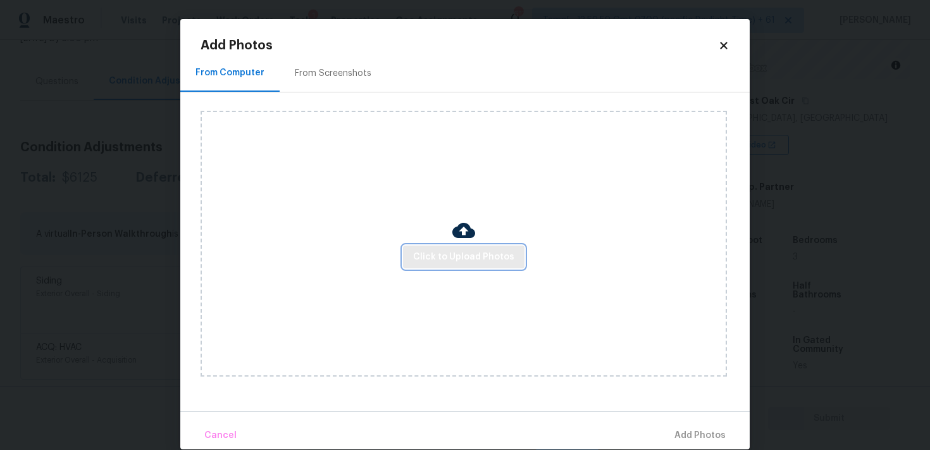
click at [436, 253] on span "Click to Upload Photos" at bounding box center [463, 257] width 101 height 16
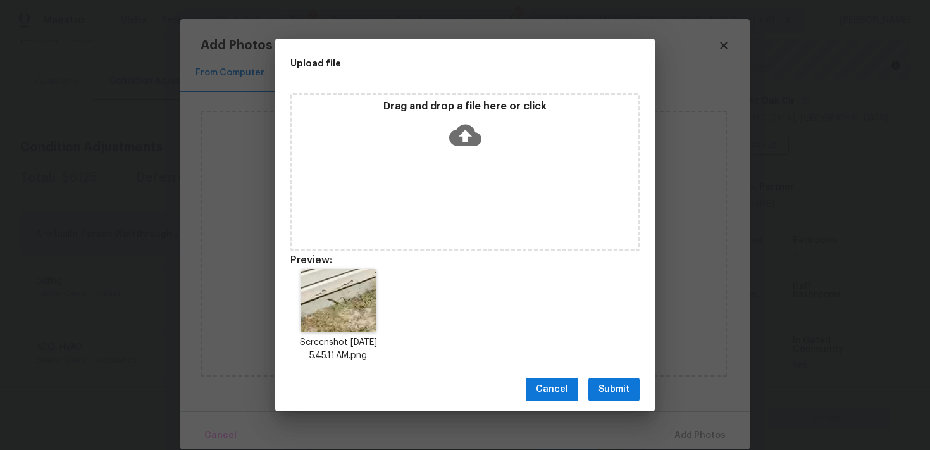
click at [623, 391] on span "Submit" at bounding box center [614, 390] width 31 height 16
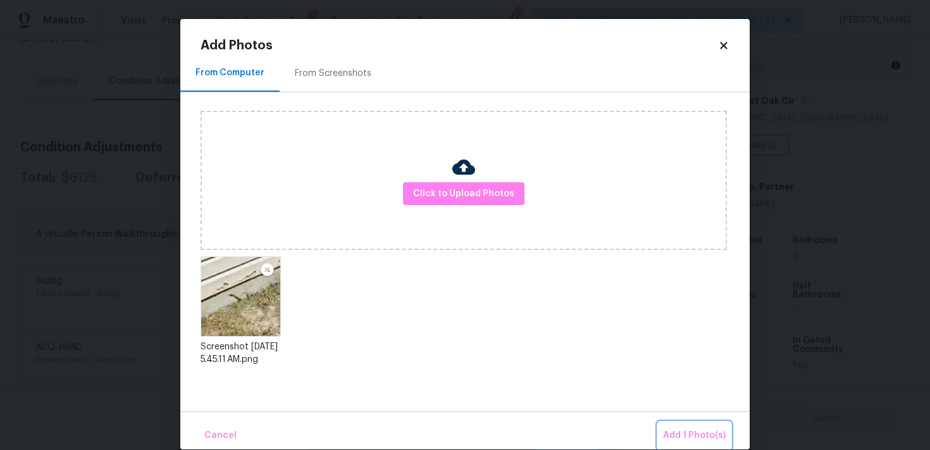
click at [686, 423] on button "Add 1 Photo(s)" at bounding box center [694, 435] width 73 height 27
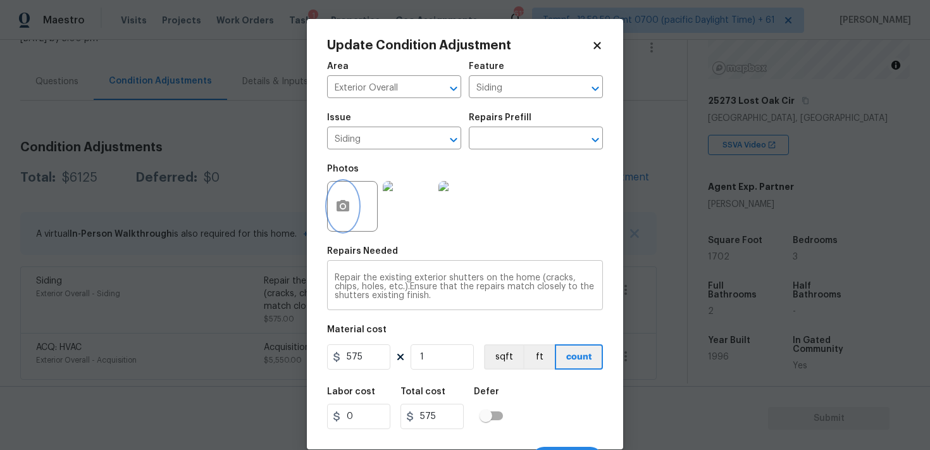
scroll to position [23, 0]
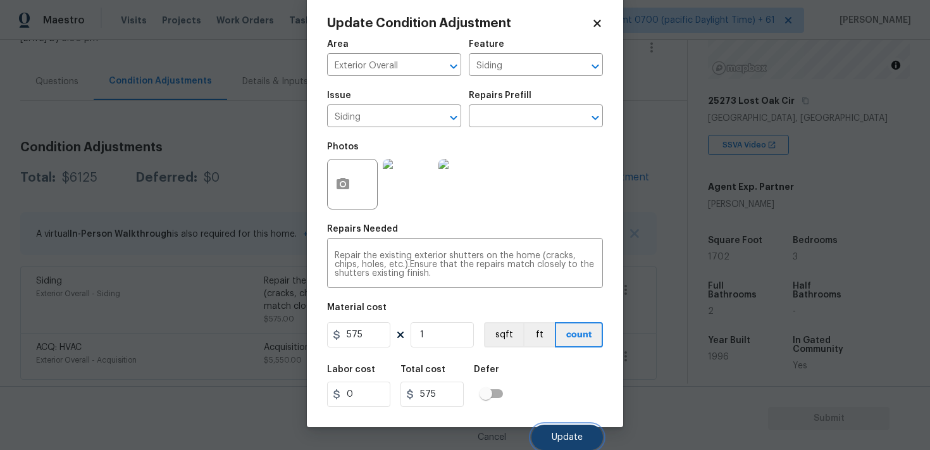
click at [572, 425] on button "Update" at bounding box center [568, 437] width 72 height 25
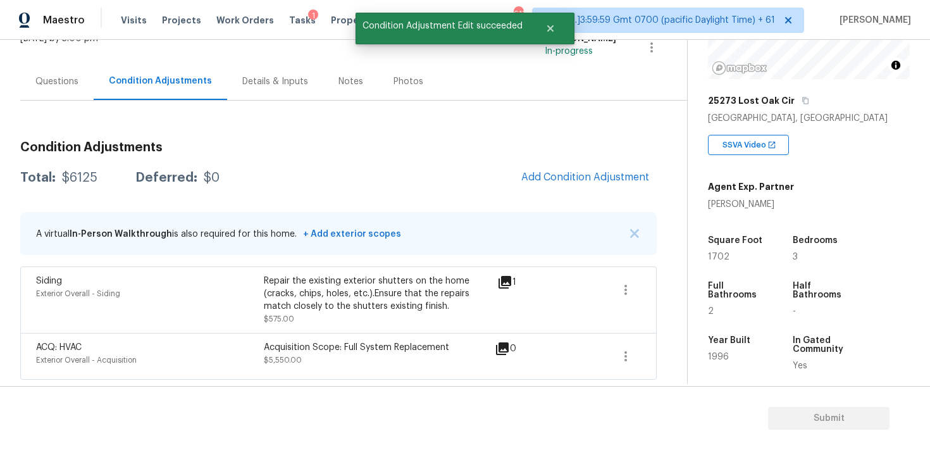
scroll to position [0, 0]
click at [608, 171] on span "Add Condition Adjustment" at bounding box center [585, 176] width 128 height 11
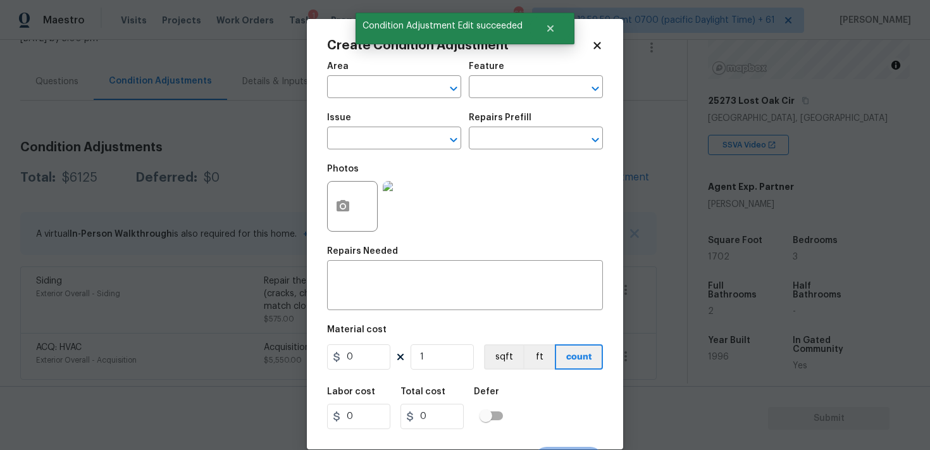
click at [390, 105] on span "Area ​" at bounding box center [394, 79] width 134 height 51
click at [389, 90] on input "text" at bounding box center [376, 88] width 99 height 20
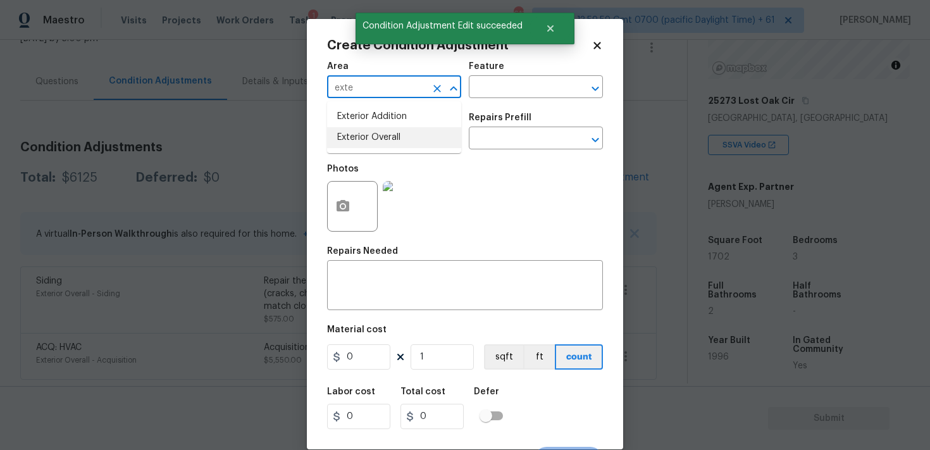
click at [387, 134] on li "Exterior Overall" at bounding box center [394, 137] width 134 height 21
type input "Exterior Overall"
click at [387, 134] on input "text" at bounding box center [376, 140] width 99 height 20
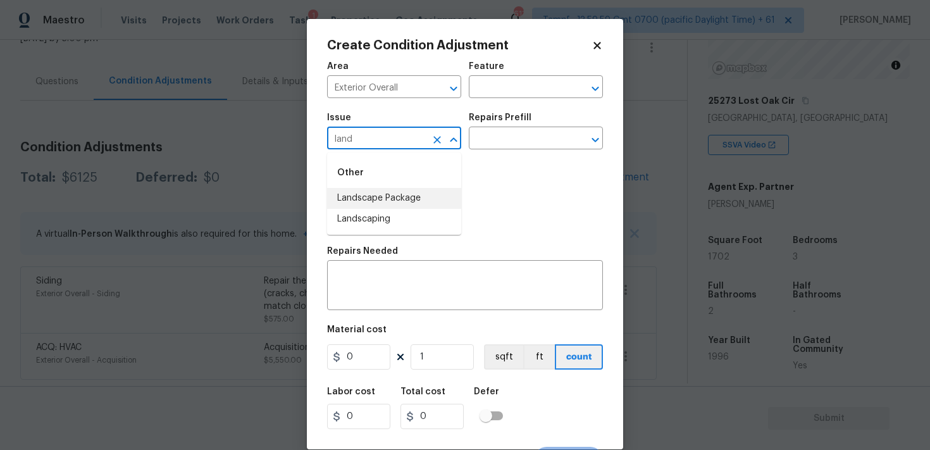
click at [435, 190] on li "Landscape Package" at bounding box center [394, 198] width 134 height 21
type input "Landscape Package"
click at [435, 190] on div at bounding box center [408, 206] width 56 height 66
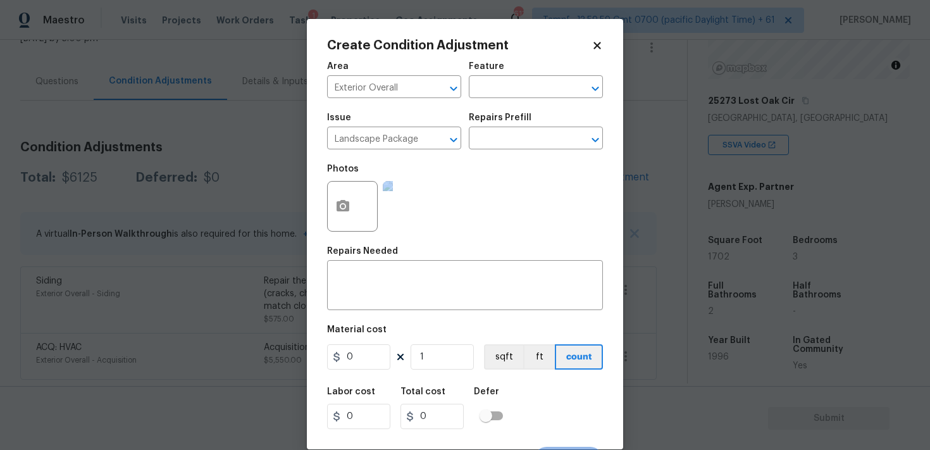
click at [492, 150] on div "Issue Landscape Package ​ Repairs Prefill ​" at bounding box center [465, 131] width 276 height 51
click at [495, 143] on input "text" at bounding box center [518, 140] width 99 height 20
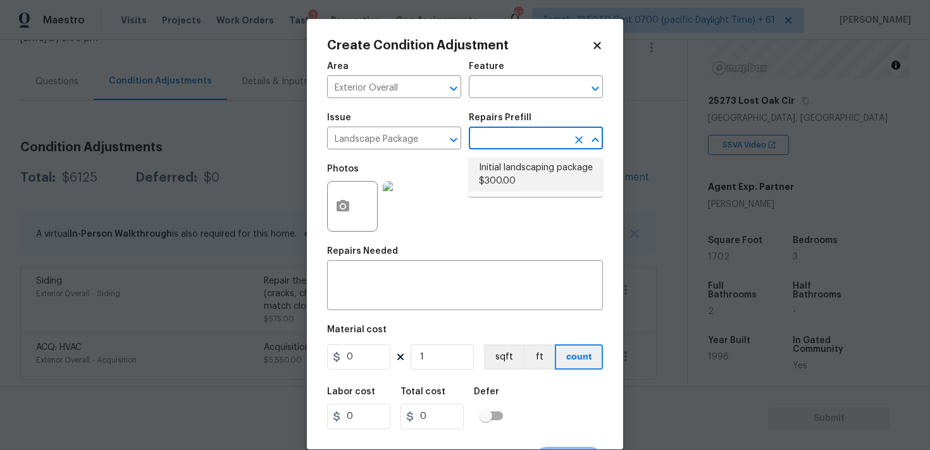
click at [518, 171] on li "Initial landscaping package $300.00" at bounding box center [536, 175] width 134 height 34
type input "Home Readiness Packages"
type textarea "Mowing of grass up to 6" in height. Mow, edge along driveways & sidewalks, trim…"
type input "300"
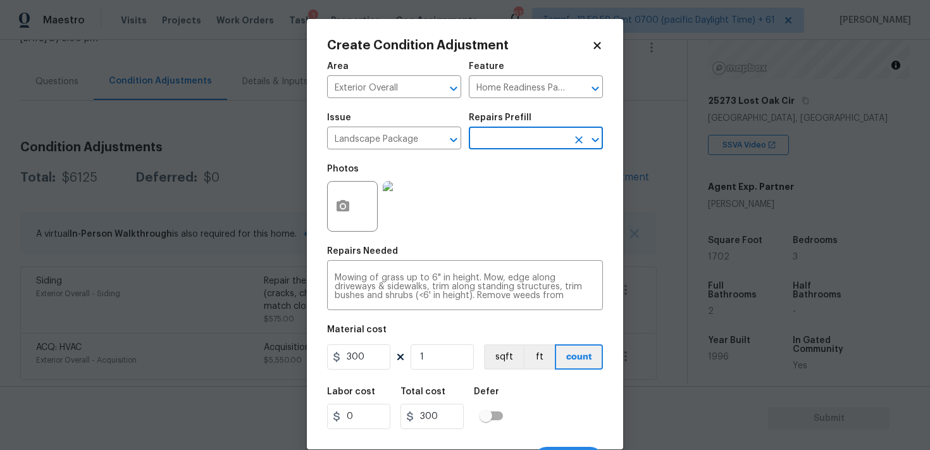
scroll to position [23, 0]
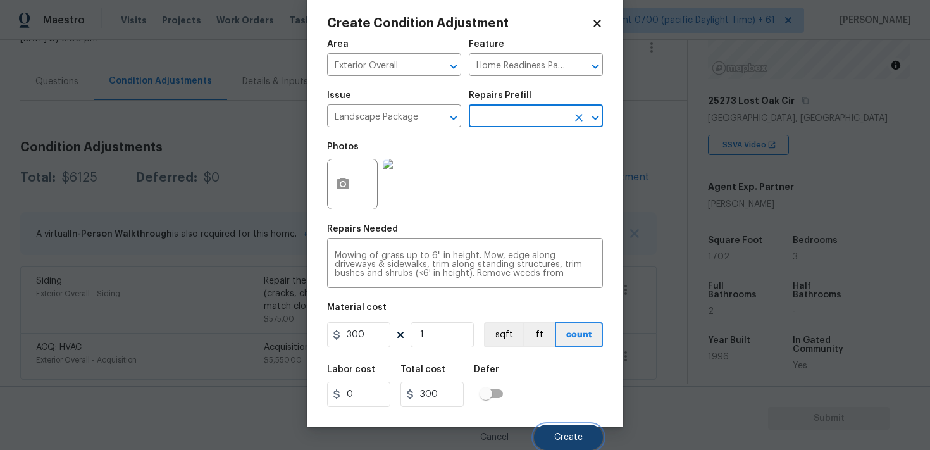
click at [563, 429] on button "Create" at bounding box center [568, 437] width 69 height 25
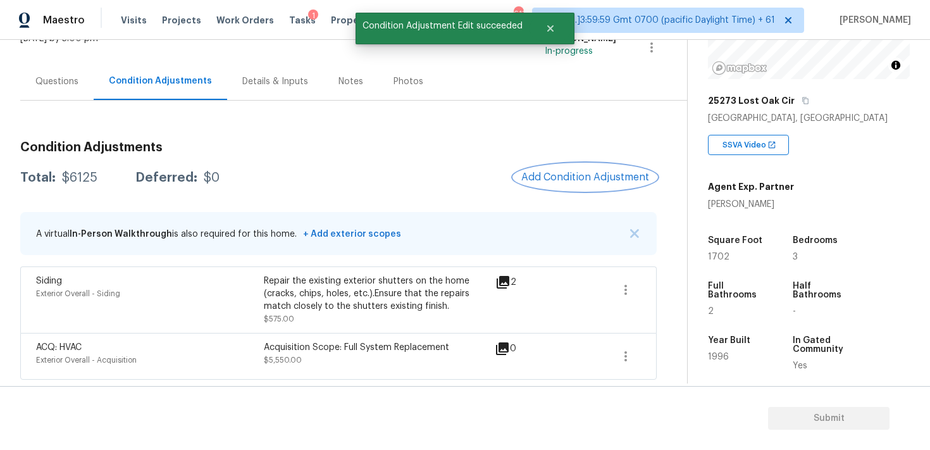
scroll to position [0, 0]
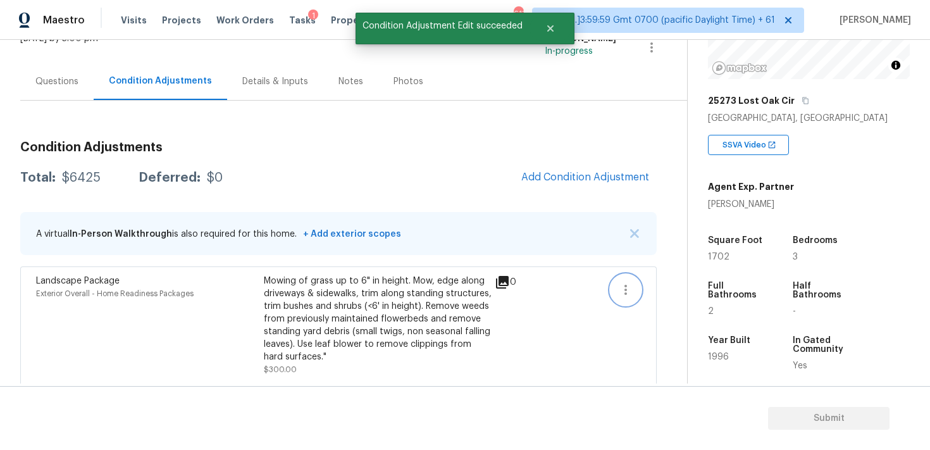
click at [617, 282] on button "button" at bounding box center [626, 290] width 30 height 30
click at [660, 282] on div "Edit" at bounding box center [698, 287] width 99 height 13
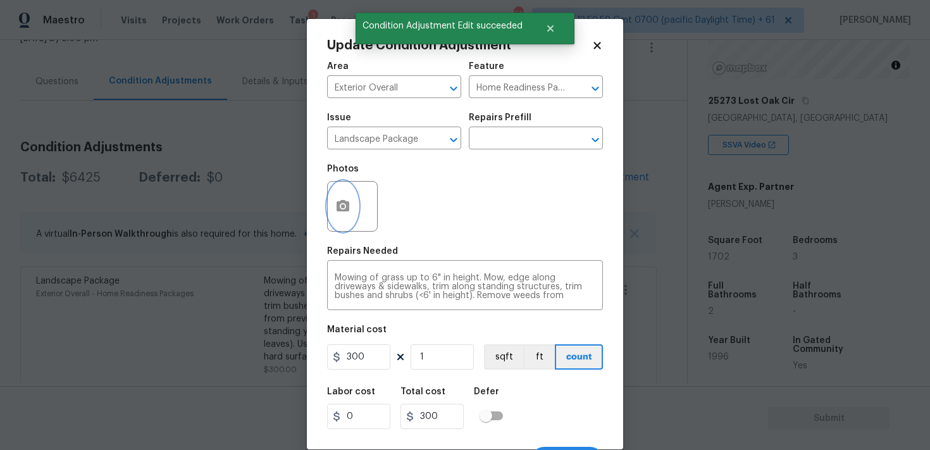
click at [341, 197] on button "button" at bounding box center [343, 206] width 30 height 49
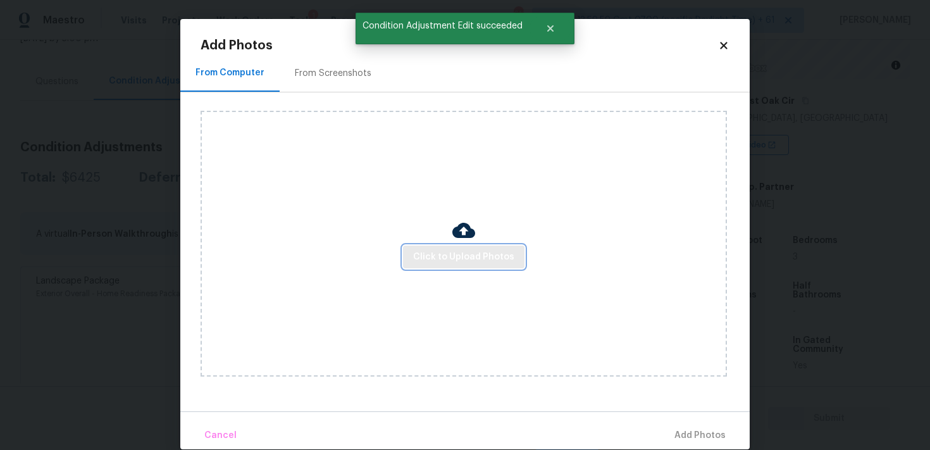
click at [449, 255] on span "Click to Upload Photos" at bounding box center [463, 257] width 101 height 16
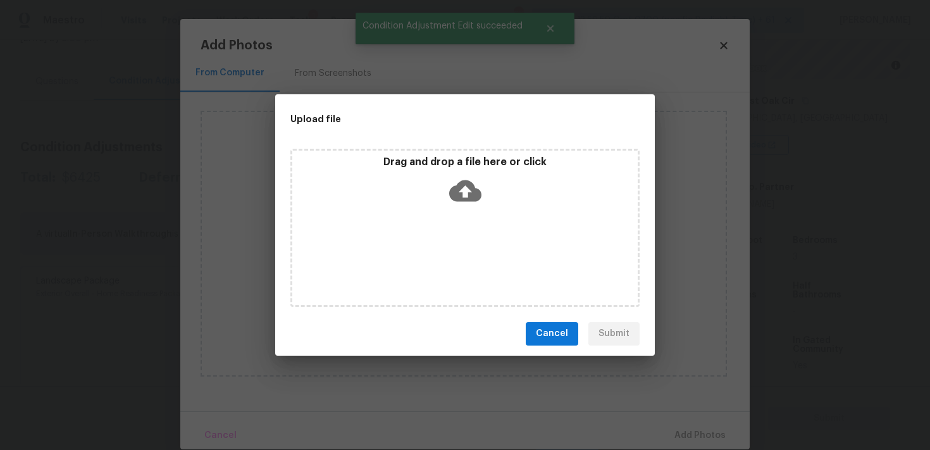
click at [456, 187] on icon at bounding box center [465, 191] width 32 height 22
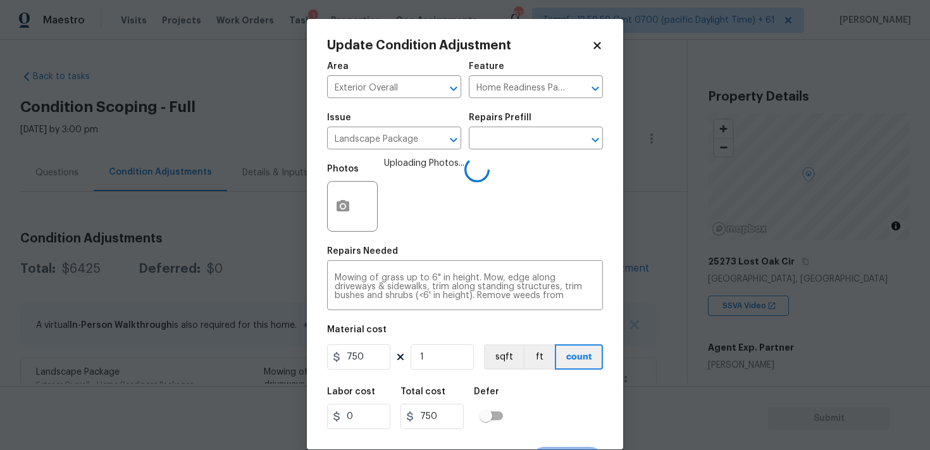
scroll to position [23, 0]
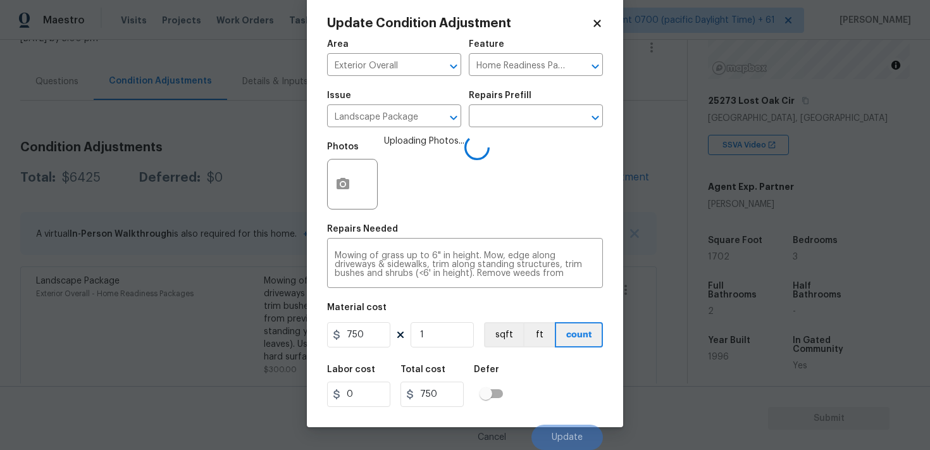
click at [562, 390] on div "Labor cost 0 Total cost 750 Defer" at bounding box center [465, 386] width 276 height 57
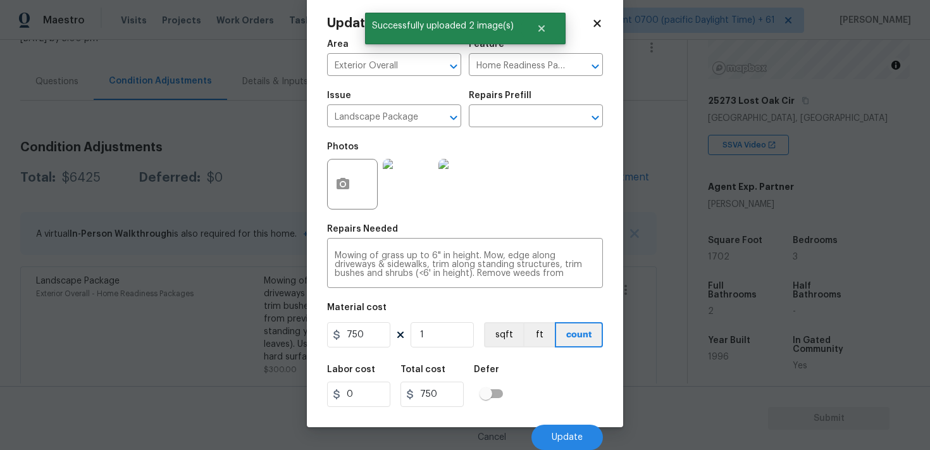
click at [573, 422] on div "Cancel Update" at bounding box center [465, 431] width 276 height 35
click at [570, 437] on span "Update" at bounding box center [567, 437] width 31 height 9
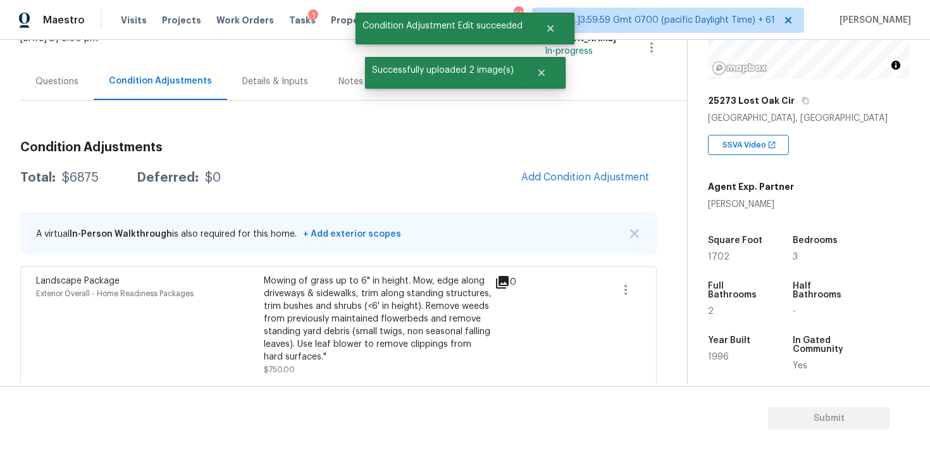
scroll to position [0, 0]
click at [544, 171] on span "Add Condition Adjustment" at bounding box center [585, 176] width 128 height 11
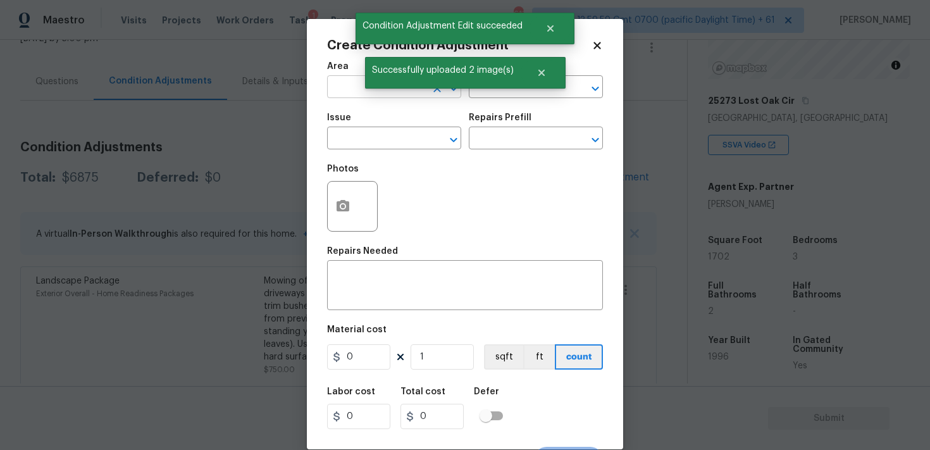
click at [349, 92] on input "text" at bounding box center [376, 88] width 99 height 20
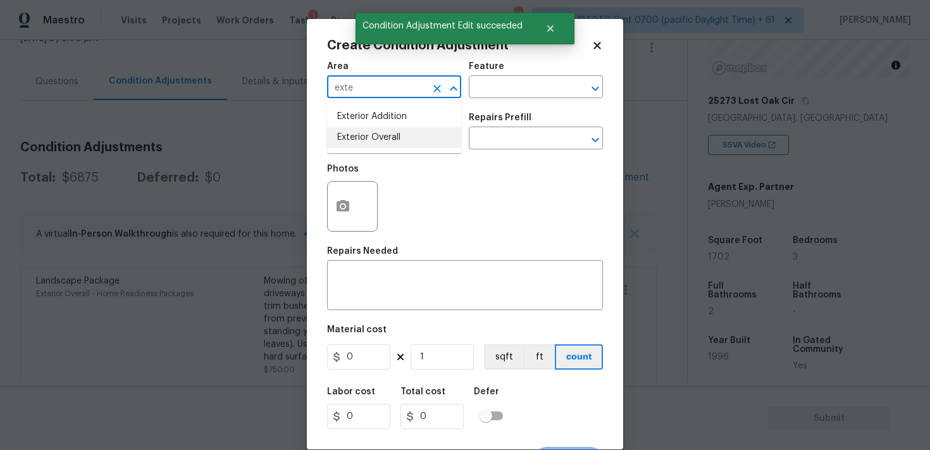
click at [365, 131] on li "Exterior Overall" at bounding box center [394, 137] width 134 height 21
type input "Exterior Overall"
click at [365, 131] on input "text" at bounding box center [376, 140] width 99 height 20
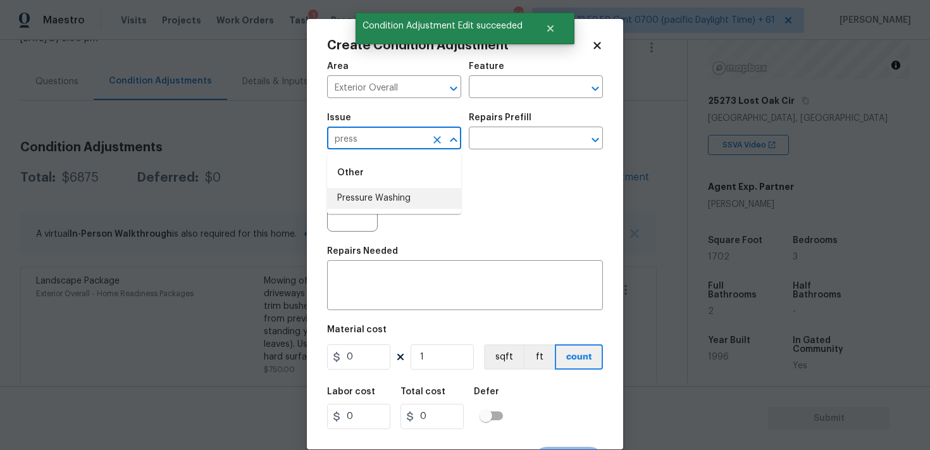
click at [374, 191] on li "Pressure Washing" at bounding box center [394, 198] width 134 height 21
type input "Pressure Washing"
click at [481, 133] on input "text" at bounding box center [518, 140] width 99 height 20
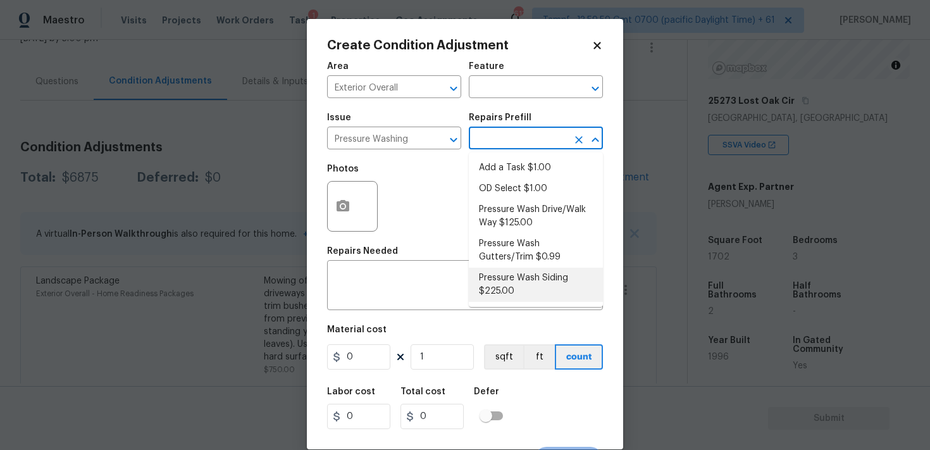
click at [518, 277] on li "Pressure Wash Siding $225.00" at bounding box center [536, 285] width 134 height 34
type input "Siding"
type textarea "Protect areas as needed for pressure washing. Pressure wash the siding on the h…"
type input "225"
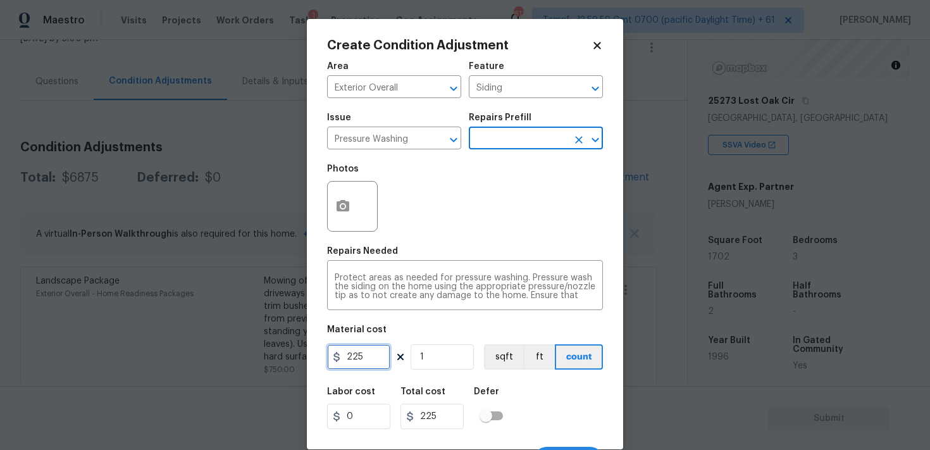
click at [371, 362] on input "225" at bounding box center [358, 356] width 63 height 25
type input "400"
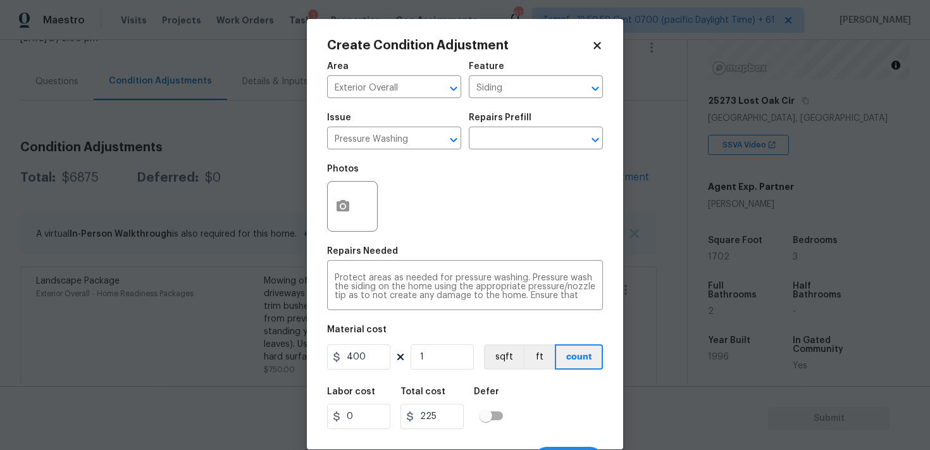
click at [562, 418] on div "Labor cost 0 Total cost 225 Defer" at bounding box center [465, 408] width 276 height 57
type input "400"
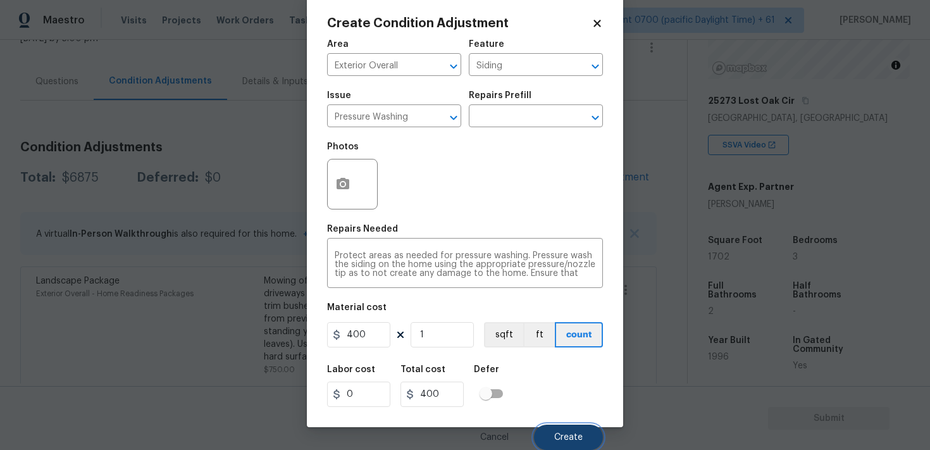
click at [580, 435] on span "Create" at bounding box center [568, 437] width 28 height 9
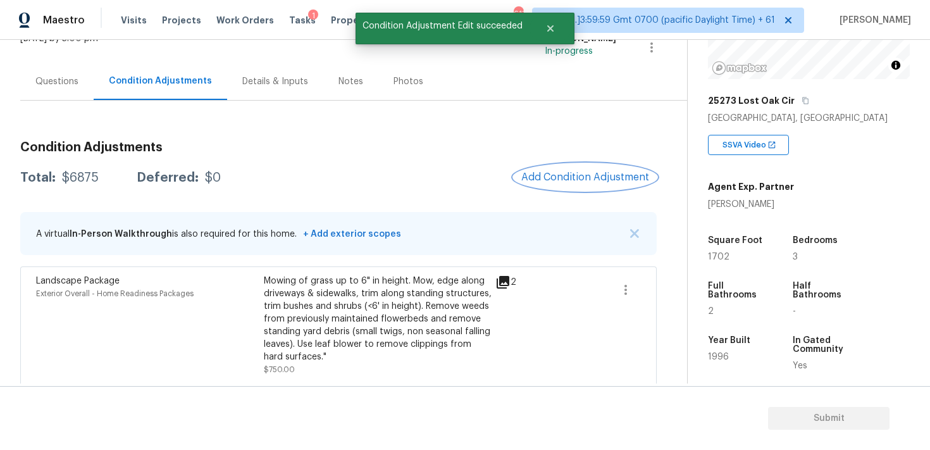
scroll to position [0, 0]
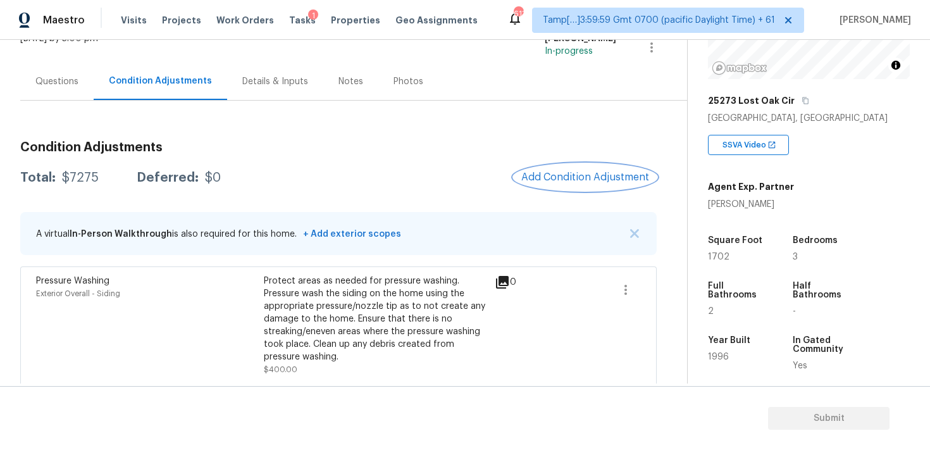
click at [583, 178] on span "Add Condition Adjustment" at bounding box center [585, 176] width 128 height 11
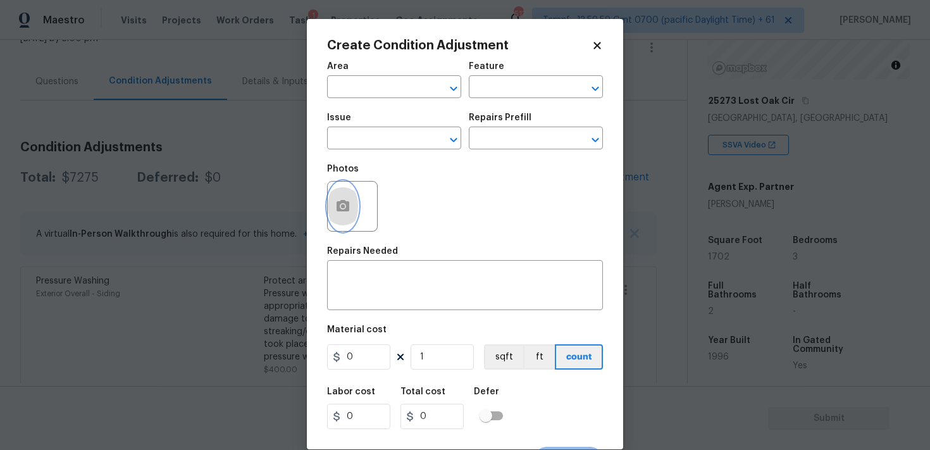
click at [337, 216] on button "button" at bounding box center [343, 206] width 30 height 49
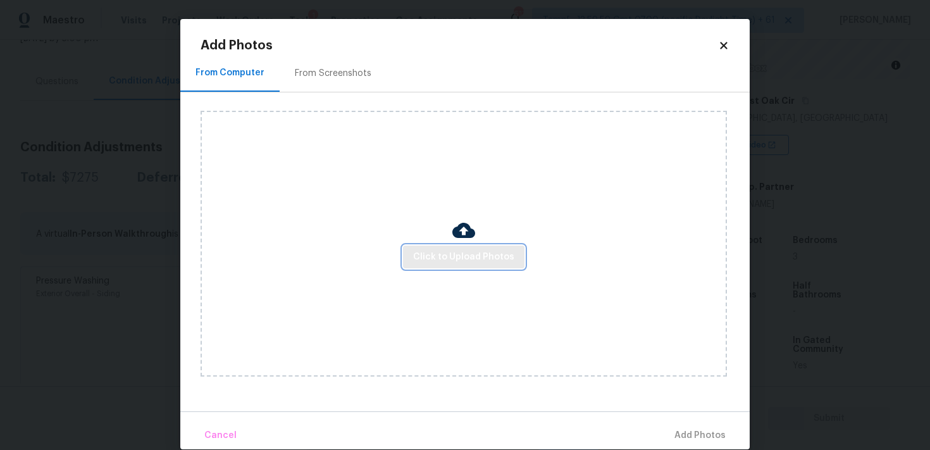
click at [486, 254] on span "Click to Upload Photos" at bounding box center [463, 257] width 101 height 16
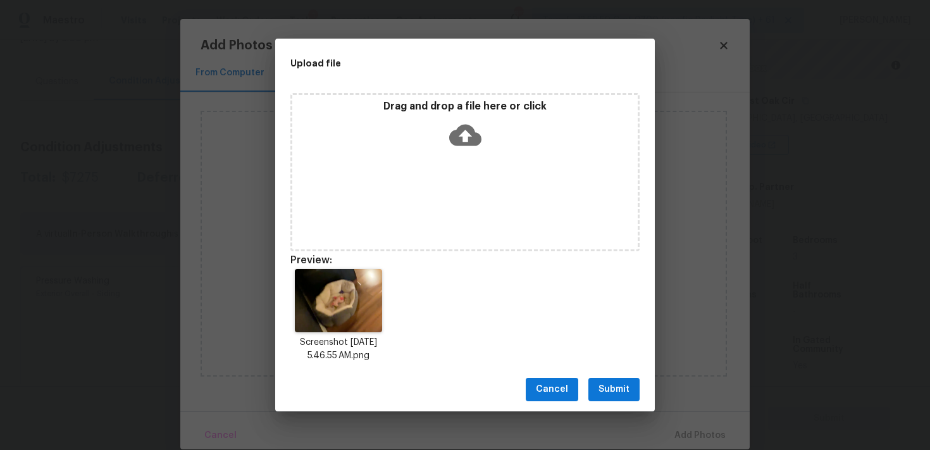
click at [608, 390] on span "Submit" at bounding box center [614, 390] width 31 height 16
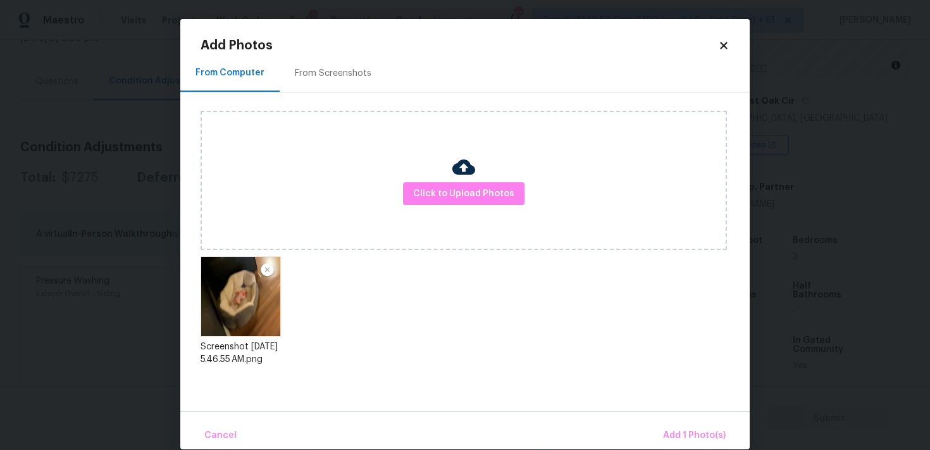
click at [679, 415] on div "Cancel Add 1 Photo(s)" at bounding box center [465, 430] width 570 height 38
click at [680, 430] on span "Add 1 Photo(s)" at bounding box center [694, 436] width 63 height 16
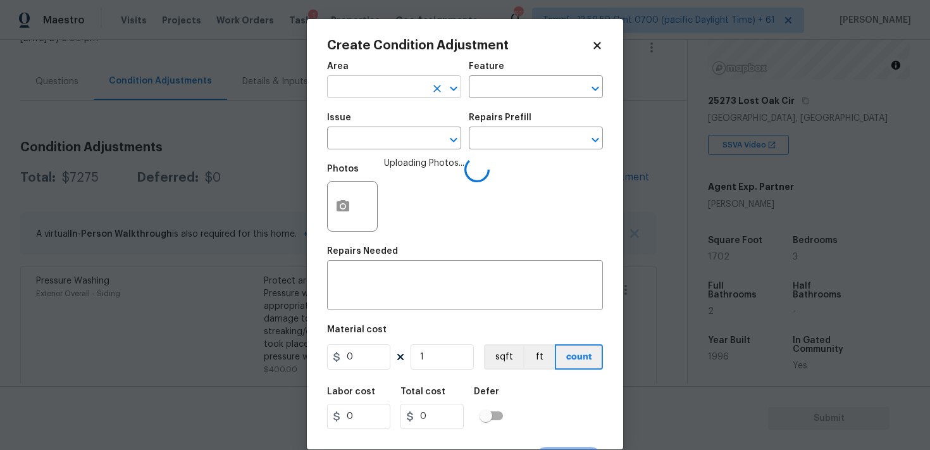
click at [397, 90] on input "text" at bounding box center [376, 88] width 99 height 20
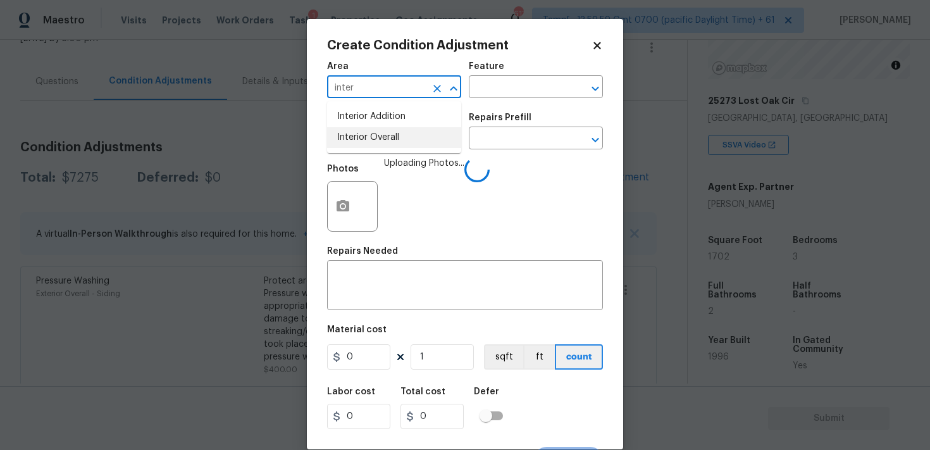
click at [391, 147] on li "Interior Overall" at bounding box center [394, 137] width 134 height 21
type input "Interior Overall"
click at [391, 147] on input "text" at bounding box center [376, 140] width 99 height 20
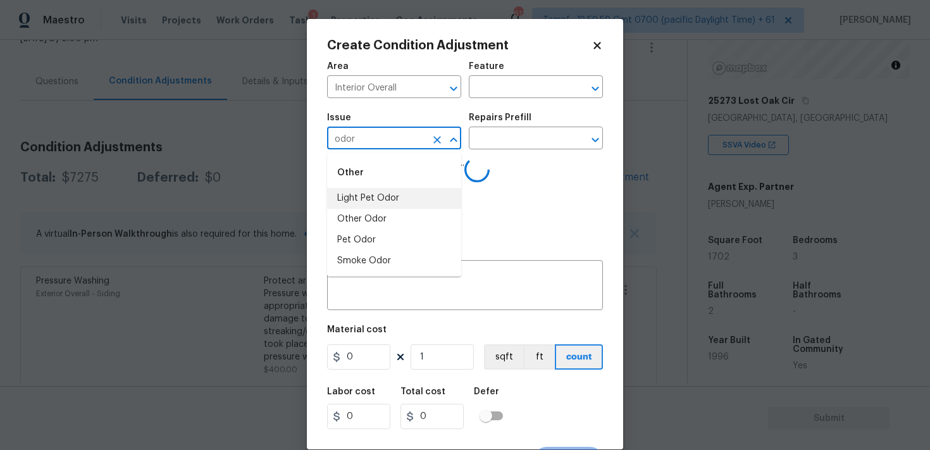
click at [392, 190] on li "Light Pet Odor" at bounding box center [394, 198] width 134 height 21
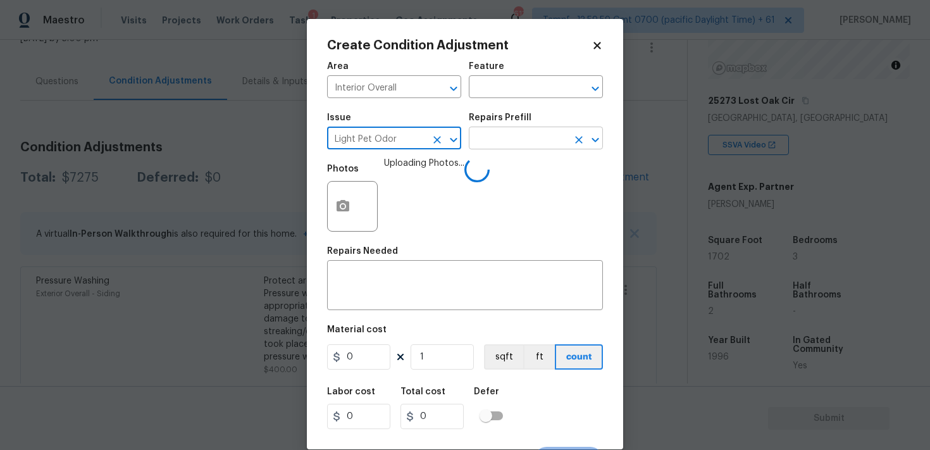
type input "Light Pet Odor"
click at [520, 149] on input "text" at bounding box center [518, 140] width 99 height 20
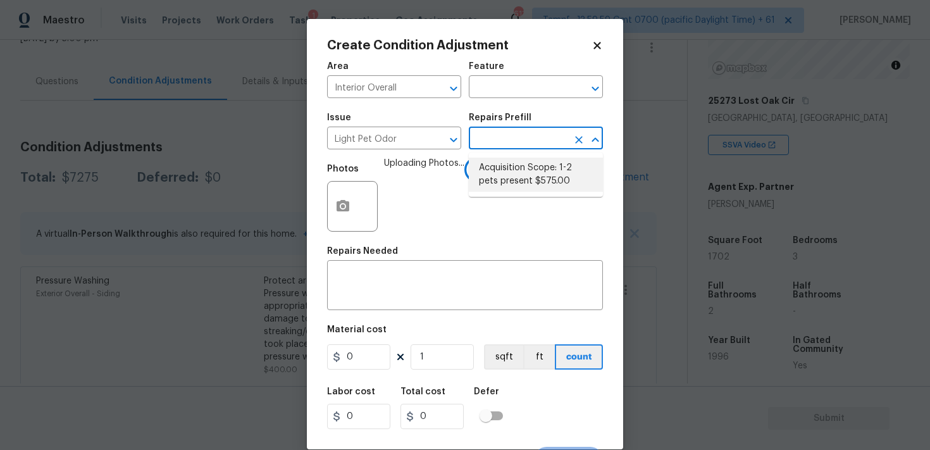
click at [525, 178] on li "Acquisition Scope: 1-2 pets present $575.00" at bounding box center [536, 175] width 134 height 34
type textarea "Acquisition Scope: 1-2 pets present"
type input "575"
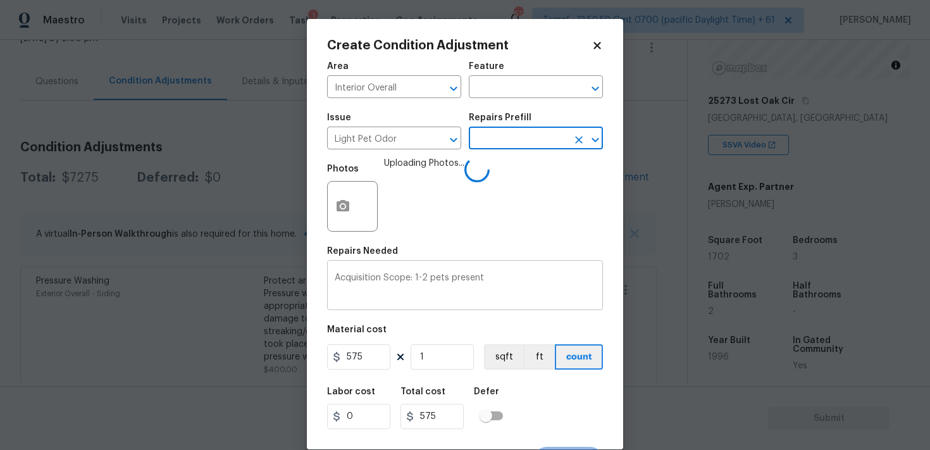
scroll to position [23, 0]
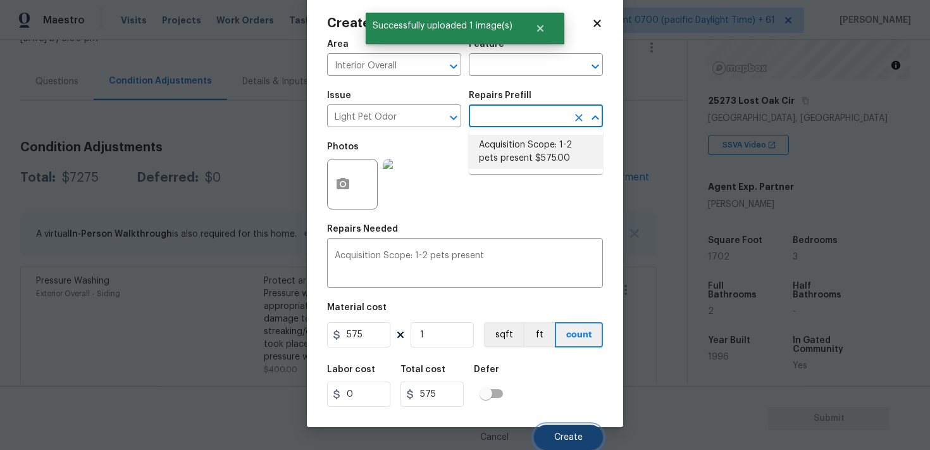
click at [579, 428] on button "Create" at bounding box center [568, 437] width 69 height 25
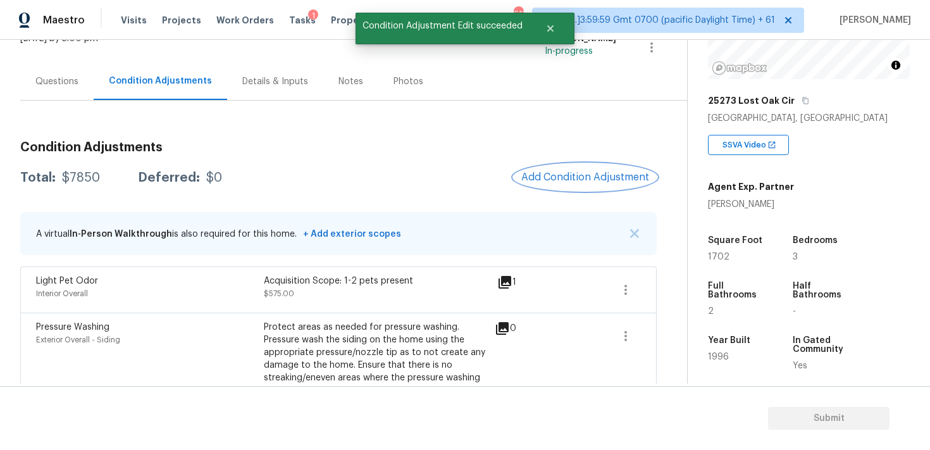
scroll to position [0, 0]
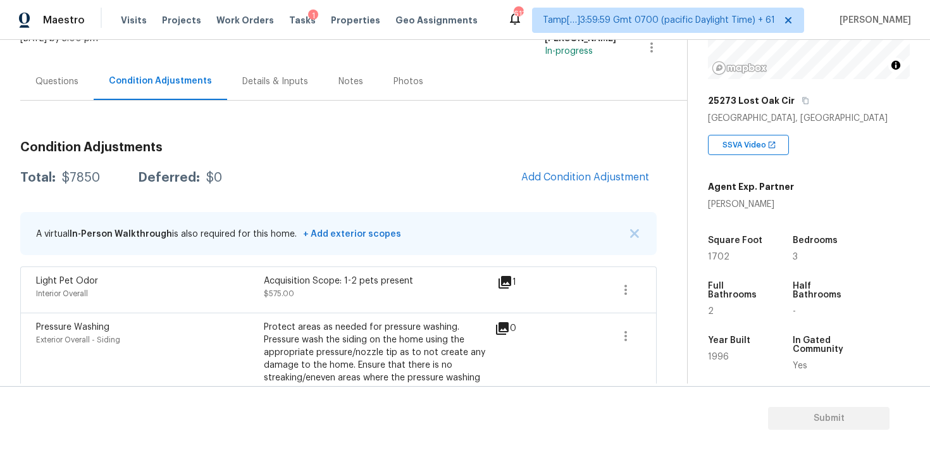
click at [568, 197] on div "Condition Adjustments Total: $7850 Deferred: $0 Add Condition Adjustment A virt…" at bounding box center [338, 395] width 637 height 529
click at [566, 181] on span "Add Condition Adjustment" at bounding box center [585, 176] width 128 height 11
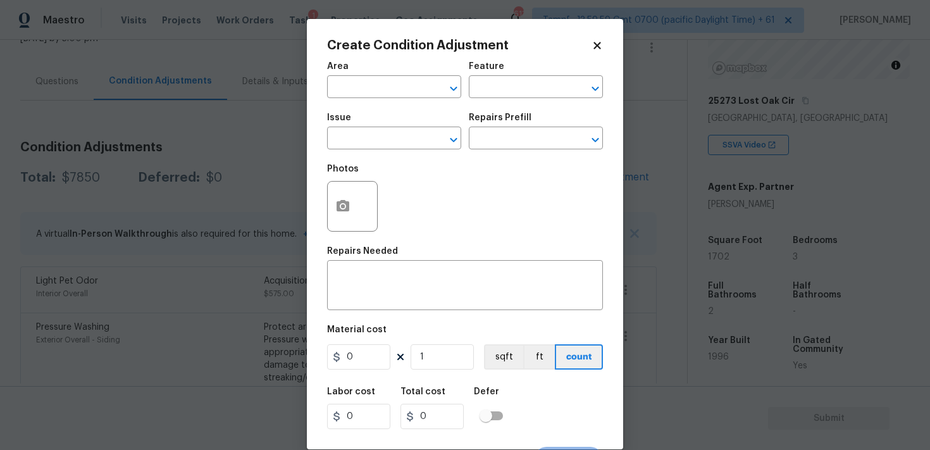
click at [365, 215] on div at bounding box center [352, 206] width 51 height 51
click at [351, 199] on button "button" at bounding box center [343, 206] width 30 height 49
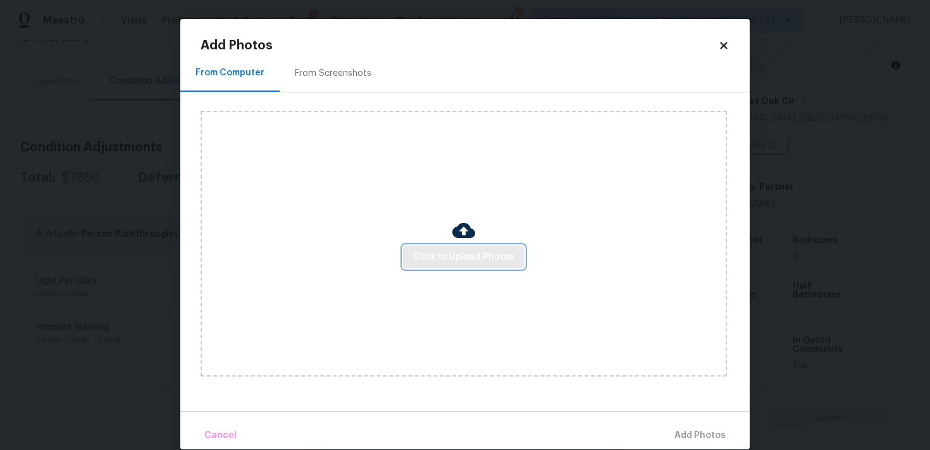
click at [461, 252] on span "Click to Upload Photos" at bounding box center [463, 257] width 101 height 16
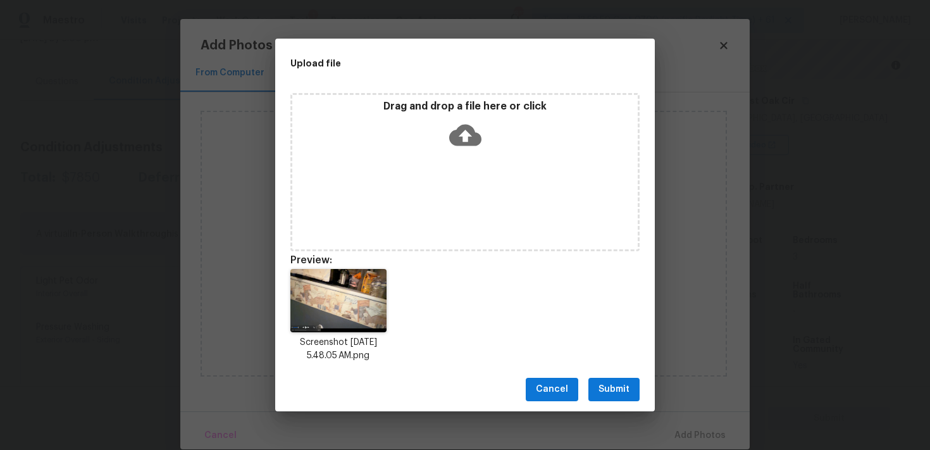
click at [449, 121] on icon at bounding box center [465, 135] width 32 height 32
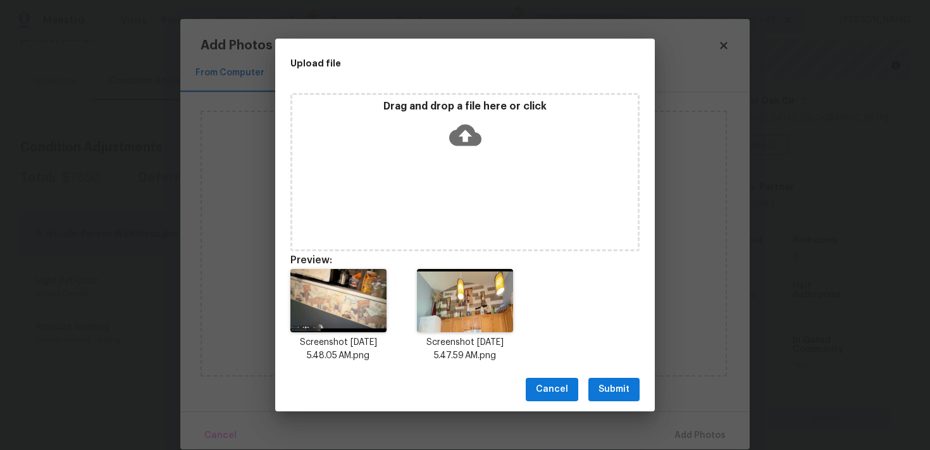
click at [613, 397] on span "Submit" at bounding box center [614, 390] width 31 height 16
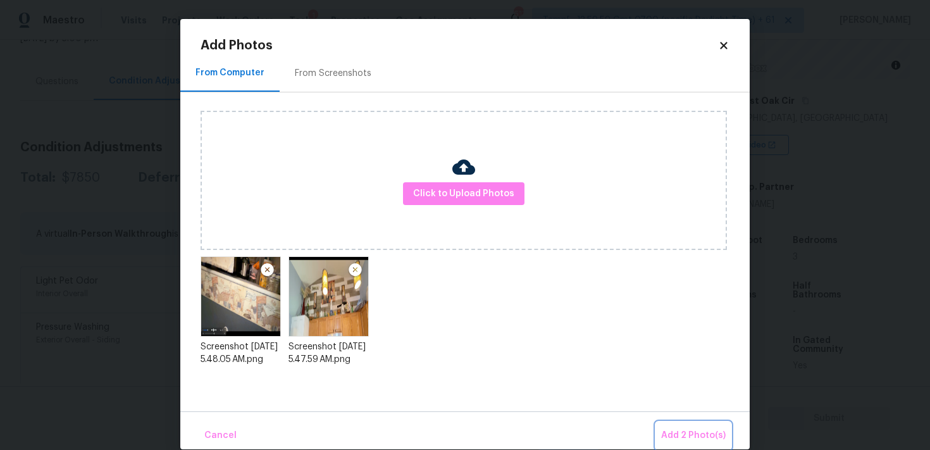
click at [685, 435] on span "Add 2 Photo(s)" at bounding box center [693, 436] width 65 height 16
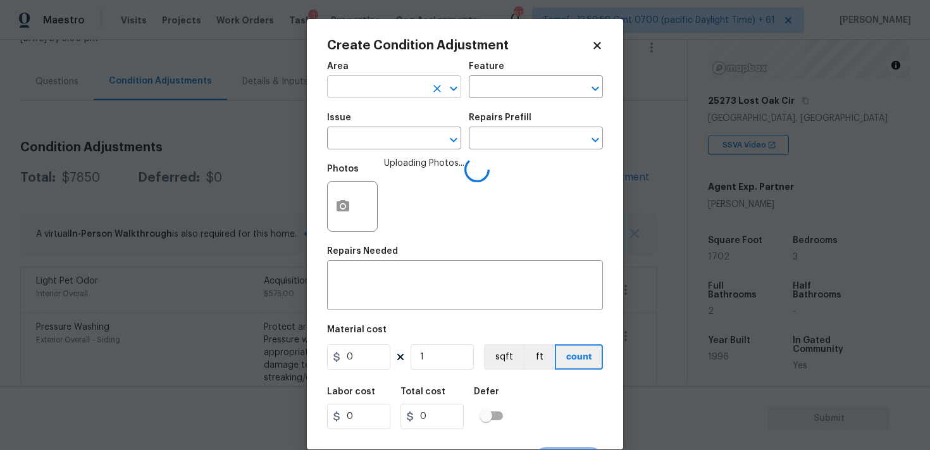
click at [413, 84] on input "text" at bounding box center [376, 88] width 99 height 20
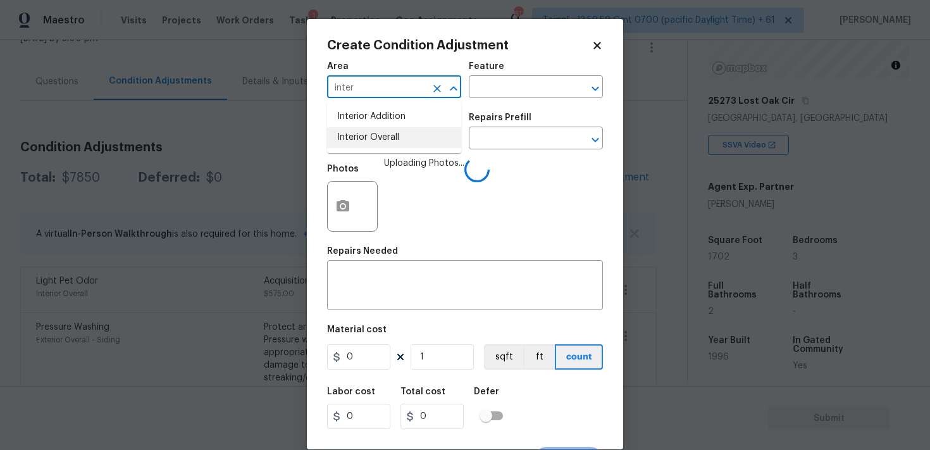
click at [407, 145] on li "Interior Overall" at bounding box center [394, 137] width 134 height 21
type input "Interior Overall"
click at [407, 145] on input "text" at bounding box center [376, 140] width 99 height 20
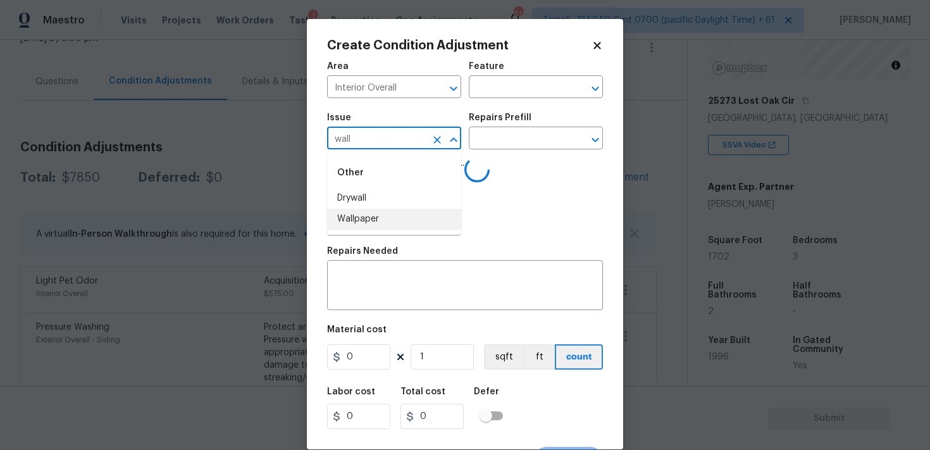
click at [409, 218] on li "Wallpaper" at bounding box center [394, 219] width 134 height 21
type input "Wallpaper"
click at [486, 143] on input "text" at bounding box center [518, 140] width 99 height 20
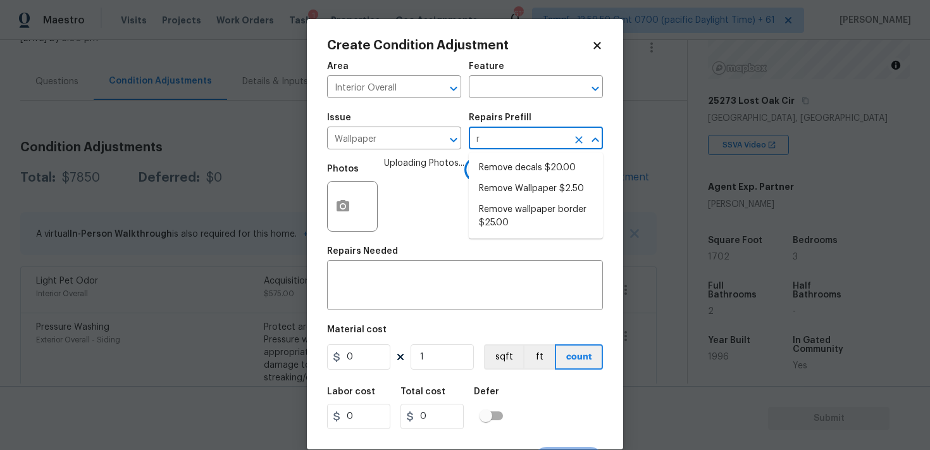
type input "re"
type input "m"
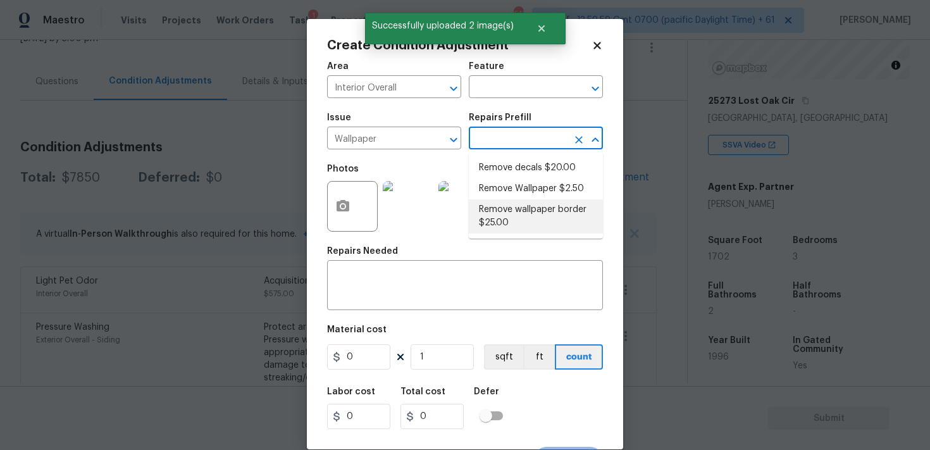
click at [506, 218] on li "Remove wallpaper border $25.00" at bounding box center [536, 216] width 134 height 34
type input "Walls and Ceiling"
type textarea "Remove wallpaper border in rooms/areas identified by HPM, texture to match, and…"
type input "25"
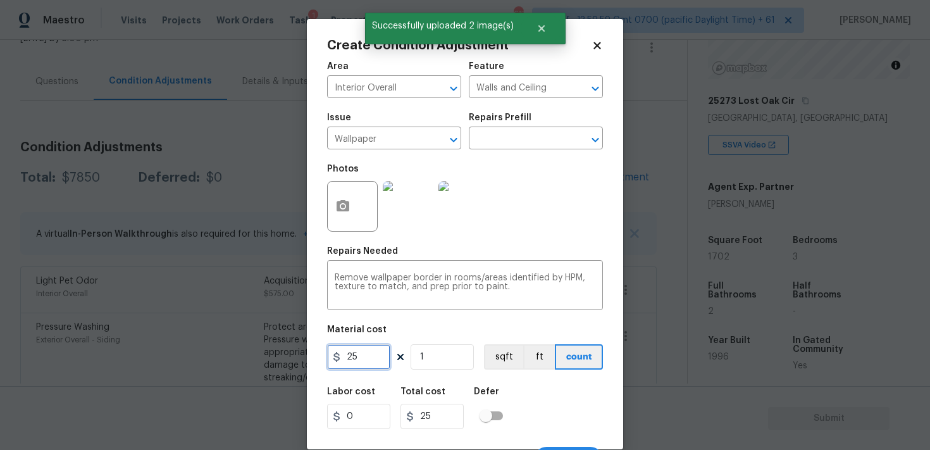
click at [372, 353] on input "25" at bounding box center [358, 356] width 63 height 25
type input "100"
click at [482, 383] on div "Labor cost 0 Total cost 25 Defer" at bounding box center [465, 408] width 276 height 57
type input "100"
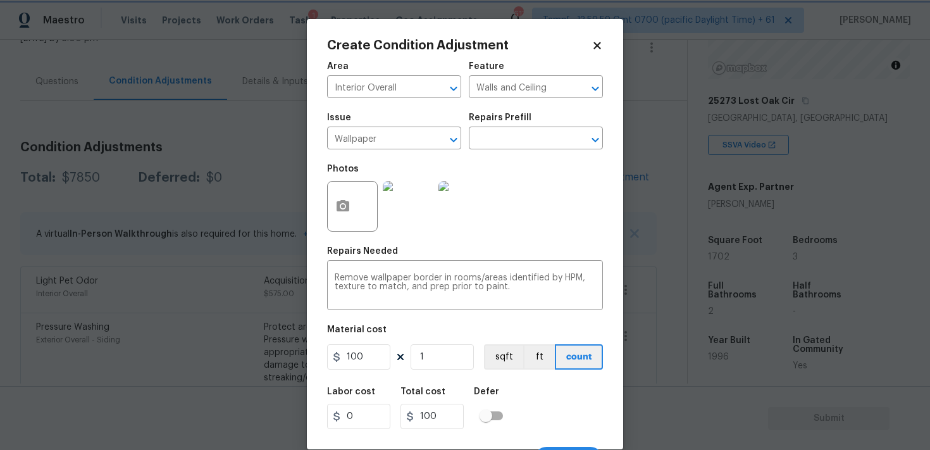
scroll to position [23, 0]
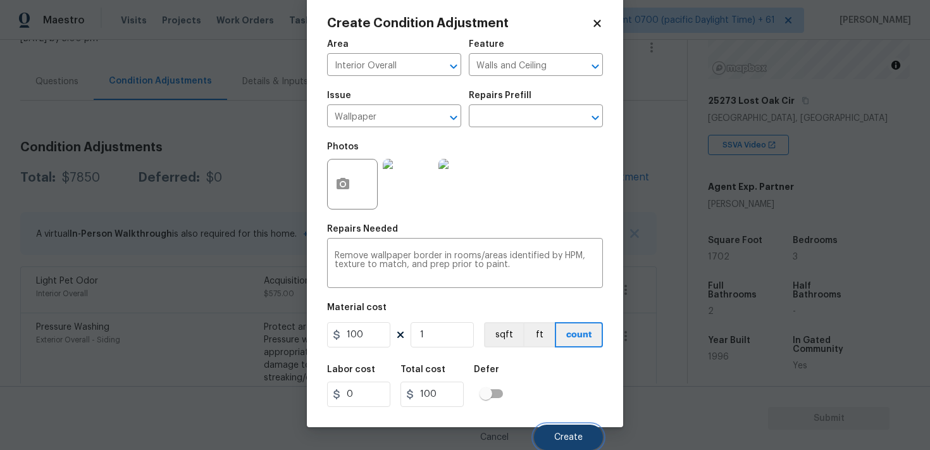
click at [573, 437] on span "Create" at bounding box center [568, 437] width 28 height 9
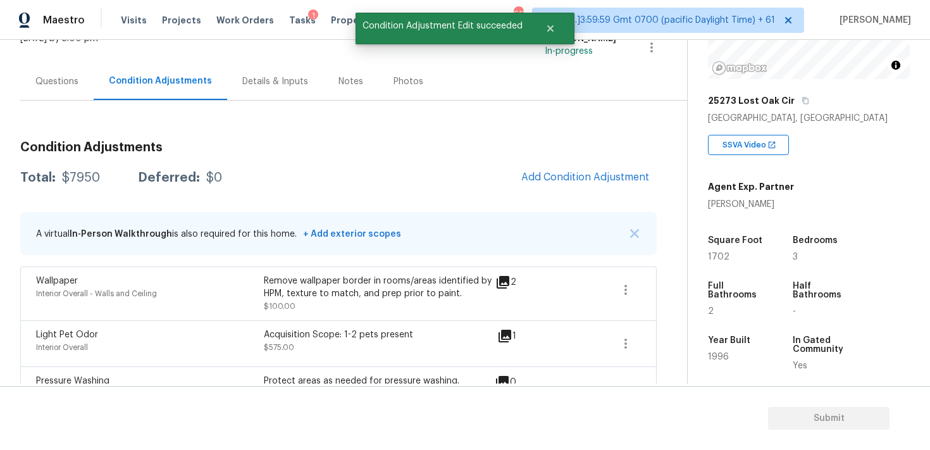
scroll to position [0, 0]
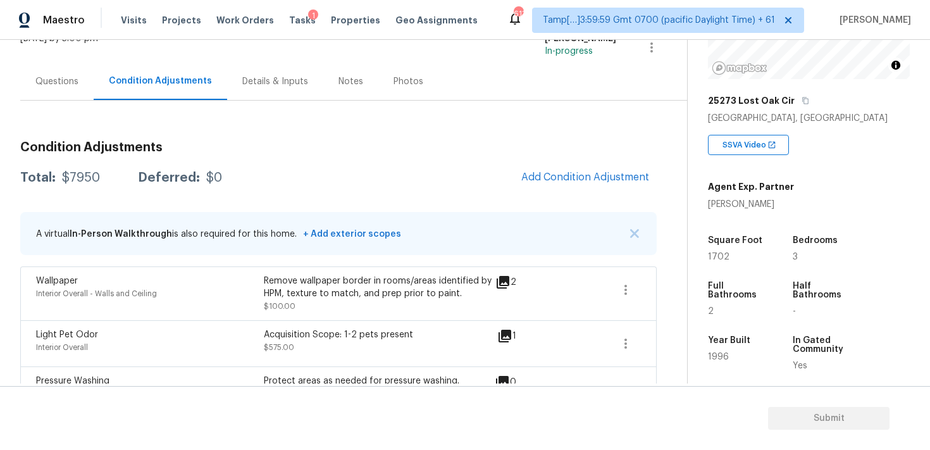
click at [556, 164] on span "Add Condition Adjustment" at bounding box center [585, 178] width 143 height 28
click at [559, 170] on button "Add Condition Adjustment" at bounding box center [585, 177] width 143 height 27
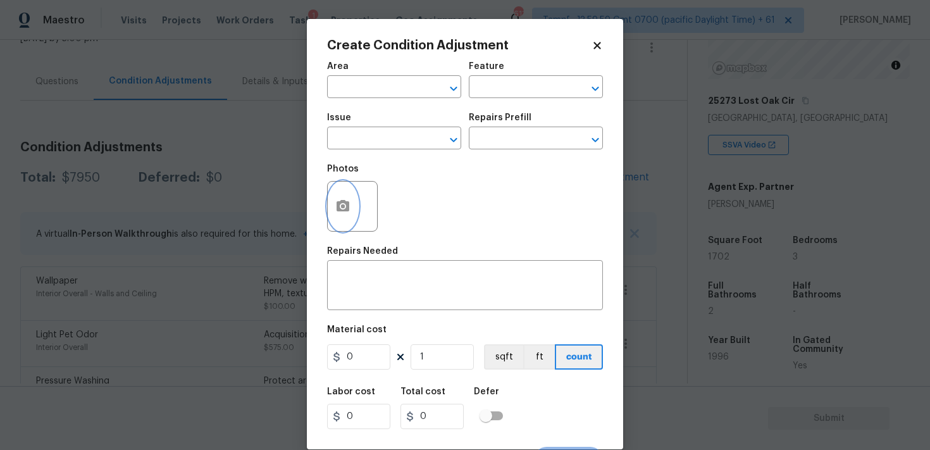
click at [346, 203] on icon "button" at bounding box center [343, 205] width 13 height 11
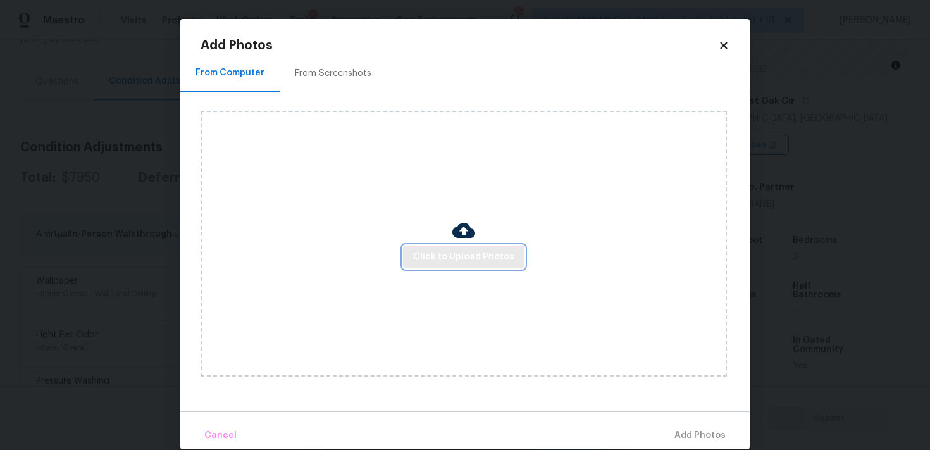
click at [439, 252] on span "Click to Upload Photos" at bounding box center [463, 257] width 101 height 16
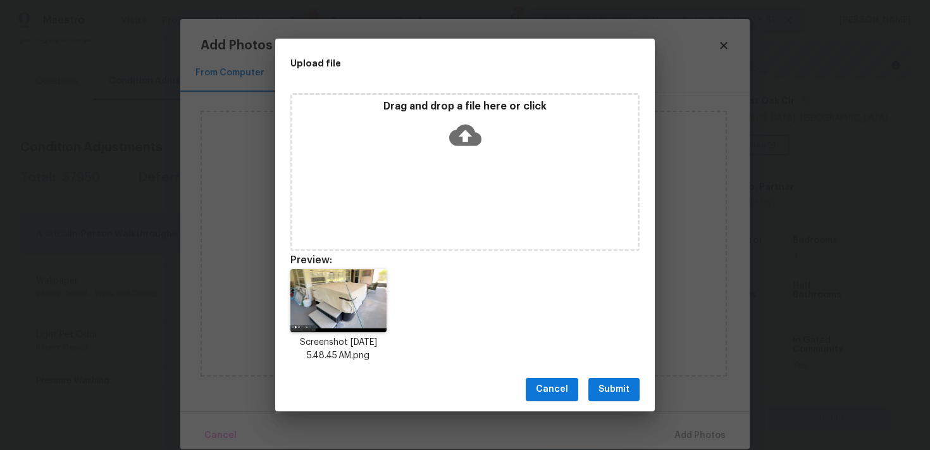
click at [626, 383] on span "Submit" at bounding box center [614, 390] width 31 height 16
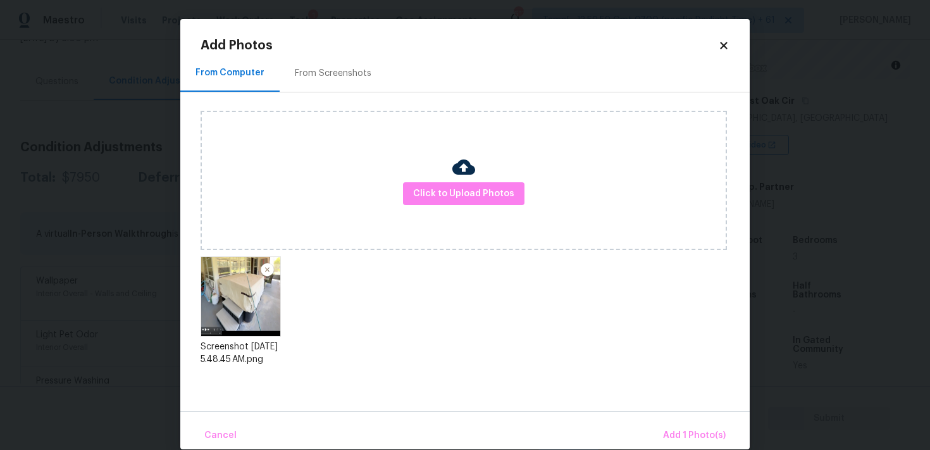
click at [679, 419] on div "Cancel Add 1 Photo(s)" at bounding box center [465, 430] width 570 height 38
click at [680, 426] on button "Add 1 Photo(s)" at bounding box center [694, 435] width 73 height 27
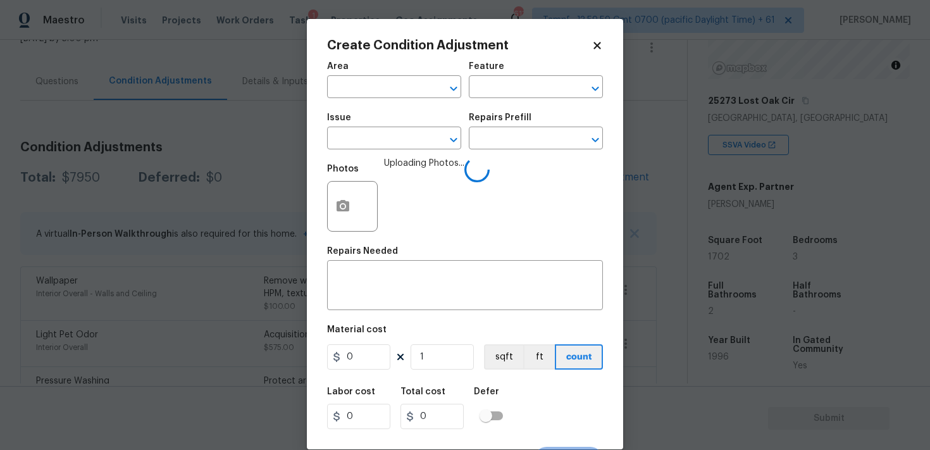
click at [395, 103] on span "Area ​" at bounding box center [394, 79] width 134 height 51
click at [392, 91] on input "text" at bounding box center [376, 88] width 99 height 20
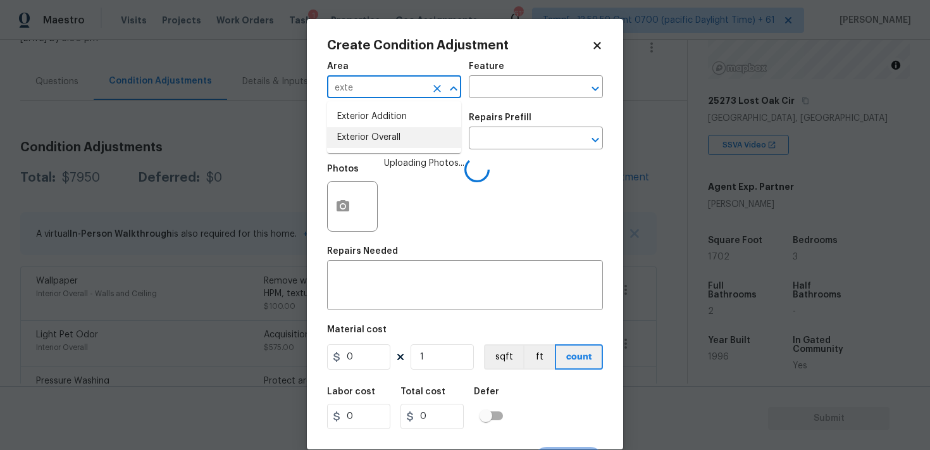
click at [392, 134] on li "Exterior Overall" at bounding box center [394, 137] width 134 height 21
type input "Exterior Overall"
click at [392, 134] on input "text" at bounding box center [376, 140] width 99 height 20
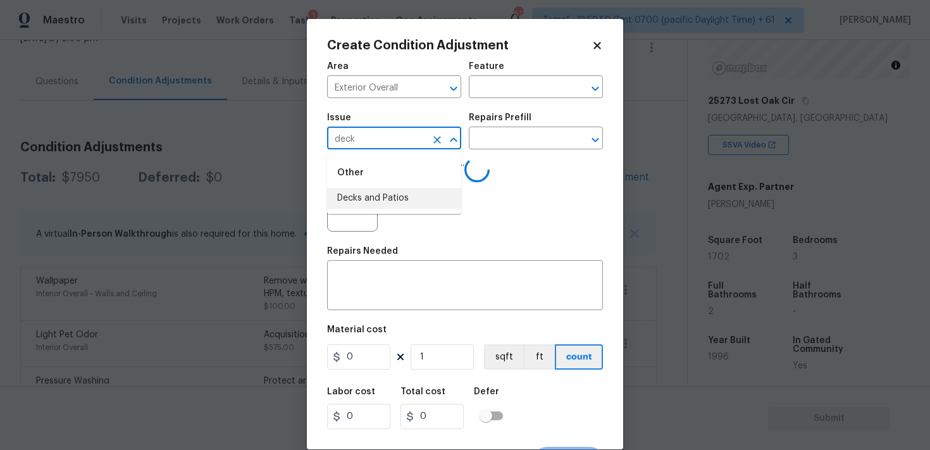
click at [390, 189] on li "Decks and Patios" at bounding box center [394, 198] width 134 height 21
type input "Decks and Patios"
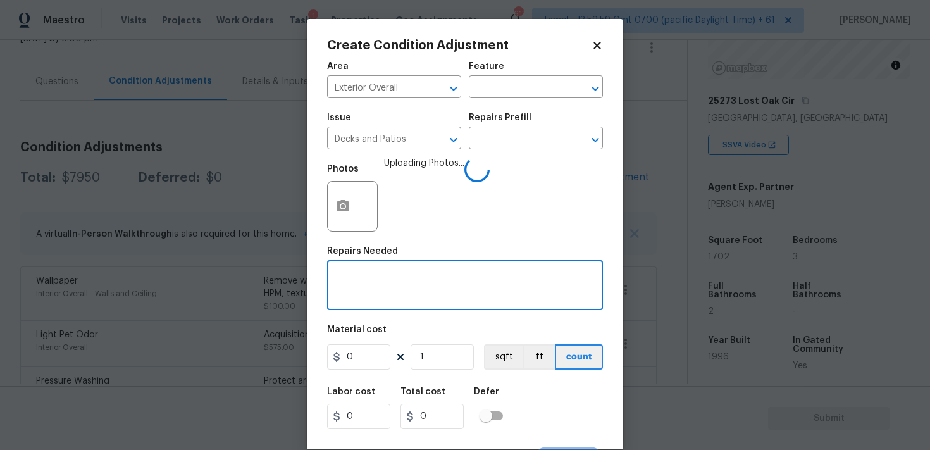
click at [394, 281] on textarea at bounding box center [465, 286] width 261 height 27
type textarea "Remove the deck from the back patio"
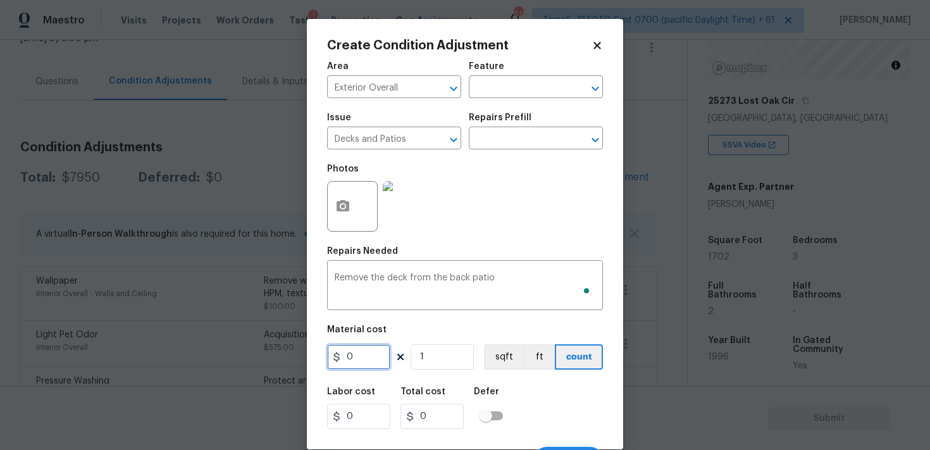
click at [360, 363] on input "0" at bounding box center [358, 356] width 63 height 25
type input "700"
click at [518, 412] on div "Labor cost 0 Total cost 0 Defer" at bounding box center [465, 408] width 276 height 57
type input "700"
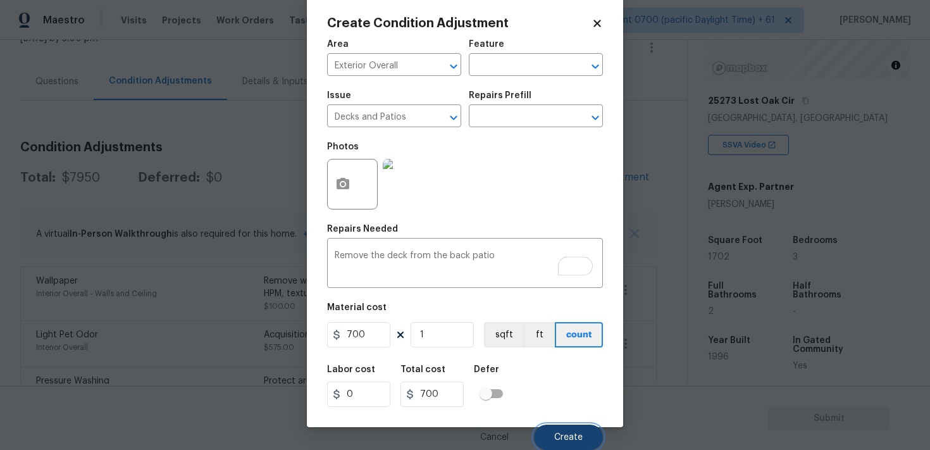
click at [552, 435] on button "Create" at bounding box center [568, 437] width 69 height 25
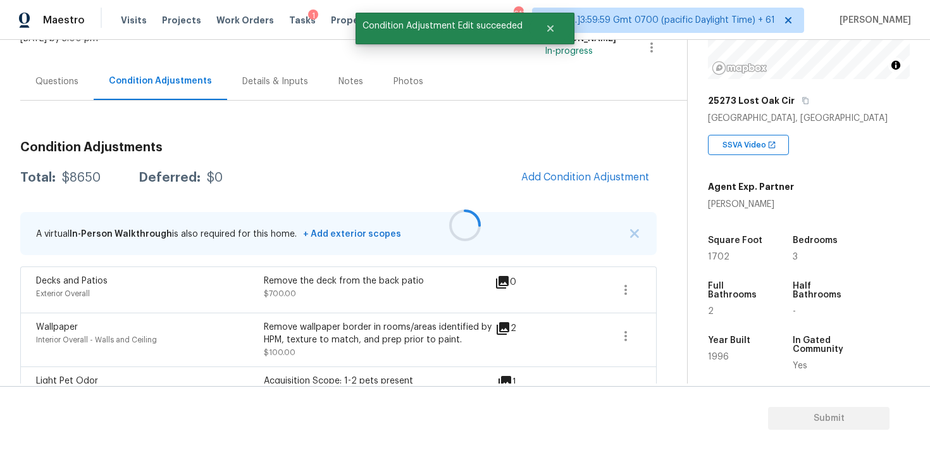
scroll to position [0, 0]
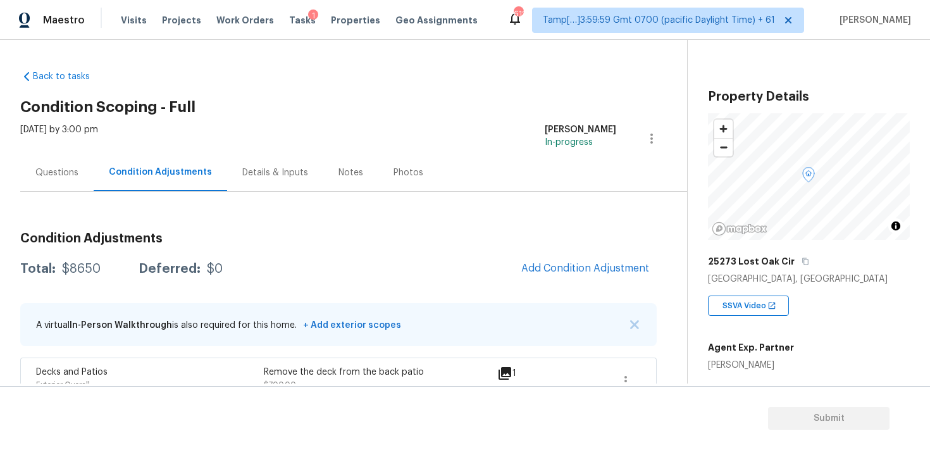
scroll to position [161, 0]
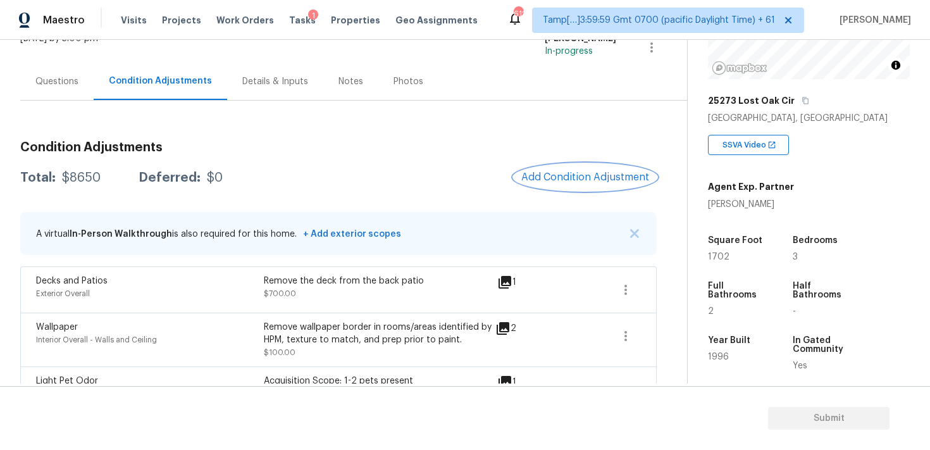
click at [578, 187] on button "Add Condition Adjustment" at bounding box center [585, 177] width 143 height 27
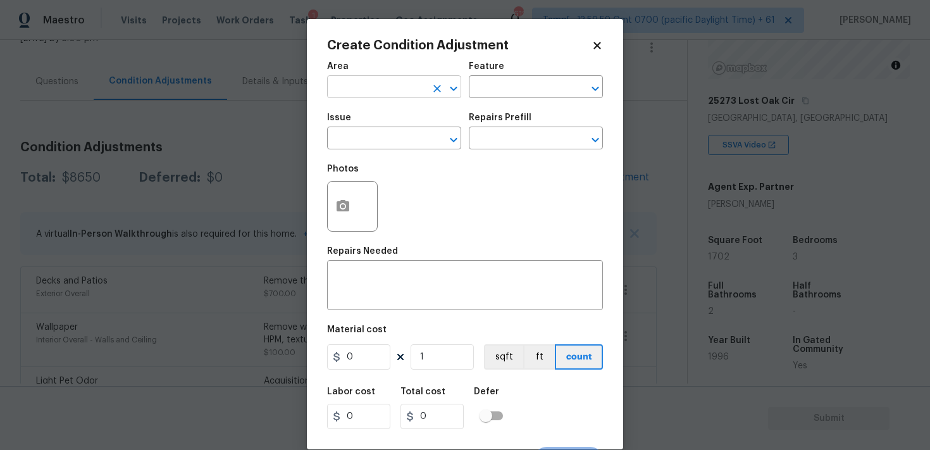
click at [373, 95] on input "text" at bounding box center [376, 88] width 99 height 20
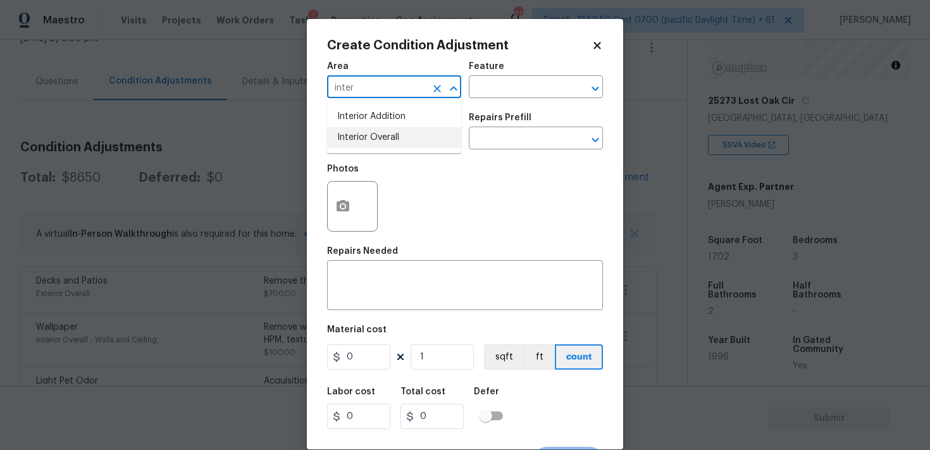
click at [371, 147] on li "Interior Overall" at bounding box center [394, 137] width 134 height 21
type input "Interior Overall"
click at [371, 147] on input "text" at bounding box center [376, 140] width 99 height 20
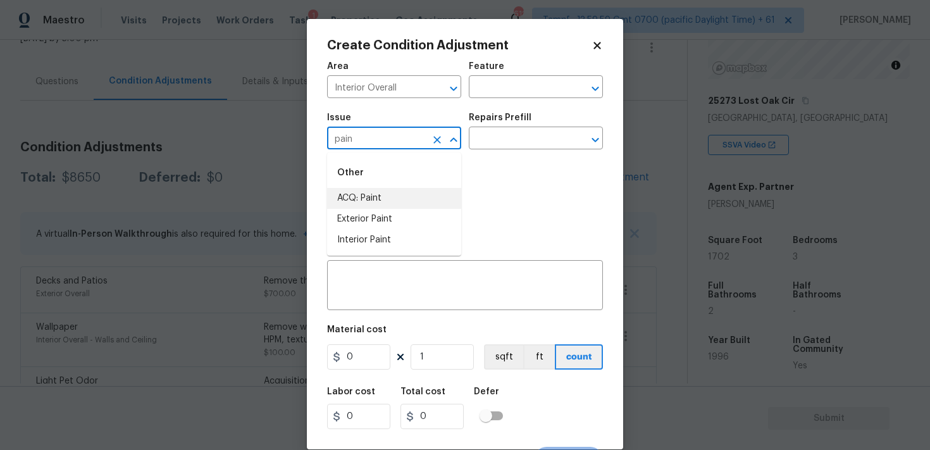
click at [377, 188] on li "ACQ: Paint" at bounding box center [394, 198] width 134 height 21
type input "ACQ: Paint"
click at [506, 149] on input "text" at bounding box center [518, 140] width 99 height 20
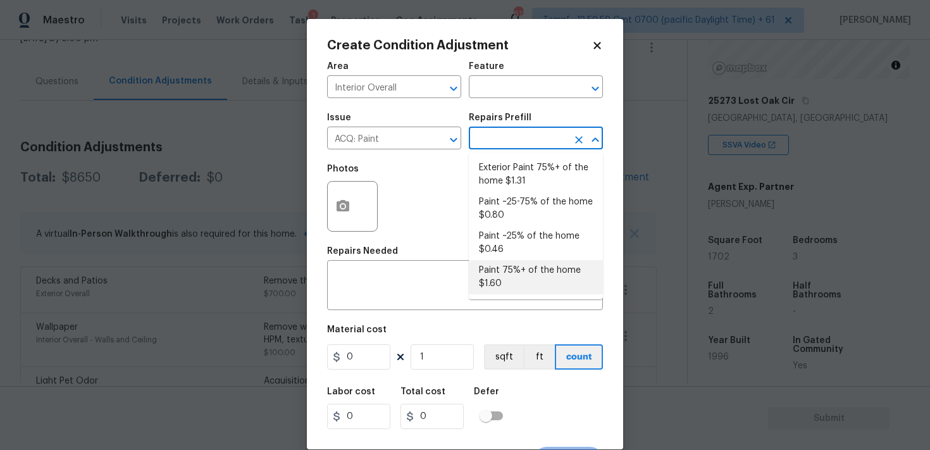
click at [524, 284] on li "Paint 75%+ of the home $1.60" at bounding box center [536, 277] width 134 height 34
type input "Acquisition"
type textarea "Acquisition Scope: 75%+ of the home will likely require interior paint"
type input "1.6"
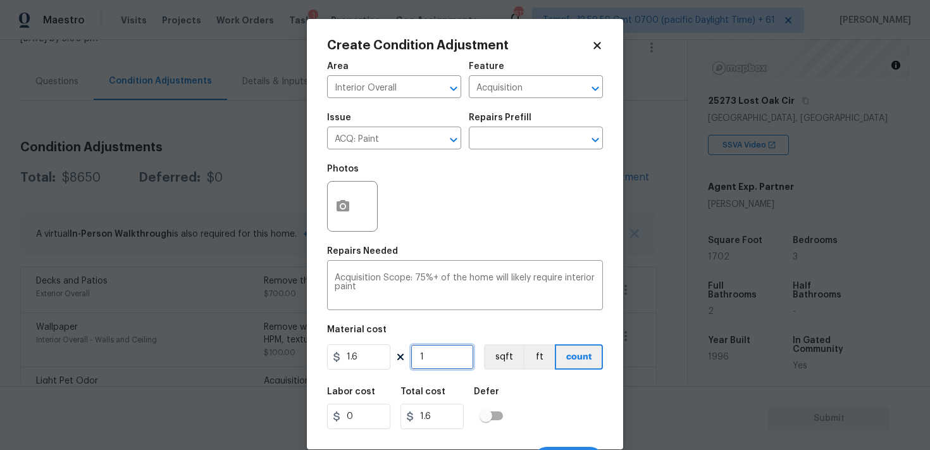
click at [444, 363] on input "1" at bounding box center [442, 356] width 63 height 25
type input "0"
paste input "1702"
type input "1702"
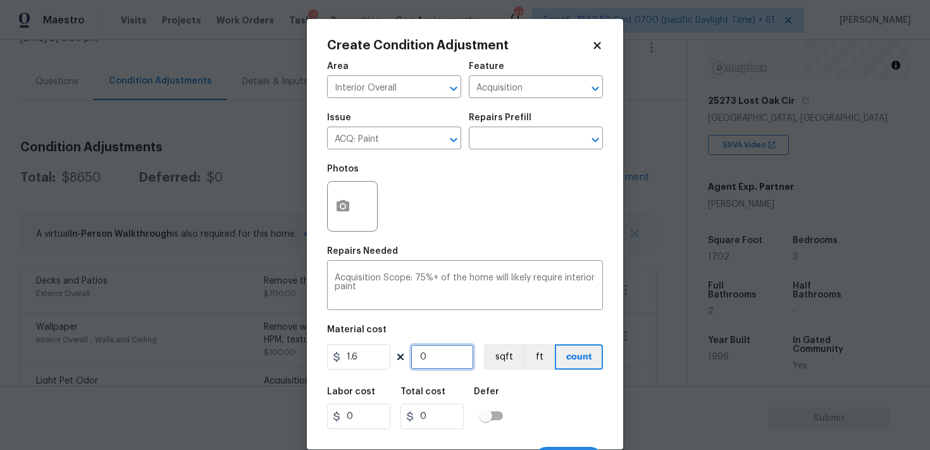
type input "2723.2"
type input "1702"
click at [495, 361] on button "sqft" at bounding box center [503, 356] width 39 height 25
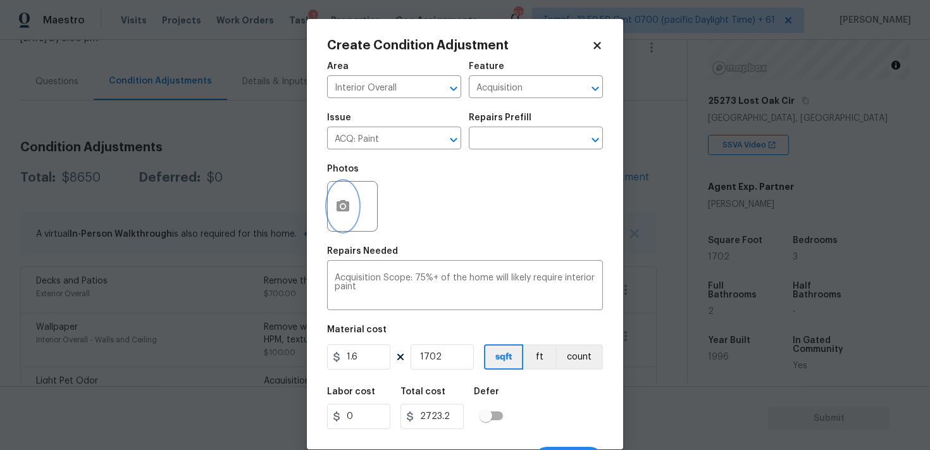
click at [339, 203] on icon "button" at bounding box center [343, 205] width 13 height 11
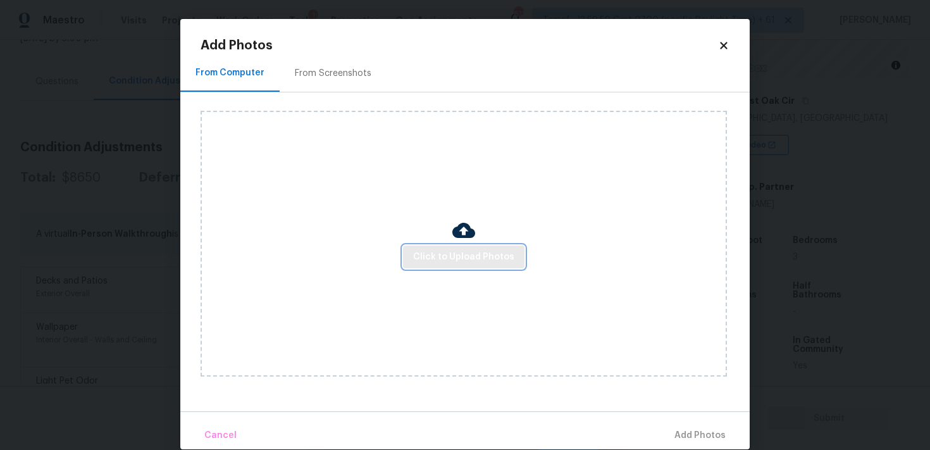
click at [470, 259] on span "Click to Upload Photos" at bounding box center [463, 257] width 101 height 16
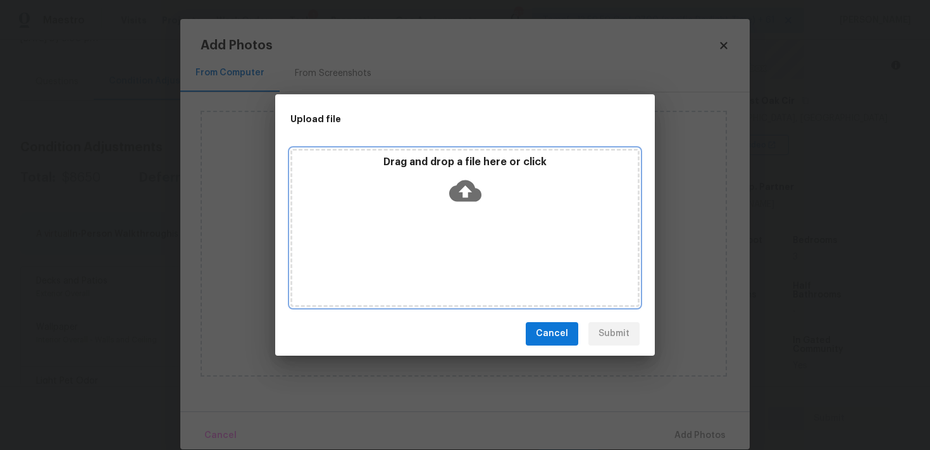
click at [470, 182] on icon at bounding box center [465, 191] width 32 height 22
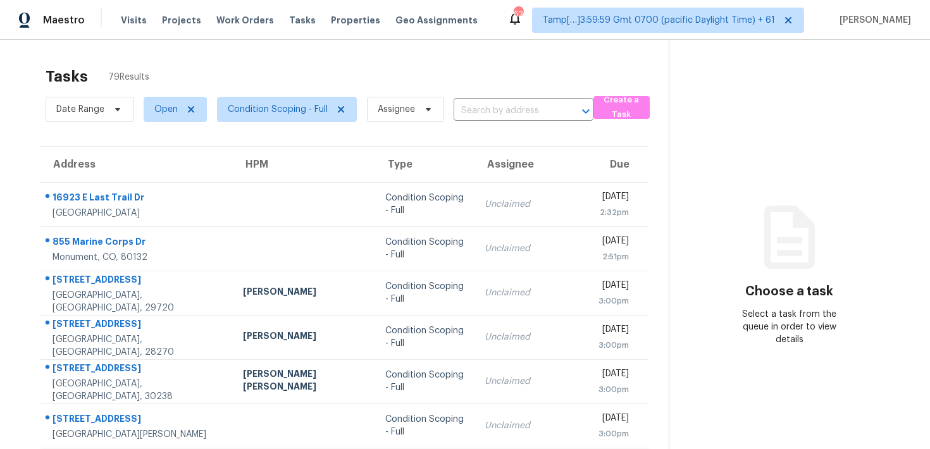
click at [477, 97] on div "Date Range Open Condition Scoping - Full Assignee ​" at bounding box center [320, 109] width 548 height 33
click at [477, 111] on input "text" at bounding box center [506, 111] width 104 height 20
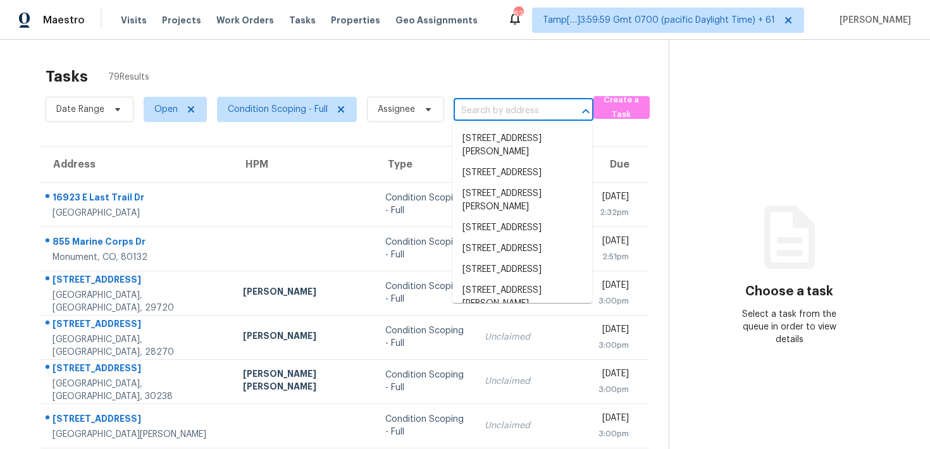
paste input "2301 Angel Fire Dr, Garland, TX 75044"
type input "2301 Angel Fire Dr, Garland, TX 75044"
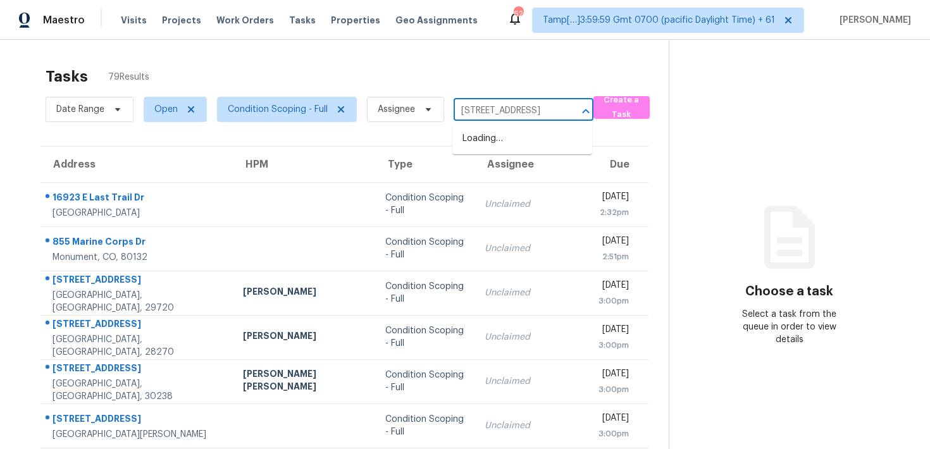
scroll to position [0, 61]
click at [517, 148] on li "2301 Angel Fire Dr, Garland, TX 75044" at bounding box center [522, 138] width 140 height 21
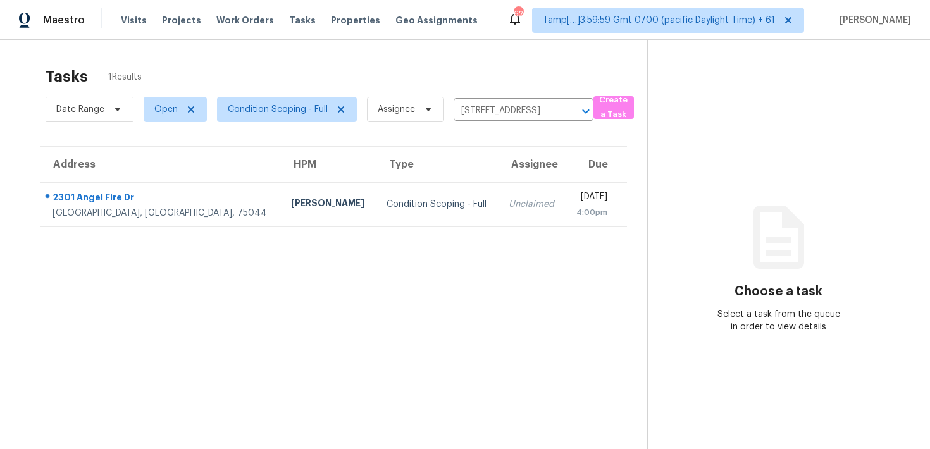
click at [575, 199] on div "[DATE]" at bounding box center [591, 198] width 32 height 16
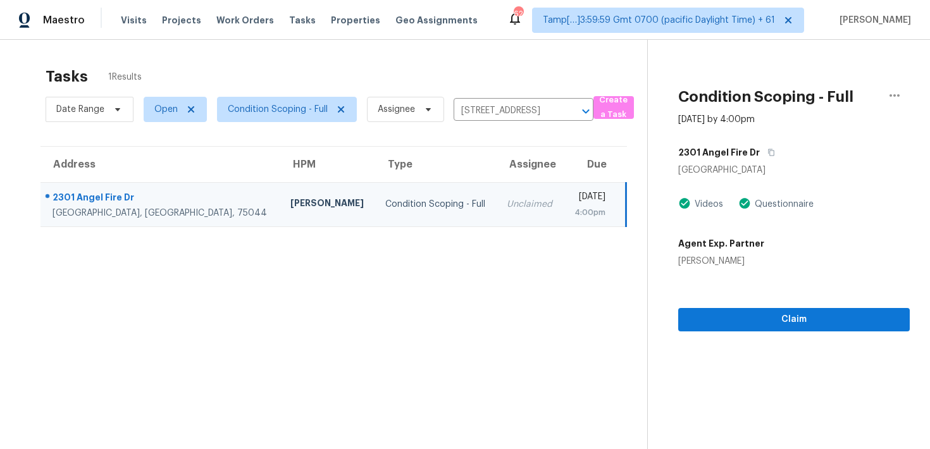
click at [792, 334] on section "Condition Scoping - Full Sep 18th 2025 by 4:00pm 2301 Angel Fire Dr Garland, TX…" at bounding box center [778, 264] width 263 height 449
click at [795, 313] on span "Claim" at bounding box center [794, 320] width 211 height 16
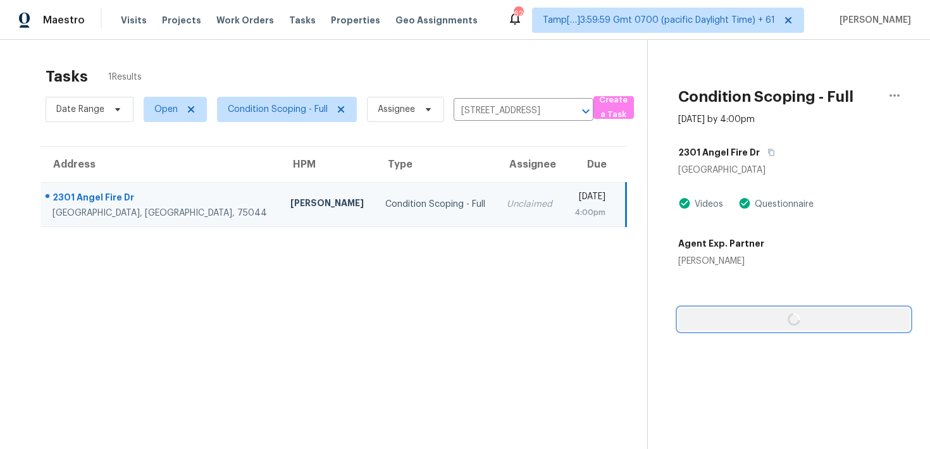
click at [795, 313] on span "button" at bounding box center [794, 319] width 211 height 15
click at [795, 313] on div at bounding box center [794, 299] width 232 height 63
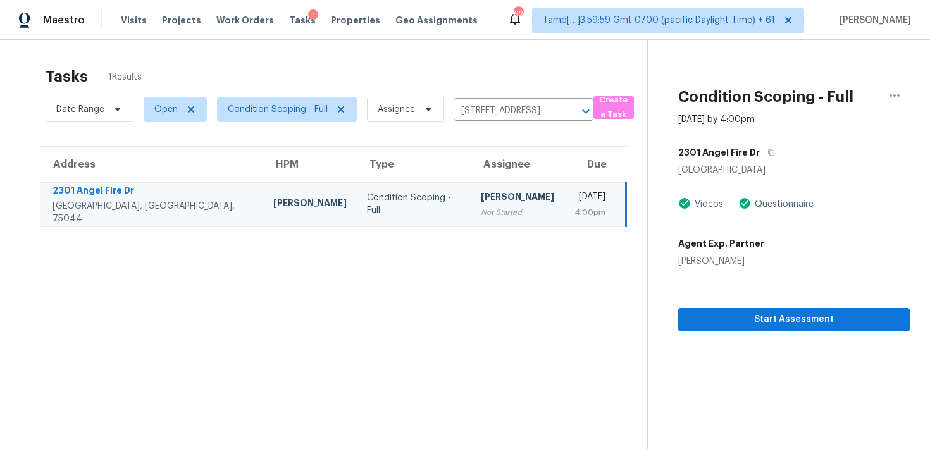
click at [766, 359] on section "Condition Scoping - Full Sep 18th 2025 by 4:00pm 2301 Angel Fire Dr Garland, TX…" at bounding box center [778, 264] width 263 height 449
click at [756, 328] on button "Start Assessment" at bounding box center [794, 319] width 232 height 23
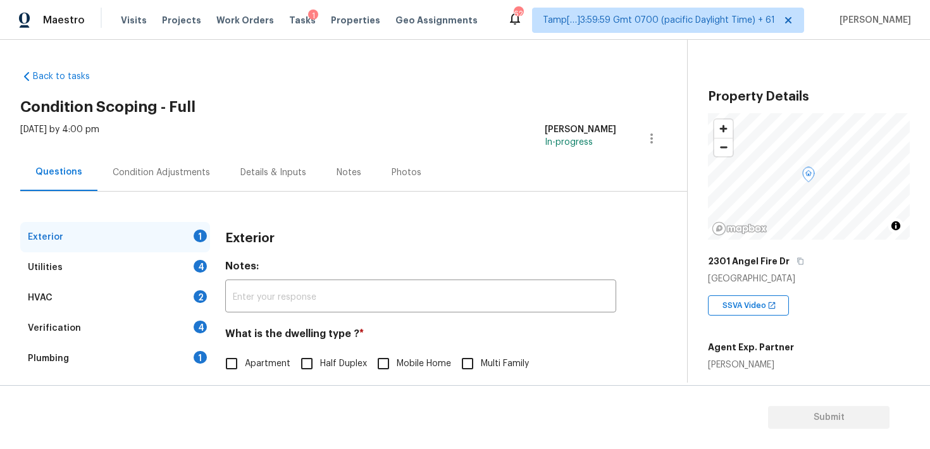
click at [206, 158] on div "Condition Adjustments" at bounding box center [161, 172] width 128 height 37
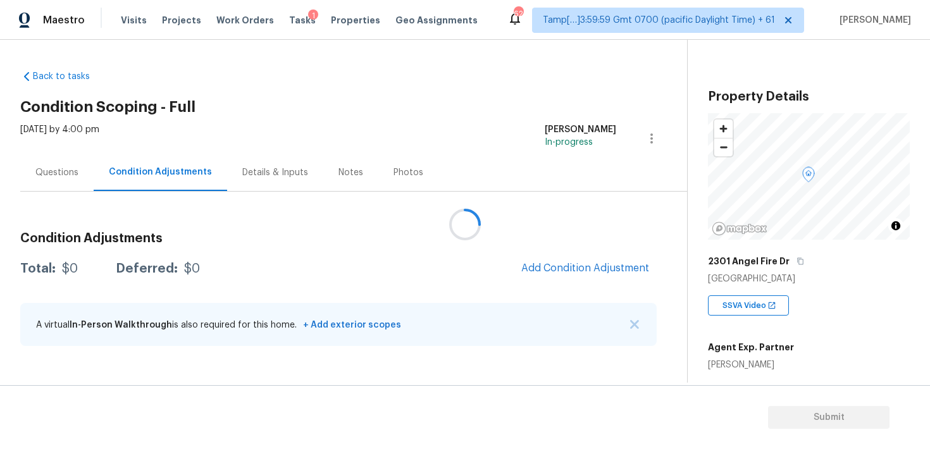
click at [552, 275] on div at bounding box center [465, 224] width 930 height 449
click at [556, 262] on div at bounding box center [465, 224] width 930 height 449
click at [571, 269] on span "Add Condition Adjustment" at bounding box center [585, 268] width 128 height 11
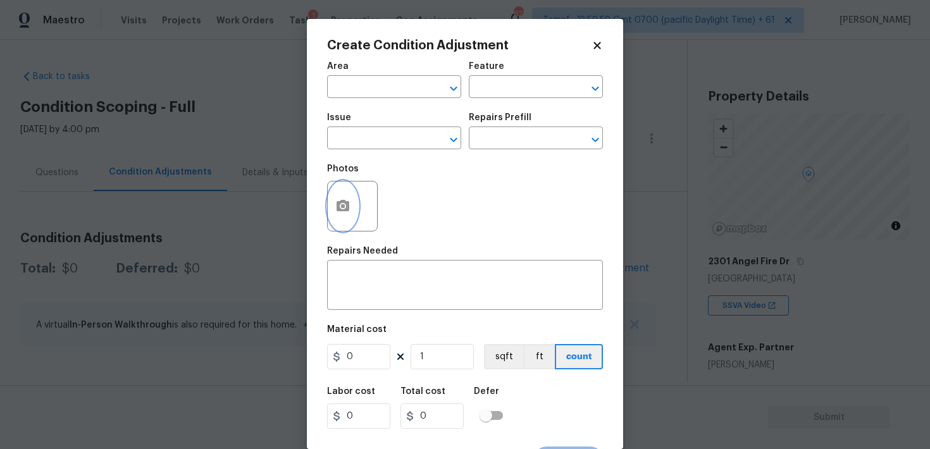
click at [355, 194] on button "button" at bounding box center [343, 206] width 30 height 49
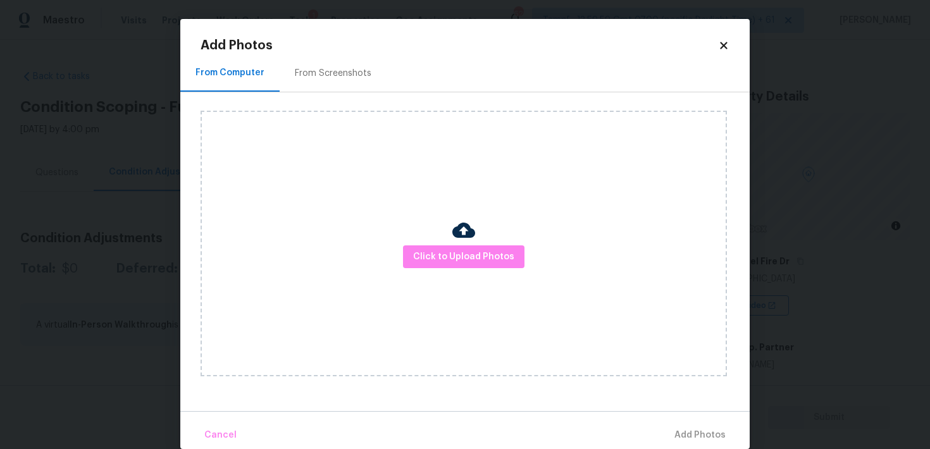
click at [456, 238] on img at bounding box center [463, 230] width 23 height 23
click at [462, 247] on button "Click to Upload Photos" at bounding box center [464, 257] width 122 height 23
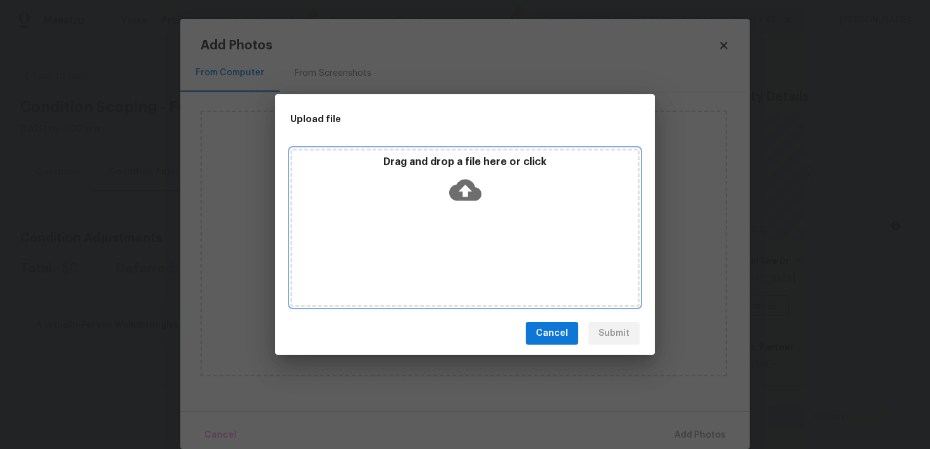
click at [466, 201] on icon at bounding box center [465, 190] width 32 height 32
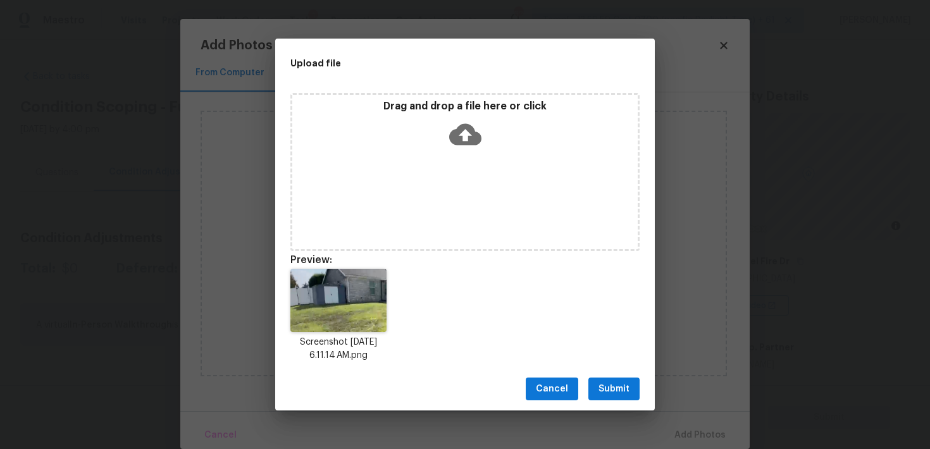
click at [605, 390] on span "Submit" at bounding box center [614, 390] width 31 height 16
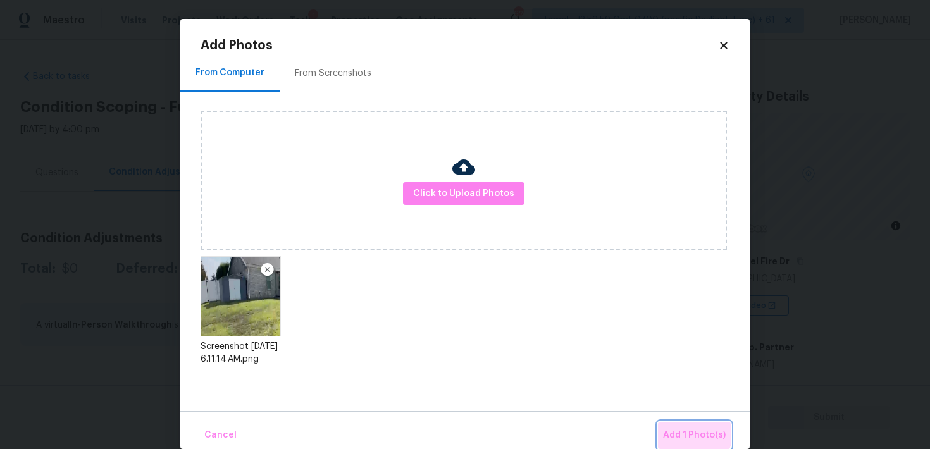
click at [675, 425] on button "Add 1 Photo(s)" at bounding box center [694, 435] width 73 height 27
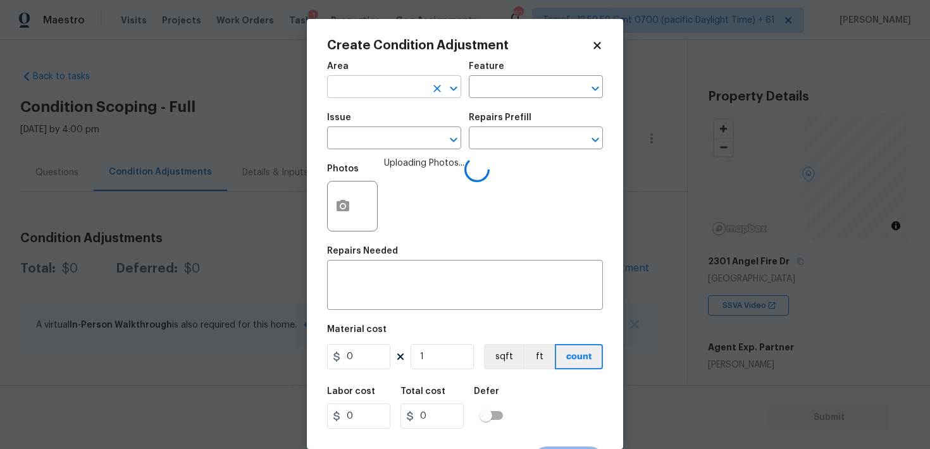
click at [410, 96] on input "text" at bounding box center [376, 88] width 99 height 20
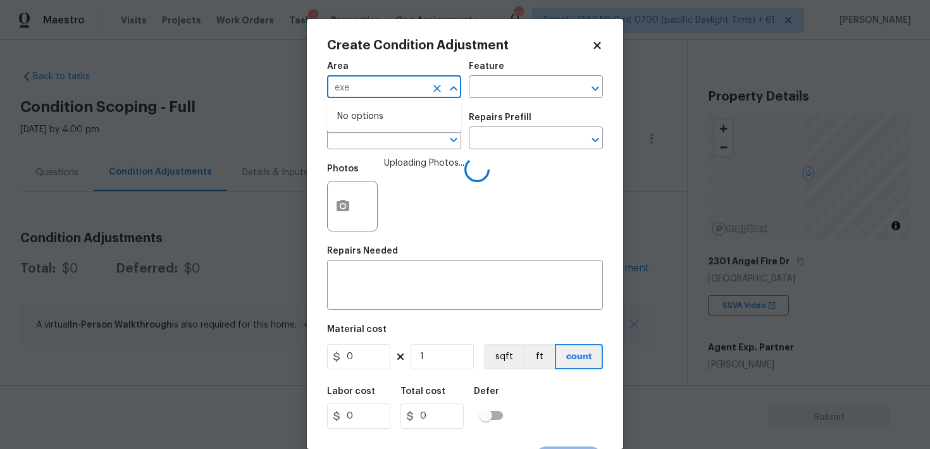
type input "exet"
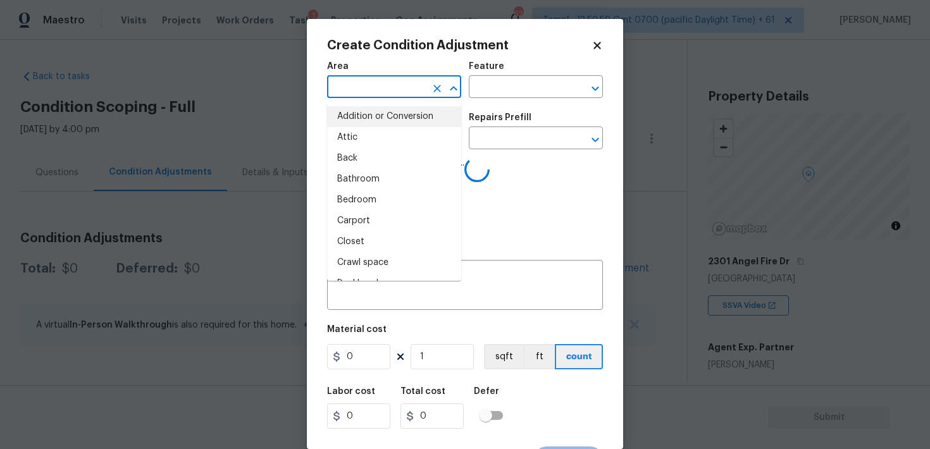
type input "e"
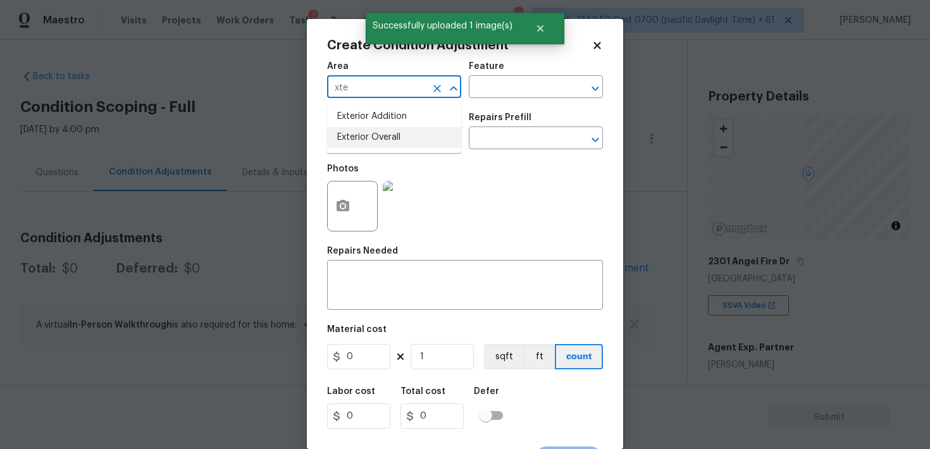
click at [404, 140] on li "Exterior Overall" at bounding box center [394, 137] width 134 height 21
type input "Exterior Overall"
click at [404, 140] on input "text" at bounding box center [376, 140] width 99 height 20
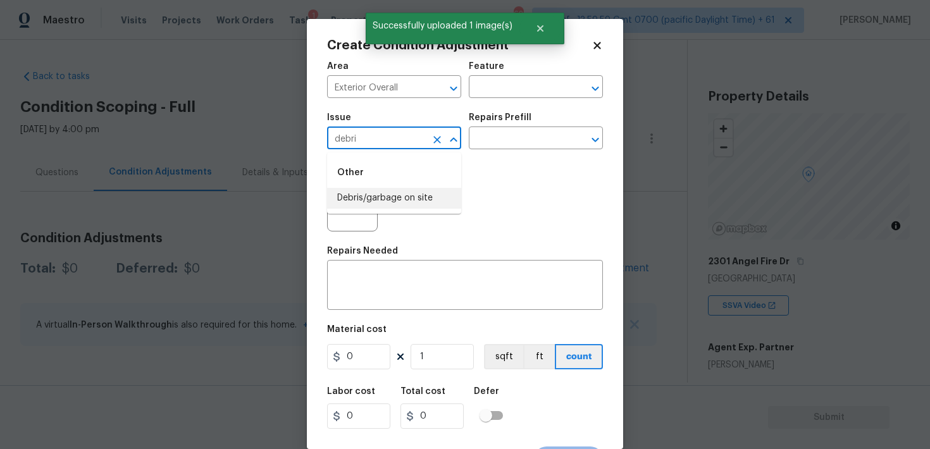
click at [406, 199] on li "Debris/garbage on site" at bounding box center [394, 198] width 134 height 21
type input "Debris/garbage on site"
click at [413, 273] on div "x ​" at bounding box center [465, 286] width 276 height 47
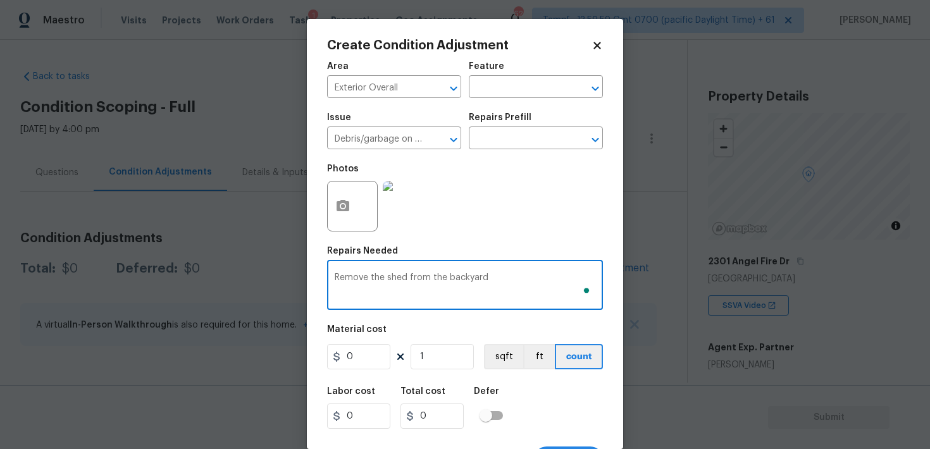
type textarea "Remove the shed from the backyard"
click at [359, 359] on input "0" at bounding box center [358, 356] width 63 height 25
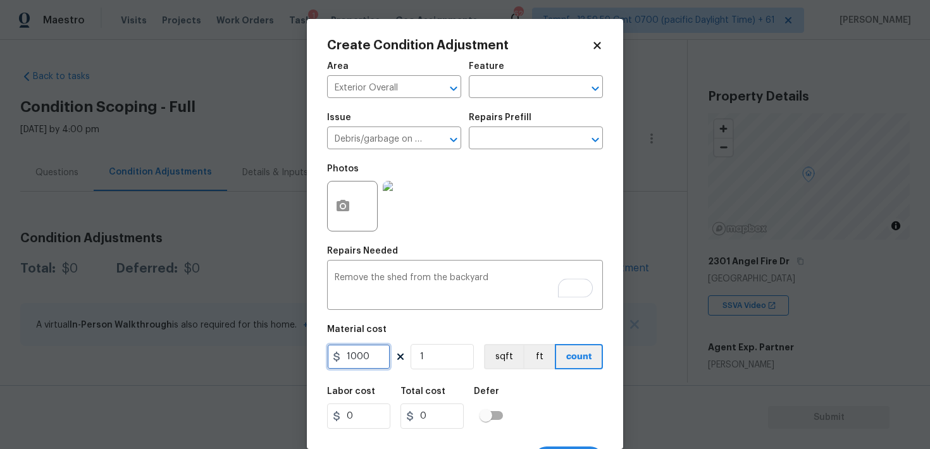
type input "1000"
click at [579, 373] on div "Area Exterior Overall ​ Feature ​ Issue Debris/garbage on site ​ Repairs Prefil…" at bounding box center [465, 263] width 276 height 418
type input "1000"
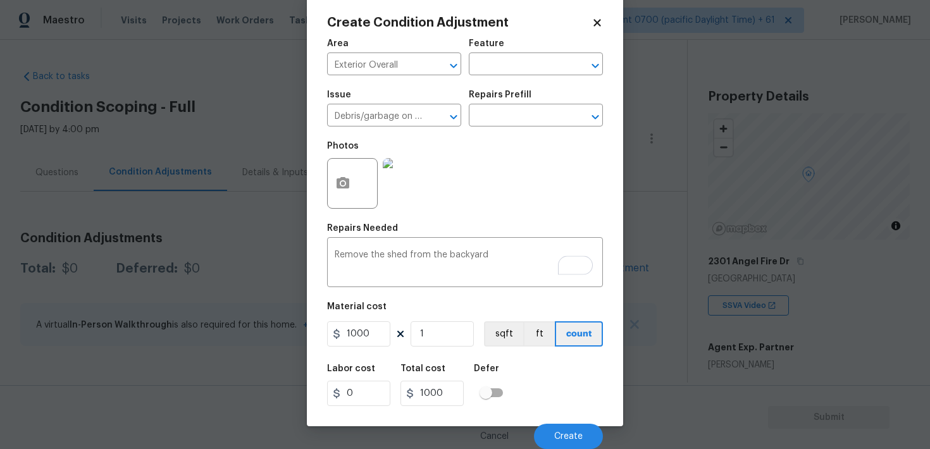
click at [565, 421] on div "Cancel Create" at bounding box center [465, 431] width 276 height 35
click at [569, 444] on button "Create" at bounding box center [568, 436] width 69 height 25
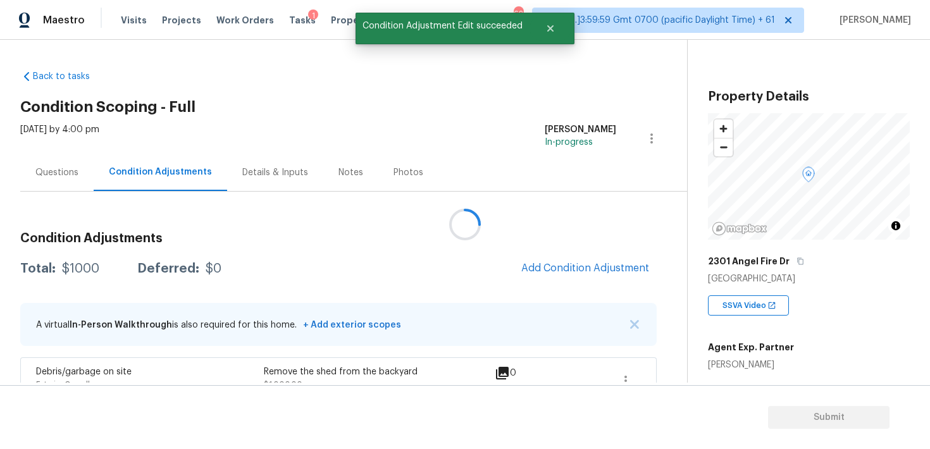
scroll to position [0, 0]
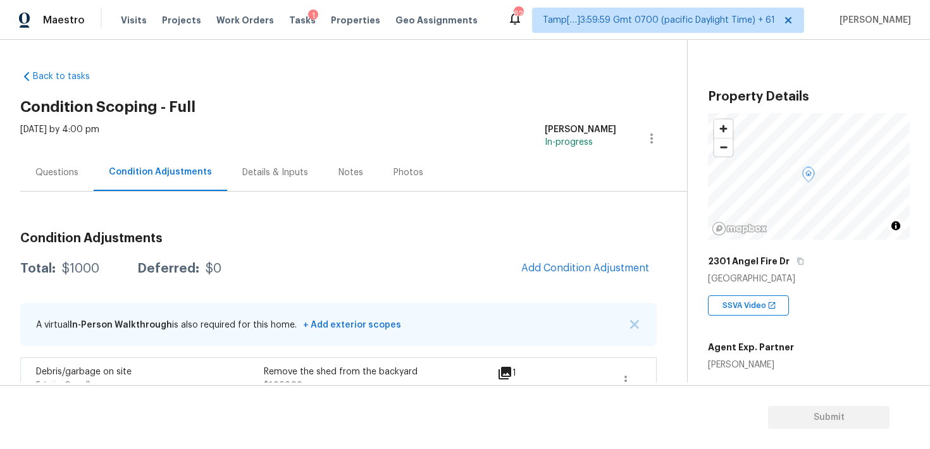
click at [616, 283] on div "Condition Adjustments Total: $1000 Deferred: $0 Add Condition Adjustment A virt…" at bounding box center [338, 313] width 637 height 182
click at [597, 251] on div "Condition Adjustments Total: $1000 Deferred: $0 Add Condition Adjustment A virt…" at bounding box center [338, 313] width 637 height 182
click at [571, 272] on span "Add Condition Adjustment" at bounding box center [585, 268] width 128 height 11
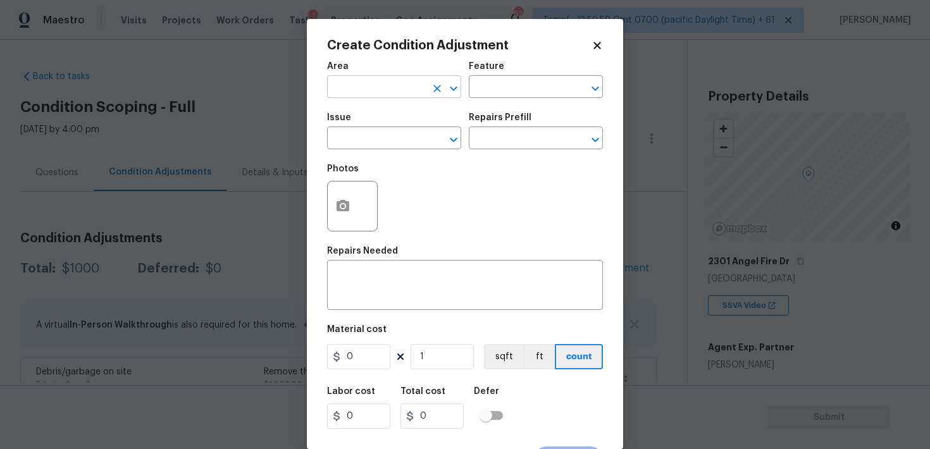
click at [375, 87] on input "text" at bounding box center [376, 88] width 99 height 20
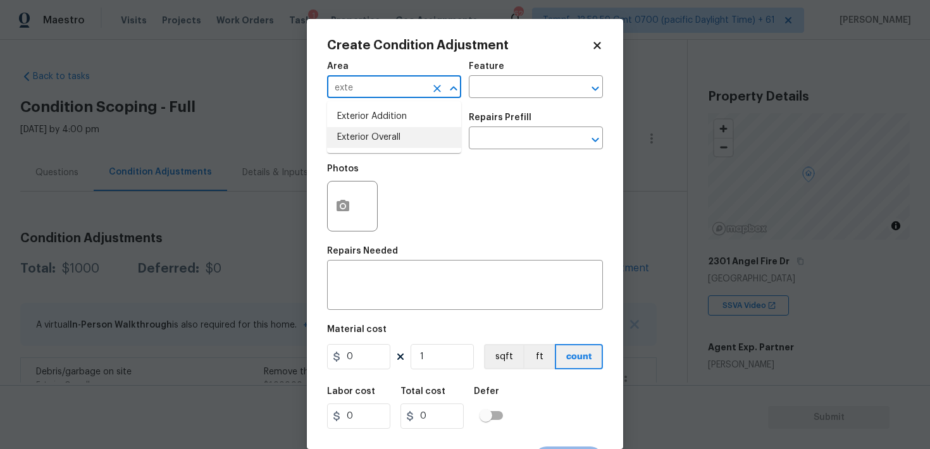
click at [375, 130] on li "Exterior Overall" at bounding box center [394, 137] width 134 height 21
type input "Exterior Overall"
click at [375, 130] on input "text" at bounding box center [376, 140] width 99 height 20
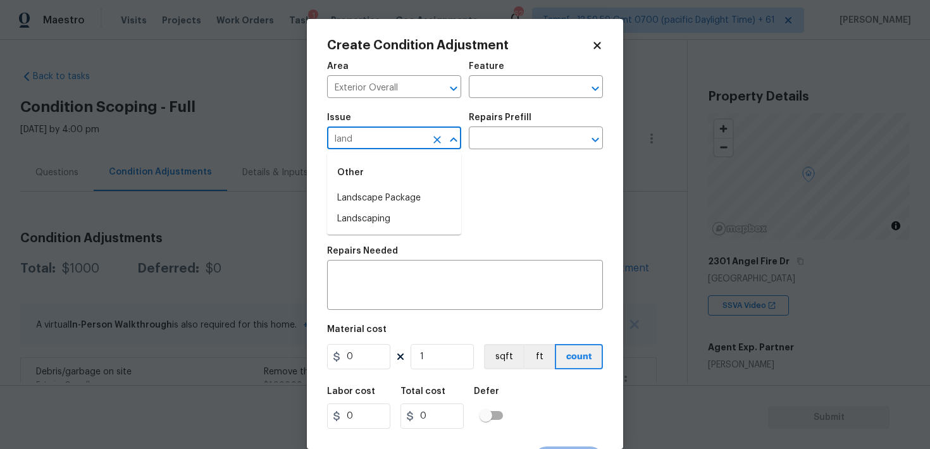
click at [375, 185] on div "Other" at bounding box center [394, 173] width 134 height 30
click at [385, 193] on li "Landscape Package" at bounding box center [394, 198] width 134 height 21
type input "Landscape Package"
click at [498, 130] on input "text" at bounding box center [518, 140] width 99 height 20
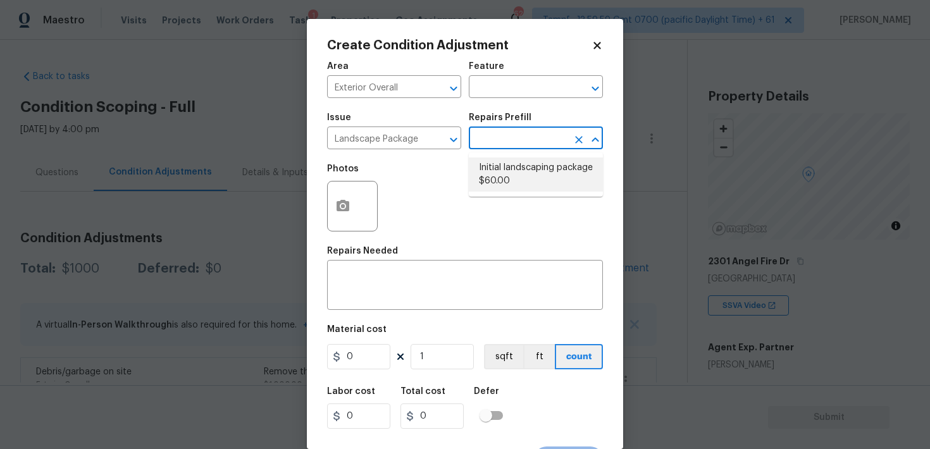
click at [498, 167] on li "Initial landscaping package $60.00" at bounding box center [536, 175] width 134 height 34
type input "Home Readiness Packages"
type textarea "Mowing of grass up to 6" in height. Mow, edge along driveways & sidewalks, trim…"
type input "60"
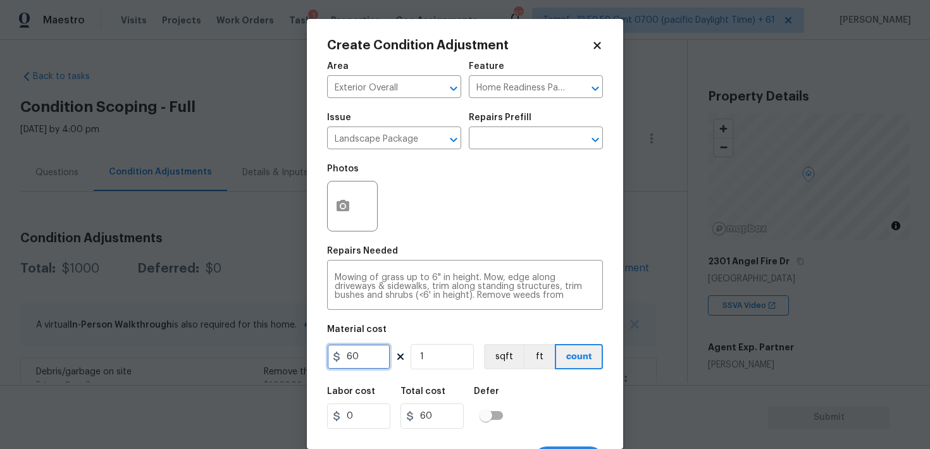
click at [377, 352] on input "60" at bounding box center [358, 356] width 63 height 25
type input "750"
click at [340, 208] on icon "button" at bounding box center [343, 205] width 13 height 11
type input "750"
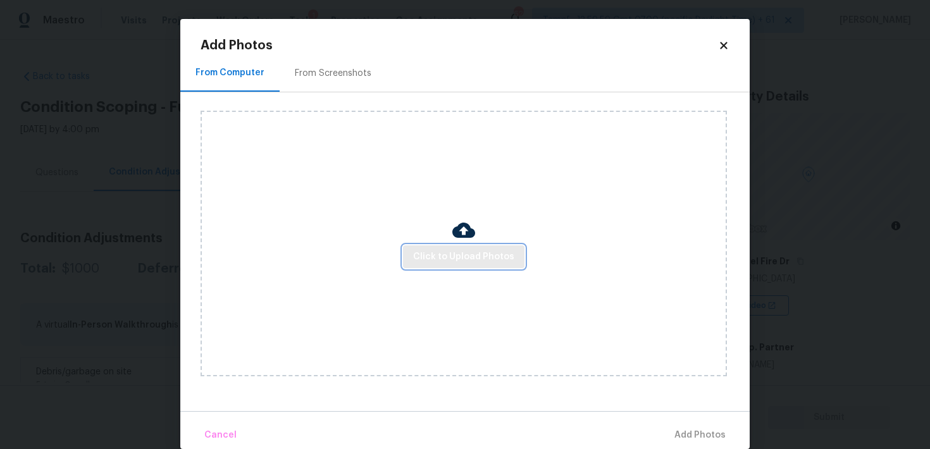
click at [451, 250] on span "Click to Upload Photos" at bounding box center [463, 257] width 101 height 16
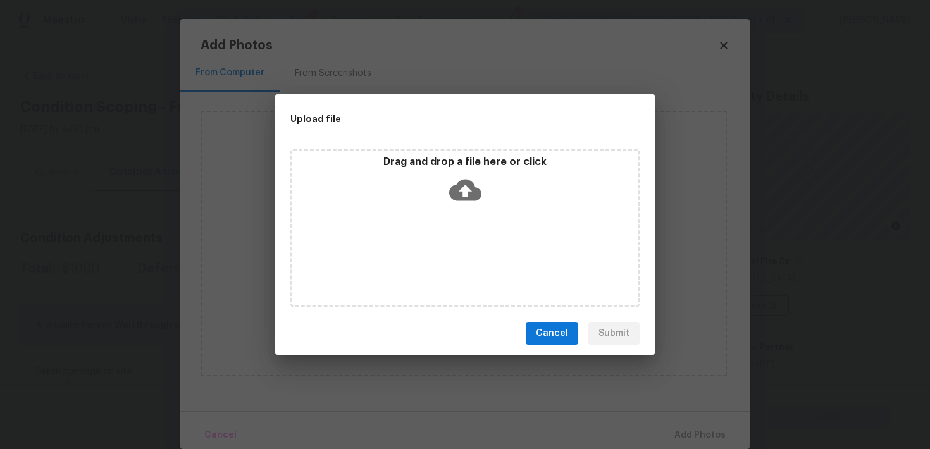
click at [459, 201] on icon at bounding box center [465, 190] width 32 height 32
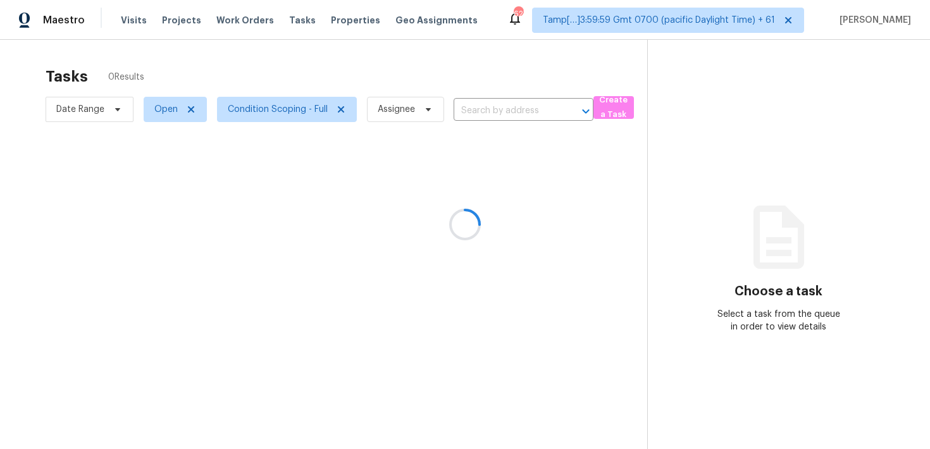
click at [481, 75] on div at bounding box center [465, 224] width 930 height 449
click at [486, 102] on div at bounding box center [465, 224] width 930 height 449
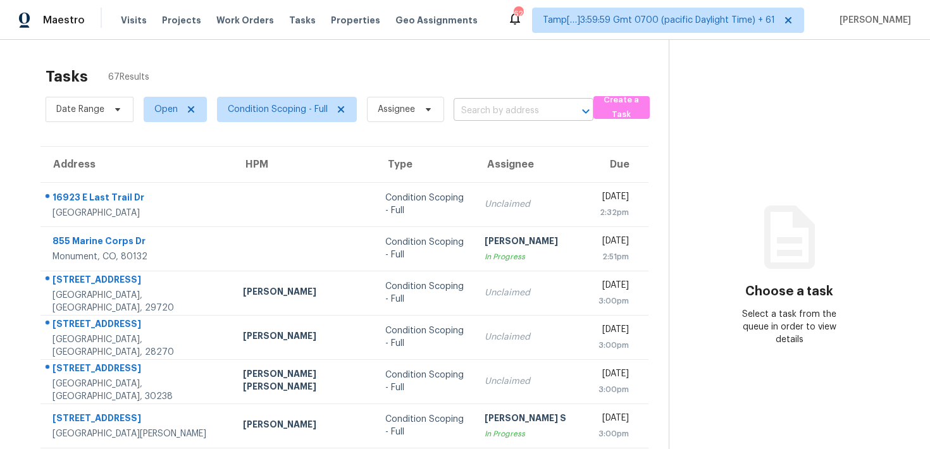
click at [486, 111] on input "text" at bounding box center [506, 111] width 104 height 20
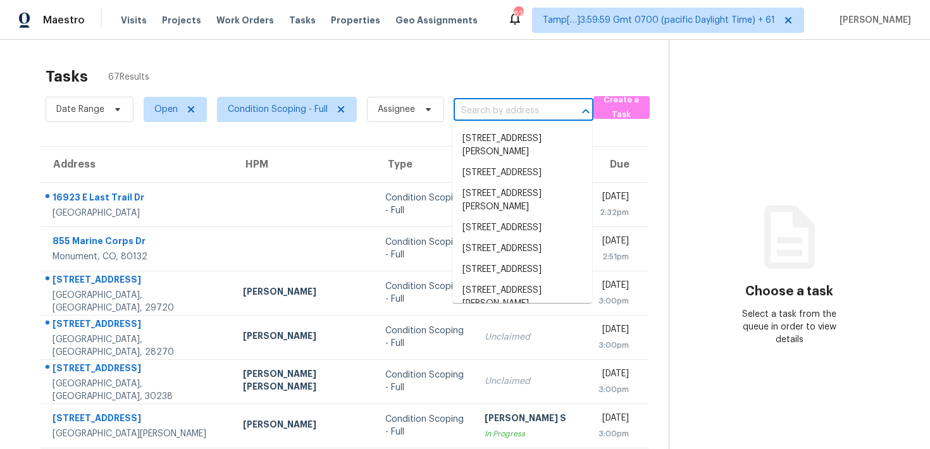
paste input "[STREET_ADDRESS]"
type input "[STREET_ADDRESS]"
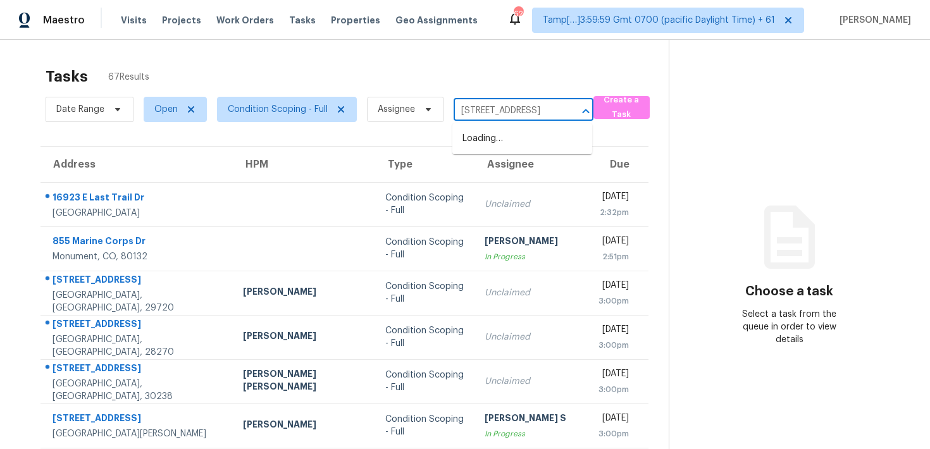
scroll to position [0, 66]
click at [508, 139] on li "[STREET_ADDRESS]" at bounding box center [522, 138] width 140 height 21
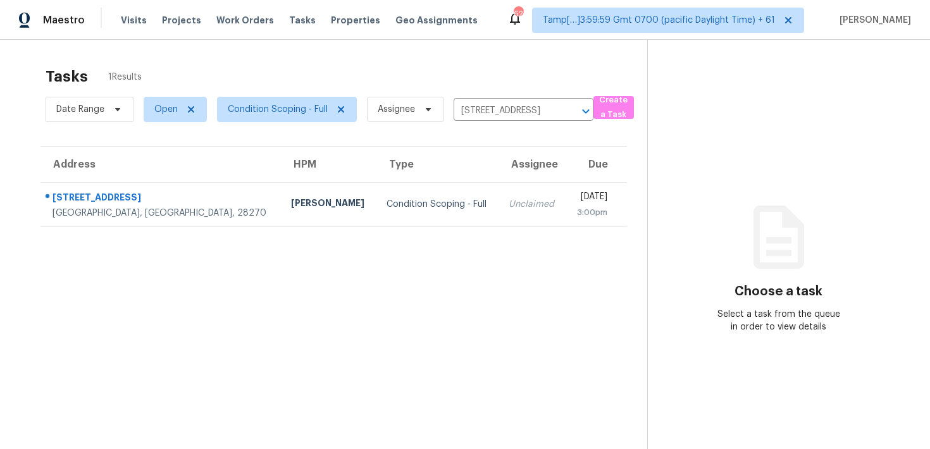
click at [566, 180] on th "Due" at bounding box center [596, 164] width 61 height 35
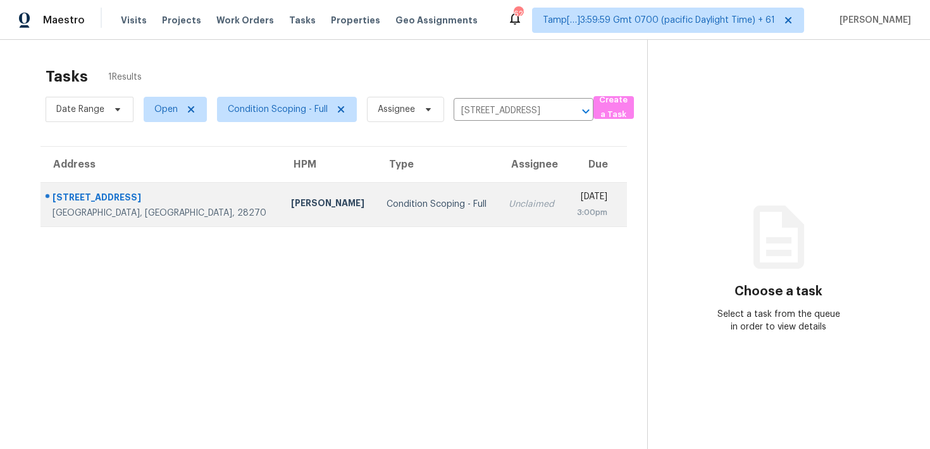
click at [576, 197] on div "[DATE]" at bounding box center [592, 198] width 32 height 16
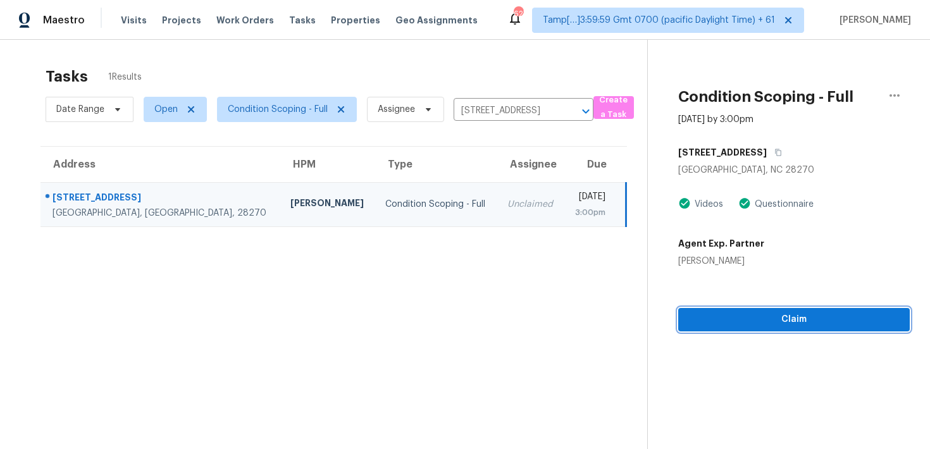
click at [771, 320] on span "Claim" at bounding box center [794, 320] width 211 height 16
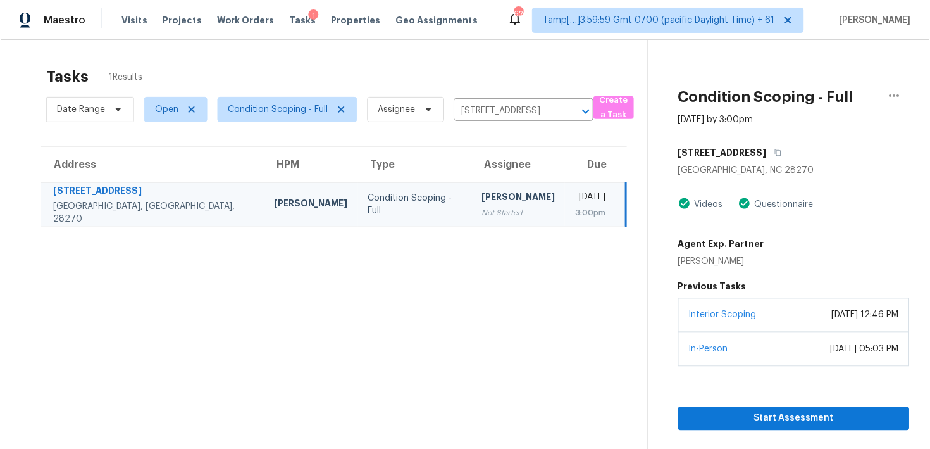
scroll to position [40, 0]
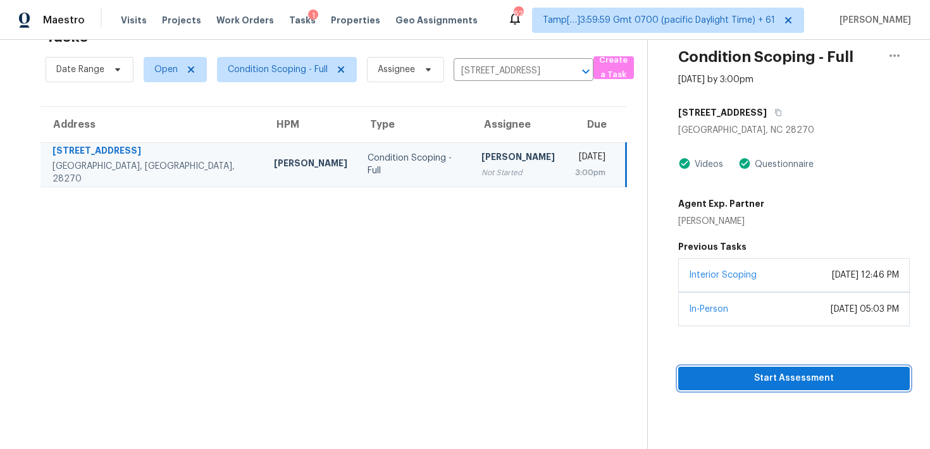
click at [775, 375] on span "Start Assessment" at bounding box center [794, 379] width 211 height 16
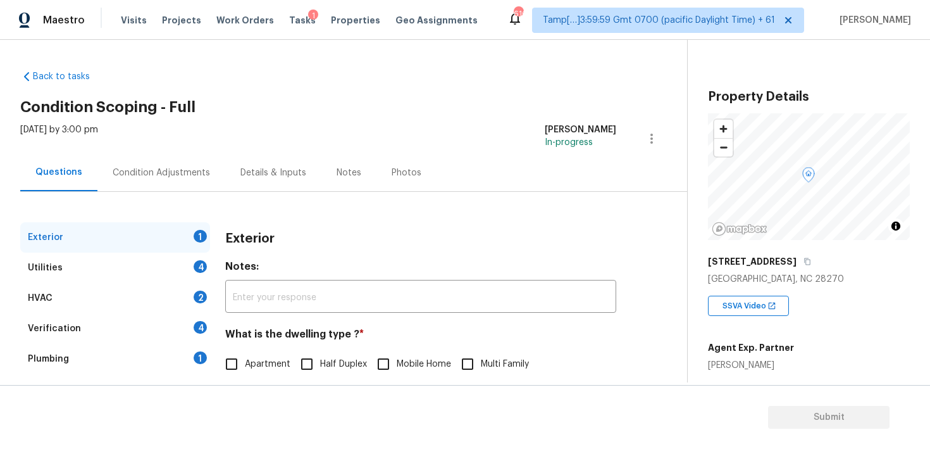
scroll to position [161, 0]
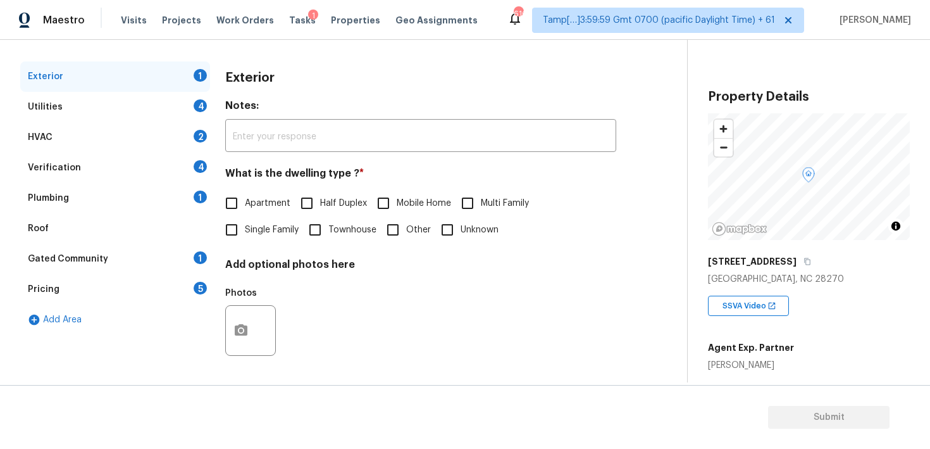
click at [235, 235] on input "Single Family" at bounding box center [231, 229] width 27 height 27
checkbox input "true"
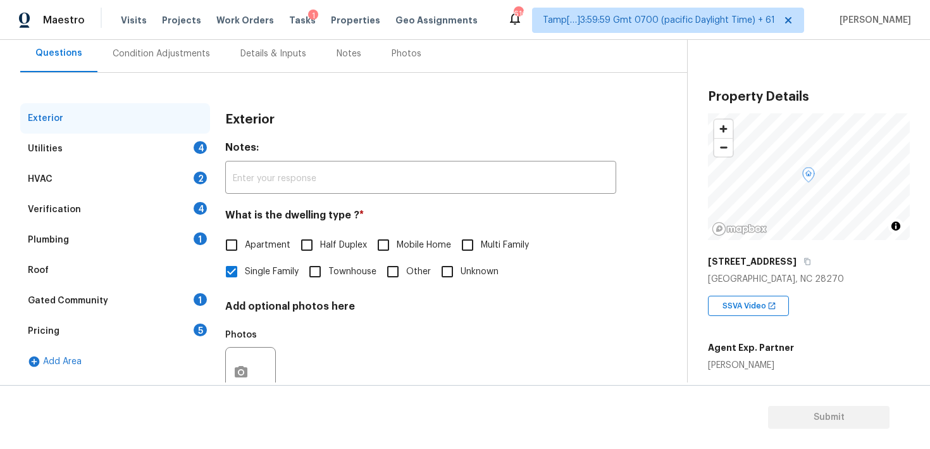
click at [176, 71] on div "Condition Adjustments" at bounding box center [161, 53] width 128 height 37
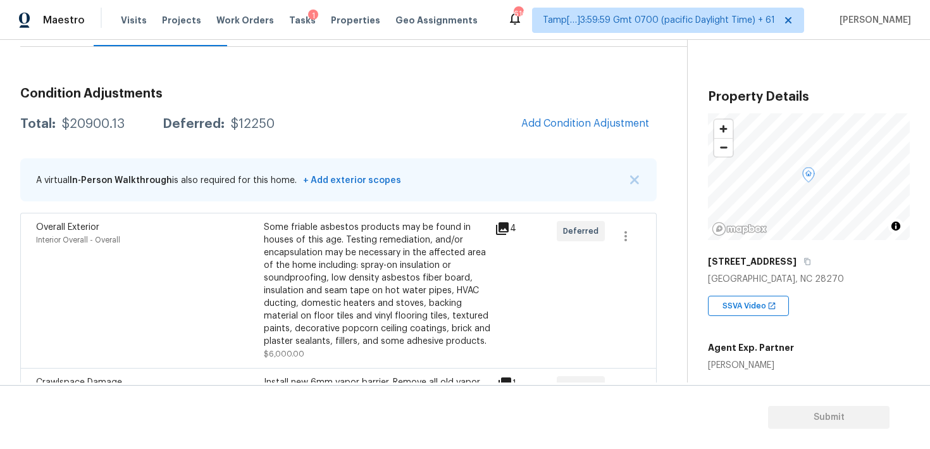
scroll to position [20, 0]
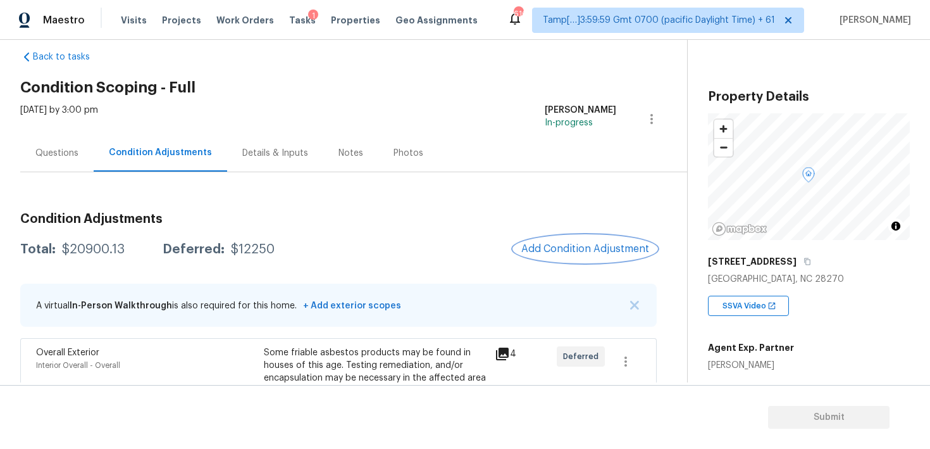
click at [570, 249] on span "Add Condition Adjustment" at bounding box center [585, 248] width 128 height 11
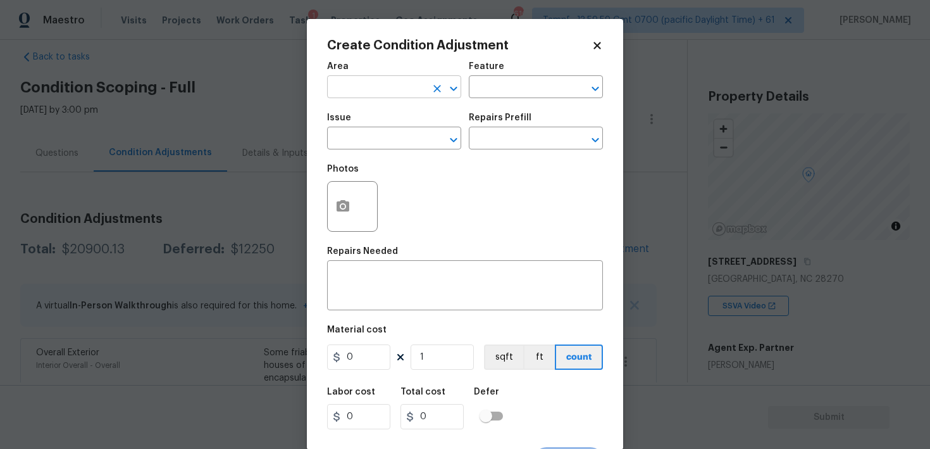
click at [390, 82] on input "text" at bounding box center [376, 88] width 99 height 20
type input "e"
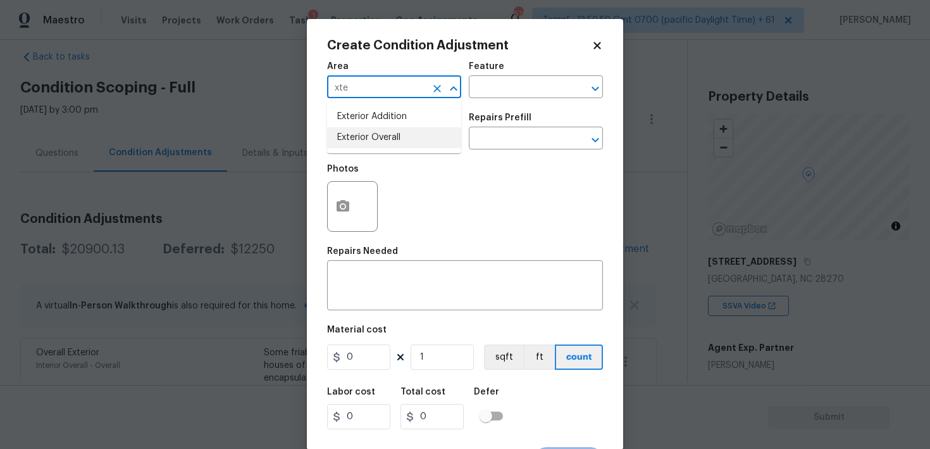
click at [382, 142] on li "Exterior Overall" at bounding box center [394, 137] width 134 height 21
type input "Exterior Overall"
click at [382, 142] on input "text" at bounding box center [376, 140] width 99 height 20
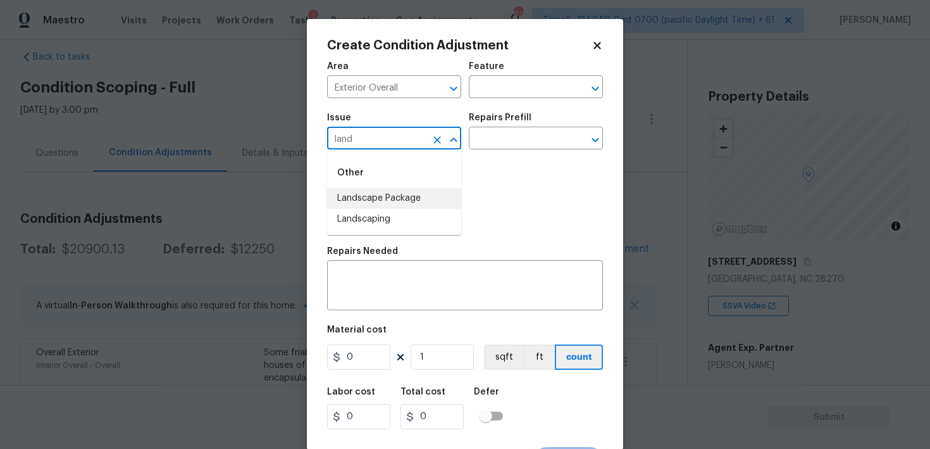
click at [396, 202] on li "Landscape Package" at bounding box center [394, 198] width 134 height 21
type input "Landscape Package"
click at [512, 134] on input "text" at bounding box center [518, 140] width 99 height 20
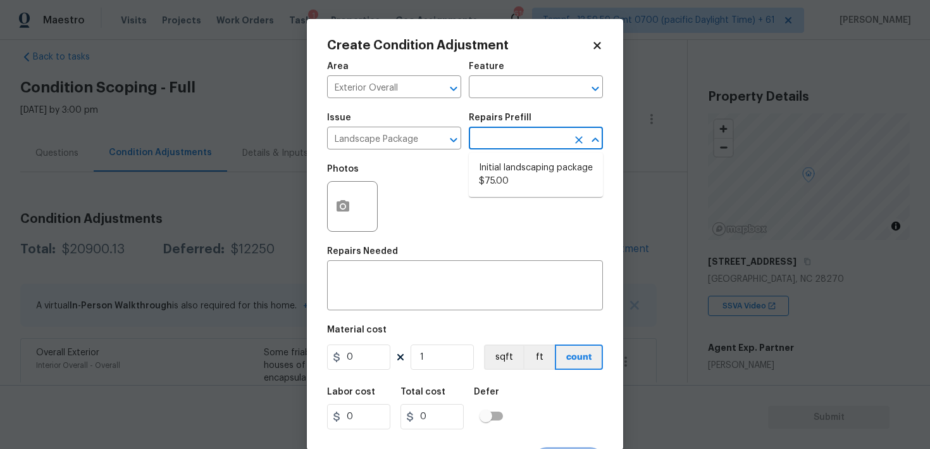
click at [516, 156] on ul "Initial landscaping package $75.00" at bounding box center [536, 175] width 134 height 44
click at [514, 167] on li "Initial landscaping package $75.00" at bounding box center [536, 175] width 134 height 34
type input "Home Readiness Packages"
type textarea "Mowing of grass up to 6" in height. Mow, edge along driveways & sidewalks, trim…"
type input "75"
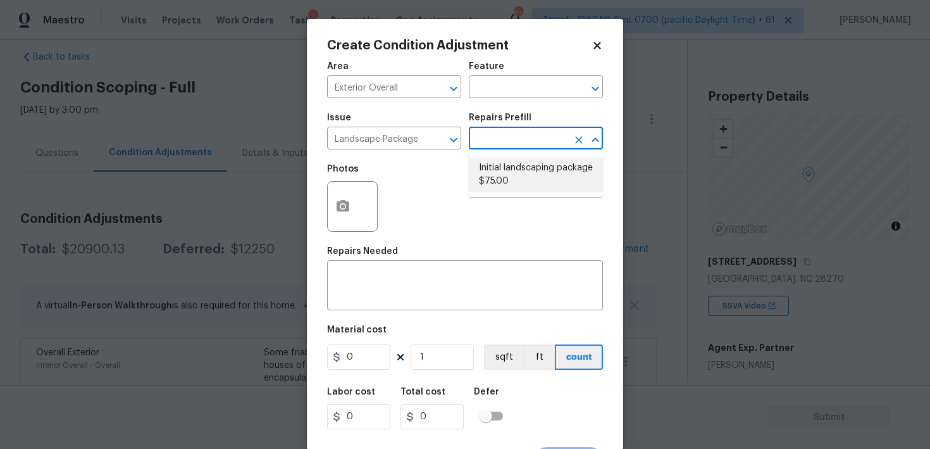
type input "75"
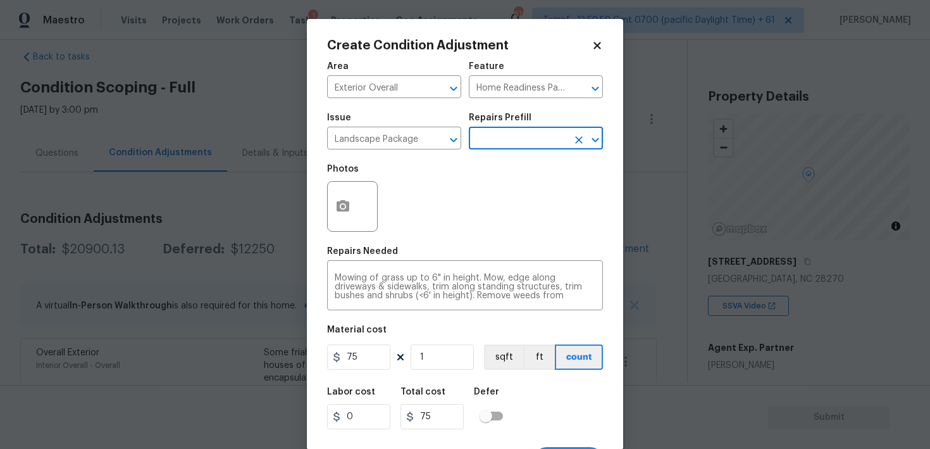
click at [368, 372] on figure "Material cost 75 1 sqft ft count" at bounding box center [465, 348] width 276 height 47
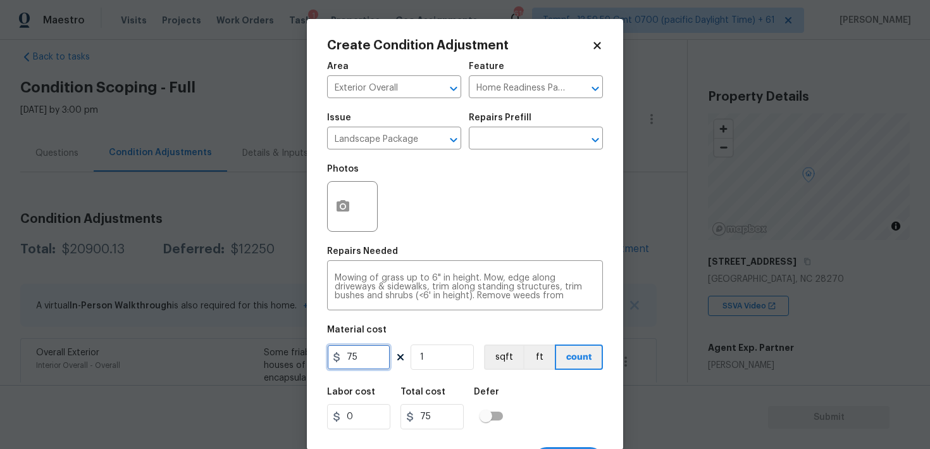
click at [366, 359] on input "75" at bounding box center [358, 356] width 63 height 25
type input "750"
click at [358, 201] on button "button" at bounding box center [343, 206] width 30 height 49
type input "750"
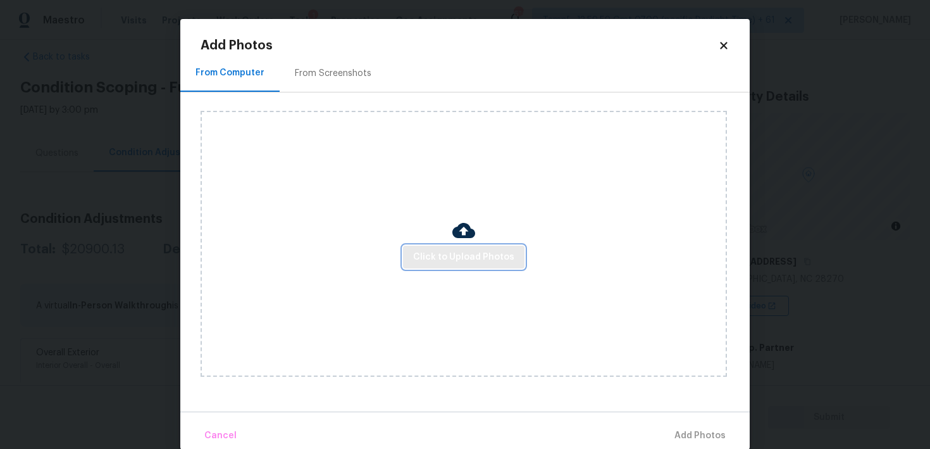
click at [487, 254] on span "Click to Upload Photos" at bounding box center [463, 257] width 101 height 16
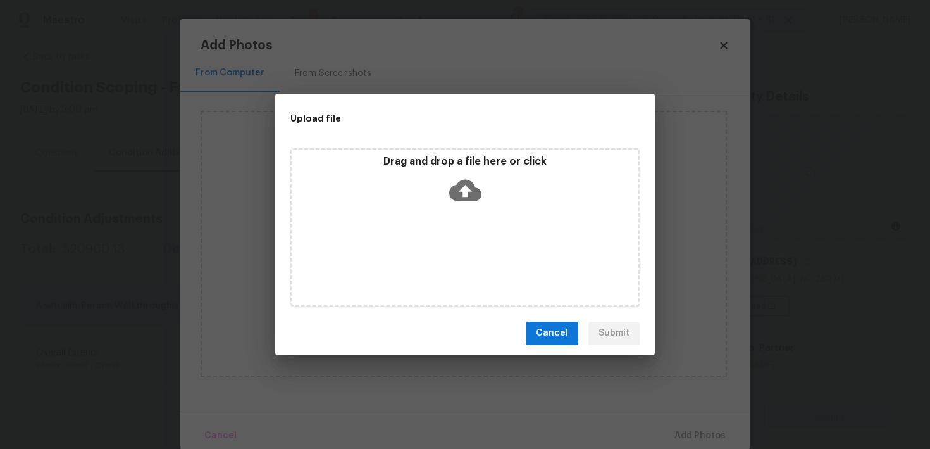
click at [473, 180] on icon at bounding box center [465, 190] width 32 height 32
